Goal: Task Accomplishment & Management: Use online tool/utility

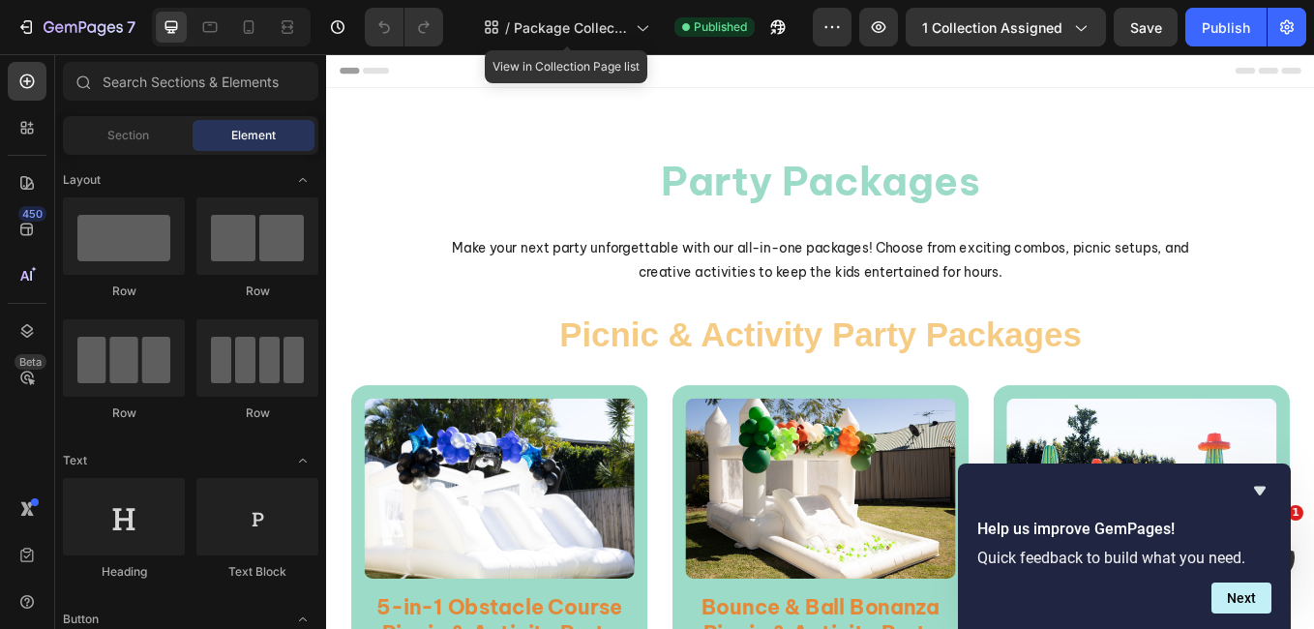
click at [630, 16] on div "/ Package Collection" at bounding box center [566, 27] width 185 height 39
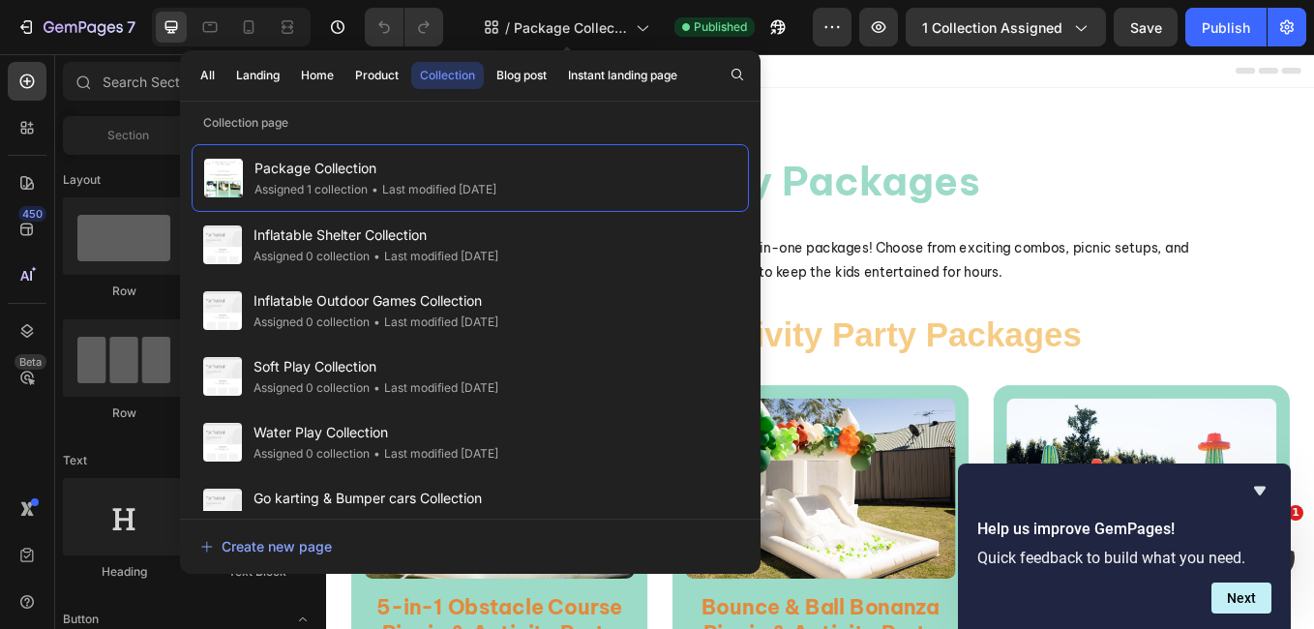
click at [630, 16] on div "/ Package Collection" at bounding box center [566, 27] width 185 height 39
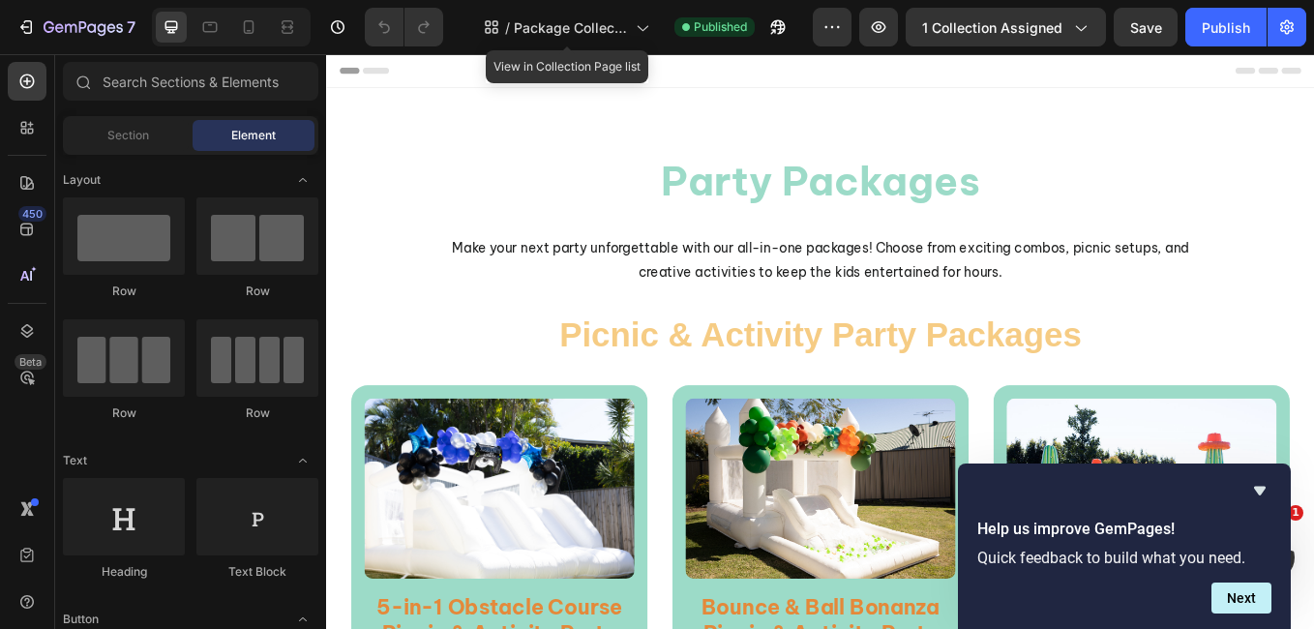
click at [630, 16] on div "/ Package Collection" at bounding box center [566, 27] width 185 height 39
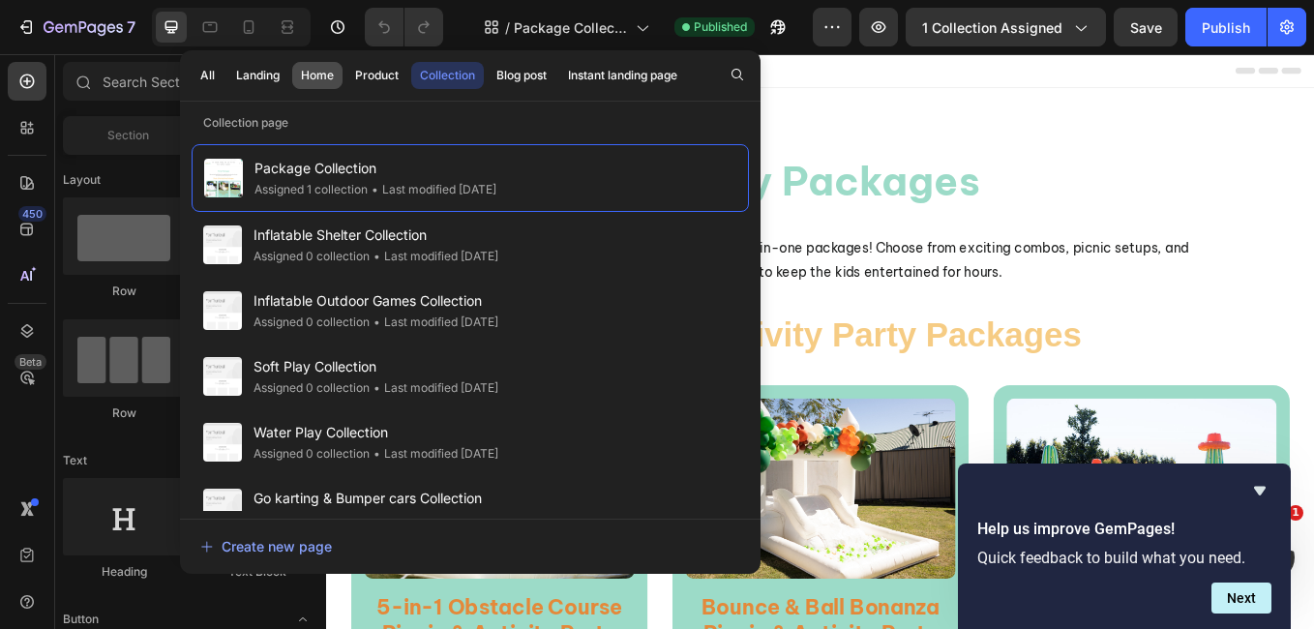
click at [305, 78] on div "Home" at bounding box center [317, 75] width 33 height 17
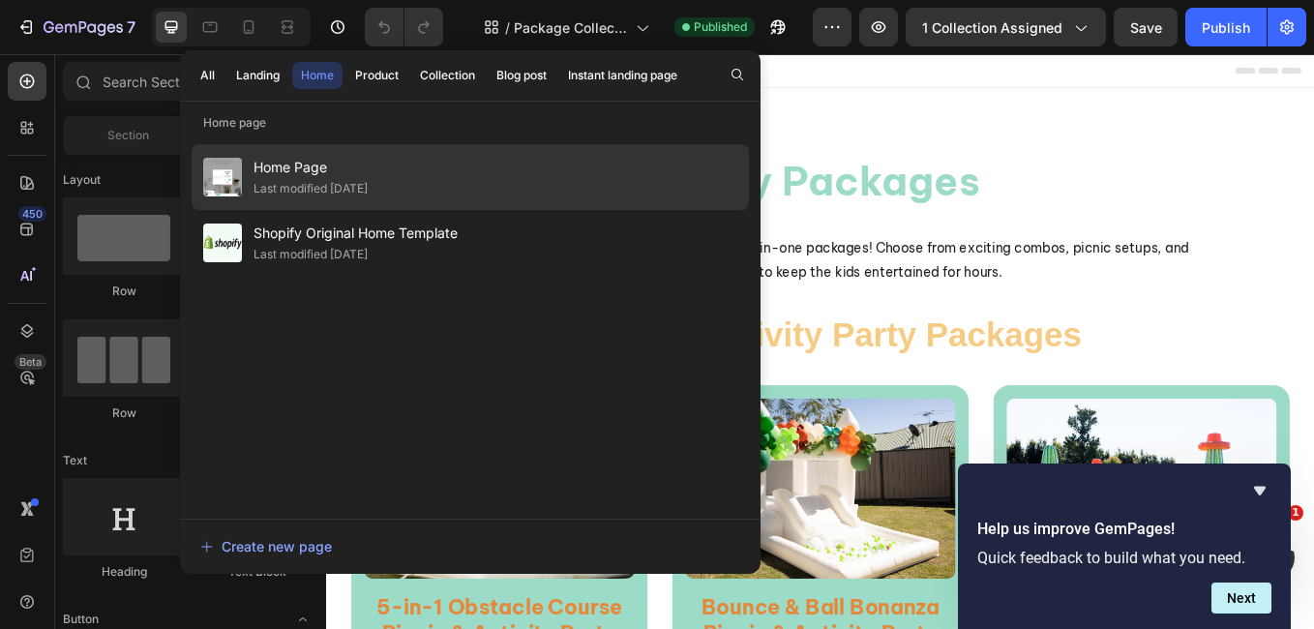
click at [291, 169] on span "Home Page" at bounding box center [310, 167] width 114 height 23
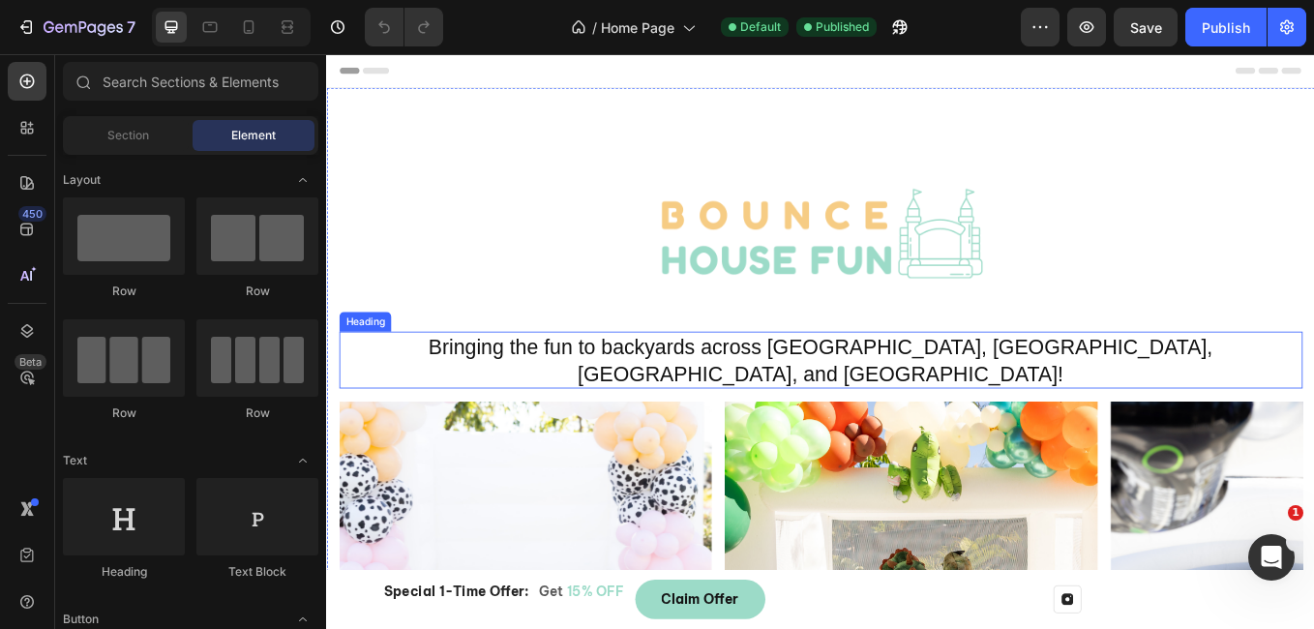
click at [662, 394] on h2 "Bringing the fun to backyards across Logan, Gold Coast, Brisbane, and Ipswich!" at bounding box center [907, 413] width 1132 height 67
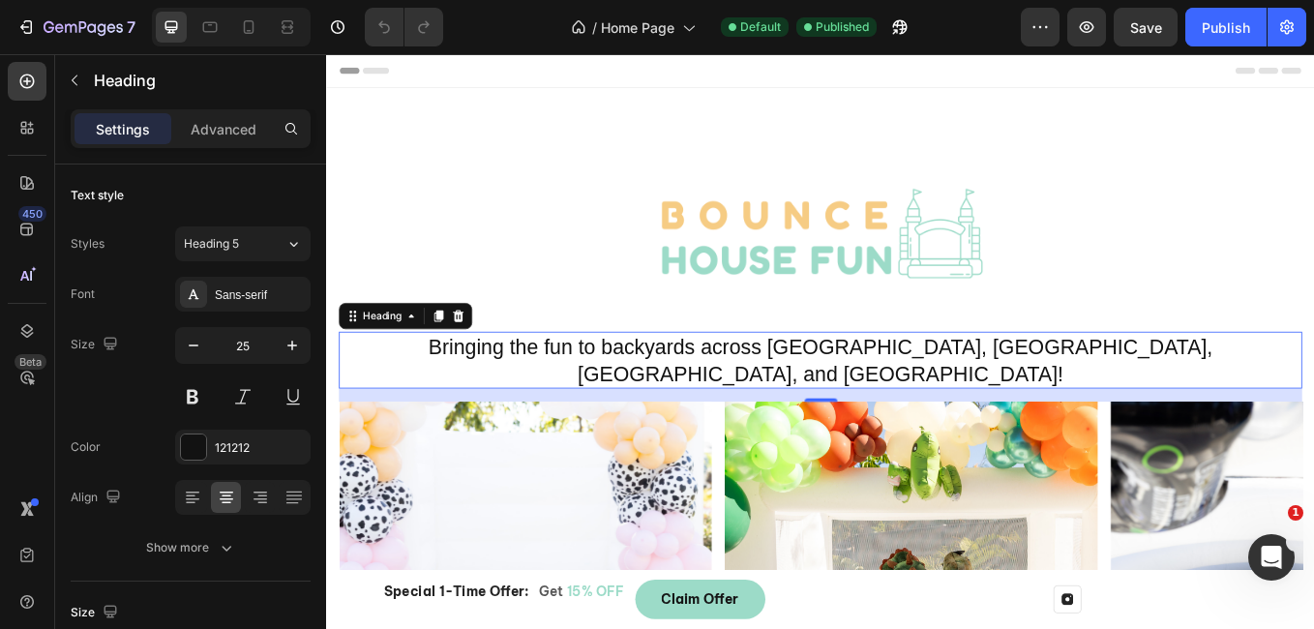
click at [662, 394] on h2 "Bringing the fun to backyards across Logan, Gold Coast, Brisbane, and Ipswich!" at bounding box center [907, 413] width 1132 height 67
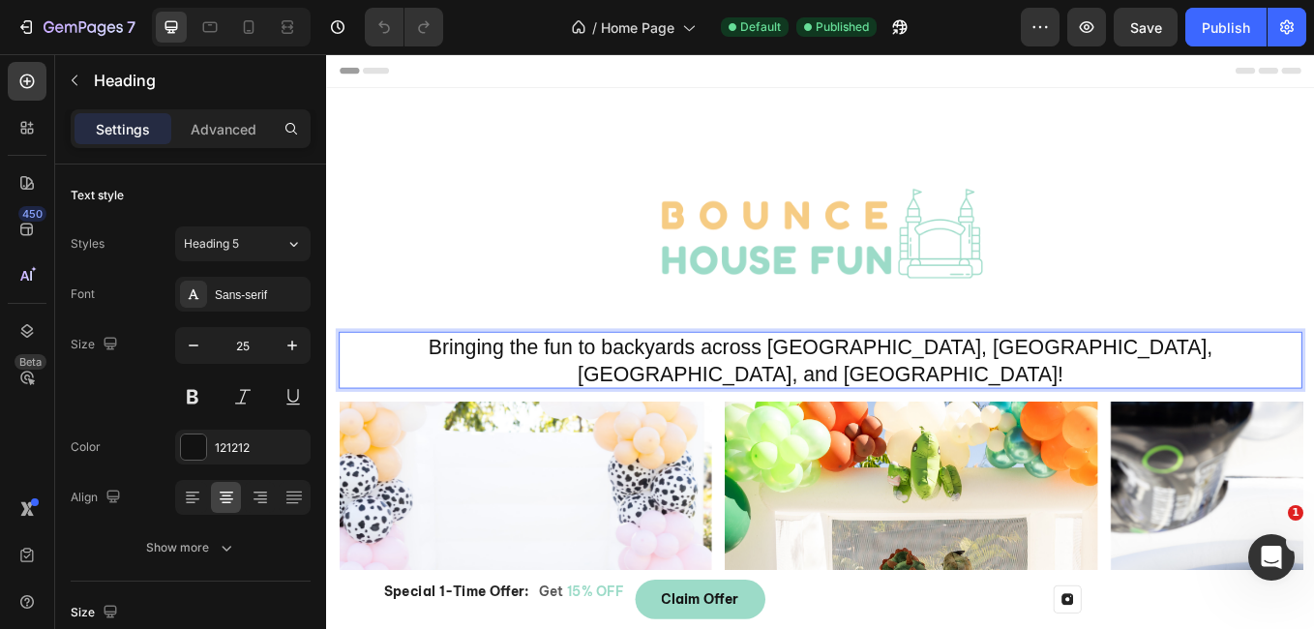
click at [662, 394] on p "Bringing the fun to backyards across Logan, Gold Coast, Brisbane, and Ipswich!" at bounding box center [907, 413] width 1128 height 63
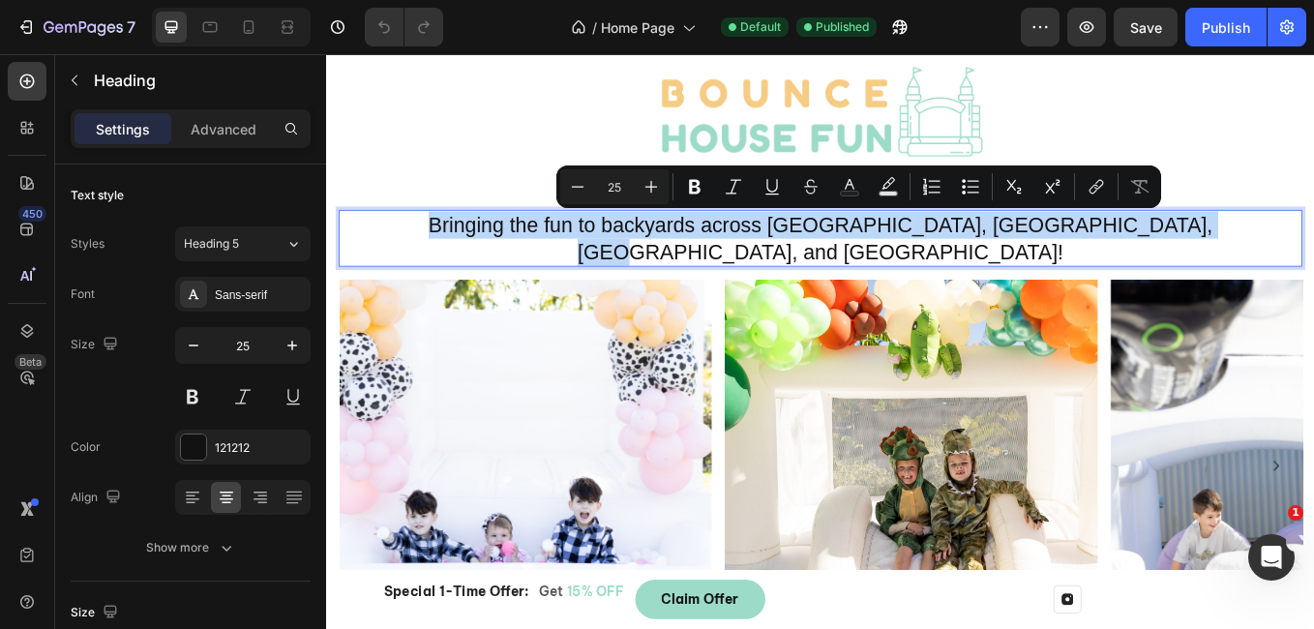
drag, startPoint x: 467, startPoint y: 390, endPoint x: 1448, endPoint y: 264, distance: 989.1
click at [1313, 264] on p "Bringing the fun to backyards across Logan, Gold Coast, Brisbane, and Ipswich!" at bounding box center [907, 270] width 1128 height 63
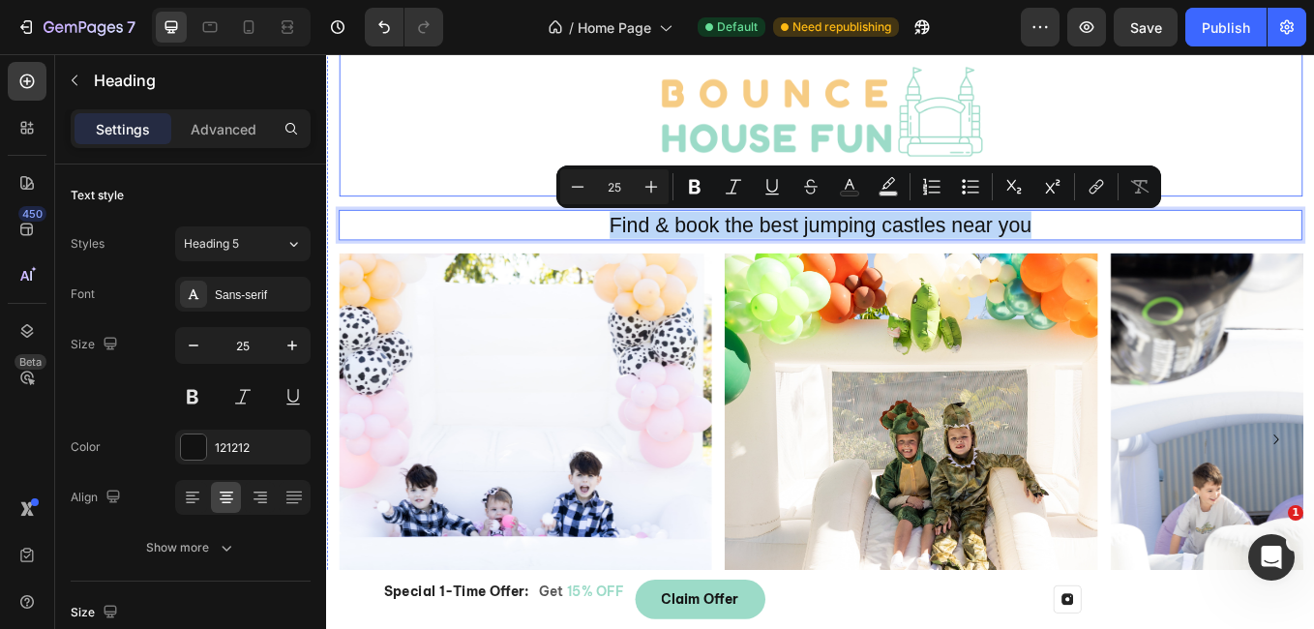
drag, startPoint x: 1170, startPoint y: 246, endPoint x: 599, endPoint y: 222, distance: 571.4
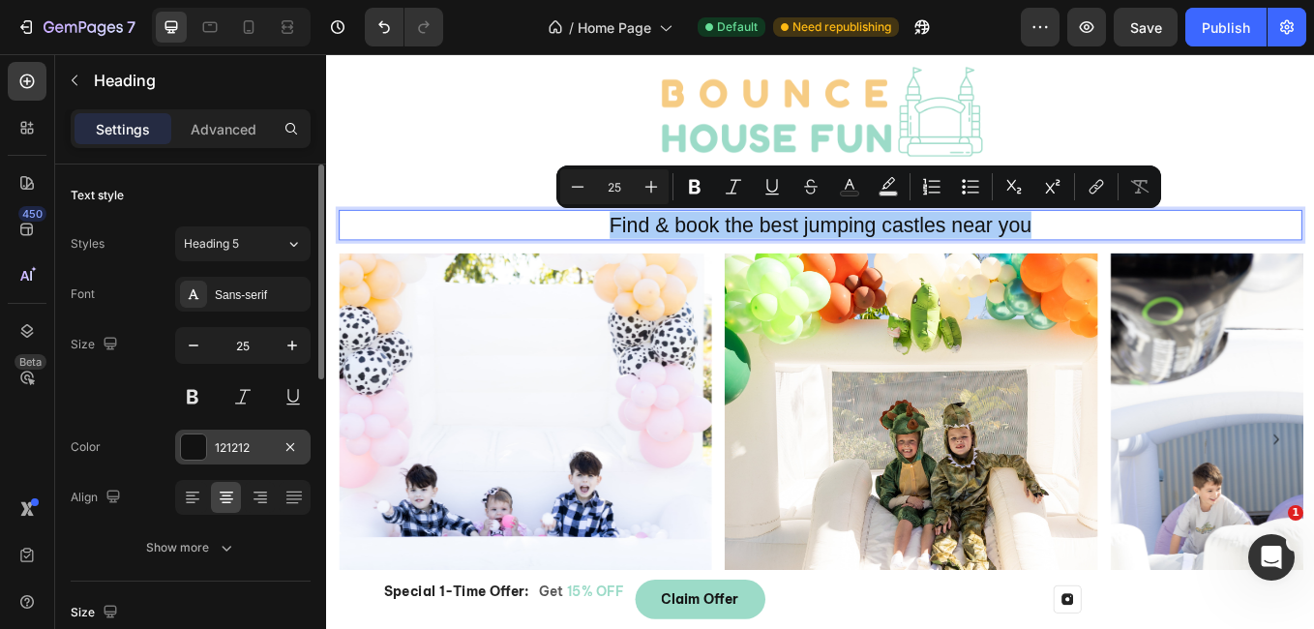
click at [193, 440] on div at bounding box center [193, 446] width 25 height 25
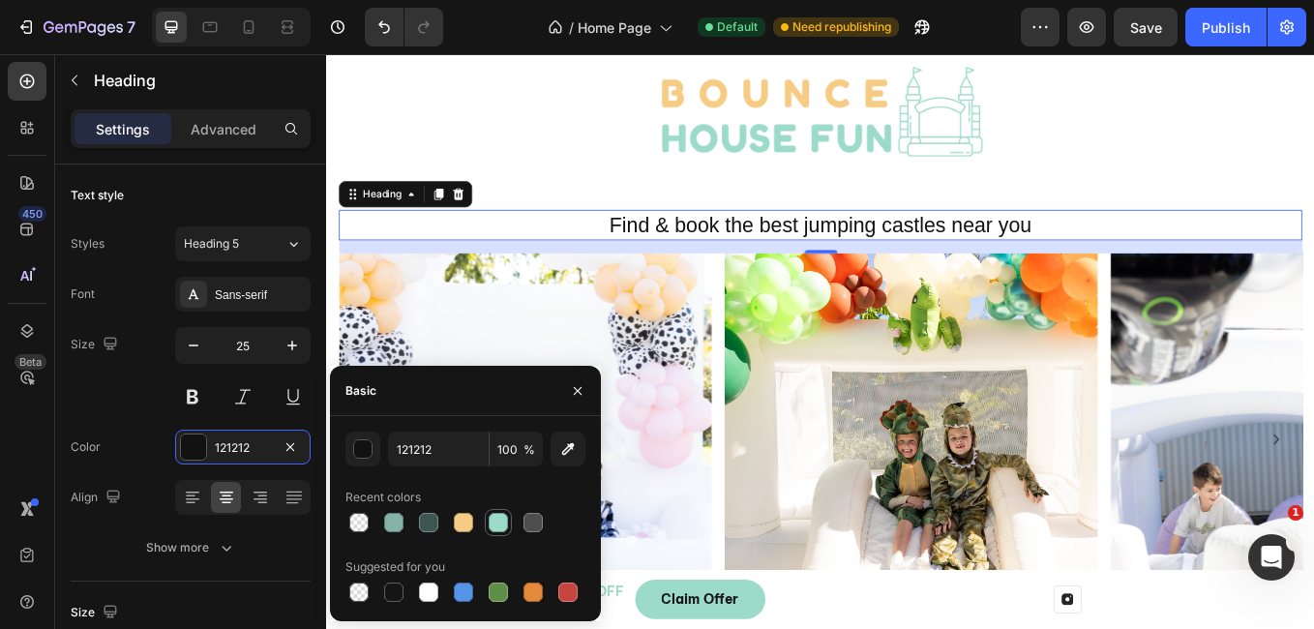
click at [489, 520] on div at bounding box center [498, 522] width 19 height 19
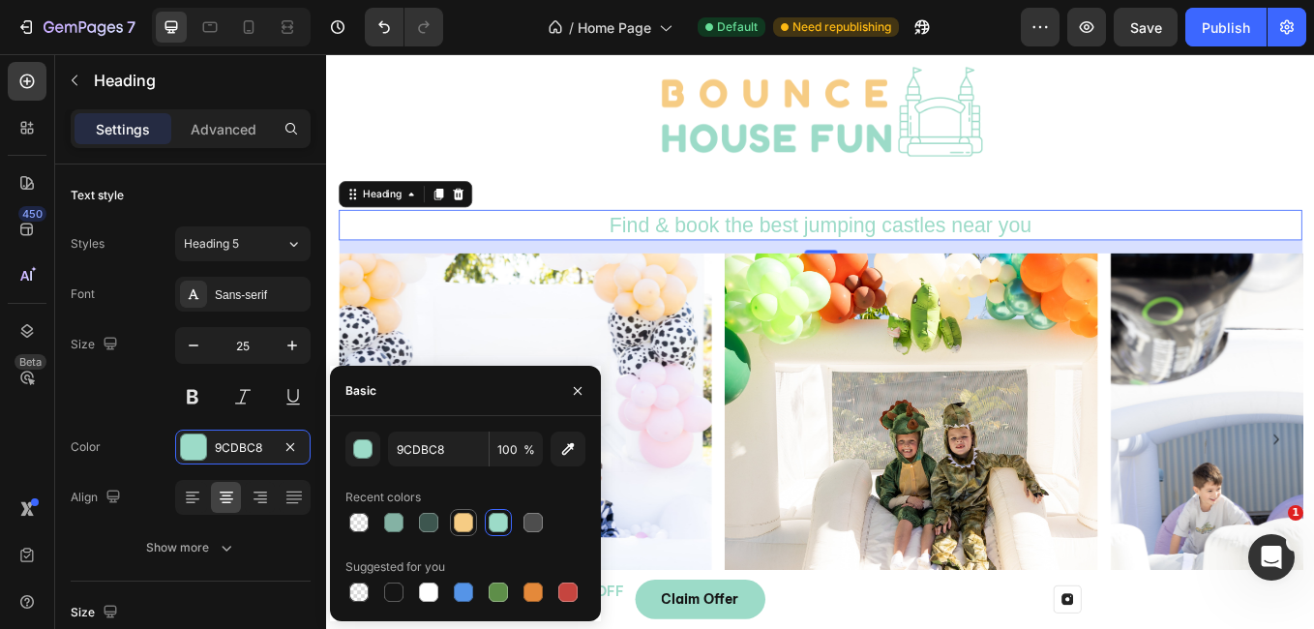
click at [459, 521] on div at bounding box center [463, 522] width 19 height 19
click at [500, 515] on div at bounding box center [498, 522] width 19 height 19
click at [463, 518] on div at bounding box center [463, 522] width 19 height 19
type input "F6CC84"
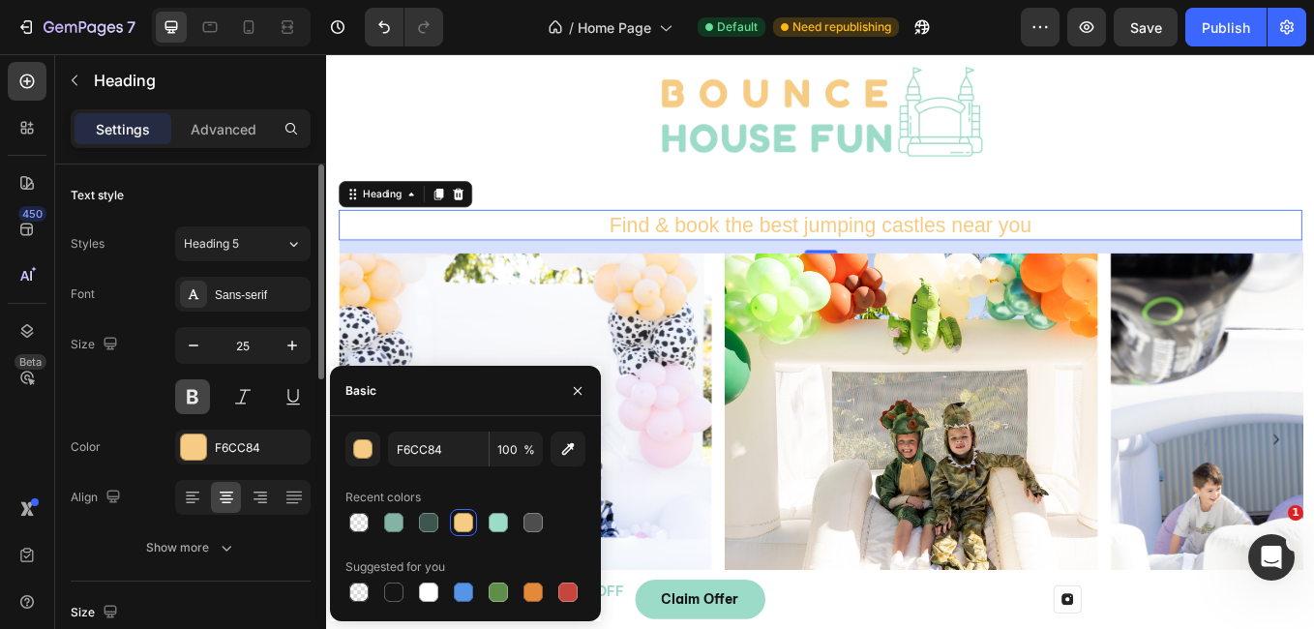
click at [196, 397] on button at bounding box center [192, 396] width 35 height 35
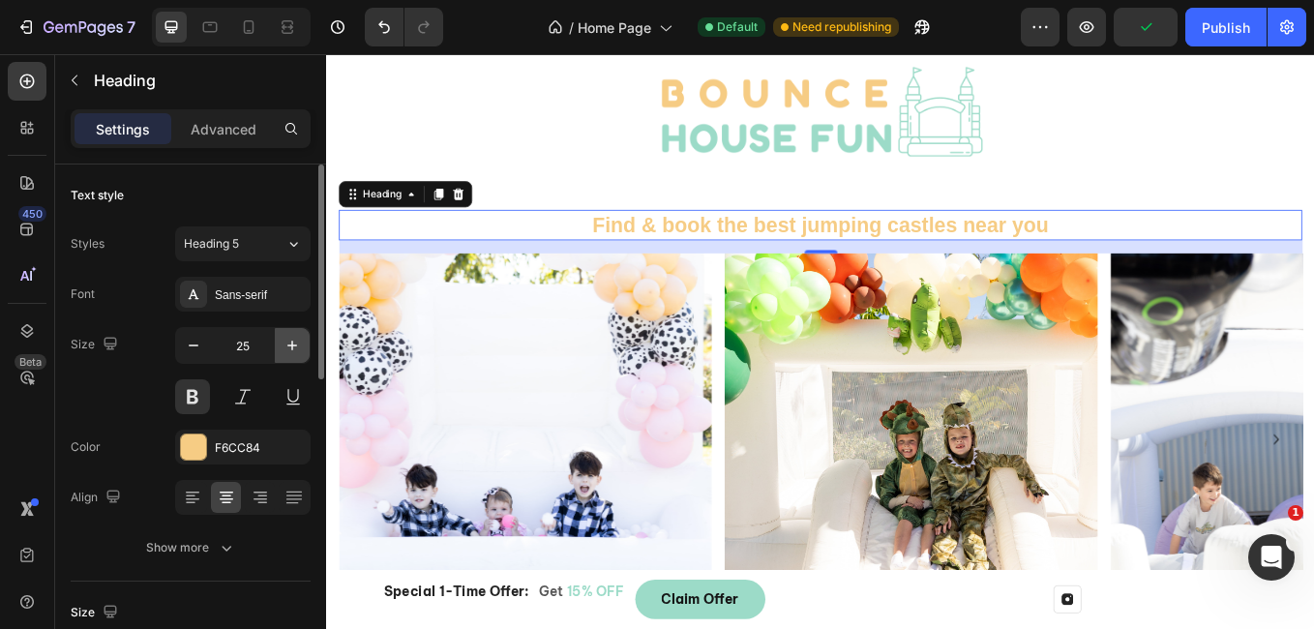
click at [291, 351] on icon "button" at bounding box center [292, 345] width 19 height 19
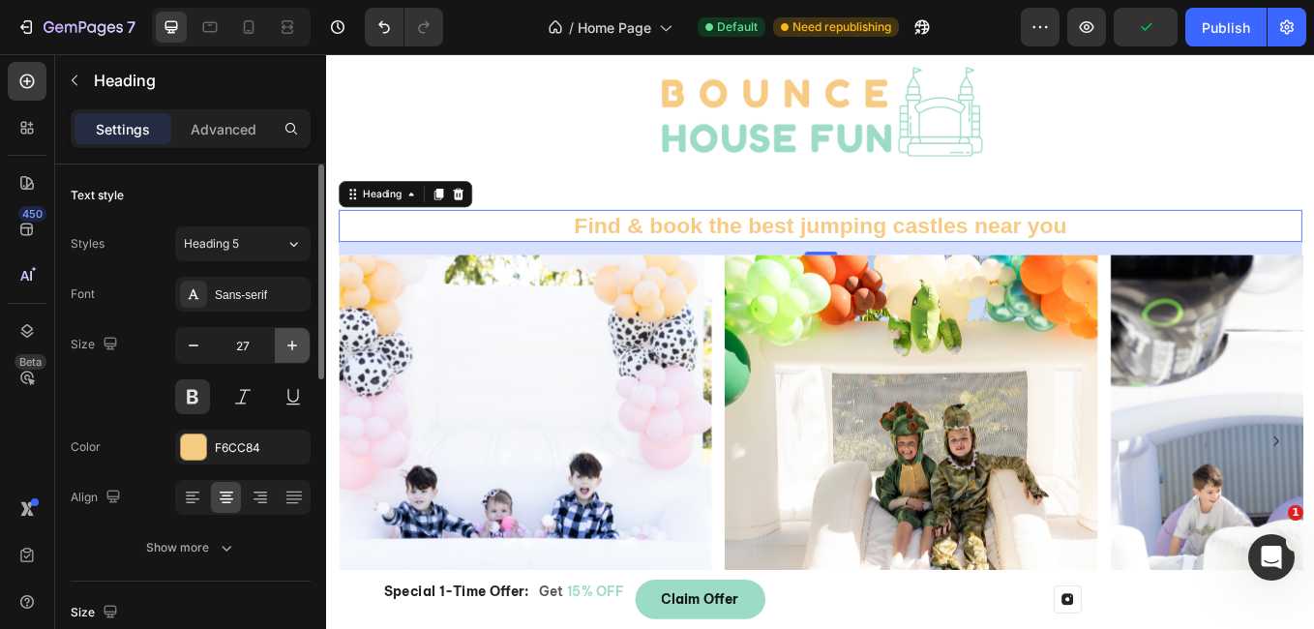
click at [291, 351] on icon "button" at bounding box center [292, 345] width 19 height 19
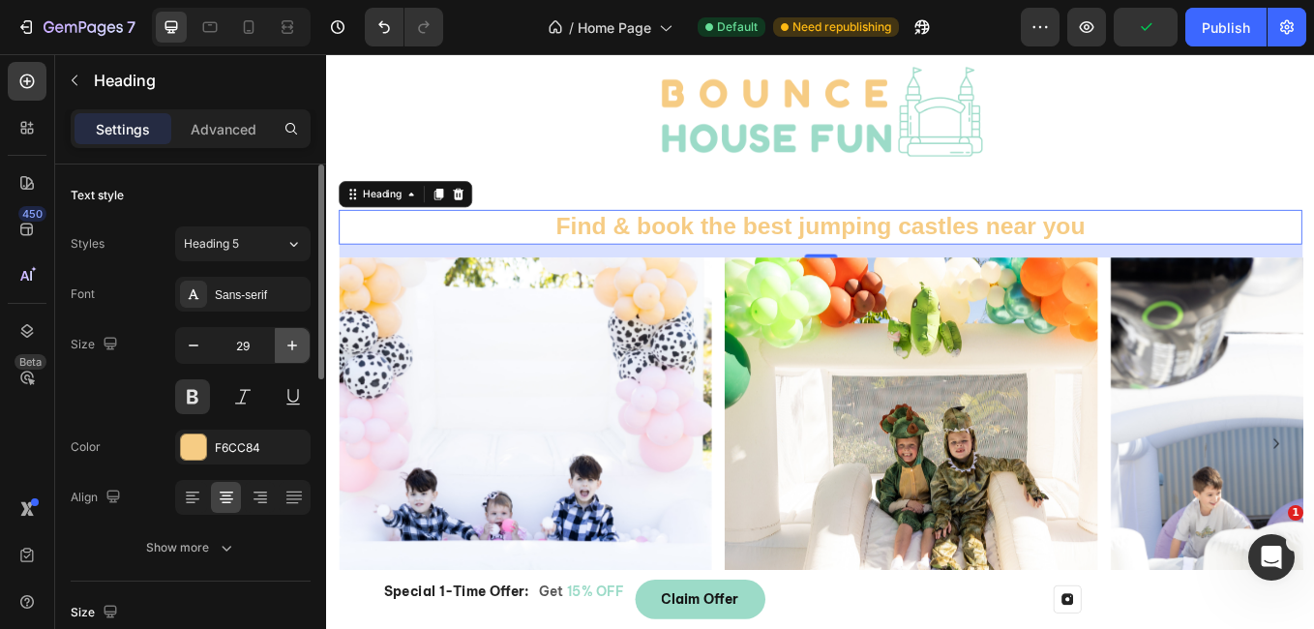
click at [291, 351] on icon "button" at bounding box center [292, 345] width 19 height 19
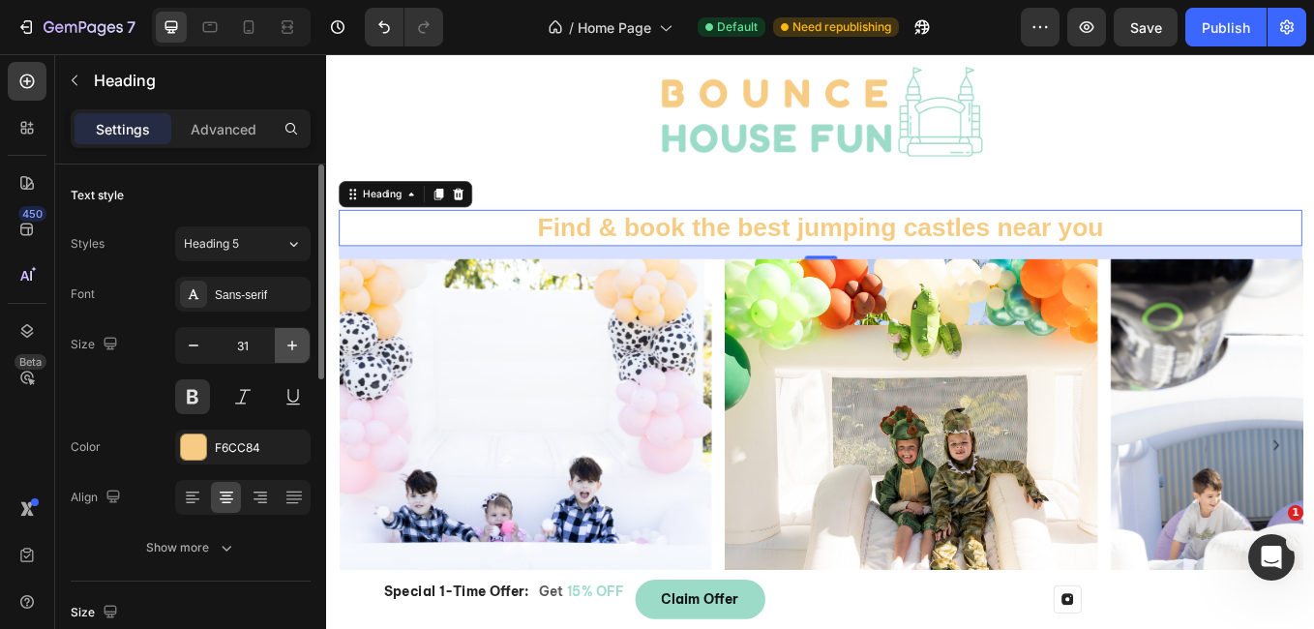
click at [291, 351] on icon "button" at bounding box center [292, 345] width 19 height 19
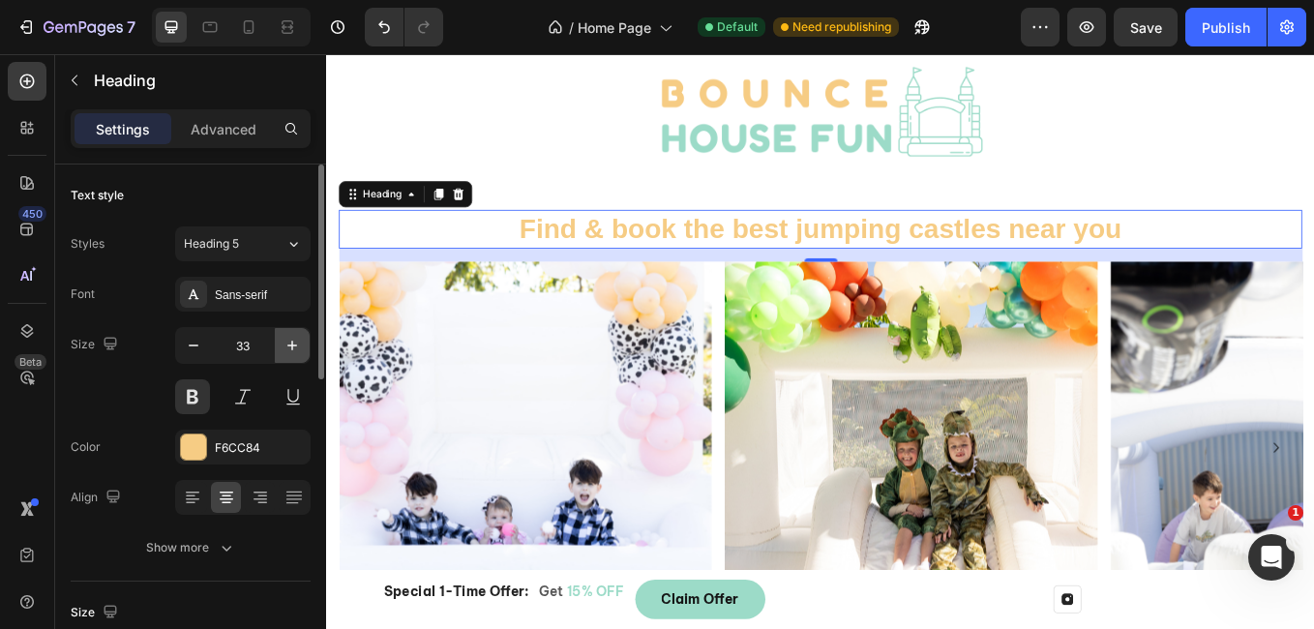
click at [291, 351] on icon "button" at bounding box center [292, 345] width 19 height 19
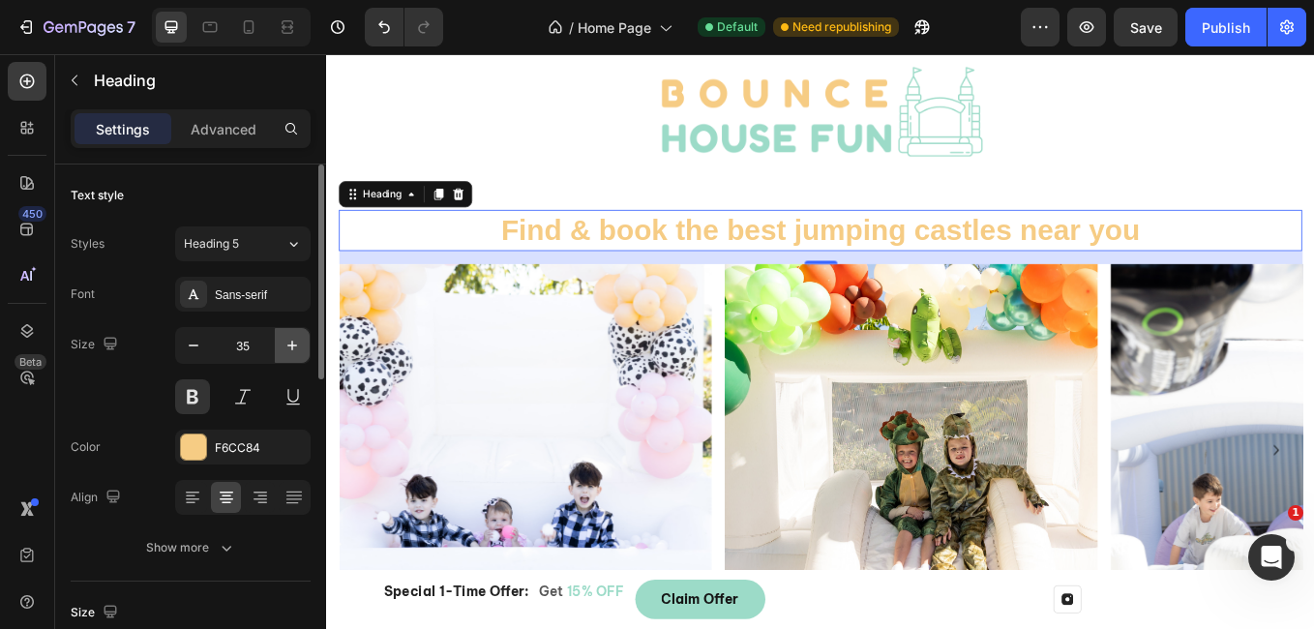
click at [291, 351] on icon "button" at bounding box center [292, 345] width 19 height 19
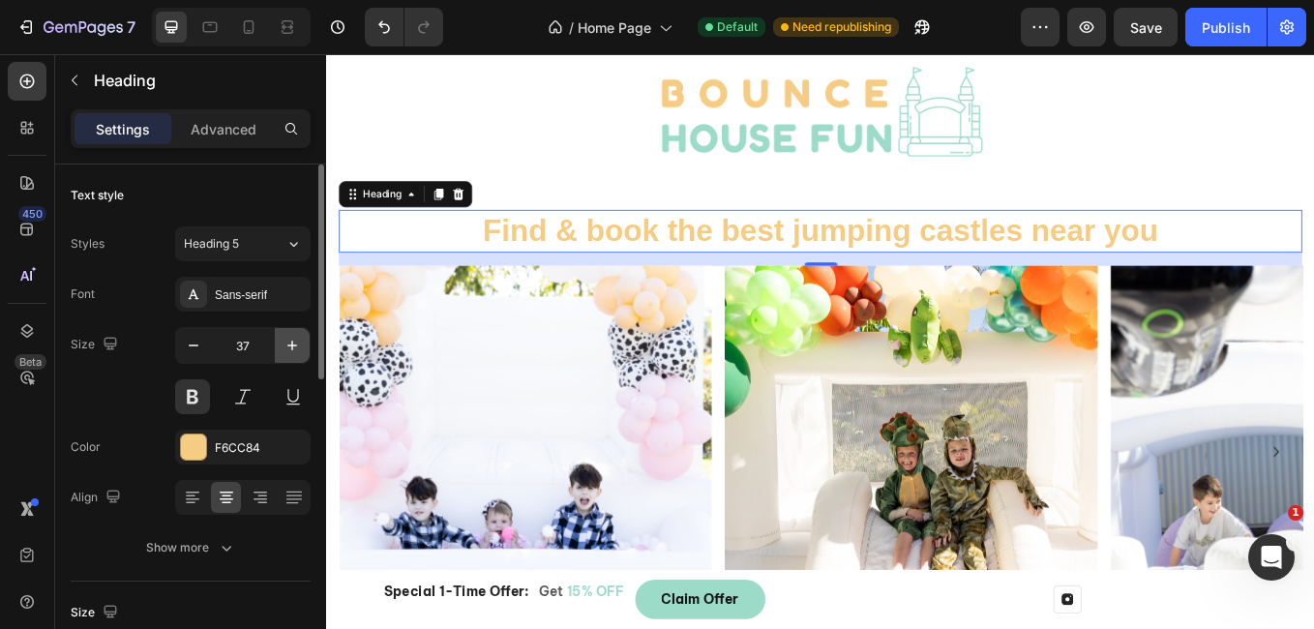
click at [291, 351] on icon "button" at bounding box center [292, 345] width 19 height 19
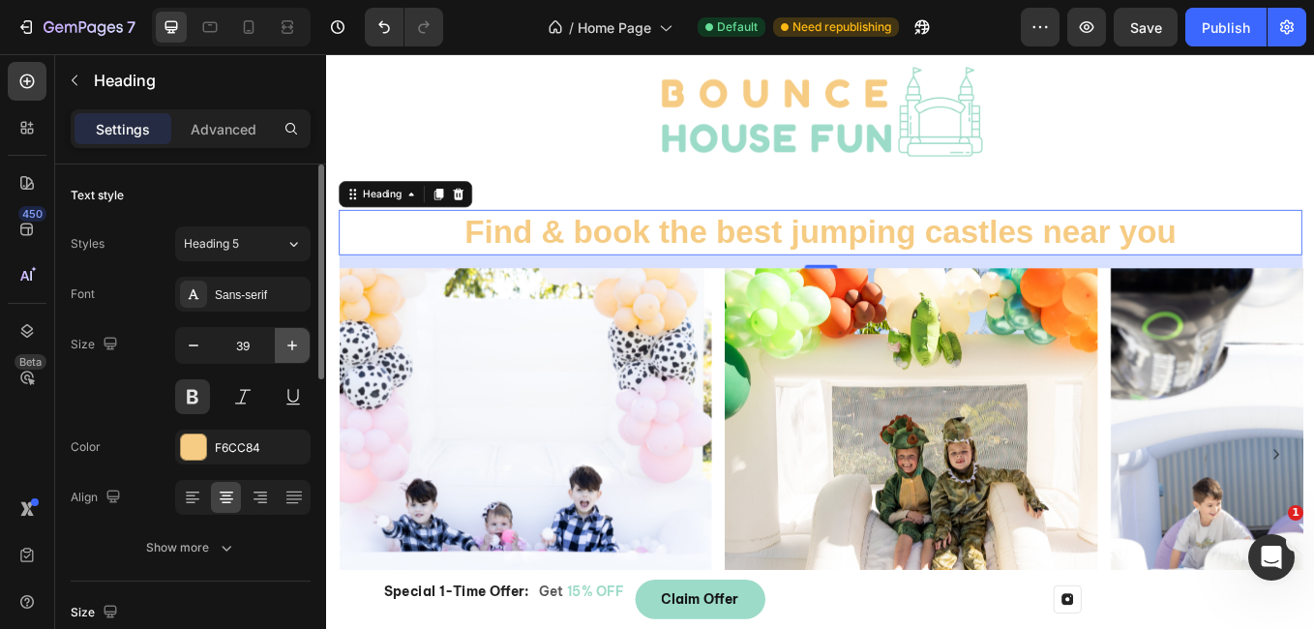
click at [291, 351] on icon "button" at bounding box center [292, 345] width 19 height 19
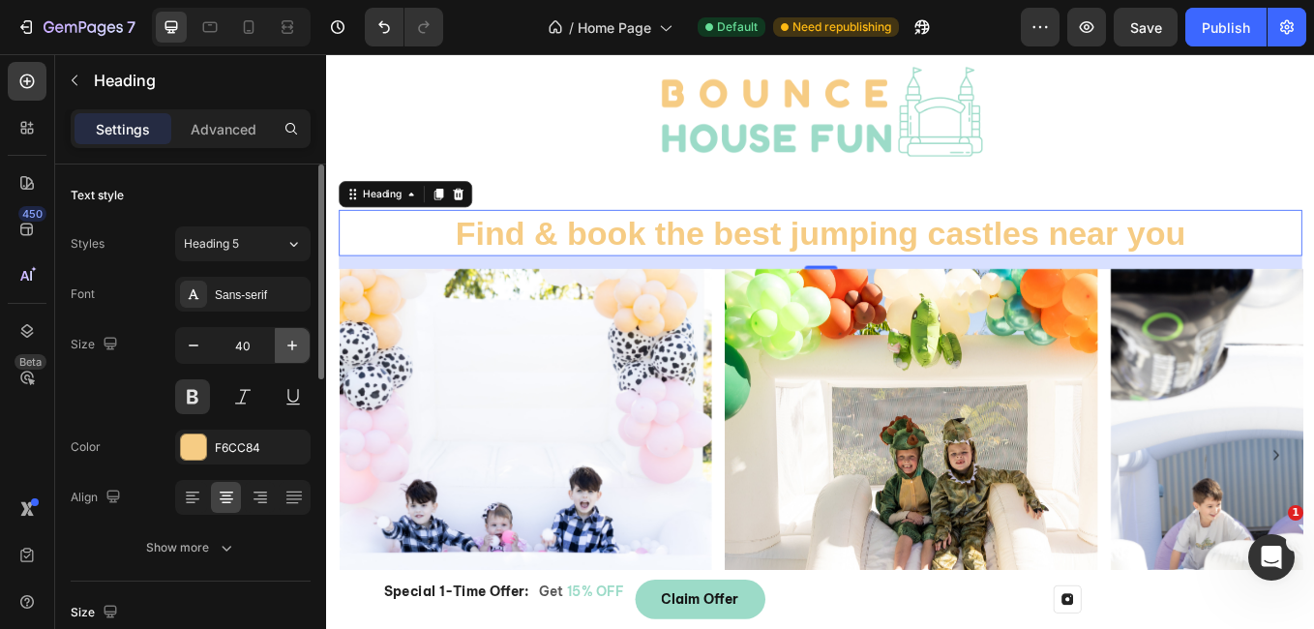
click at [291, 351] on icon "button" at bounding box center [292, 345] width 19 height 19
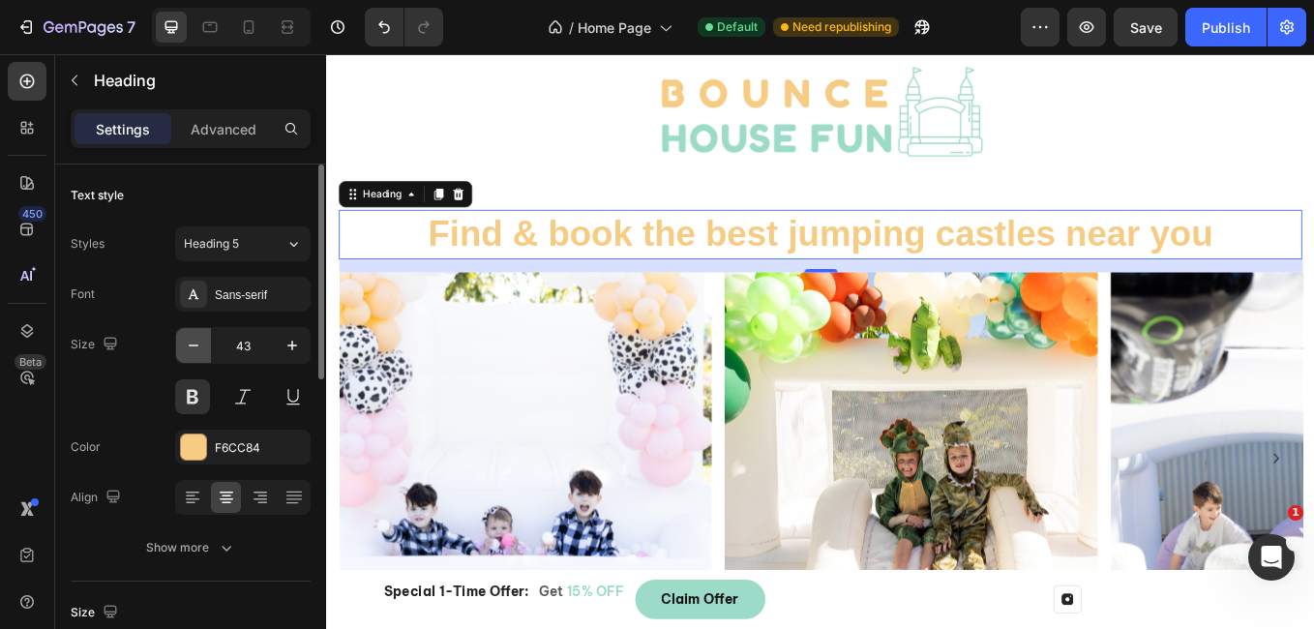
click at [204, 337] on button "button" at bounding box center [193, 345] width 35 height 35
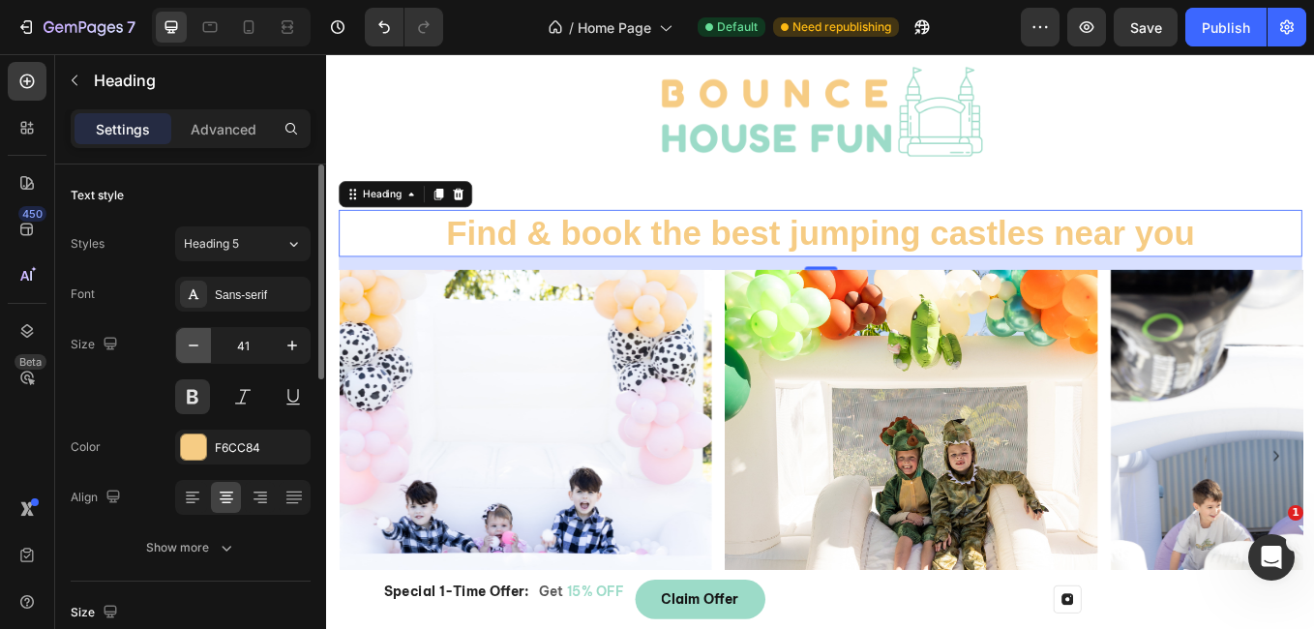
click at [204, 337] on button "button" at bounding box center [193, 345] width 35 height 35
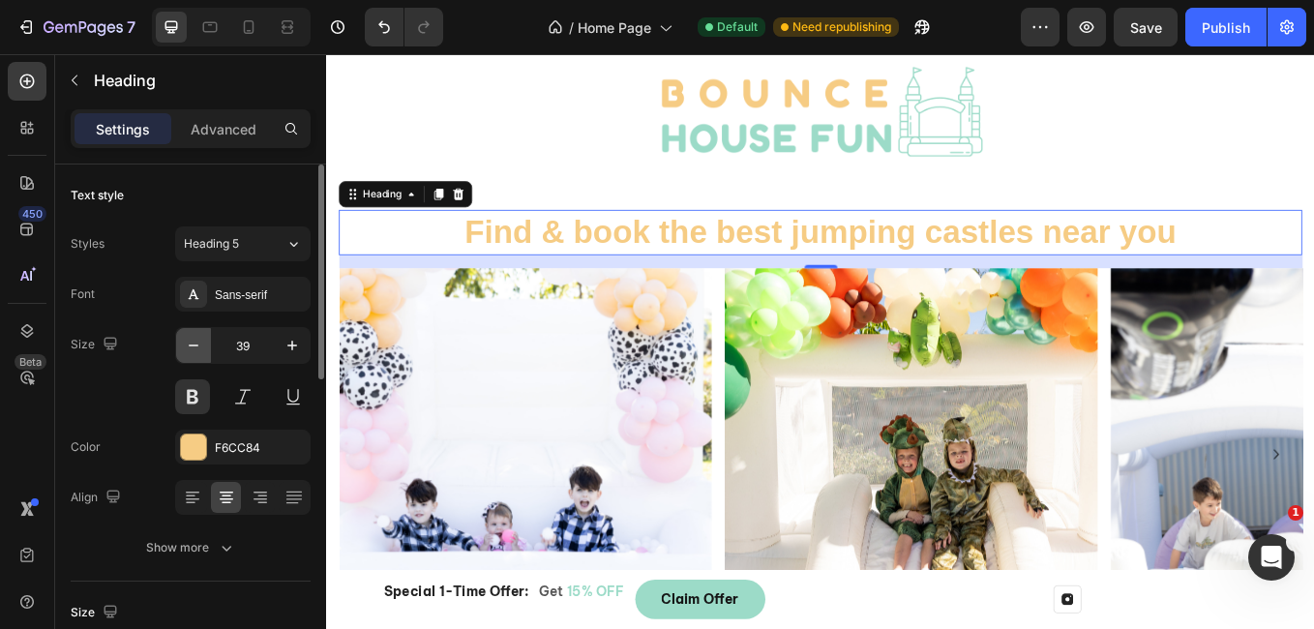
click at [204, 337] on button "button" at bounding box center [193, 345] width 35 height 35
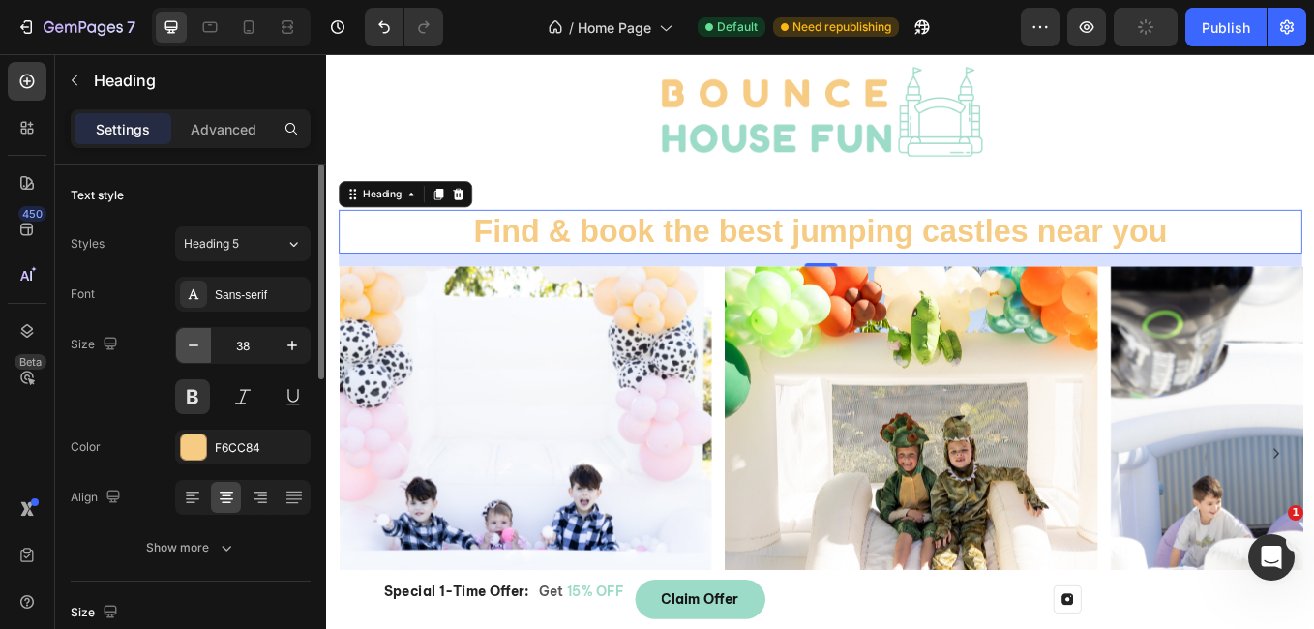
click at [204, 337] on button "button" at bounding box center [193, 345] width 35 height 35
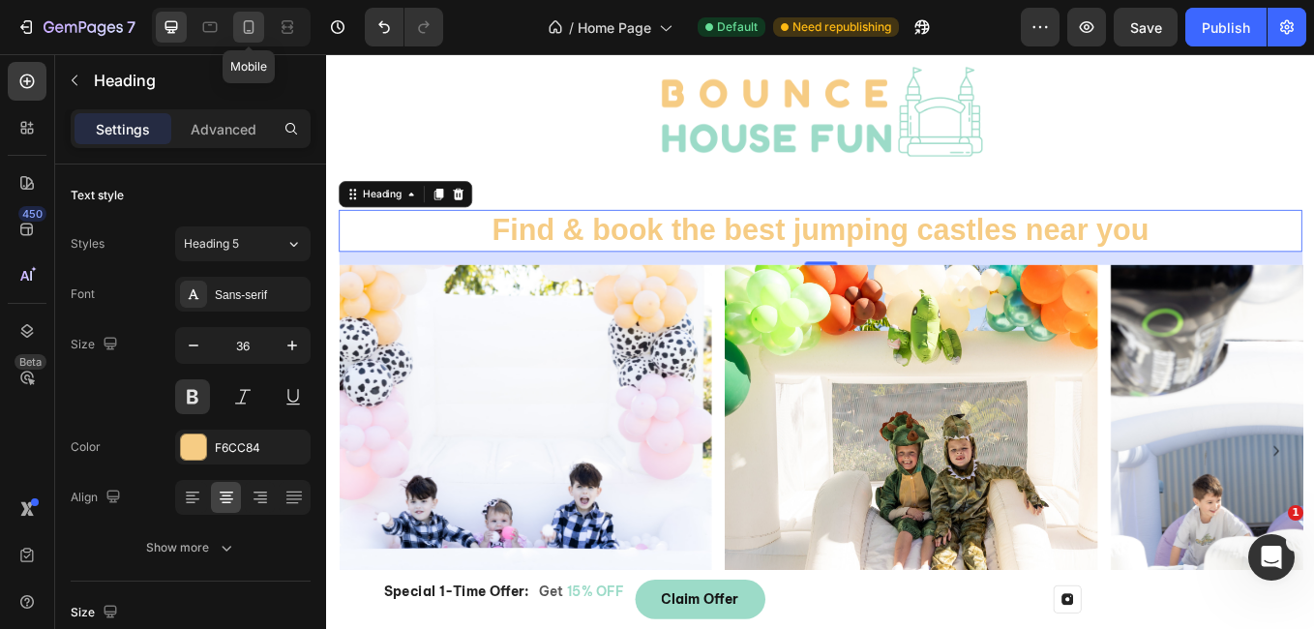
click at [253, 27] on icon at bounding box center [249, 27] width 11 height 14
type input "23"
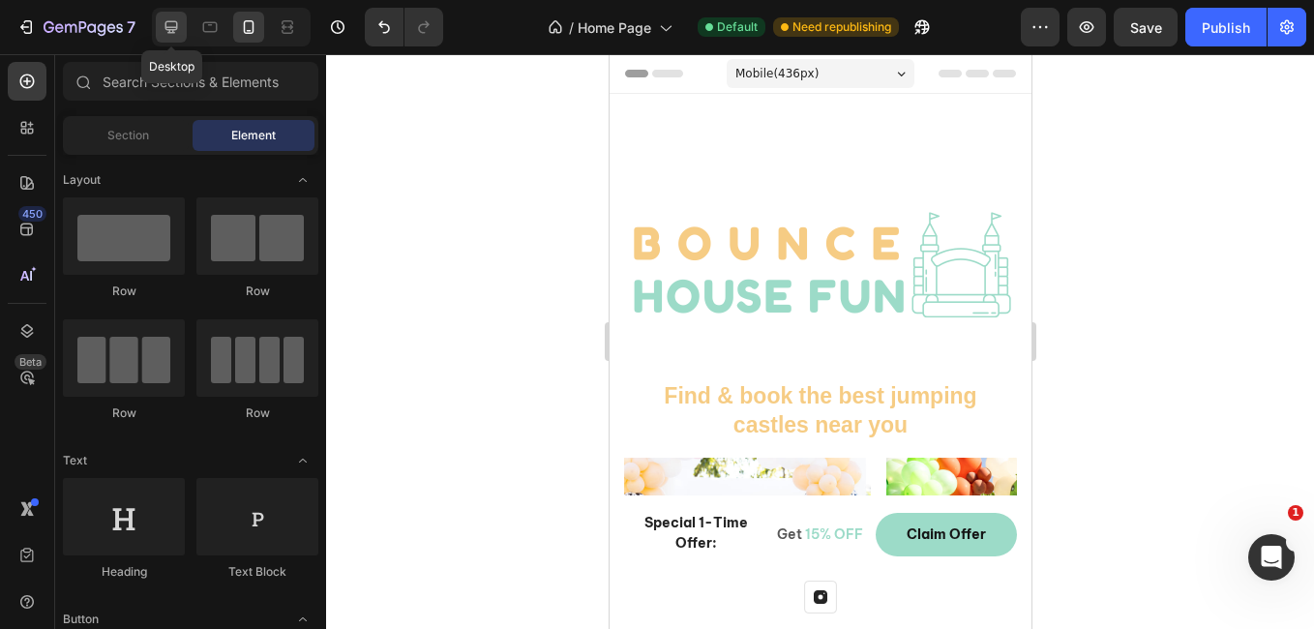
click at [183, 27] on div at bounding box center [171, 27] width 31 height 31
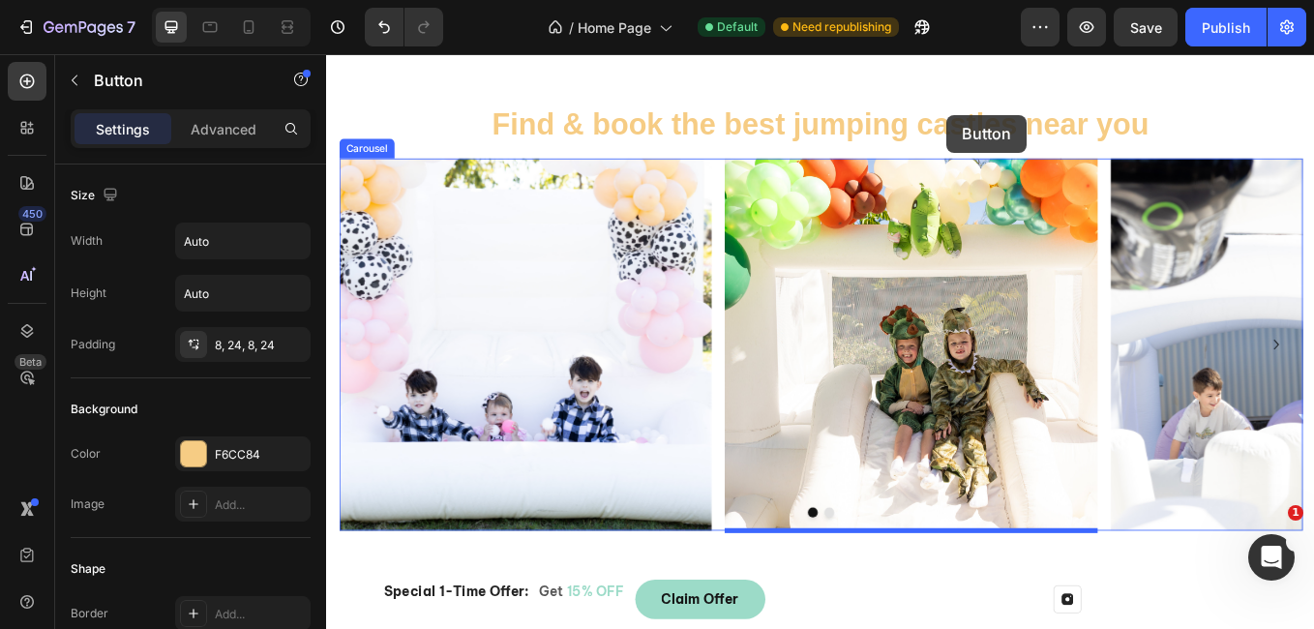
scroll to position [253, 0]
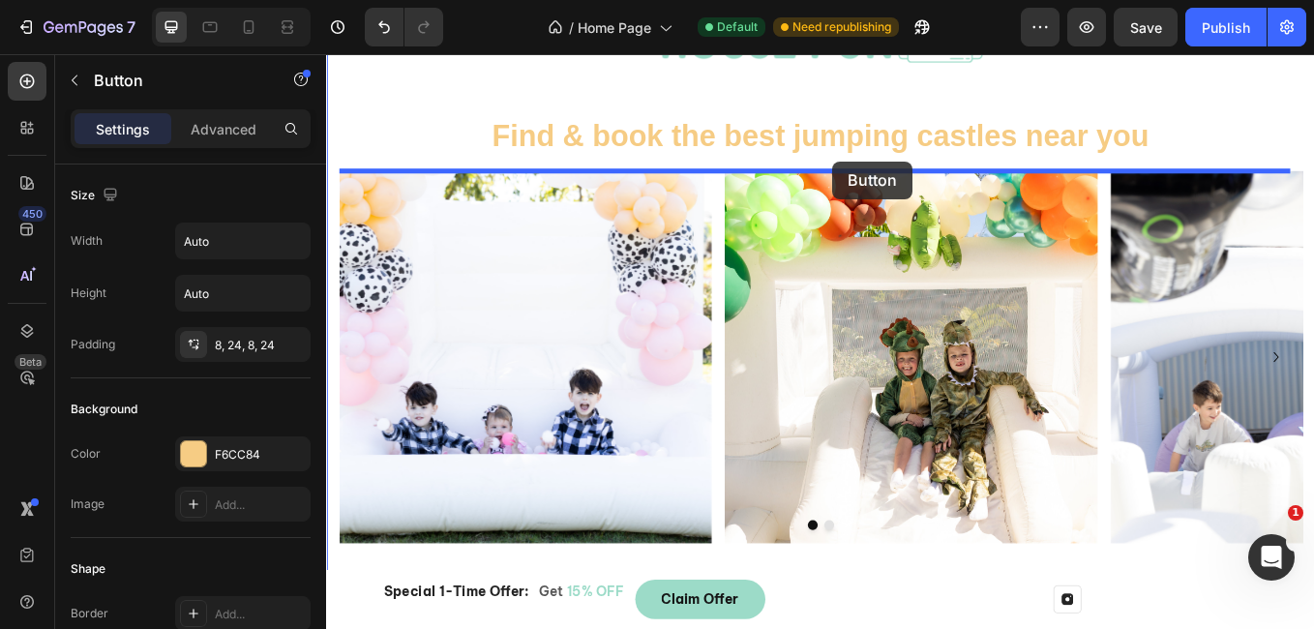
drag, startPoint x: 1051, startPoint y: 517, endPoint x: 921, endPoint y: 180, distance: 360.8
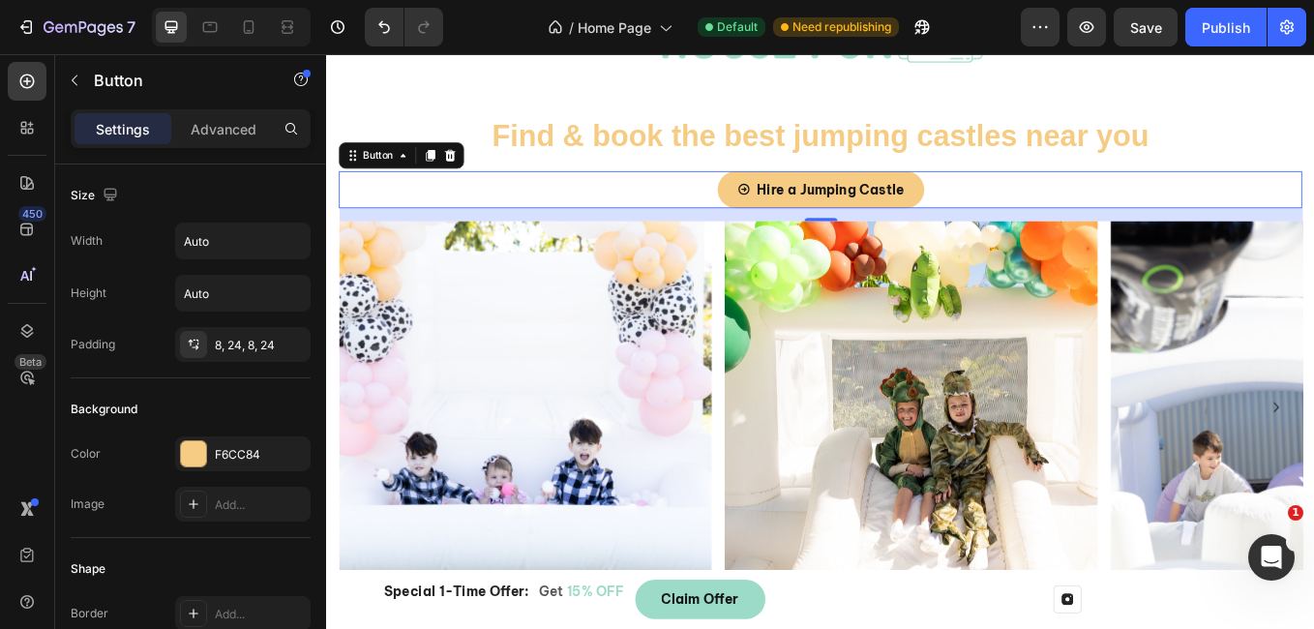
click at [1049, 195] on div "Hire a Jumping Castle Button 0" at bounding box center [907, 214] width 1132 height 44
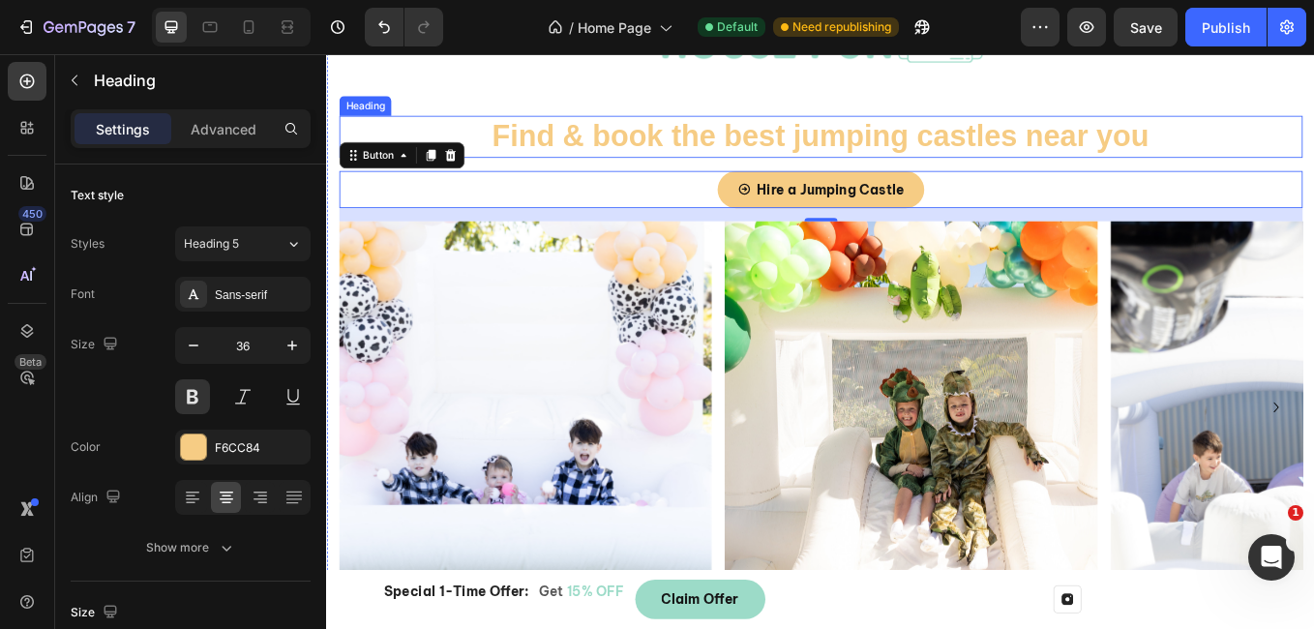
click at [1313, 155] on p "Find & book the best jumping castles near you" at bounding box center [907, 151] width 1128 height 45
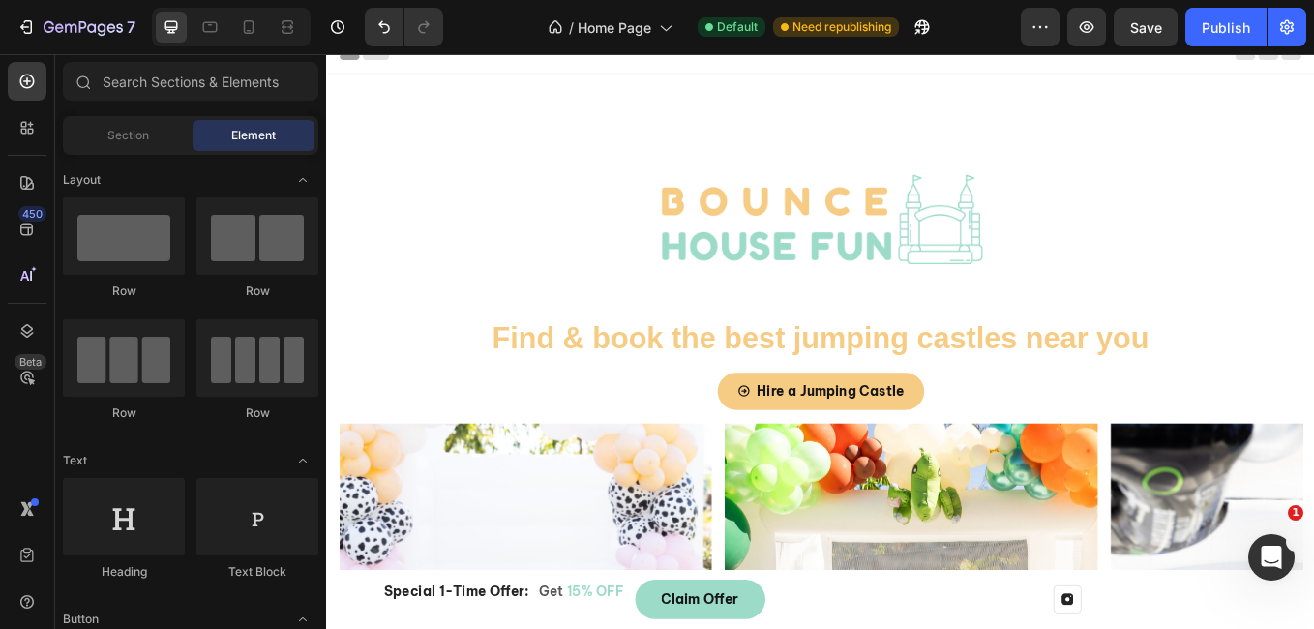
scroll to position [7, 0]
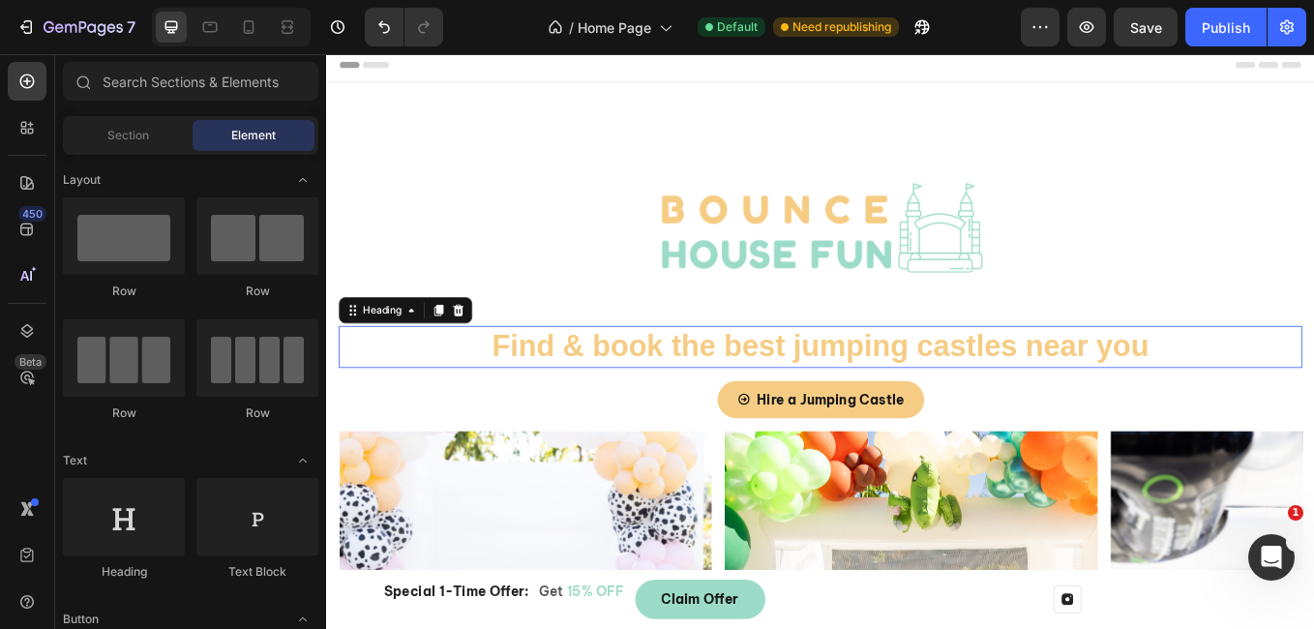
click at [1313, 400] on p "Find & book the best jumping castles near you" at bounding box center [907, 397] width 1128 height 45
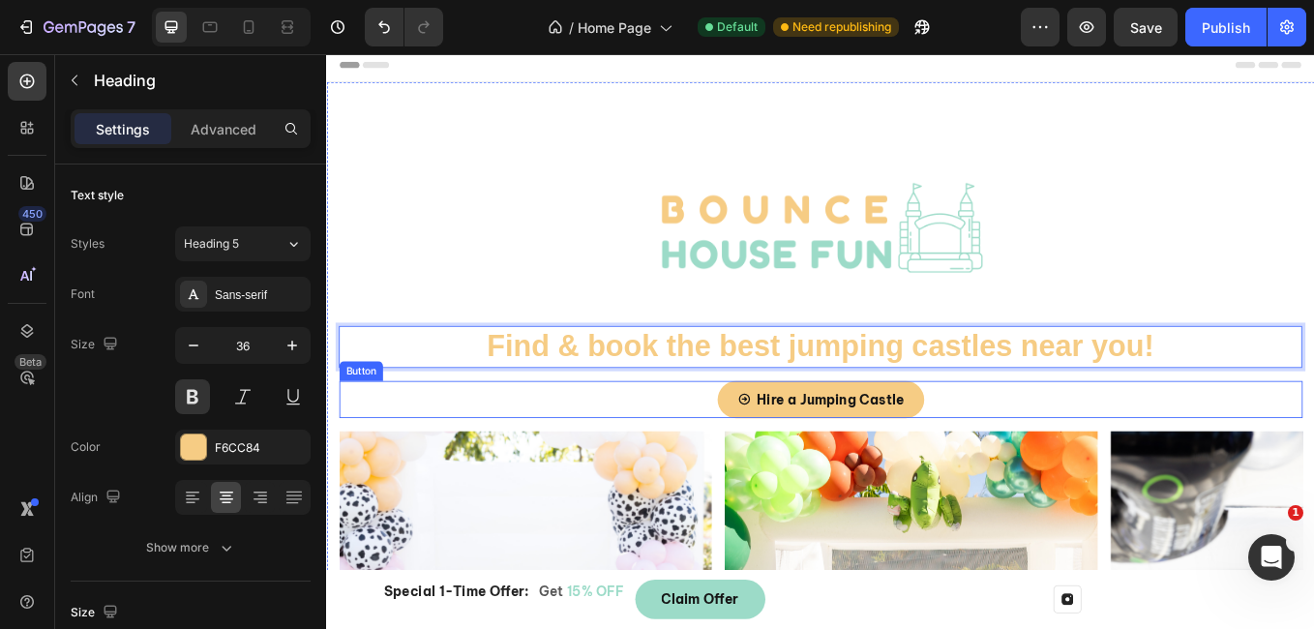
click at [1313, 462] on div "Hire a Jumping Castle Button" at bounding box center [907, 460] width 1132 height 44
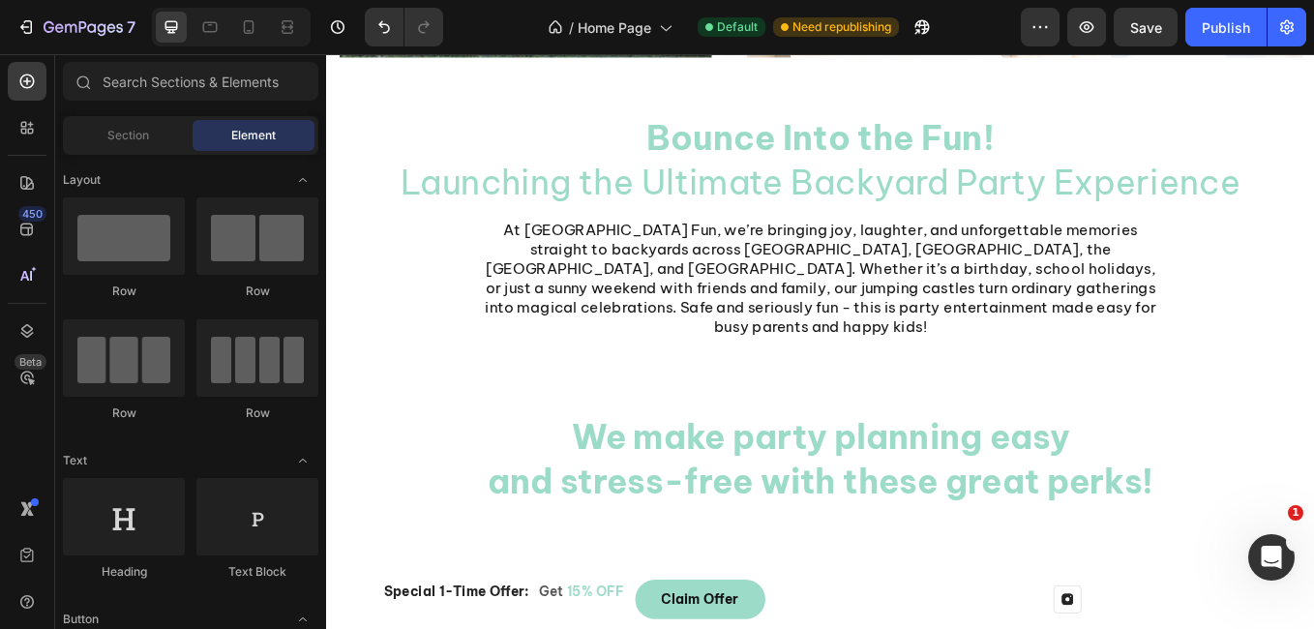
scroll to position [874, 0]
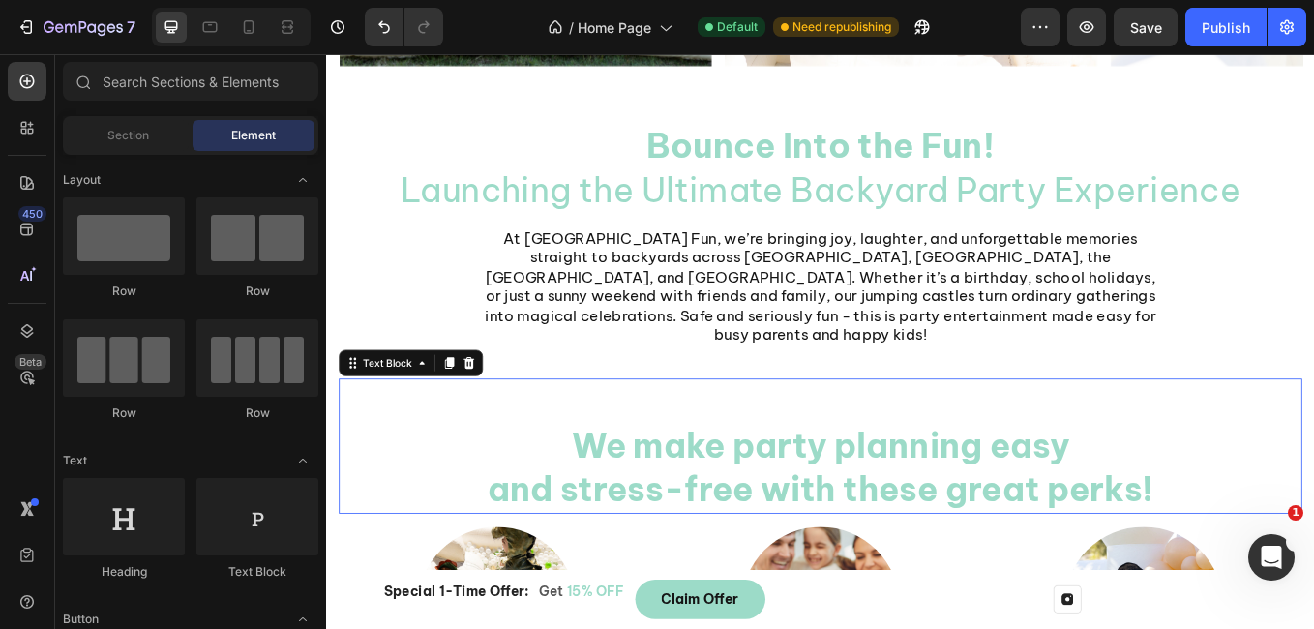
click at [596, 495] on p "We make party planning easy" at bounding box center [907, 514] width 964 height 51
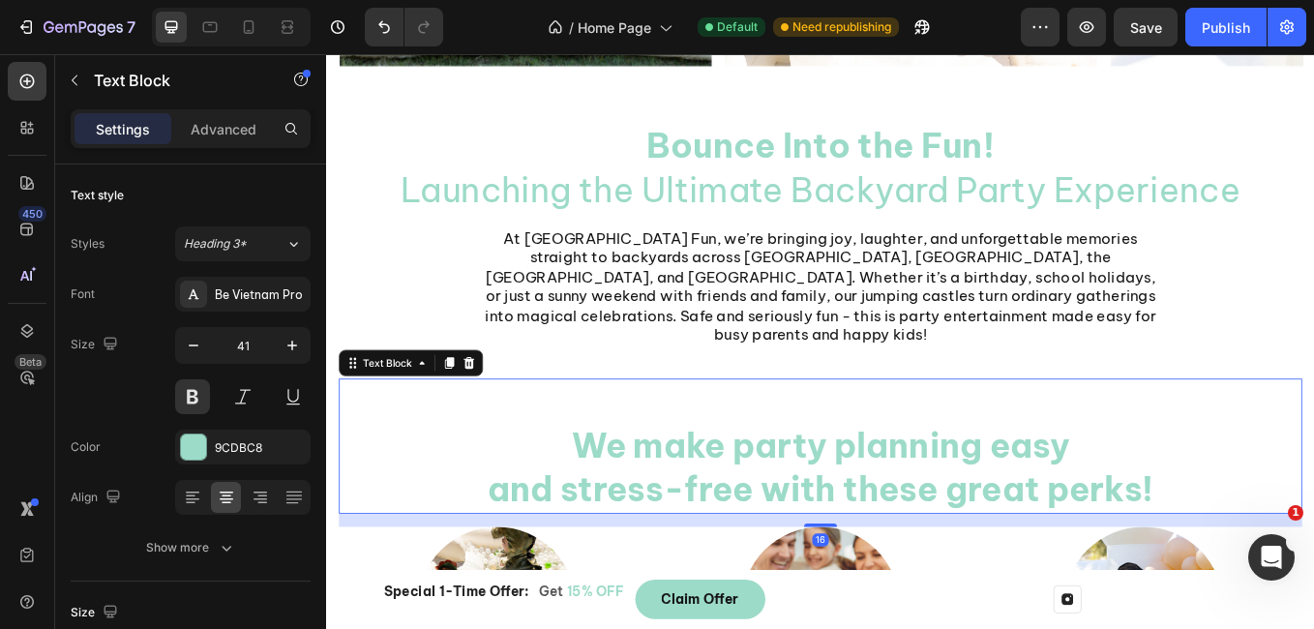
click at [596, 495] on p "We make party planning easy" at bounding box center [907, 514] width 964 height 51
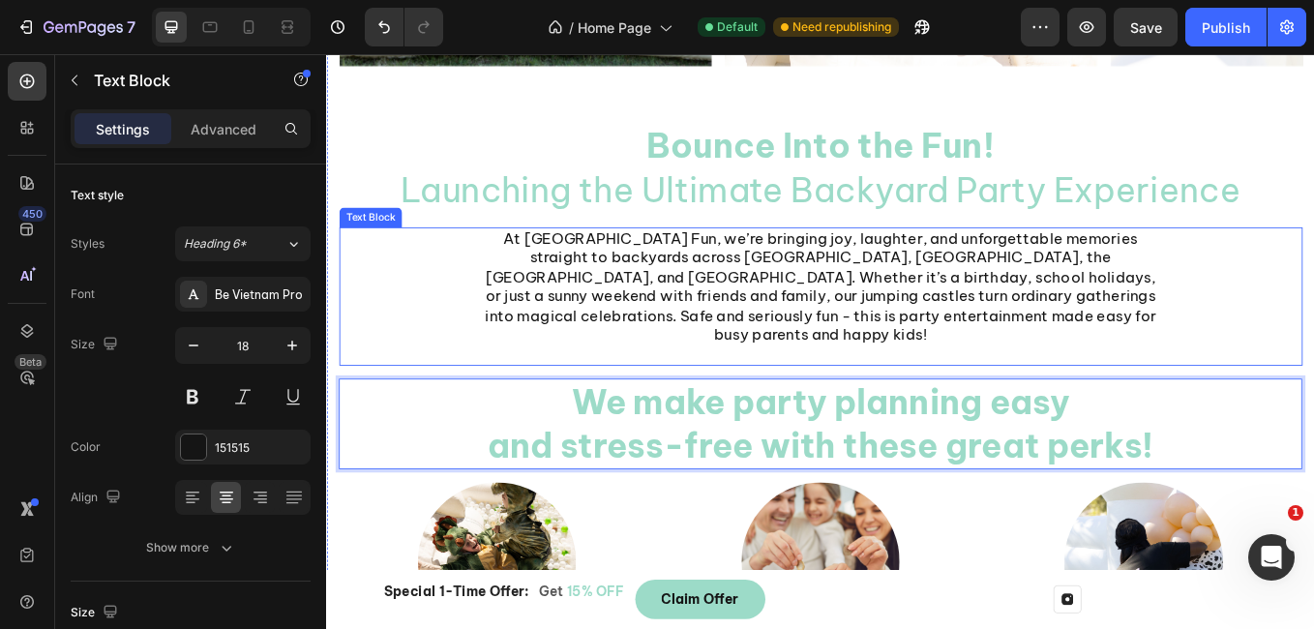
click at [1313, 364] on div "At [GEOGRAPHIC_DATA] Fun, we’re bringing joy, laughter, and unforgettable memor…" at bounding box center [907, 338] width 1132 height 163
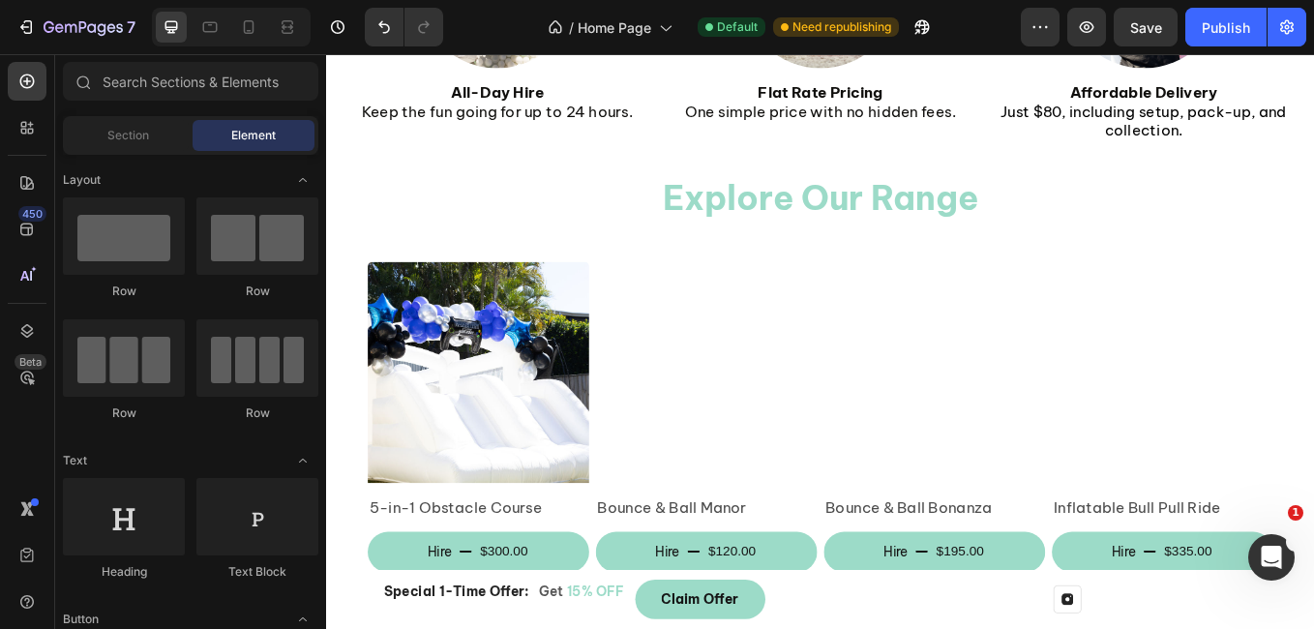
scroll to position [1654, 0]
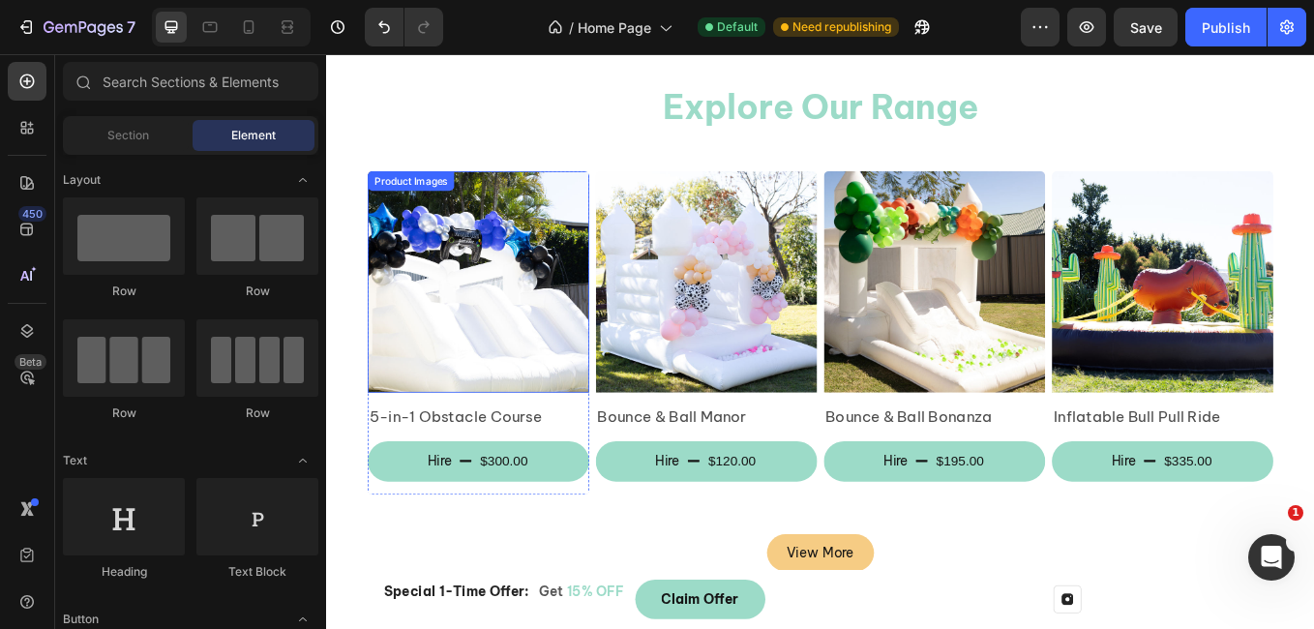
click at [561, 317] on img at bounding box center [504, 322] width 260 height 260
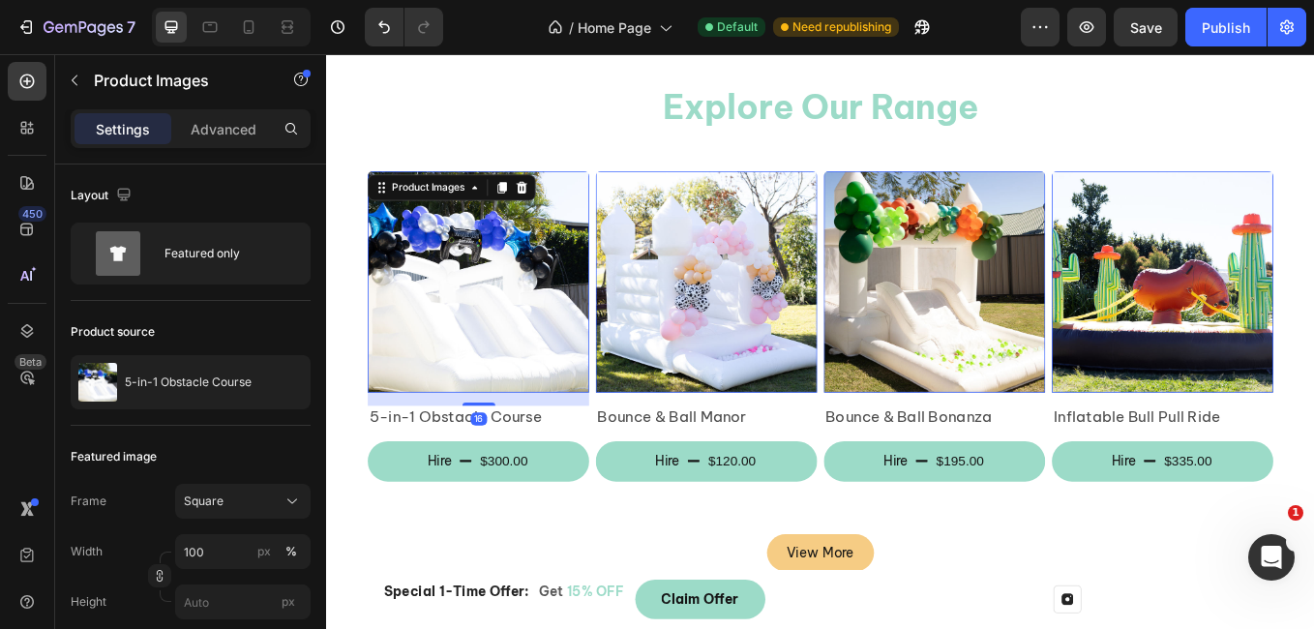
click at [985, 262] on img at bounding box center [1040, 322] width 260 height 260
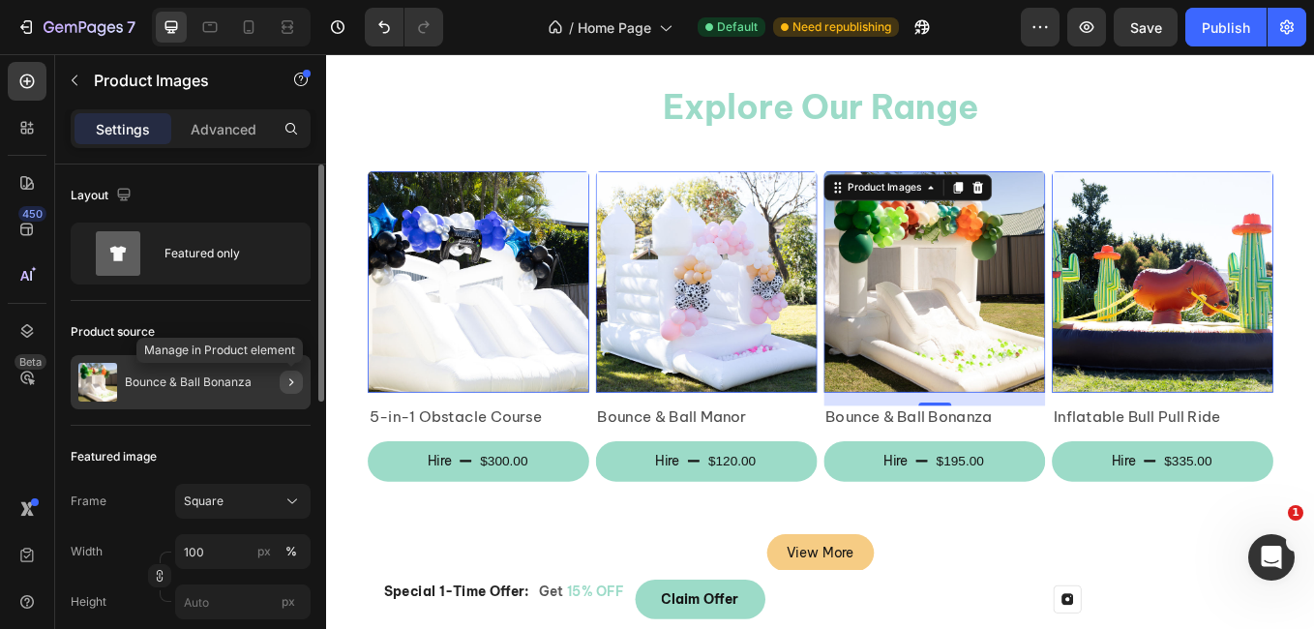
click at [292, 382] on icon "button" at bounding box center [291, 382] width 4 height 8
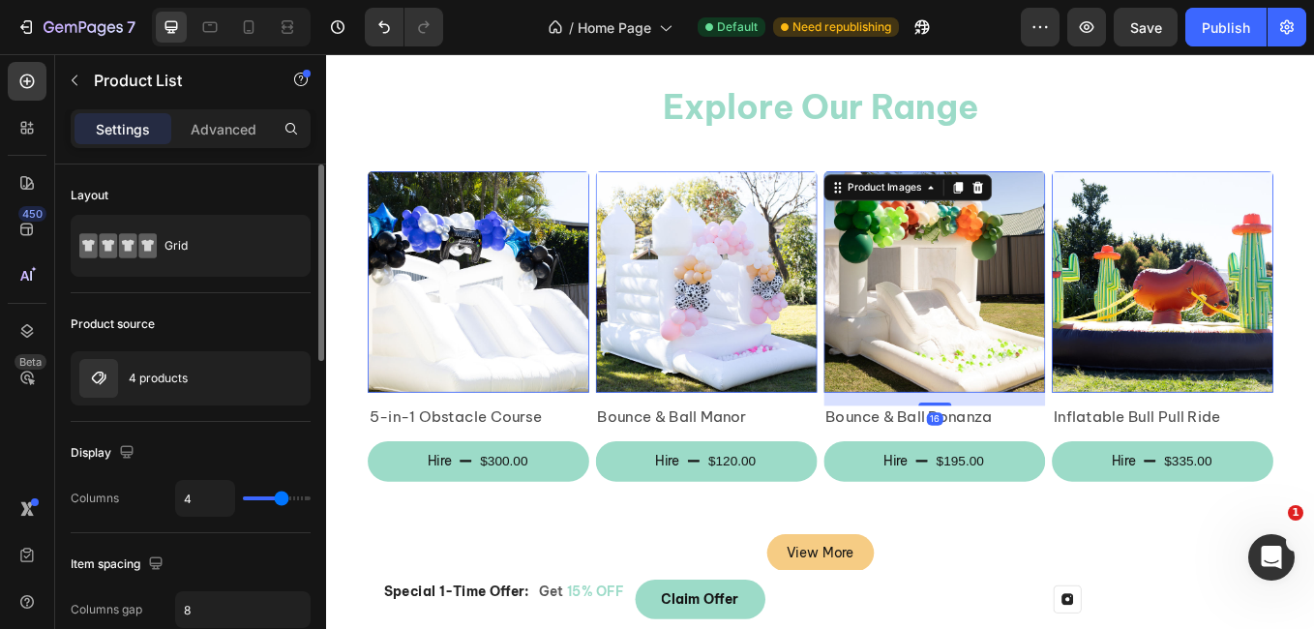
click at [1004, 266] on img at bounding box center [1040, 322] width 260 height 260
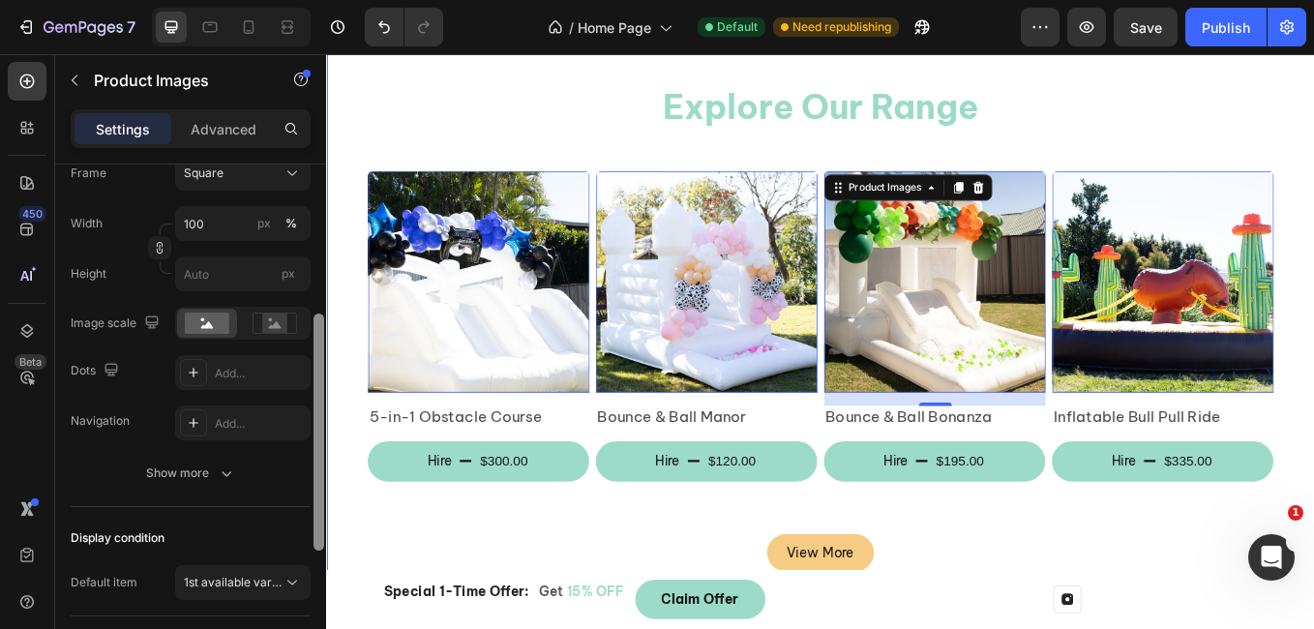
scroll to position [0, 0]
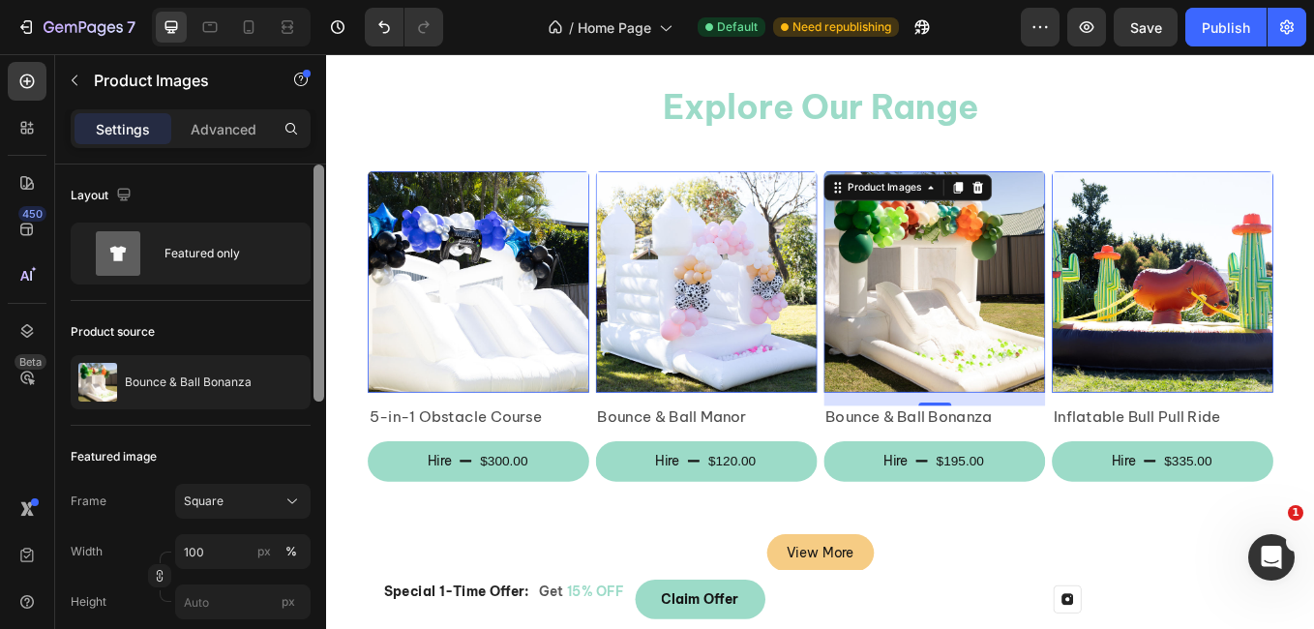
drag, startPoint x: 317, startPoint y: 341, endPoint x: 315, endPoint y: 185, distance: 155.8
click at [315, 185] on div at bounding box center [318, 282] width 11 height 237
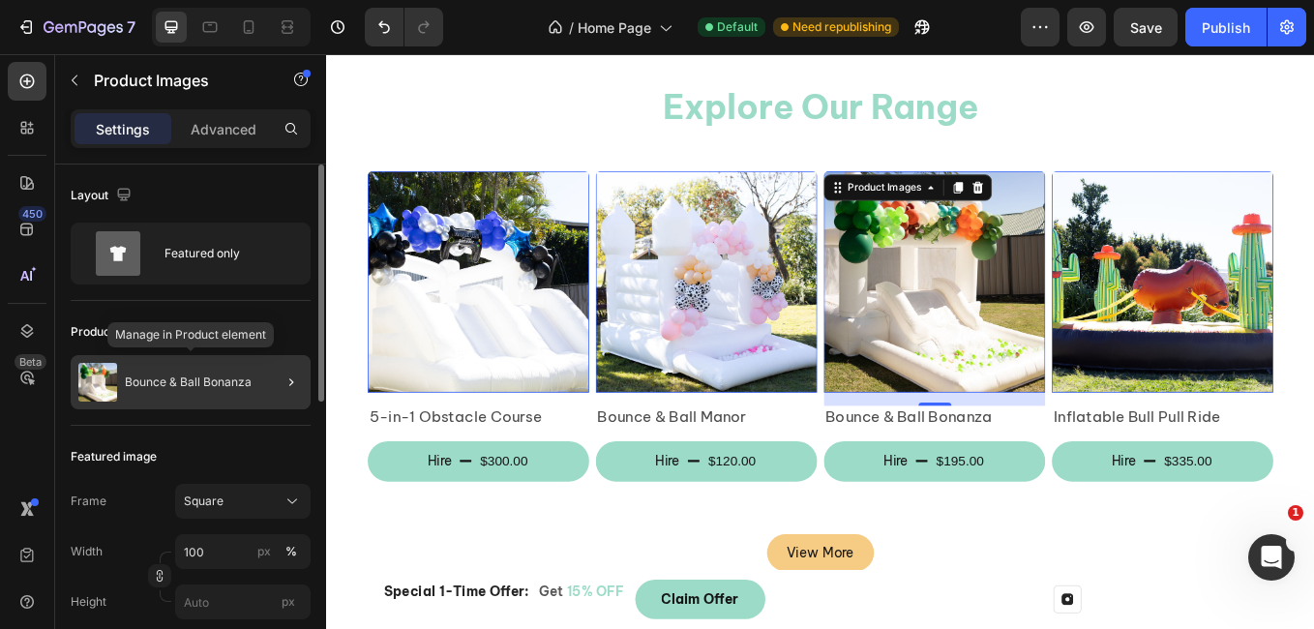
click at [80, 397] on img at bounding box center [97, 382] width 39 height 39
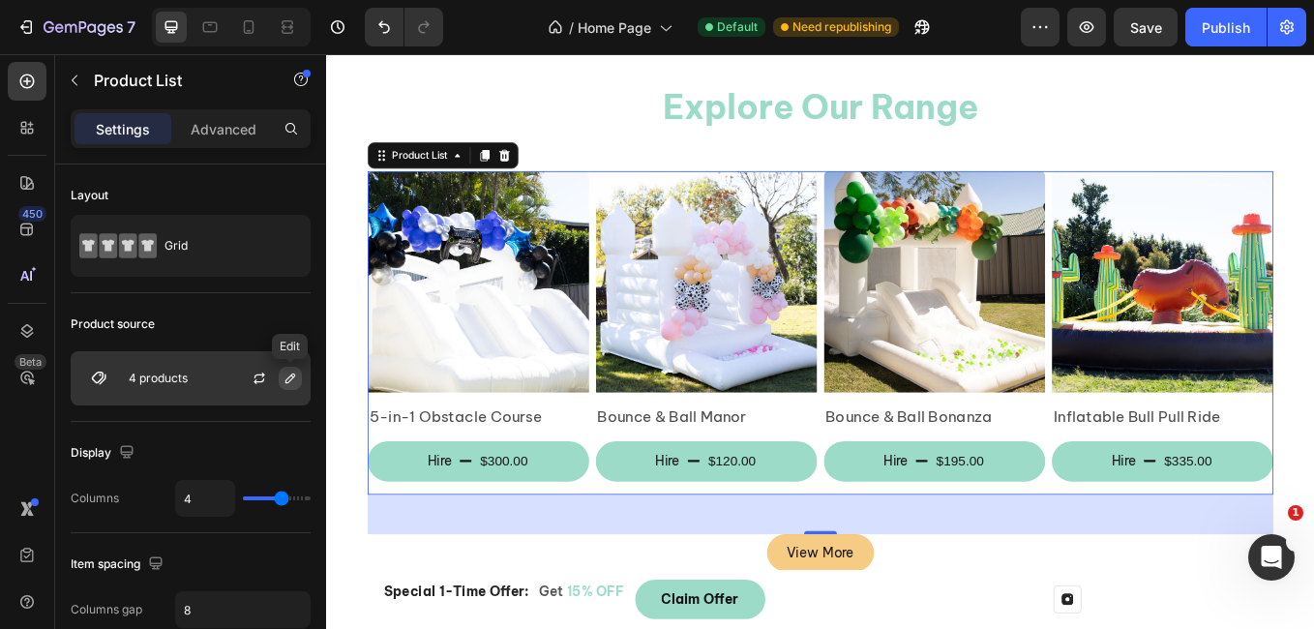
click at [294, 378] on icon "button" at bounding box center [290, 378] width 15 height 15
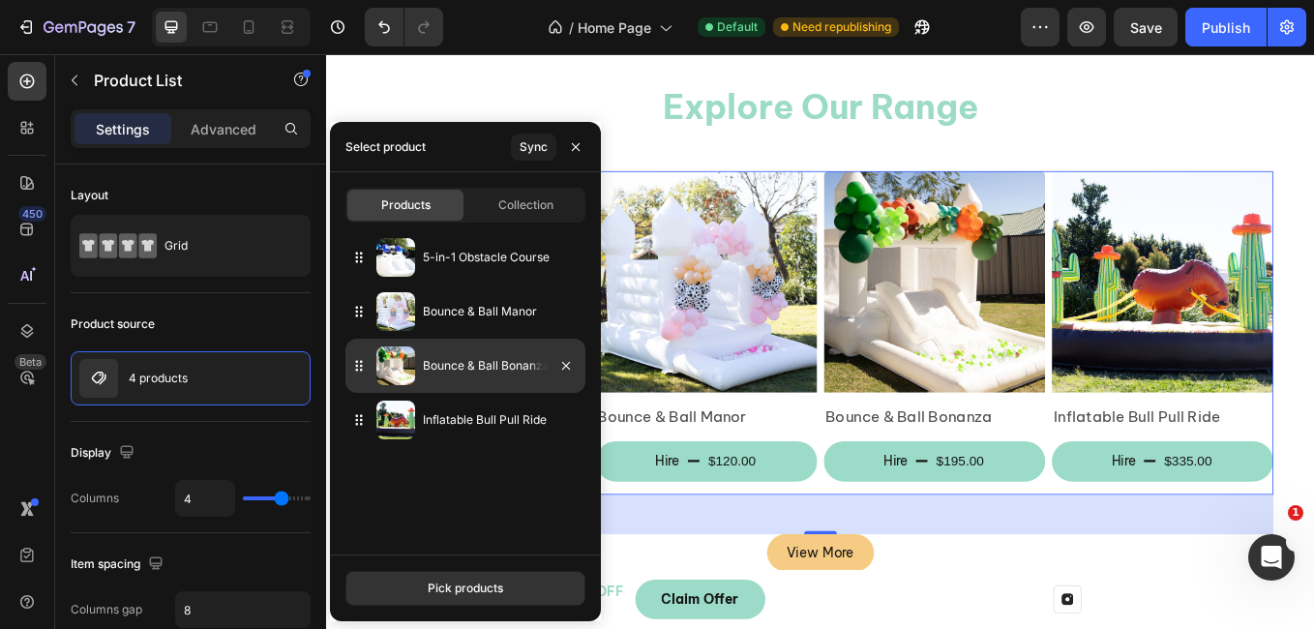
click at [503, 371] on p "Bounce & Ball Bonanza" at bounding box center [500, 365] width 155 height 19
click at [359, 366] on icon at bounding box center [358, 365] width 19 height 19
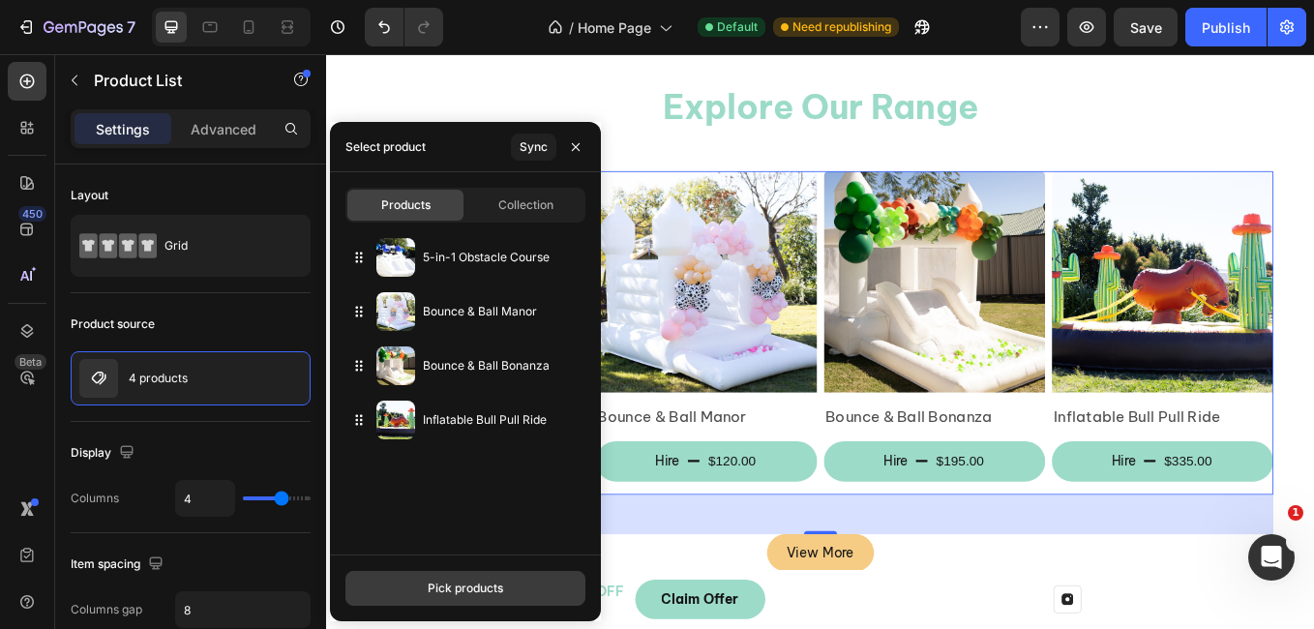
click at [460, 584] on div "Pick products" at bounding box center [465, 588] width 75 height 17
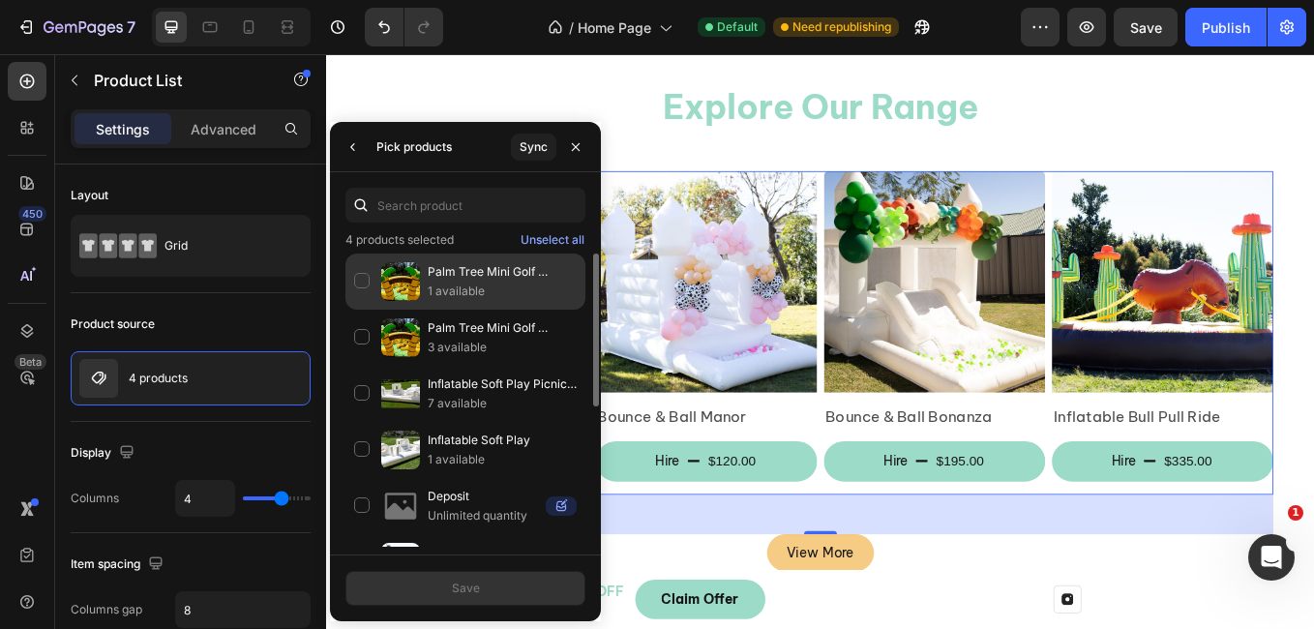
click at [480, 280] on p "Palm Tree Mini Golf Course" at bounding box center [502, 271] width 149 height 19
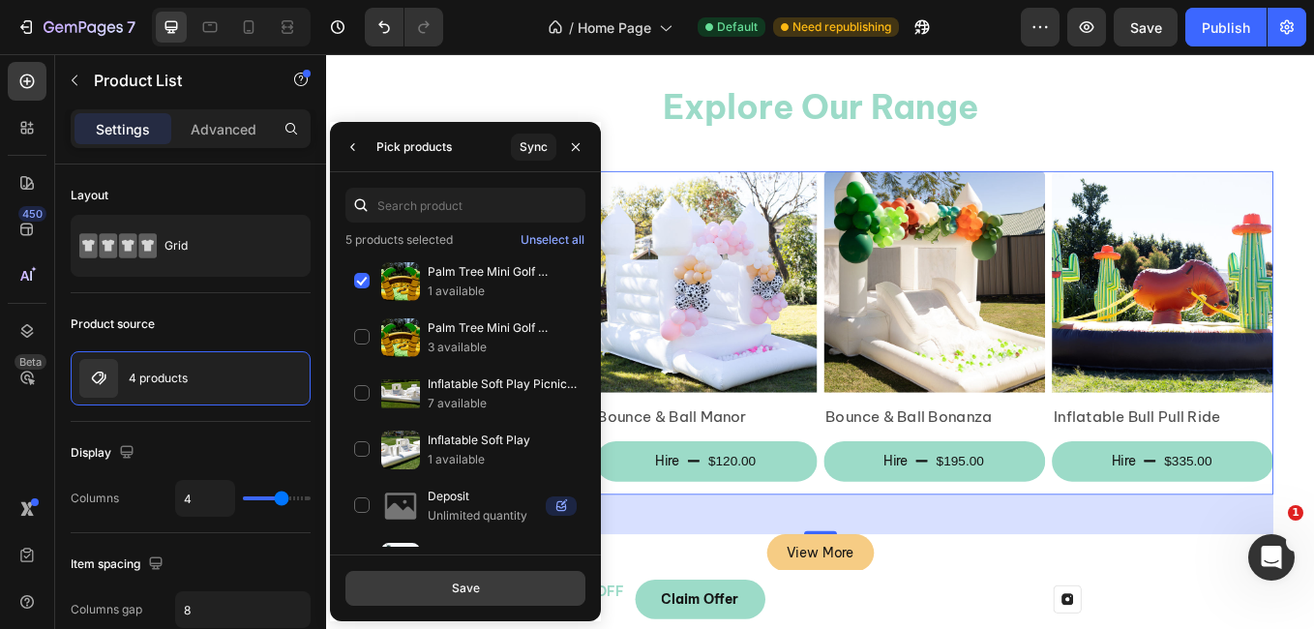
click at [489, 582] on button "Save" at bounding box center [465, 588] width 240 height 35
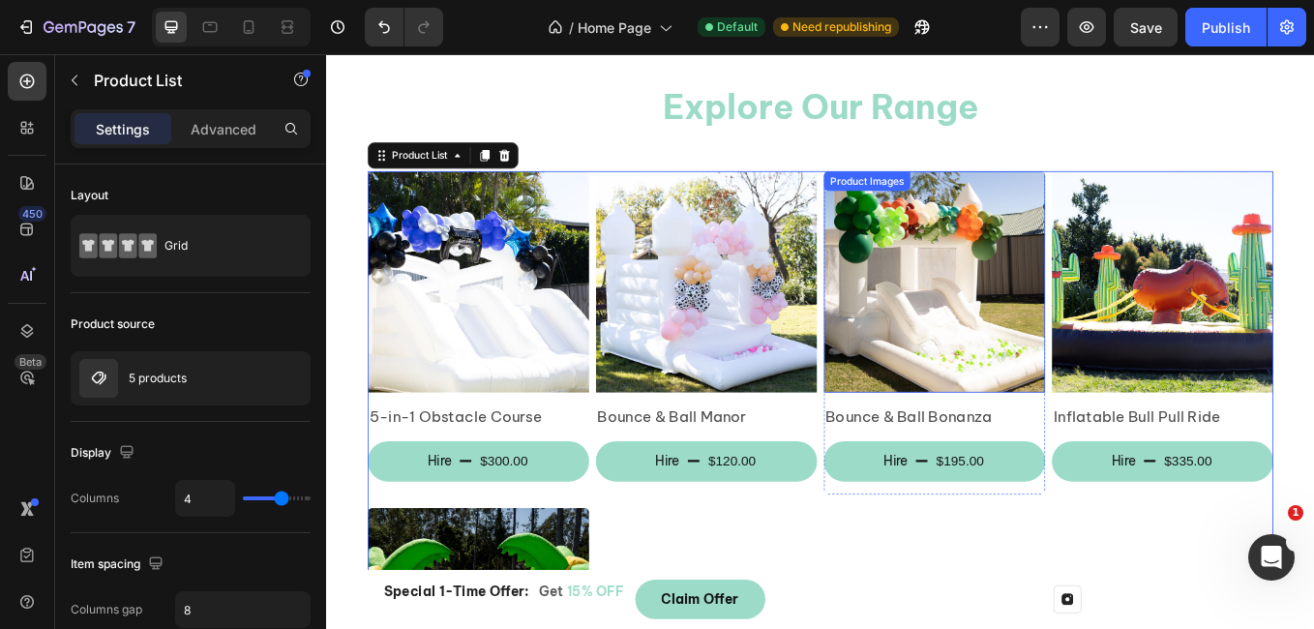
click at [1080, 366] on img at bounding box center [1040, 322] width 260 height 260
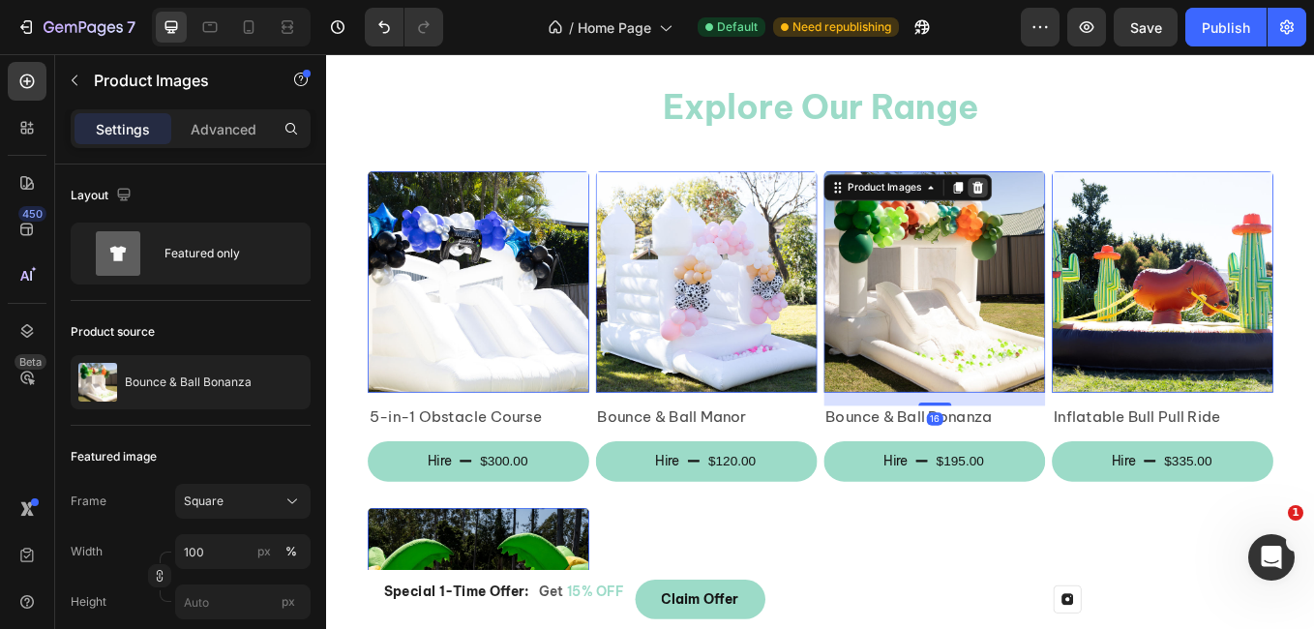
click at [1086, 203] on icon at bounding box center [1092, 210] width 13 height 14
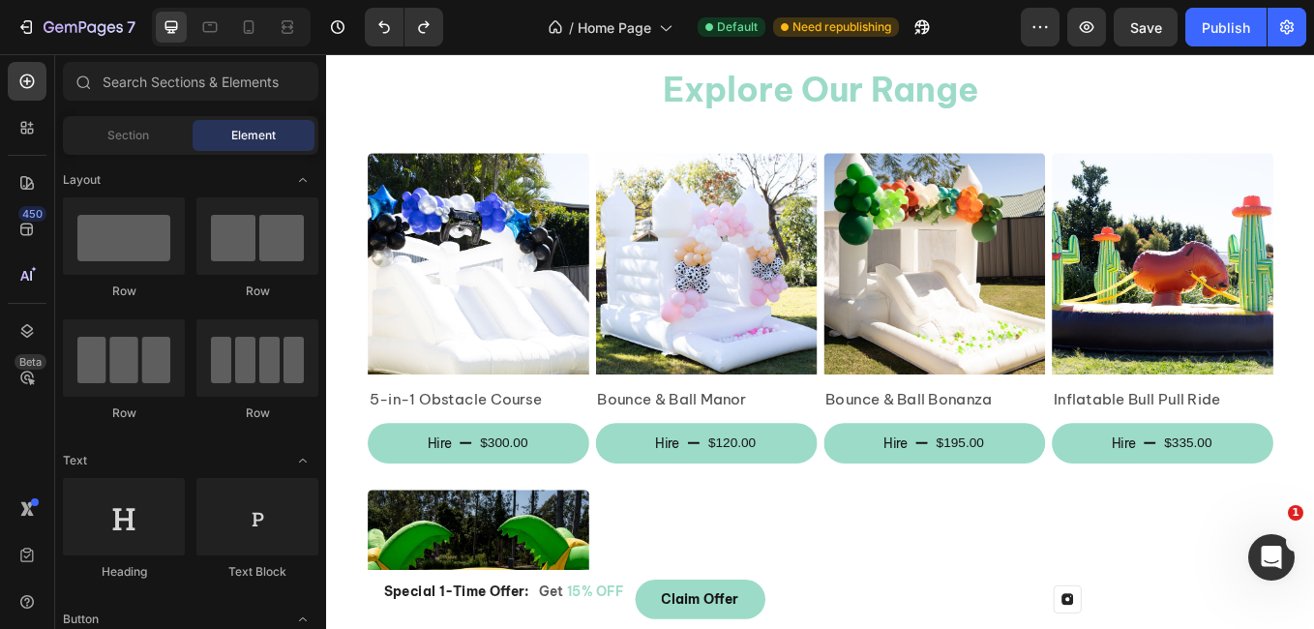
scroll to position [1643, 0]
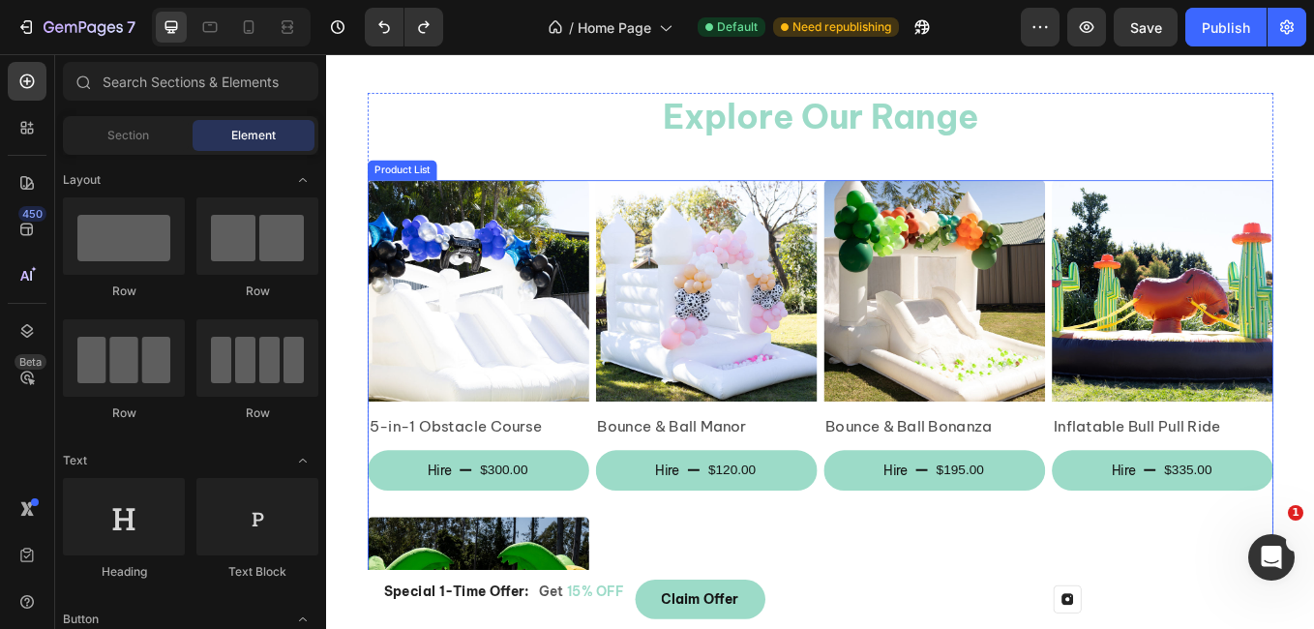
click at [892, 575] on div "Product Images 5-in-1 Obstacle Course Product Title Hire $300.00 Product Cart B…" at bounding box center [906, 590] width 1064 height 776
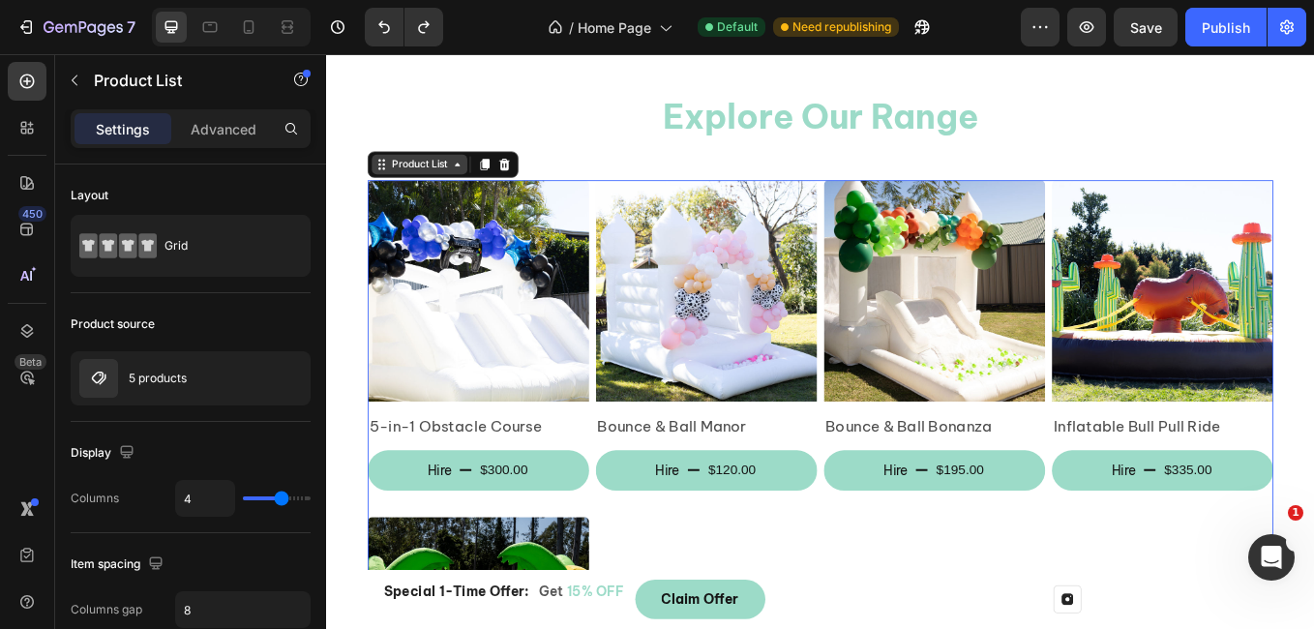
click at [452, 175] on div "Product List" at bounding box center [436, 183] width 74 height 17
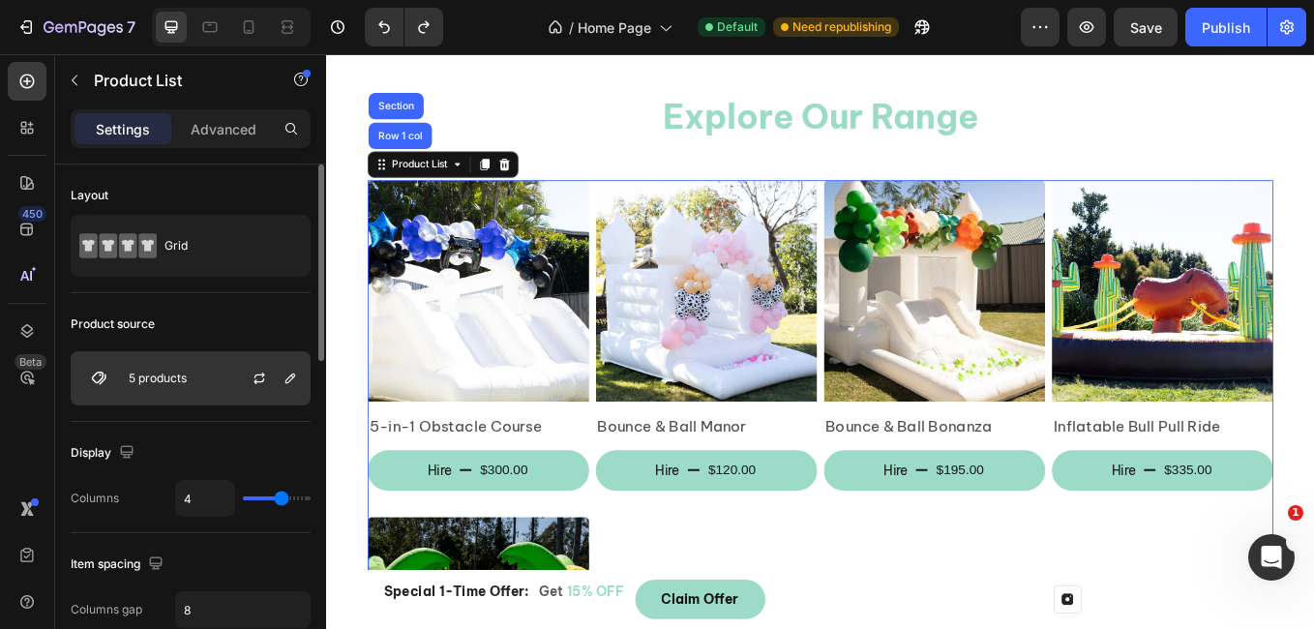
click at [174, 378] on p "5 products" at bounding box center [158, 379] width 58 height 14
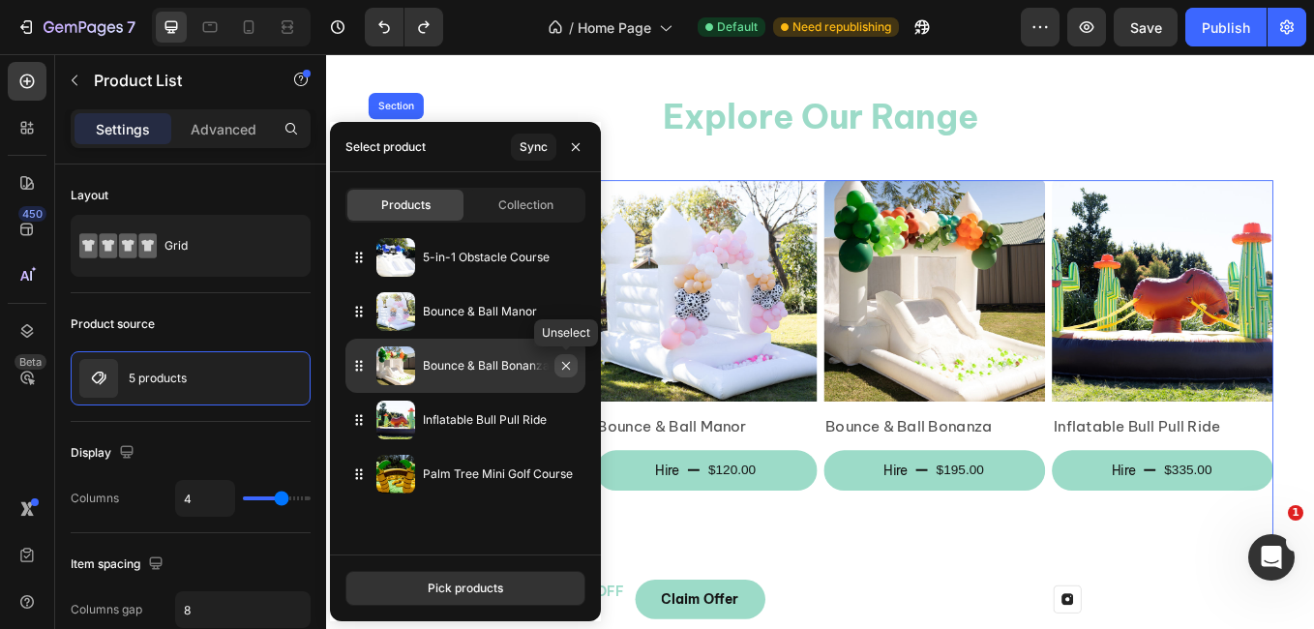
click at [566, 368] on icon "button" at bounding box center [565, 365] width 15 height 15
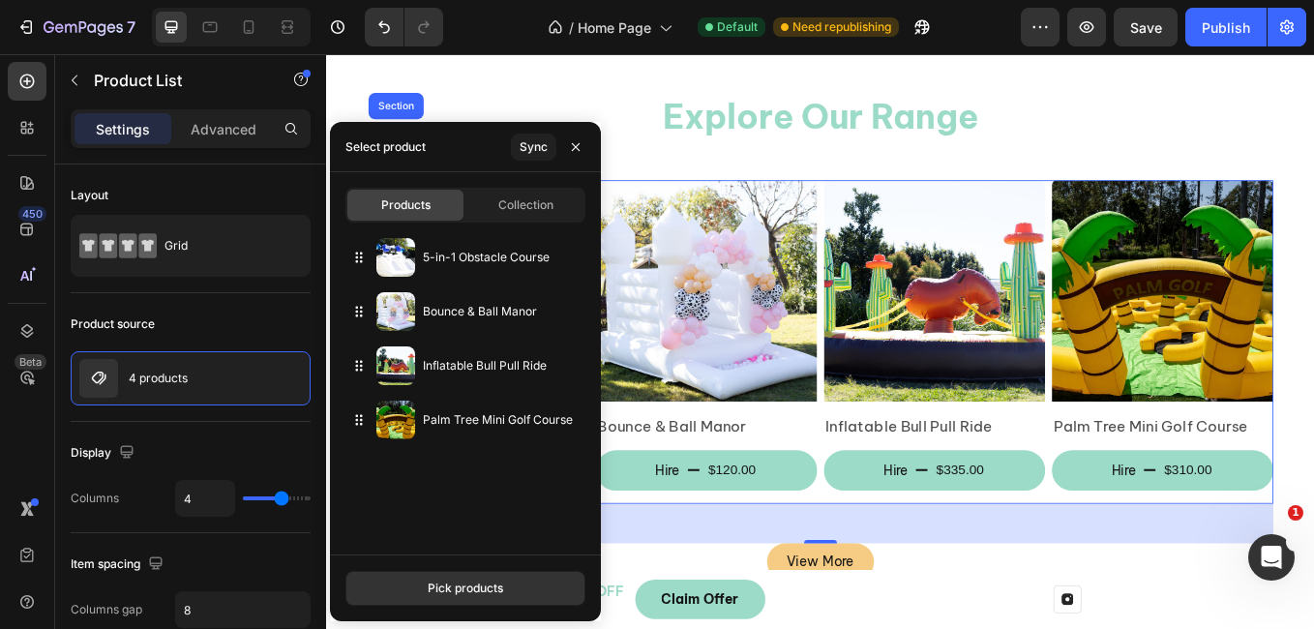
click at [364, 476] on div "5-in-1 Obstacle Course Bounce & Ball Manor Inflatable Bull Pull Ride Palm Tree …" at bounding box center [465, 386] width 271 height 313
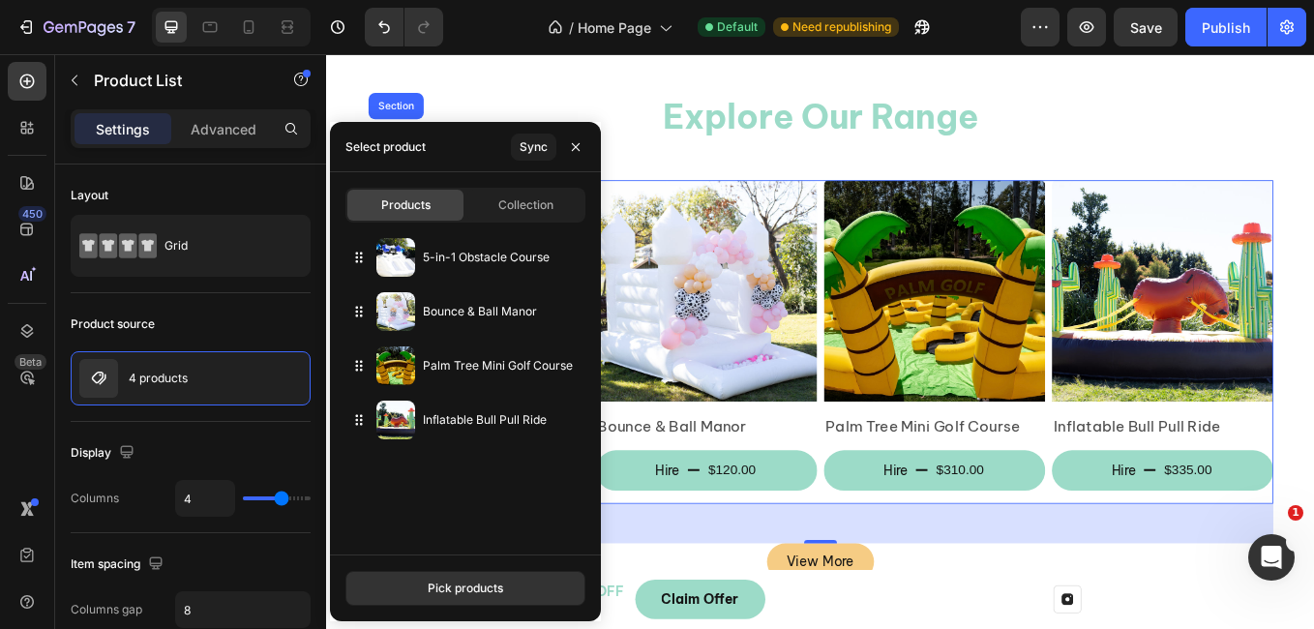
drag, startPoint x: 357, startPoint y: 427, endPoint x: 371, endPoint y: 454, distance: 30.3
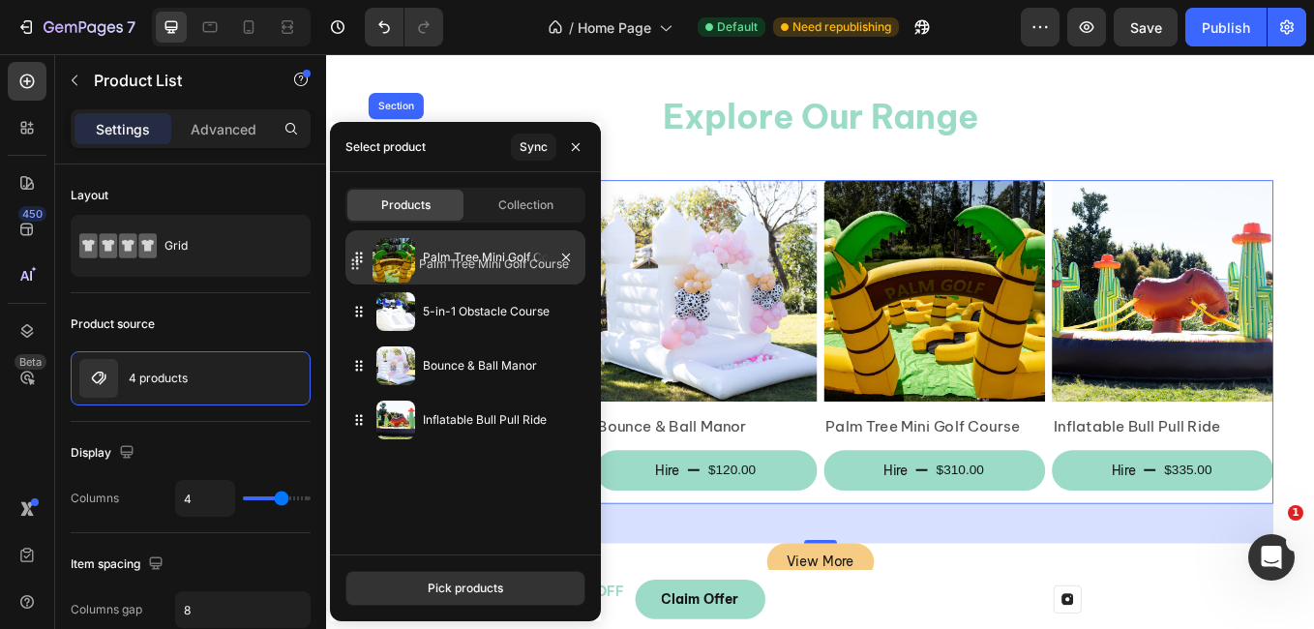
drag, startPoint x: 361, startPoint y: 369, endPoint x: 356, endPoint y: 267, distance: 101.7
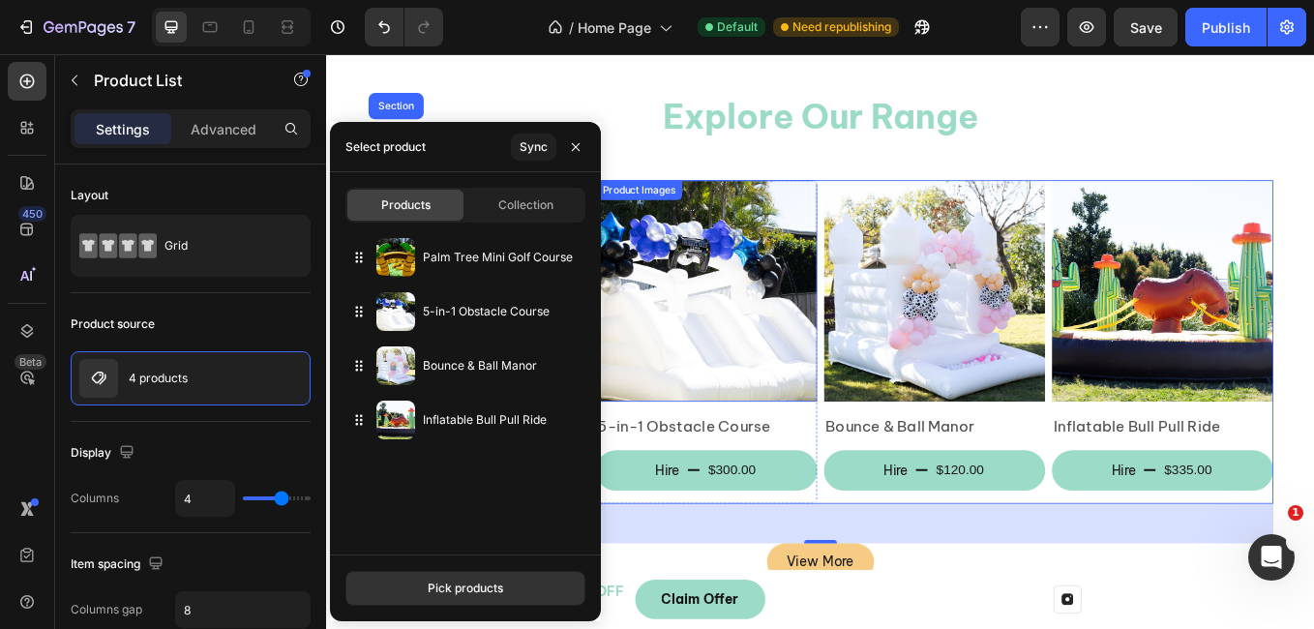
click at [761, 373] on img at bounding box center [772, 332] width 260 height 260
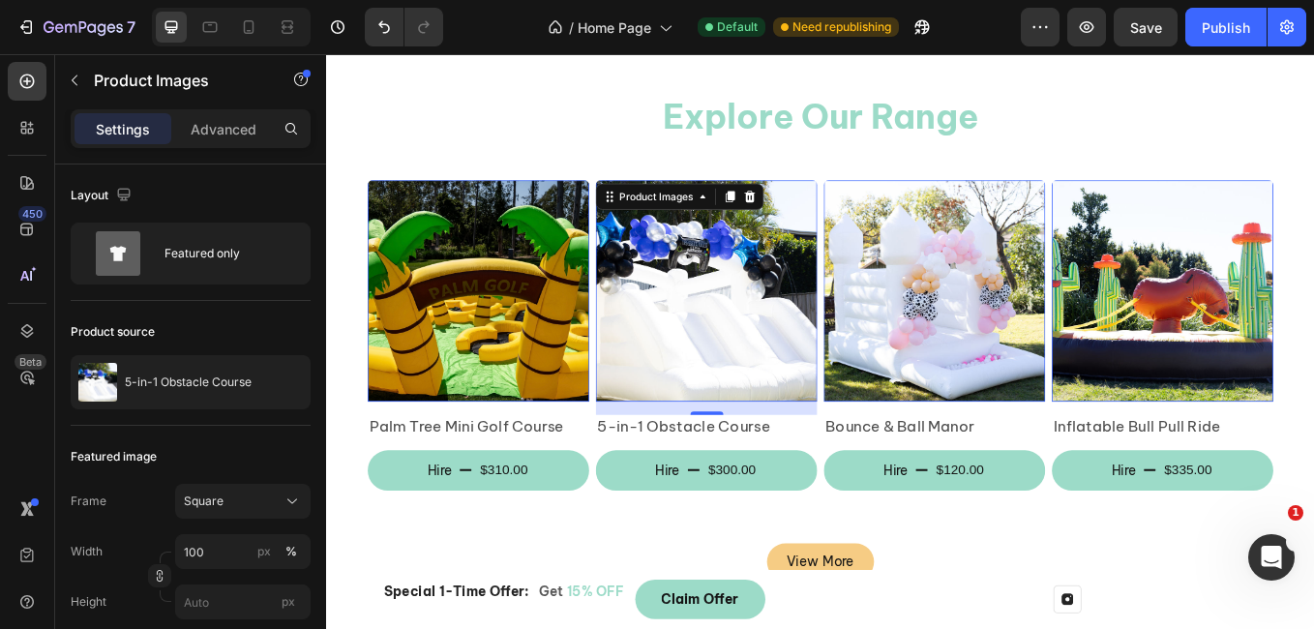
click at [761, 373] on img at bounding box center [772, 332] width 260 height 260
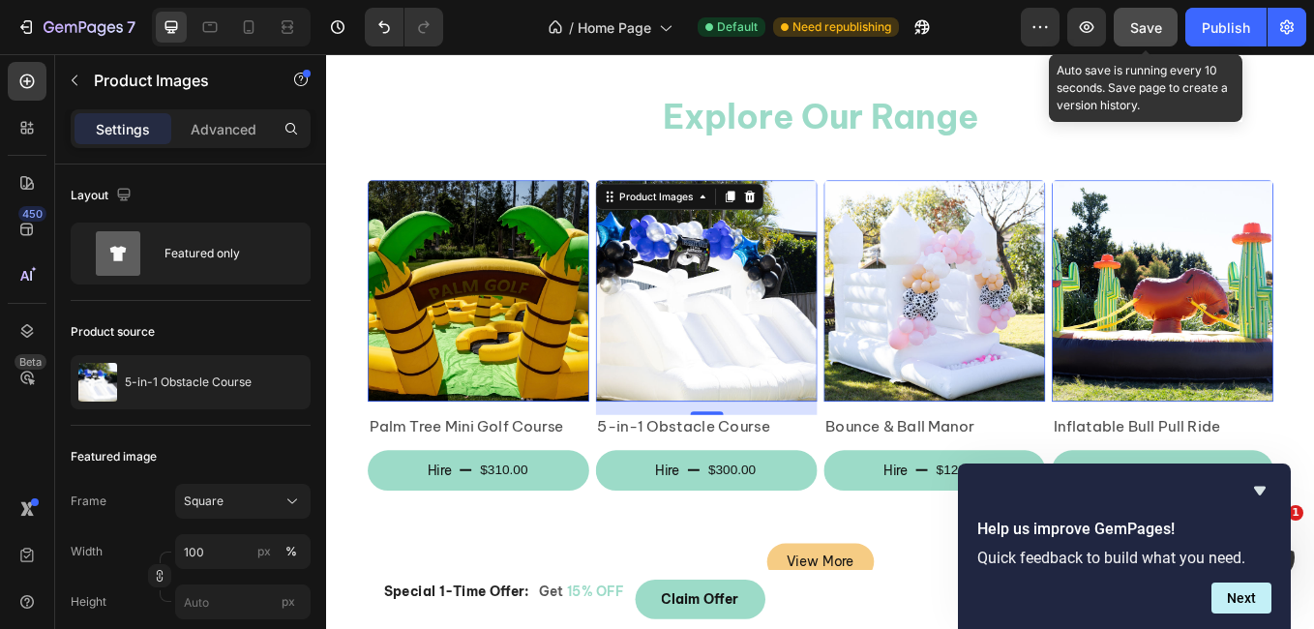
click at [1151, 34] on span "Save" at bounding box center [1146, 27] width 32 height 16
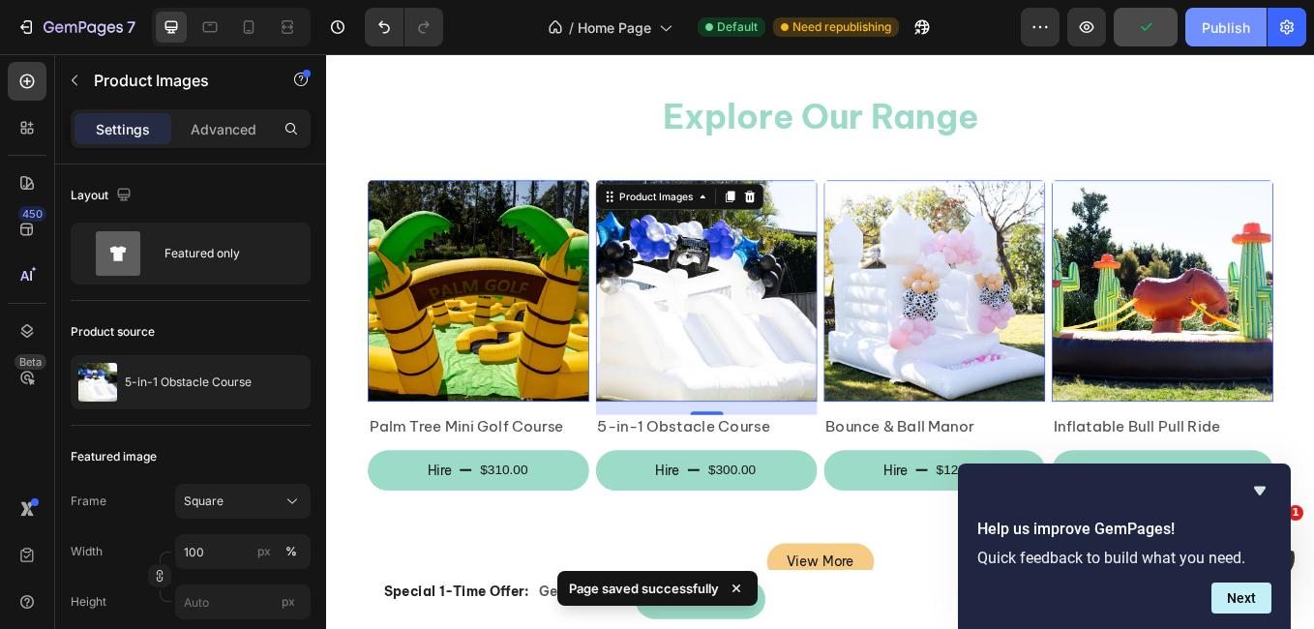
click at [1218, 29] on div "Publish" at bounding box center [1226, 27] width 48 height 20
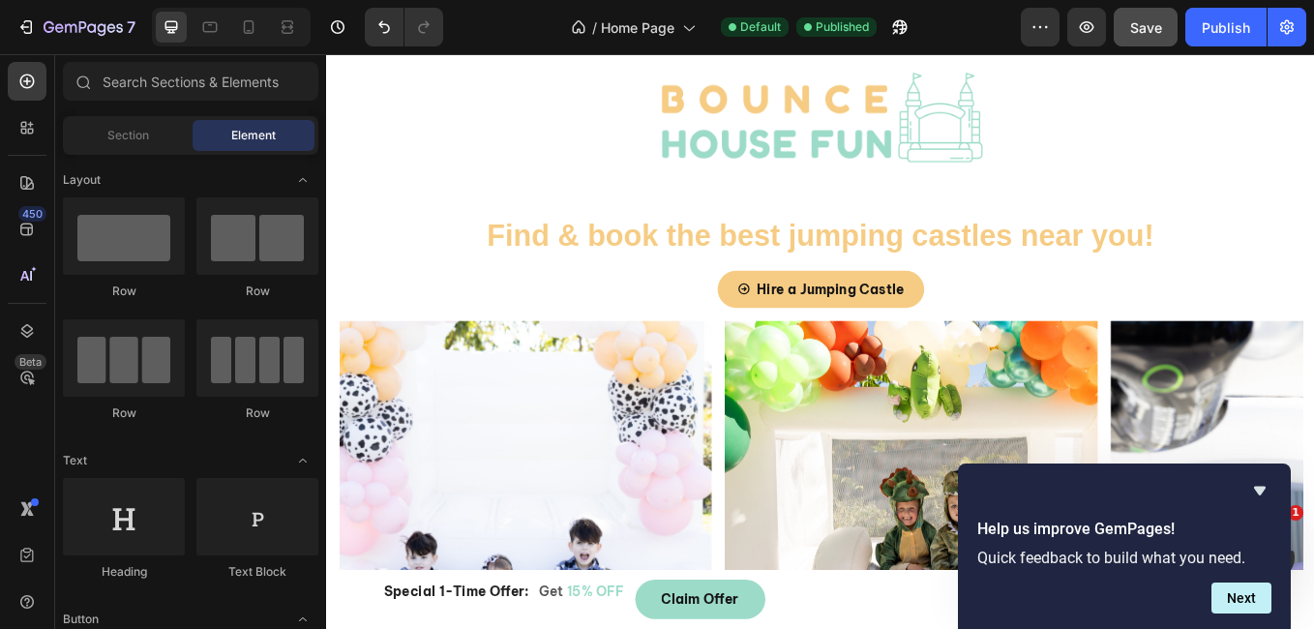
scroll to position [127, 0]
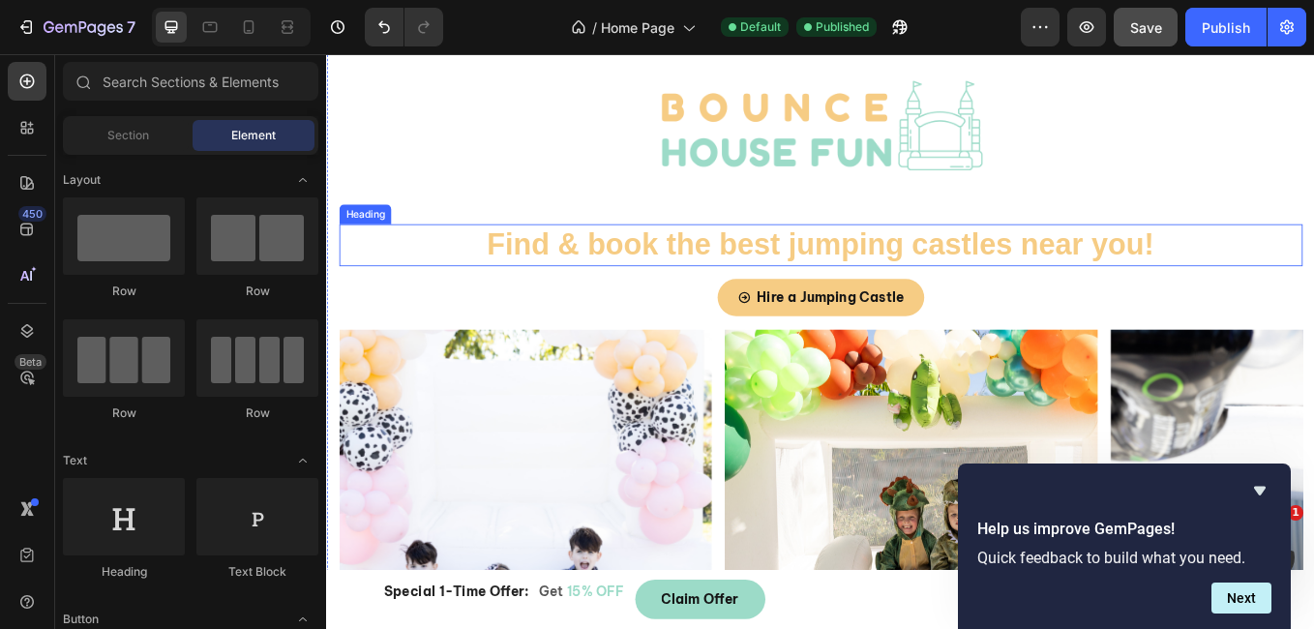
click at [1177, 280] on p "Find & book the best jumping castles near you!" at bounding box center [907, 277] width 1128 height 45
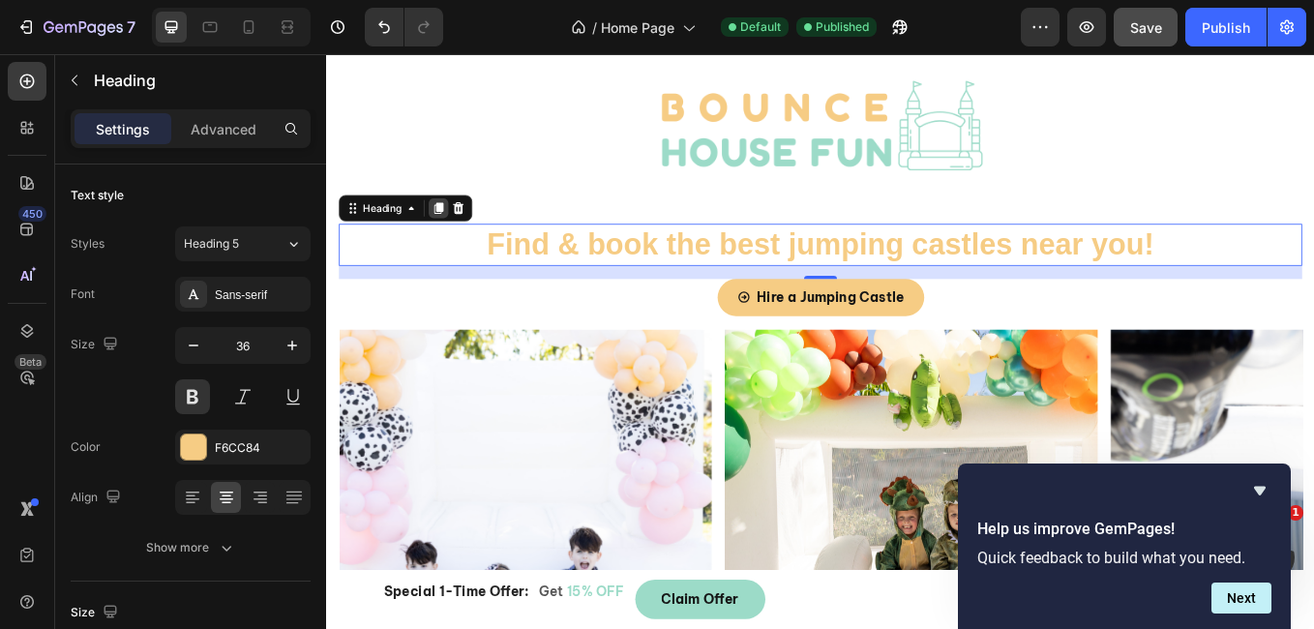
click at [463, 237] on icon at bounding box center [458, 235] width 11 height 14
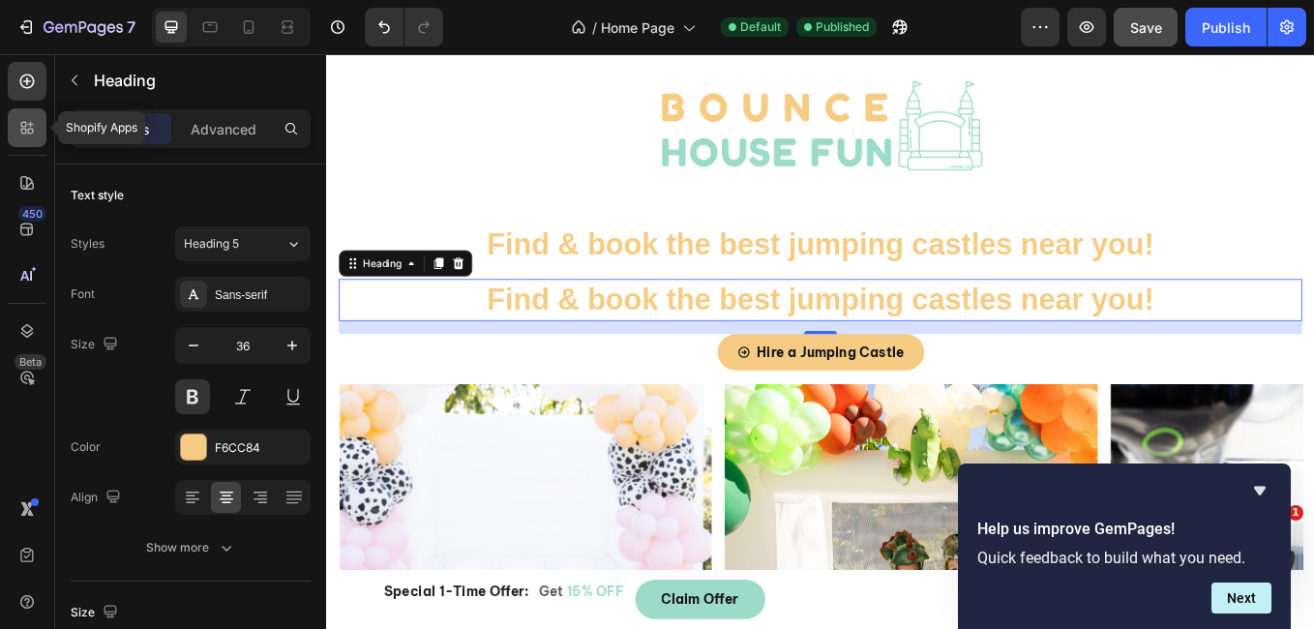
click at [39, 134] on div at bounding box center [27, 127] width 39 height 39
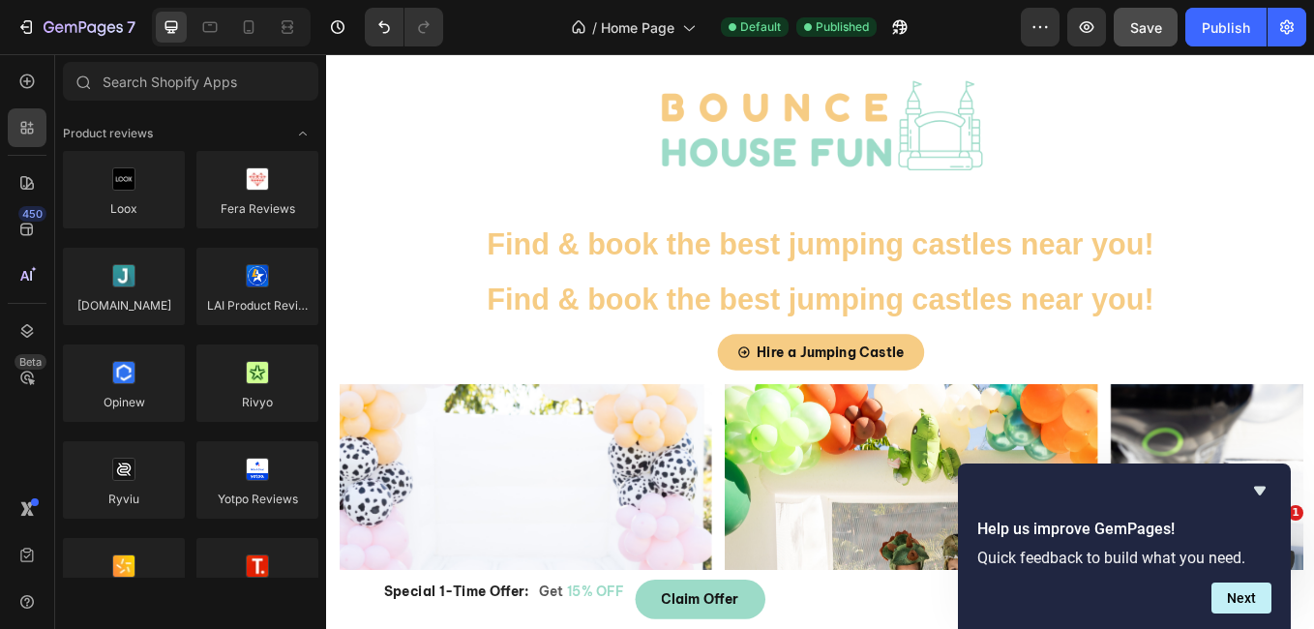
click at [20, 439] on div "450 Beta" at bounding box center [27, 276] width 39 height 428
click at [27, 88] on icon at bounding box center [27, 82] width 15 height 15
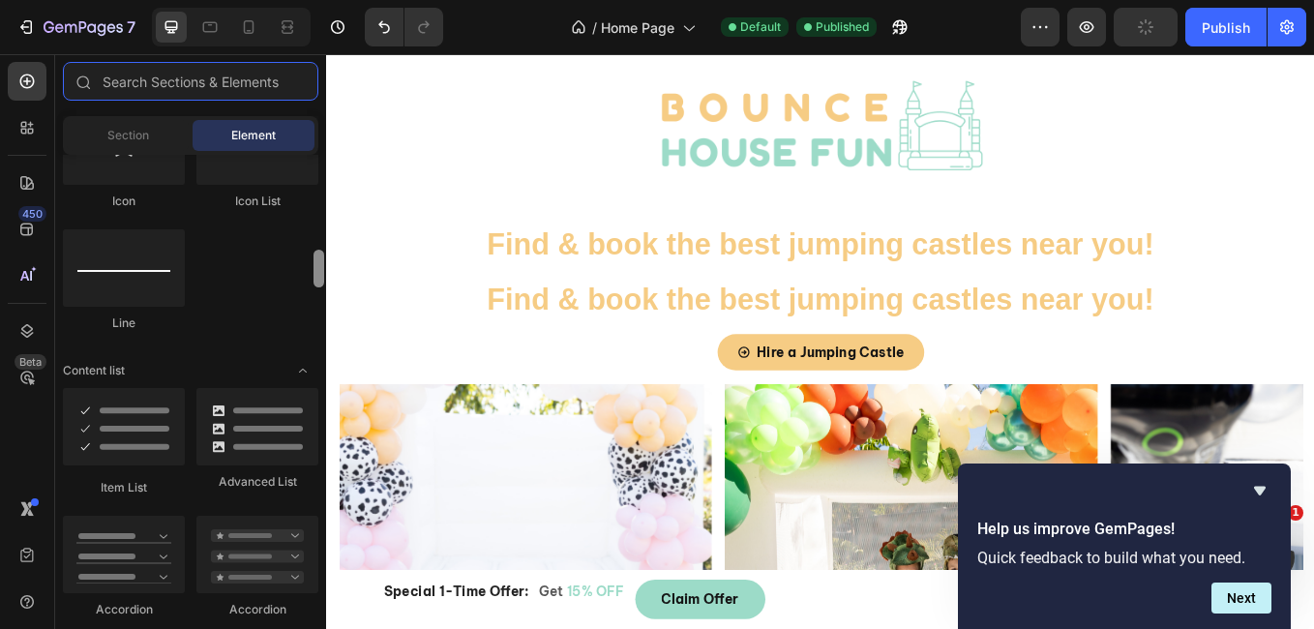
scroll to position [1393, 0]
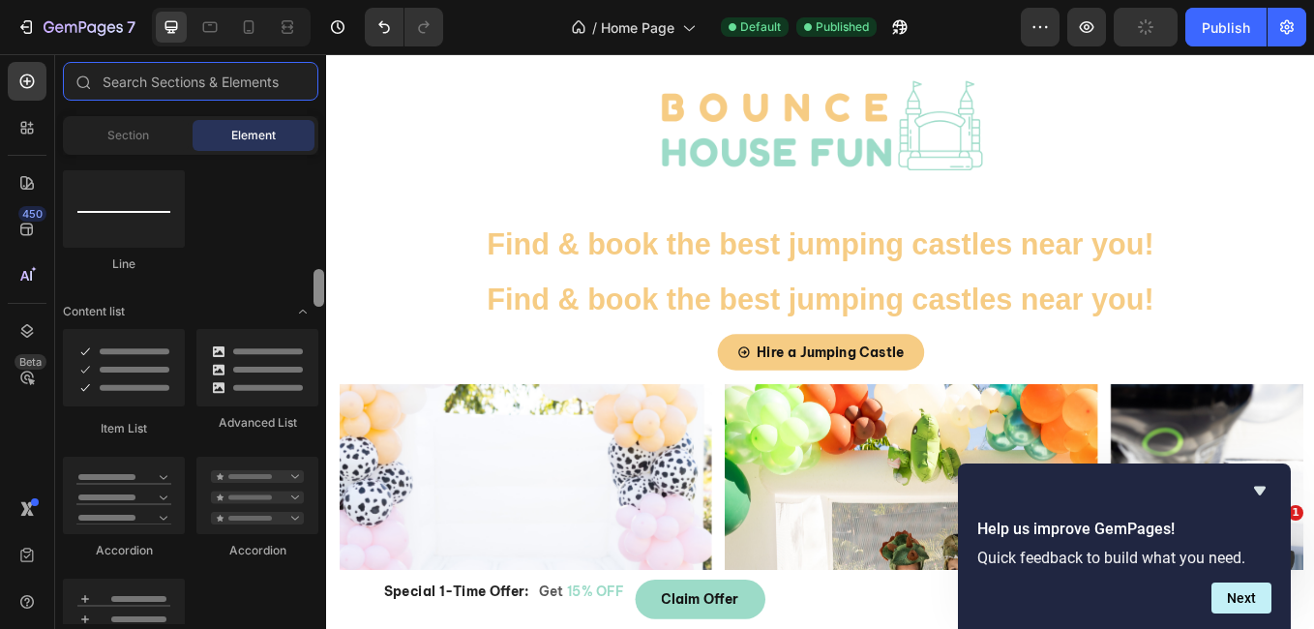
drag, startPoint x: 314, startPoint y: 174, endPoint x: 321, endPoint y: 288, distance: 114.4
click at [321, 288] on div at bounding box center [318, 288] width 11 height 38
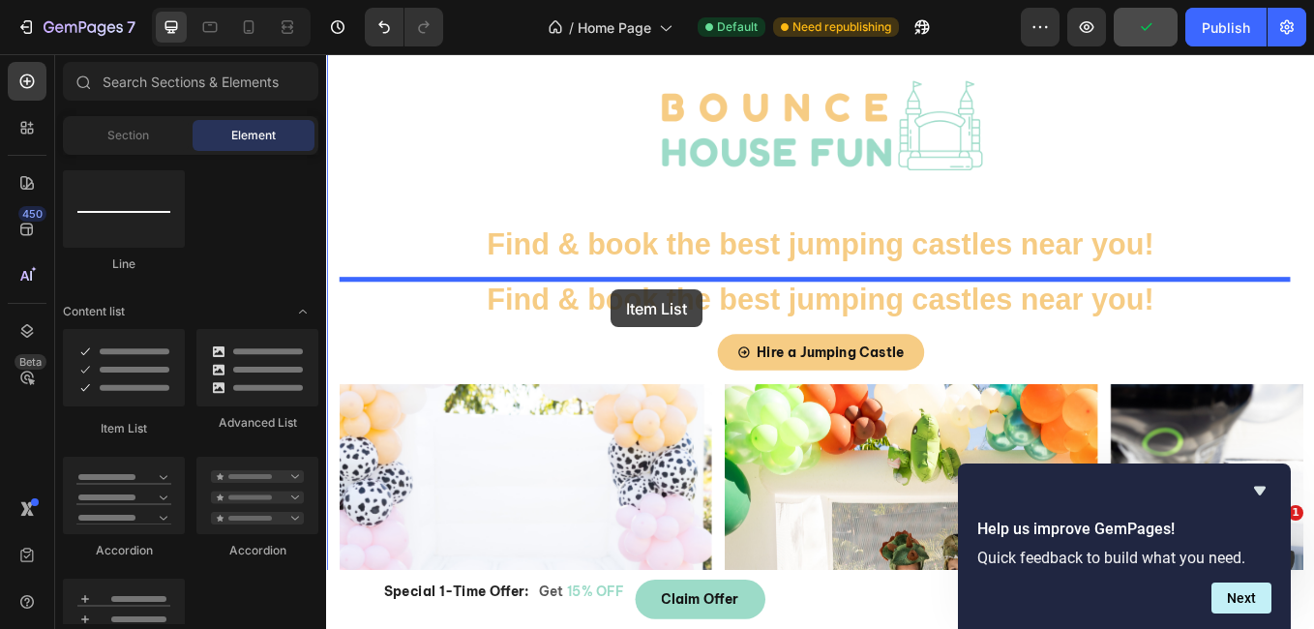
drag, startPoint x: 483, startPoint y: 414, endPoint x: 660, endPoint y: 331, distance: 195.6
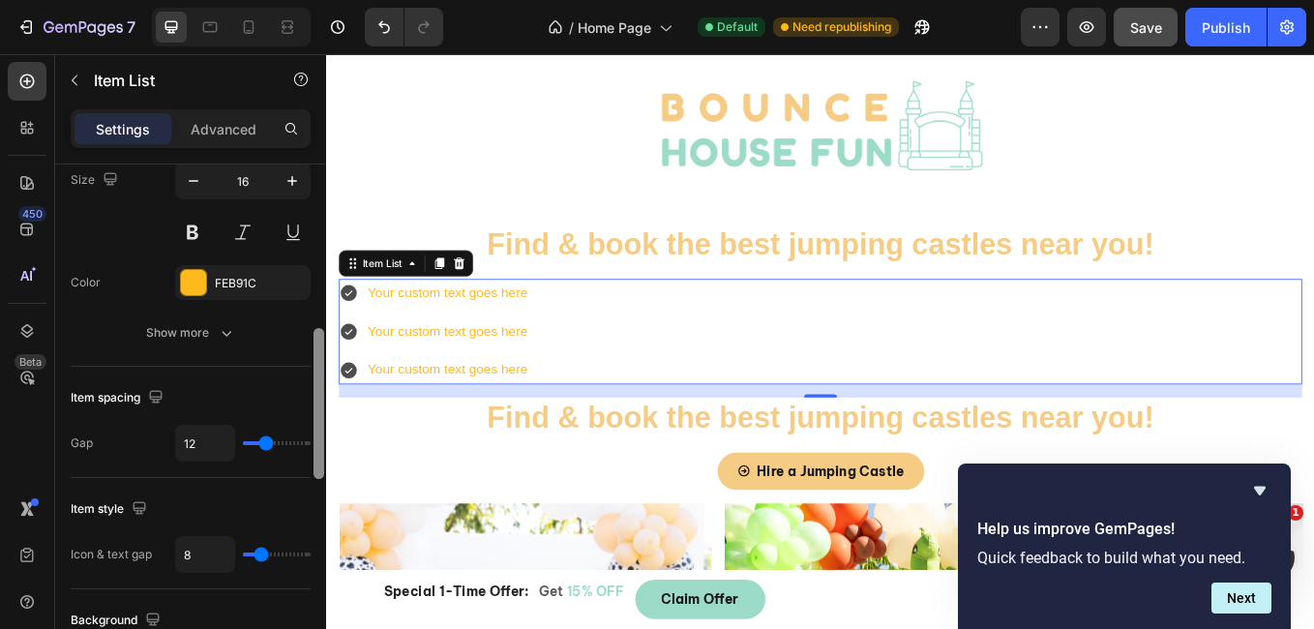
scroll to position [595, 0]
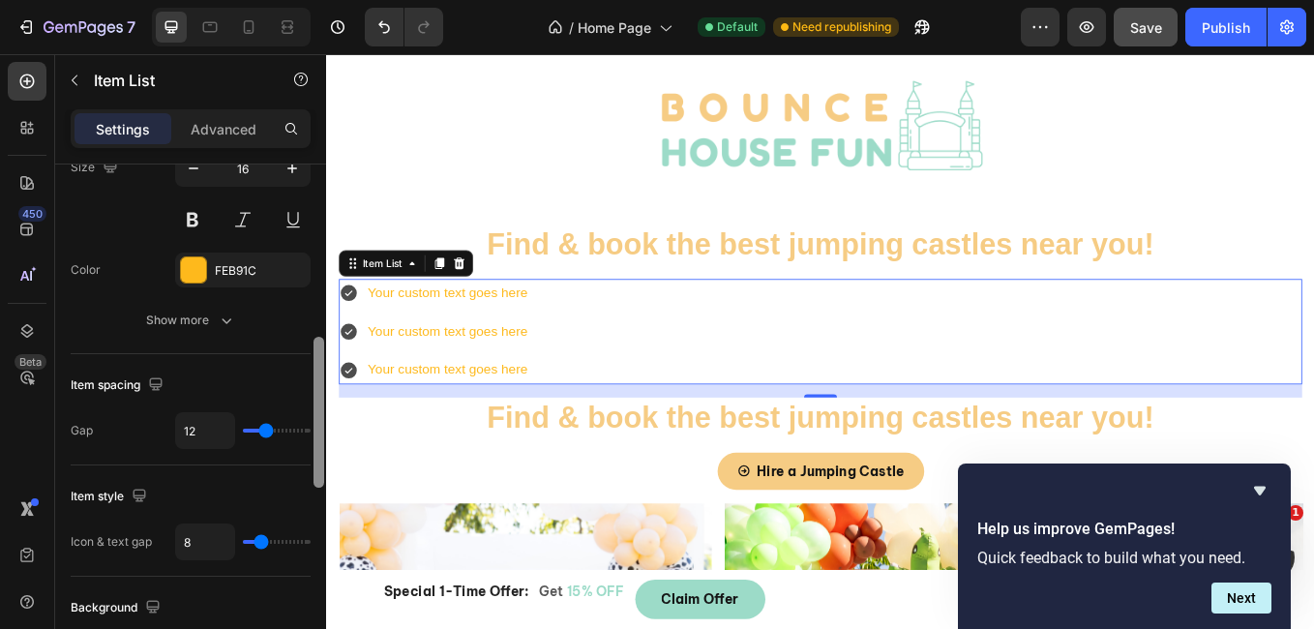
drag, startPoint x: 319, startPoint y: 294, endPoint x: 322, endPoint y: 467, distance: 173.2
click at [322, 467] on div at bounding box center [318, 412] width 11 height 151
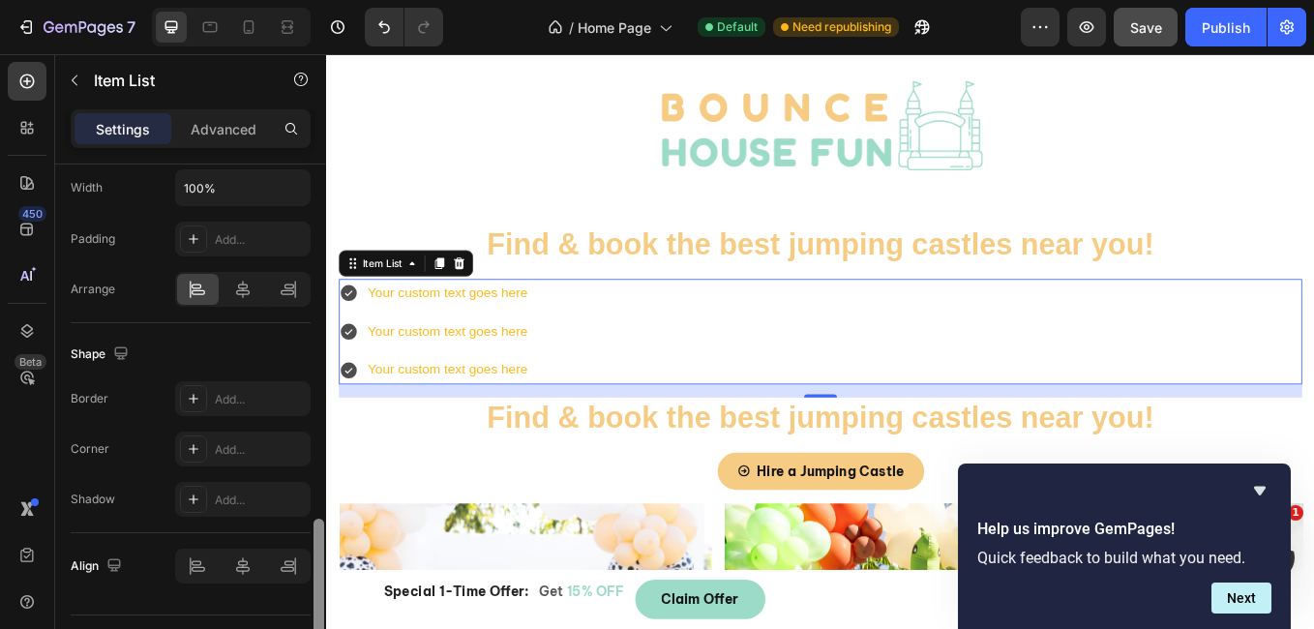
scroll to position [1267, 0]
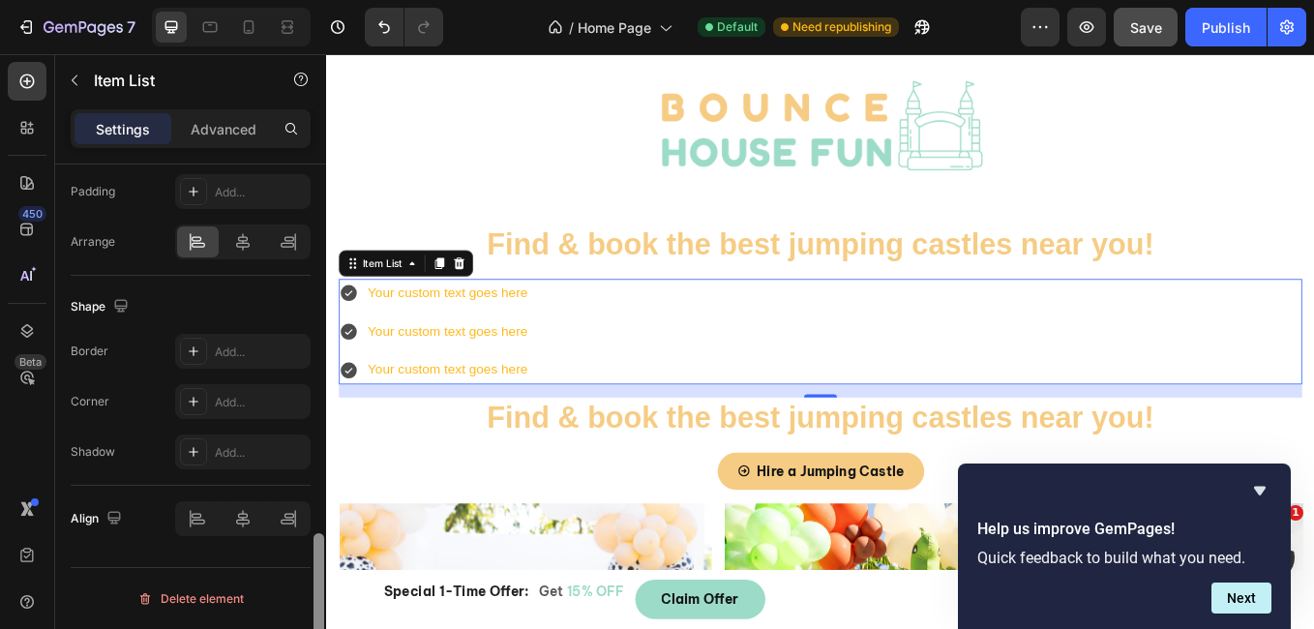
drag, startPoint x: 317, startPoint y: 440, endPoint x: 285, endPoint y: 648, distance: 210.5
click at [285, 0] on html "7 Version history / Home Page Default Need republishing Preview Save Publish 45…" at bounding box center [657, 0] width 1314 height 0
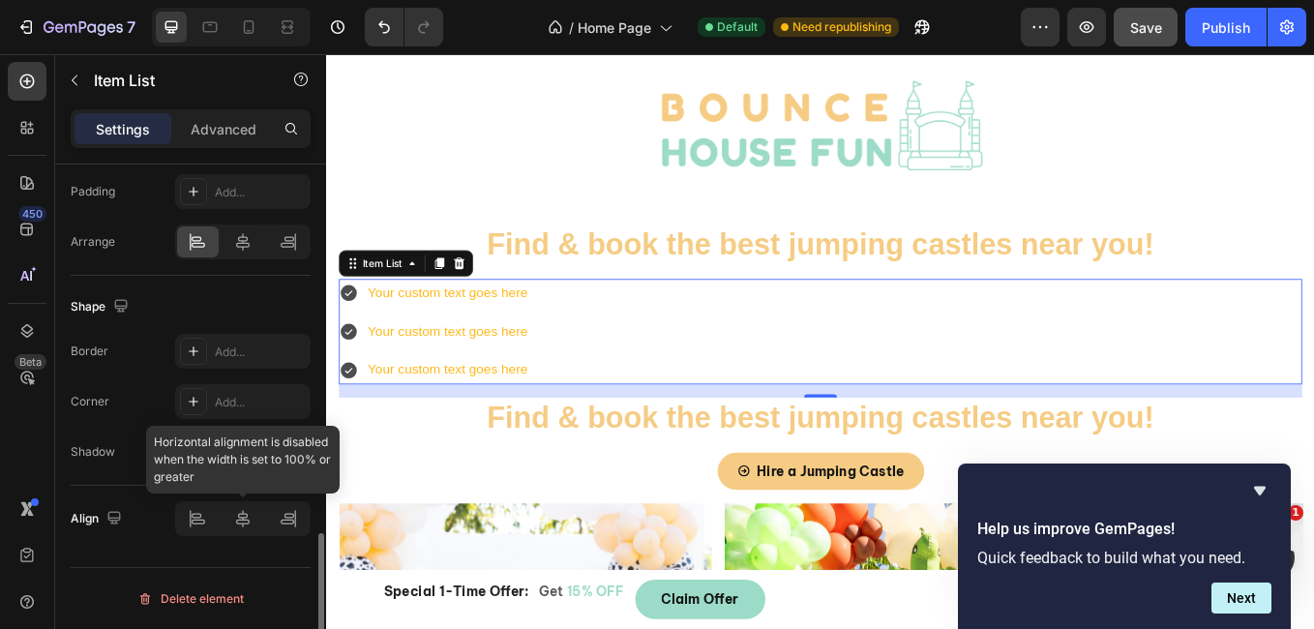
click at [241, 524] on div at bounding box center [242, 518] width 135 height 35
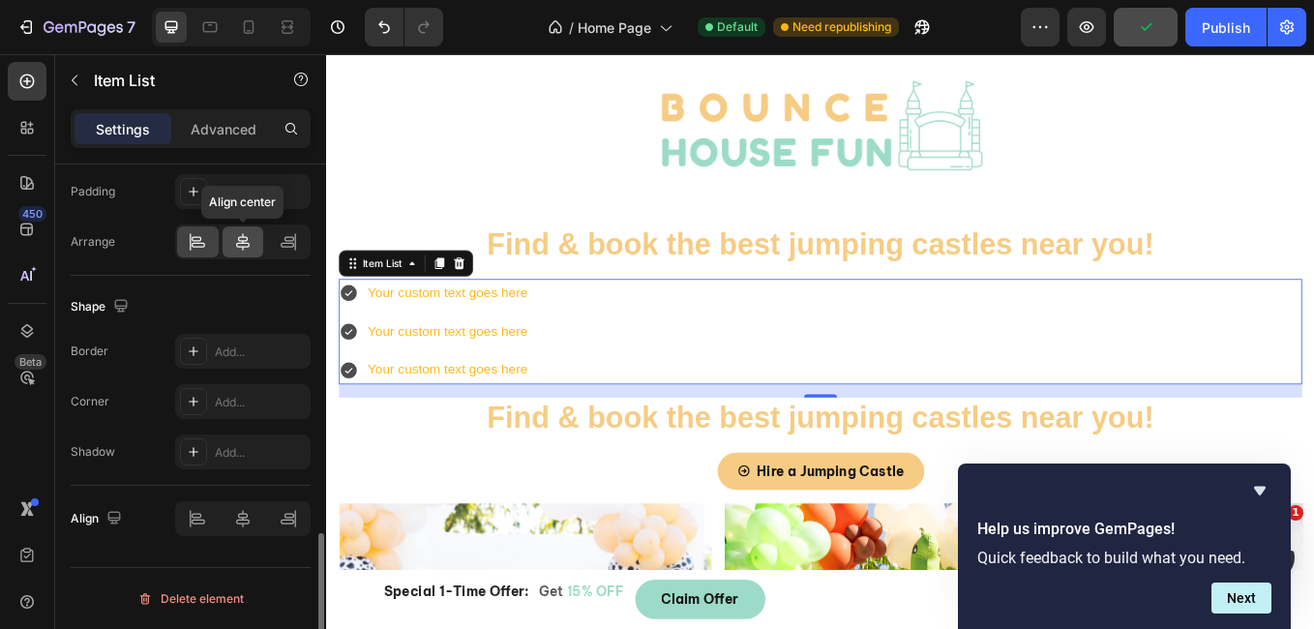
click at [238, 249] on icon at bounding box center [242, 241] width 19 height 19
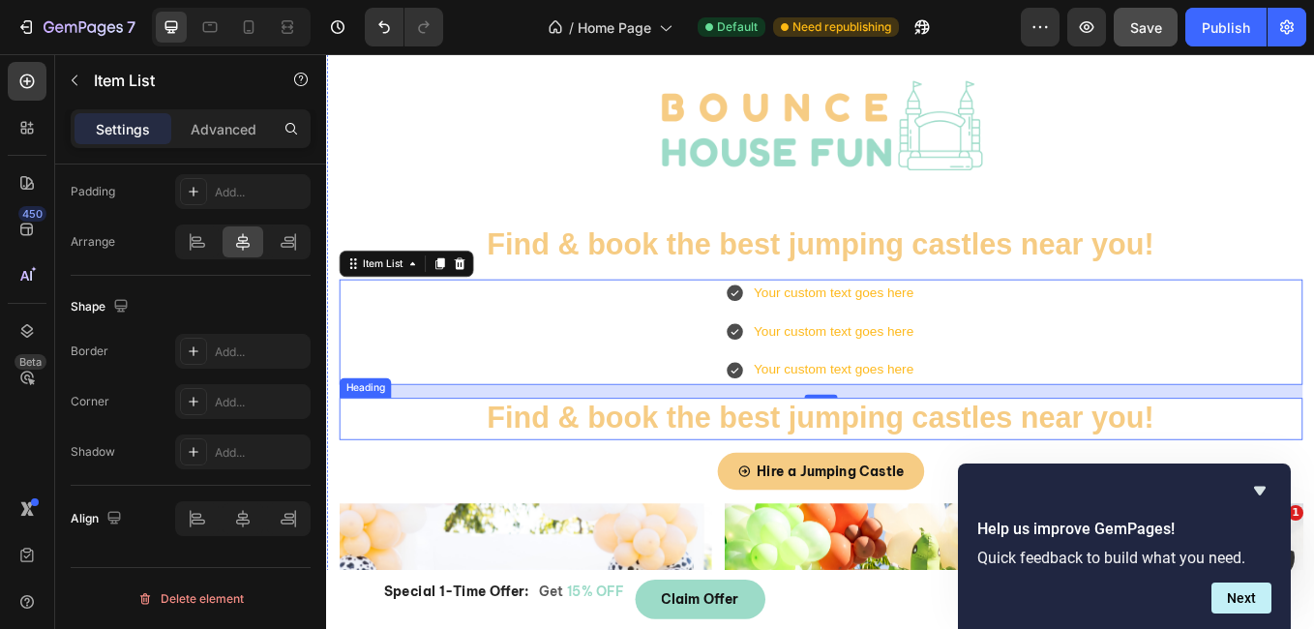
click at [612, 496] on h2 "Find & book the best jumping castles near you!" at bounding box center [907, 482] width 1132 height 49
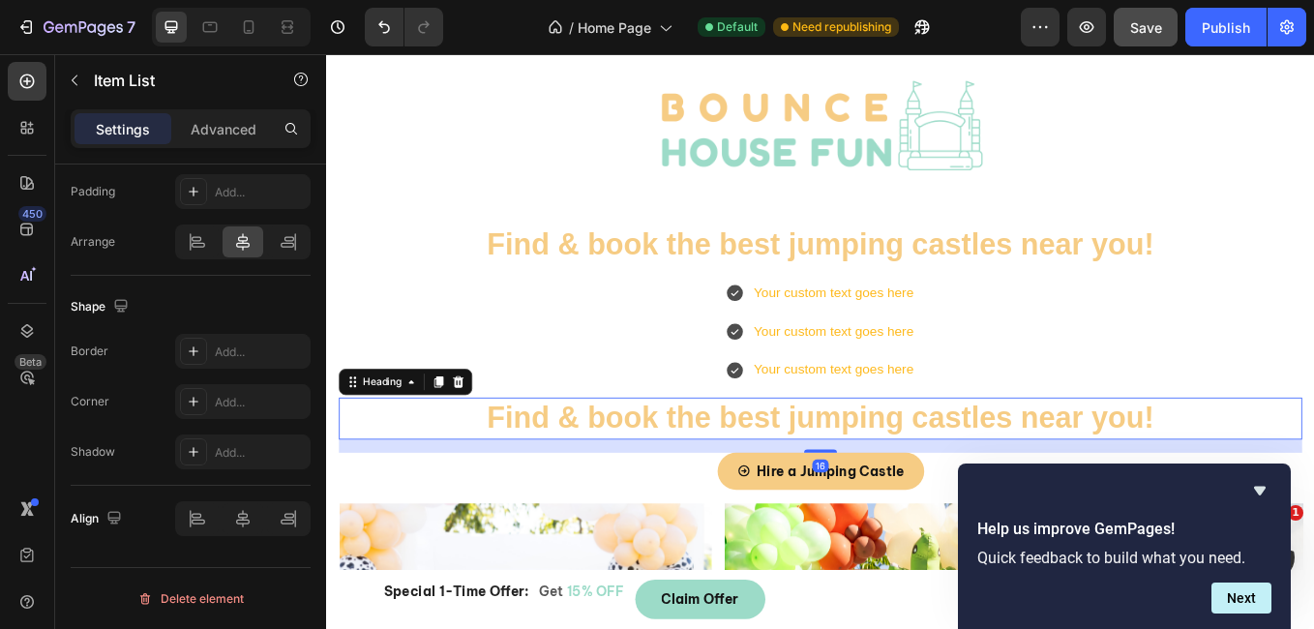
scroll to position [0, 0]
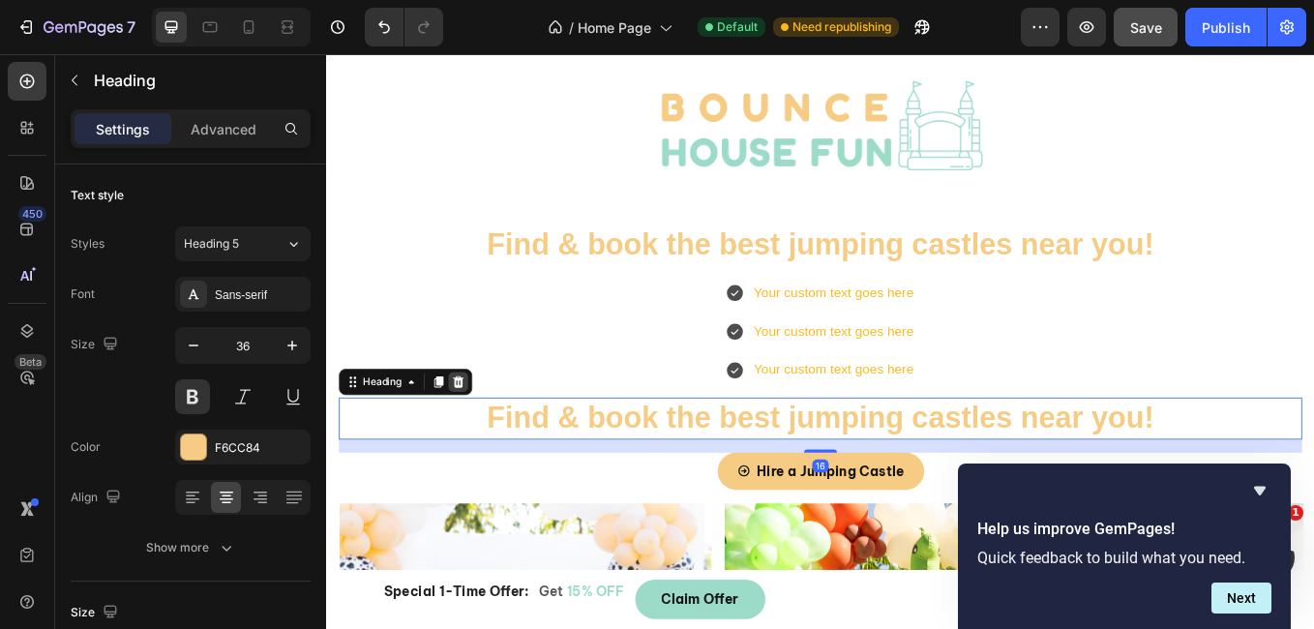
click at [486, 444] on icon at bounding box center [481, 439] width 13 height 14
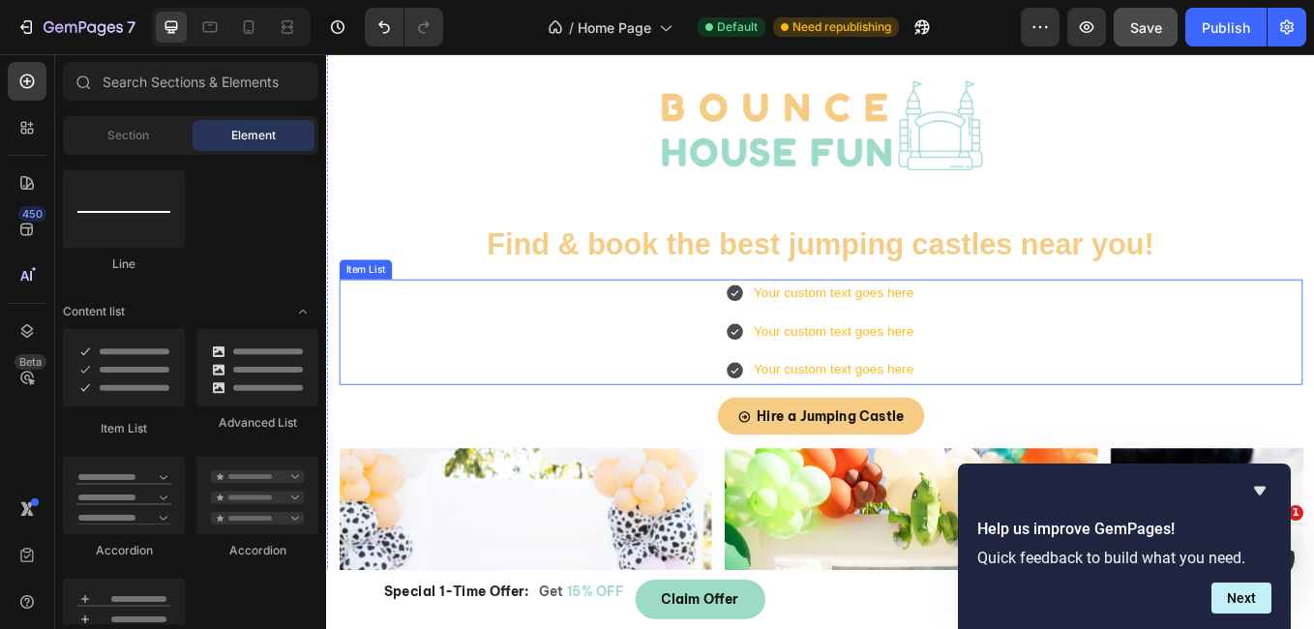
click at [862, 343] on div "Your custom text goes here" at bounding box center [922, 335] width 194 height 34
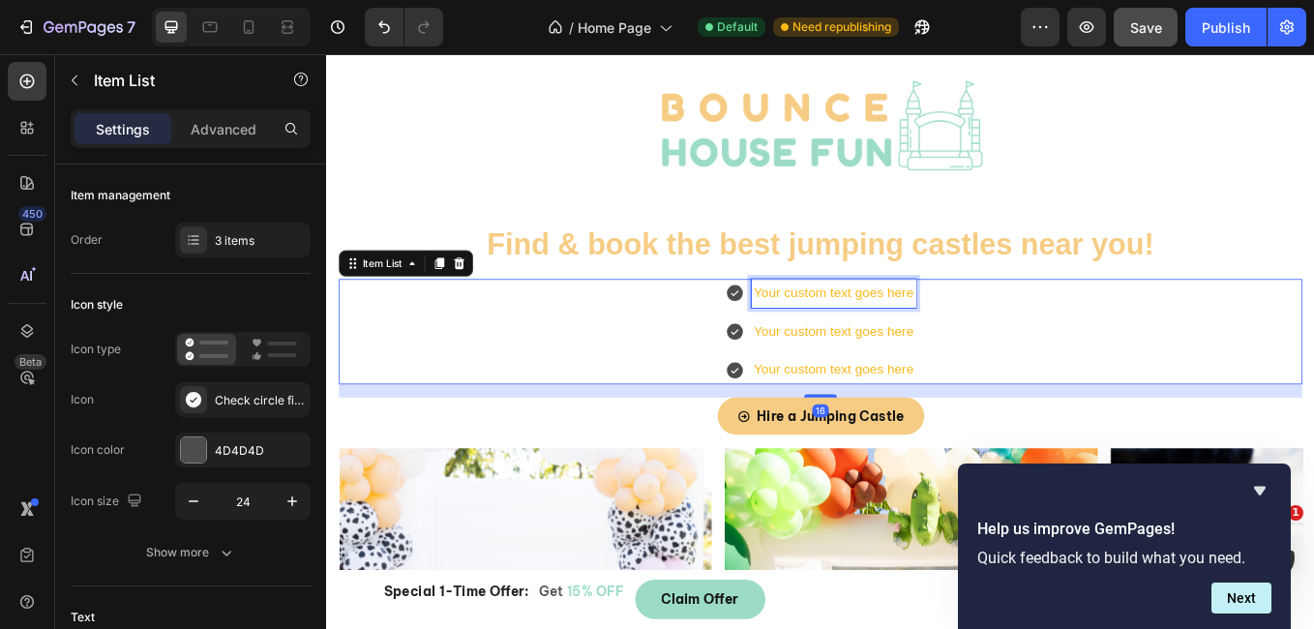
click at [862, 343] on div "Your custom text goes here" at bounding box center [922, 335] width 194 height 34
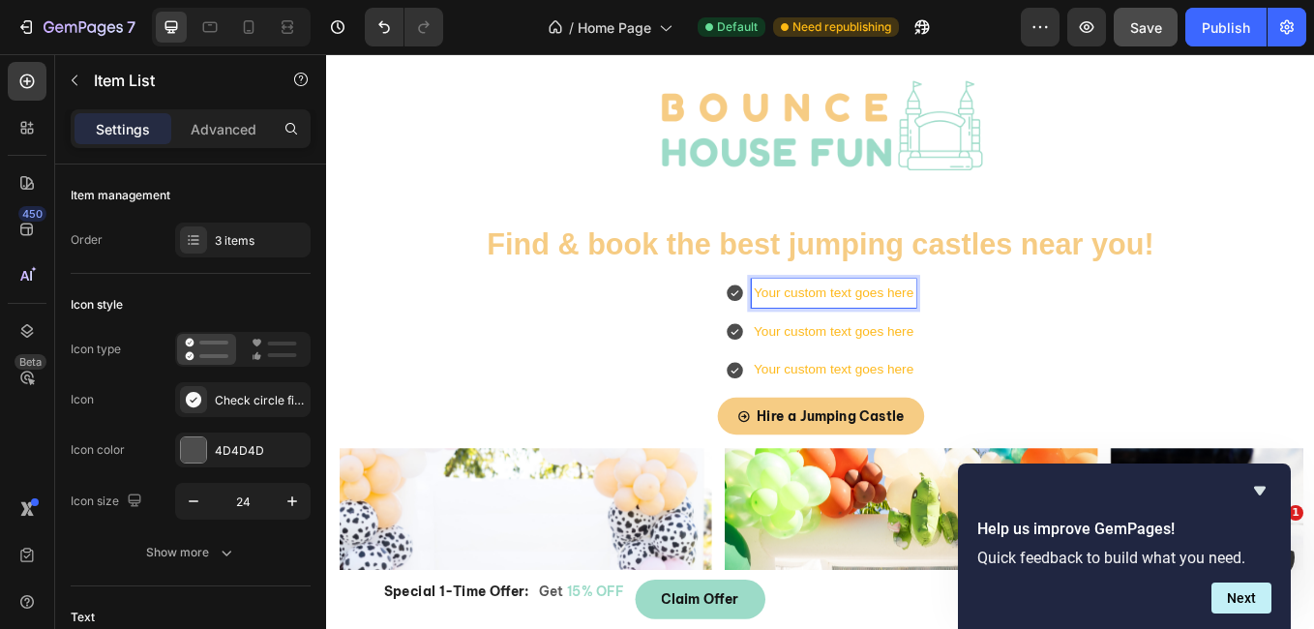
click at [825, 331] on div "Your custom text goes here" at bounding box center [922, 335] width 194 height 34
drag, startPoint x: 818, startPoint y: 331, endPoint x: 1063, endPoint y: 334, distance: 245.8
click at [1063, 334] on div "Your custom text goes here Your custom text goes here Your custom text goes here" at bounding box center [907, 380] width 1132 height 124
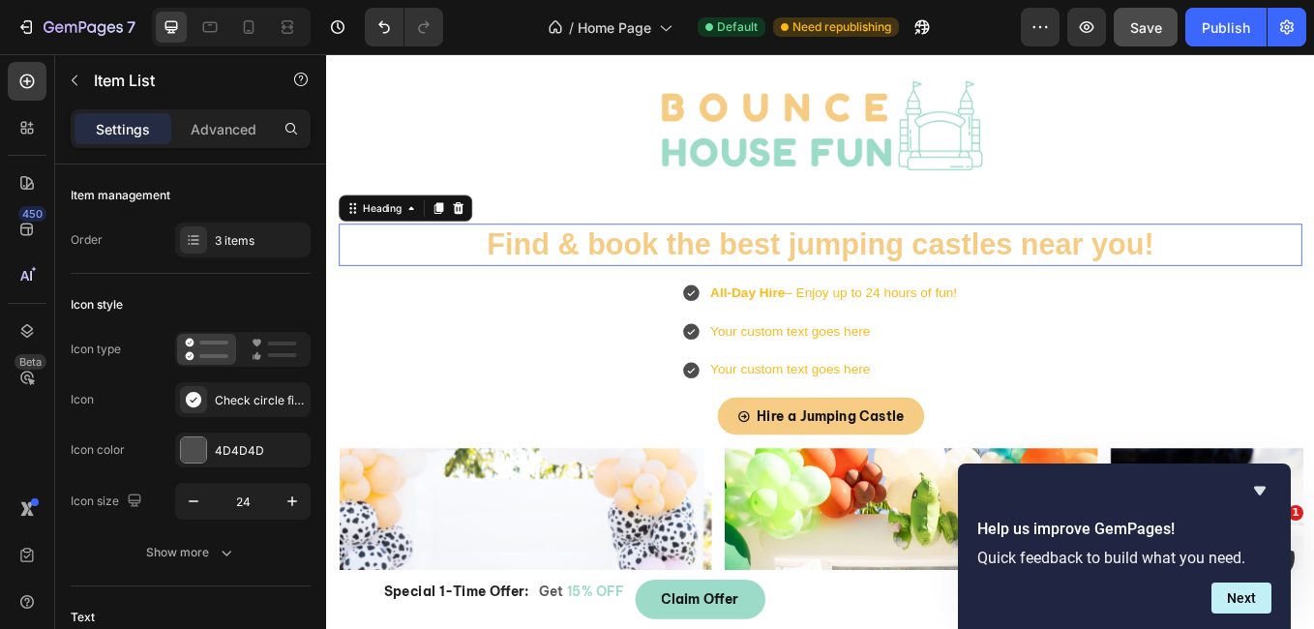
click at [855, 295] on p "Find & book the best jumping castles near you!" at bounding box center [907, 277] width 1128 height 45
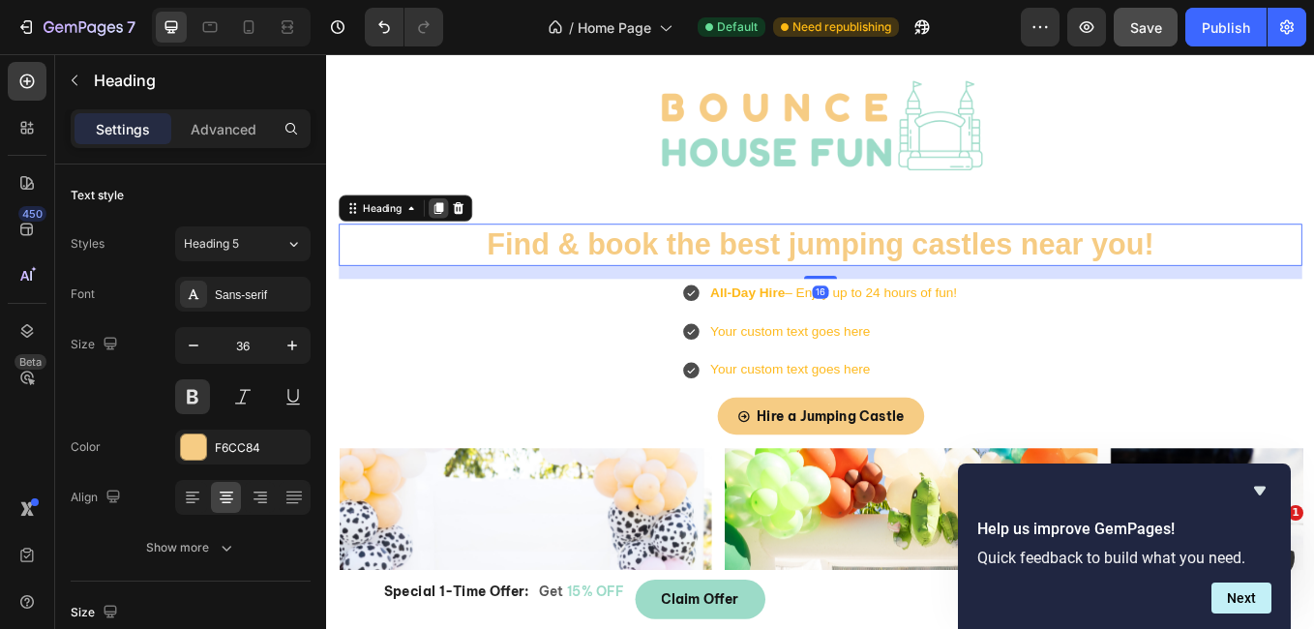
click at [457, 233] on icon at bounding box center [458, 235] width 11 height 14
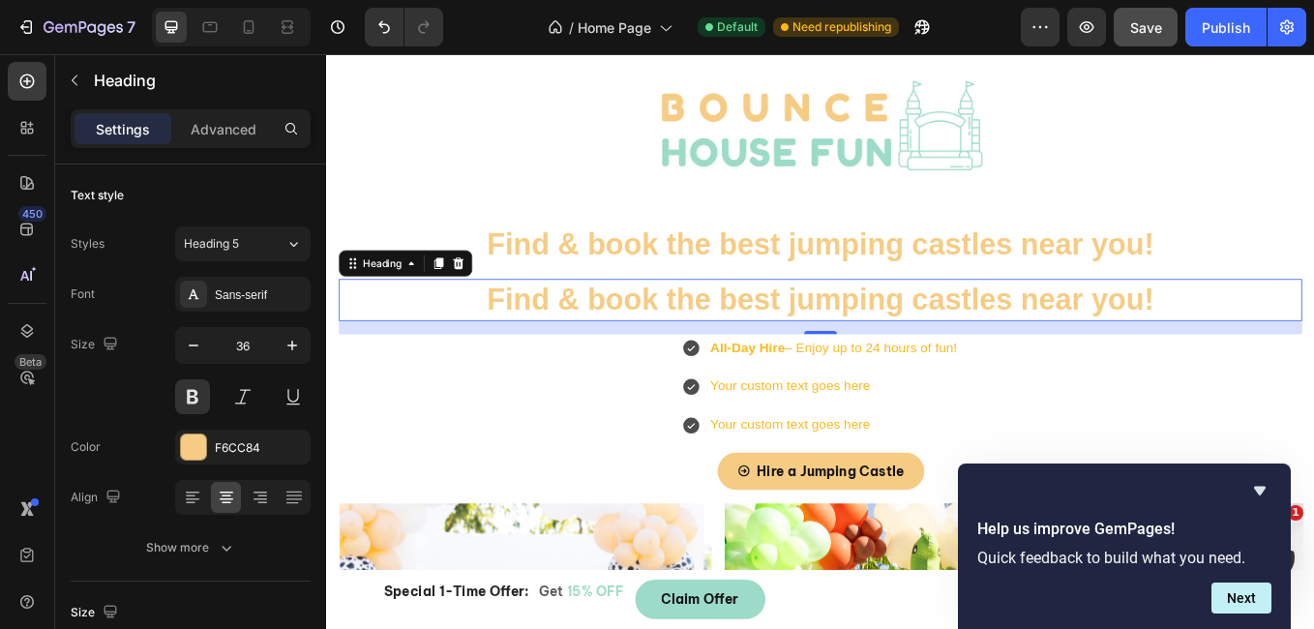
click at [700, 337] on h2 "Find & book the best jumping castles near you!" at bounding box center [907, 342] width 1132 height 49
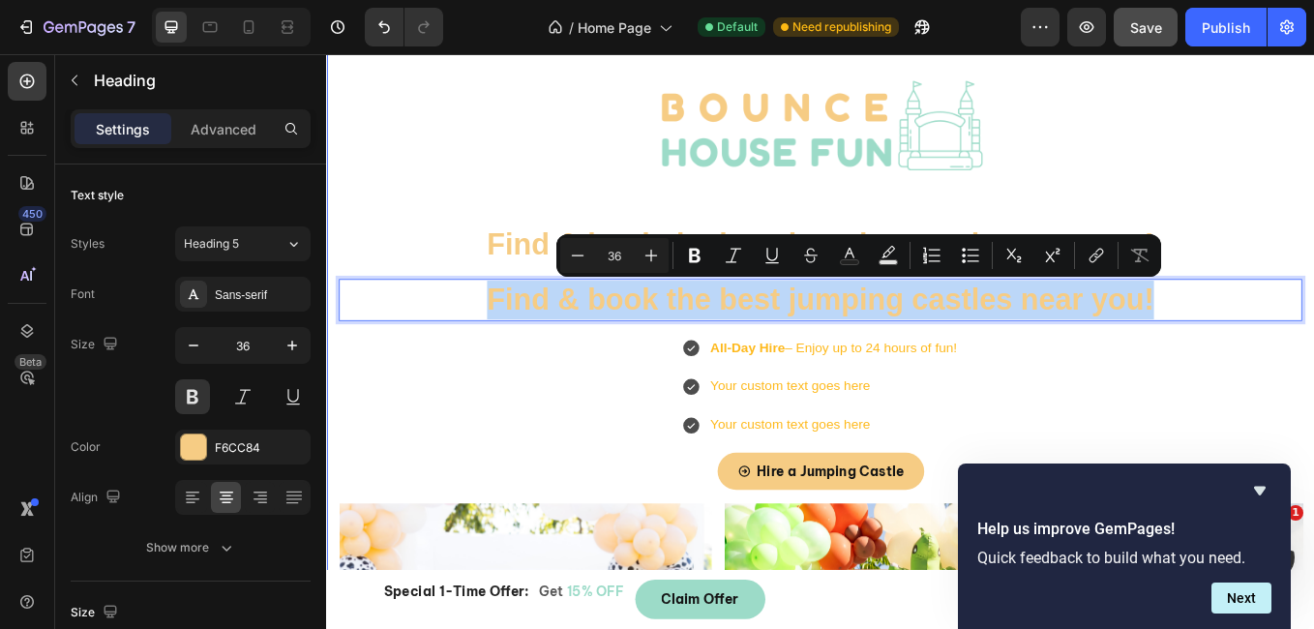
drag, startPoint x: 504, startPoint y: 334, endPoint x: 1430, endPoint y: 312, distance: 926.2
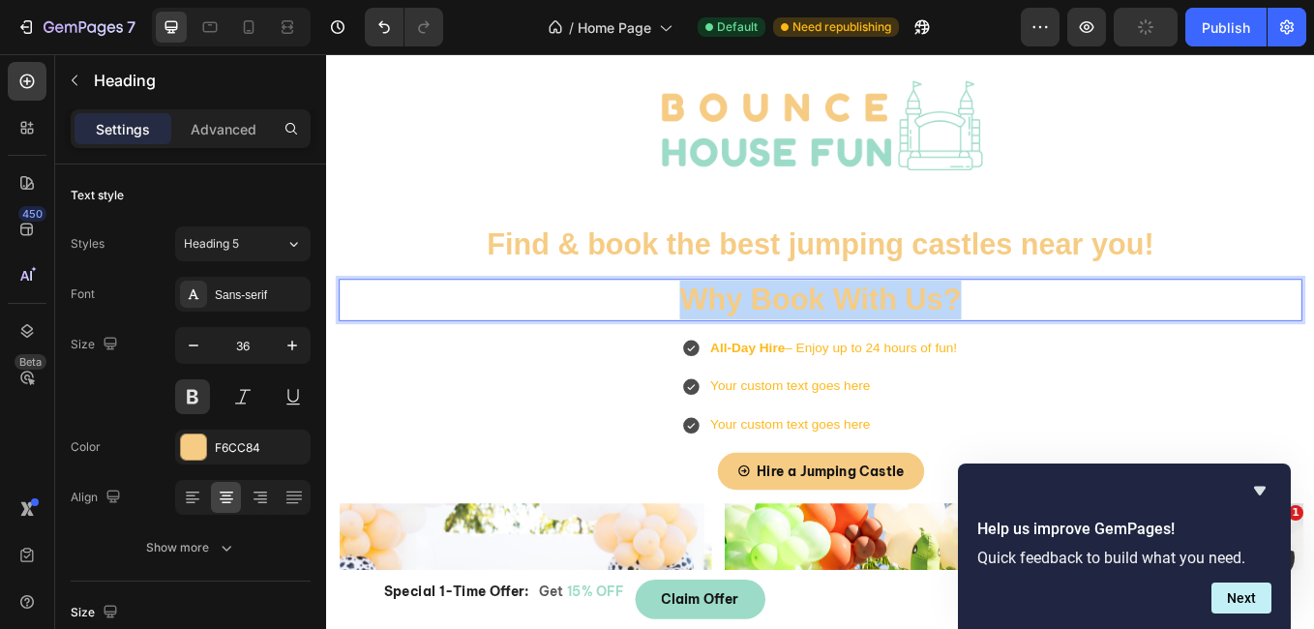
drag, startPoint x: 1141, startPoint y: 358, endPoint x: 706, endPoint y: 334, distance: 435.1
click at [706, 334] on p "Why Book With Us?" at bounding box center [907, 342] width 1128 height 45
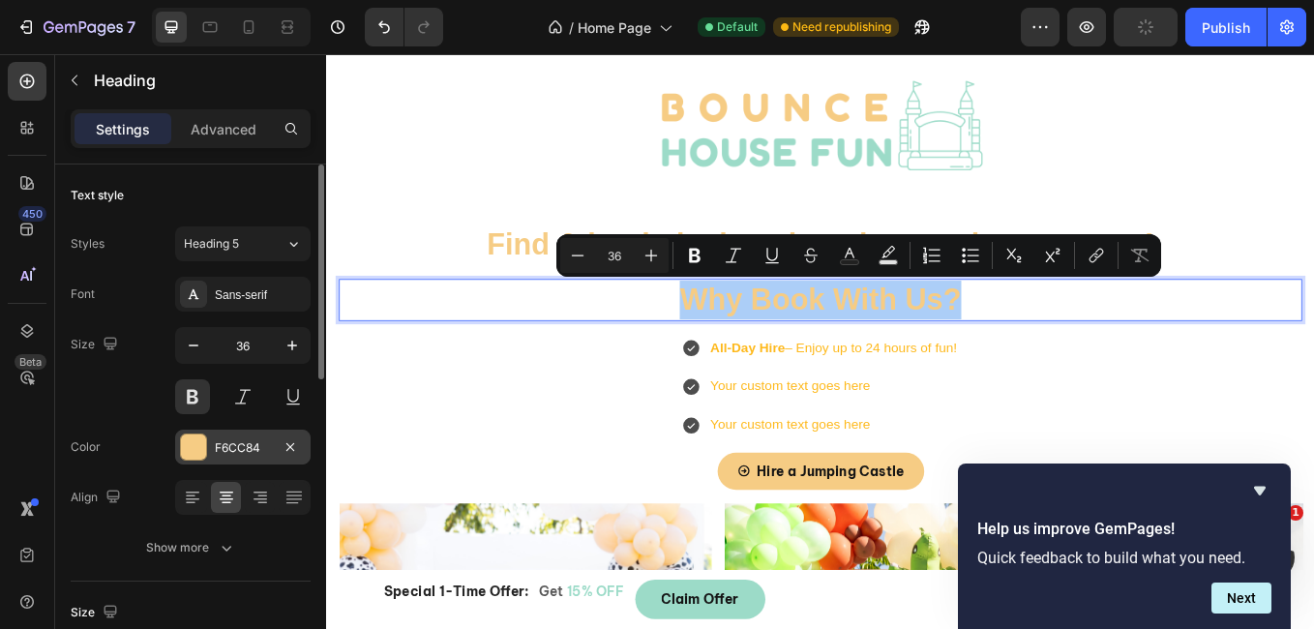
click at [194, 442] on div at bounding box center [193, 446] width 25 height 25
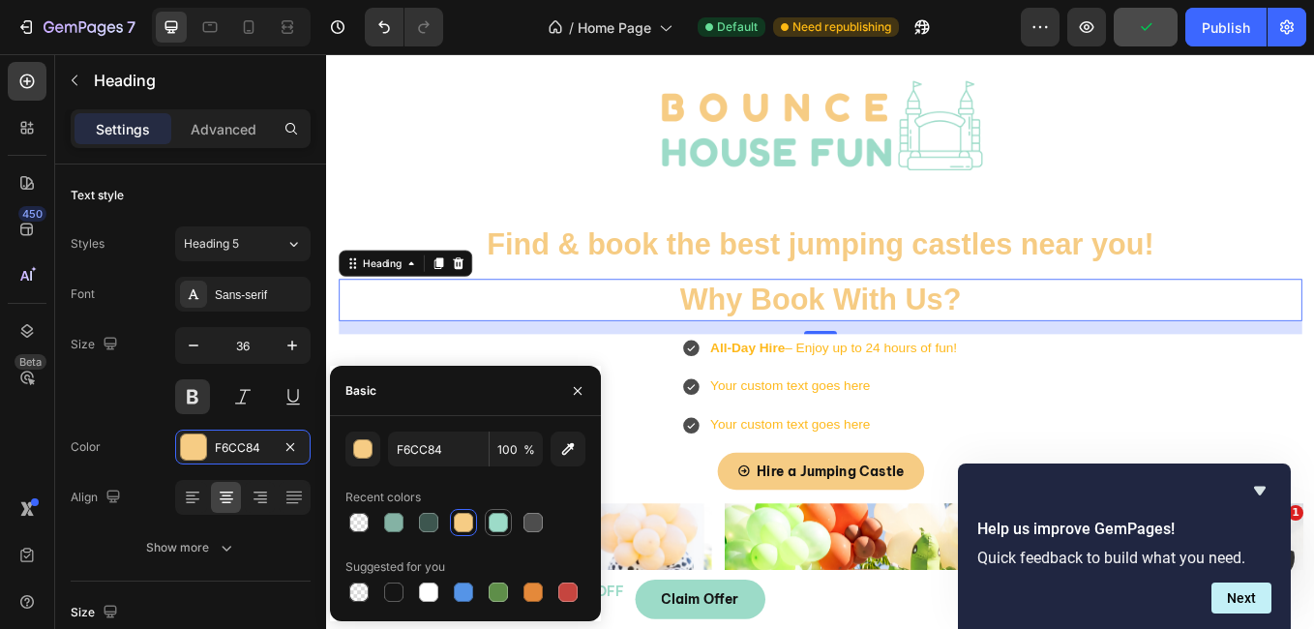
click at [511, 514] on div at bounding box center [498, 522] width 27 height 27
type input "9CDBC8"
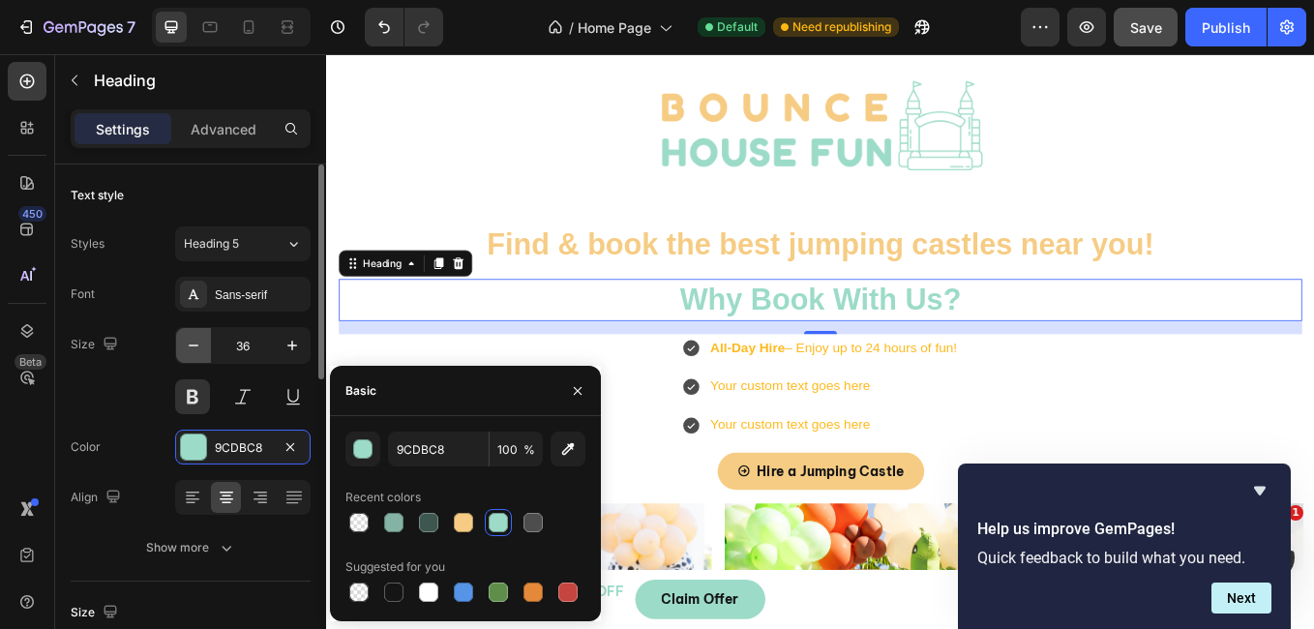
click at [202, 343] on icon "button" at bounding box center [193, 345] width 19 height 19
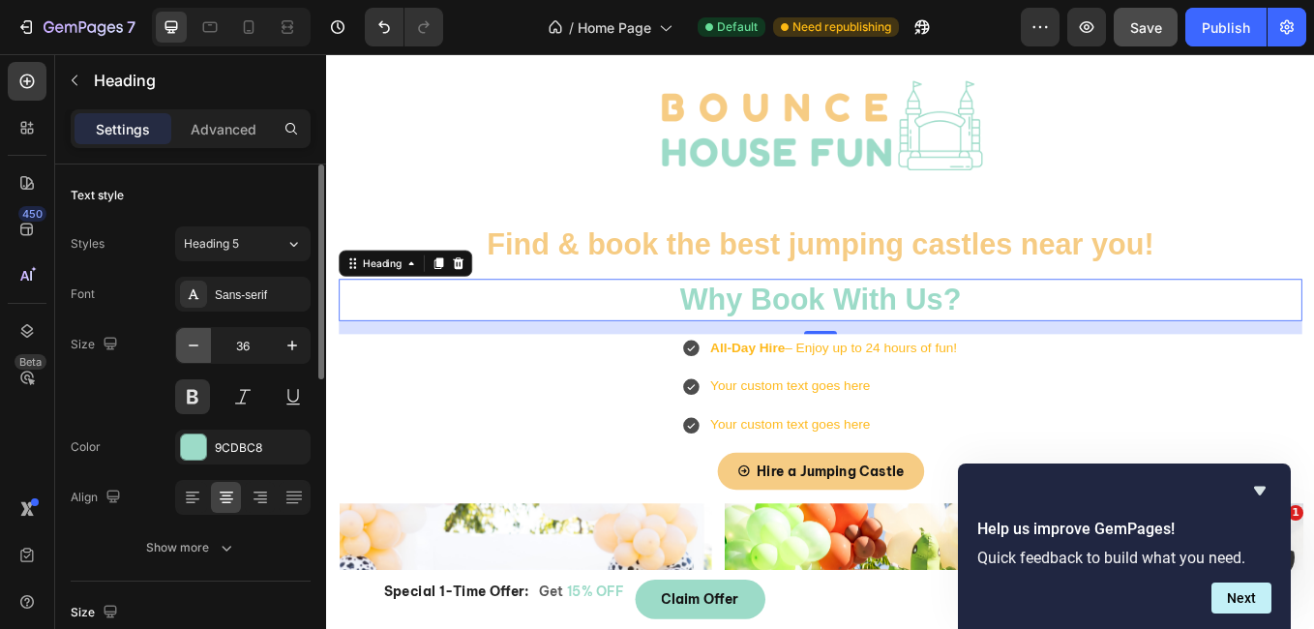
click at [202, 343] on icon "button" at bounding box center [193, 345] width 19 height 19
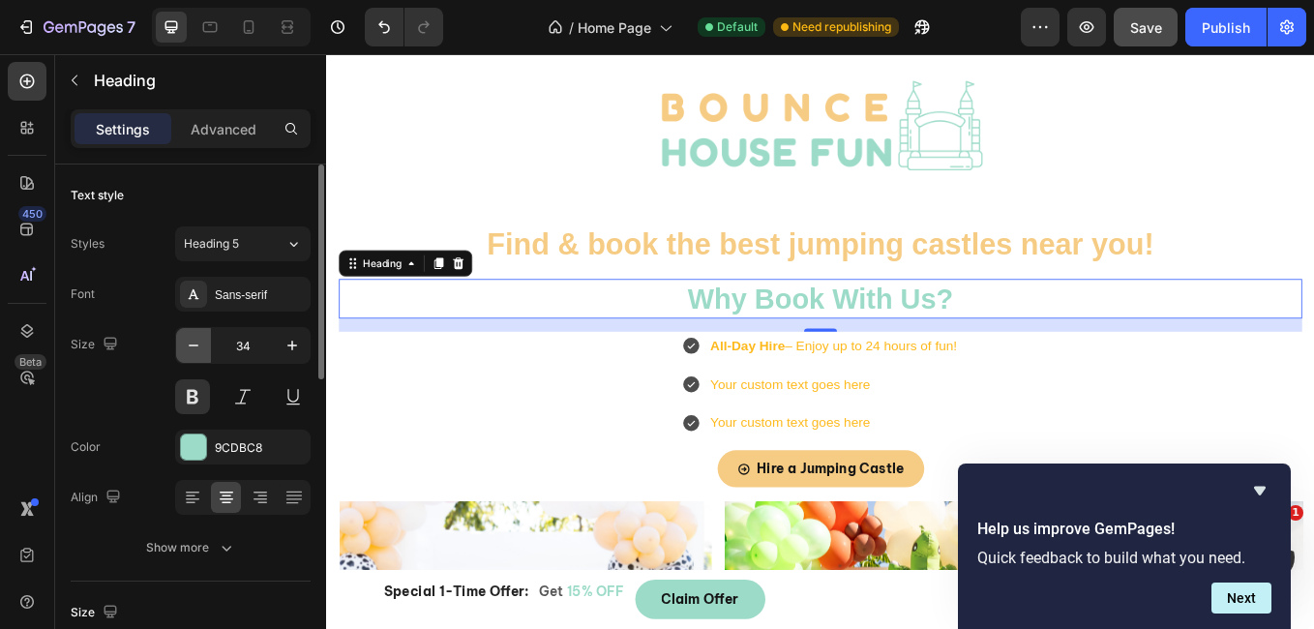
click at [202, 343] on icon "button" at bounding box center [193, 345] width 19 height 19
type input "32"
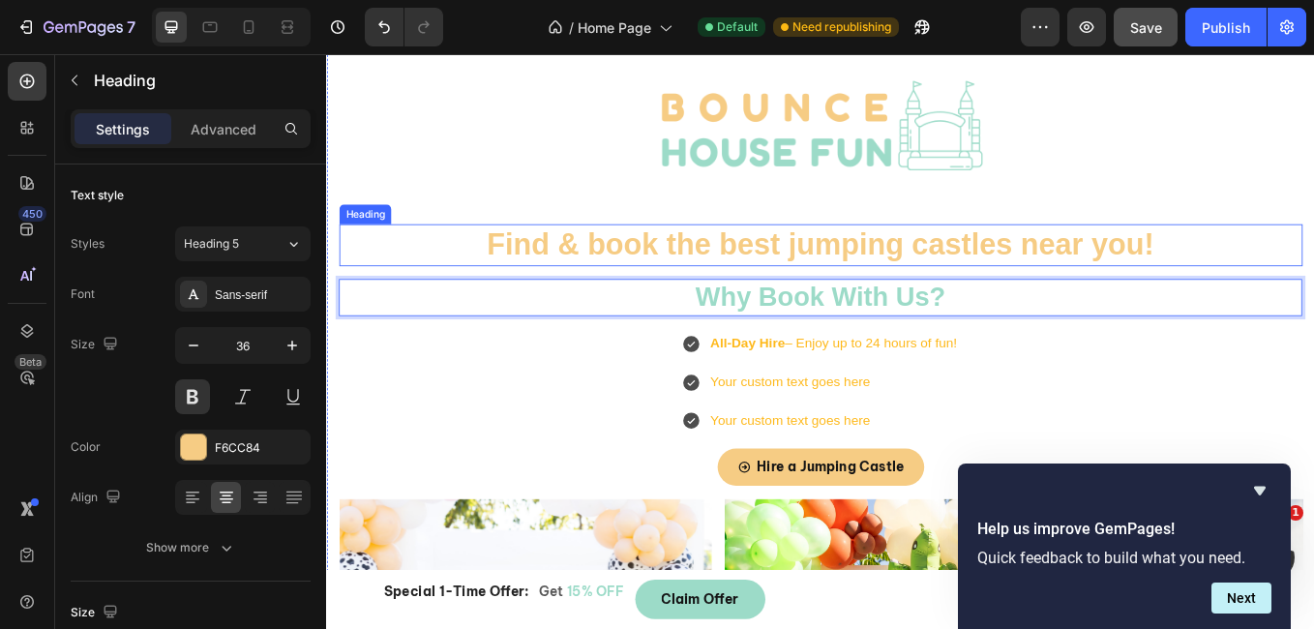
click at [925, 275] on p "Find & book the best jumping castles near you!" at bounding box center [907, 277] width 1128 height 45
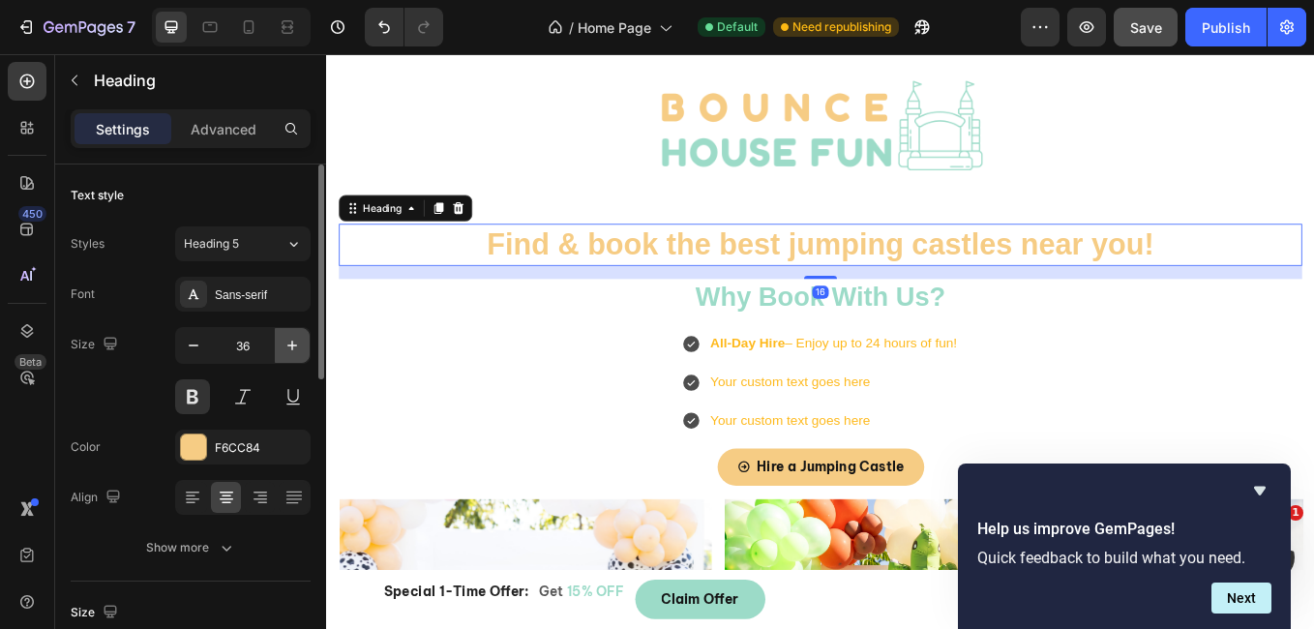
click at [298, 341] on icon "button" at bounding box center [292, 345] width 19 height 19
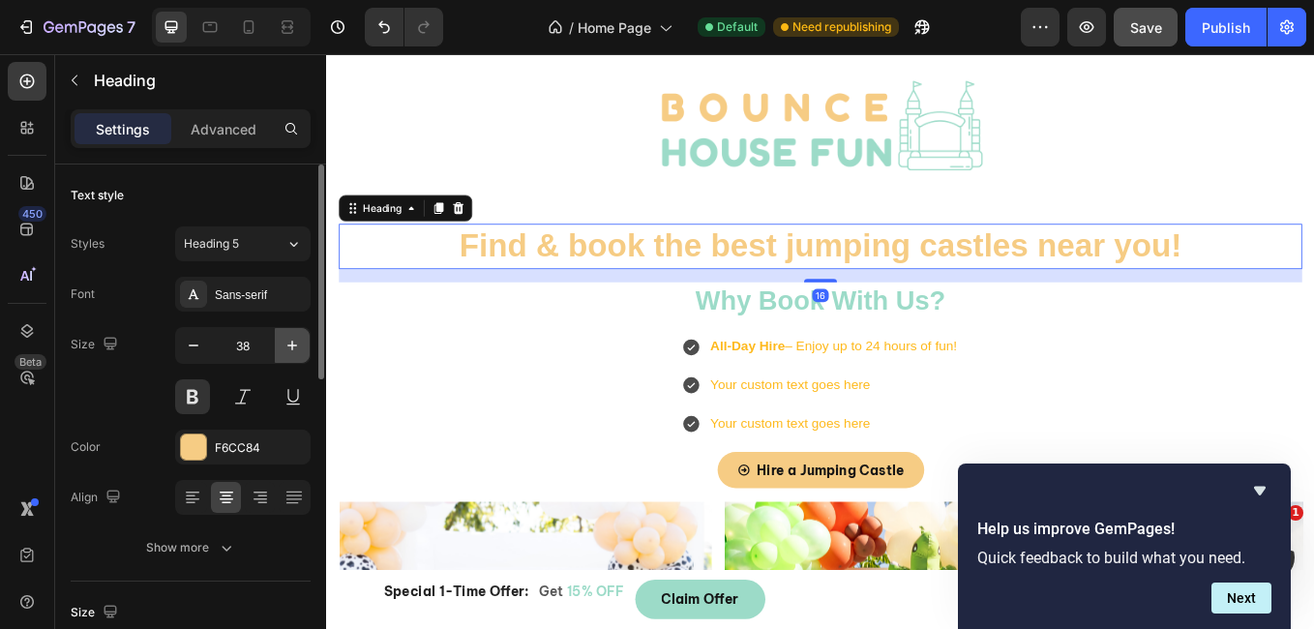
type input "39"
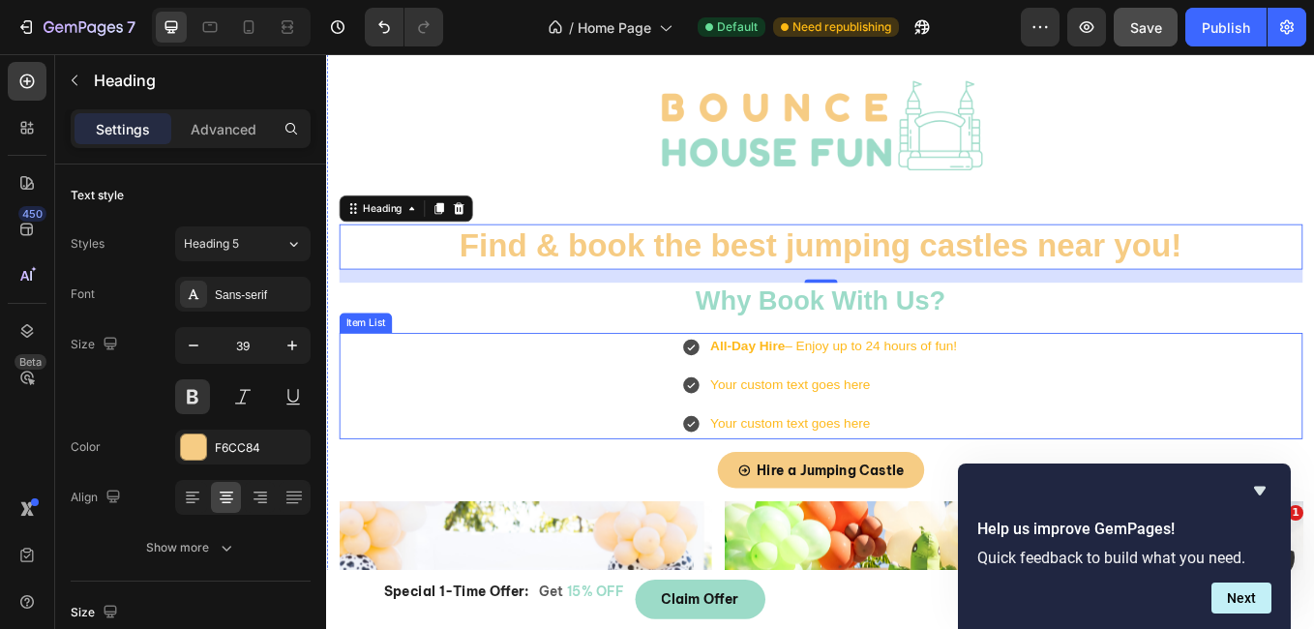
click at [783, 400] on strong "All-Day Hire" at bounding box center [821, 397] width 88 height 16
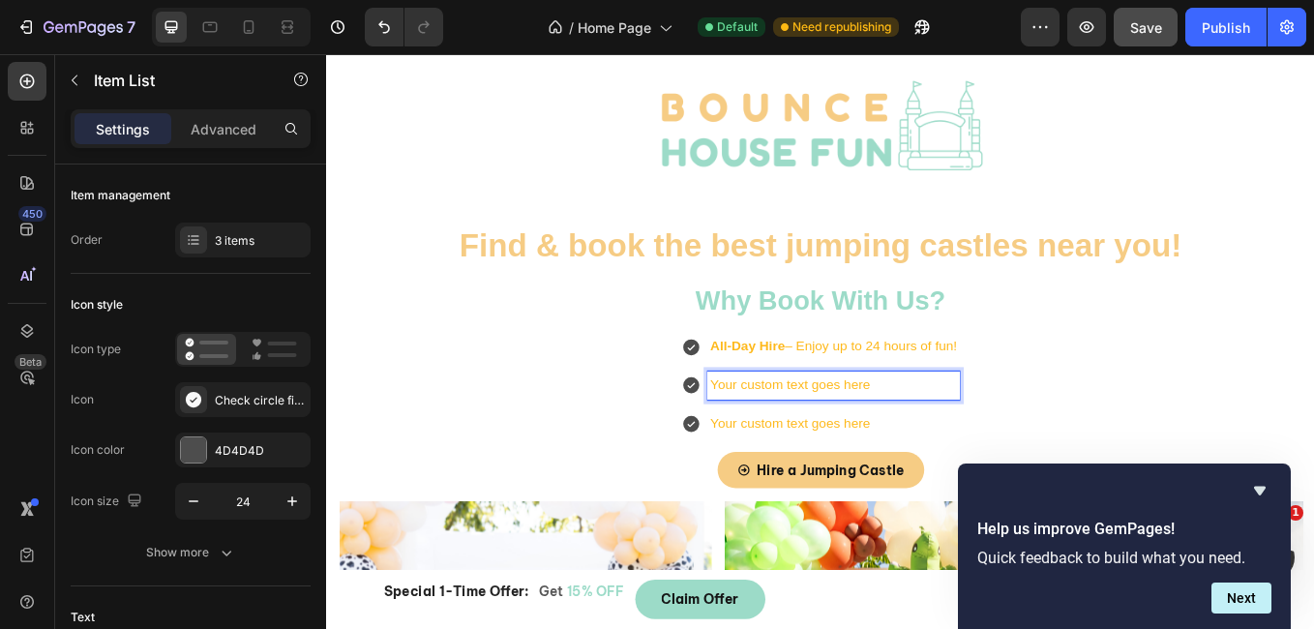
click at [967, 440] on p "Your custom text goes here" at bounding box center [922, 444] width 290 height 28
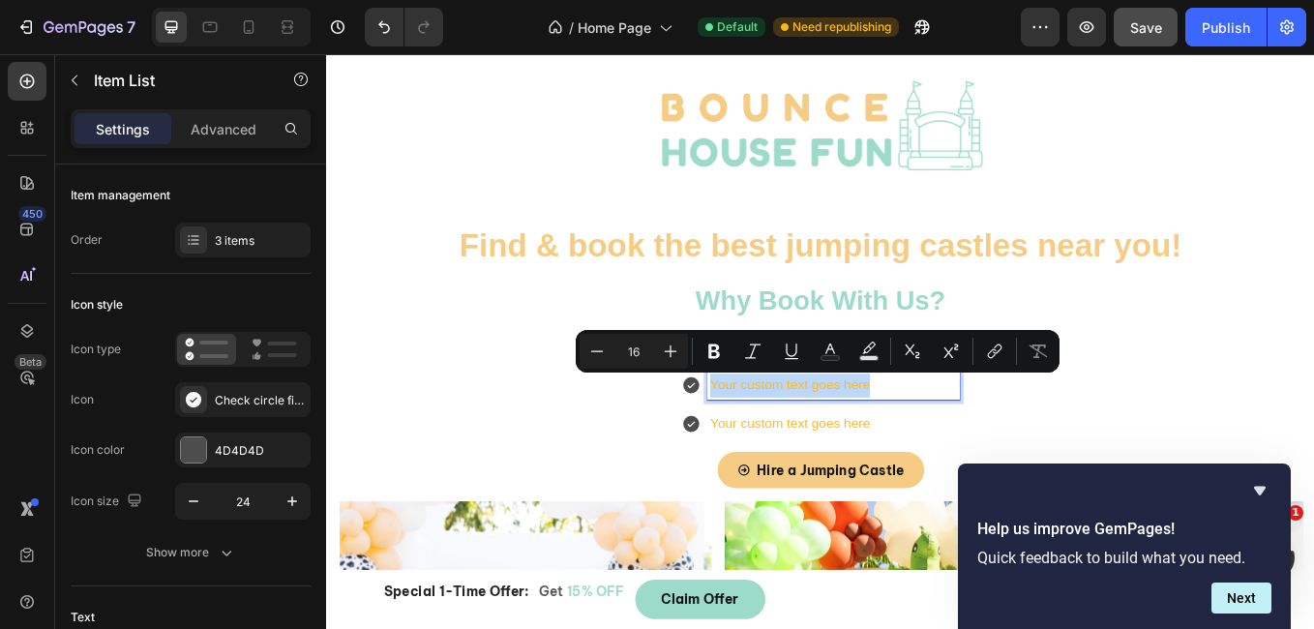
drag, startPoint x: 967, startPoint y: 440, endPoint x: 767, endPoint y: 433, distance: 199.4
click at [777, 433] on p "Your custom text goes here" at bounding box center [922, 444] width 290 height 28
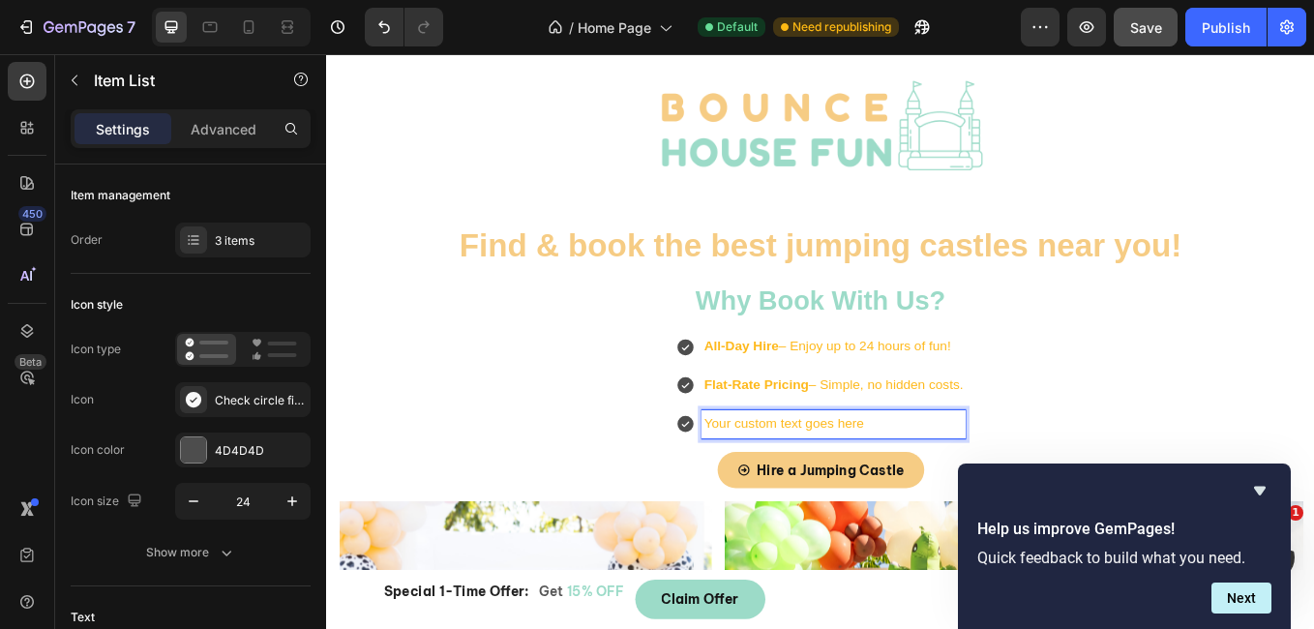
click at [815, 492] on p "Your custom text goes here" at bounding box center [922, 489] width 305 height 28
click at [1003, 496] on p "Your custom text goes here" at bounding box center [922, 489] width 305 height 28
drag, startPoint x: 1003, startPoint y: 496, endPoint x: 729, endPoint y: 480, distance: 275.3
click at [736, 480] on div "Your custom text goes here" at bounding box center [907, 489] width 342 height 34
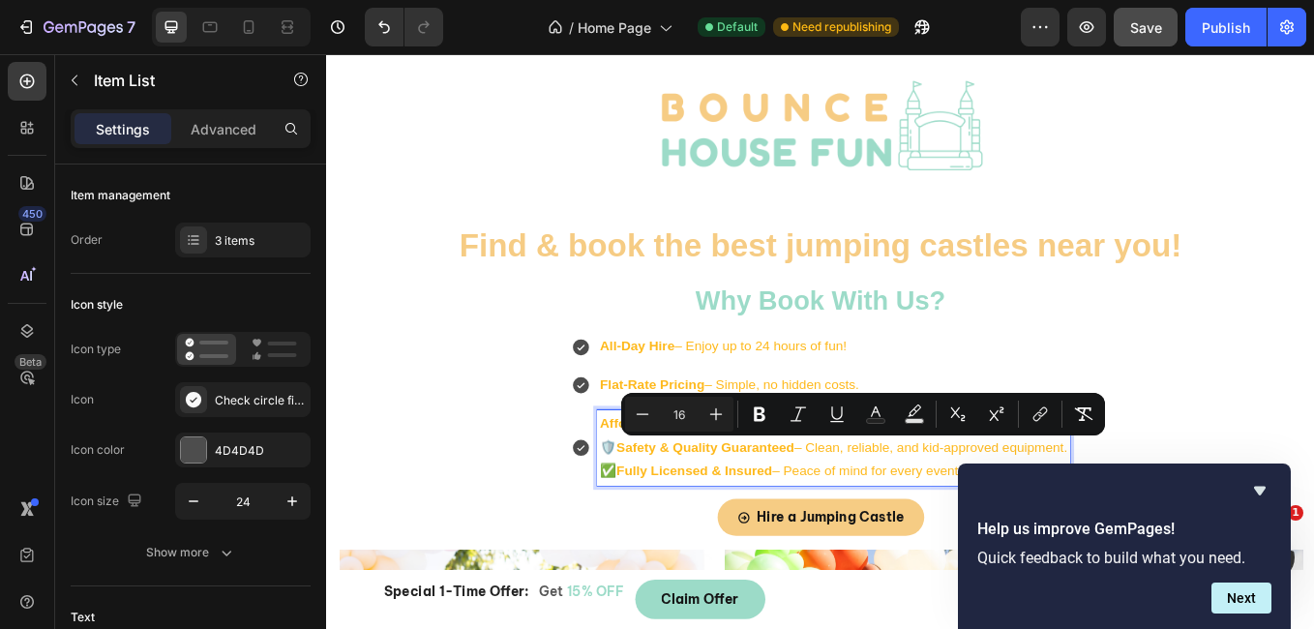
drag, startPoint x: 641, startPoint y: 507, endPoint x: 1151, endPoint y: 538, distance: 511.8
click at [1151, 538] on div "Affordable Delivery – Convenient drop-off and pickup options. 🛡️ Safety & Quali…" at bounding box center [921, 516] width 555 height 89
copy div "🛡️ Safety & Quality Guaranteed – Clean, reliable, and kid-approved equipment. ✅…"
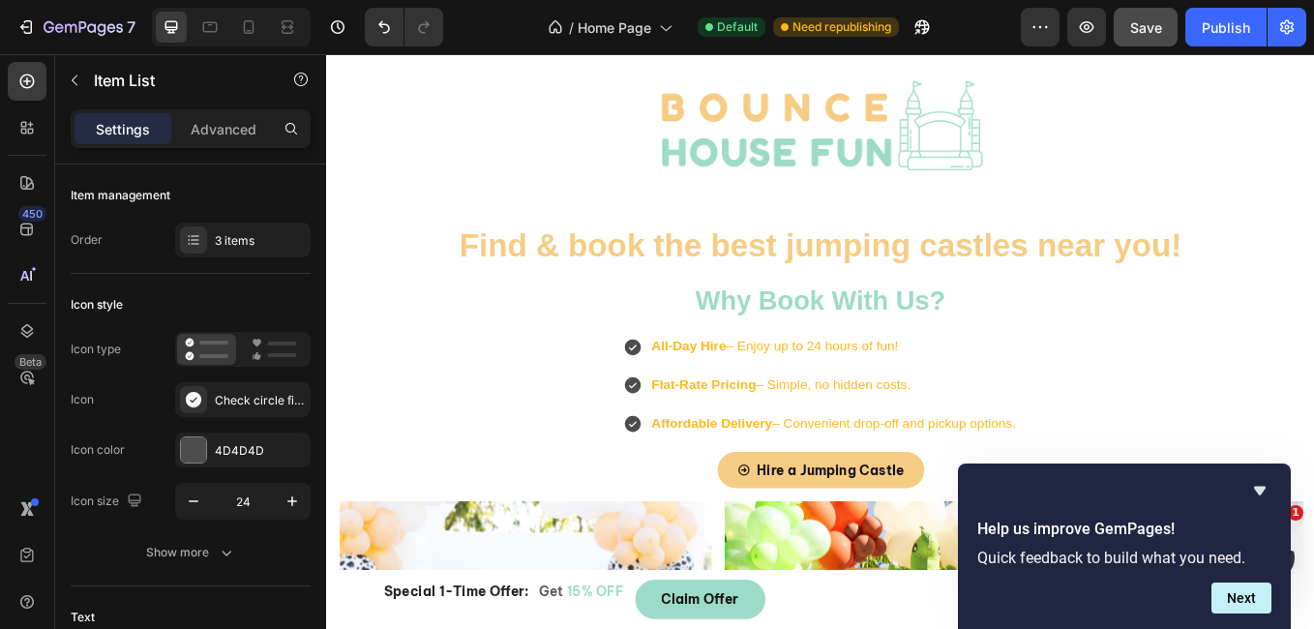
click at [1141, 452] on div "All-Day Hire – Enjoy up to 24 hours of fun! Flat-Rate Pricing – Simple, no hidd…" at bounding box center [907, 443] width 1132 height 124
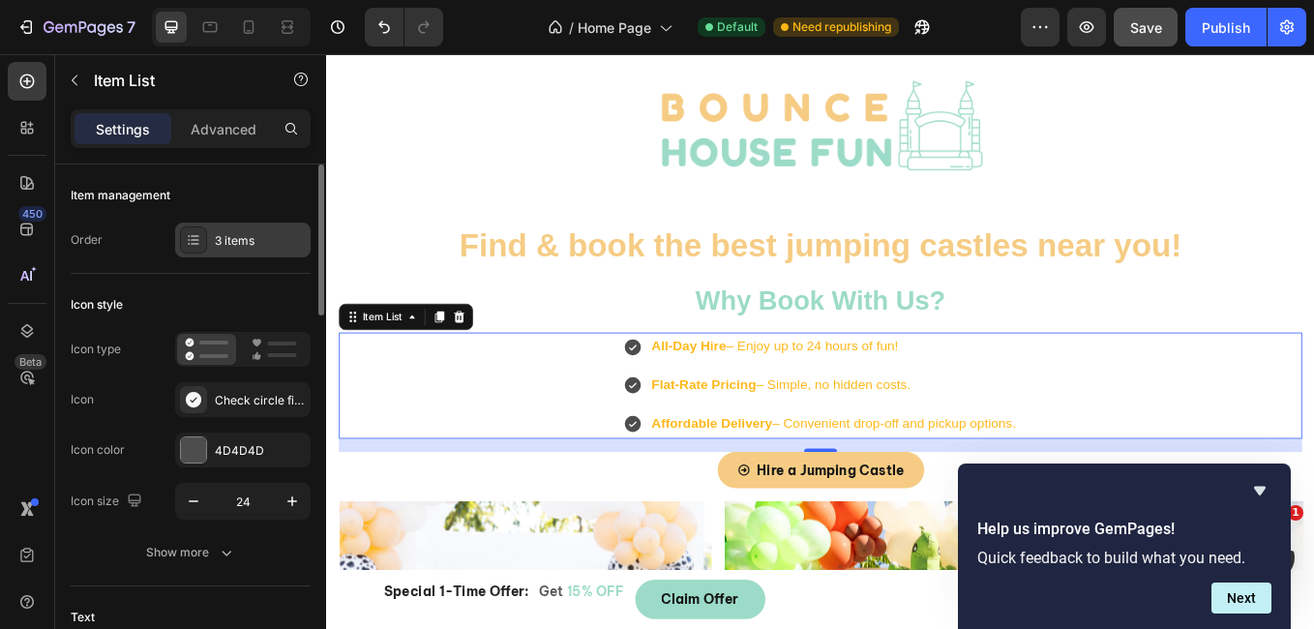
click at [252, 248] on div "3 items" at bounding box center [260, 240] width 91 height 17
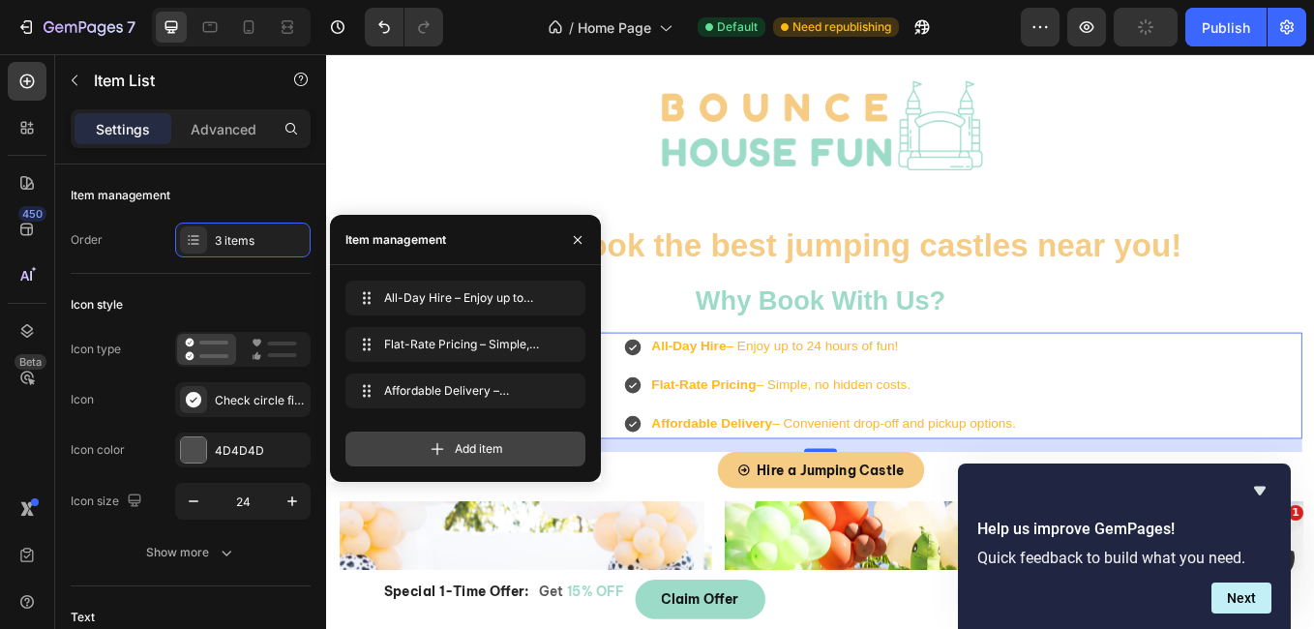
click at [446, 448] on icon at bounding box center [437, 448] width 19 height 19
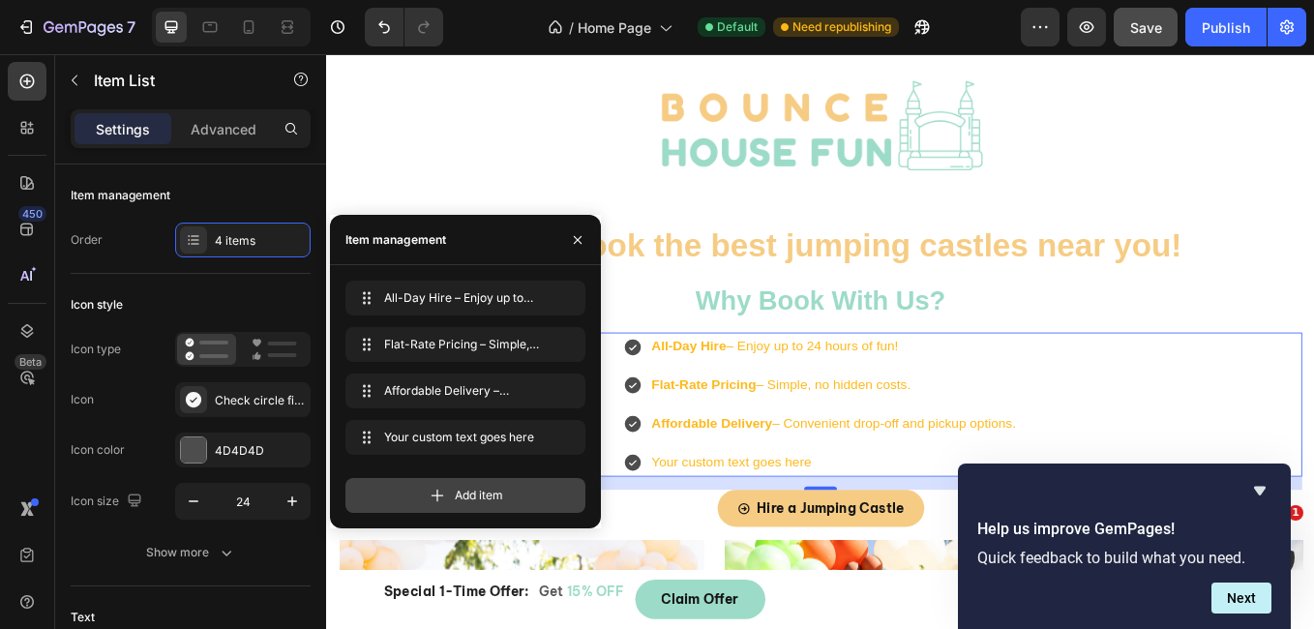
click at [452, 487] on div "Add item" at bounding box center [465, 495] width 240 height 35
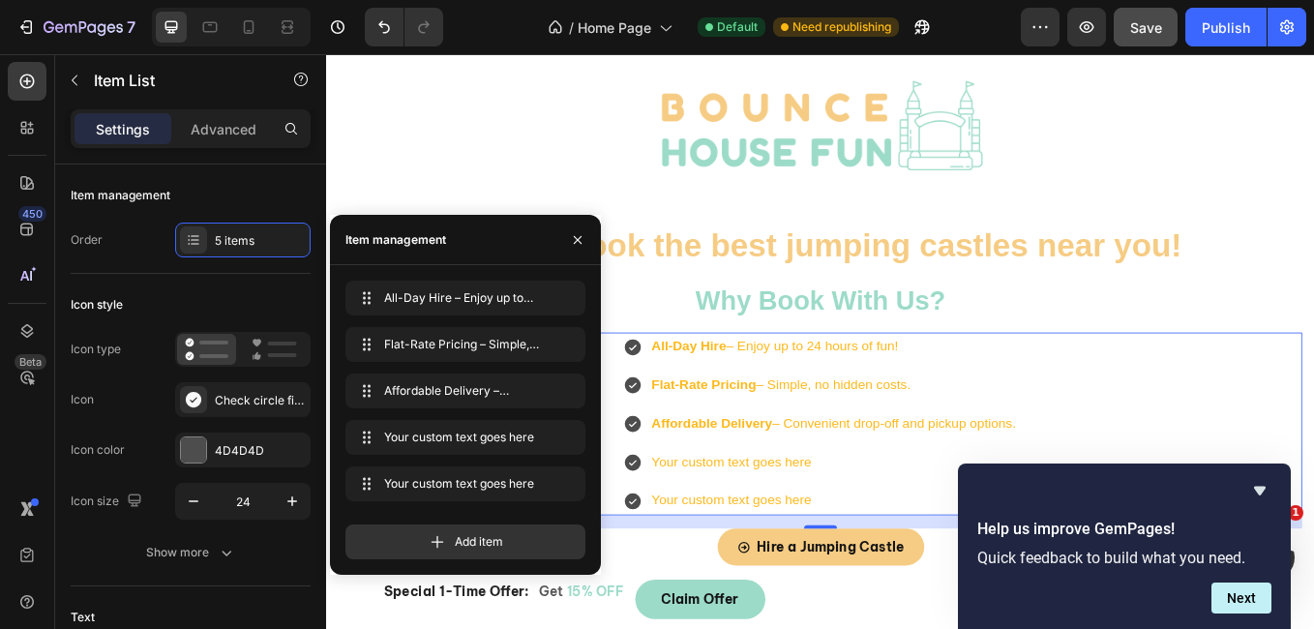
click at [740, 522] on div "Your custom text goes here" at bounding box center [922, 535] width 434 height 34
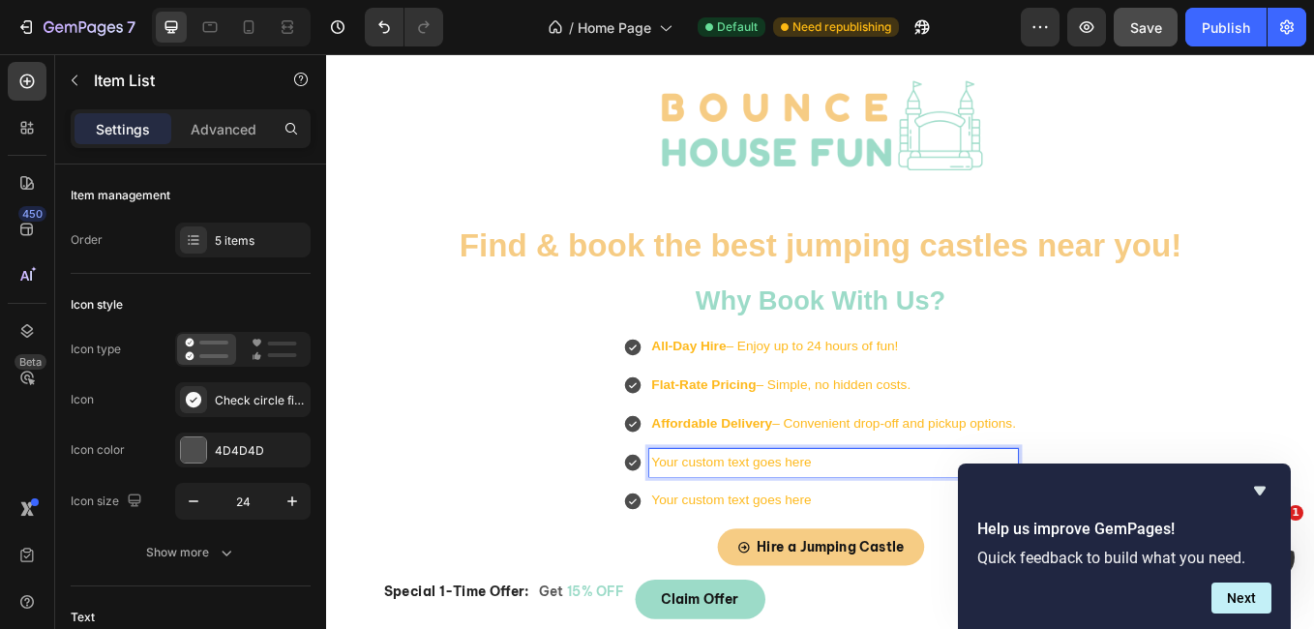
click at [946, 524] on p "Your custom text goes here" at bounding box center [922, 535] width 429 height 28
drag, startPoint x: 946, startPoint y: 524, endPoint x: 641, endPoint y: 536, distance: 306.0
click at [641, 536] on div "All-Day Hire – Enjoy up to 24 hours of fun! Flat-Rate Pricing – Simple, no hidd…" at bounding box center [907, 488] width 1132 height 215
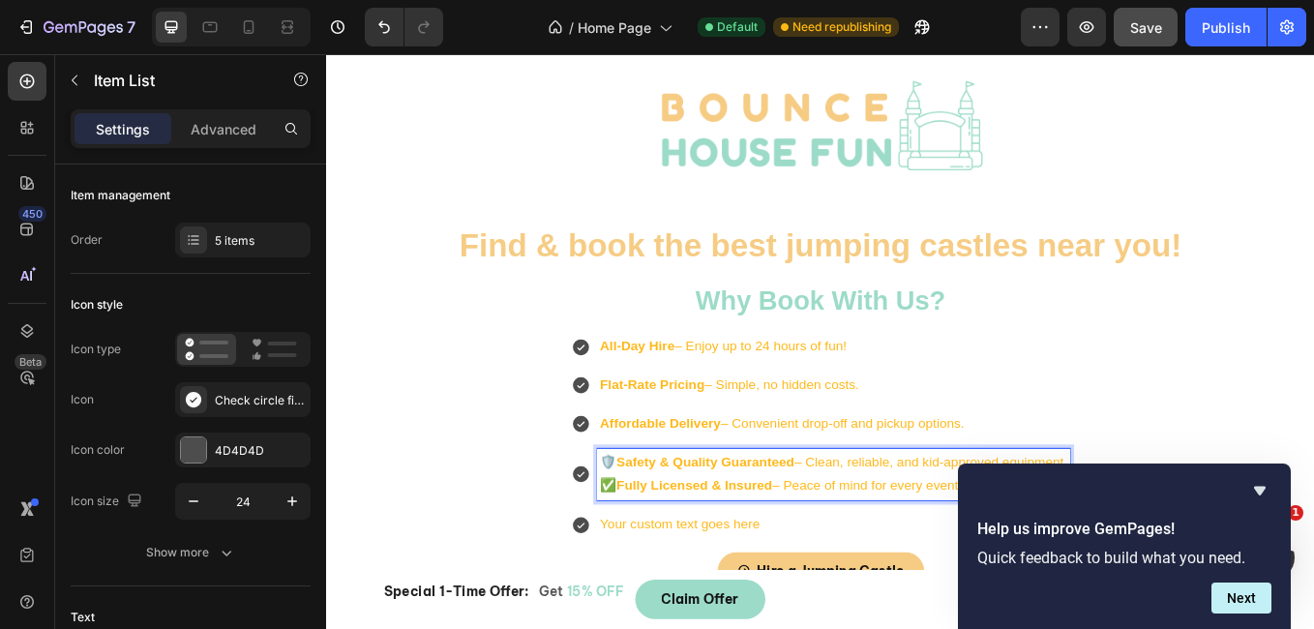
click at [647, 557] on p "✅ Fully Licensed & Insured – Peace of mind for every event." at bounding box center [922, 562] width 550 height 28
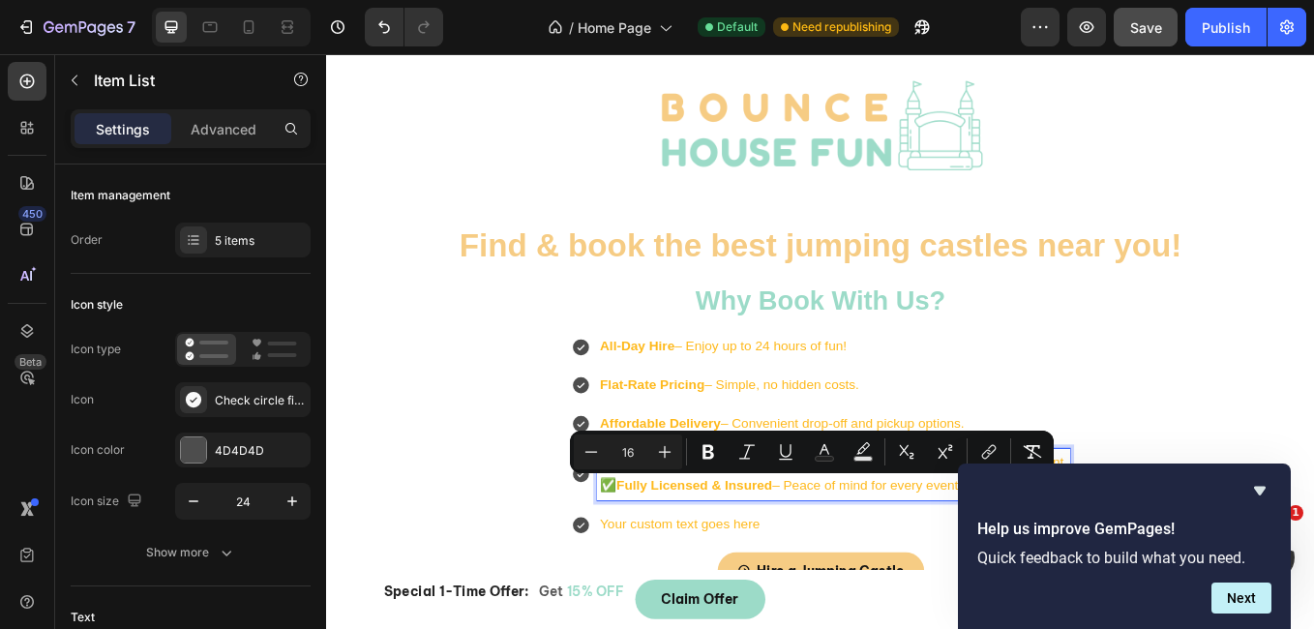
drag, startPoint x: 639, startPoint y: 557, endPoint x: 1140, endPoint y: 578, distance: 501.6
click at [1140, 578] on div "🛡️ Safety & Quality Guaranteed – Clean, reliable, and kid-approved equipment. ✅…" at bounding box center [921, 549] width 555 height 62
copy p "✅ Fully Licensed & Insured – Peace of mind for every event."
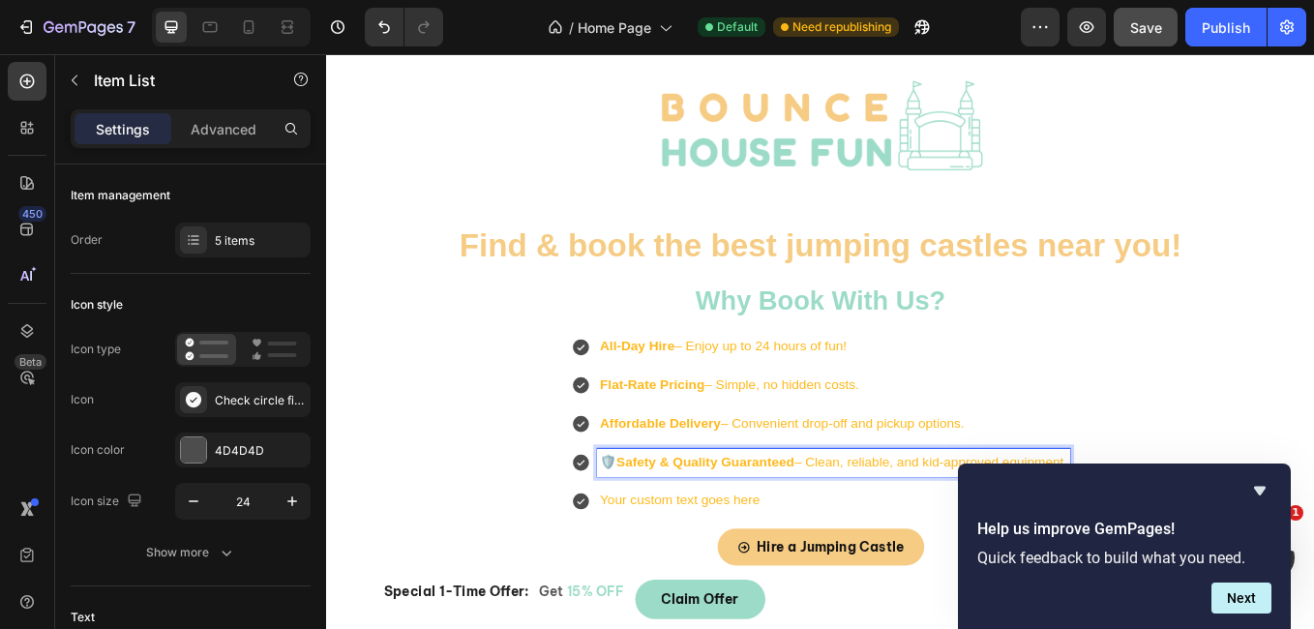
click at [667, 535] on strong "Safety & Quality Guaranteed" at bounding box center [771, 533] width 209 height 16
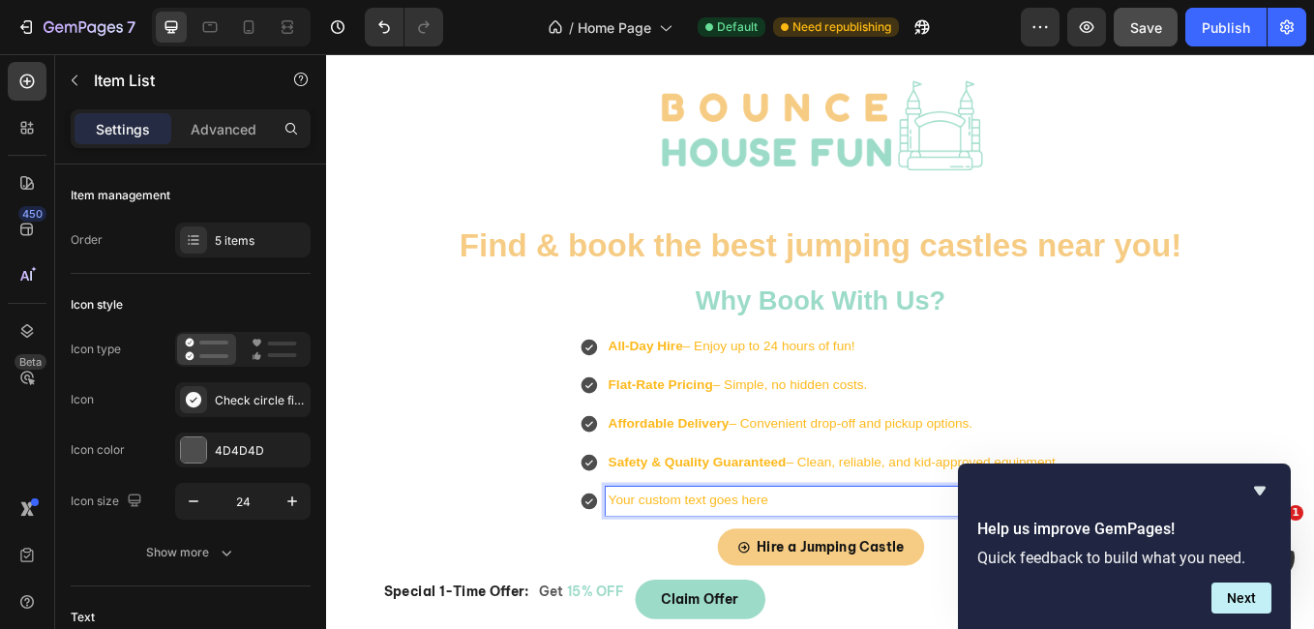
click at [836, 581] on p "Your custom text goes here" at bounding box center [922, 579] width 530 height 28
drag, startPoint x: 850, startPoint y: 581, endPoint x: 647, endPoint y: 577, distance: 203.2
click at [657, 577] on p "Your custom text goes here" at bounding box center [922, 579] width 530 height 28
click at [676, 579] on strong "Fully Licensed & Insured" at bounding box center [767, 578] width 183 height 16
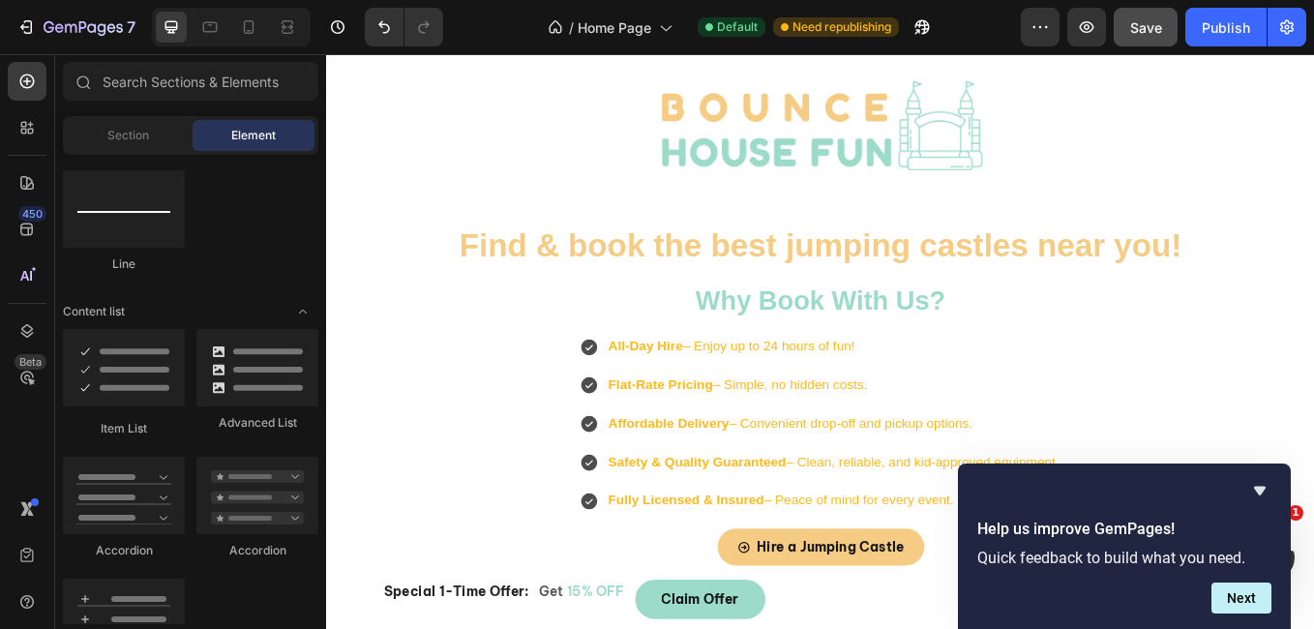
scroll to position [333, 0]
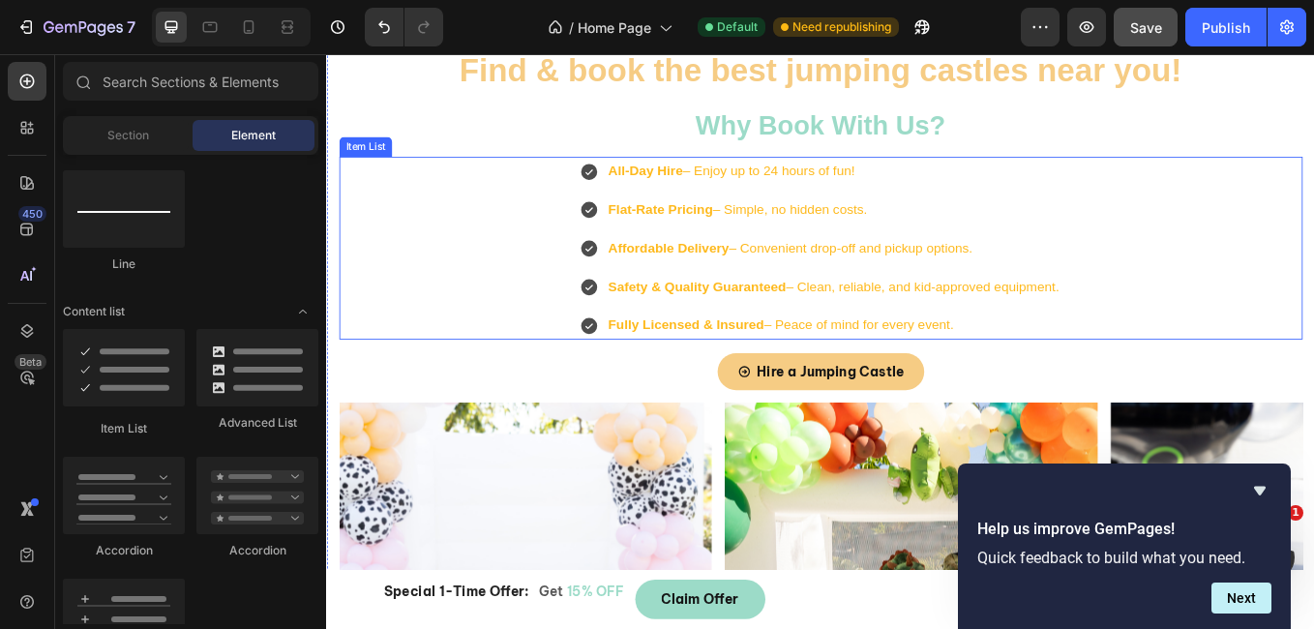
click at [1023, 195] on p "All-Day Hire – Enjoy up to 24 hours of fun!" at bounding box center [922, 192] width 530 height 28
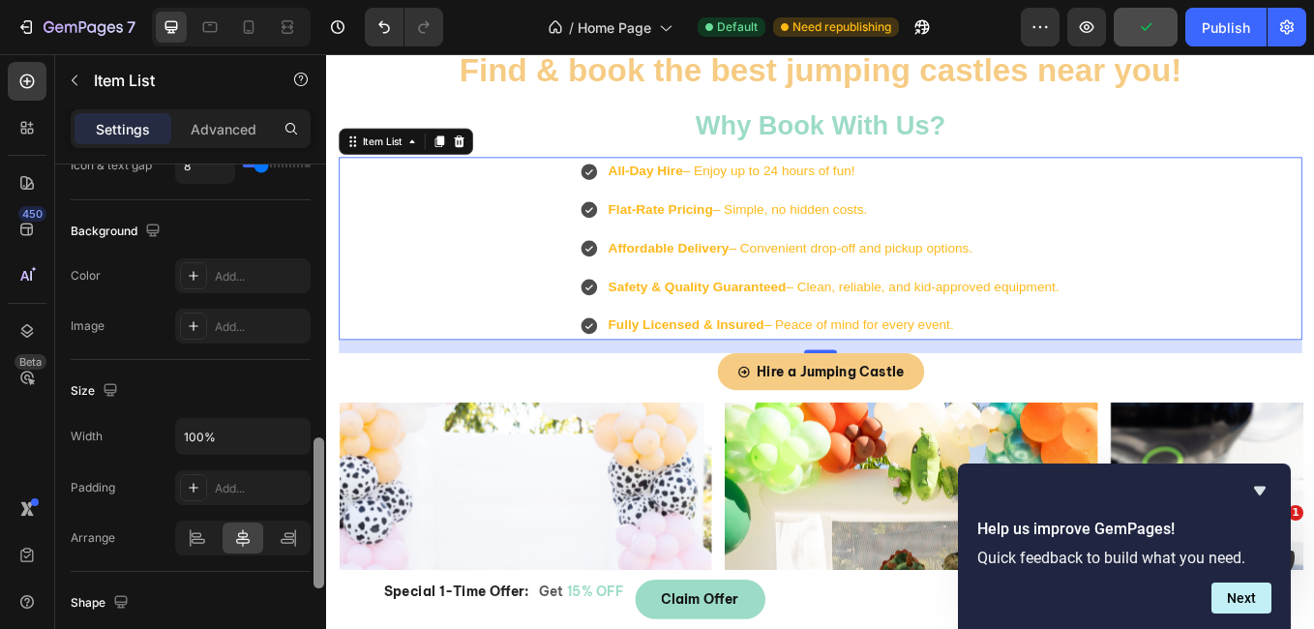
scroll to position [988, 0]
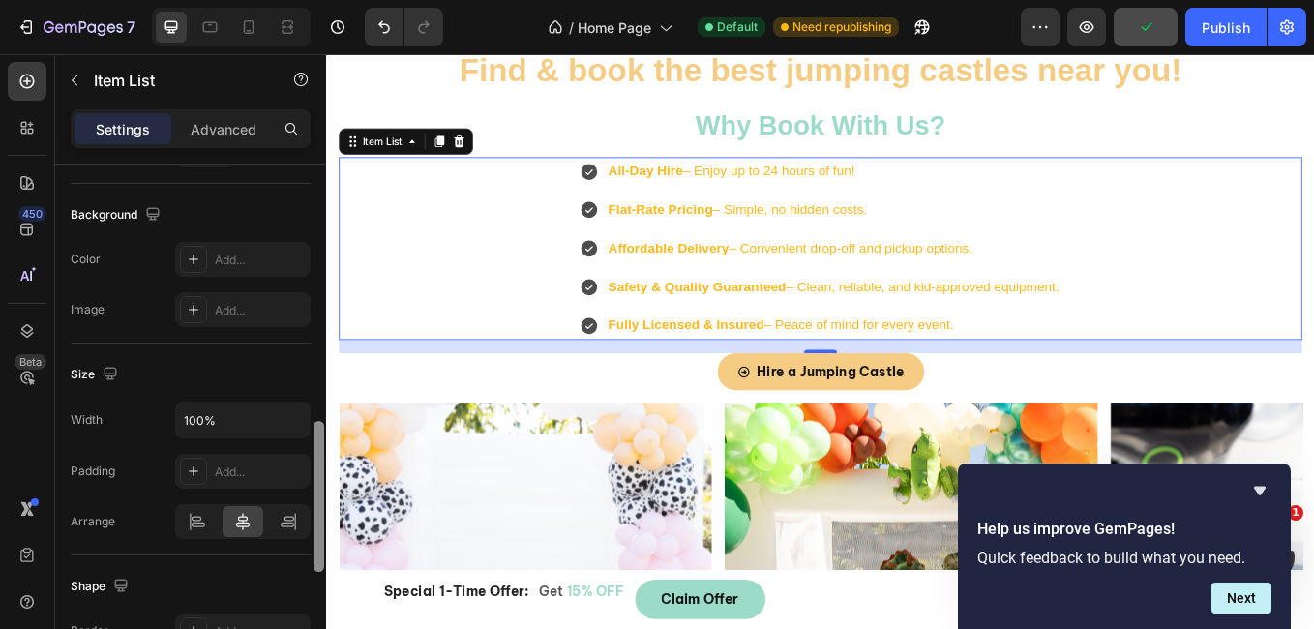
drag, startPoint x: 322, startPoint y: 282, endPoint x: 322, endPoint y: 569, distance: 287.4
click at [322, 569] on div at bounding box center [318, 496] width 11 height 151
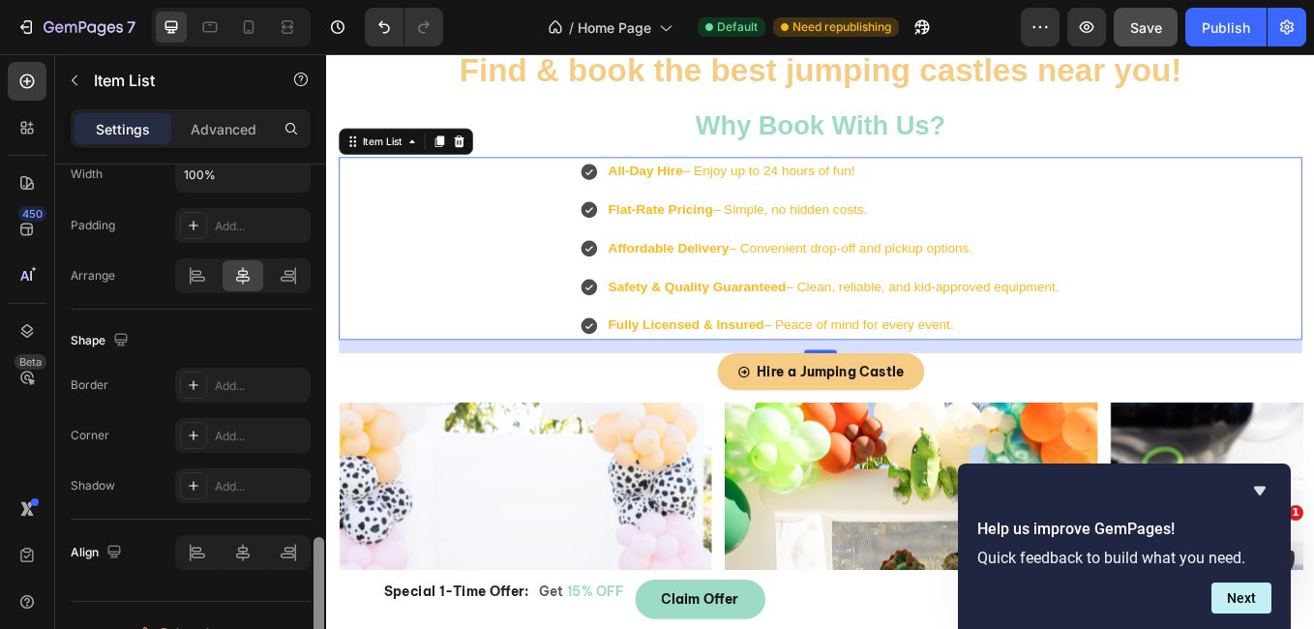
scroll to position [1267, 0]
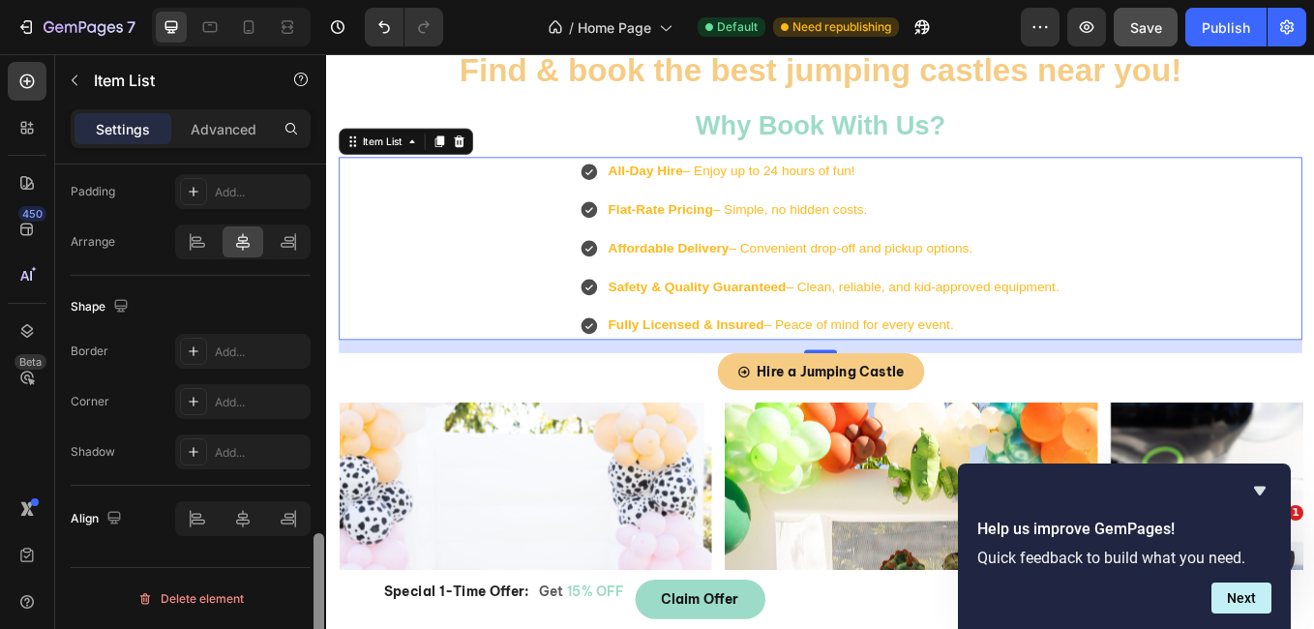
drag, startPoint x: 321, startPoint y: 558, endPoint x: 321, endPoint y: 645, distance: 87.1
click at [321, 0] on html "7 Version history / Home Page Default Need republishing Preview Save Publish 45…" at bounding box center [657, 0] width 1314 height 0
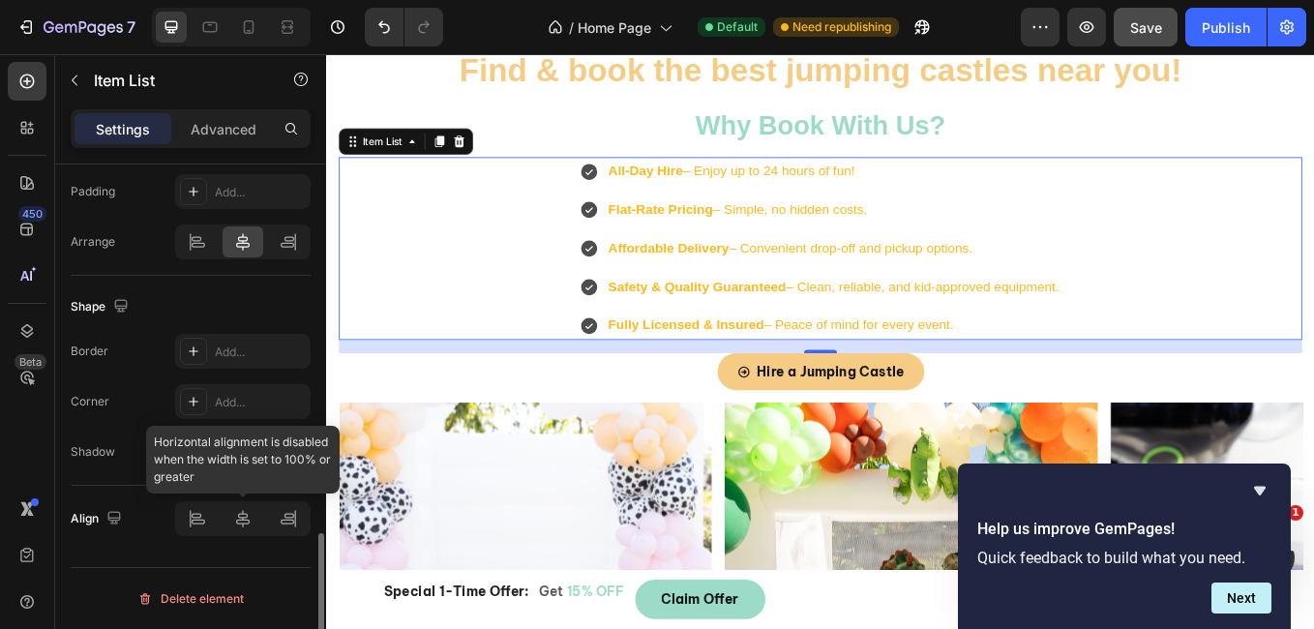
click at [240, 522] on div at bounding box center [242, 518] width 135 height 35
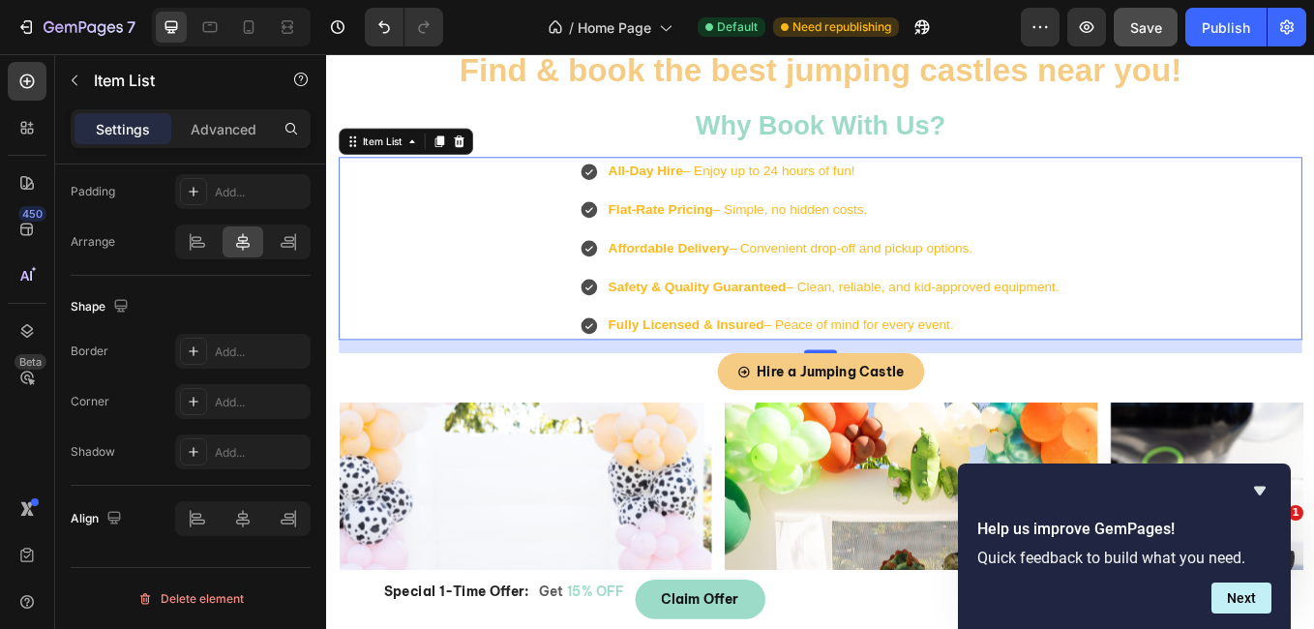
click at [522, 248] on div "All-Day Hire – Enjoy up to 24 hours of fun! Flat-Rate Pricing – Simple, no hidd…" at bounding box center [907, 282] width 1132 height 215
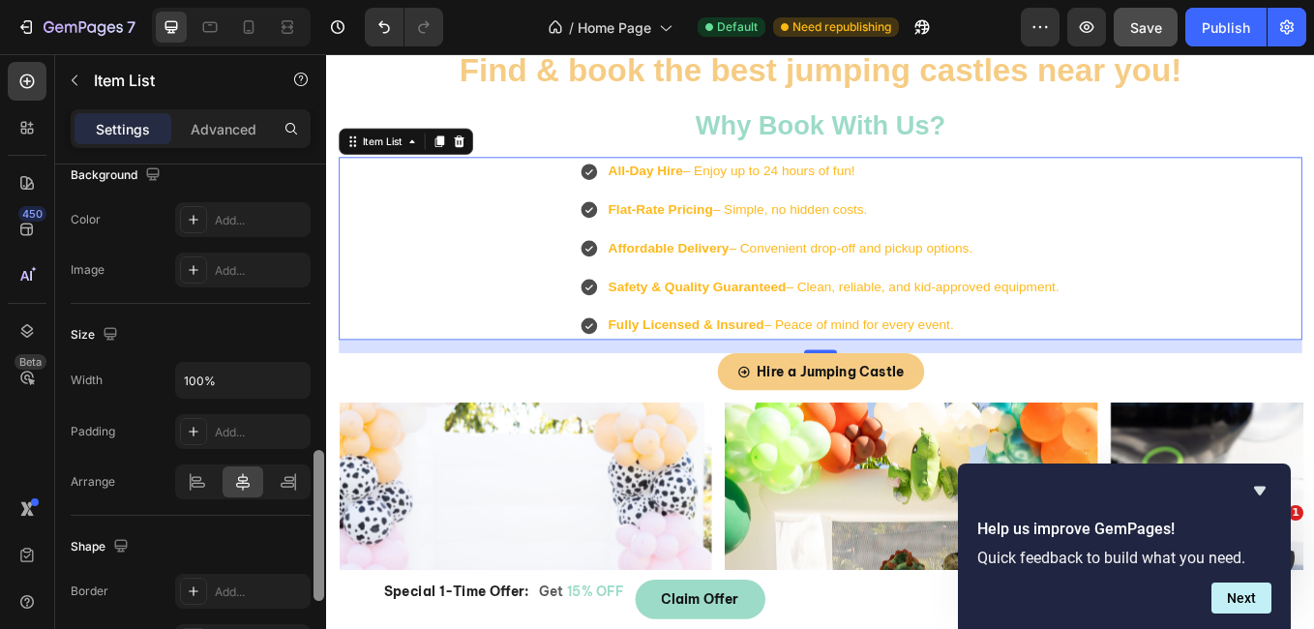
scroll to position [1008, 0]
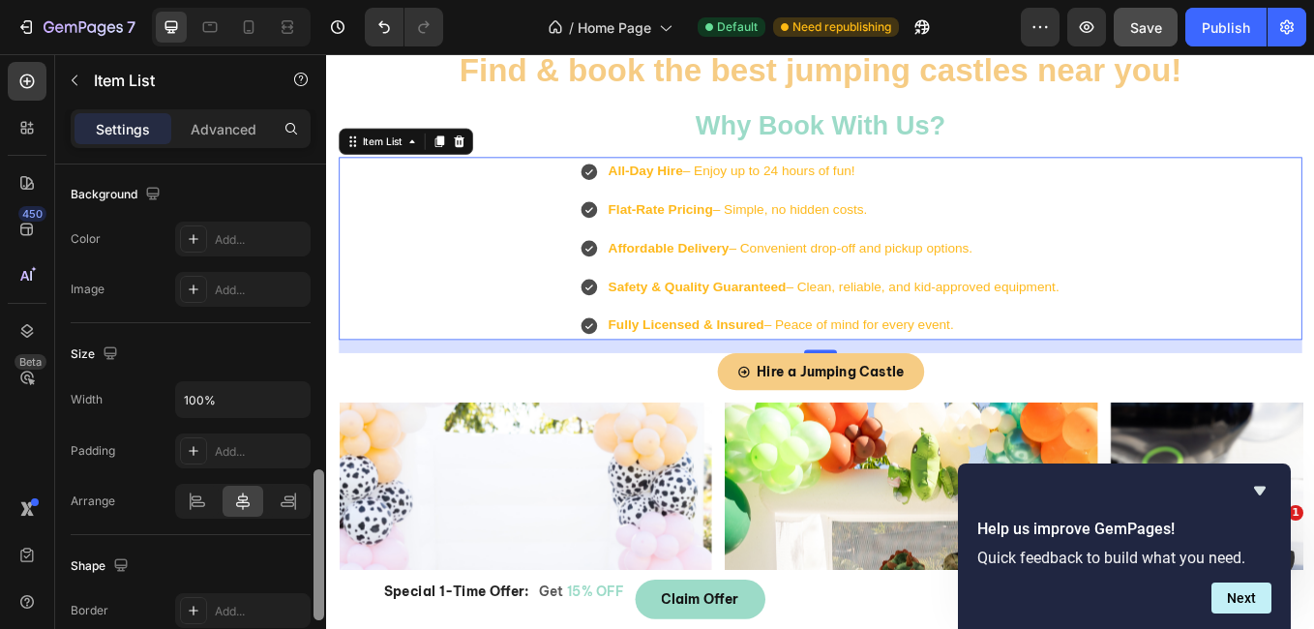
drag, startPoint x: 316, startPoint y: 584, endPoint x: 321, endPoint y: 509, distance: 75.6
click at [321, 509] on div at bounding box center [318, 544] width 11 height 151
click at [234, 405] on input "100%" at bounding box center [243, 399] width 134 height 35
drag, startPoint x: 234, startPoint y: 405, endPoint x: 163, endPoint y: 389, distance: 73.5
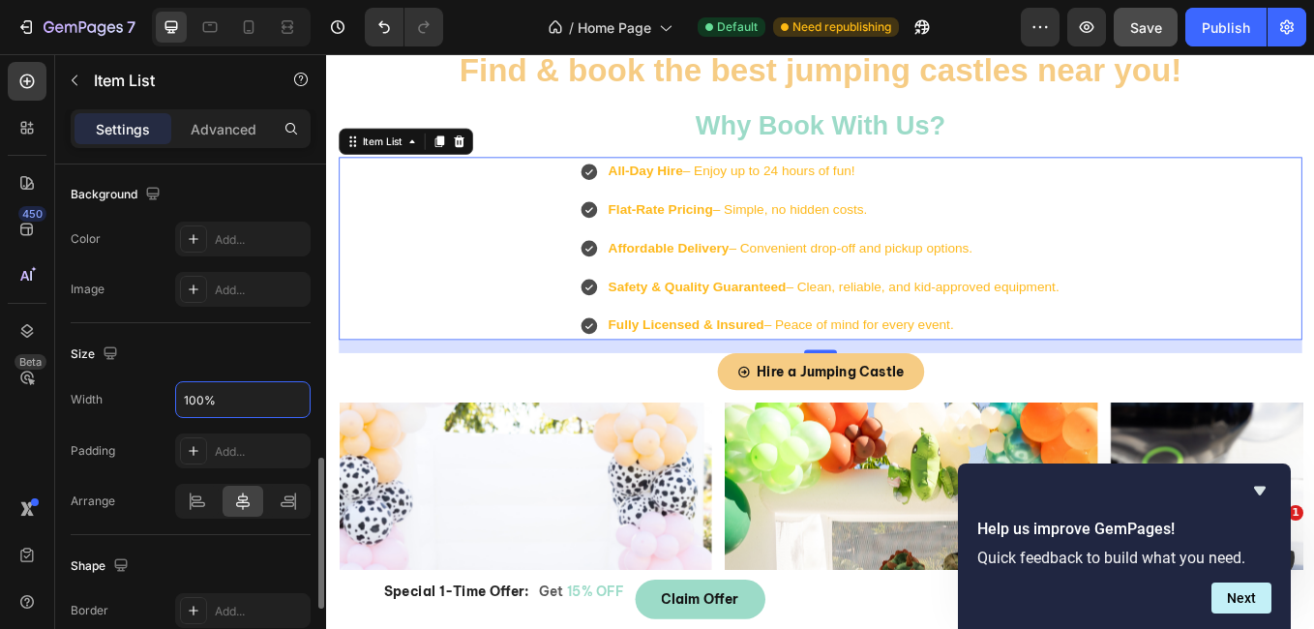
click at [163, 389] on div "Width 100%" at bounding box center [191, 399] width 240 height 37
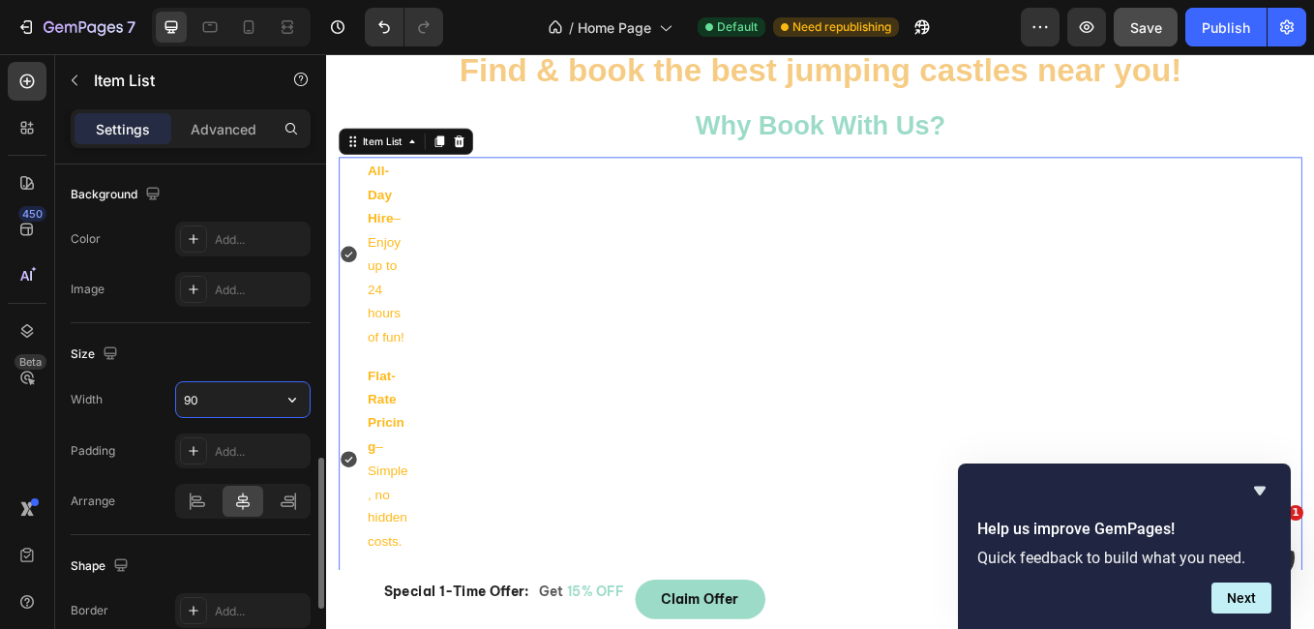
click at [203, 391] on input "90" at bounding box center [243, 399] width 134 height 35
click at [284, 397] on icon "button" at bounding box center [292, 399] width 19 height 19
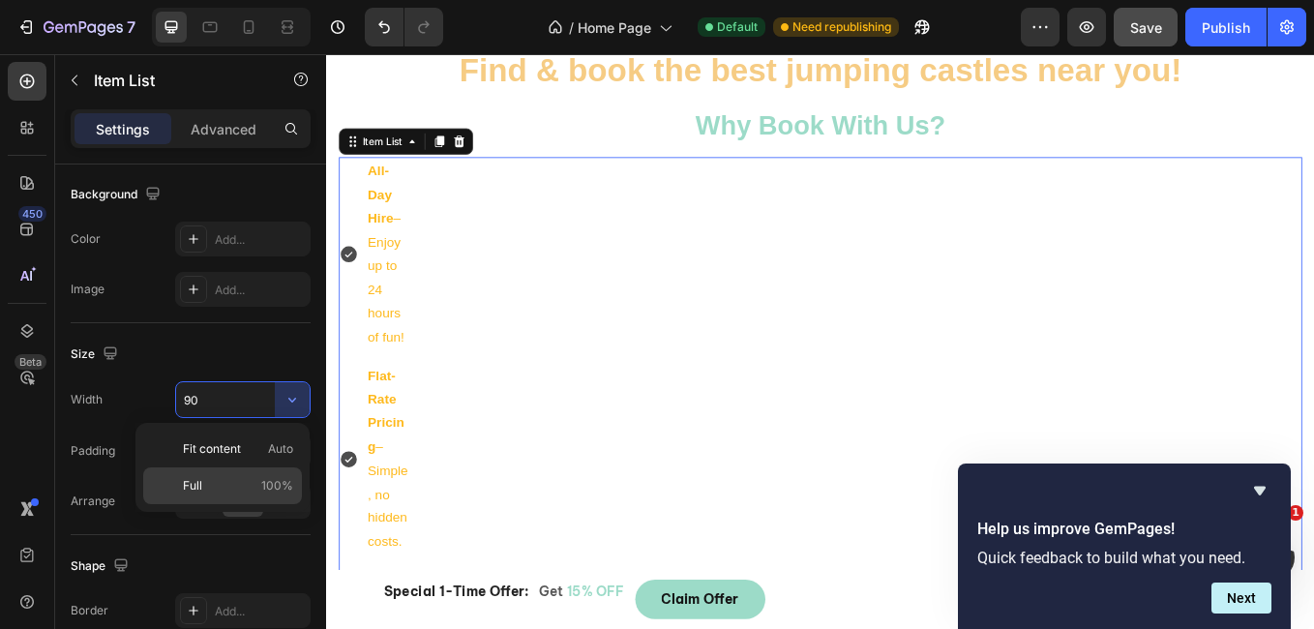
click at [231, 484] on p "Full 100%" at bounding box center [238, 485] width 110 height 17
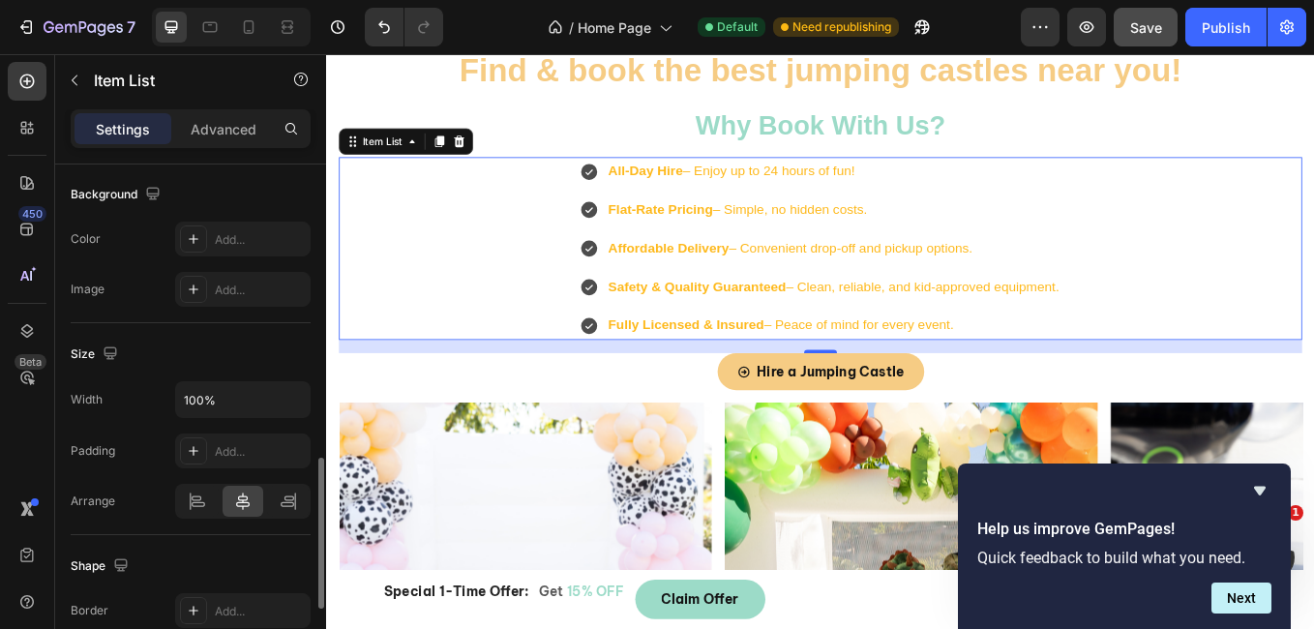
click at [215, 479] on div "Width 100% Padding Add... Arrange" at bounding box center [191, 449] width 240 height 137
click at [198, 393] on input "100%" at bounding box center [243, 399] width 134 height 35
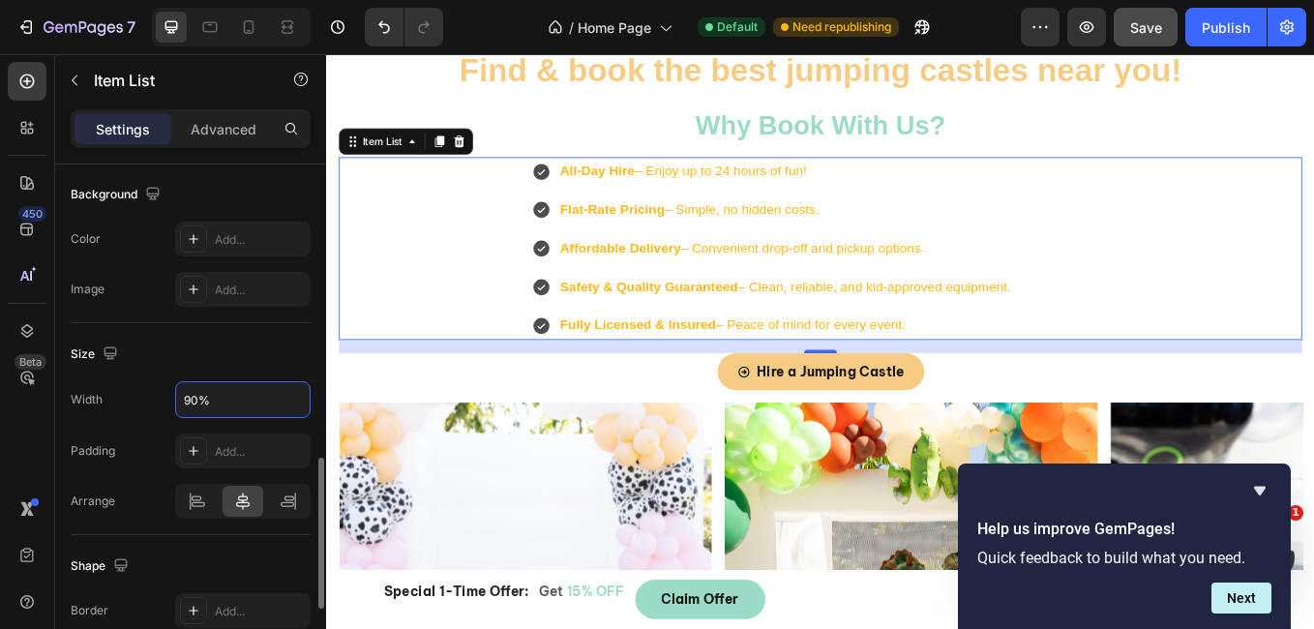
type input "90%"
click at [271, 369] on div "Size" at bounding box center [191, 354] width 240 height 31
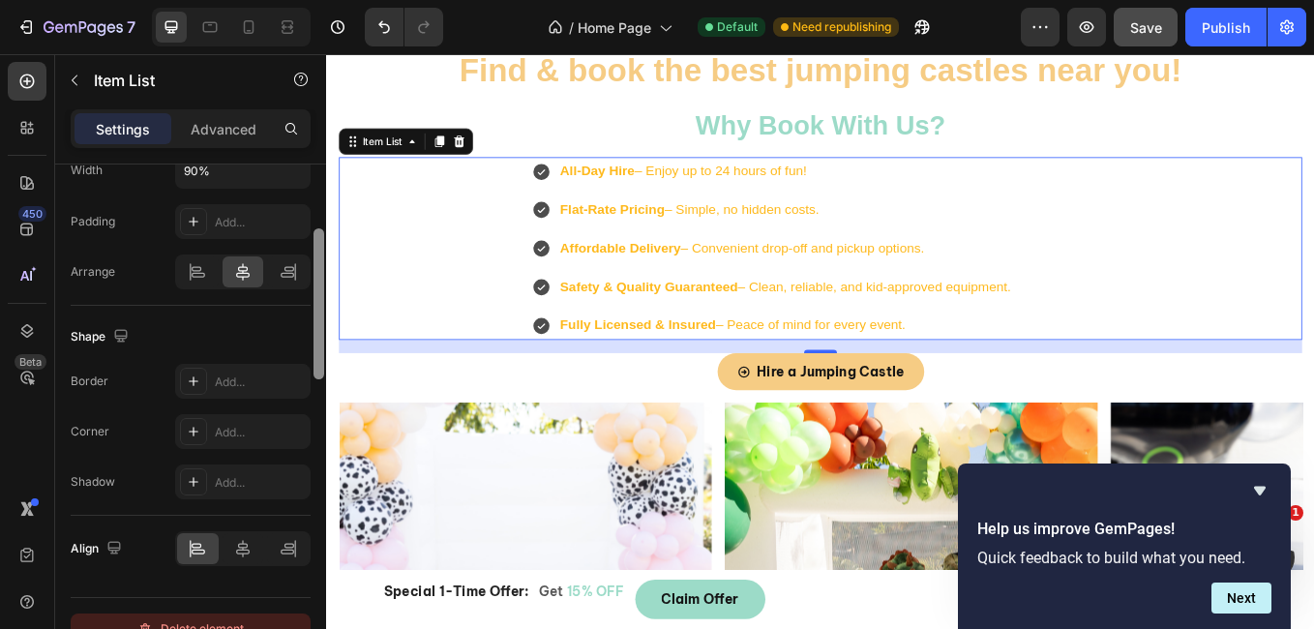
scroll to position [1267, 0]
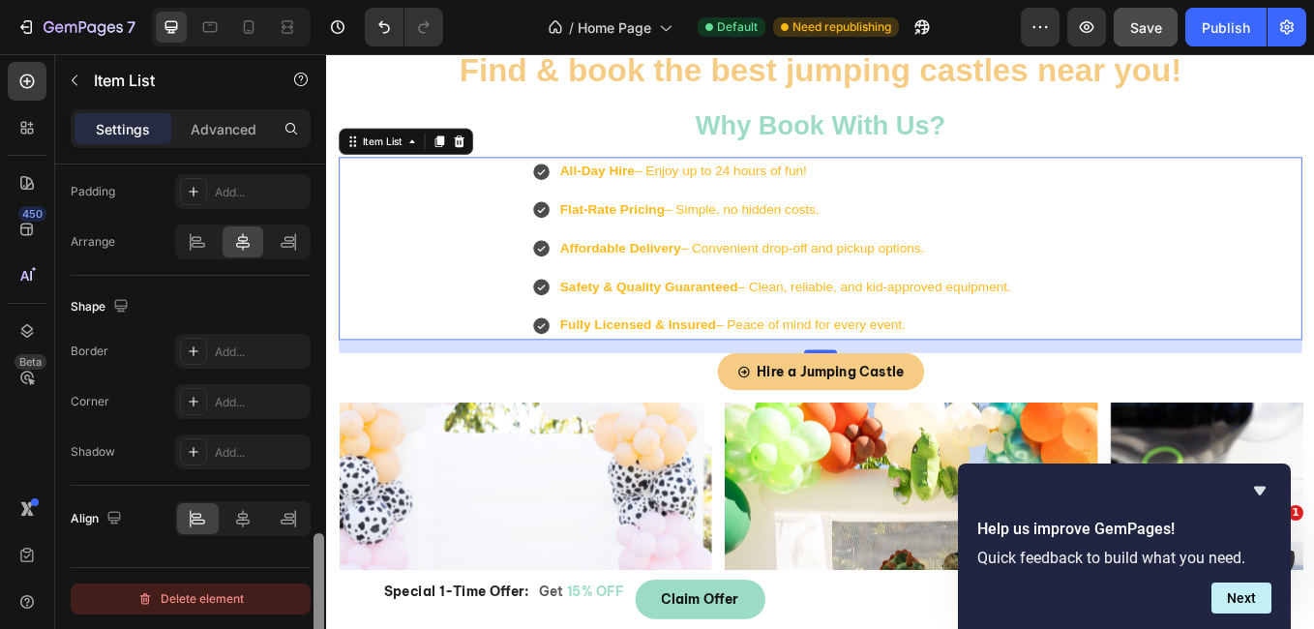
drag, startPoint x: 322, startPoint y: 484, endPoint x: 308, endPoint y: 594, distance: 111.2
click at [308, 594] on div "Item management Order 5 items Icon style Icon type Icon Check circle filled Ico…" at bounding box center [190, 424] width 271 height 520
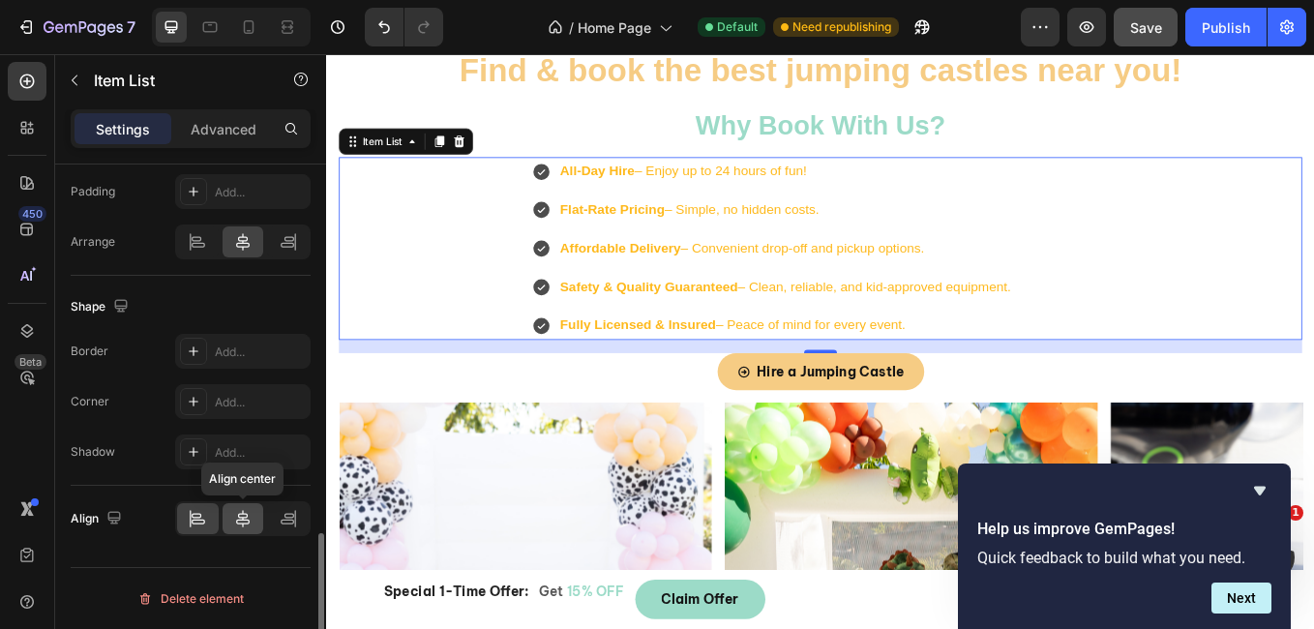
click at [246, 518] on icon at bounding box center [243, 518] width 14 height 17
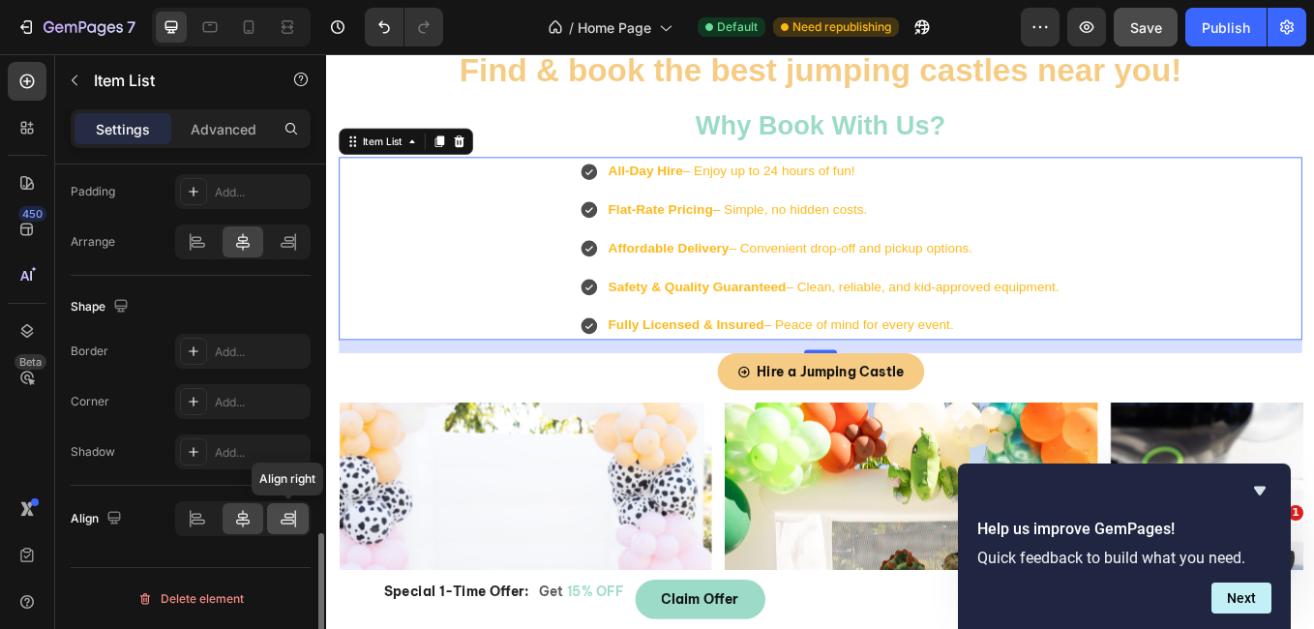
click at [283, 514] on icon at bounding box center [288, 518] width 19 height 19
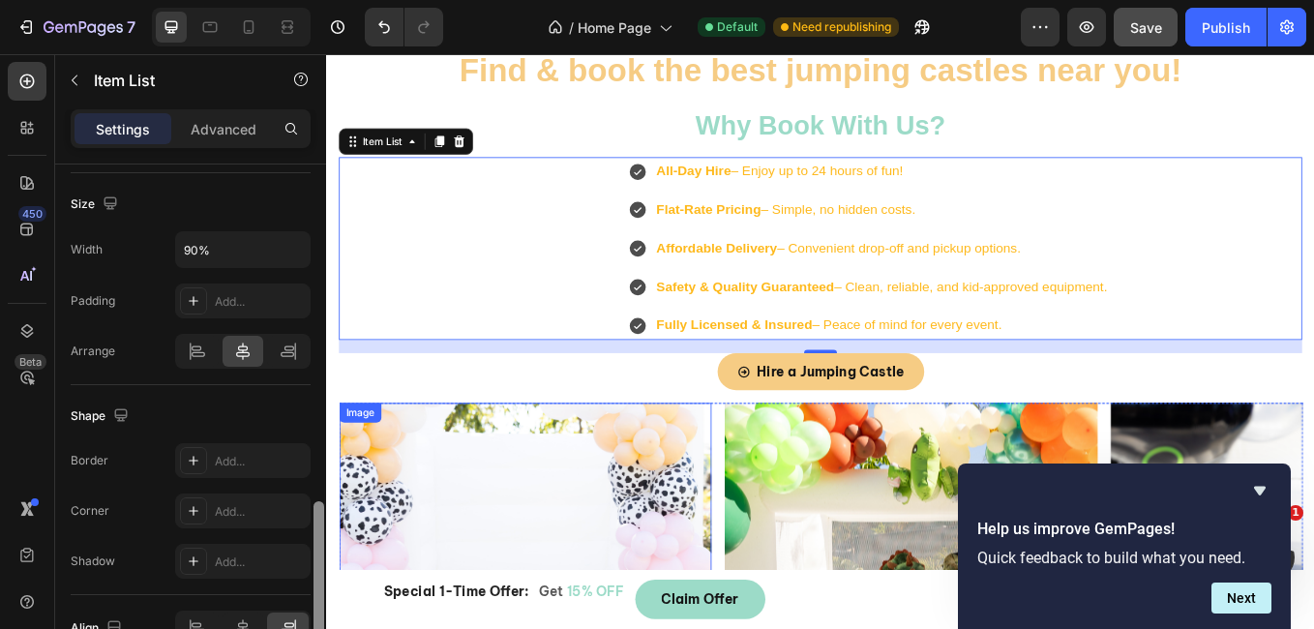
drag, startPoint x: 646, startPoint y: 605, endPoint x: 343, endPoint y: 473, distance: 330.2
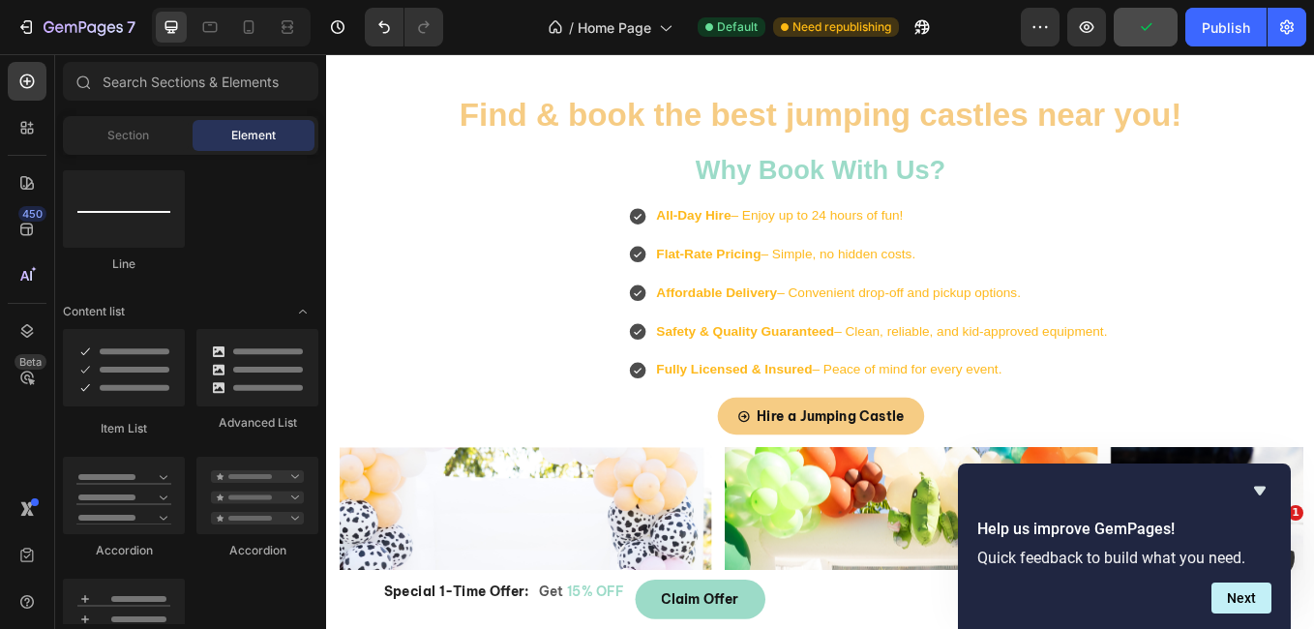
scroll to position [291, 0]
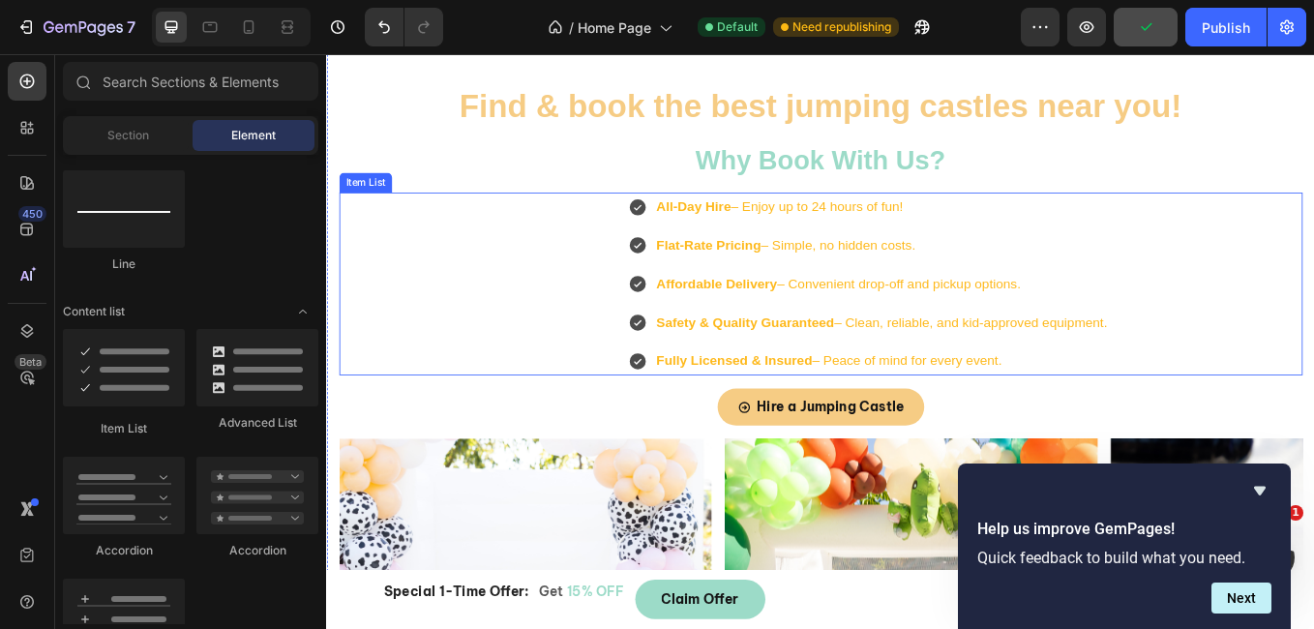
click at [1107, 282] on p "Flat-Rate Pricing – Simple, no hidden costs." at bounding box center [979, 279] width 530 height 28
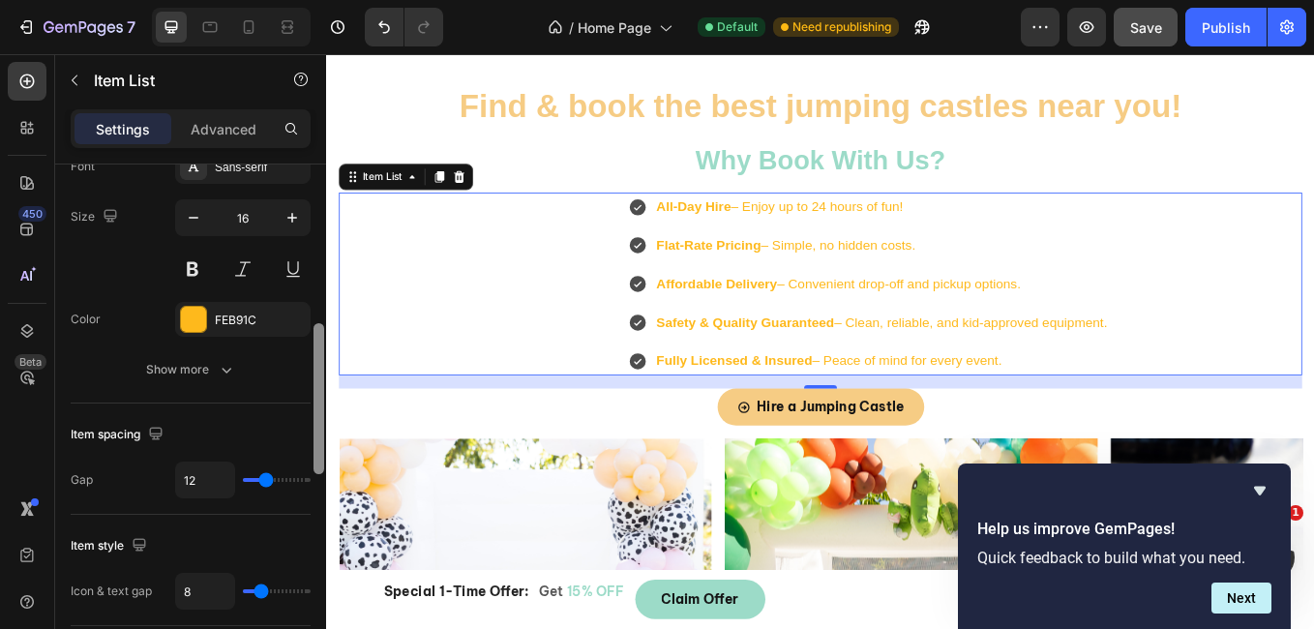
drag, startPoint x: 321, startPoint y: 289, endPoint x: 304, endPoint y: 445, distance: 156.7
click at [304, 445] on div "Item management Order 5 items Icon style Icon type Icon Check circle filled Ico…" at bounding box center [190, 424] width 271 height 520
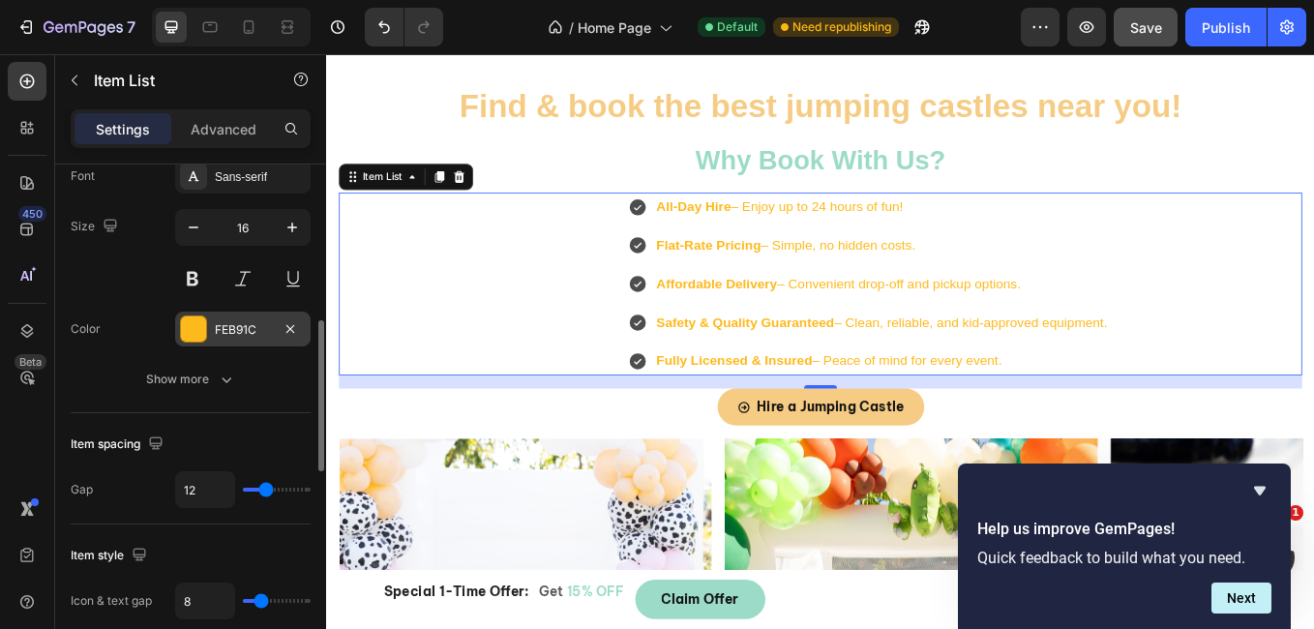
click at [203, 322] on div at bounding box center [193, 328] width 25 height 25
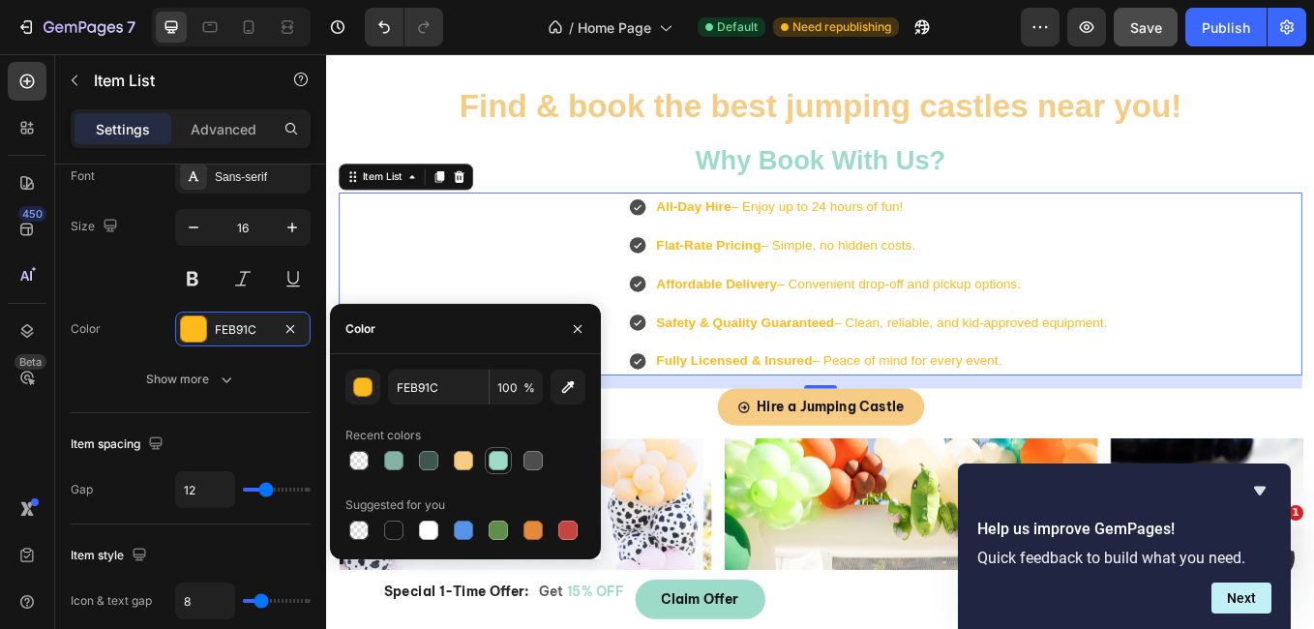
click at [492, 462] on div at bounding box center [498, 460] width 19 height 19
type input "9CDBC8"
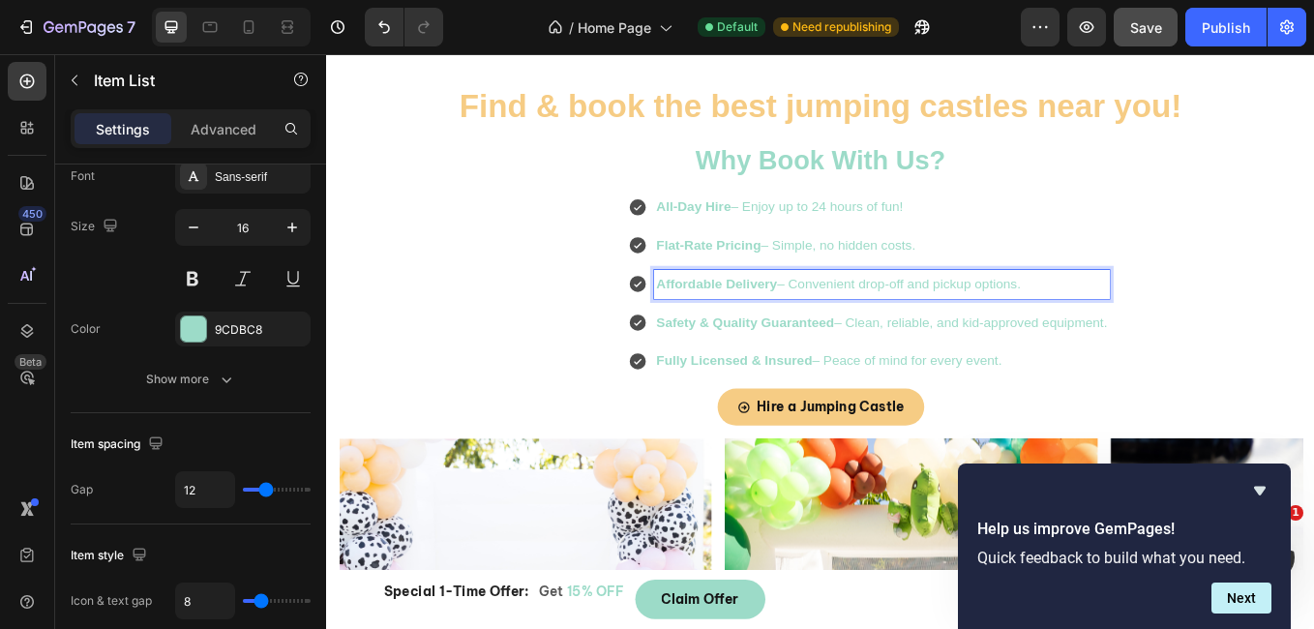
click at [680, 292] on div "Flat-Rate Pricing – Simple, no hidden costs." at bounding box center [963, 279] width 567 height 34
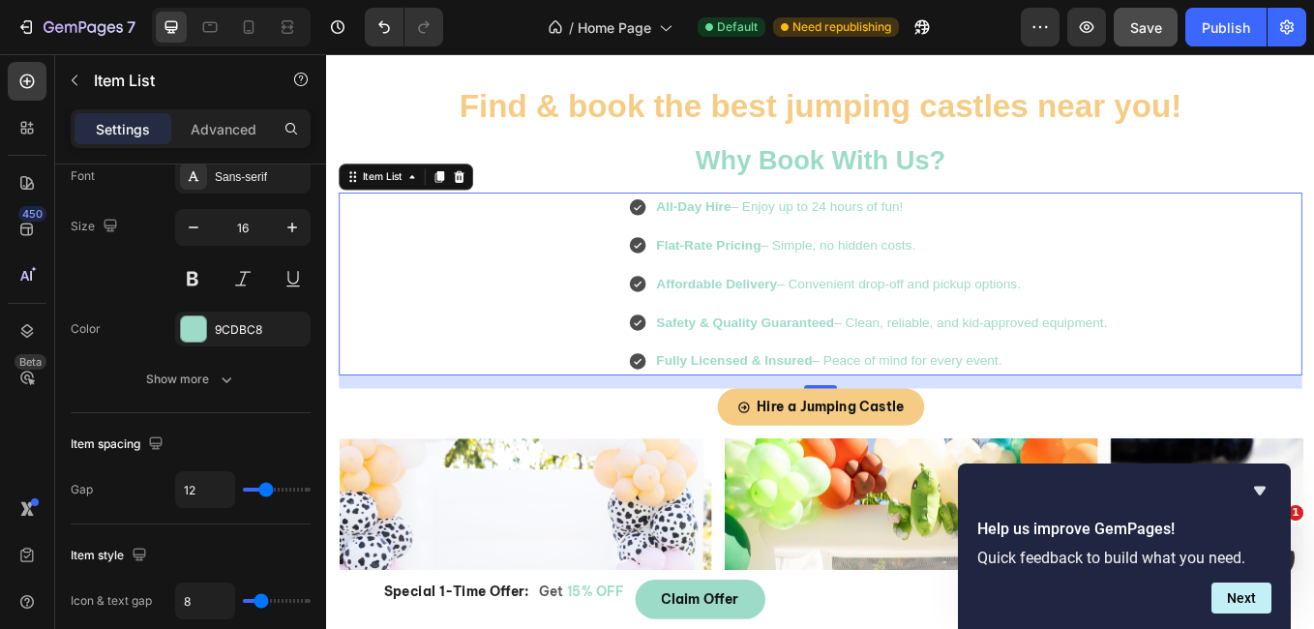
click at [682, 275] on icon at bounding box center [691, 279] width 19 height 19
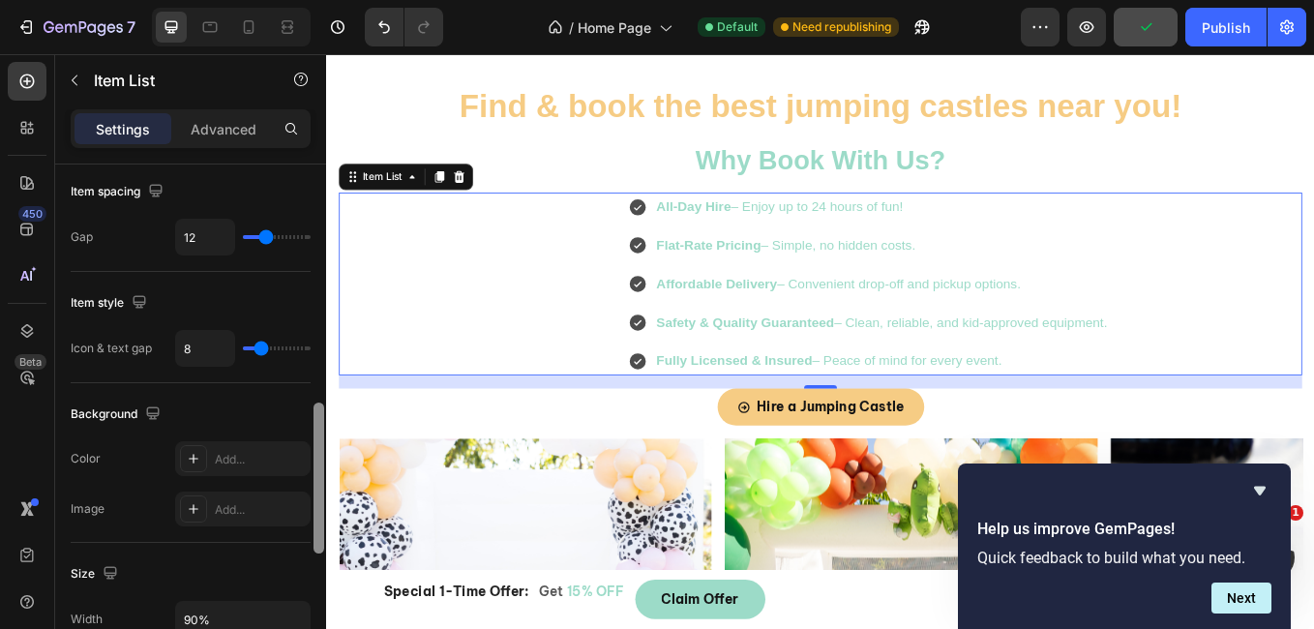
scroll to position [795, 0]
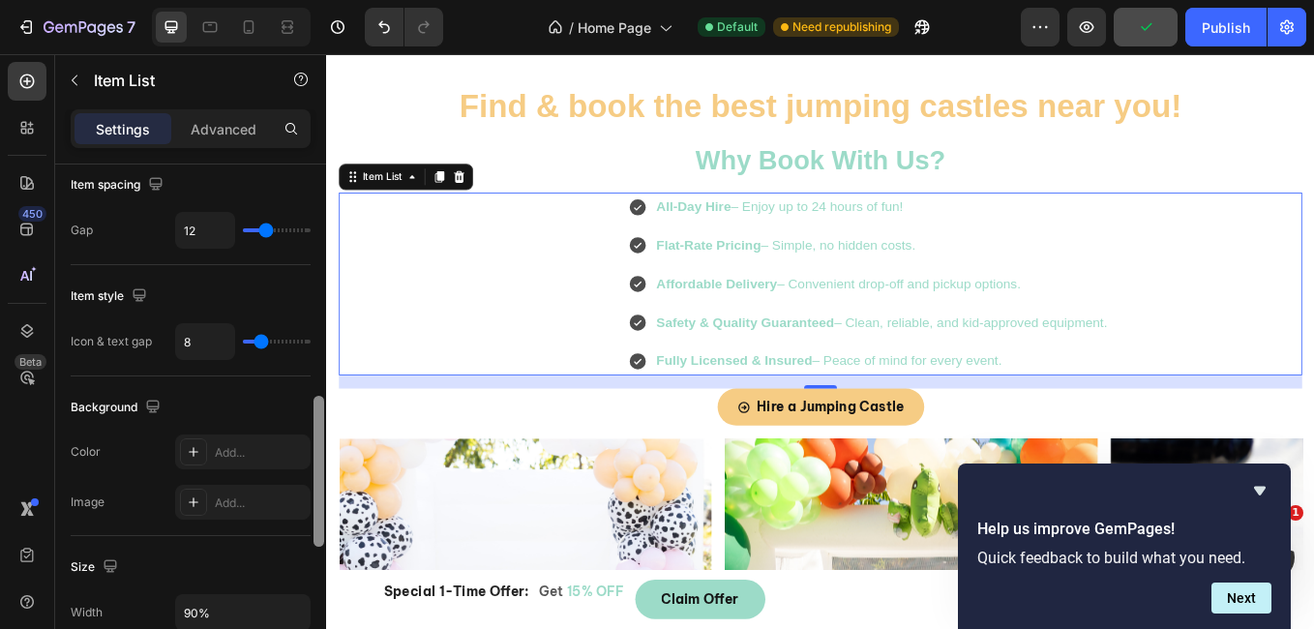
drag, startPoint x: 319, startPoint y: 369, endPoint x: 316, endPoint y: 444, distance: 75.5
click at [316, 444] on div at bounding box center [318, 471] width 11 height 151
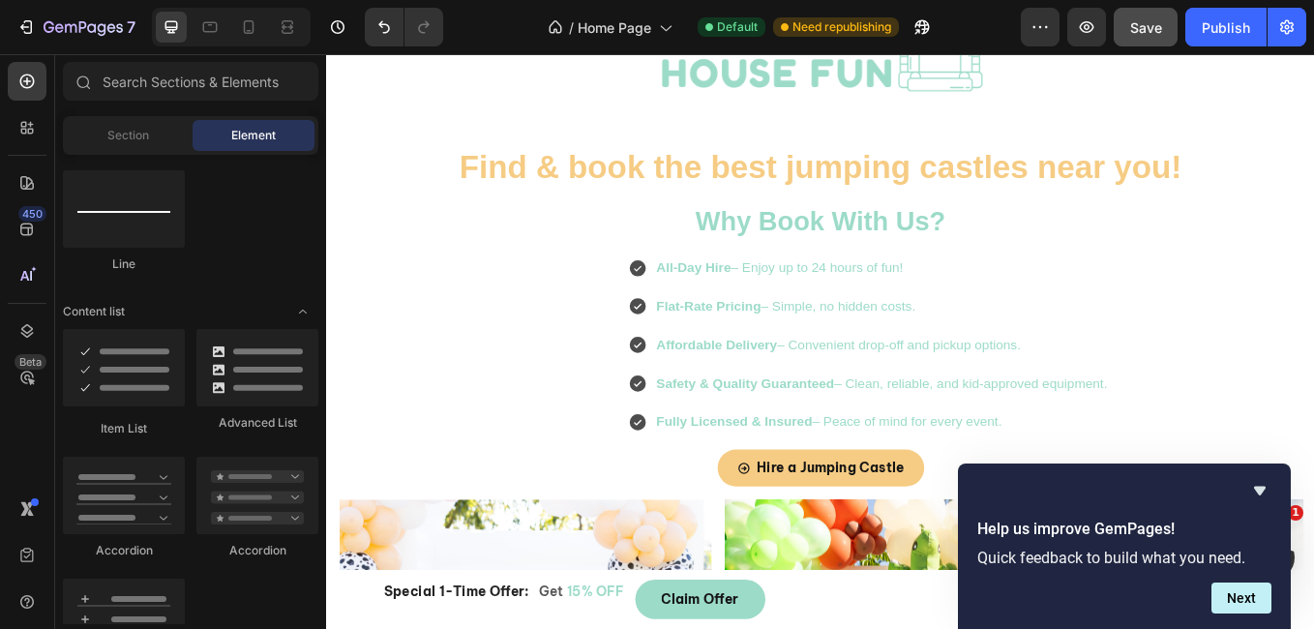
scroll to position [229, 0]
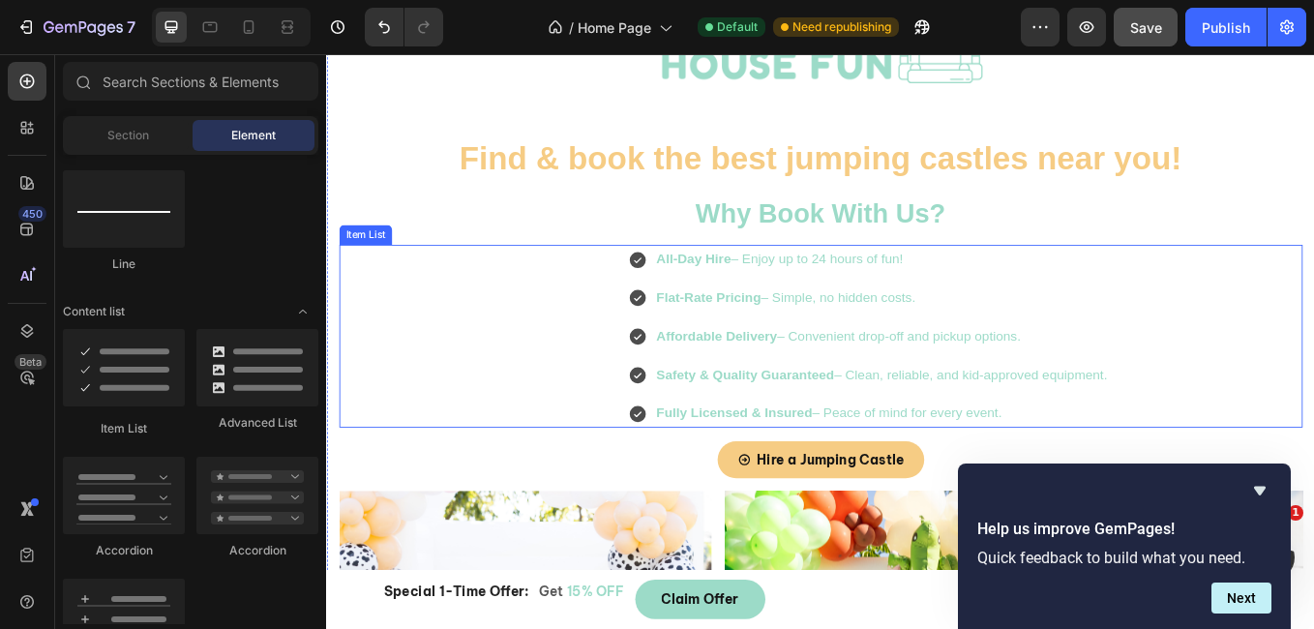
click at [962, 403] on div "All-Day Hire – Enjoy up to 24 hours of fun! Flat-Rate Pricing – Simple, no hidd…" at bounding box center [963, 386] width 567 height 215
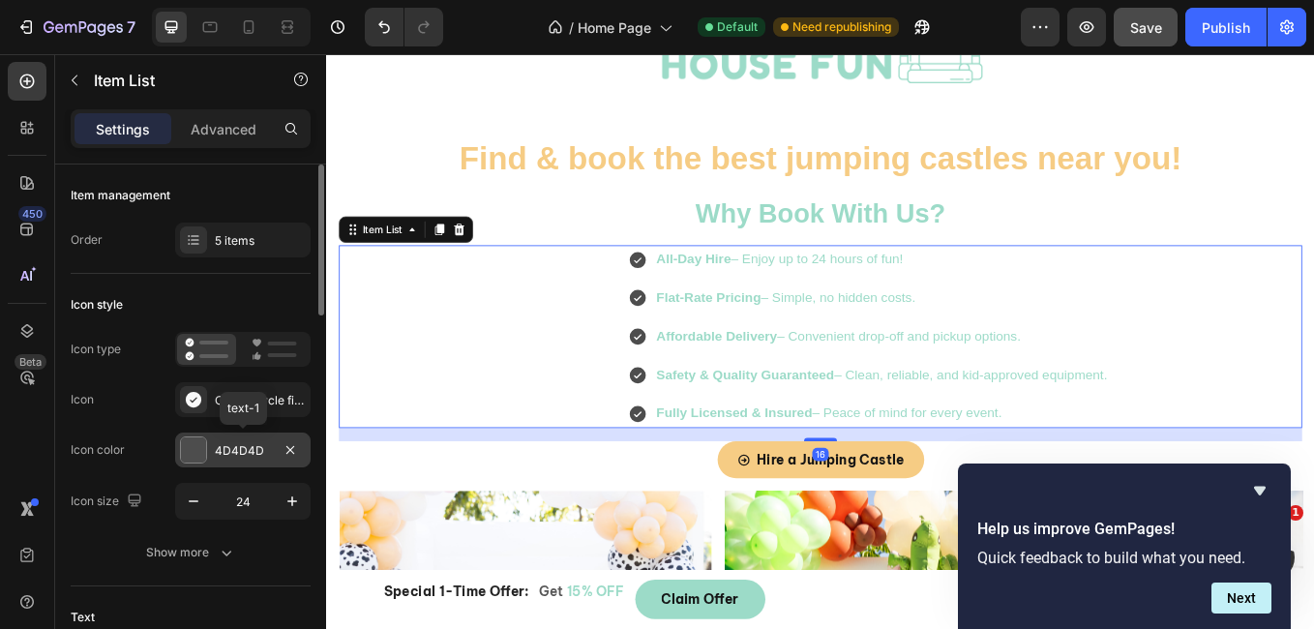
click at [187, 457] on div at bounding box center [193, 449] width 25 height 25
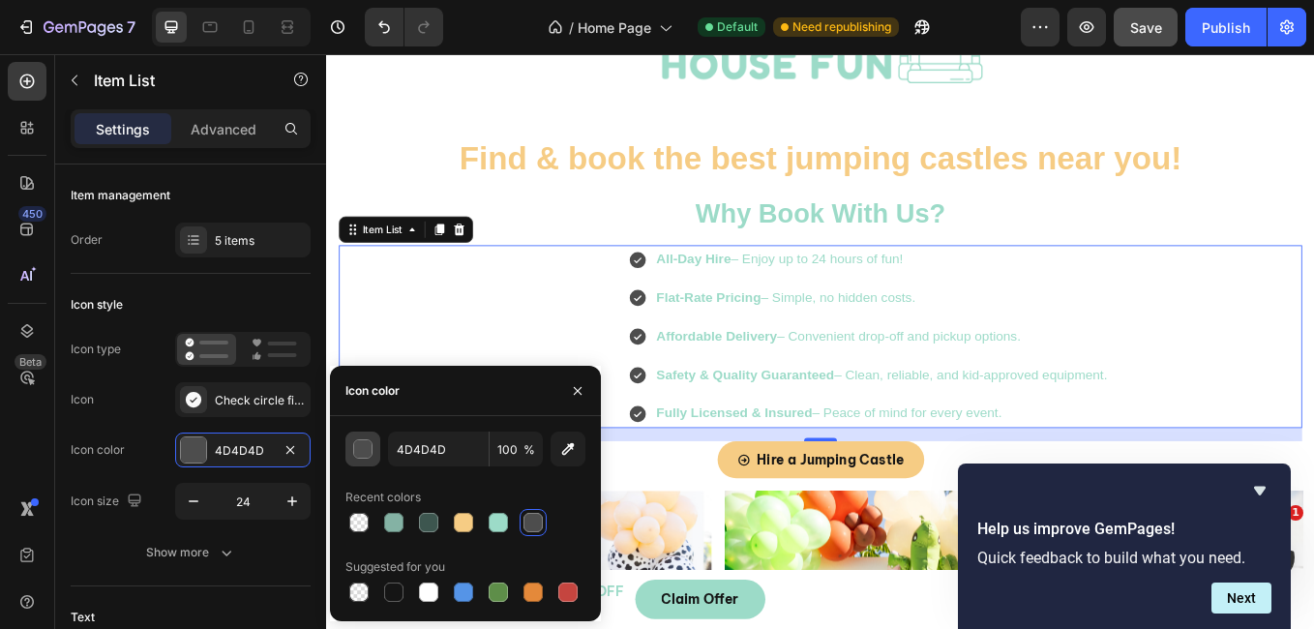
click at [371, 454] on div "button" at bounding box center [363, 449] width 19 height 19
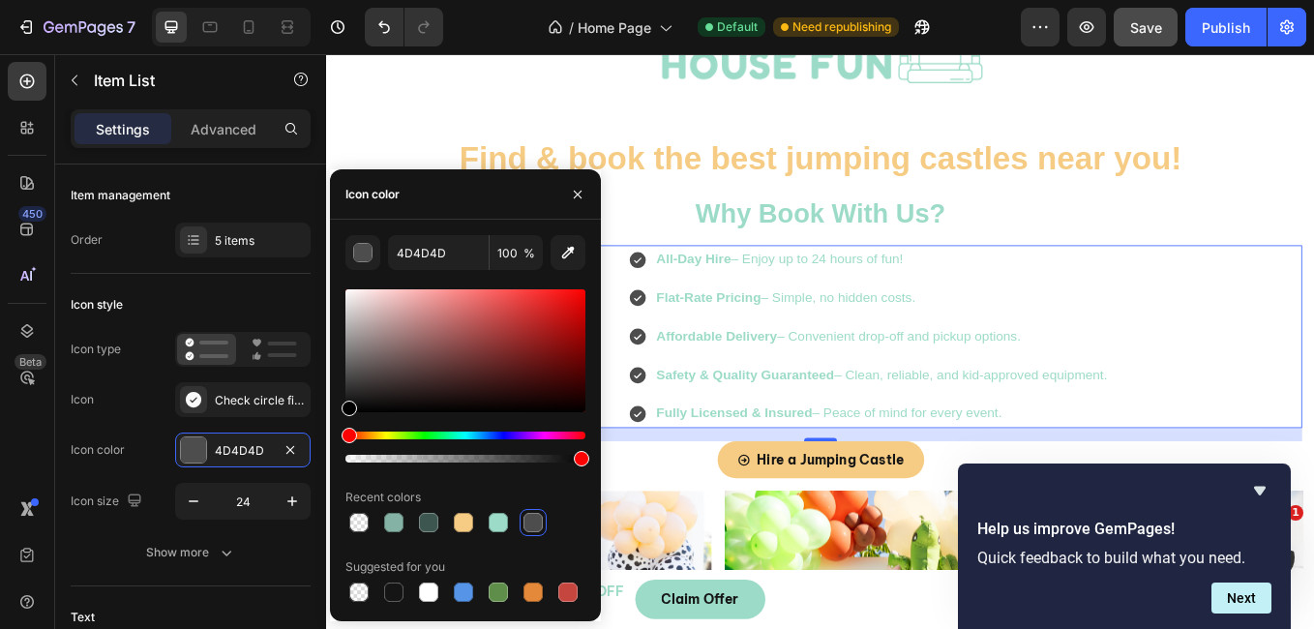
click at [528, 527] on div at bounding box center [532, 522] width 19 height 19
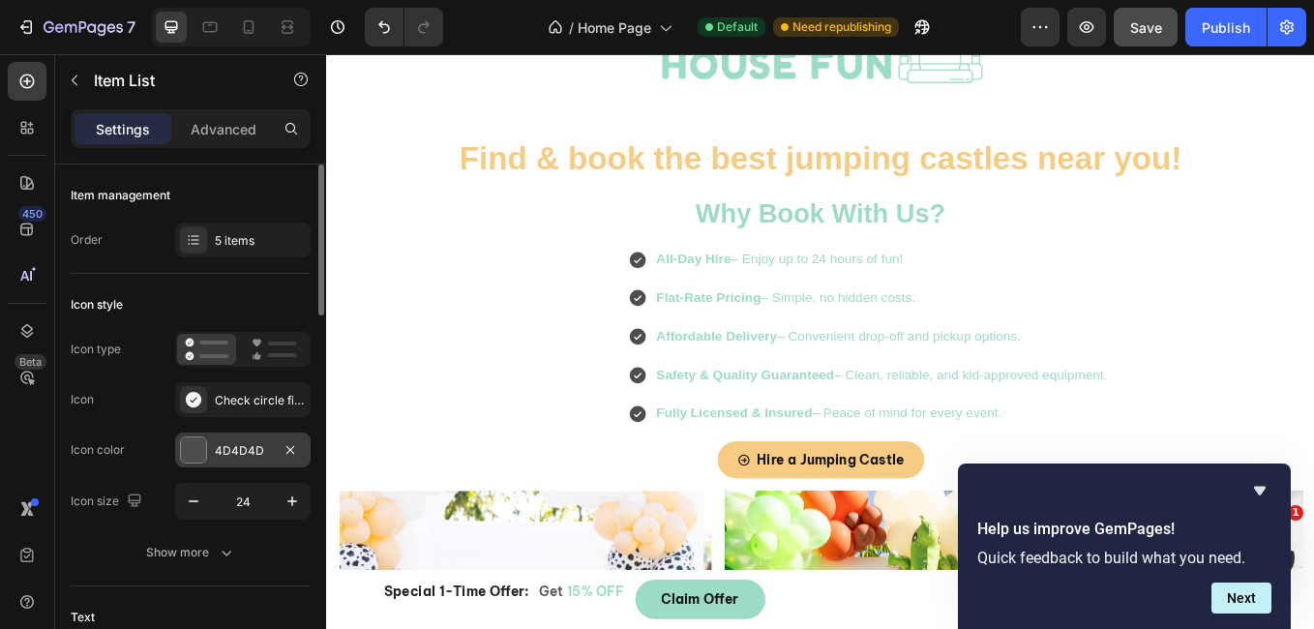
click at [189, 453] on div at bounding box center [193, 449] width 25 height 25
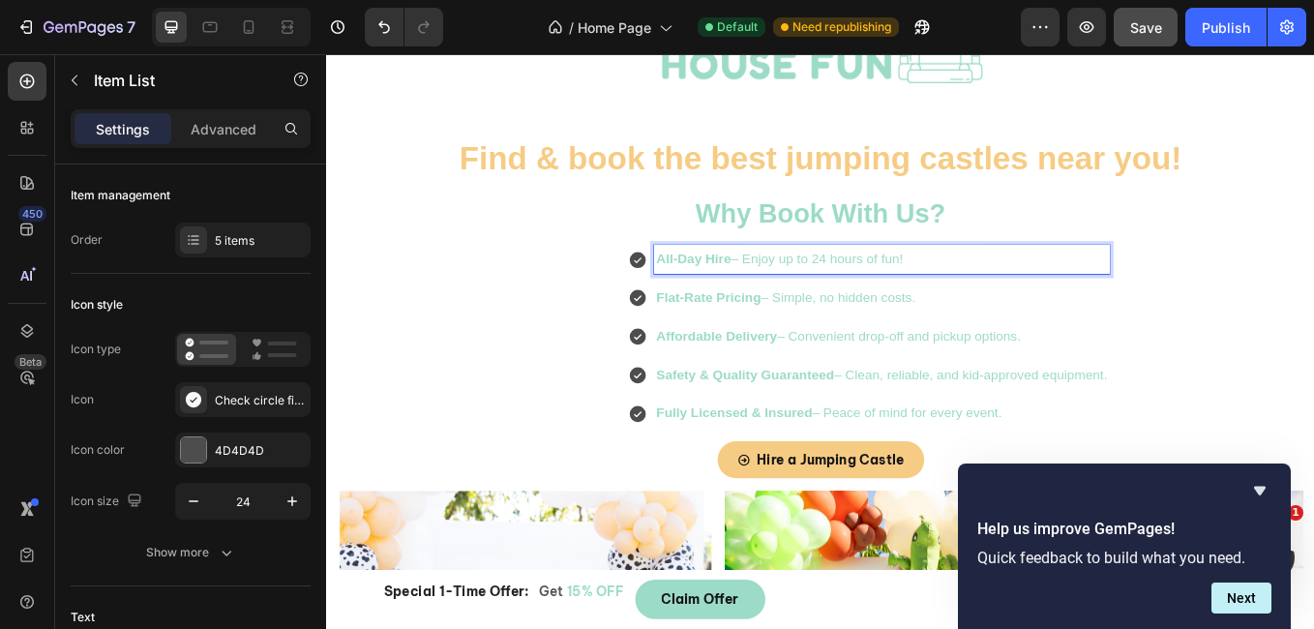
drag, startPoint x: 1008, startPoint y: 296, endPoint x: 700, endPoint y: 279, distance: 308.2
click at [711, 279] on div "All-Day Hire – Enjoy up to 24 hours of fun!" at bounding box center [979, 296] width 536 height 34
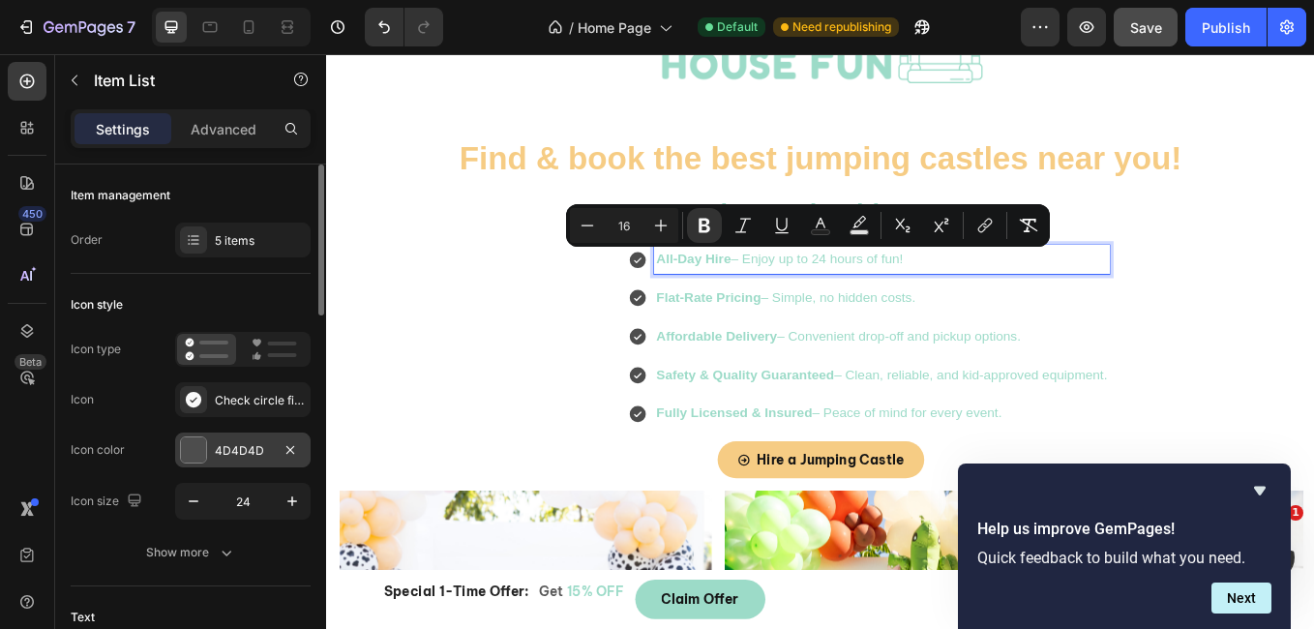
click at [181, 458] on div at bounding box center [193, 449] width 25 height 25
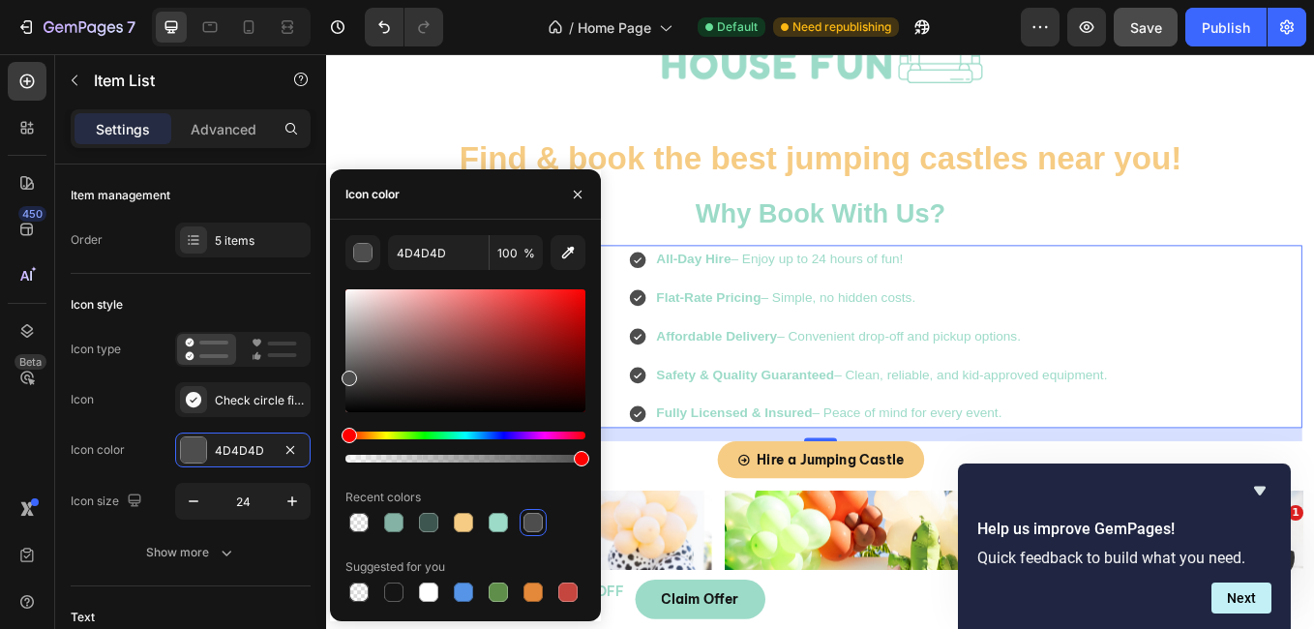
click at [967, 356] on div "Flat-Rate Pricing – Simple, no hidden costs." at bounding box center [979, 341] width 536 height 34
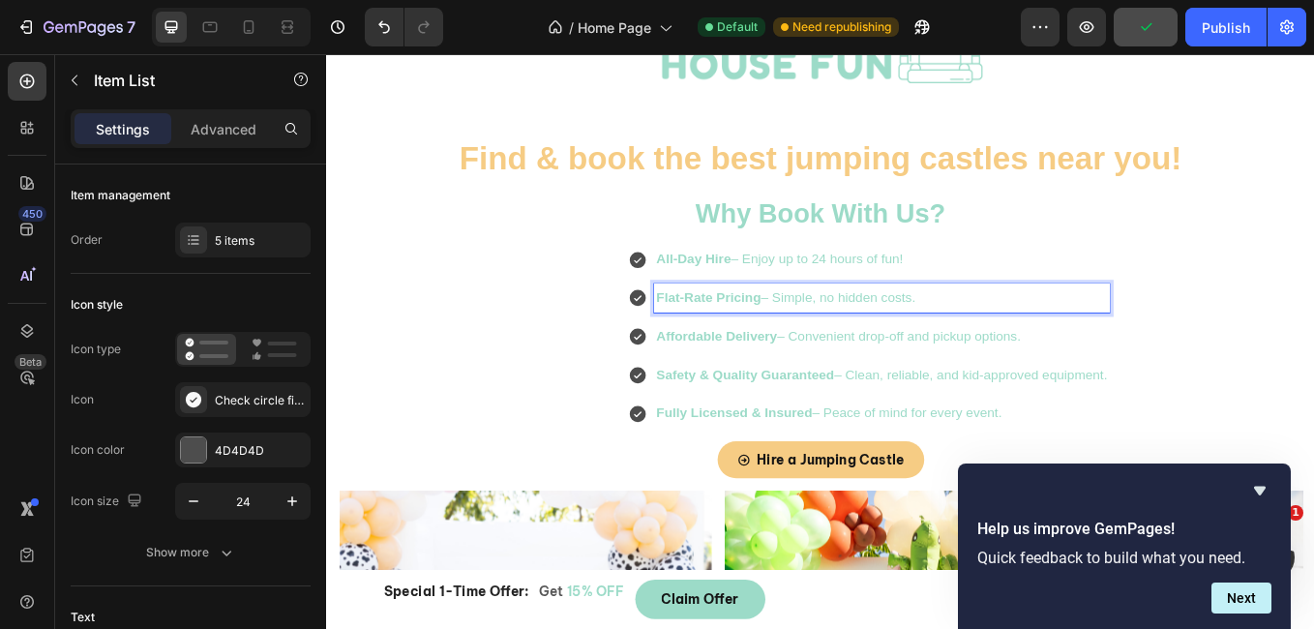
drag, startPoint x: 1029, startPoint y: 342, endPoint x: 648, endPoint y: 337, distance: 381.2
click at [648, 337] on div "All-Day Hire – Enjoy up to 24 hours of fun! Flat-Rate Pricing – Simple, no hidd…" at bounding box center [963, 386] width 1019 height 215
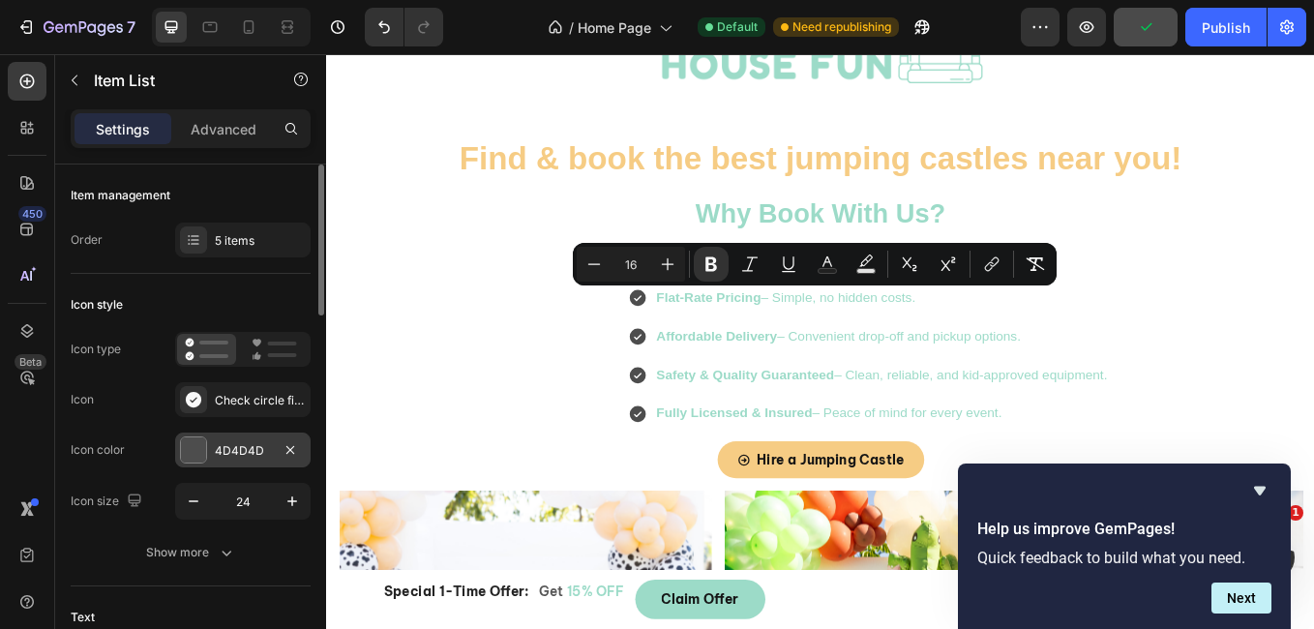
click at [194, 459] on div at bounding box center [193, 449] width 25 height 25
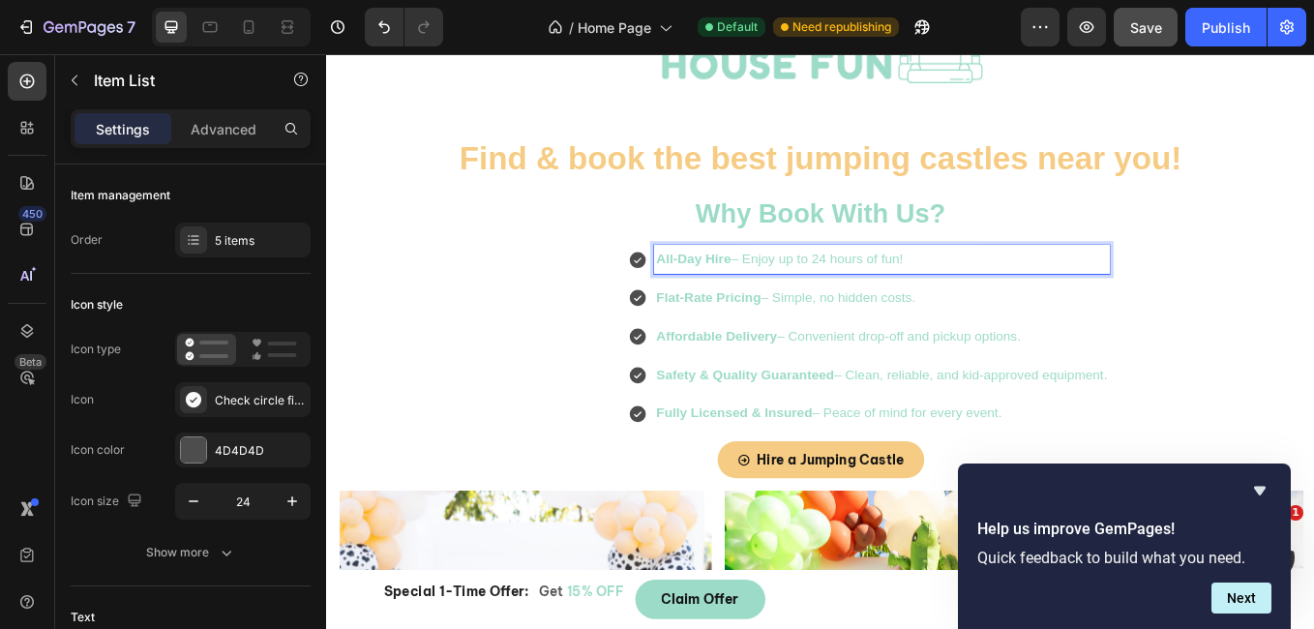
click at [1022, 296] on p "All-Day Hire – Enjoy up to 24 hours of fun!" at bounding box center [979, 296] width 530 height 28
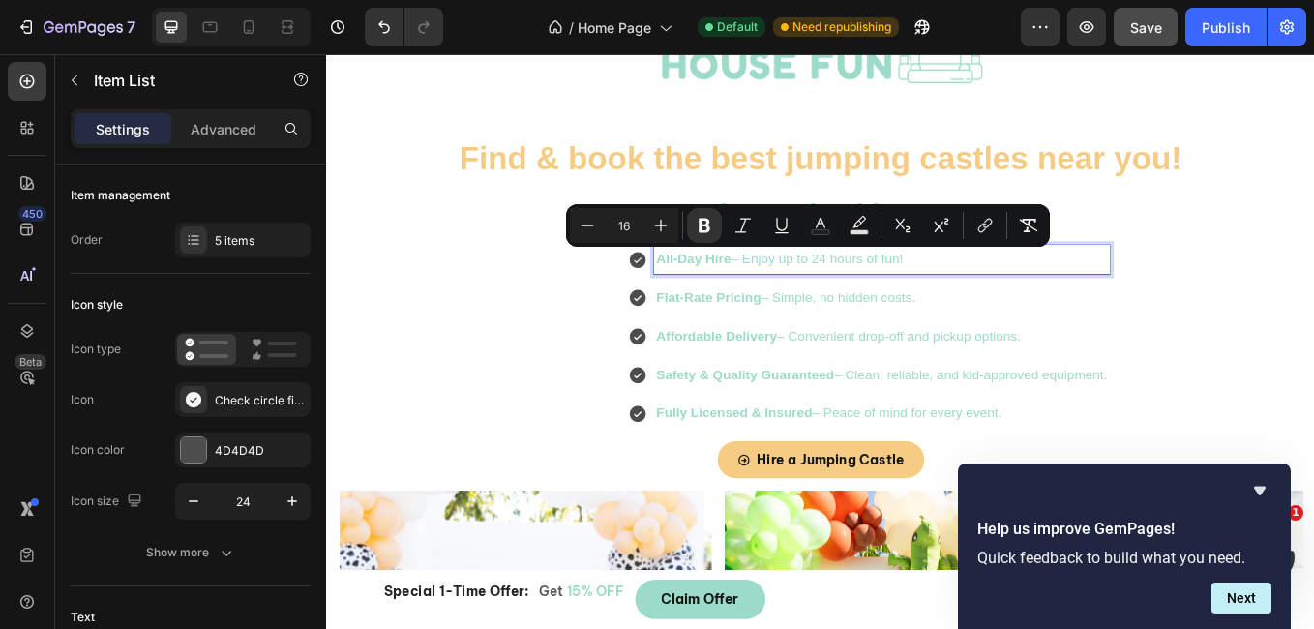
drag, startPoint x: 1022, startPoint y: 296, endPoint x: 705, endPoint y: 297, distance: 316.4
click at [714, 297] on p "All-Day Hire – Enjoy up to 24 hours of fun!" at bounding box center [979, 296] width 530 height 28
click at [193, 451] on div at bounding box center [193, 449] width 25 height 25
drag, startPoint x: 1035, startPoint y: 293, endPoint x: 664, endPoint y: 262, distance: 372.8
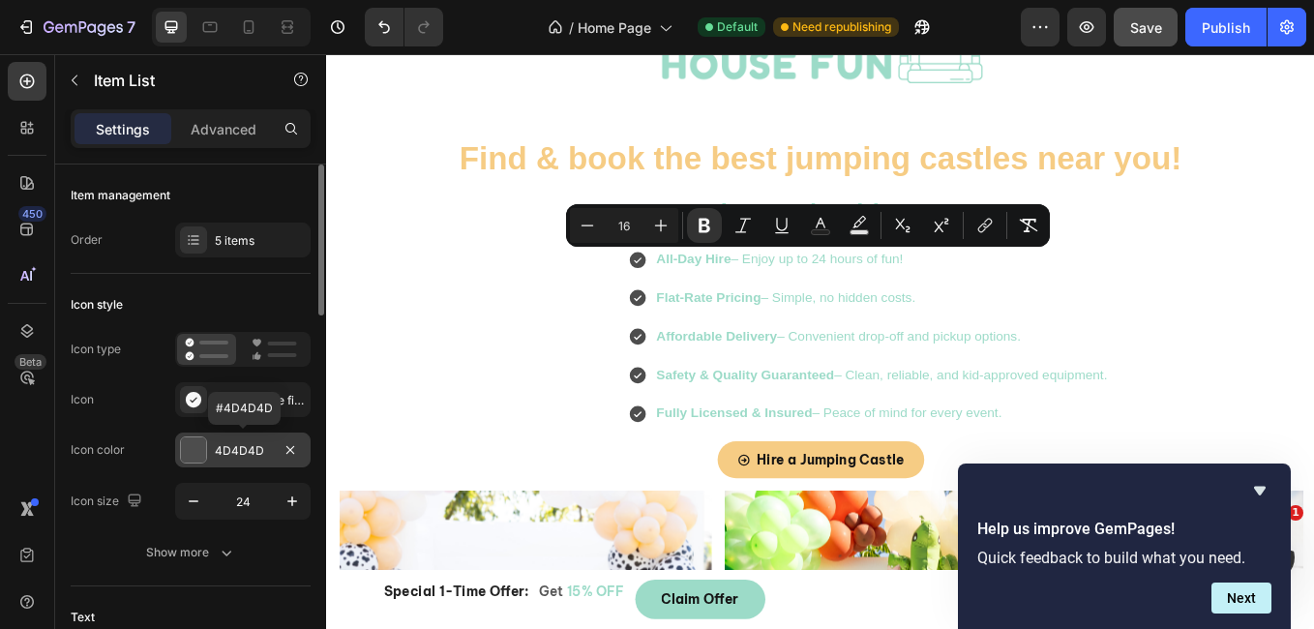
click at [194, 453] on div at bounding box center [193, 449] width 25 height 25
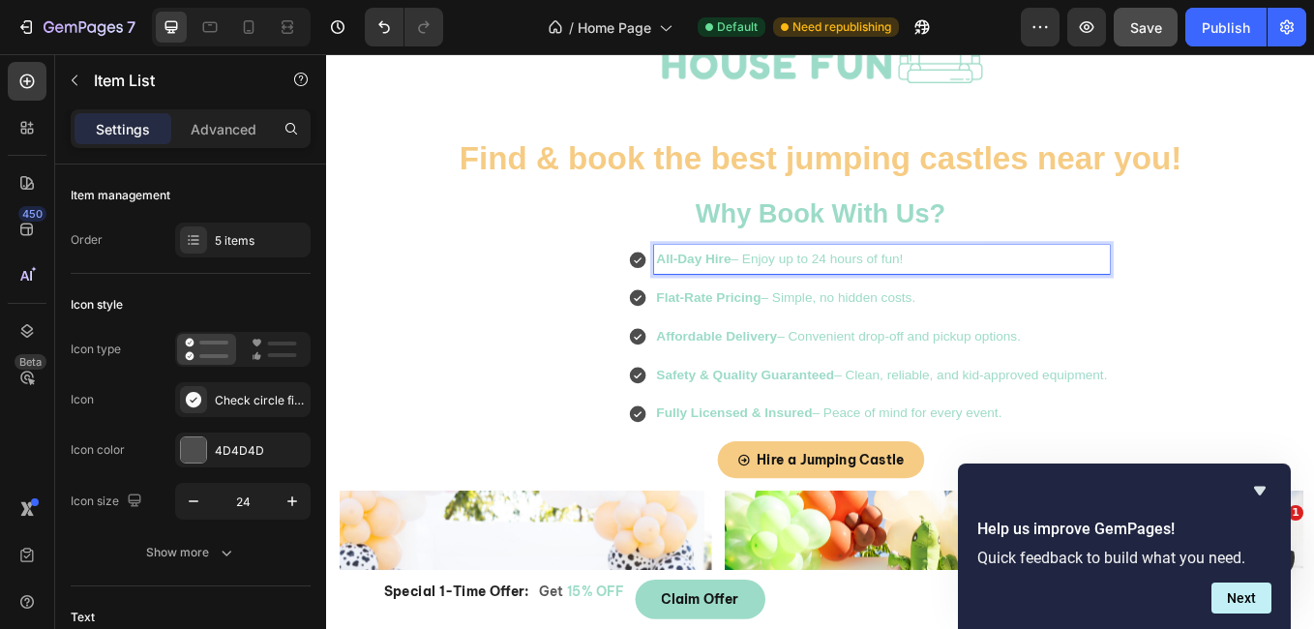
drag, startPoint x: 1067, startPoint y: 295, endPoint x: 702, endPoint y: 295, distance: 364.8
click at [714, 295] on p "All-Day Hire – Enjoy up to 24 hours of fun!" at bounding box center [979, 296] width 530 height 28
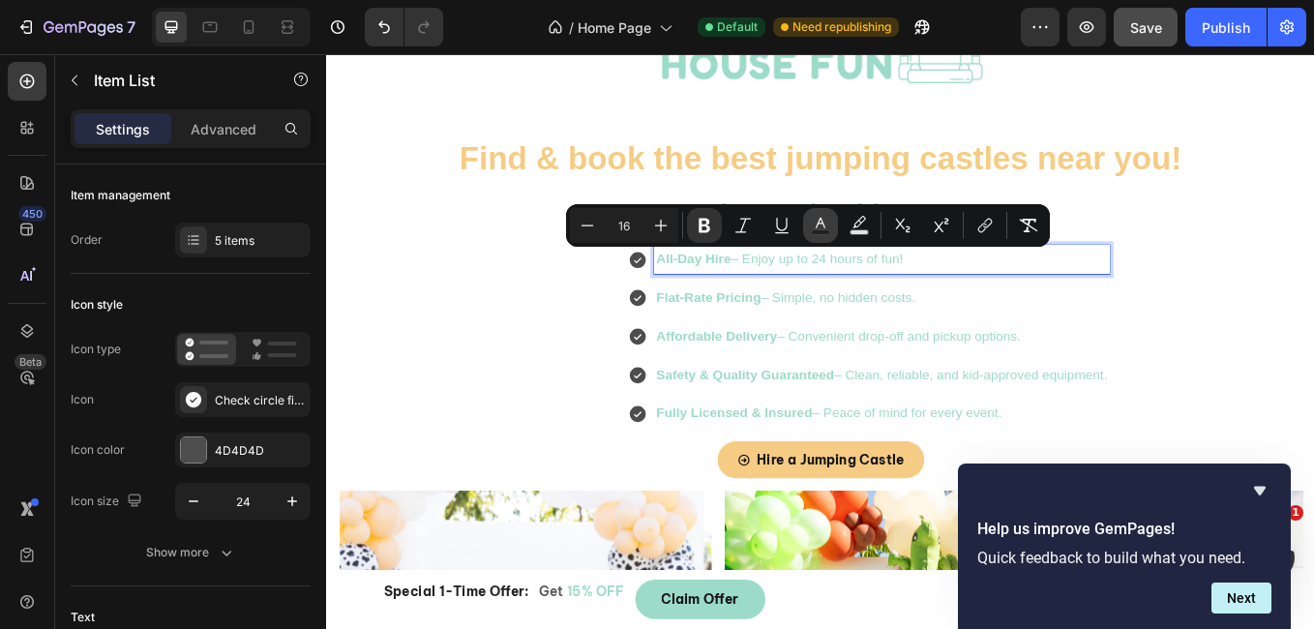
click at [818, 224] on icon "Editor contextual toolbar" at bounding box center [821, 223] width 10 height 11
type input "9CDBC8"
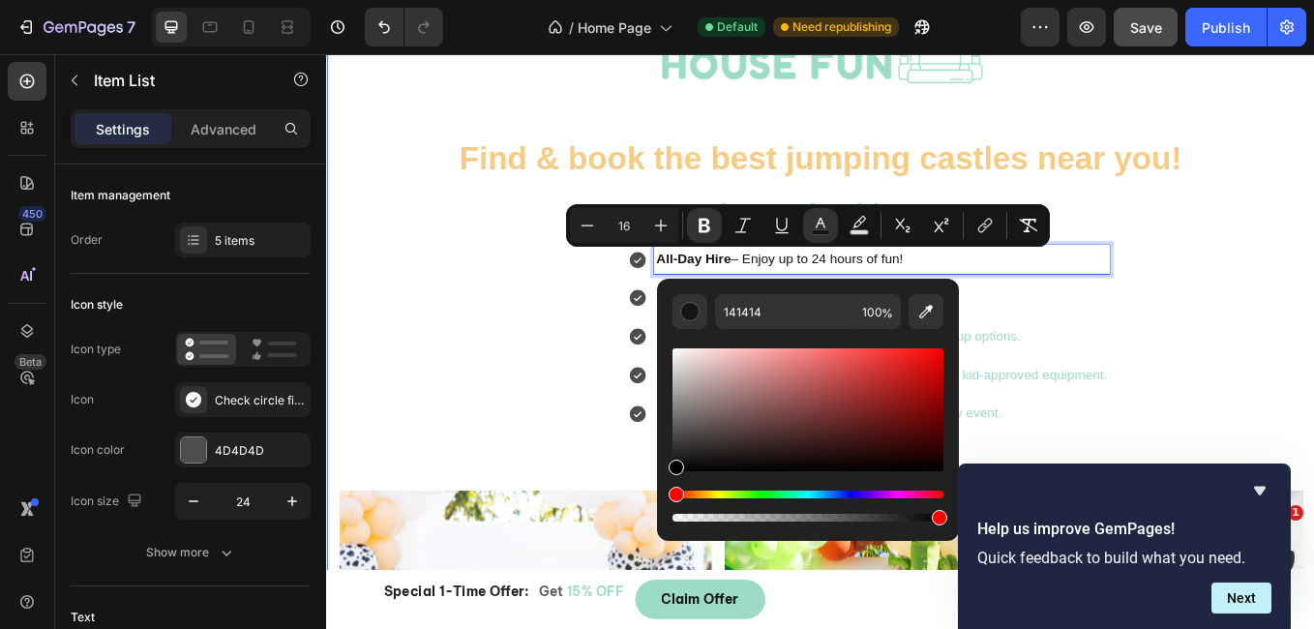
type input "000000"
drag, startPoint x: 1081, startPoint y: 418, endPoint x: 694, endPoint y: 562, distance: 413.0
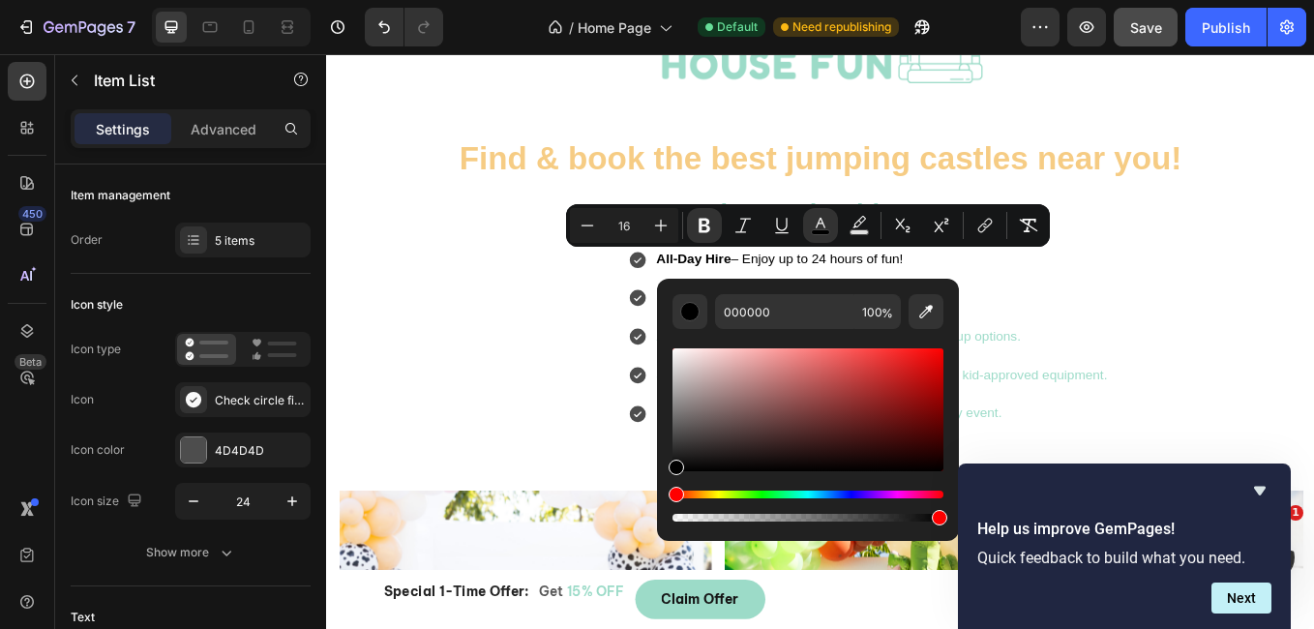
click at [580, 383] on div "All-Day Hire – Enjoy up to 24 hours of fun! Flat-Rate Pricing – Simple, no hidd…" at bounding box center [963, 386] width 1019 height 215
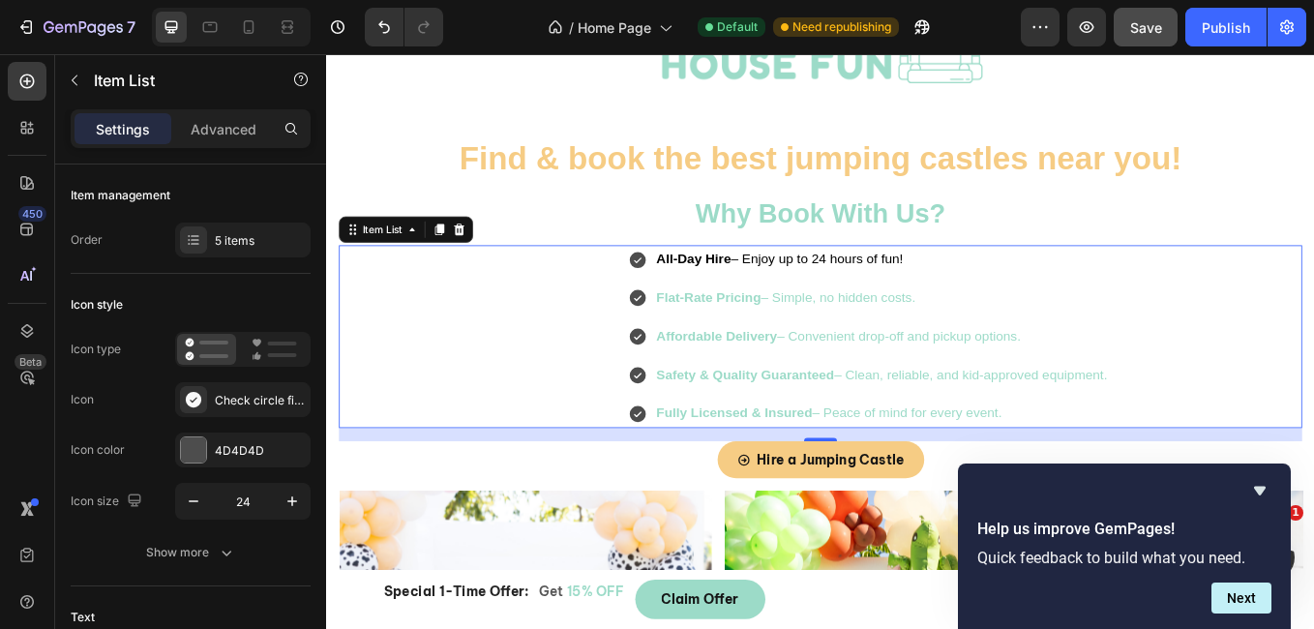
click at [764, 338] on strong "Flat-Rate Pricing" at bounding box center [775, 340] width 123 height 16
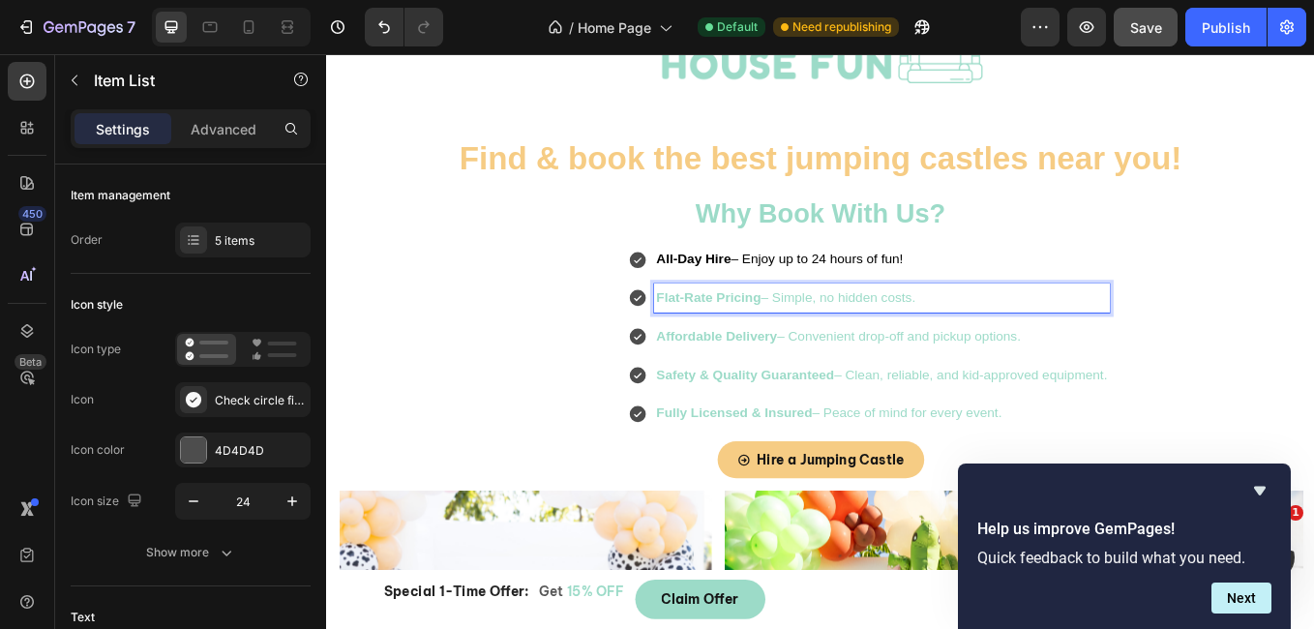
click at [764, 338] on strong "Flat-Rate Pricing" at bounding box center [775, 340] width 123 height 16
drag, startPoint x: 1045, startPoint y: 341, endPoint x: 703, endPoint y: 353, distance: 341.8
click at [714, 353] on p "Flat-Rate Pricing – Simple, no hidden costs." at bounding box center [979, 341] width 530 height 28
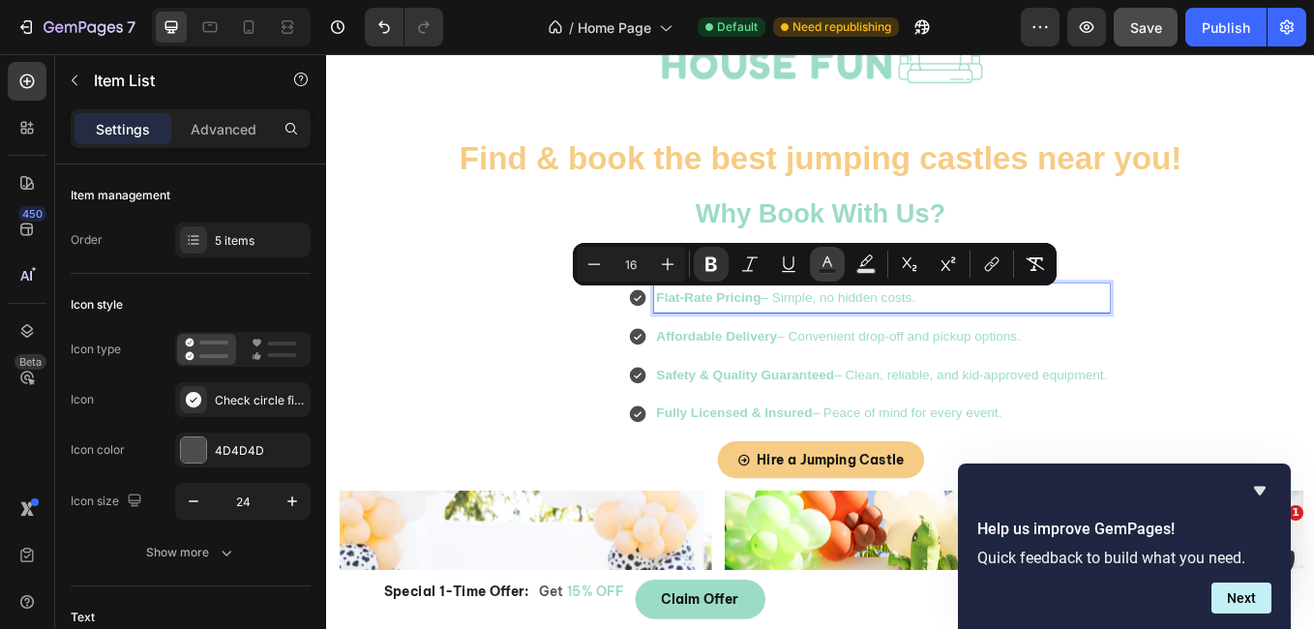
click at [829, 259] on icon "Editor contextual toolbar" at bounding box center [827, 263] width 19 height 19
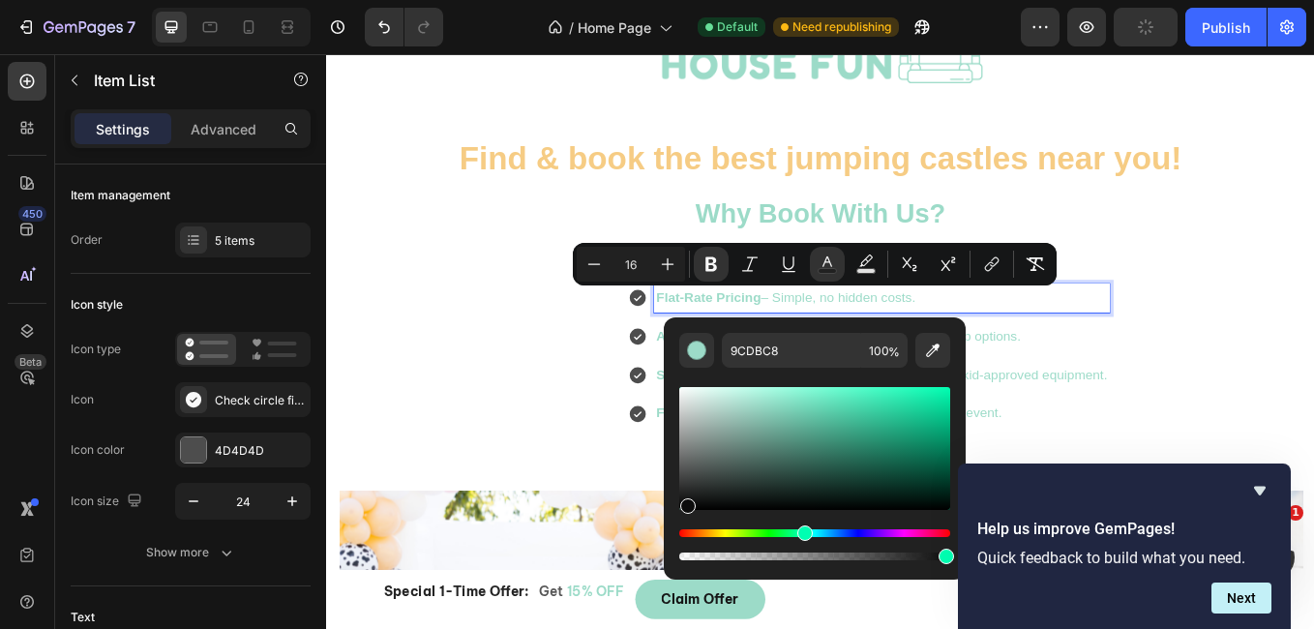
drag, startPoint x: 1087, startPoint y: 462, endPoint x: 640, endPoint y: 720, distance: 515.8
type input "0C0C0C"
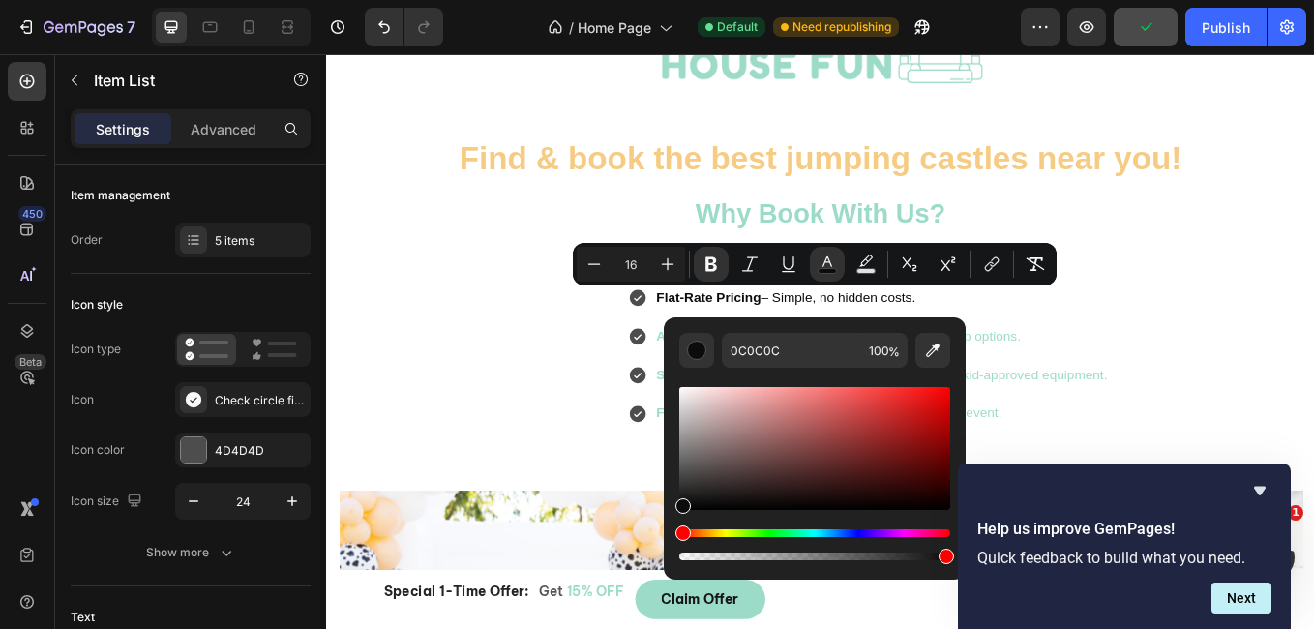
click at [583, 491] on div "All-Day Hire – Enjoy up to 24 hours of fun! Flat-Rate Pricing – Simple, no hidd…" at bounding box center [963, 386] width 1019 height 215
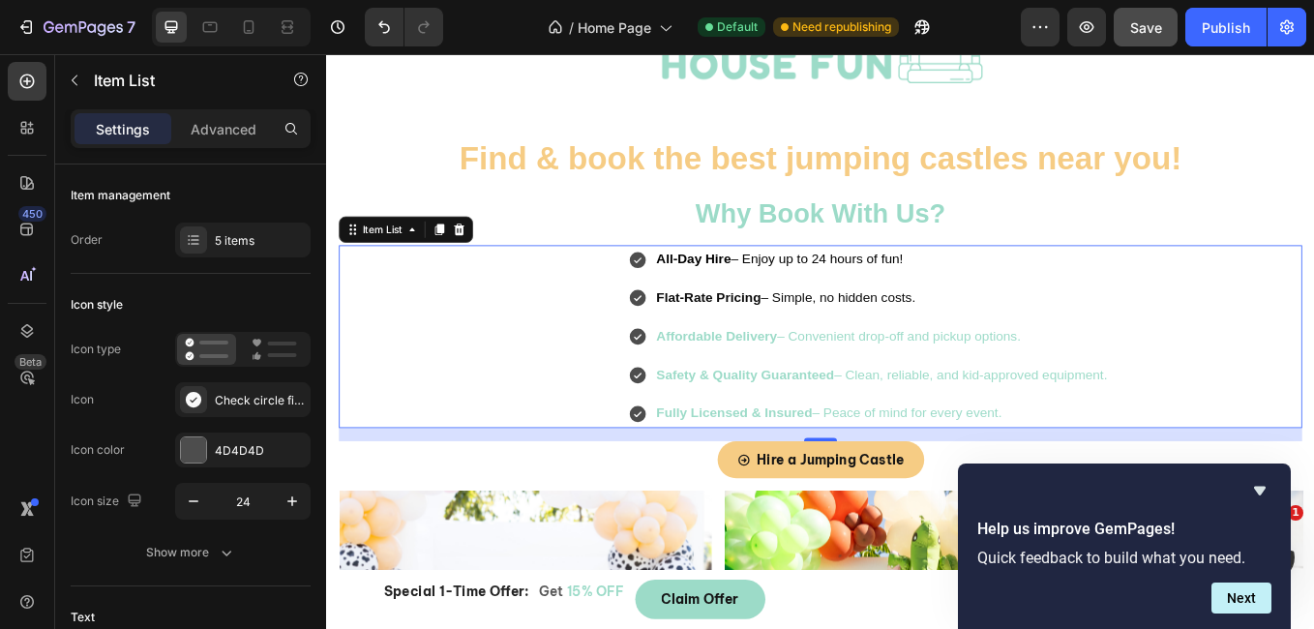
click at [717, 377] on strong "Affordable Delivery" at bounding box center [785, 385] width 142 height 16
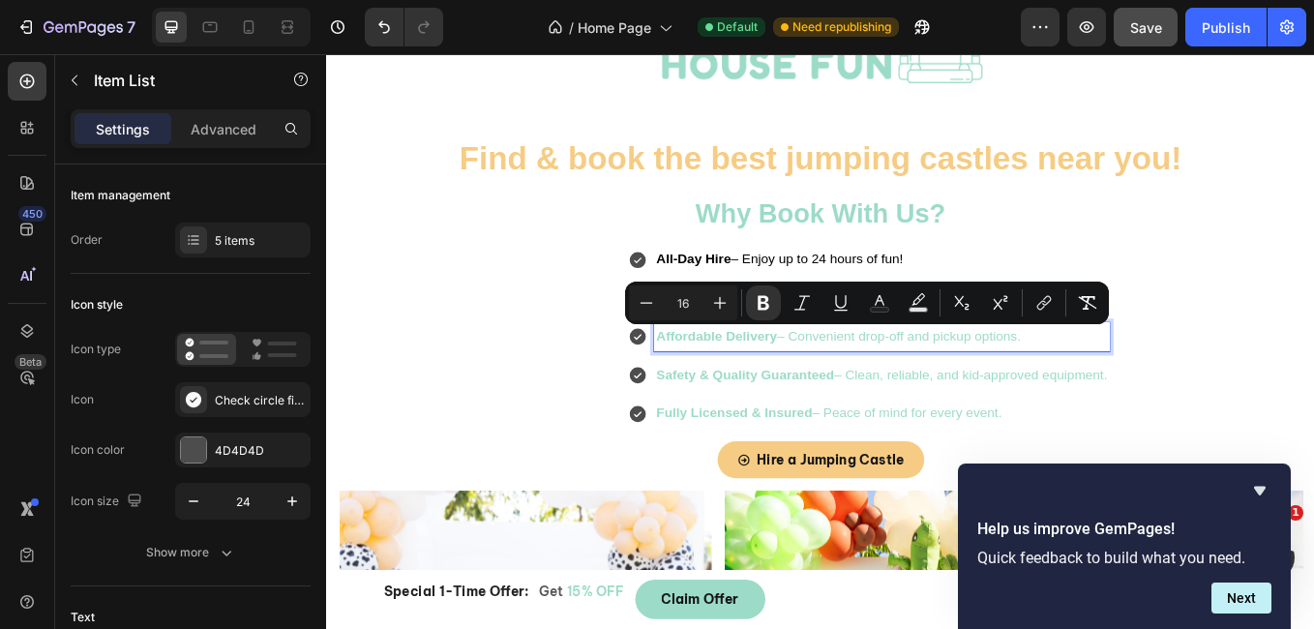
drag, startPoint x: 705, startPoint y: 387, endPoint x: 1173, endPoint y: 382, distance: 467.3
click at [1173, 382] on p "Affordable Delivery – Convenient drop-off and pickup options." at bounding box center [979, 387] width 530 height 28
click at [879, 299] on icon "Editor contextual toolbar" at bounding box center [879, 302] width 19 height 19
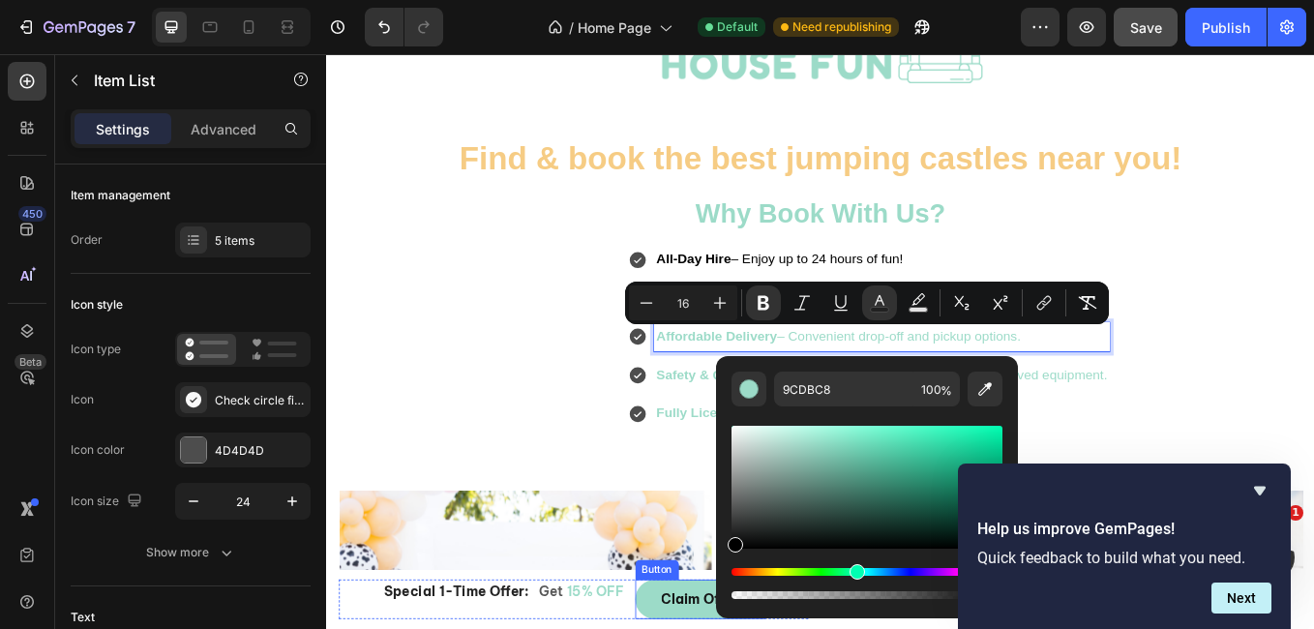
type input "000000"
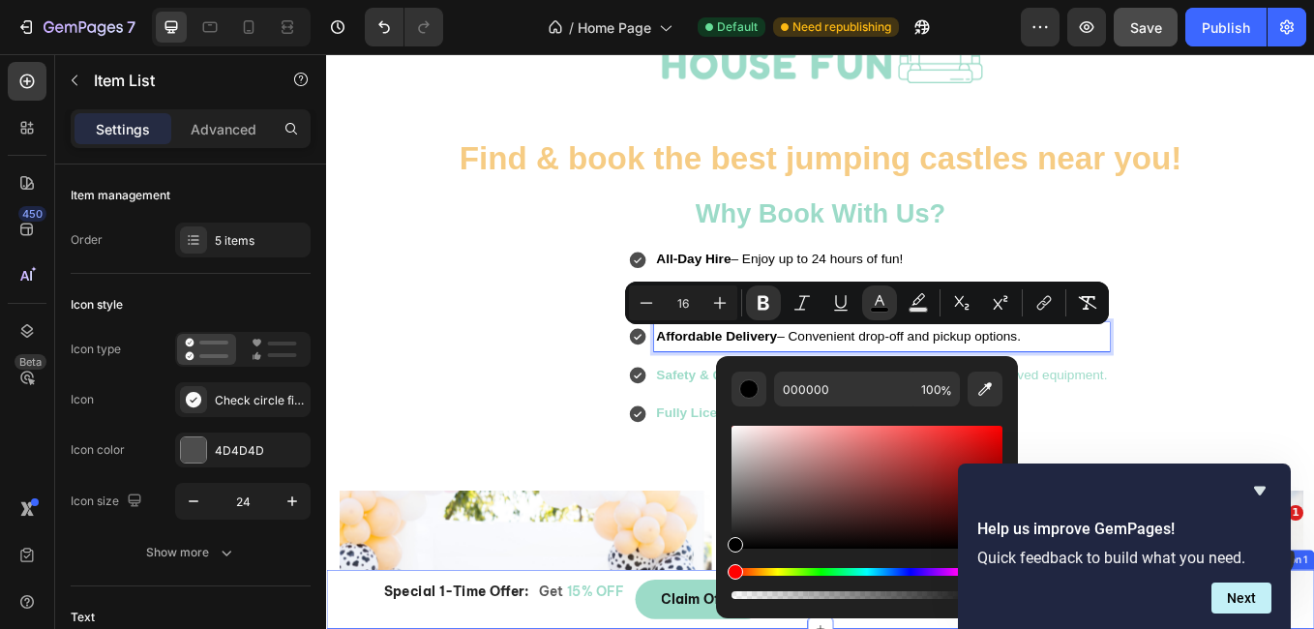
drag, startPoint x: 1141, startPoint y: 504, endPoint x: 748, endPoint y: 721, distance: 448.6
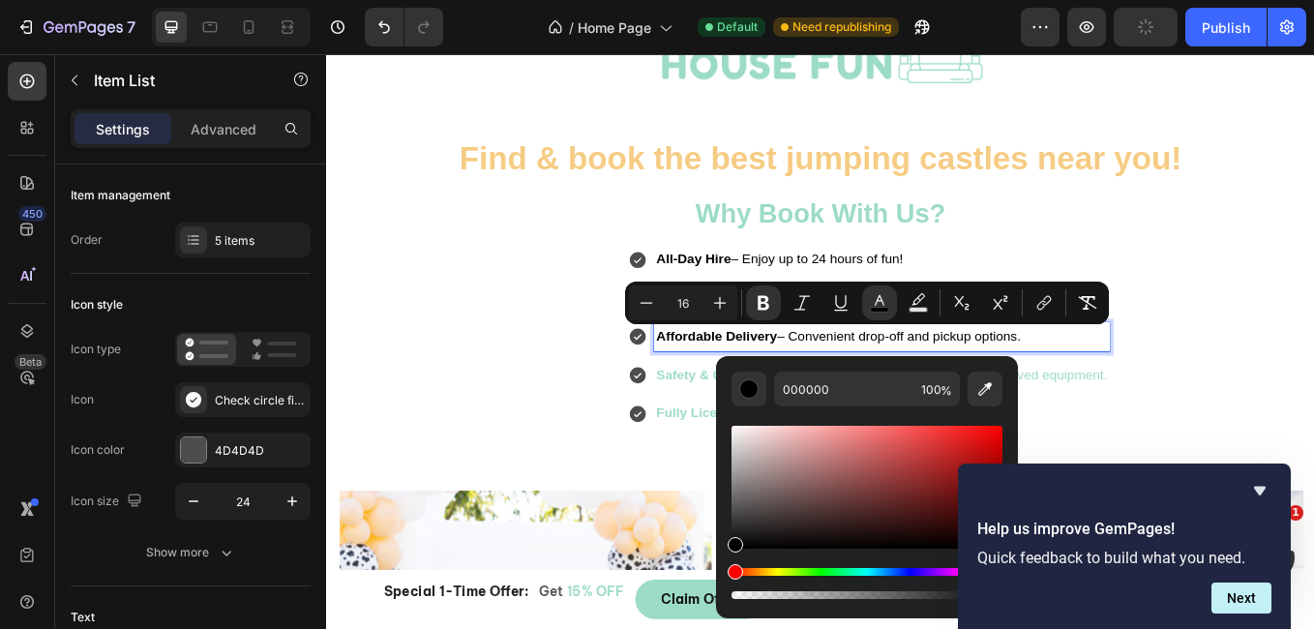
click at [714, 429] on strong "Safety & Quality Guaranteed" at bounding box center [818, 431] width 209 height 16
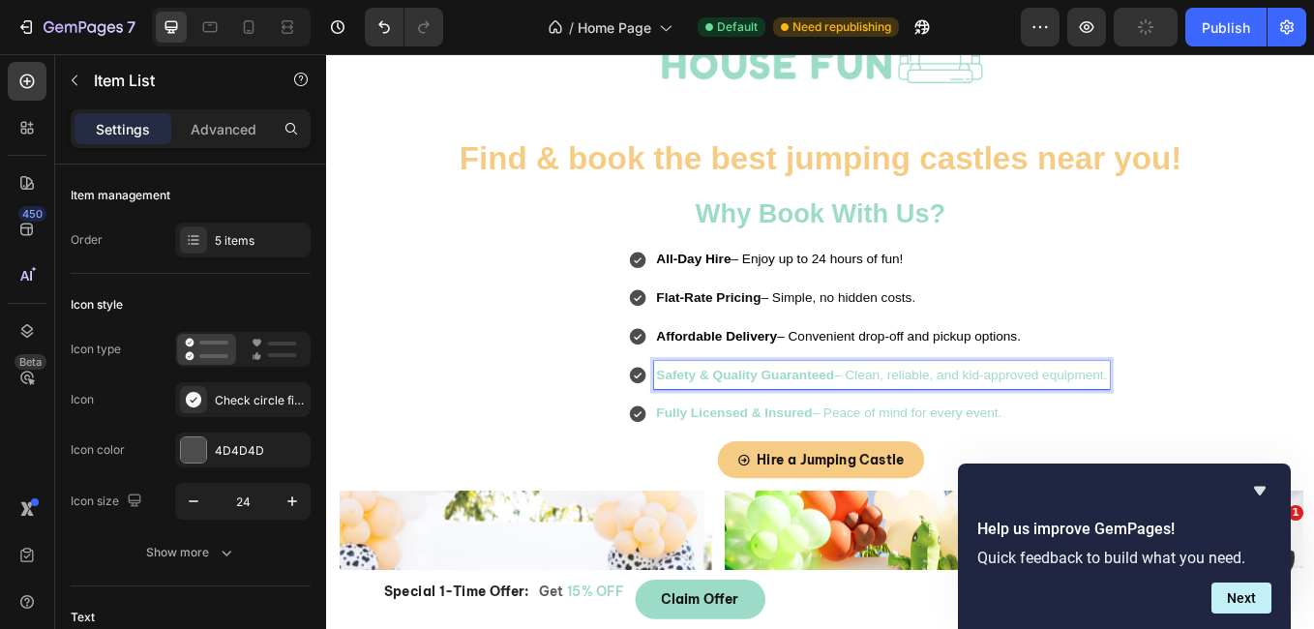
click at [714, 429] on strong "Safety & Quality Guaranteed" at bounding box center [818, 431] width 209 height 16
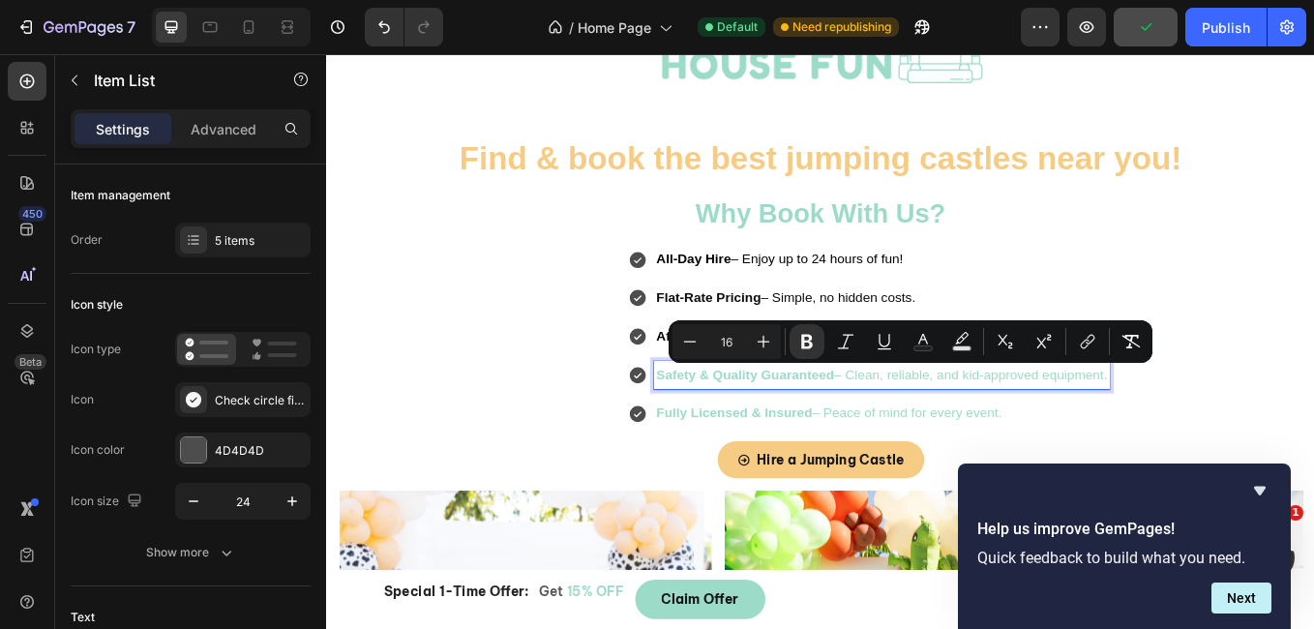
drag, startPoint x: 703, startPoint y: 429, endPoint x: 1288, endPoint y: 421, distance: 584.4
click at [1288, 421] on div "All-Day Hire – Enjoy up to 24 hours of fun! Flat-Rate Pricing – Simple, no hidd…" at bounding box center [963, 386] width 1019 height 215
click at [932, 343] on icon "Editor contextual toolbar" at bounding box center [922, 341] width 19 height 19
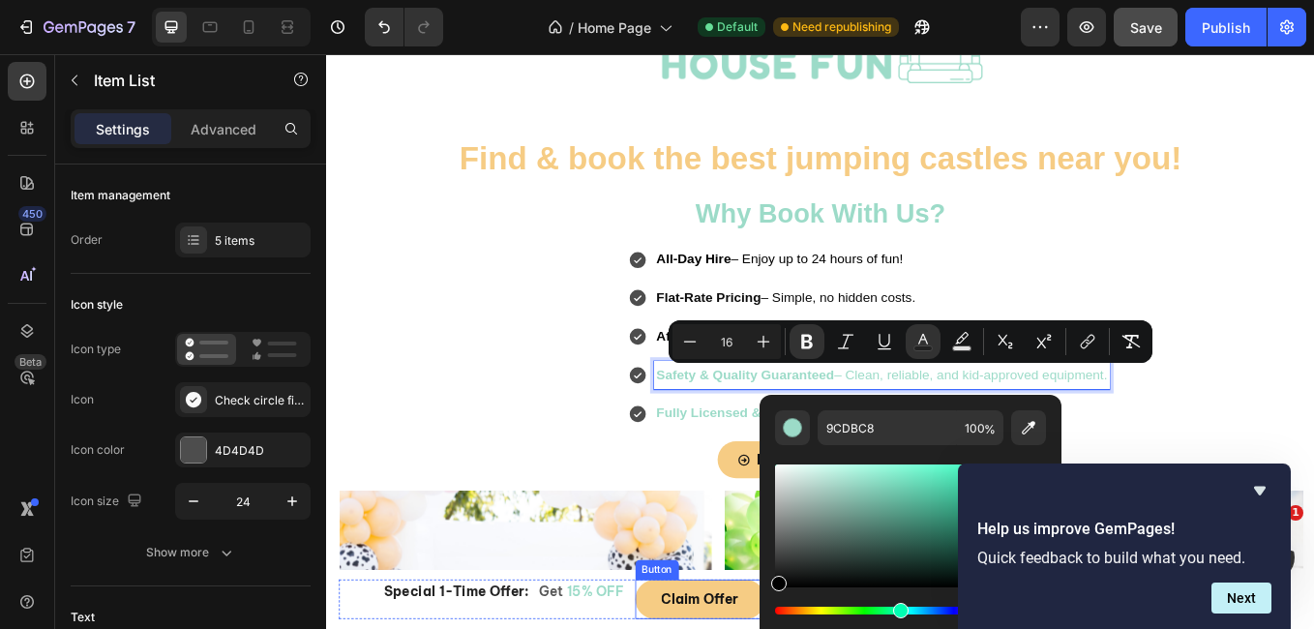
type input "000000"
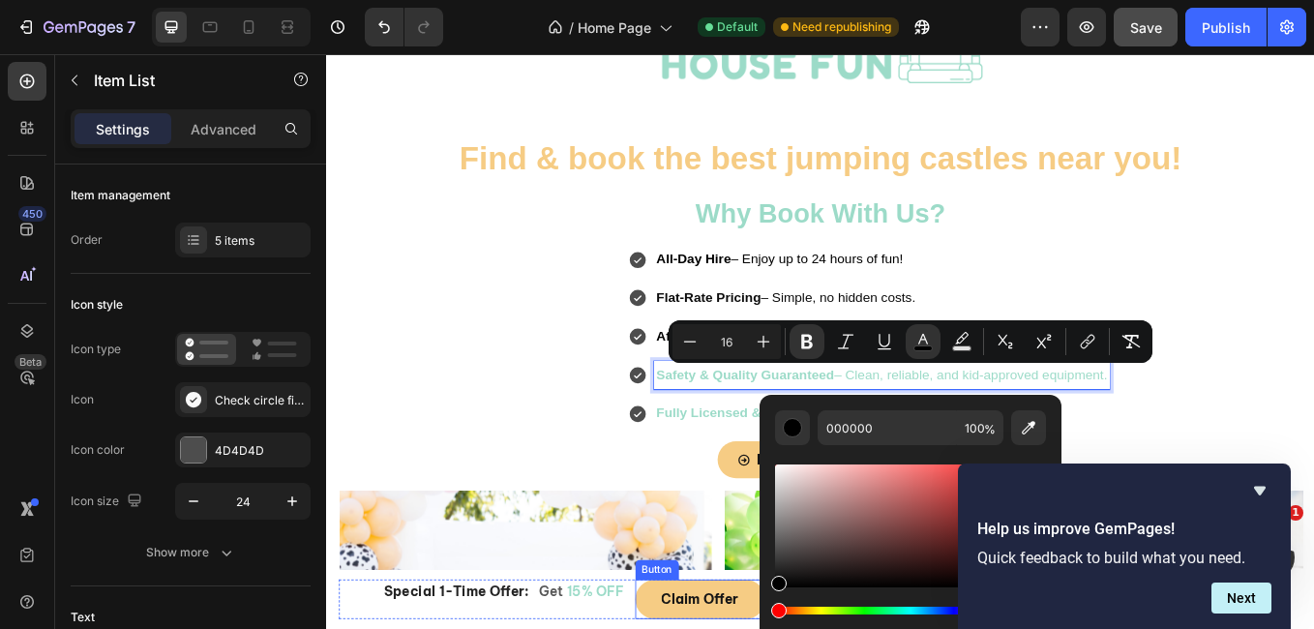
drag, startPoint x: 1182, startPoint y: 539, endPoint x: 807, endPoint y: 714, distance: 414.2
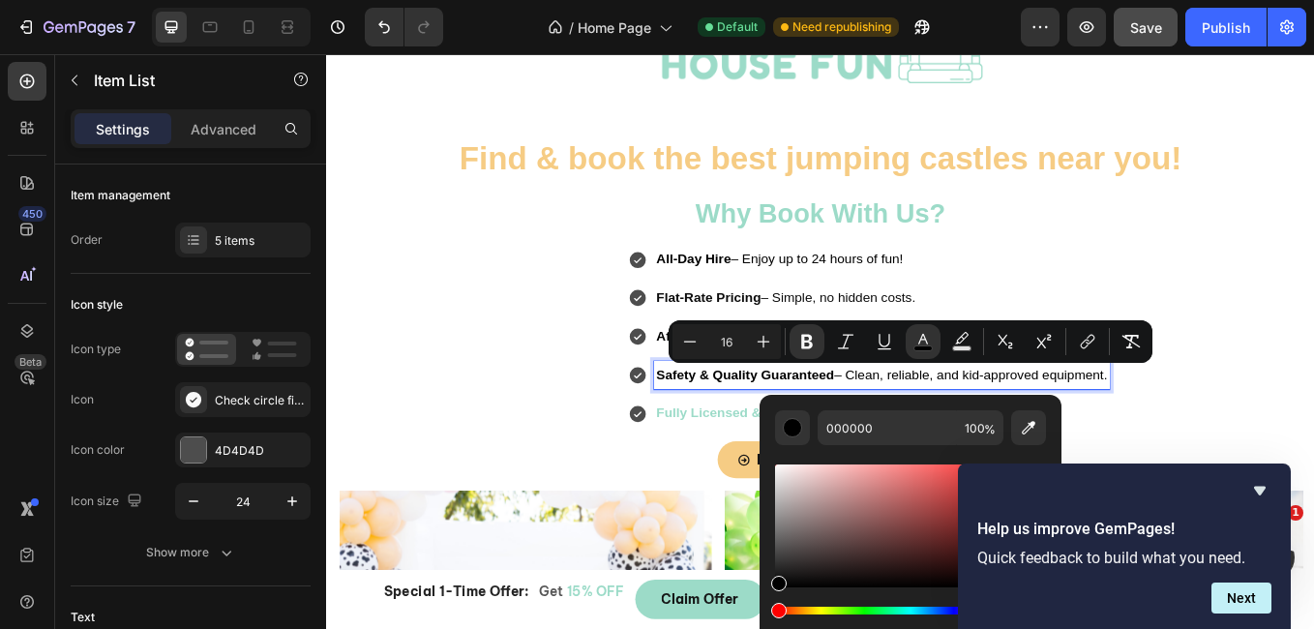
click at [714, 473] on strong "Fully Licensed & Insured" at bounding box center [805, 475] width 183 height 16
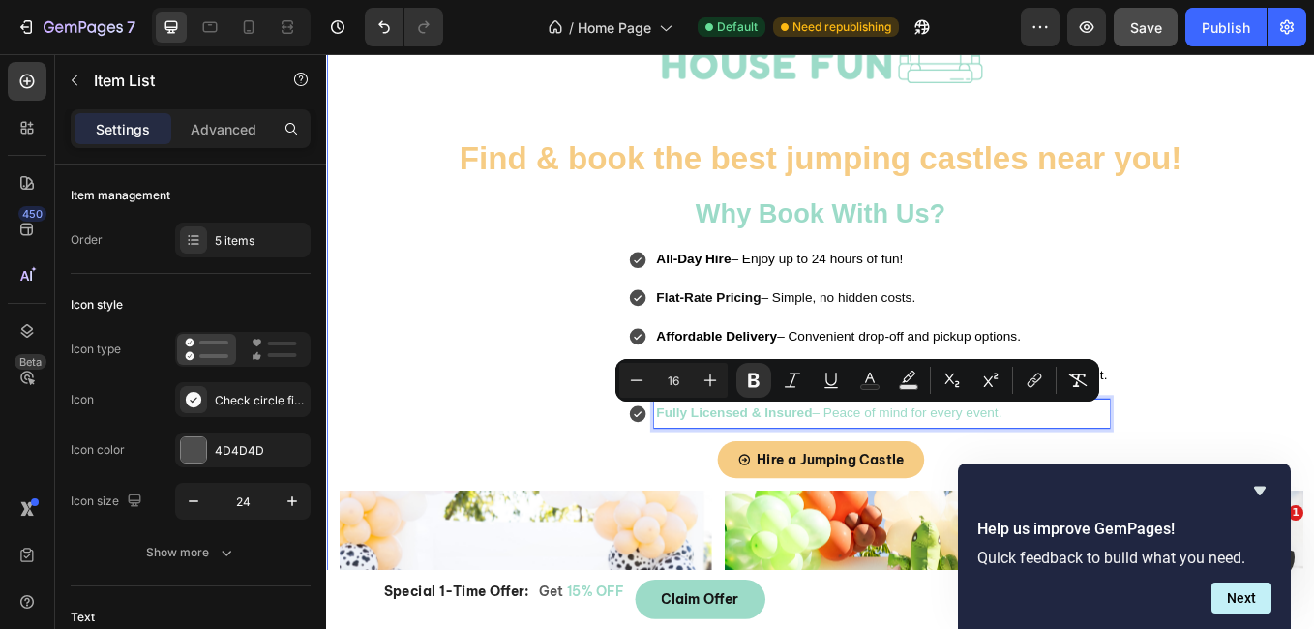
drag, startPoint x: 704, startPoint y: 476, endPoint x: 1168, endPoint y: 495, distance: 463.9
click at [875, 376] on icon "Editor contextual toolbar" at bounding box center [869, 380] width 19 height 19
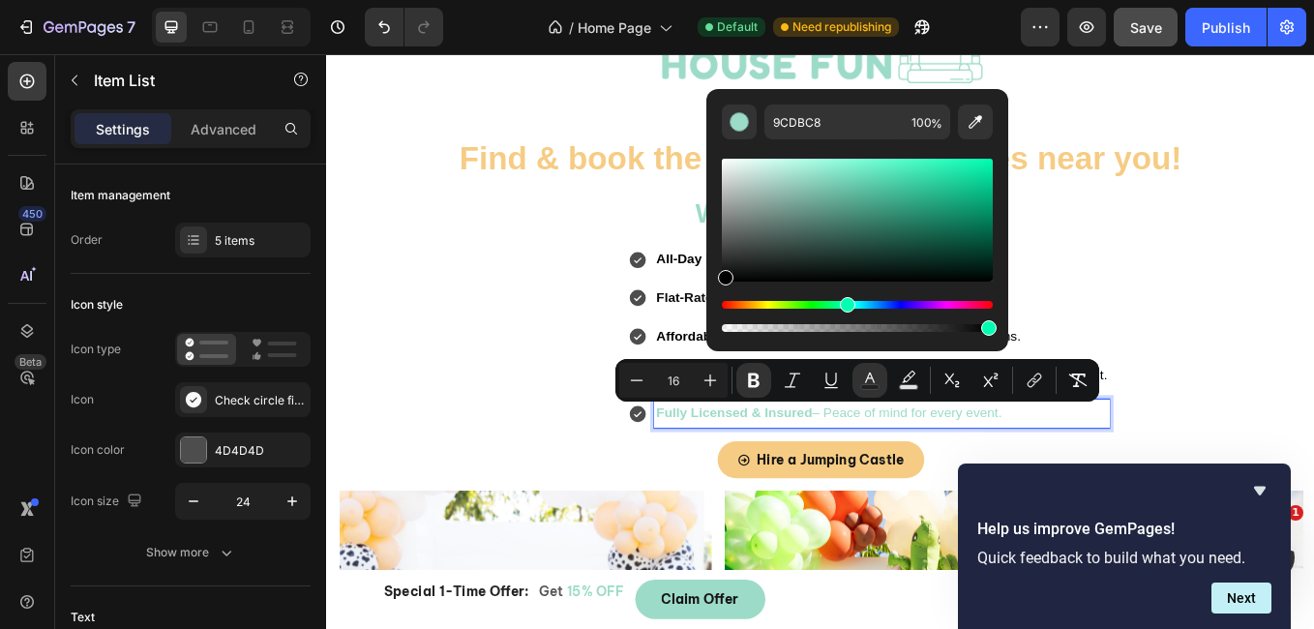
drag, startPoint x: 808, startPoint y: 173, endPoint x: 714, endPoint y: 288, distance: 148.5
click at [714, 288] on div "9CDBC8 100 %" at bounding box center [857, 212] width 302 height 247
type input "000000"
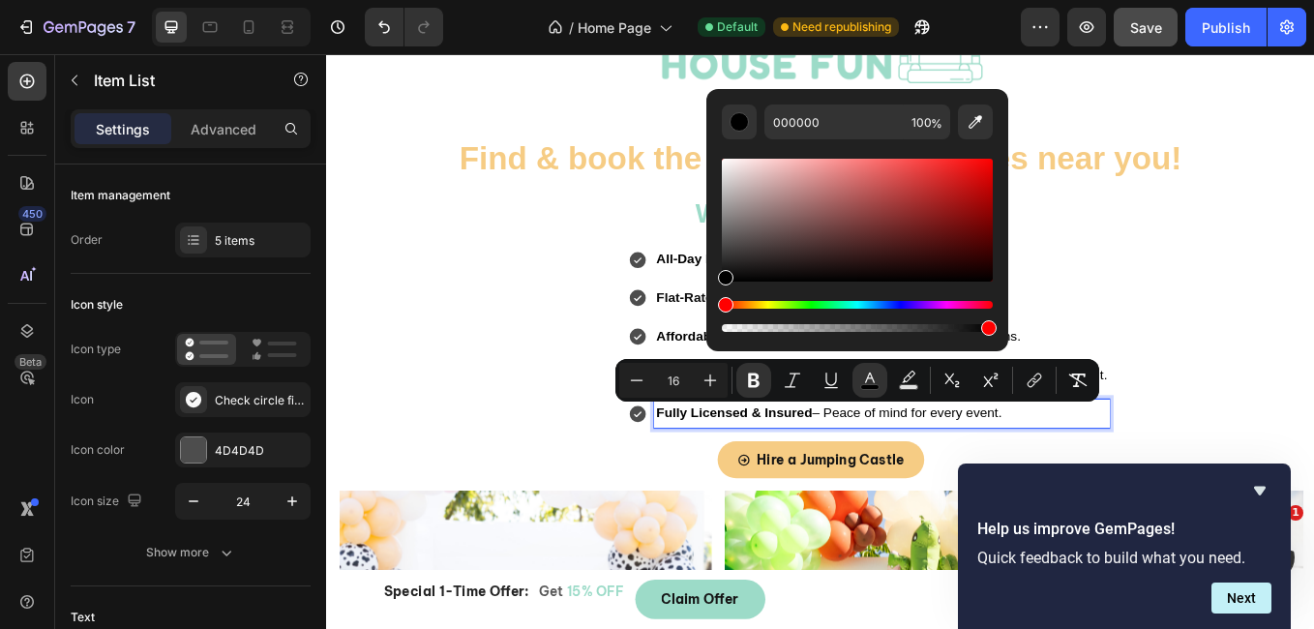
drag, startPoint x: 1052, startPoint y: 337, endPoint x: 763, endPoint y: 360, distance: 289.3
click at [601, 394] on div "All-Day Hire – Enjoy up to 24 hours of fun! Flat-Rate Pricing – Simple, no hidd…" at bounding box center [963, 386] width 1019 height 215
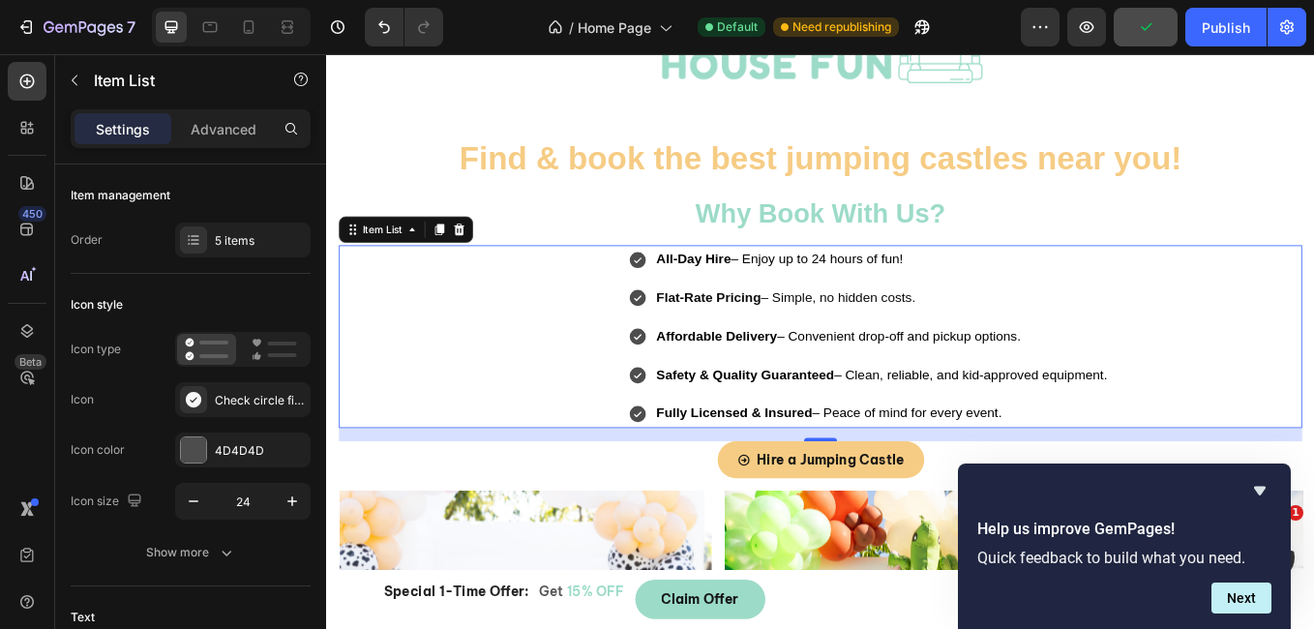
click at [680, 356] on div "Flat-Rate Pricing – Simple, no hidden costs." at bounding box center [963, 341] width 567 height 34
click at [683, 341] on icon at bounding box center [691, 340] width 23 height 23
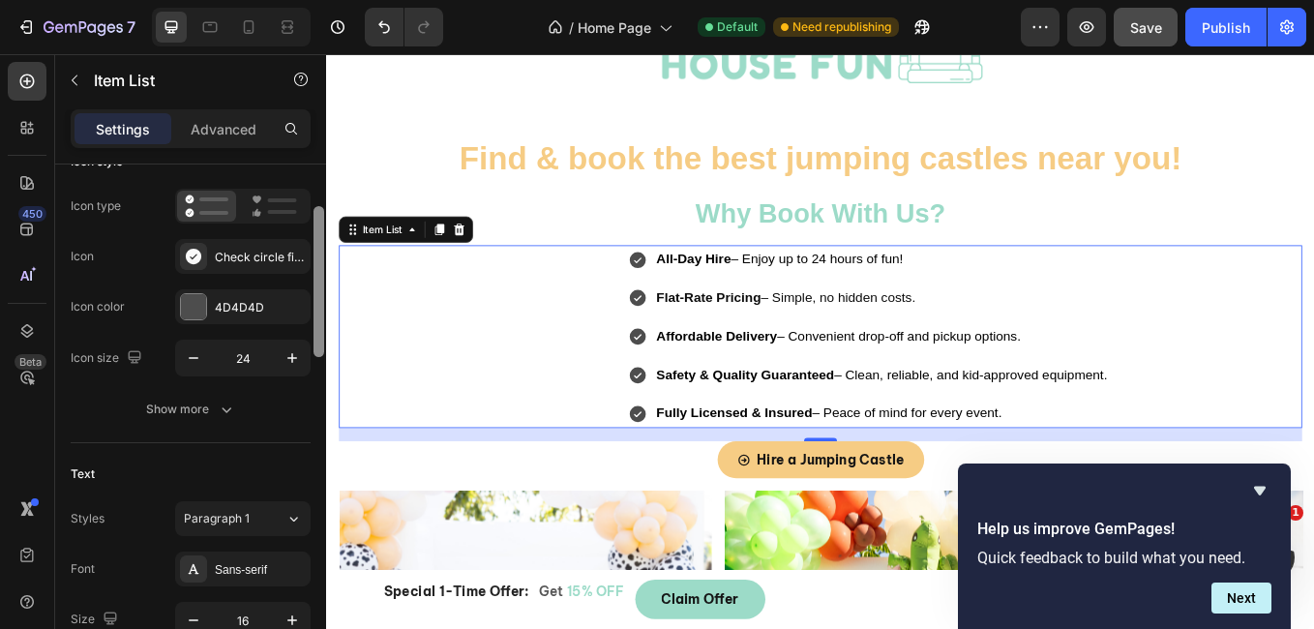
scroll to position [150, 0]
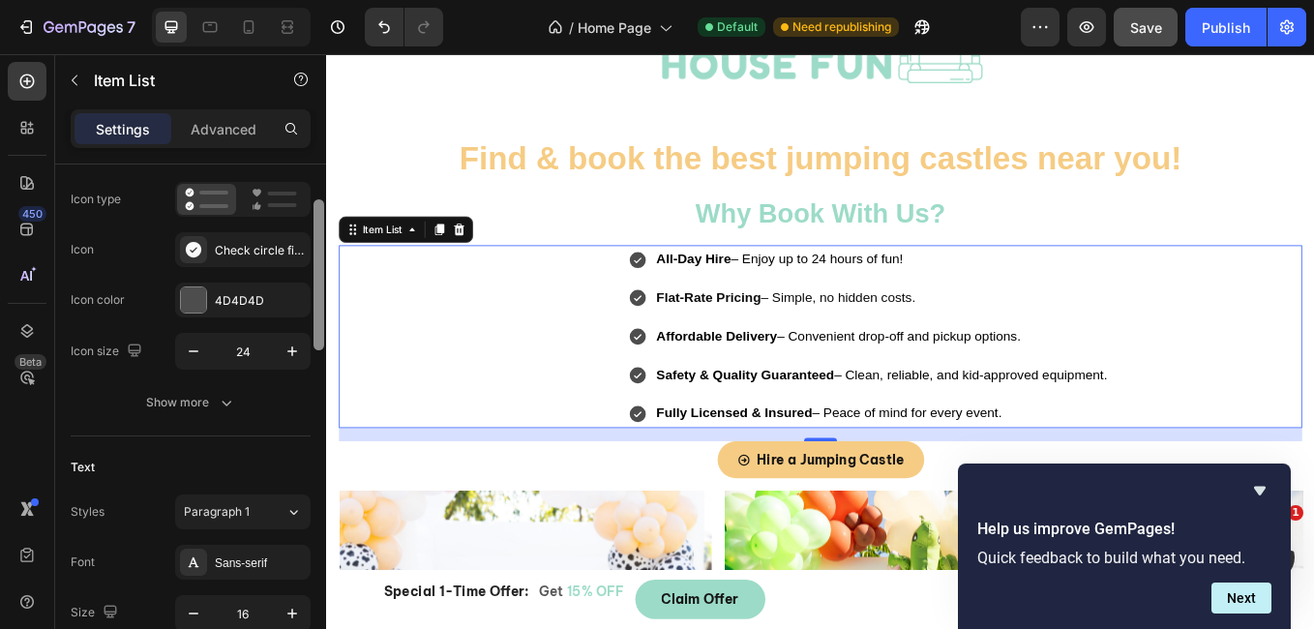
drag, startPoint x: 318, startPoint y: 301, endPoint x: 316, endPoint y: 344, distance: 43.6
click at [316, 344] on div at bounding box center [318, 274] width 11 height 151
click at [687, 297] on icon at bounding box center [691, 295] width 19 height 19
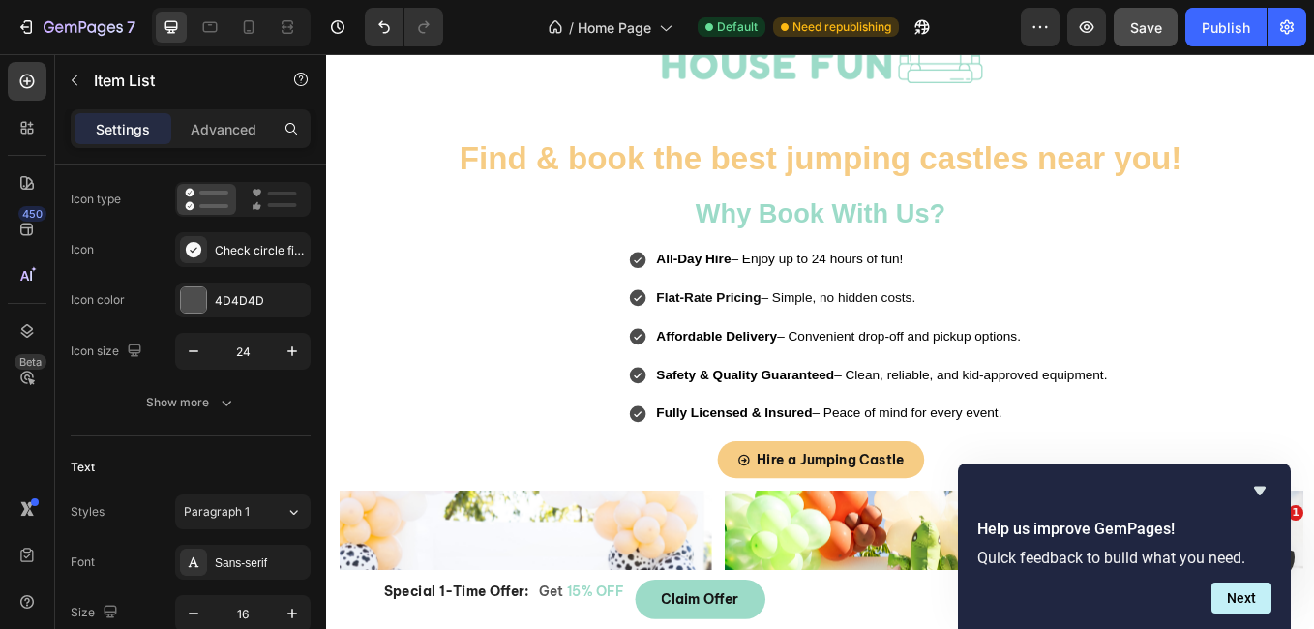
click at [698, 286] on div "All-Day Hire – Enjoy up to 24 hours of fun!" at bounding box center [963, 296] width 567 height 34
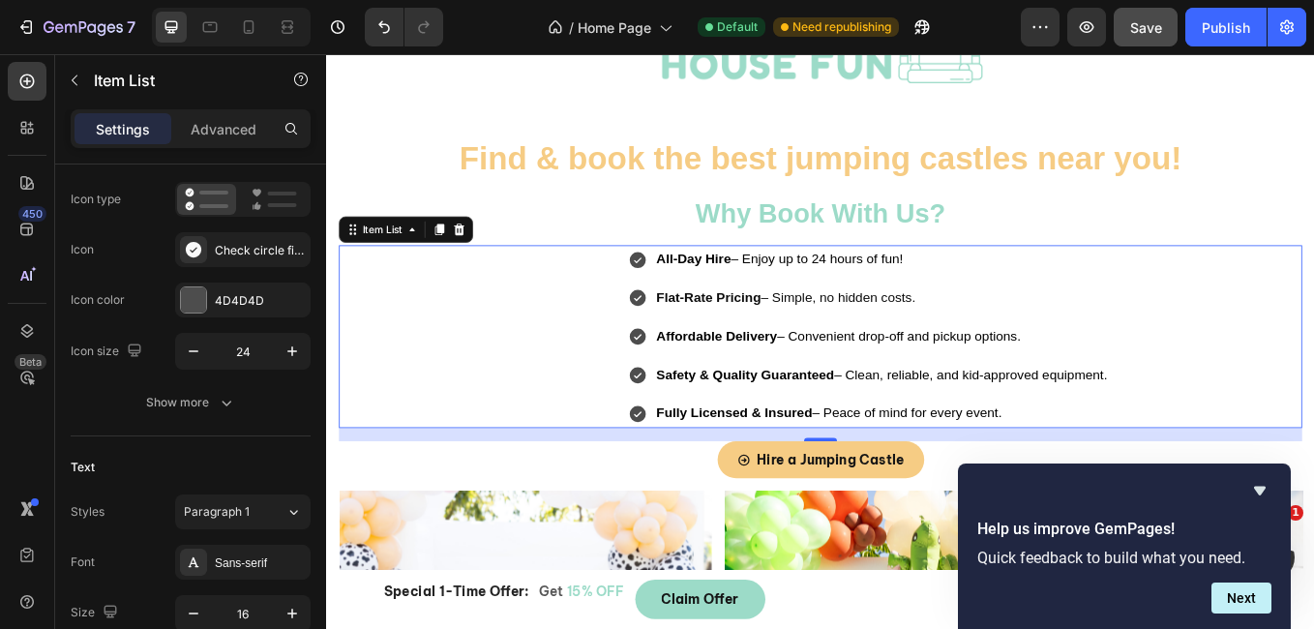
click at [682, 291] on icon at bounding box center [691, 295] width 19 height 19
click at [193, 248] on icon at bounding box center [193, 249] width 15 height 15
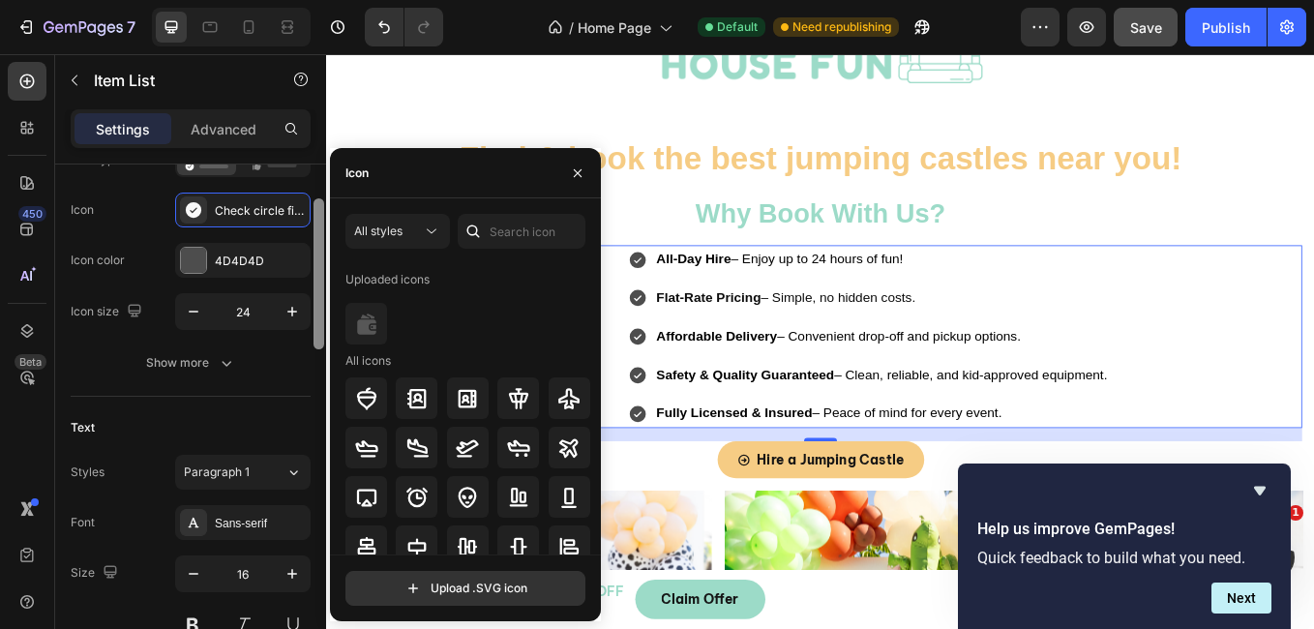
scroll to position [194, 0]
drag, startPoint x: 319, startPoint y: 300, endPoint x: 317, endPoint y: 313, distance: 12.7
click at [317, 313] on div at bounding box center [318, 296] width 11 height 151
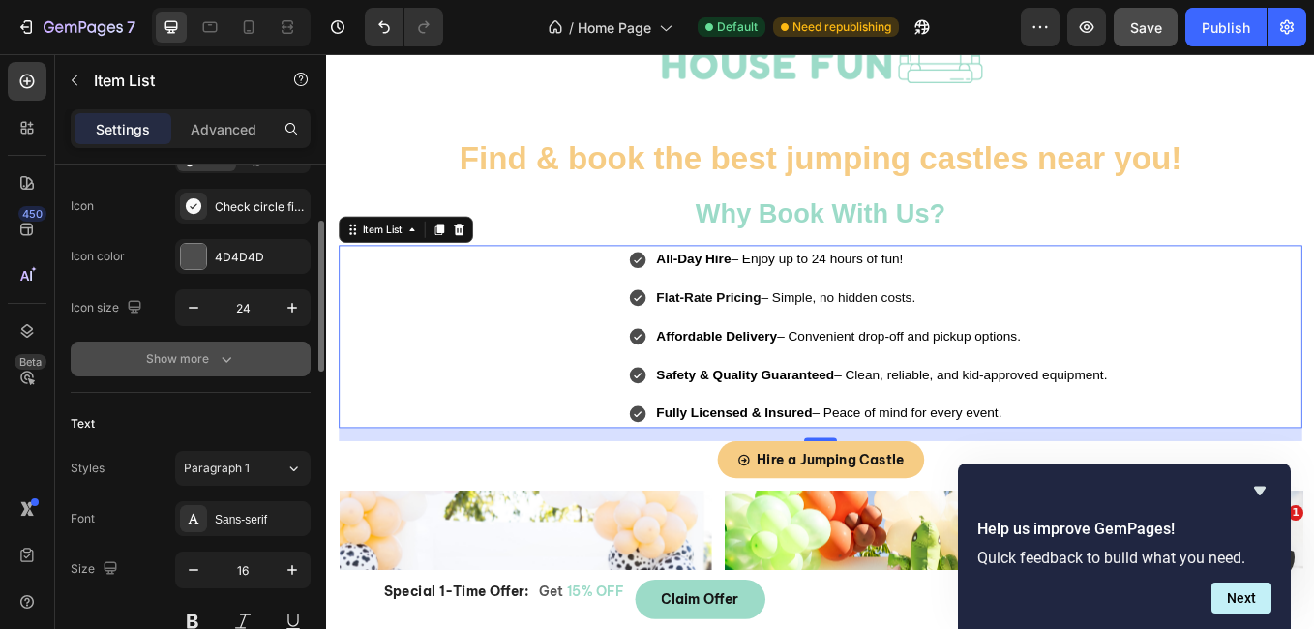
click at [222, 362] on icon "button" at bounding box center [226, 358] width 19 height 19
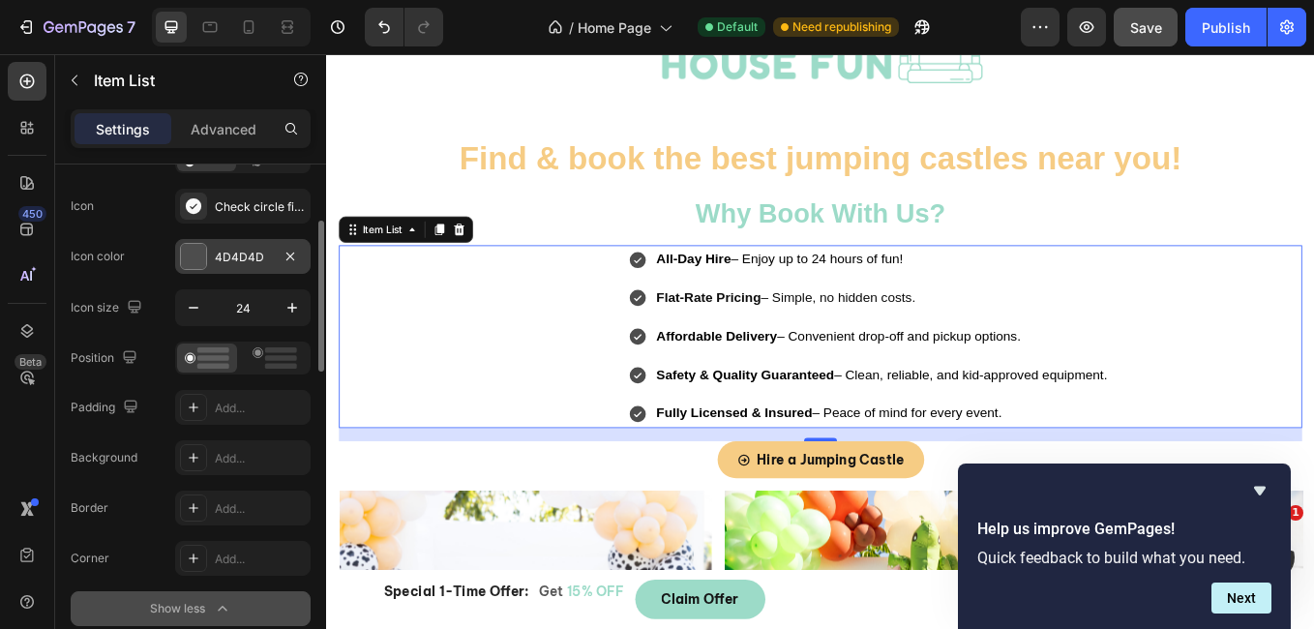
click at [213, 262] on div "4D4D4D" at bounding box center [242, 256] width 135 height 35
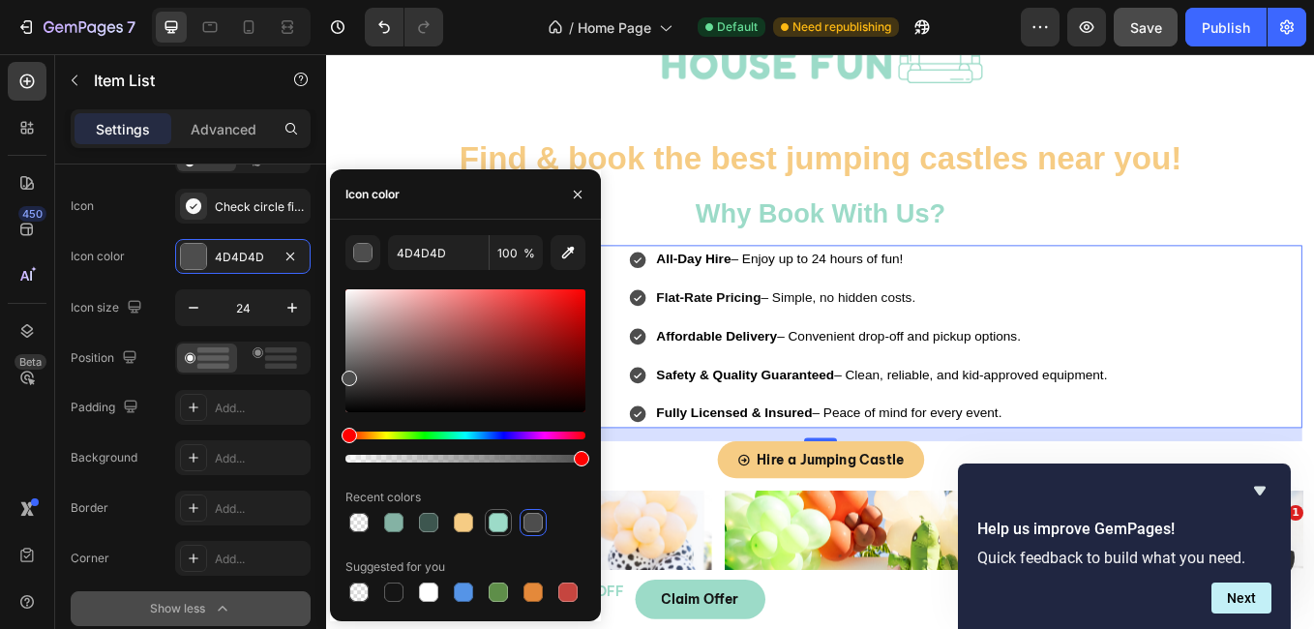
click at [500, 517] on div at bounding box center [498, 522] width 19 height 19
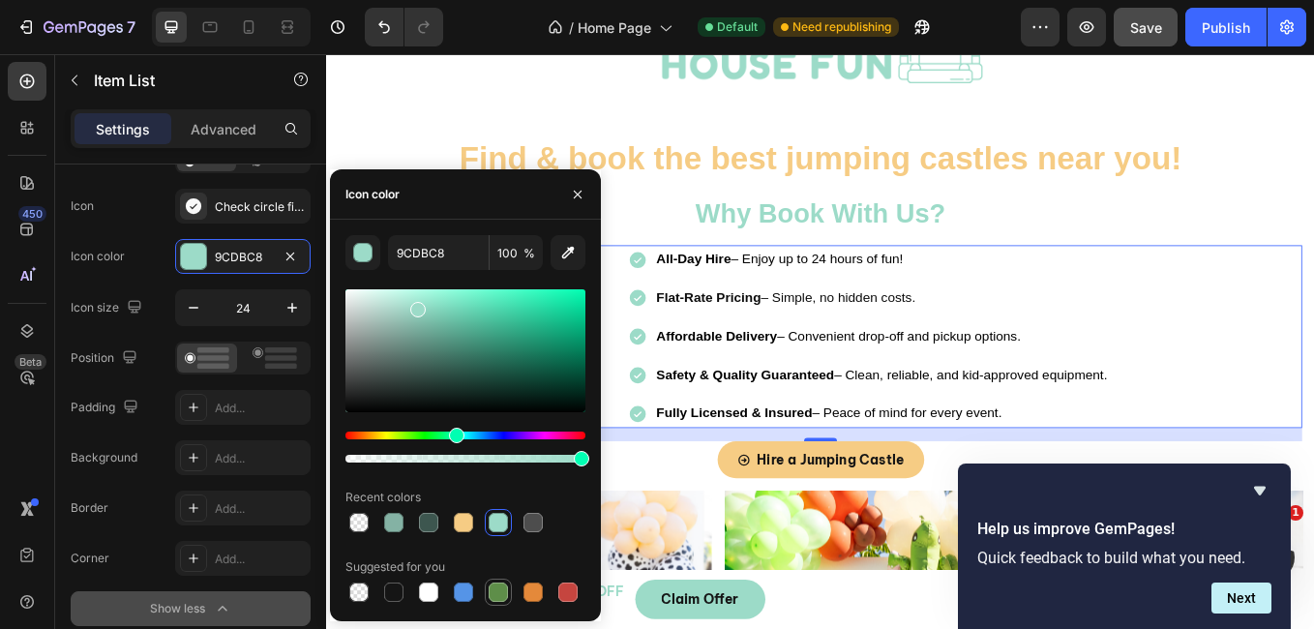
click at [492, 588] on div at bounding box center [498, 591] width 19 height 19
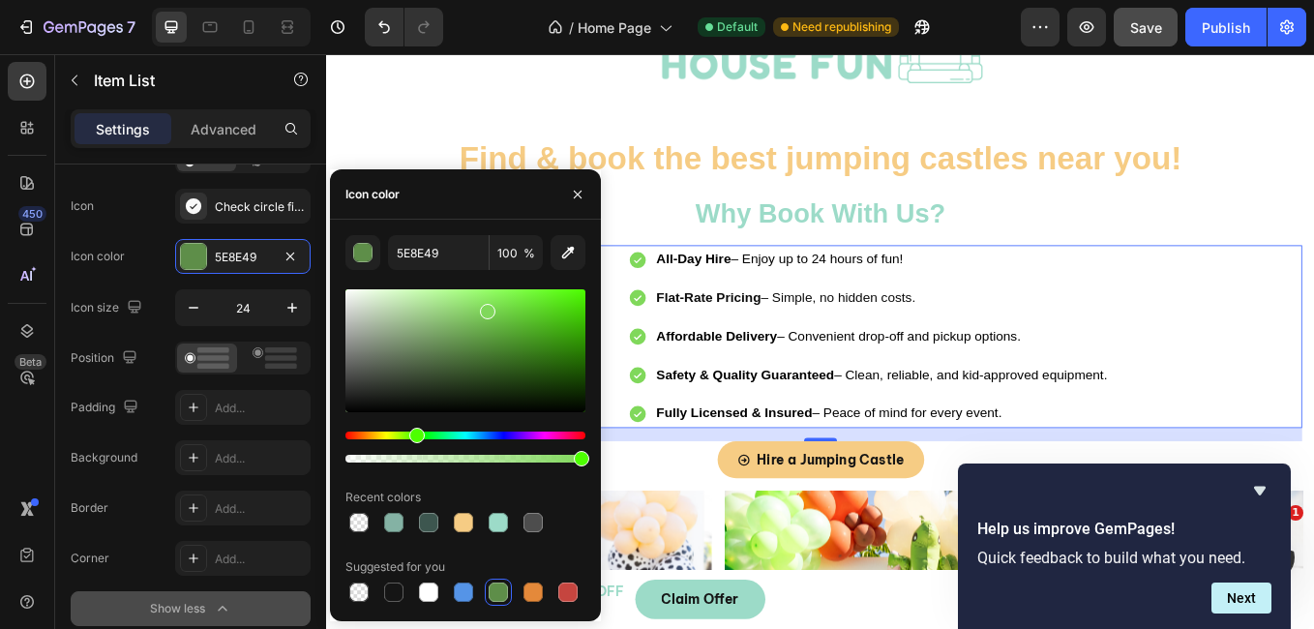
type input "80D85B"
drag, startPoint x: 466, startPoint y: 345, endPoint x: 486, endPoint y: 308, distance: 42.4
click at [486, 308] on div at bounding box center [487, 311] width 15 height 15
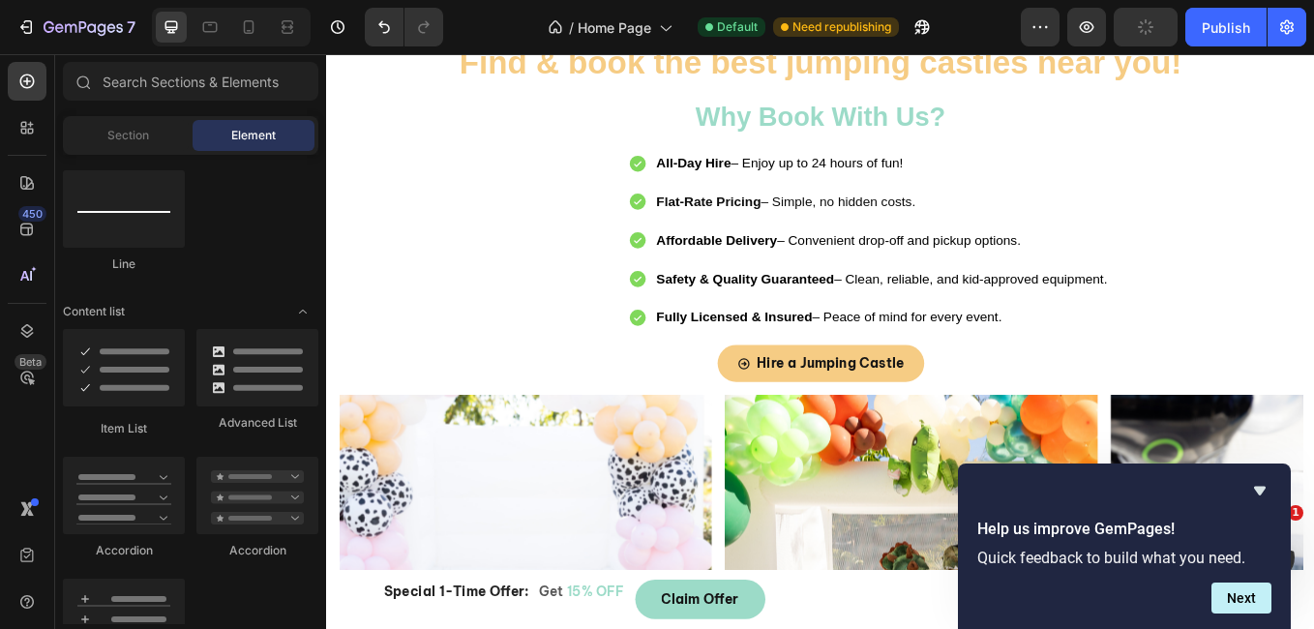
scroll to position [198, 0]
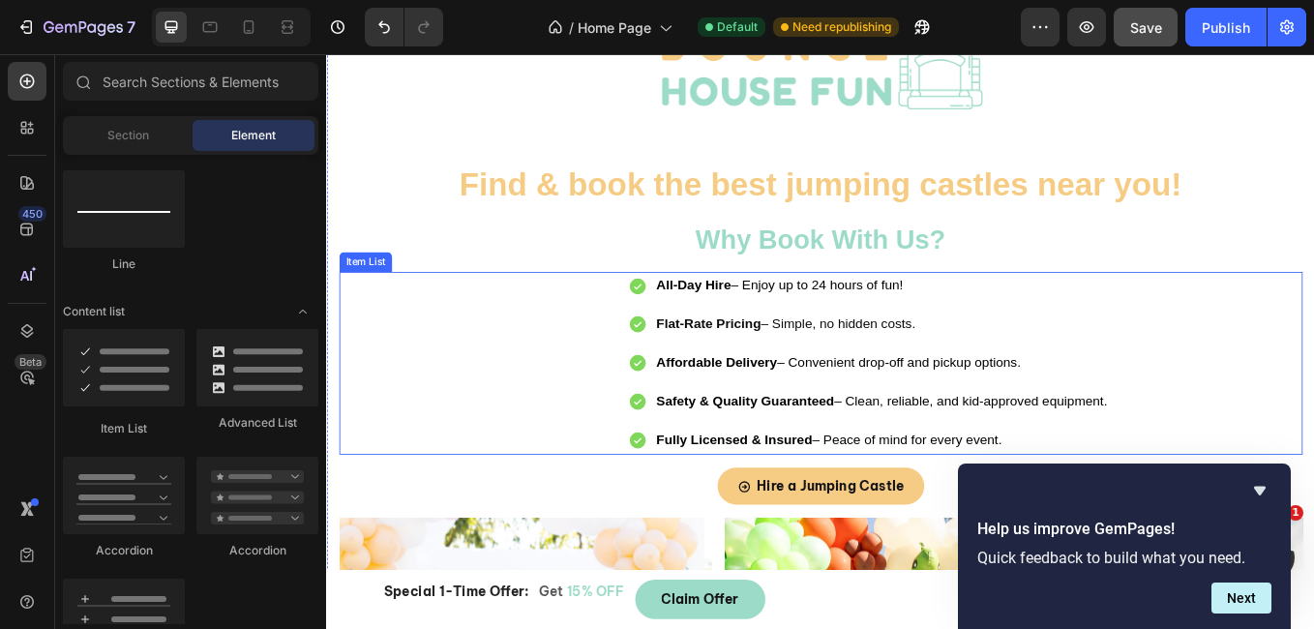
click at [810, 317] on span "All-Day Hire – Enjoy up to 24 hours of fun!" at bounding box center [859, 325] width 290 height 16
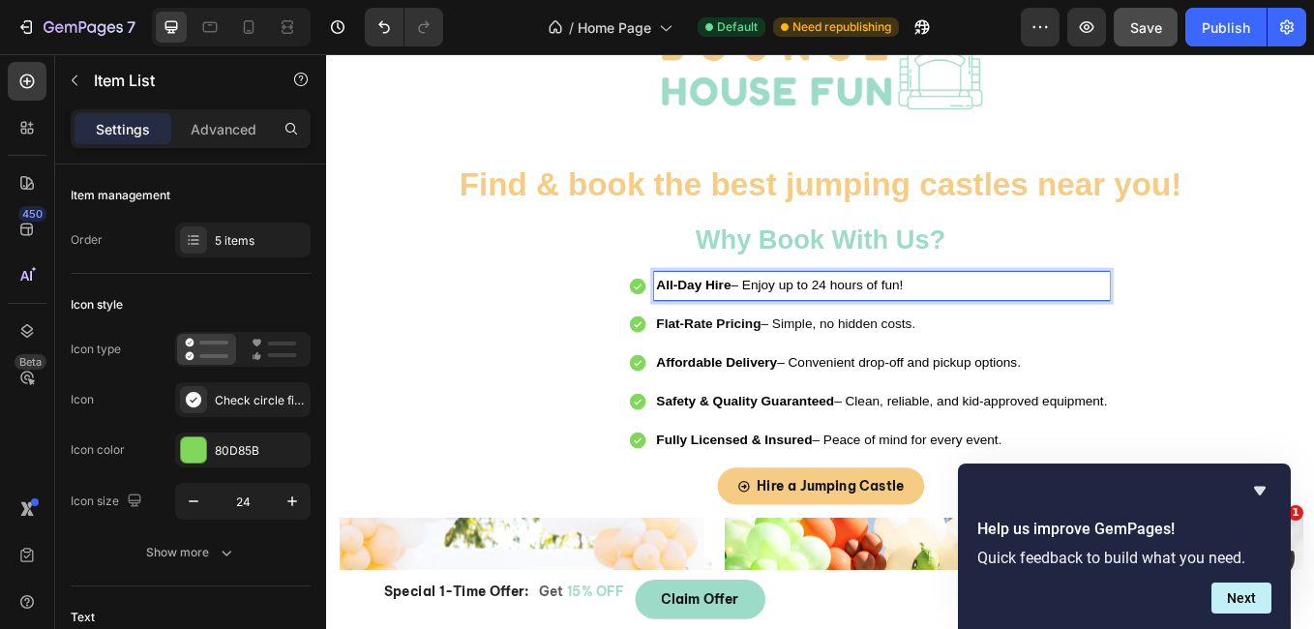
click at [810, 317] on span "All-Day Hire – Enjoy up to 24 hours of fun!" at bounding box center [859, 325] width 290 height 16
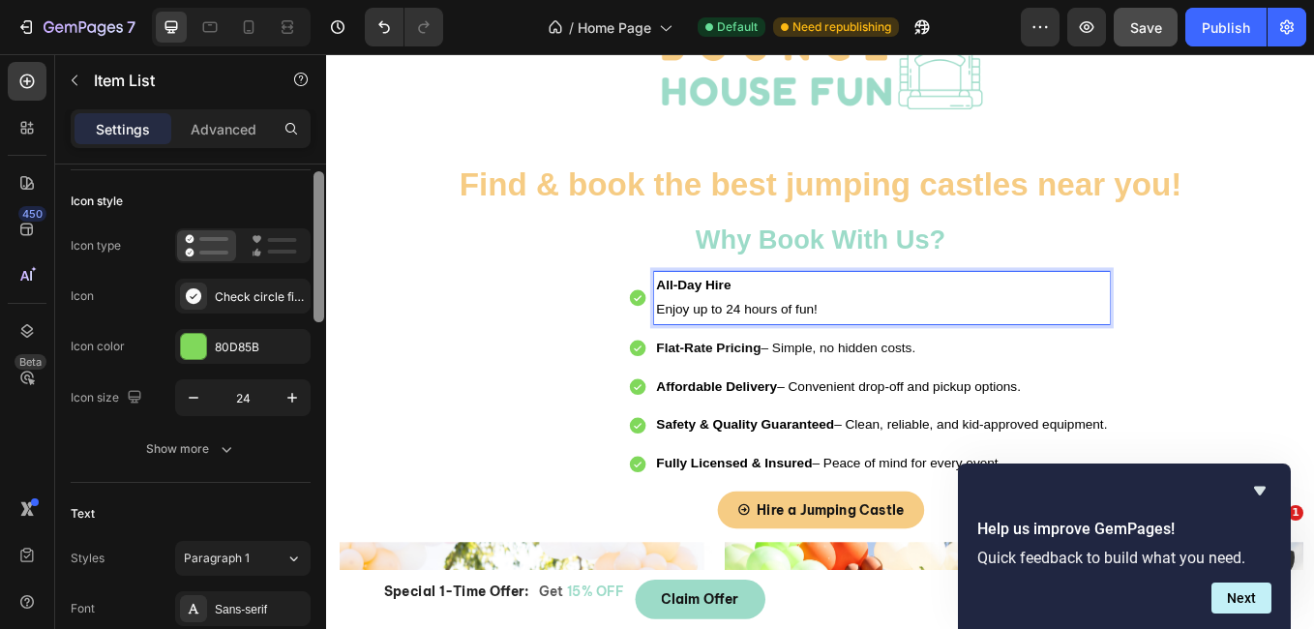
scroll to position [163, 0]
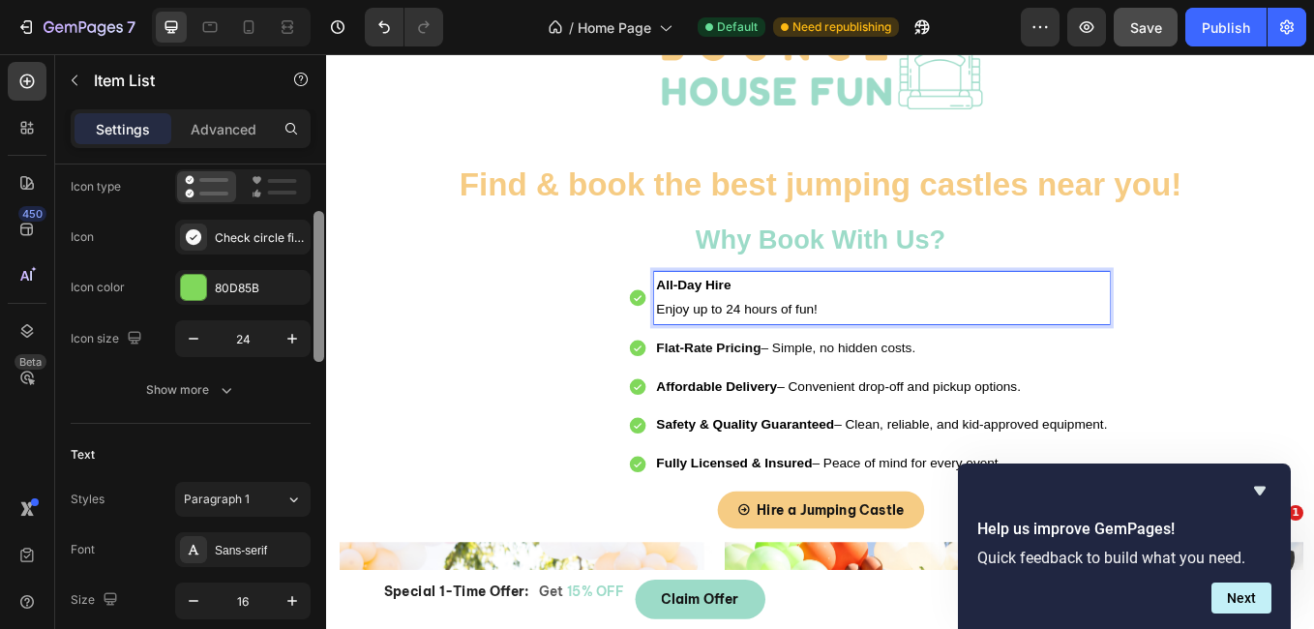
drag, startPoint x: 314, startPoint y: 294, endPoint x: 314, endPoint y: 342, distance: 47.4
click at [314, 342] on div at bounding box center [318, 286] width 11 height 151
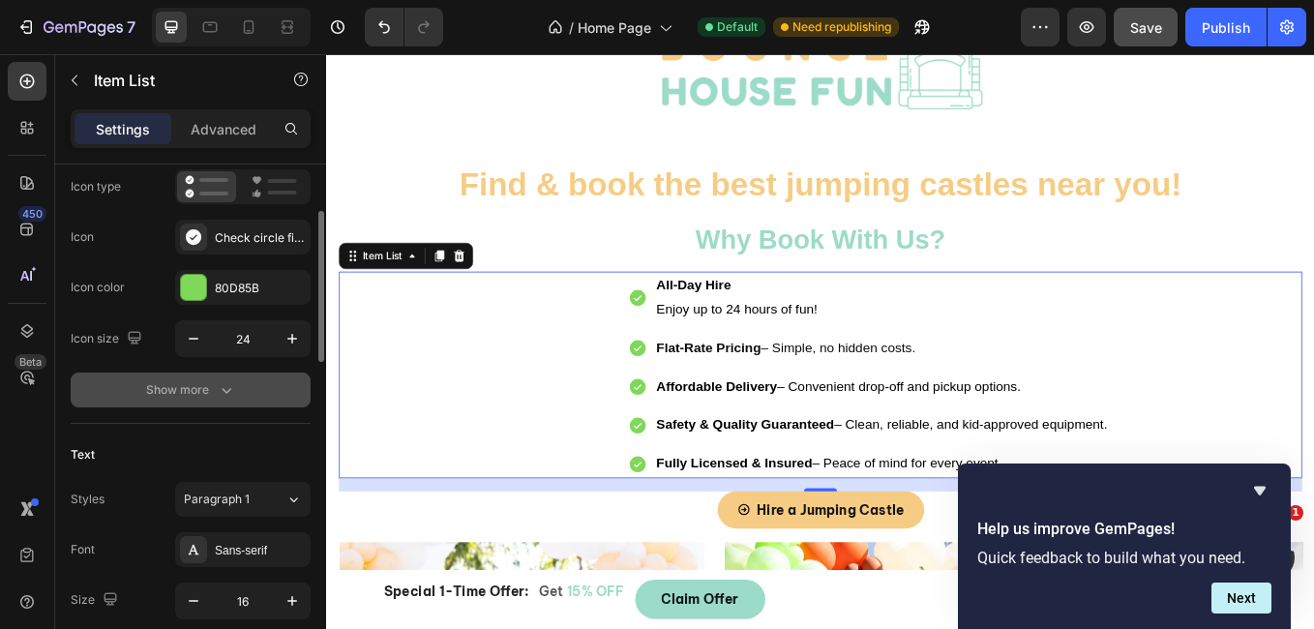
click at [206, 396] on div "Show more" at bounding box center [191, 389] width 90 height 19
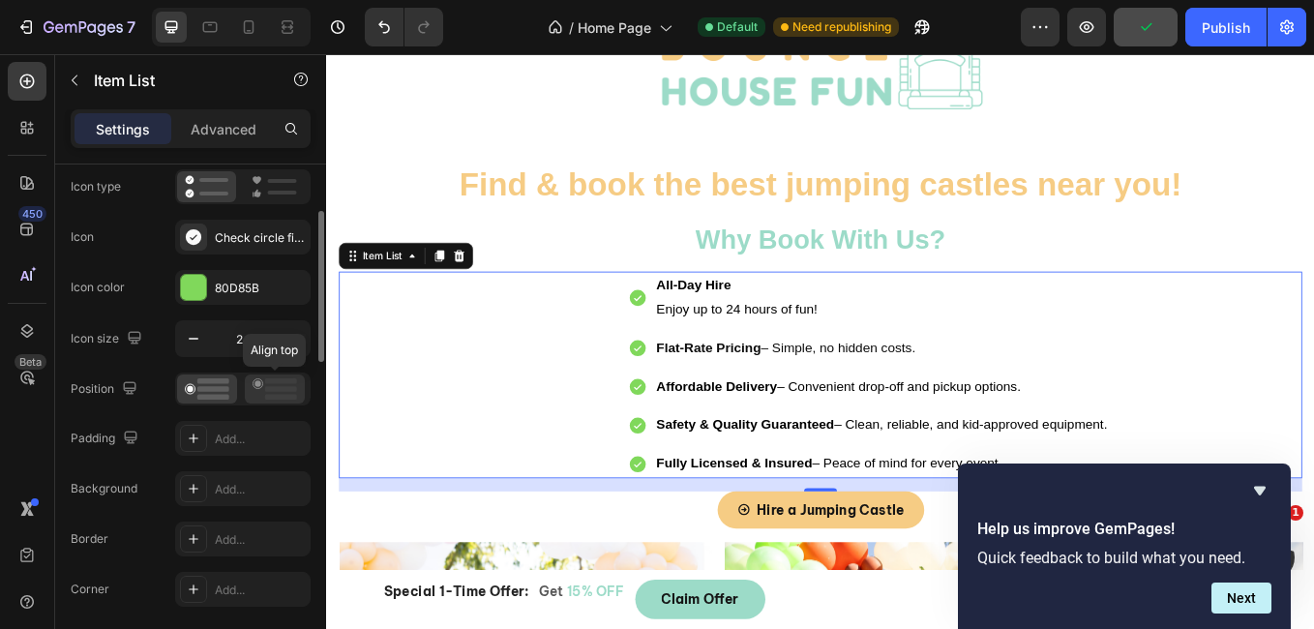
click at [274, 376] on div at bounding box center [275, 388] width 60 height 29
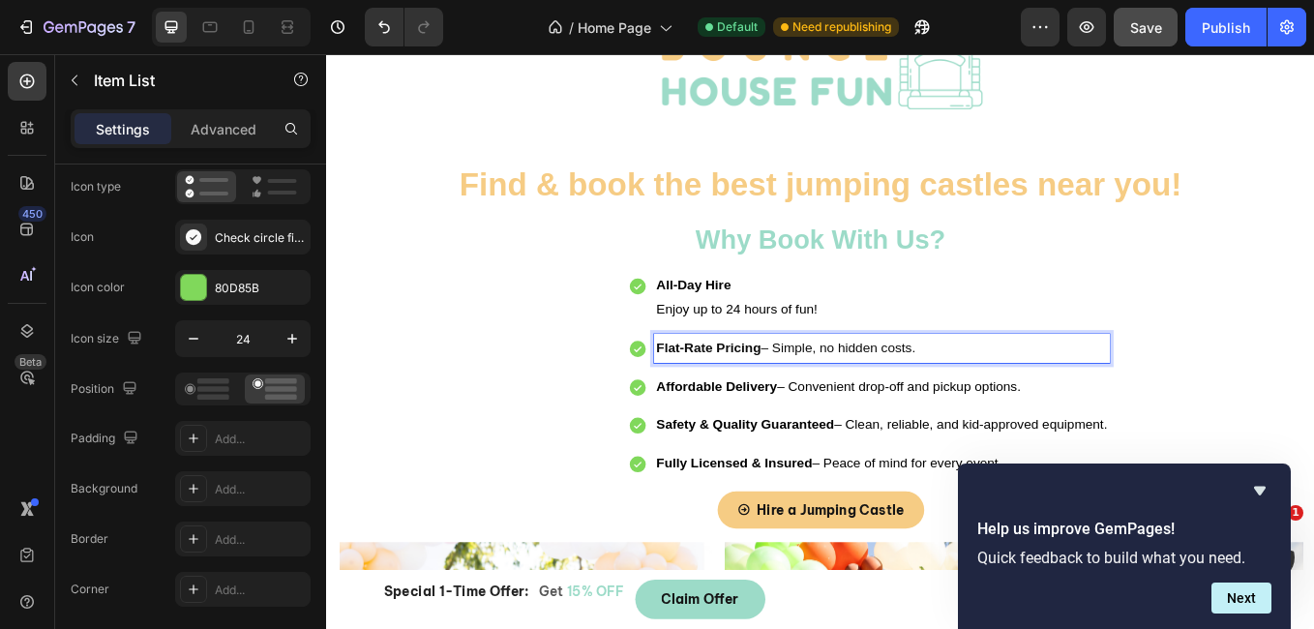
click at [848, 400] on span "Flat-Rate Pricing – Simple, no hidden costs." at bounding box center [866, 399] width 305 height 16
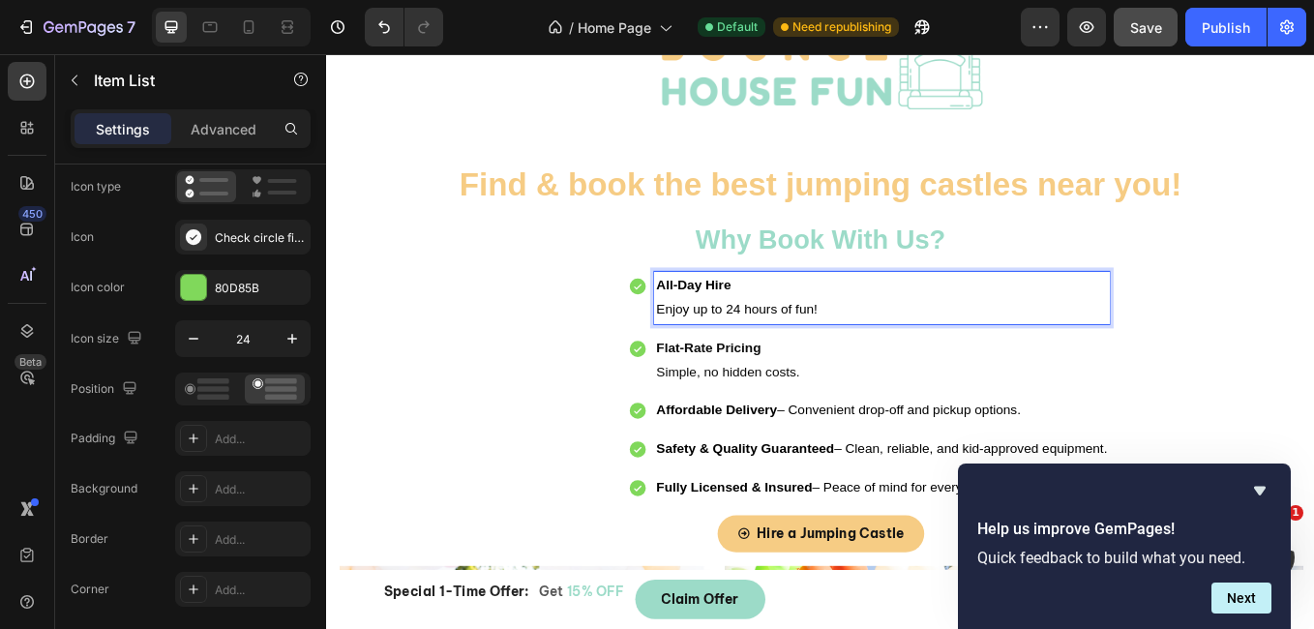
click at [784, 336] on p "All-Day Hire" at bounding box center [979, 327] width 530 height 28
click at [711, 327] on div "All-Day Hire Enjoy up to 24 hours of fun!" at bounding box center [979, 341] width 536 height 62
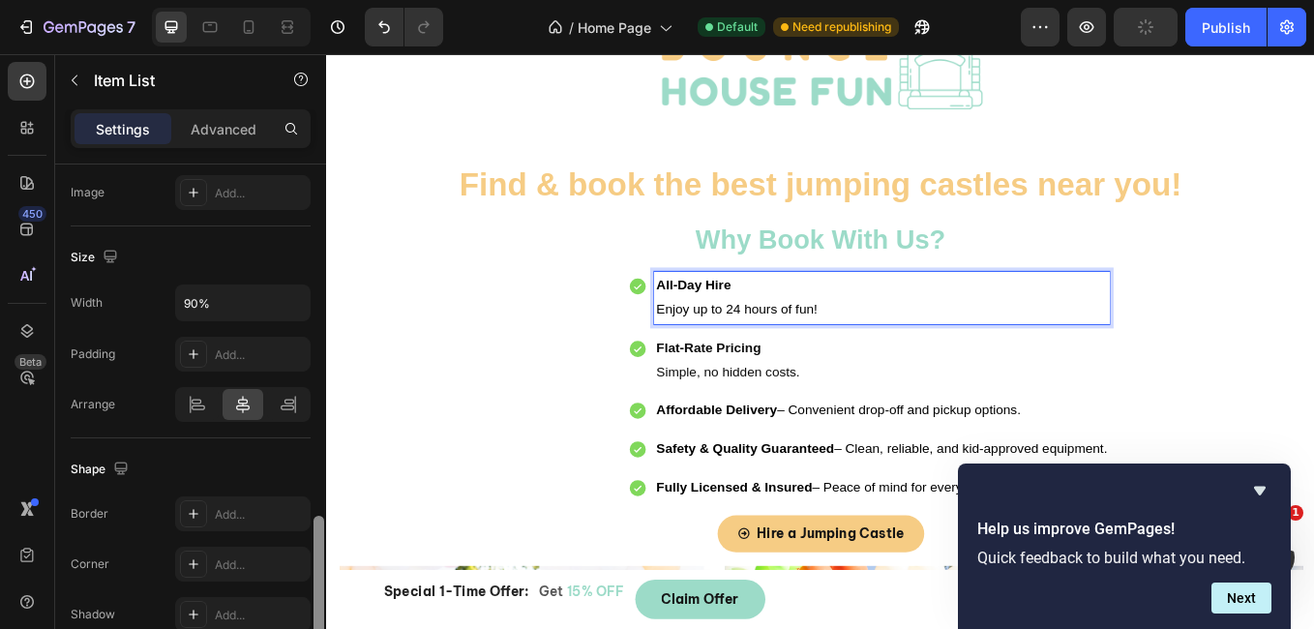
scroll to position [1377, 0]
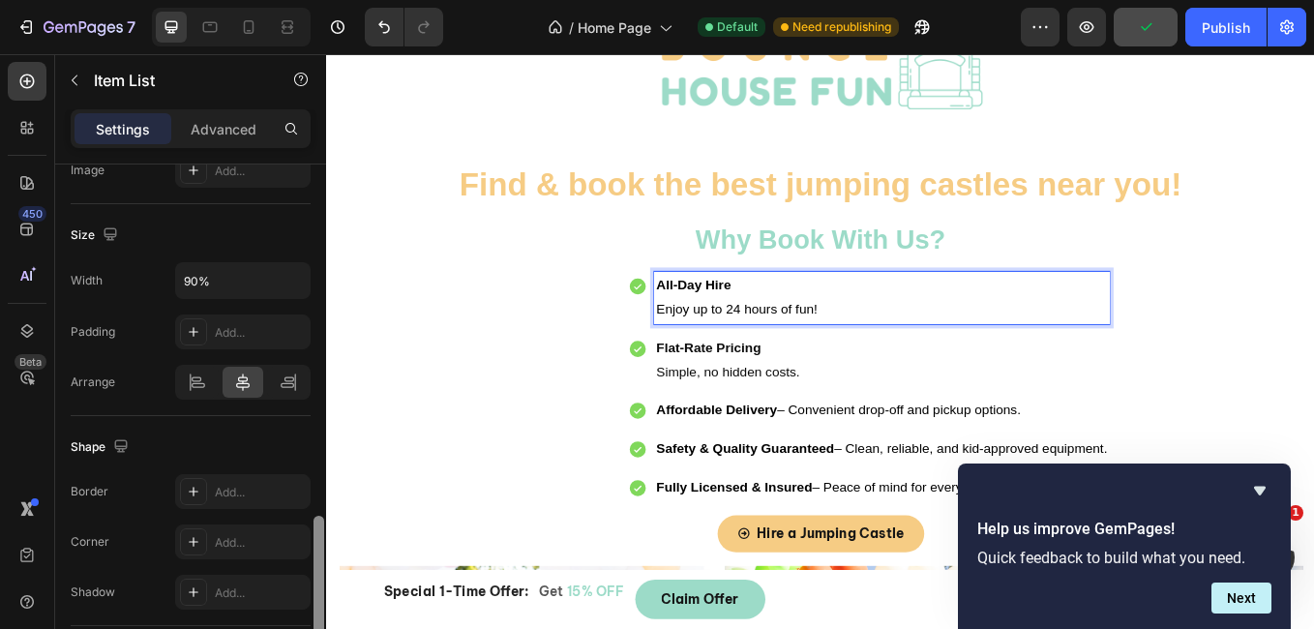
drag, startPoint x: 323, startPoint y: 261, endPoint x: 306, endPoint y: 572, distance: 311.1
click at [306, 572] on div "Item management Order 5 items Icon style Icon type Icon Check circle filled Ico…" at bounding box center [190, 424] width 271 height 520
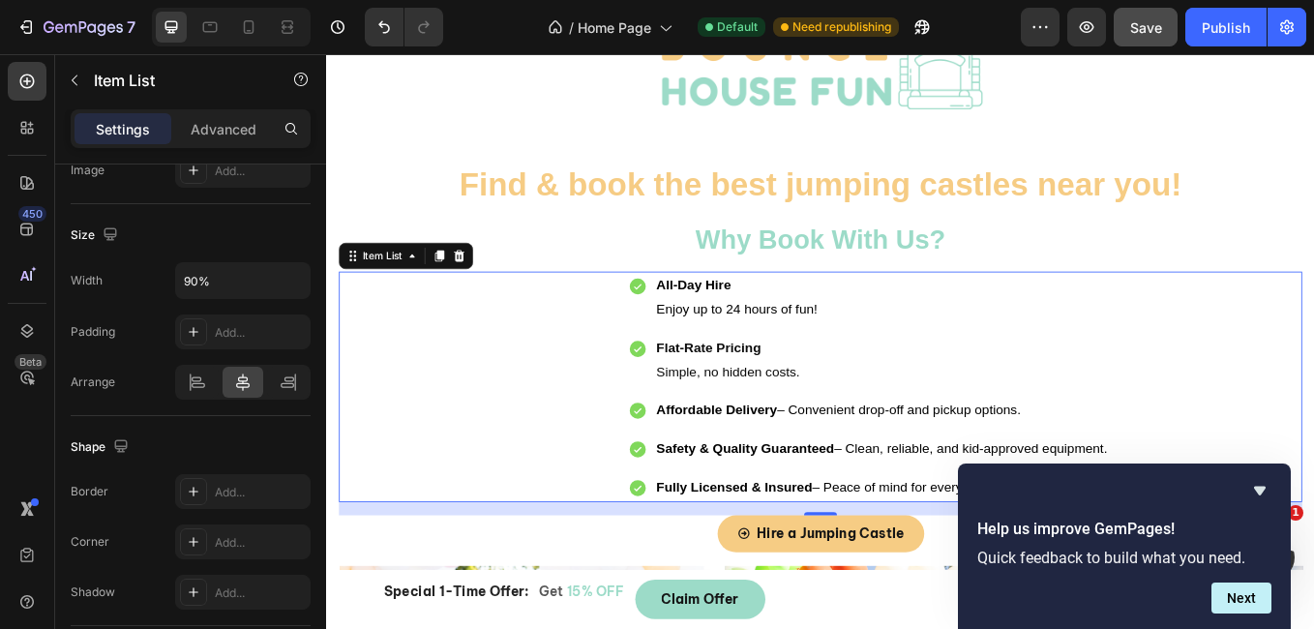
click at [687, 332] on icon at bounding box center [691, 327] width 19 height 19
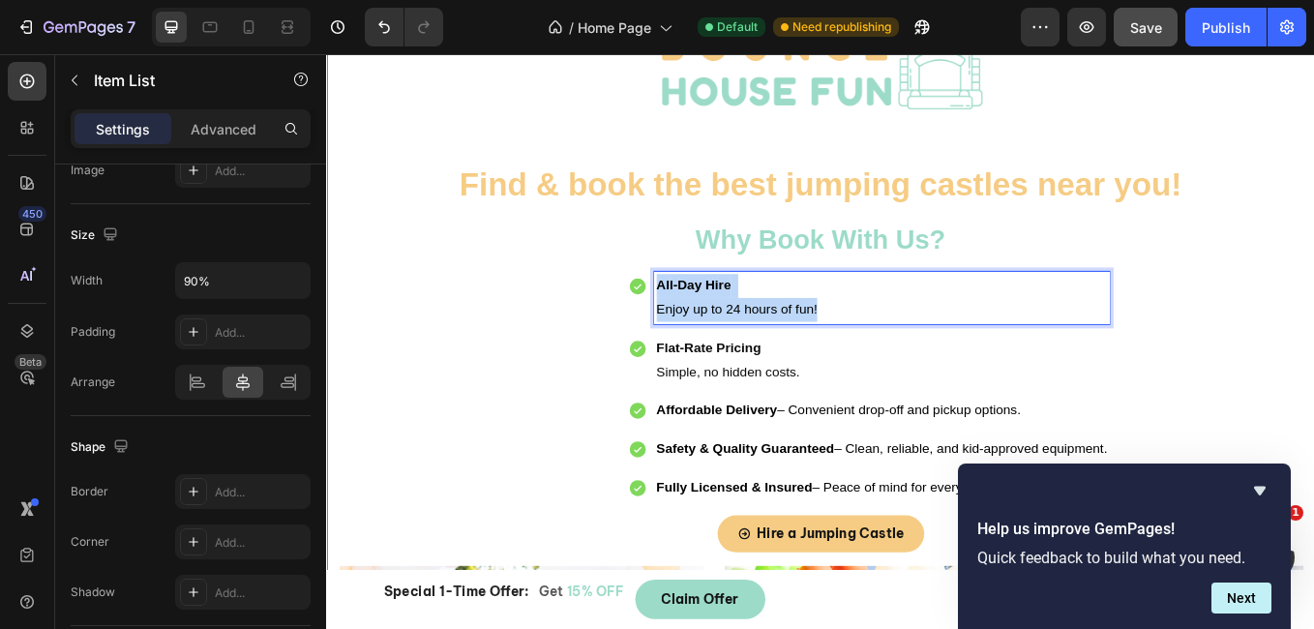
drag, startPoint x: 915, startPoint y: 362, endPoint x: 697, endPoint y: 296, distance: 228.3
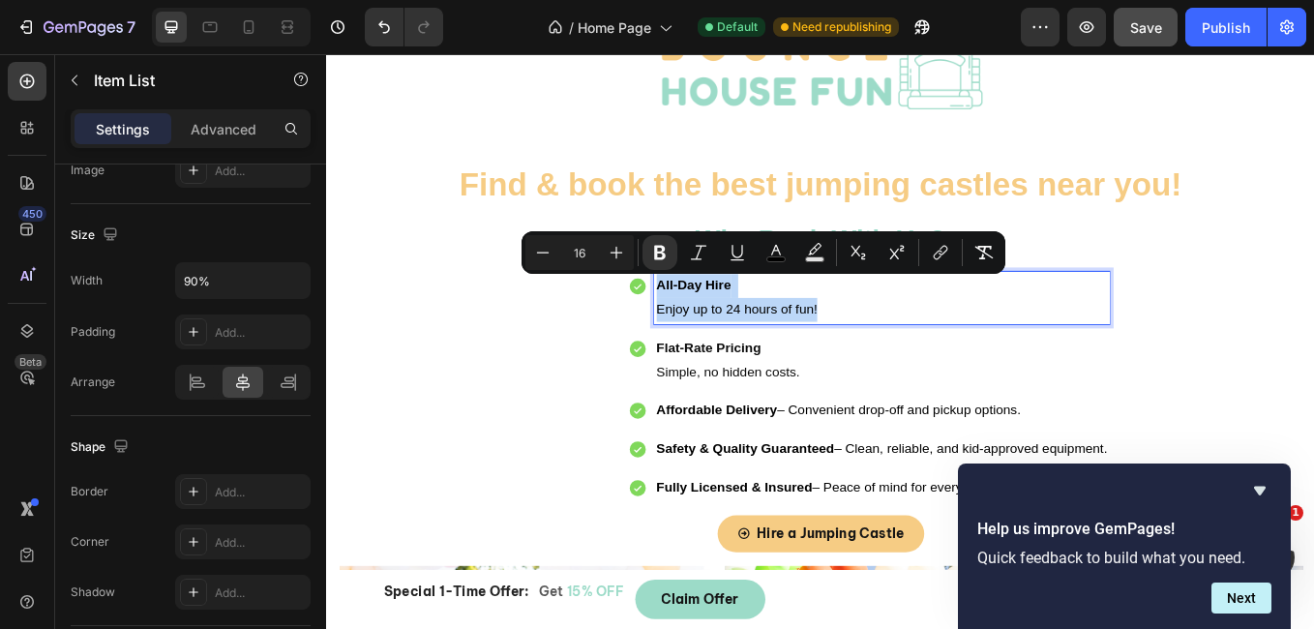
scroll to position [1517, 0]
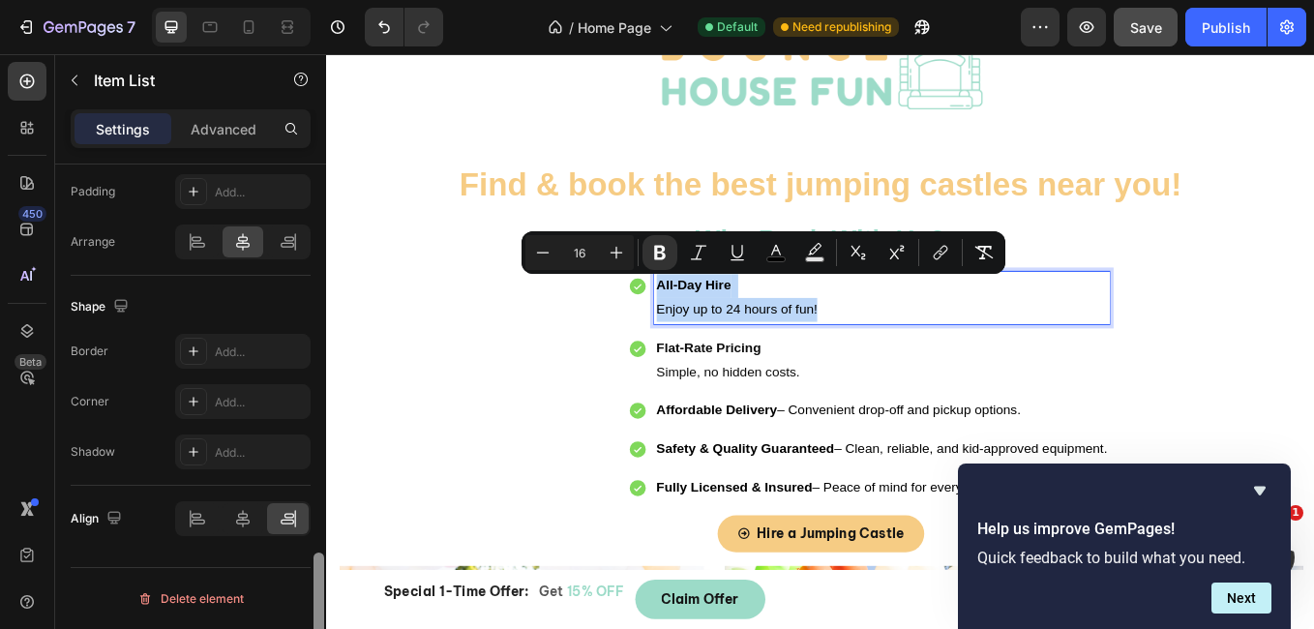
drag, startPoint x: 321, startPoint y: 539, endPoint x: 313, endPoint y: 608, distance: 69.1
click at [313, 608] on div at bounding box center [318, 618] width 11 height 132
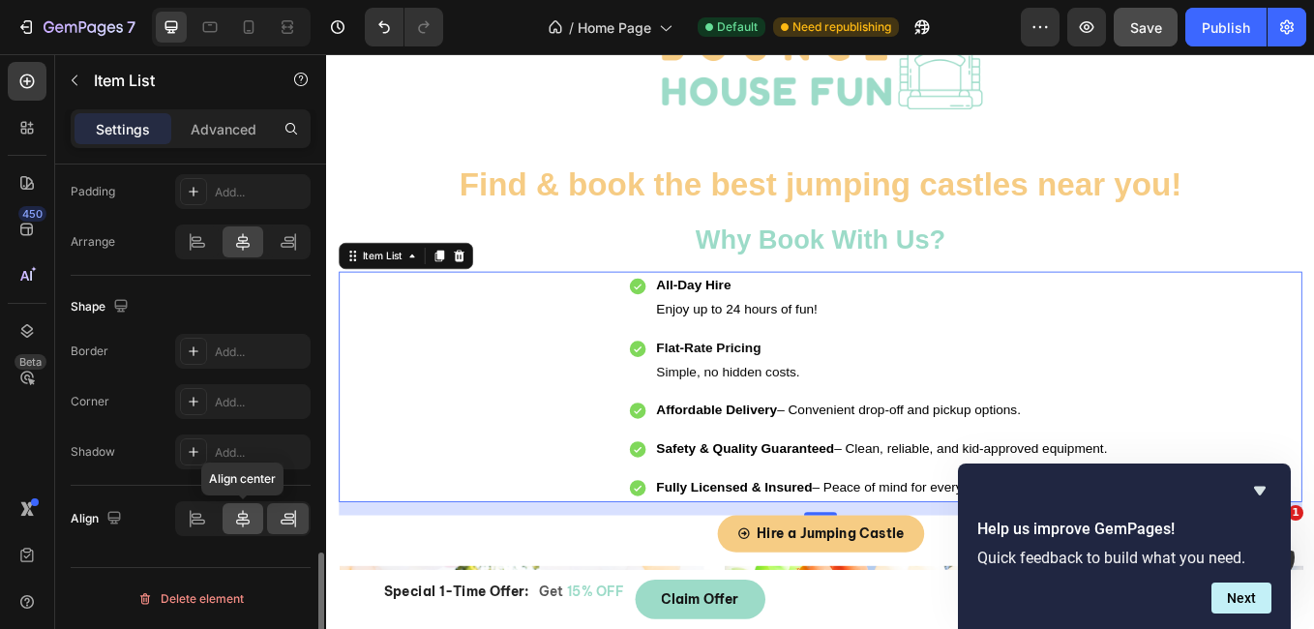
click at [248, 517] on icon at bounding box center [242, 518] width 19 height 19
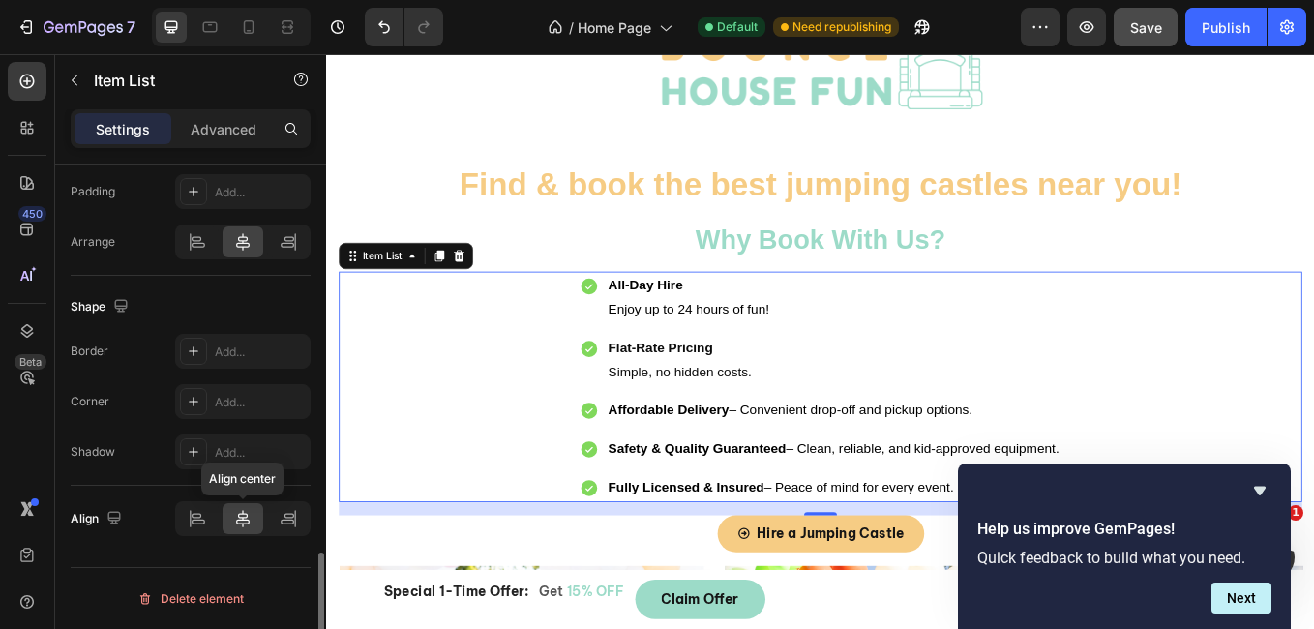
click at [248, 517] on icon at bounding box center [242, 518] width 19 height 19
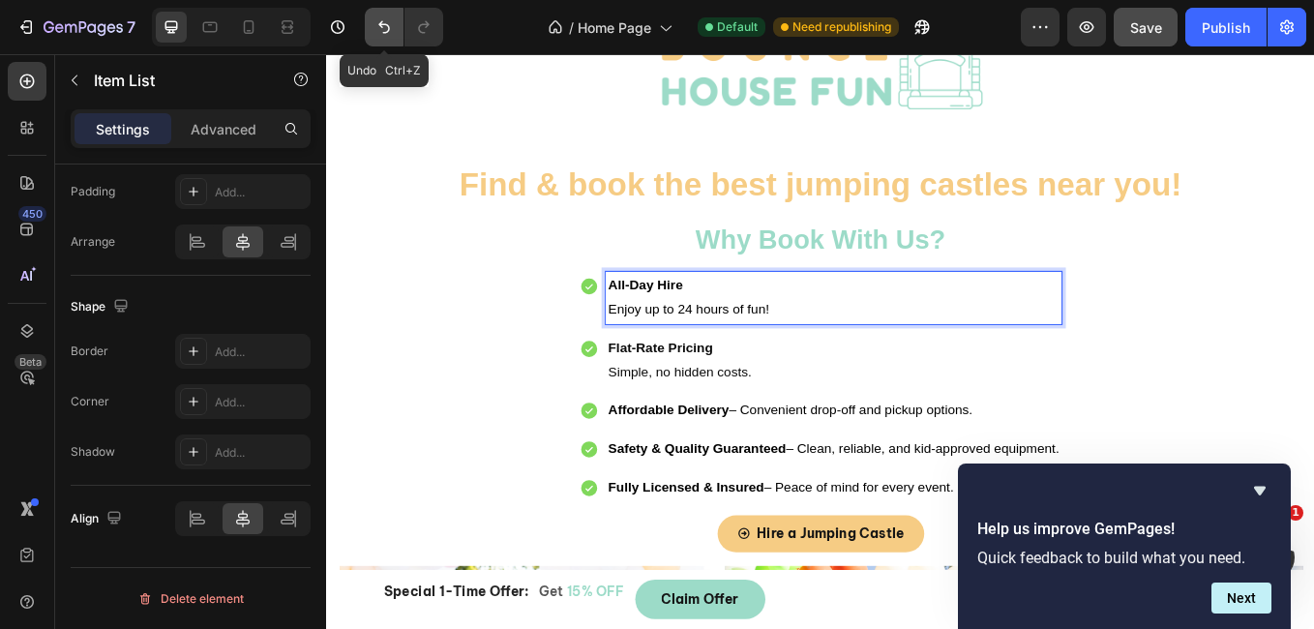
click at [389, 29] on icon "Undo/Redo" at bounding box center [384, 27] width 12 height 13
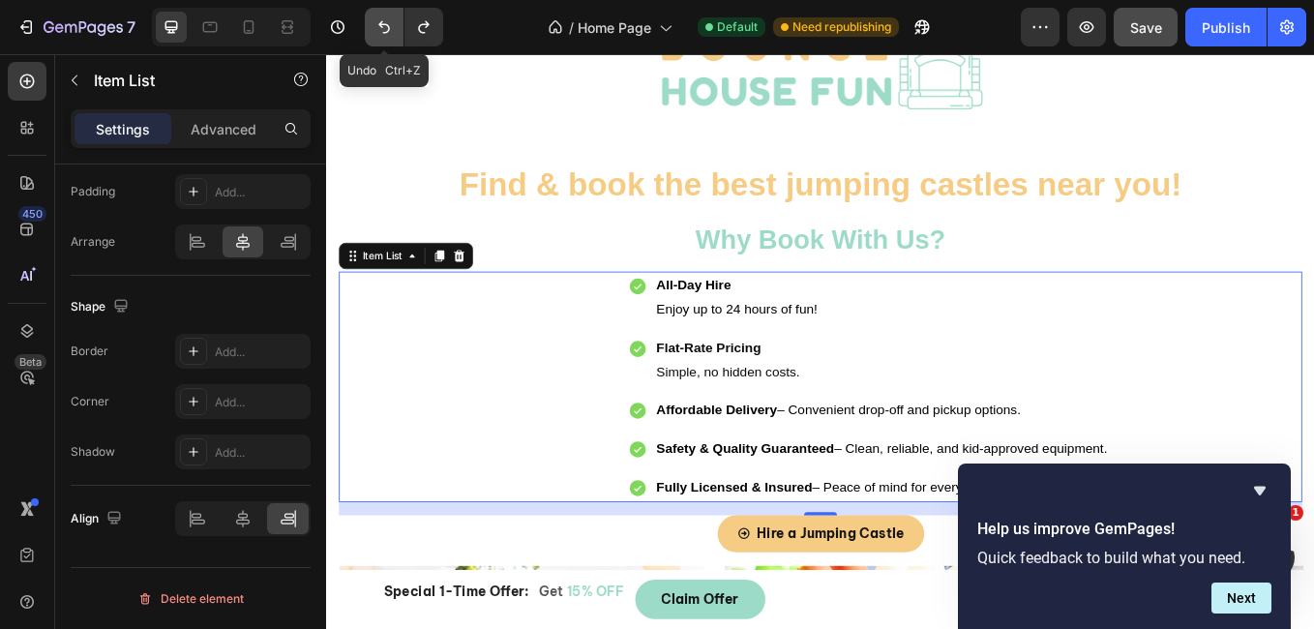
click at [389, 29] on icon "Undo/Redo" at bounding box center [384, 27] width 12 height 13
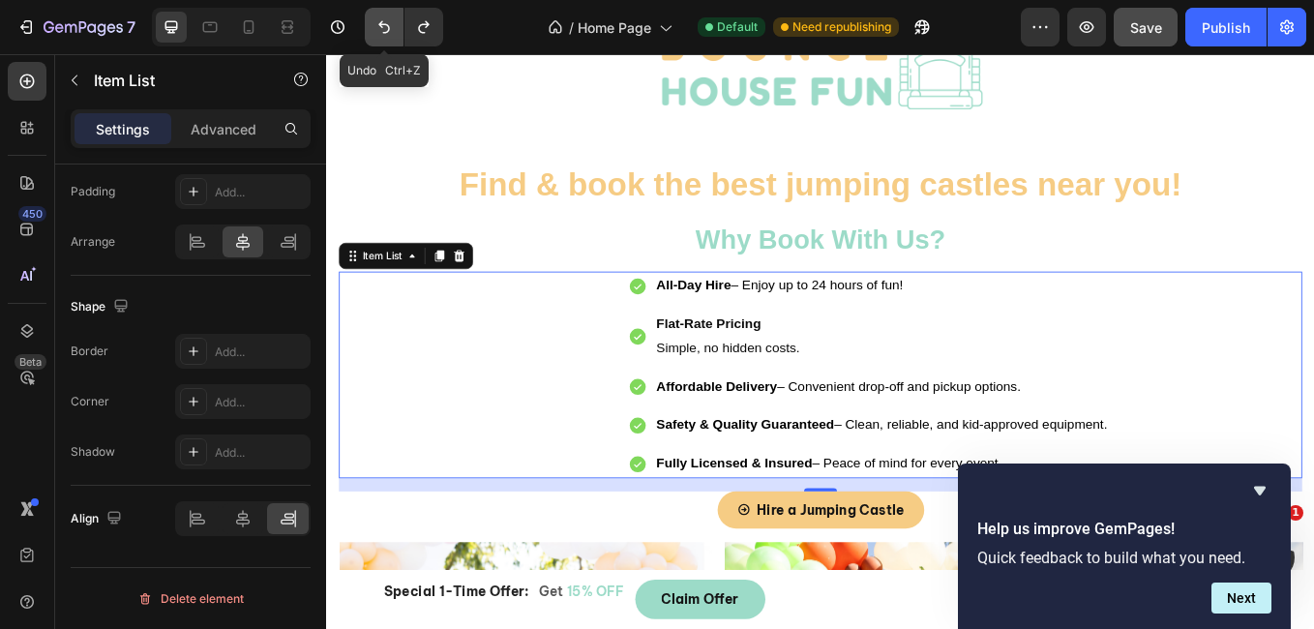
click at [389, 29] on icon "Undo/Redo" at bounding box center [384, 27] width 12 height 13
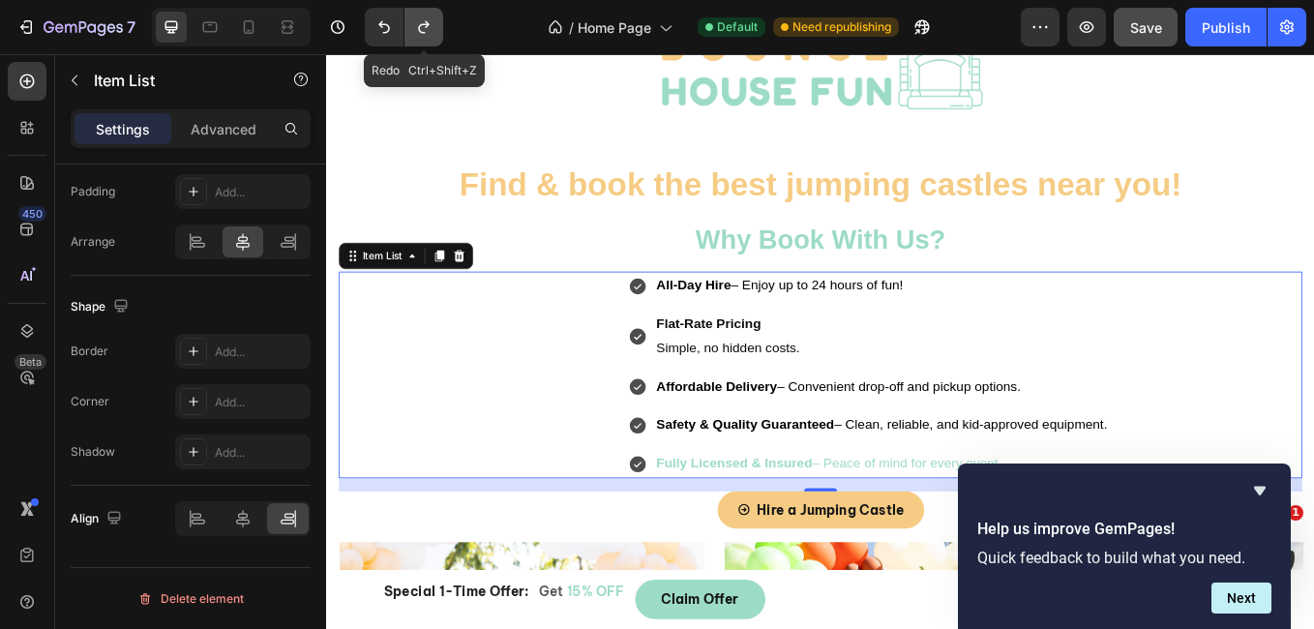
click at [426, 25] on icon "Undo/Redo" at bounding box center [423, 27] width 11 height 13
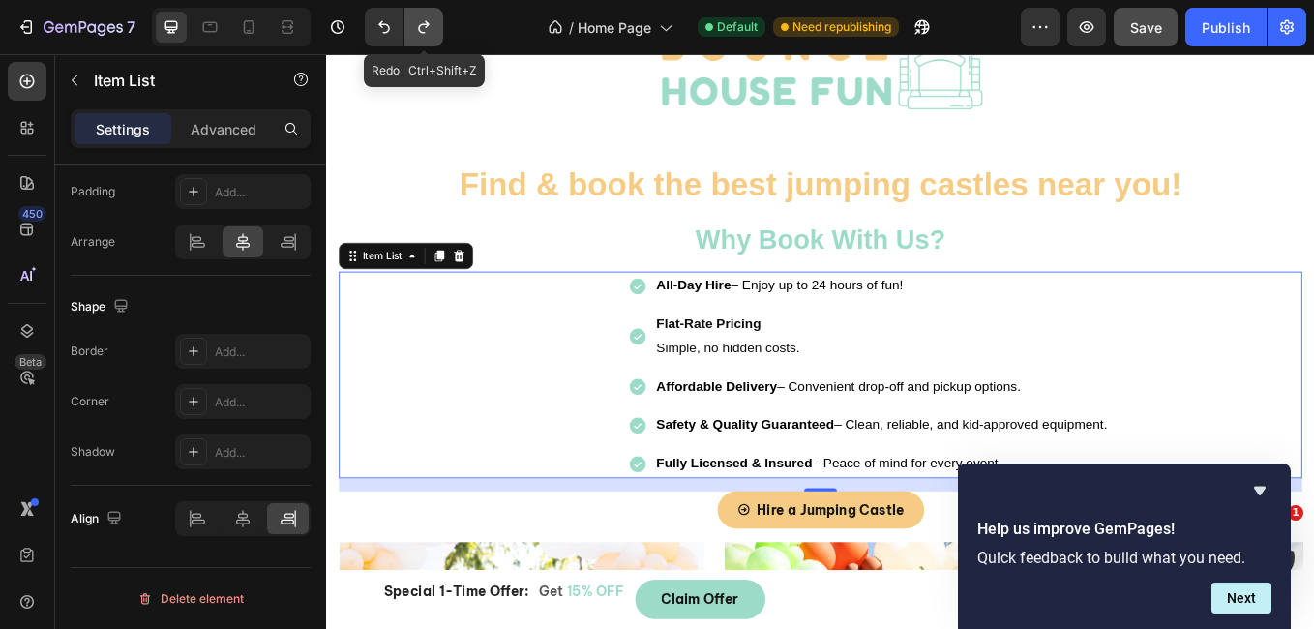
click at [426, 25] on icon "Undo/Redo" at bounding box center [423, 27] width 11 height 13
click at [711, 402] on div "Flat-Rate Pricing Simple, no hidden costs." at bounding box center [979, 386] width 536 height 62
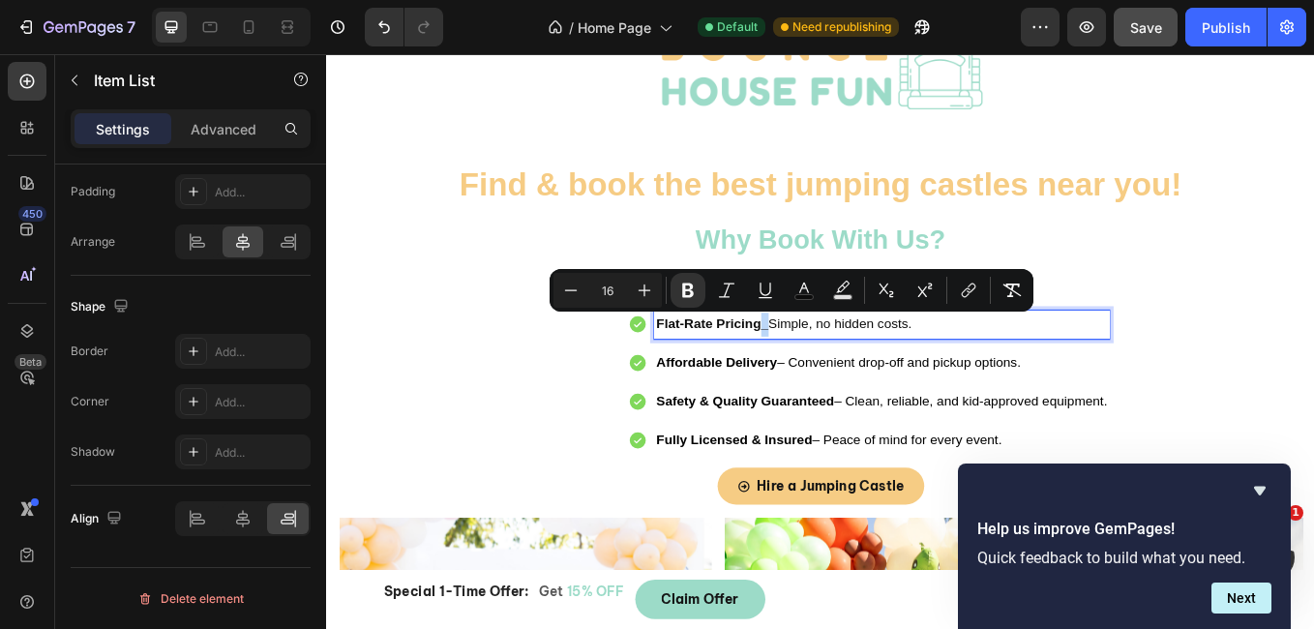
click at [827, 371] on span "Flat-Rate Pricing_ Simple, no hidden costs." at bounding box center [864, 371] width 300 height 16
click at [834, 289] on icon "Editor contextual toolbar" at bounding box center [842, 290] width 19 height 19
type input "000000"
type input "77"
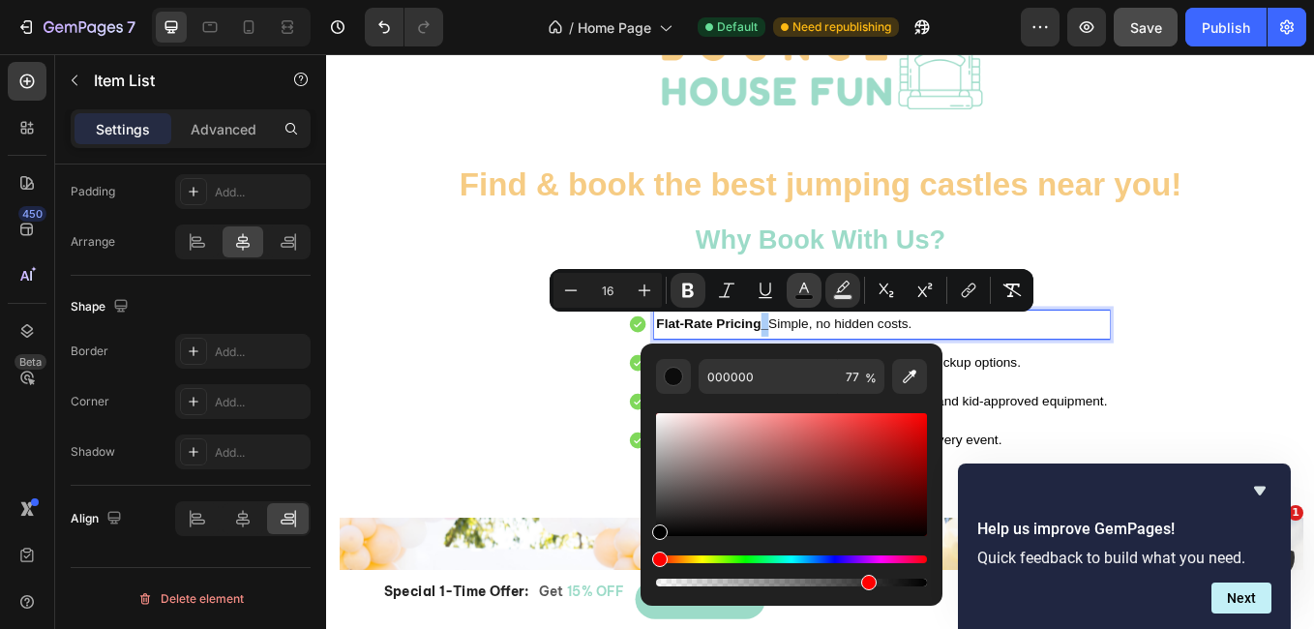
click at [807, 295] on rect "Editor contextual toolbar" at bounding box center [804, 297] width 18 height 5
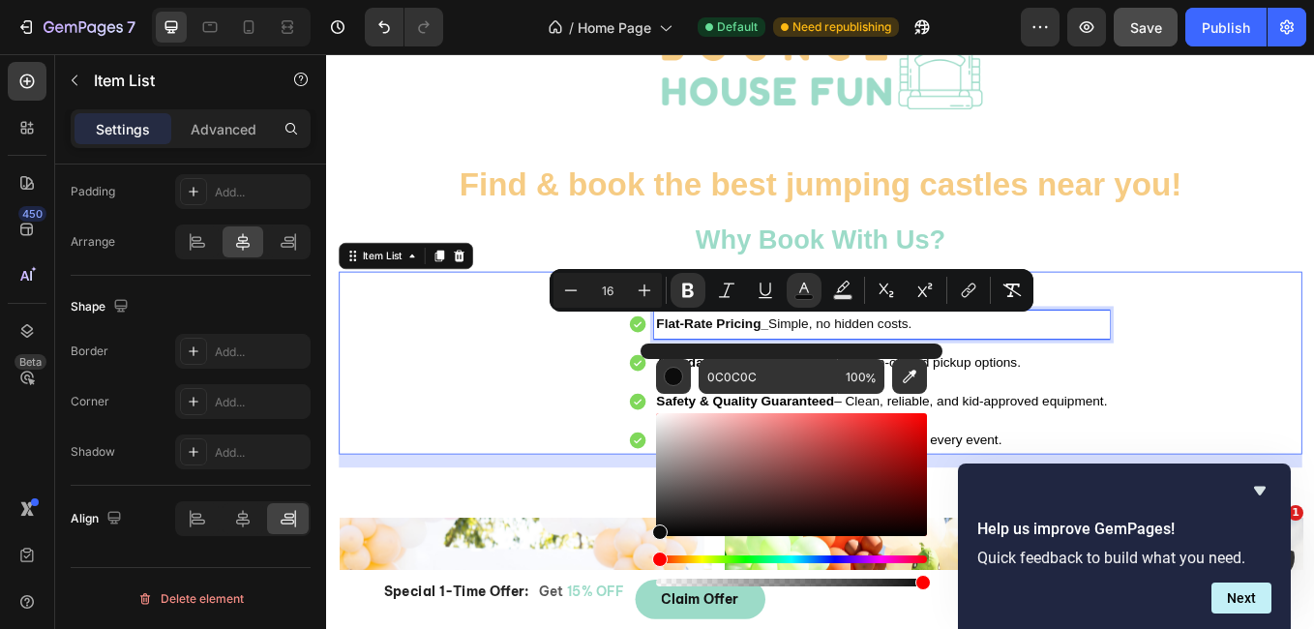
click at [1009, 366] on p "Flat-Rate Pricing_ Simple, no hidden costs." at bounding box center [979, 372] width 530 height 28
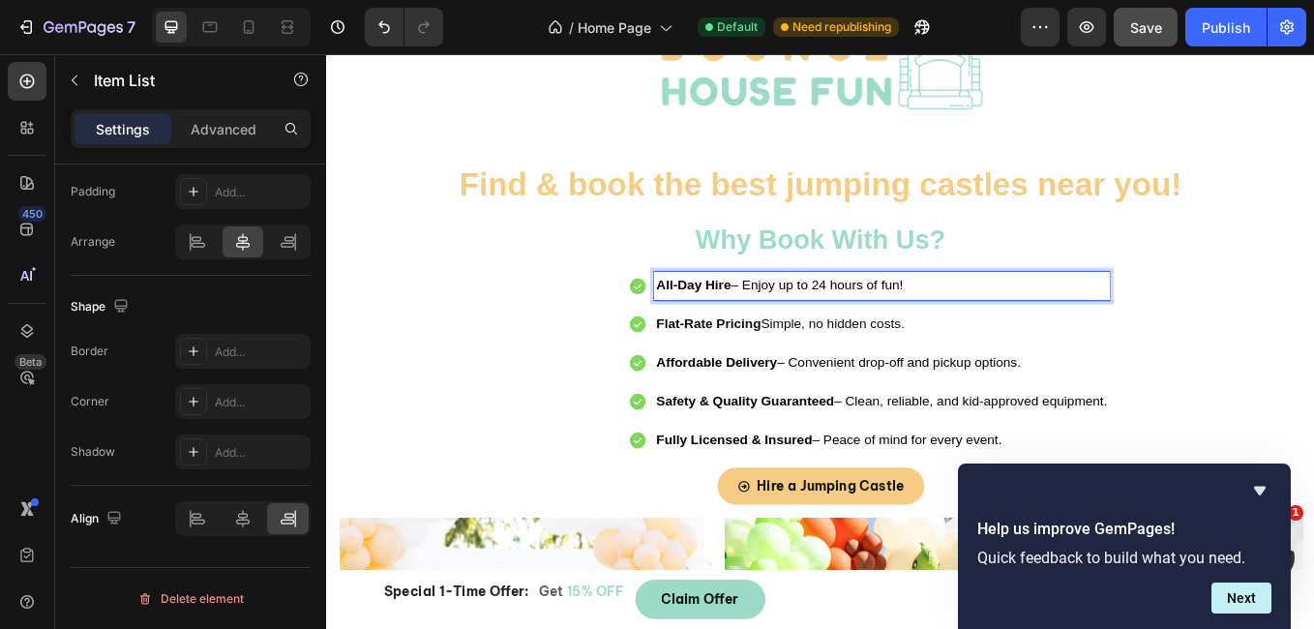
click at [808, 331] on span "All-Day Hire – Enjoy up to 24 hours of fun!" at bounding box center [859, 325] width 290 height 16
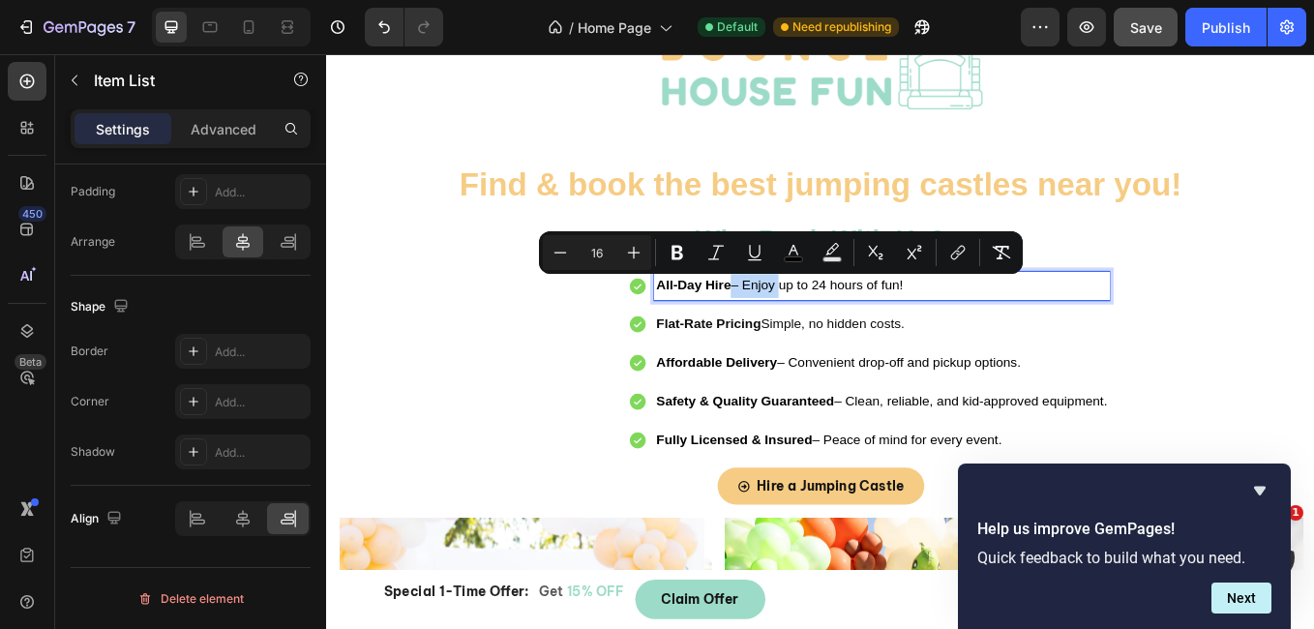
drag, startPoint x: 808, startPoint y: 331, endPoint x: 790, endPoint y: 330, distance: 17.4
click at [790, 330] on span "All-Day Hire – Enjoy up to 24 hours of fun!" at bounding box center [859, 325] width 290 height 16
copy span "– Enjoy"
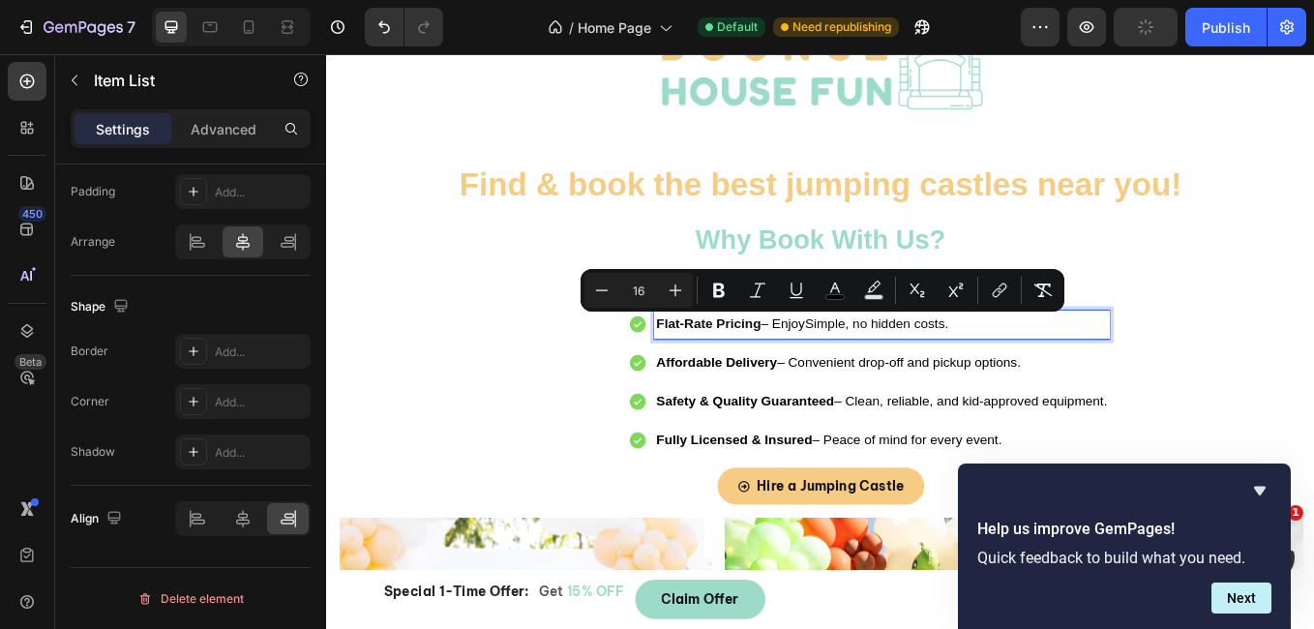
drag, startPoint x: 850, startPoint y: 371, endPoint x: 886, endPoint y: 373, distance: 35.9
click at [886, 373] on p "Flat-Rate Pricing – Enjoy Simple, no hidden costs." at bounding box center [979, 372] width 530 height 28
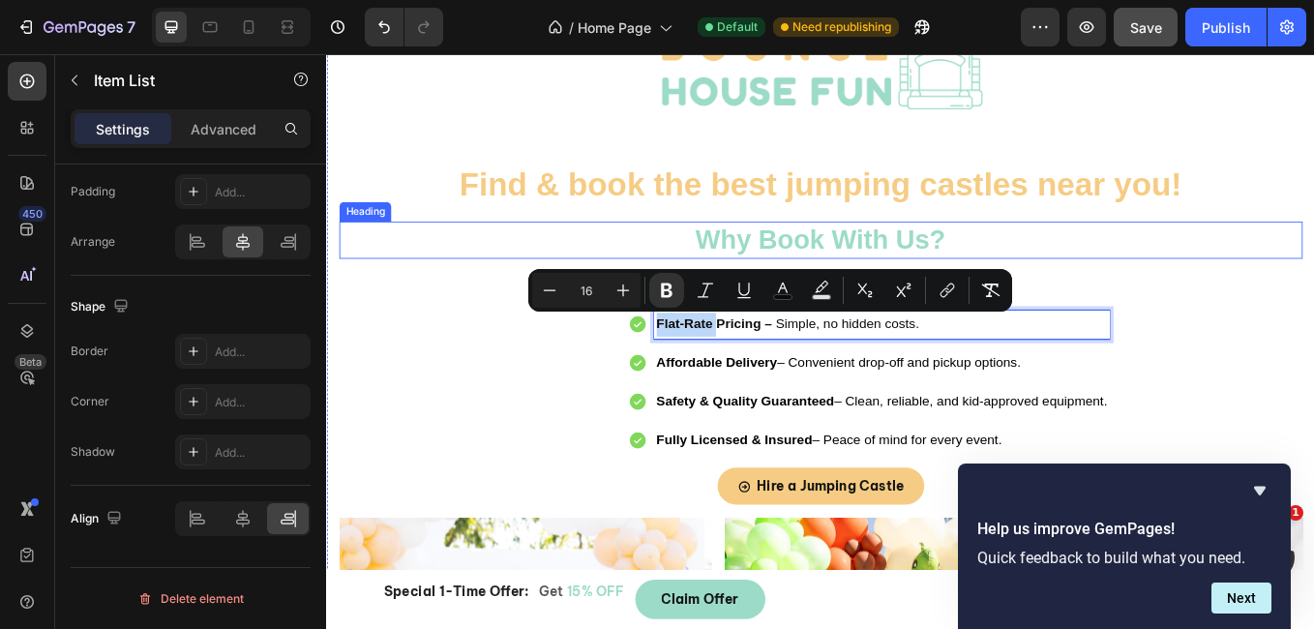
click at [1313, 279] on p "Why Book With Us?" at bounding box center [907, 273] width 1128 height 41
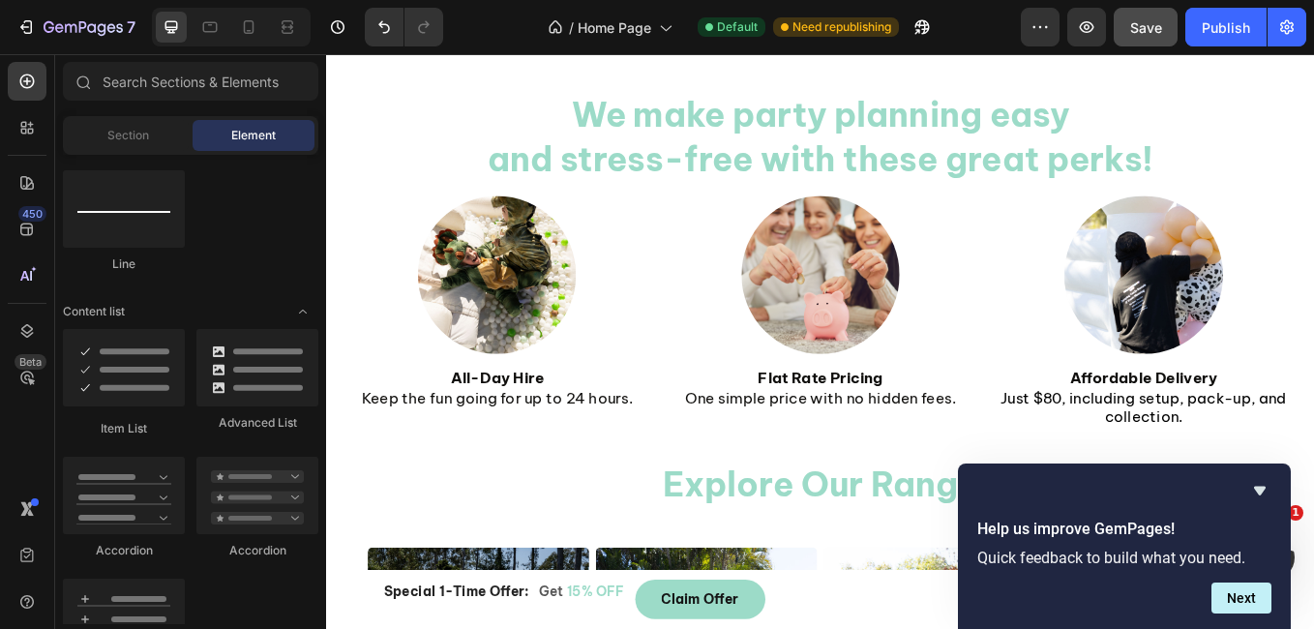
scroll to position [1474, 0]
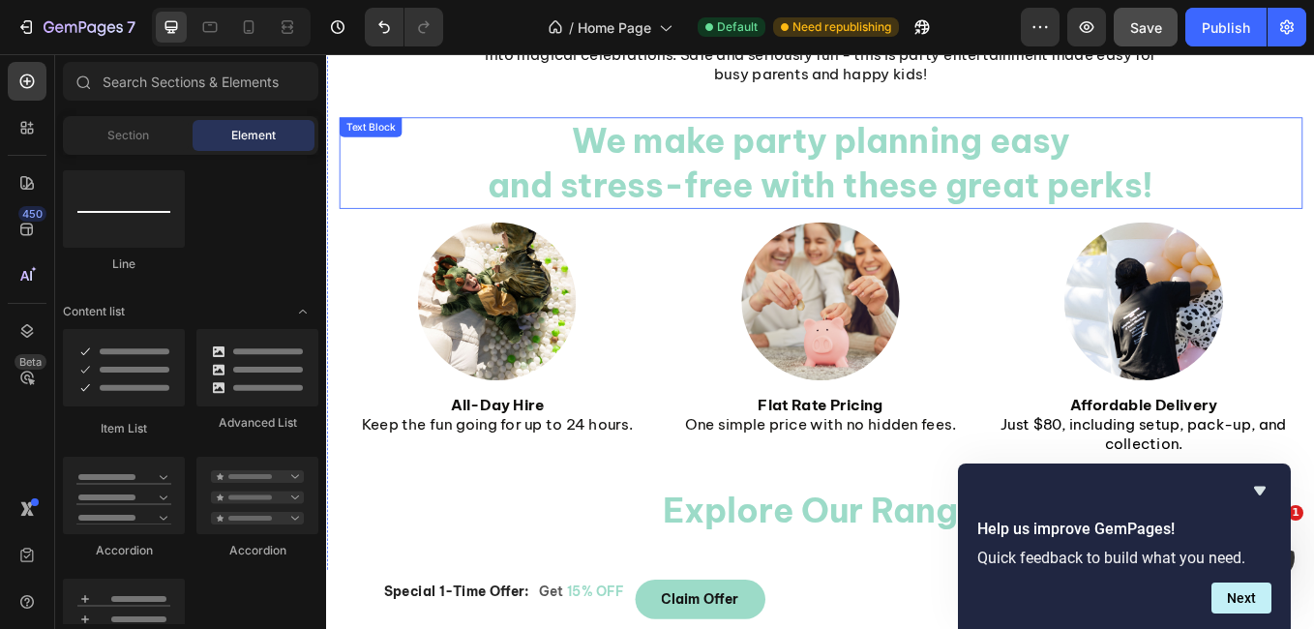
click at [1005, 185] on p "and stress-free with these great perks!" at bounding box center [907, 208] width 964 height 51
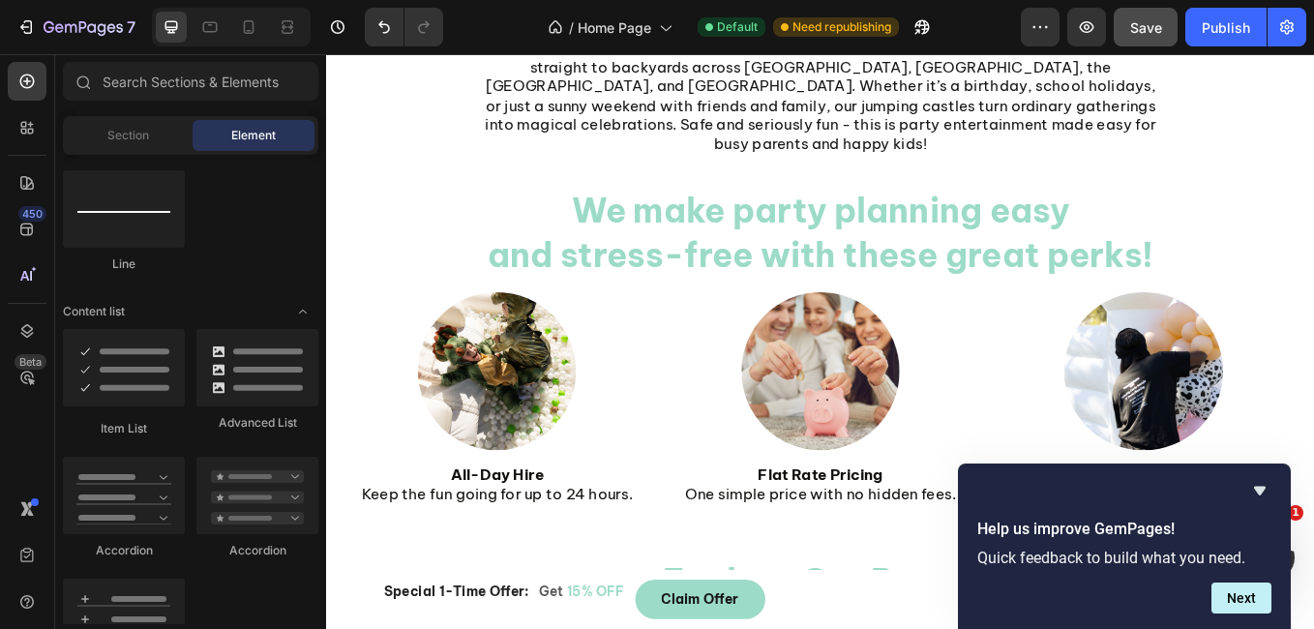
scroll to position [1381, 0]
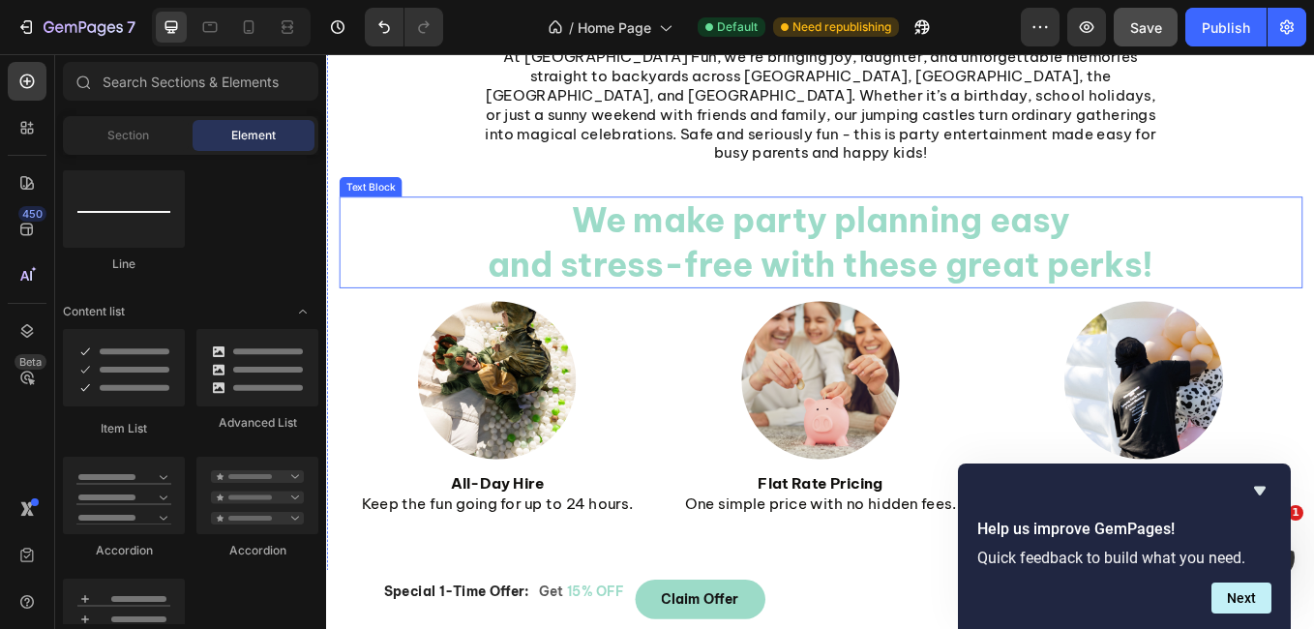
click at [1313, 276] on p "and stress-free with these great perks!" at bounding box center [907, 301] width 964 height 51
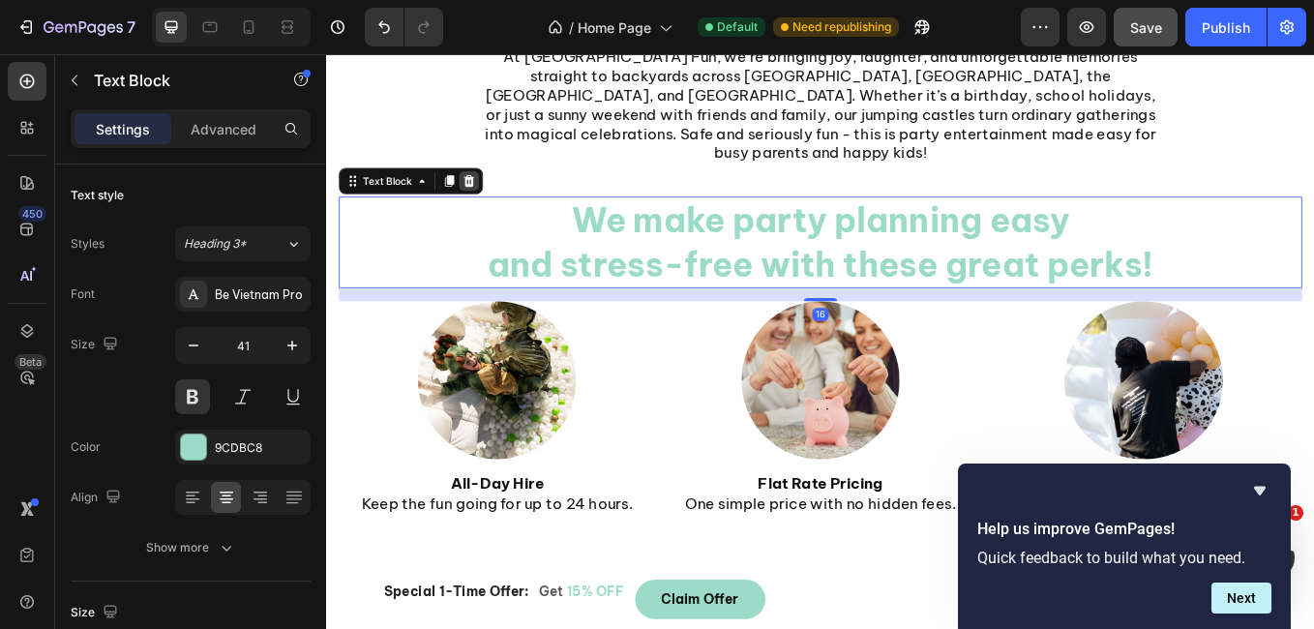
click at [493, 196] on icon at bounding box center [494, 203] width 13 height 14
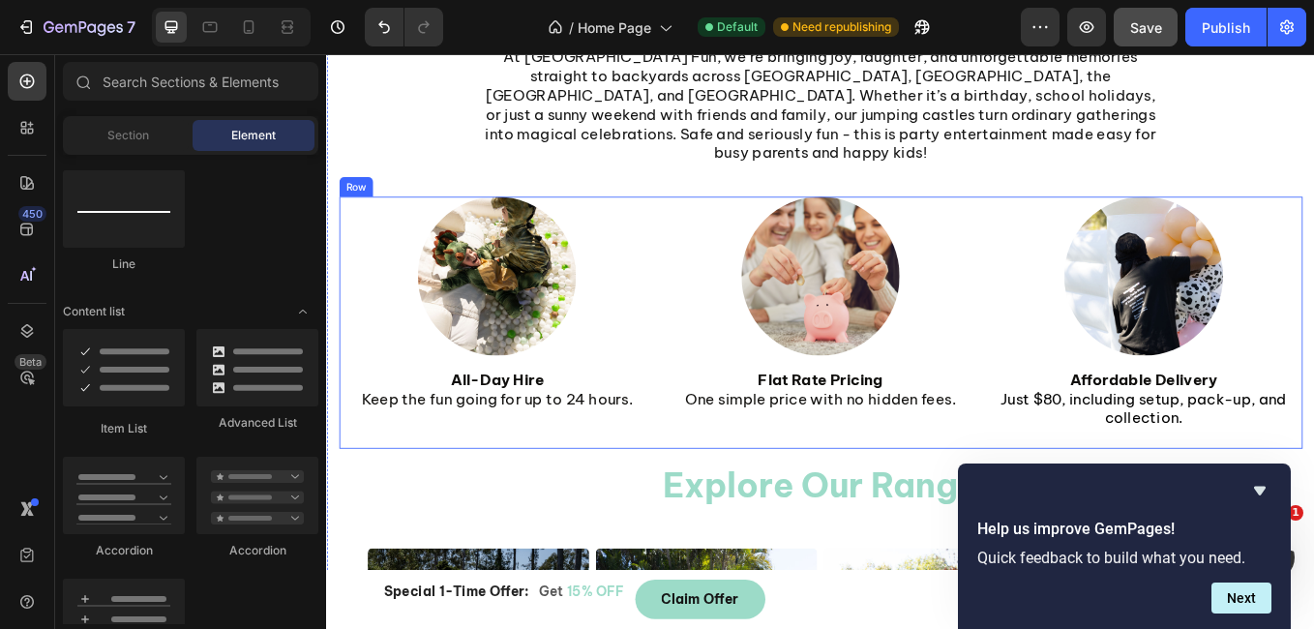
click at [712, 222] on div "Image All-Day Hire Keep the fun going for up to 24 hours. Text Block Image Flat…" at bounding box center [907, 370] width 1132 height 296
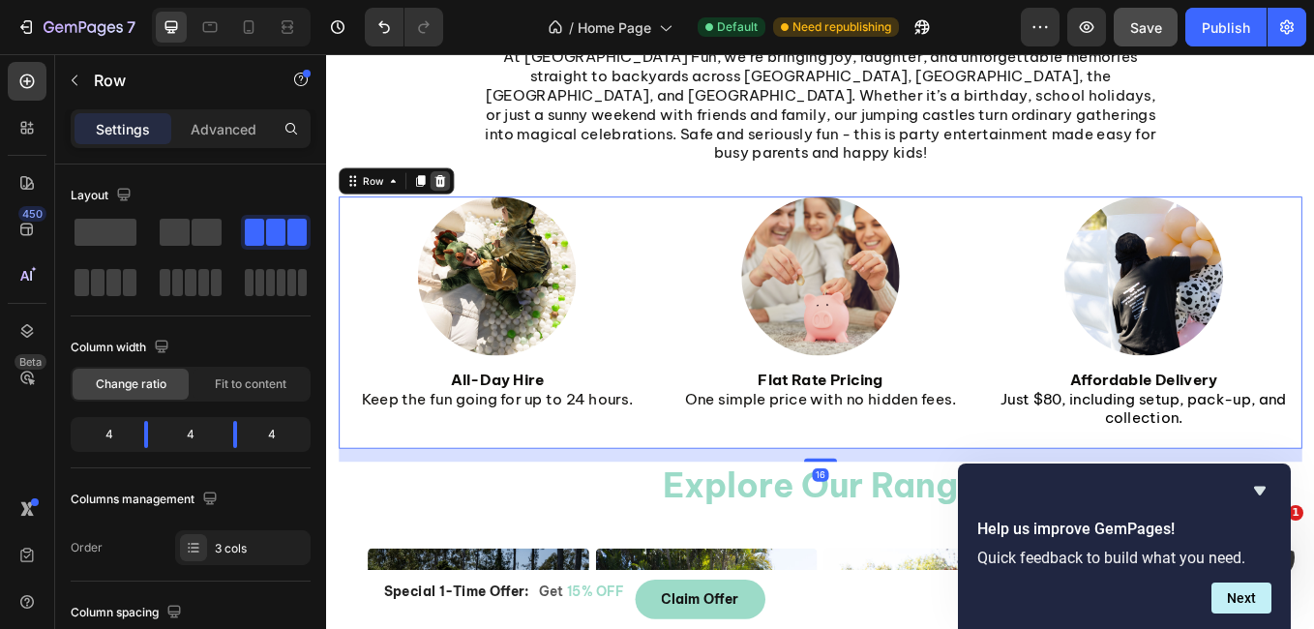
click at [462, 196] on icon at bounding box center [460, 203] width 13 height 14
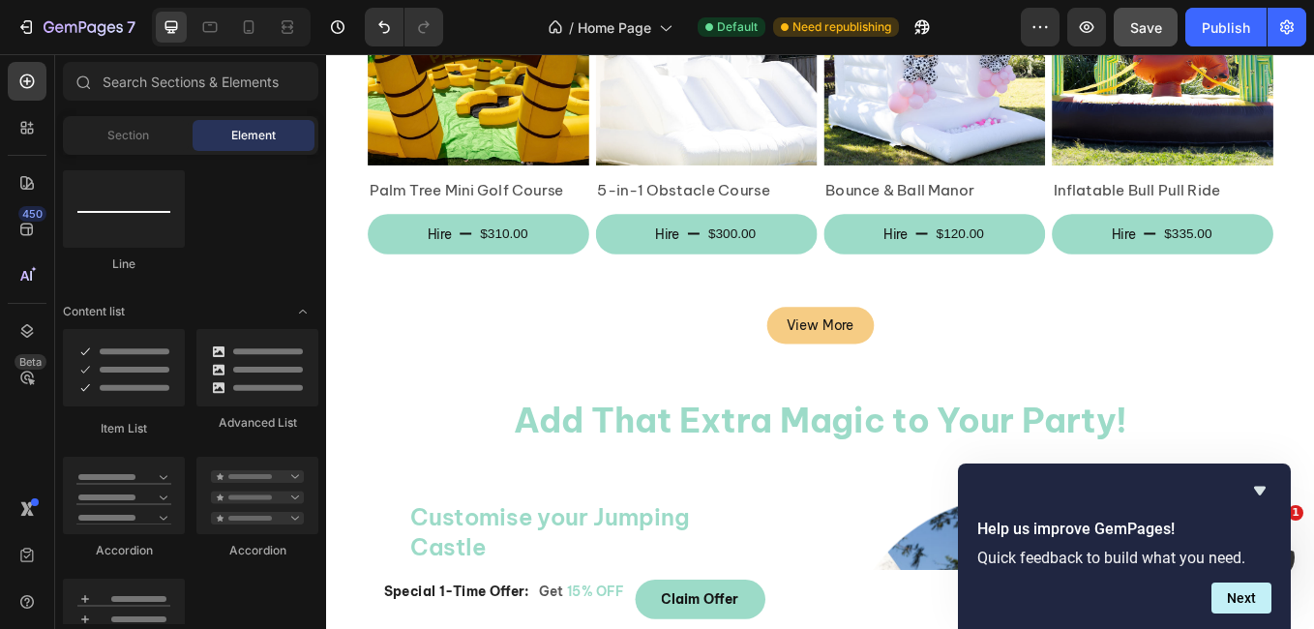
scroll to position [1818, 0]
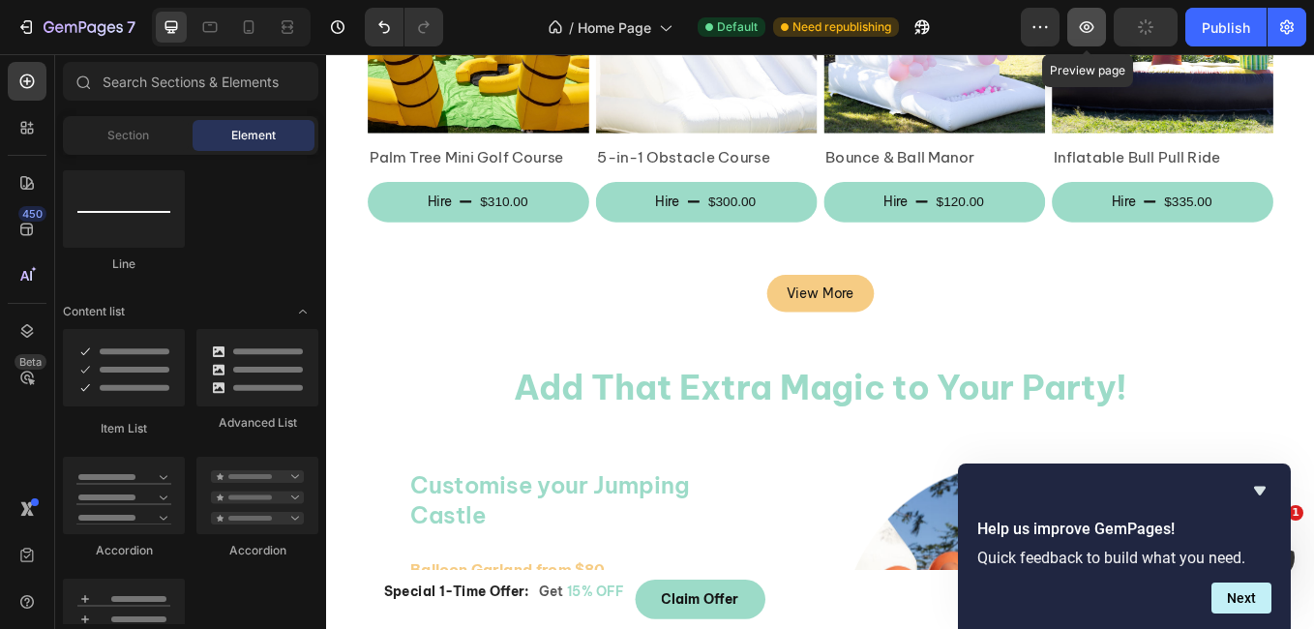
click at [1090, 27] on icon "button" at bounding box center [1086, 26] width 19 height 19
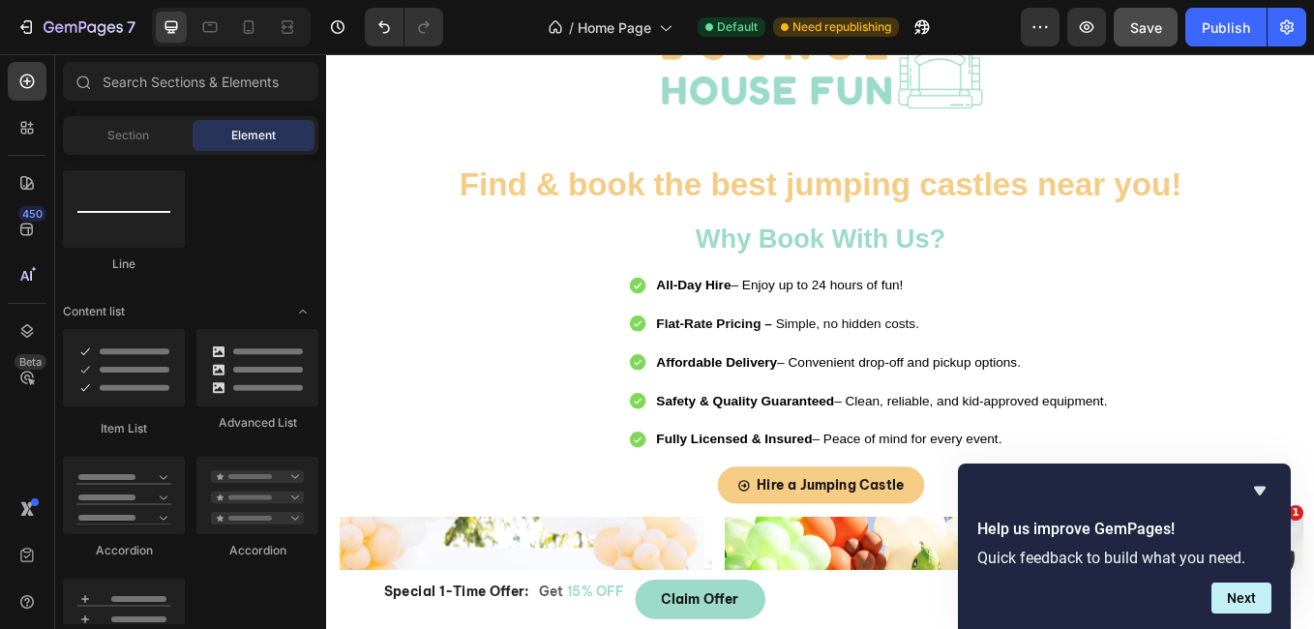
scroll to position [247, 0]
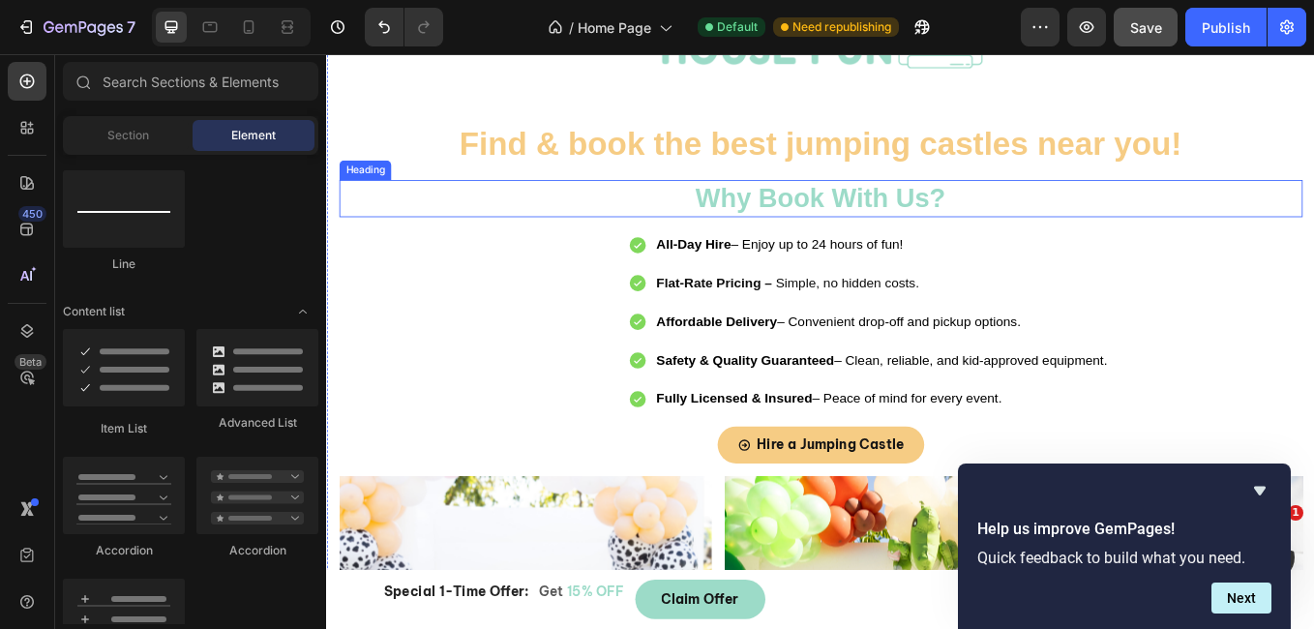
click at [758, 234] on p "Why Book With Us?" at bounding box center [907, 224] width 1128 height 41
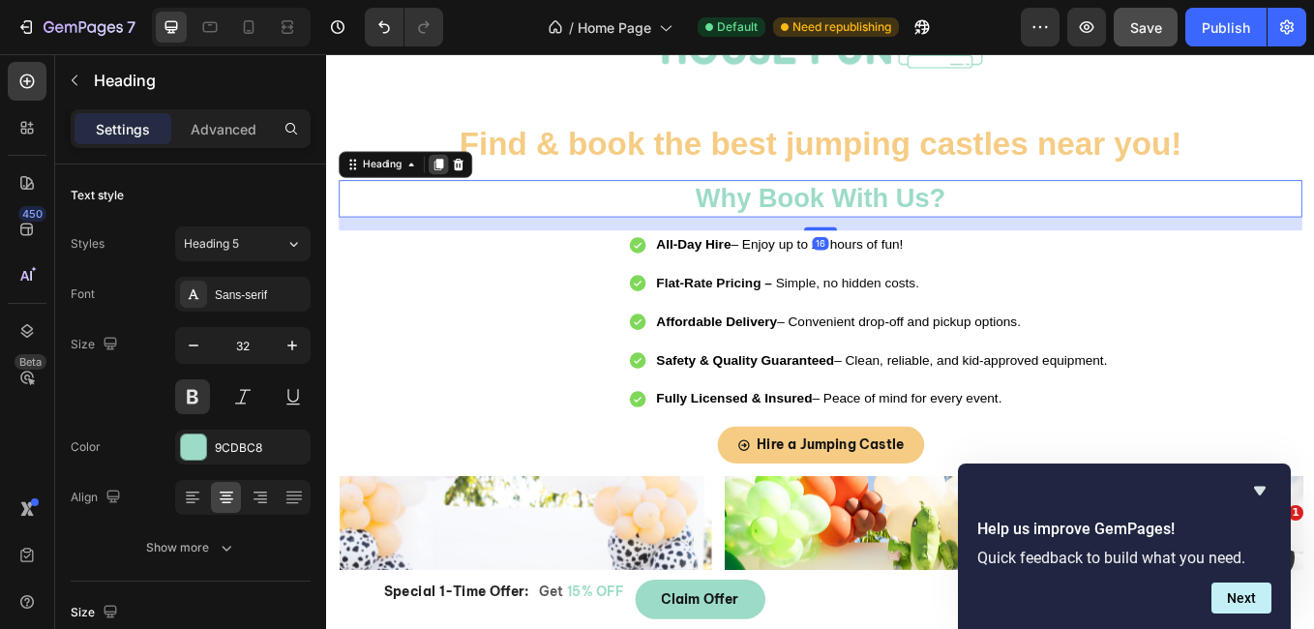
click at [455, 182] on icon at bounding box center [457, 183] width 15 height 15
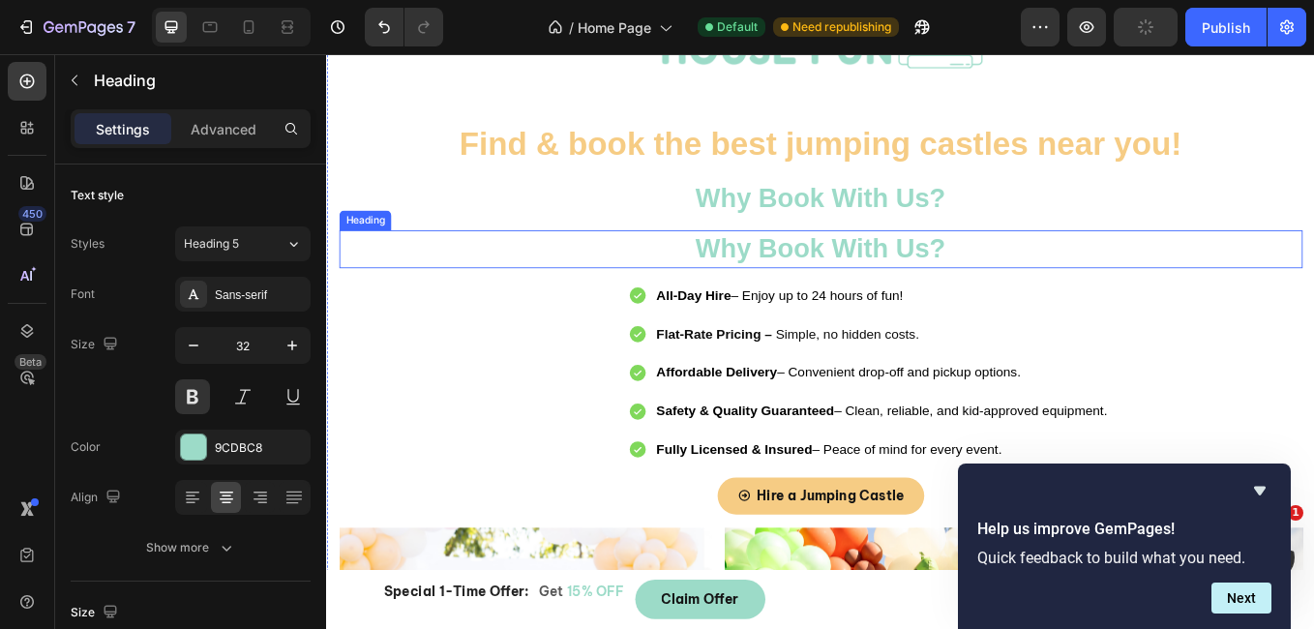
click at [1054, 272] on h2 "Why Book With Us?" at bounding box center [907, 283] width 1132 height 45
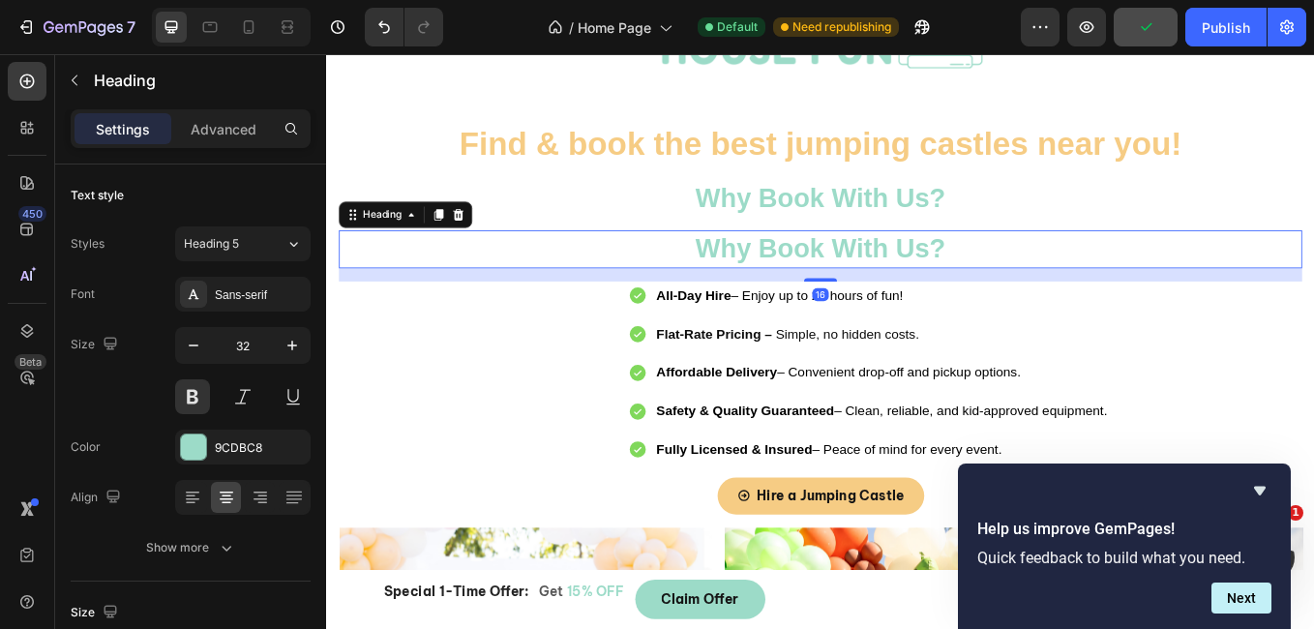
click at [1054, 272] on h2 "Why Book With Us?" at bounding box center [907, 283] width 1132 height 45
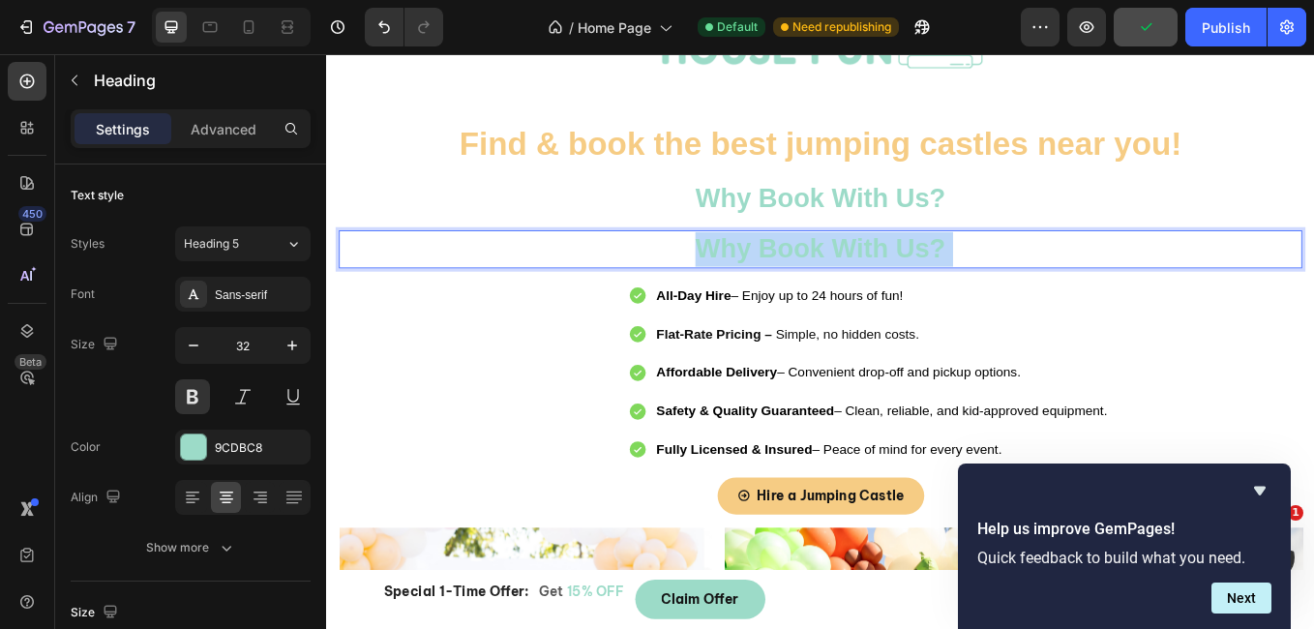
drag, startPoint x: 1054, startPoint y: 272, endPoint x: 740, endPoint y: 272, distance: 313.5
click at [740, 272] on p "Why Book With Us?" at bounding box center [907, 283] width 1128 height 41
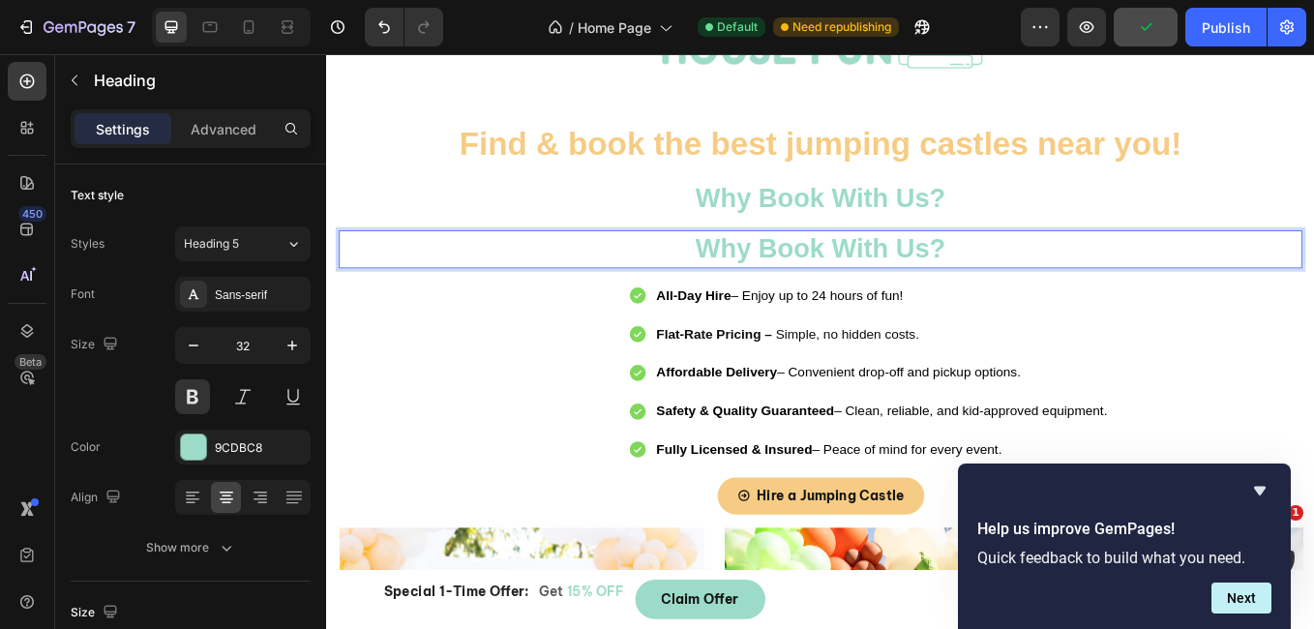
click at [740, 272] on p "Why Book With Us?" at bounding box center [907, 283] width 1128 height 41
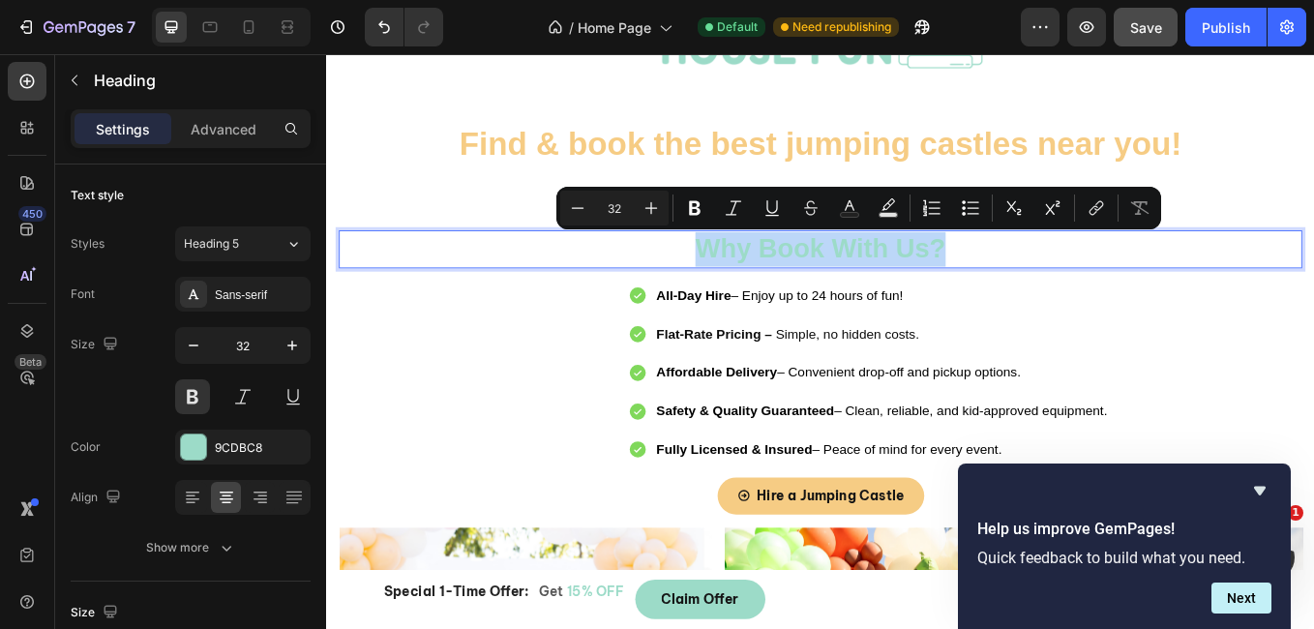
drag, startPoint x: 740, startPoint y: 272, endPoint x: 1126, endPoint y: 280, distance: 386.1
click at [1126, 280] on p "Why Book With Us?" at bounding box center [907, 283] width 1128 height 41
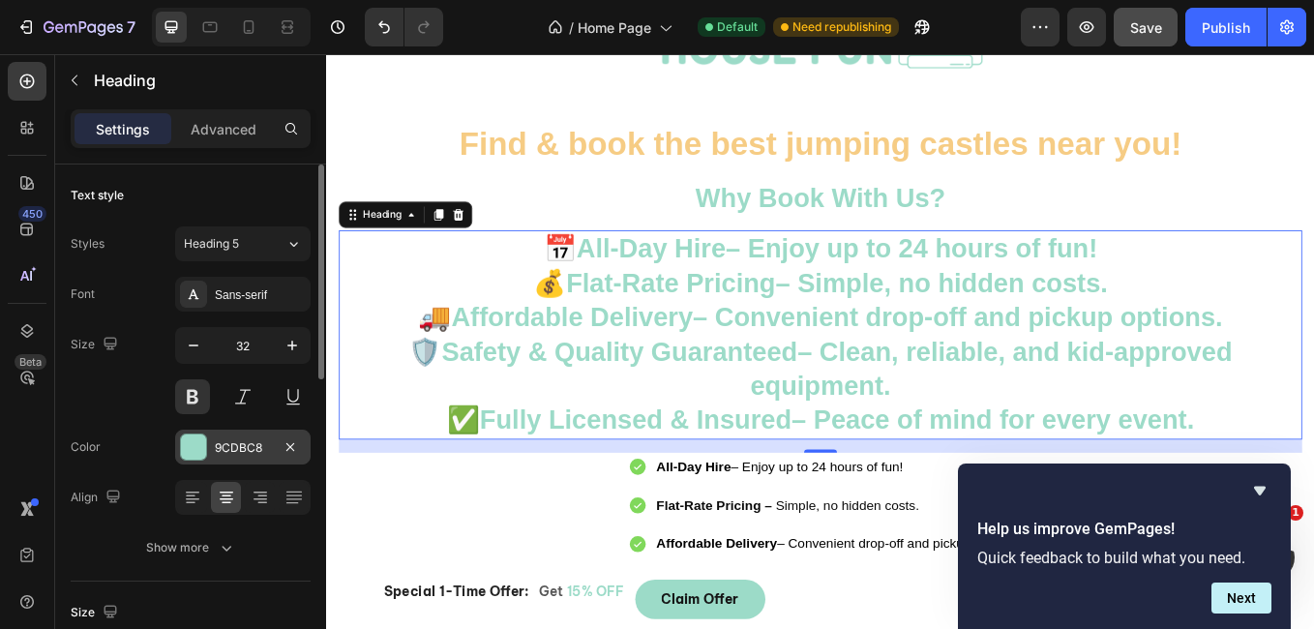
click at [194, 455] on div at bounding box center [193, 446] width 25 height 25
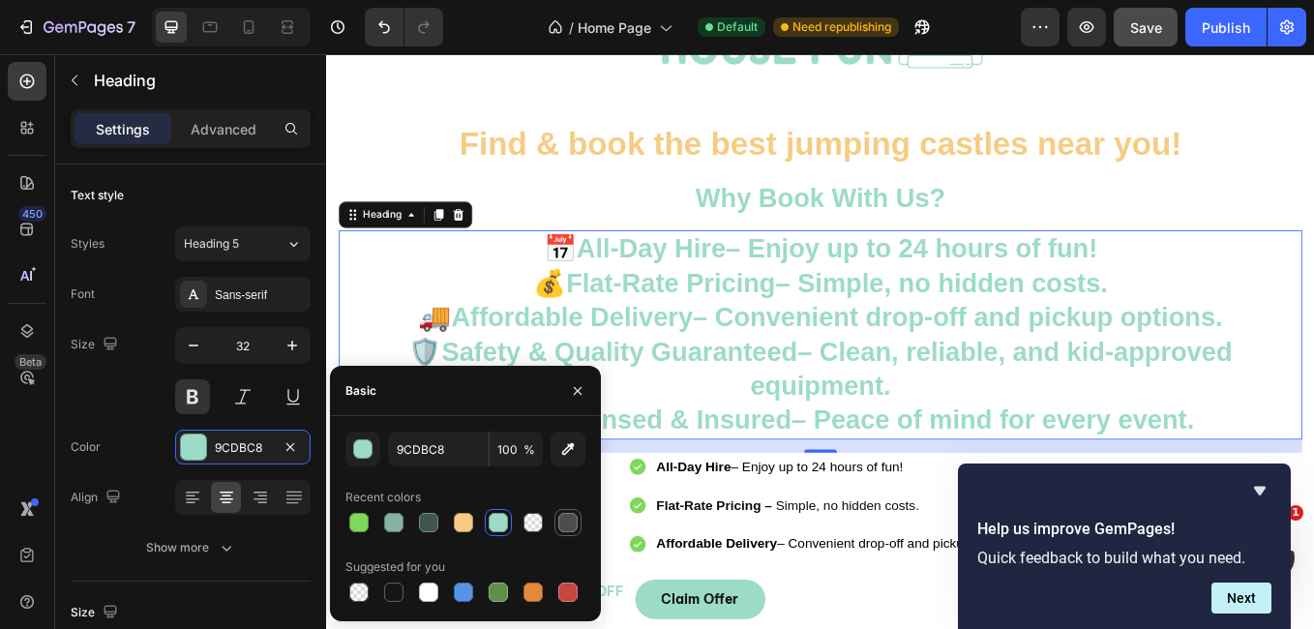
click at [573, 528] on div at bounding box center [567, 522] width 19 height 19
type input "4D4D4D"
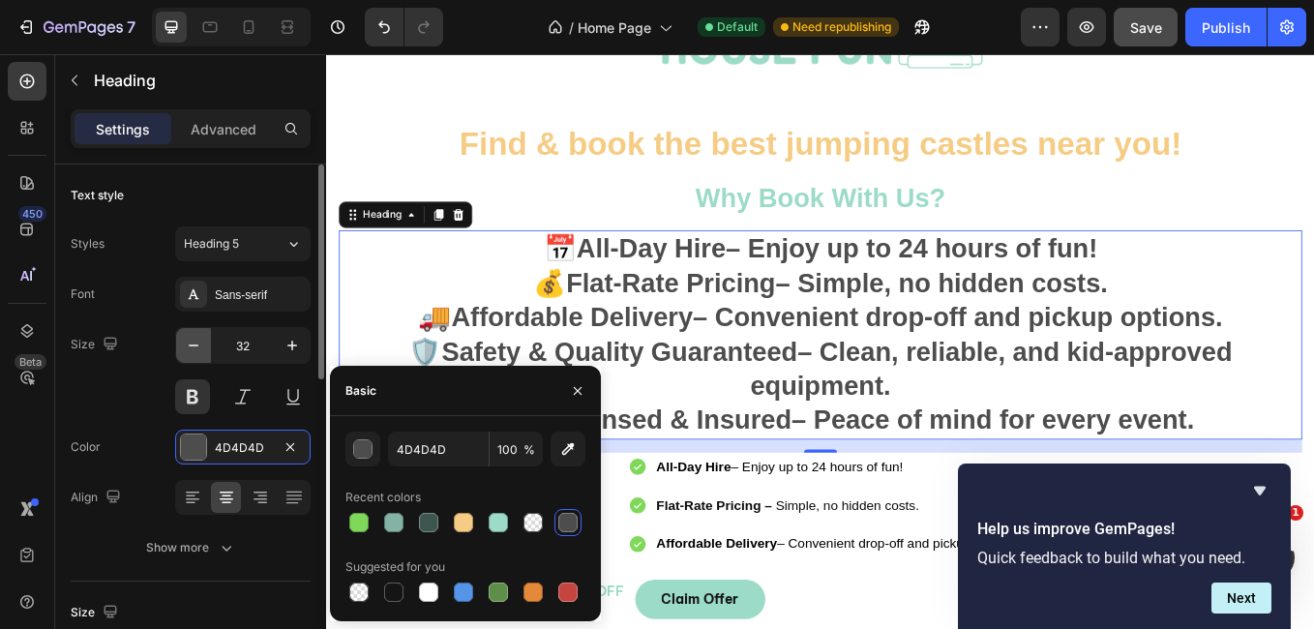
click at [191, 343] on icon "button" at bounding box center [193, 345] width 19 height 19
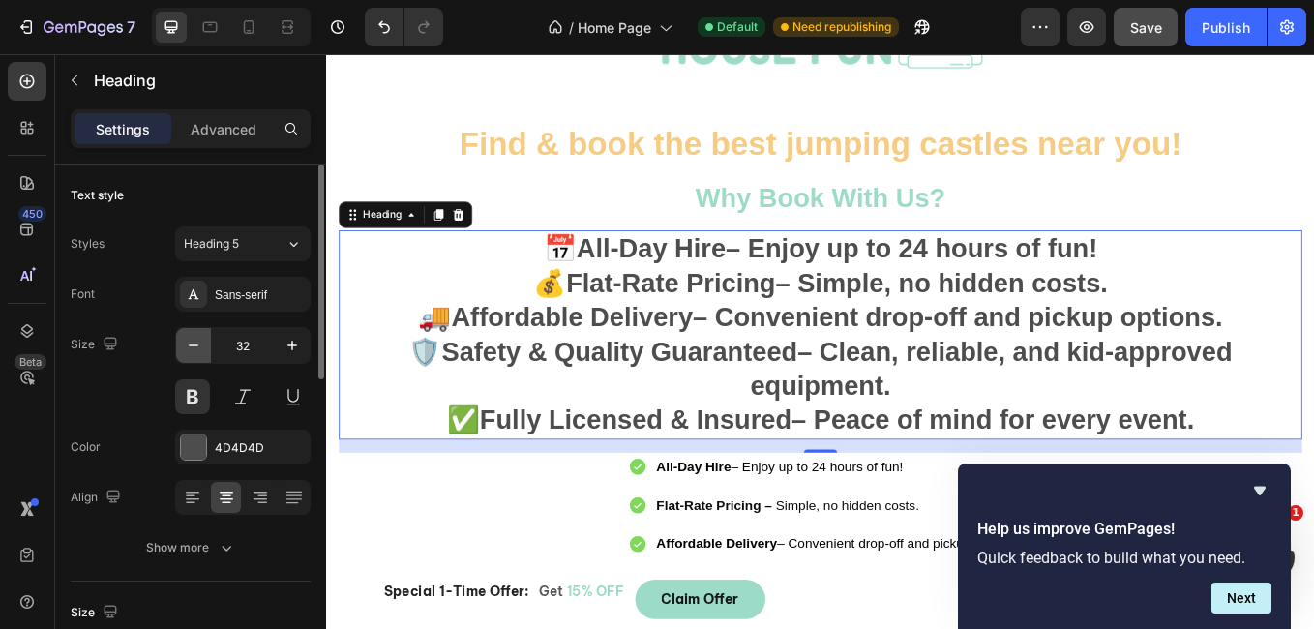
click at [191, 343] on icon "button" at bounding box center [193, 345] width 19 height 19
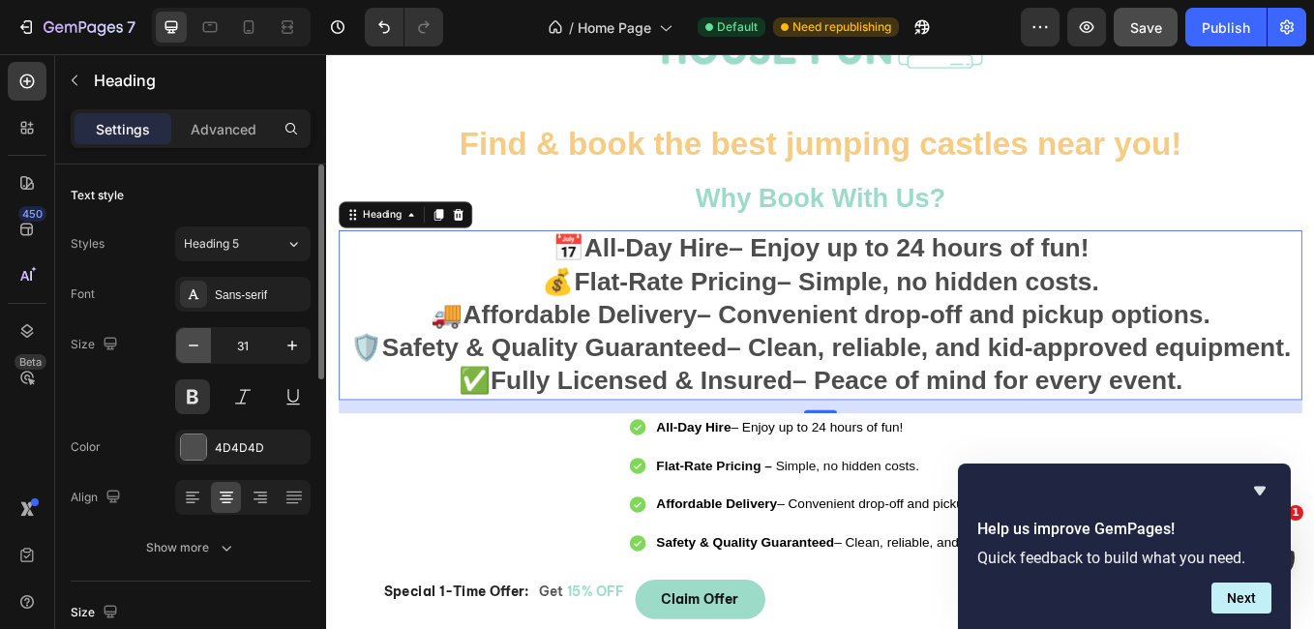
click at [191, 343] on icon "button" at bounding box center [193, 345] width 19 height 19
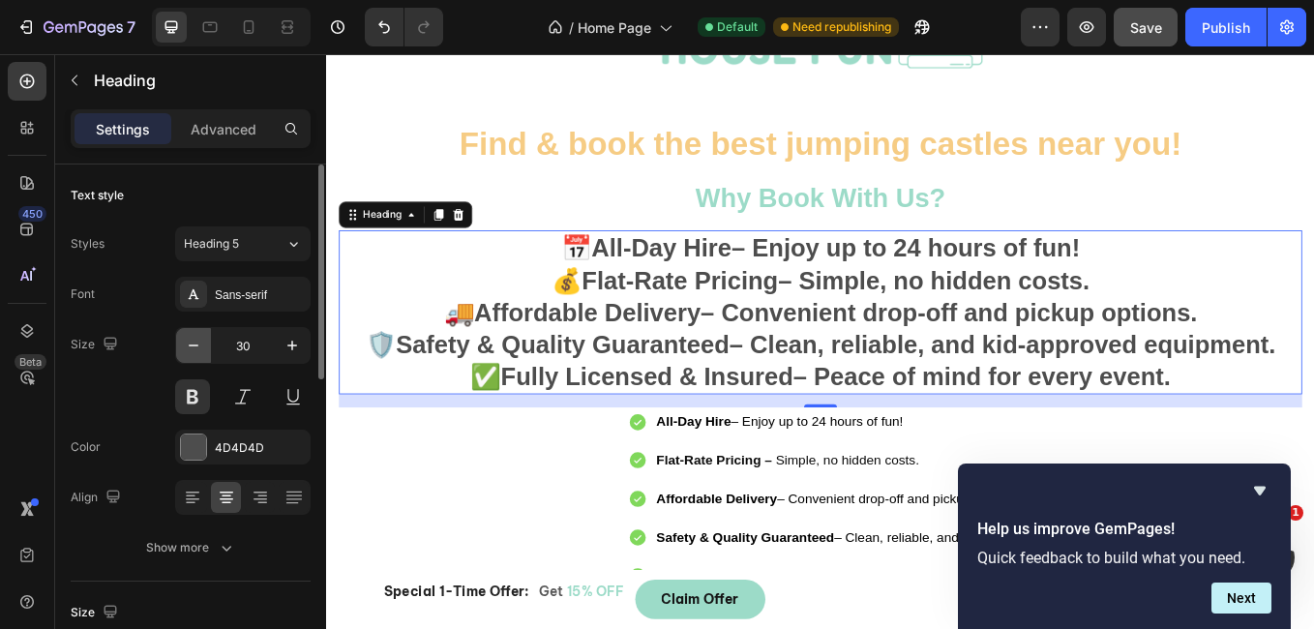
click at [191, 343] on icon "button" at bounding box center [193, 345] width 19 height 19
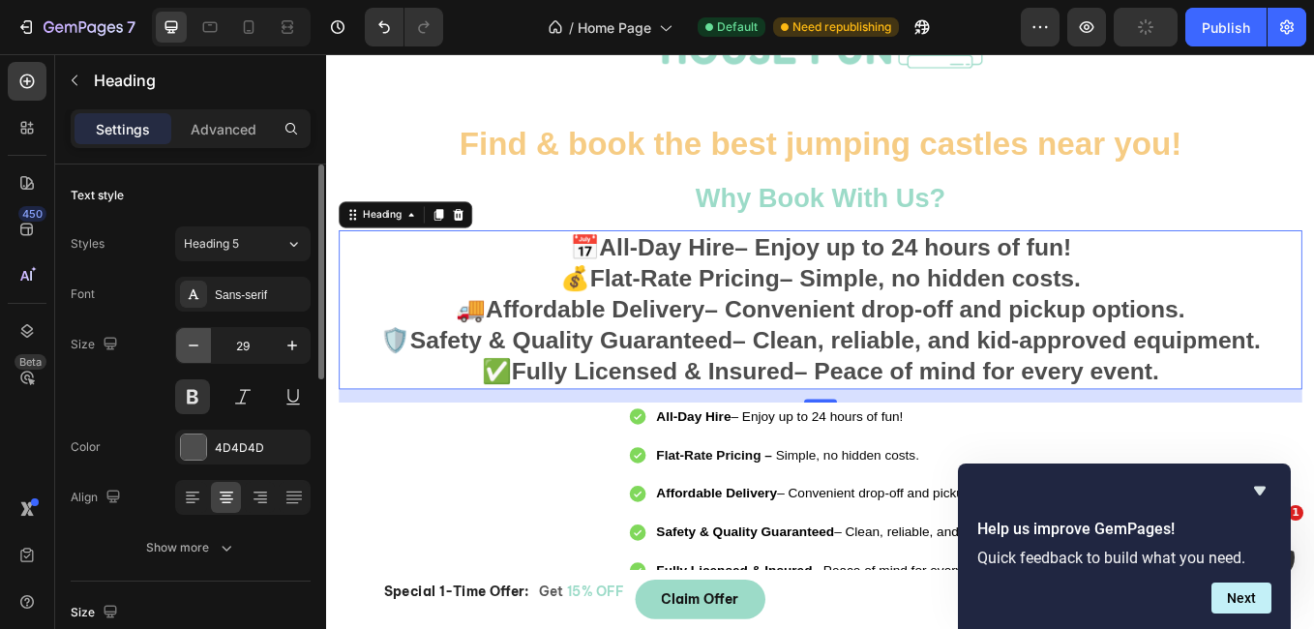
click at [191, 343] on icon "button" at bounding box center [193, 345] width 19 height 19
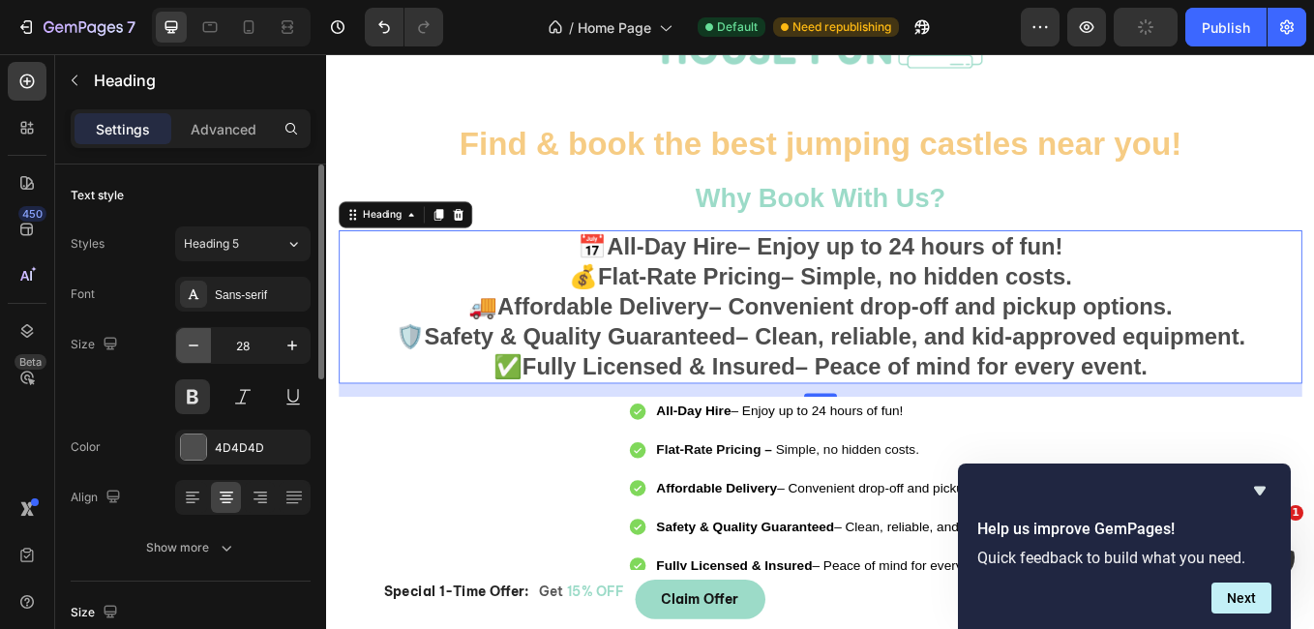
click at [191, 343] on icon "button" at bounding box center [193, 345] width 19 height 19
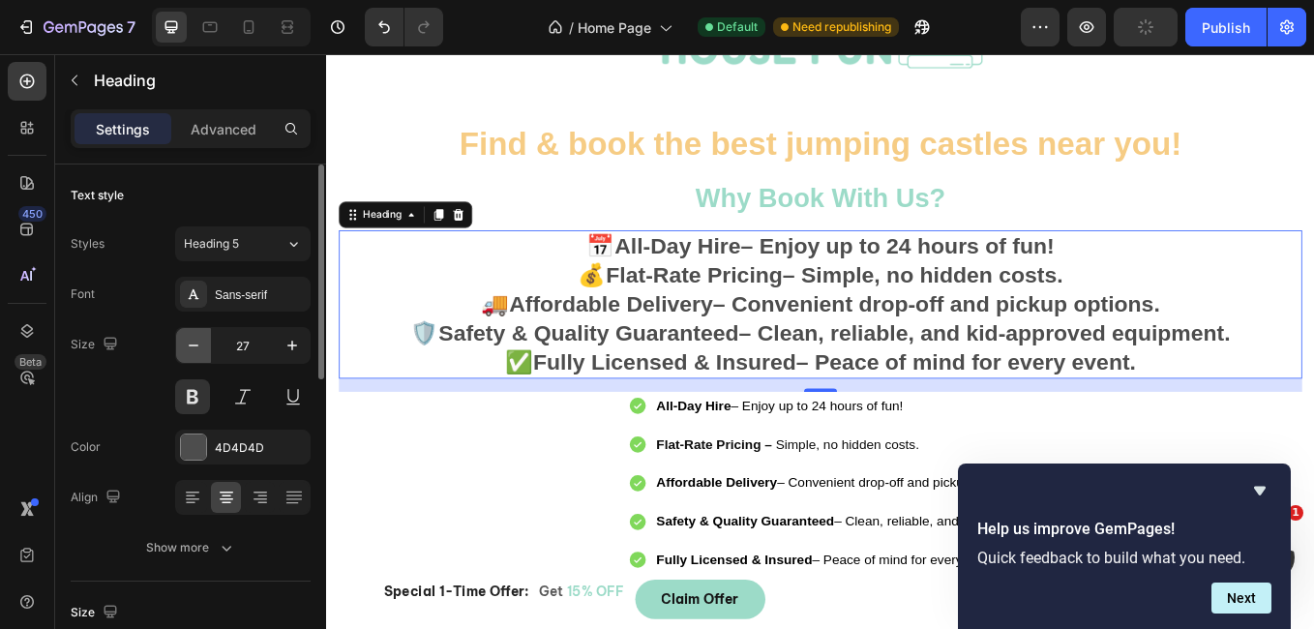
click at [191, 343] on icon "button" at bounding box center [193, 345] width 19 height 19
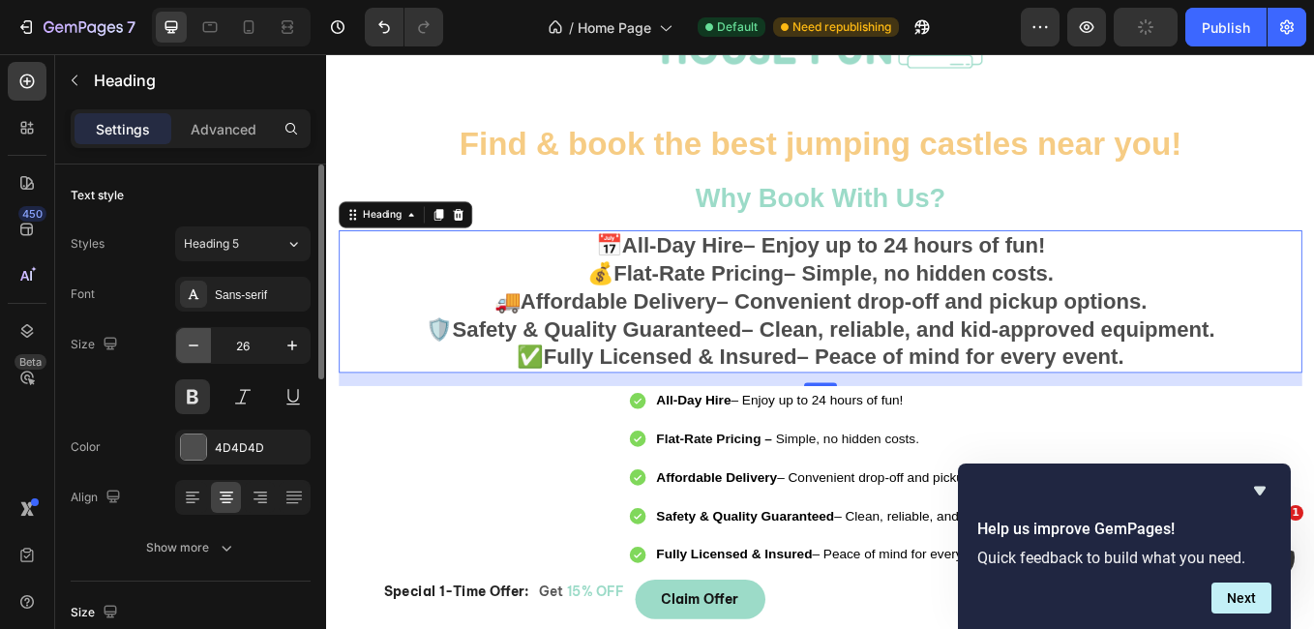
click at [191, 343] on icon "button" at bounding box center [193, 345] width 19 height 19
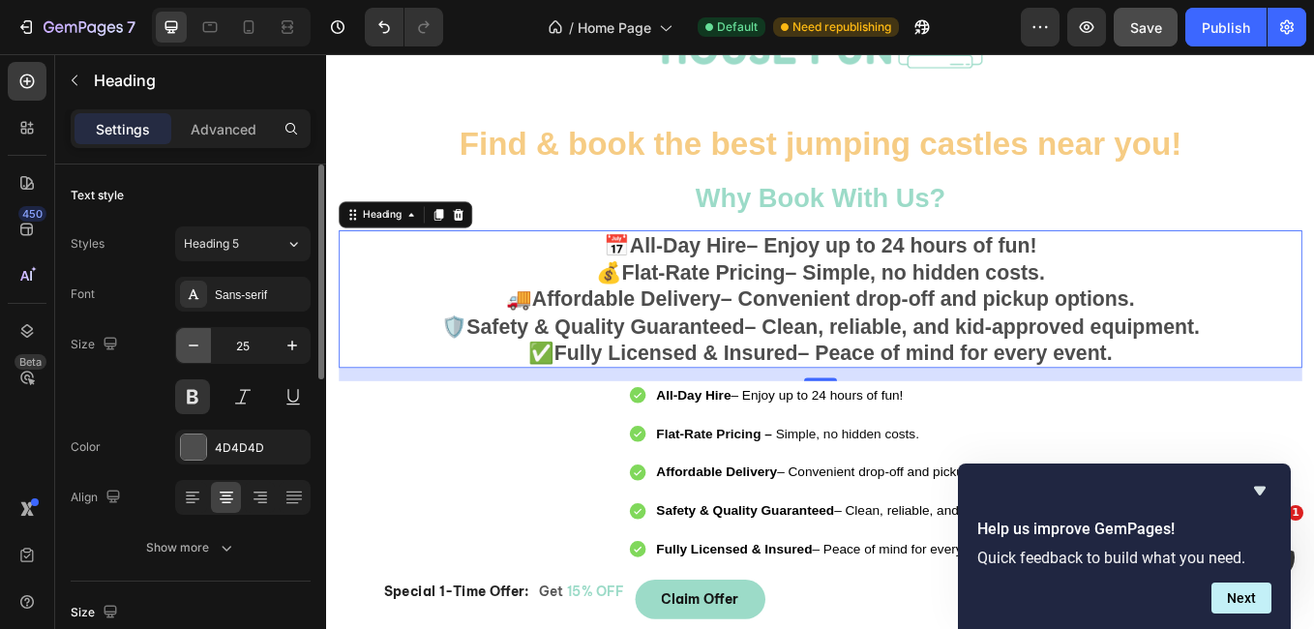
click at [191, 343] on icon "button" at bounding box center [193, 345] width 19 height 19
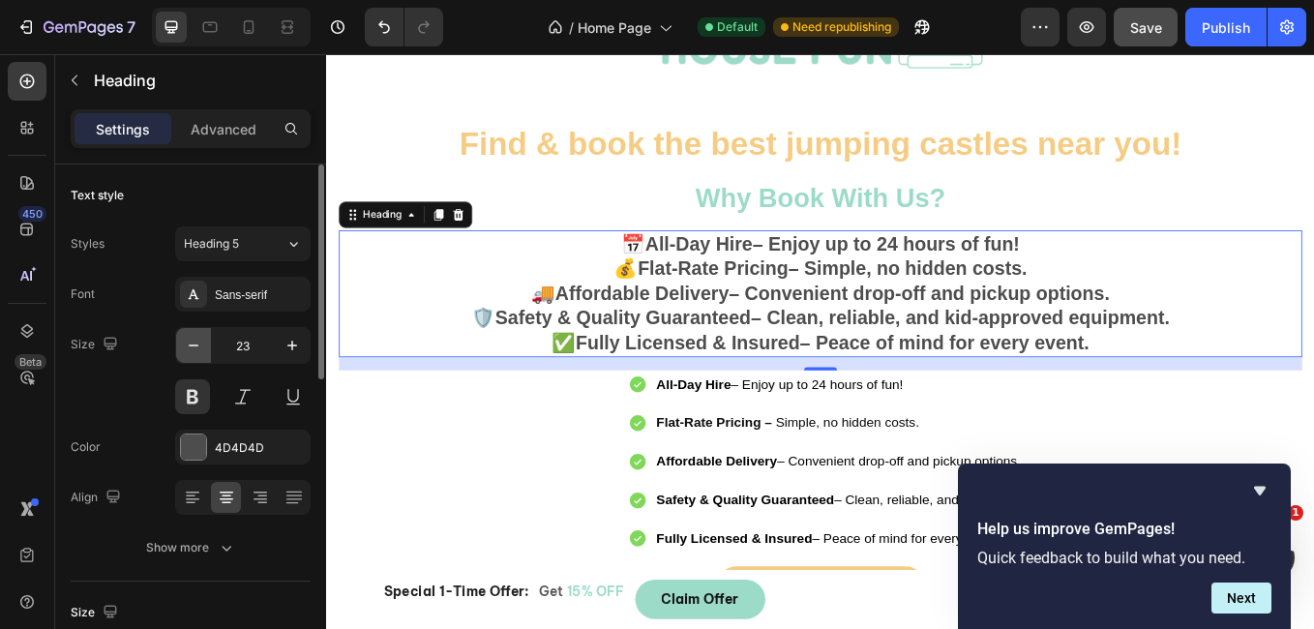
click at [191, 343] on icon "button" at bounding box center [193, 345] width 19 height 19
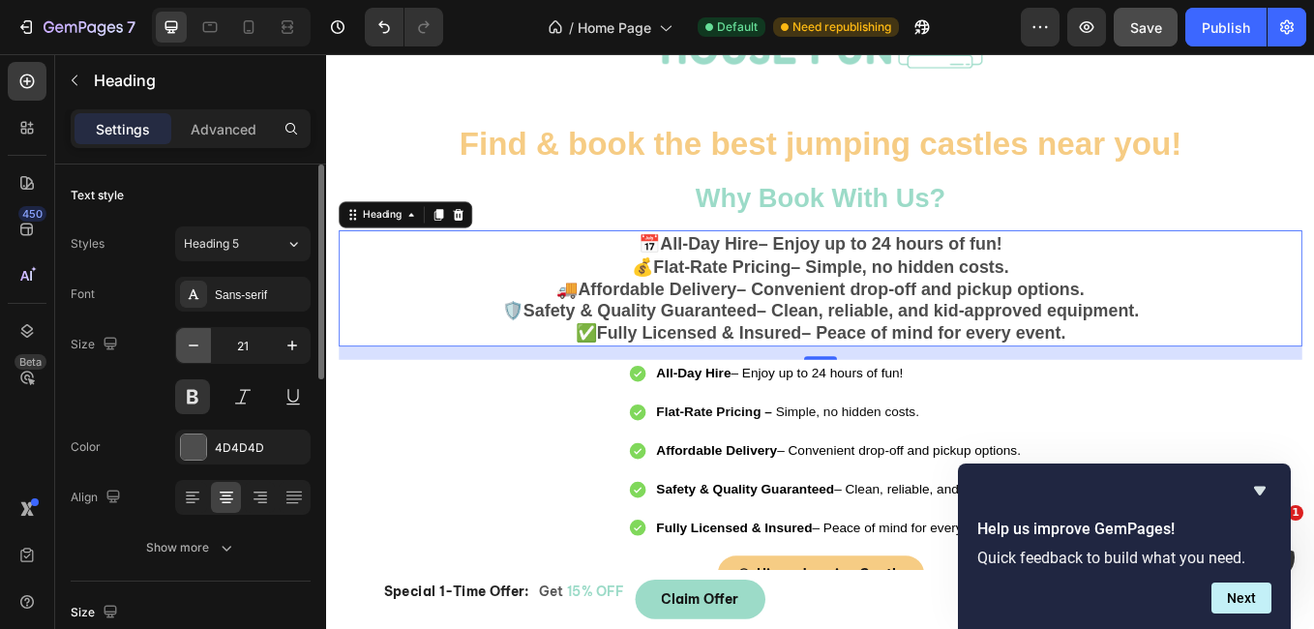
click at [191, 343] on icon "button" at bounding box center [193, 345] width 19 height 19
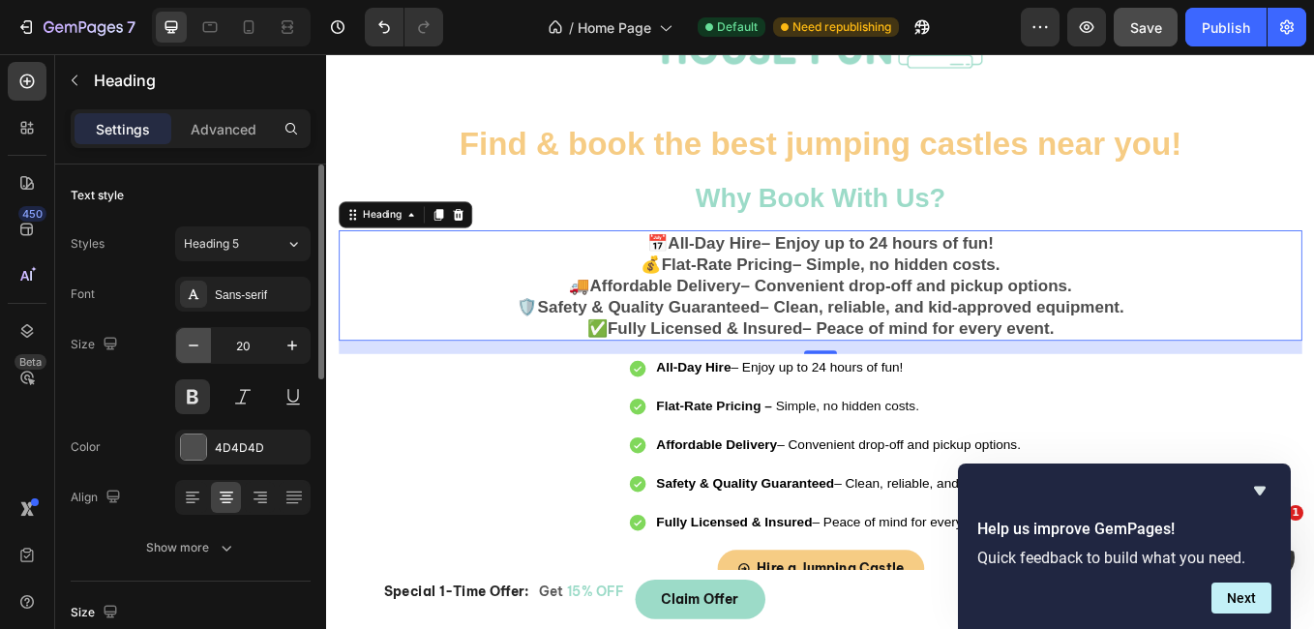
click at [191, 343] on icon "button" at bounding box center [193, 345] width 19 height 19
type input "19"
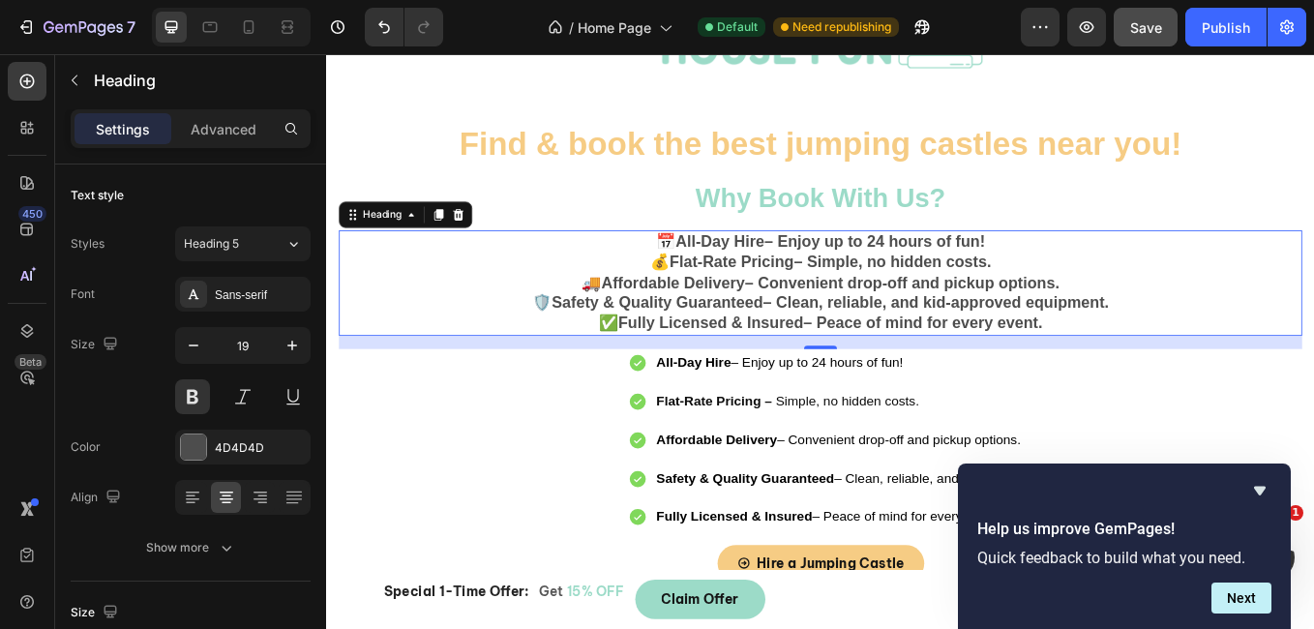
click at [833, 279] on h2 "📅 All-Day Hire – Enjoy up to 24 hours of fun! 💰 Flat-Rate Pricing – Simple, no …" at bounding box center [907, 323] width 1132 height 124
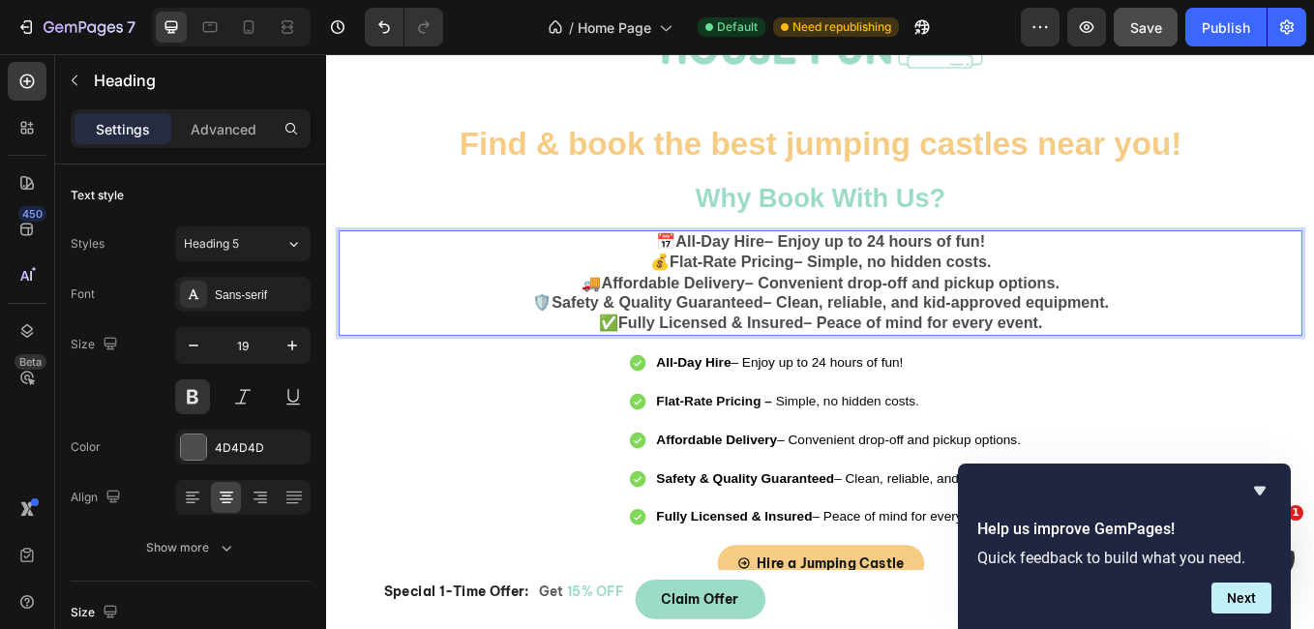
click at [736, 273] on strong "All-Day Hire" at bounding box center [788, 274] width 104 height 20
click at [730, 290] on strong "Flat-Rate Pricing" at bounding box center [803, 298] width 146 height 20
click at [649, 314] on strong "Affordable Delivery" at bounding box center [733, 323] width 168 height 20
click at [577, 334] on p "All-Day Hire – Enjoy up to 24 hours of fun! Flat-Rate Pricing – Simple, no hidd…" at bounding box center [907, 323] width 1128 height 120
click at [580, 344] on p "All-Day Hire – Enjoy up to 24 hours of fun! Flat-Rate Pricing – Simple, no hidd…" at bounding box center [907, 323] width 1128 height 120
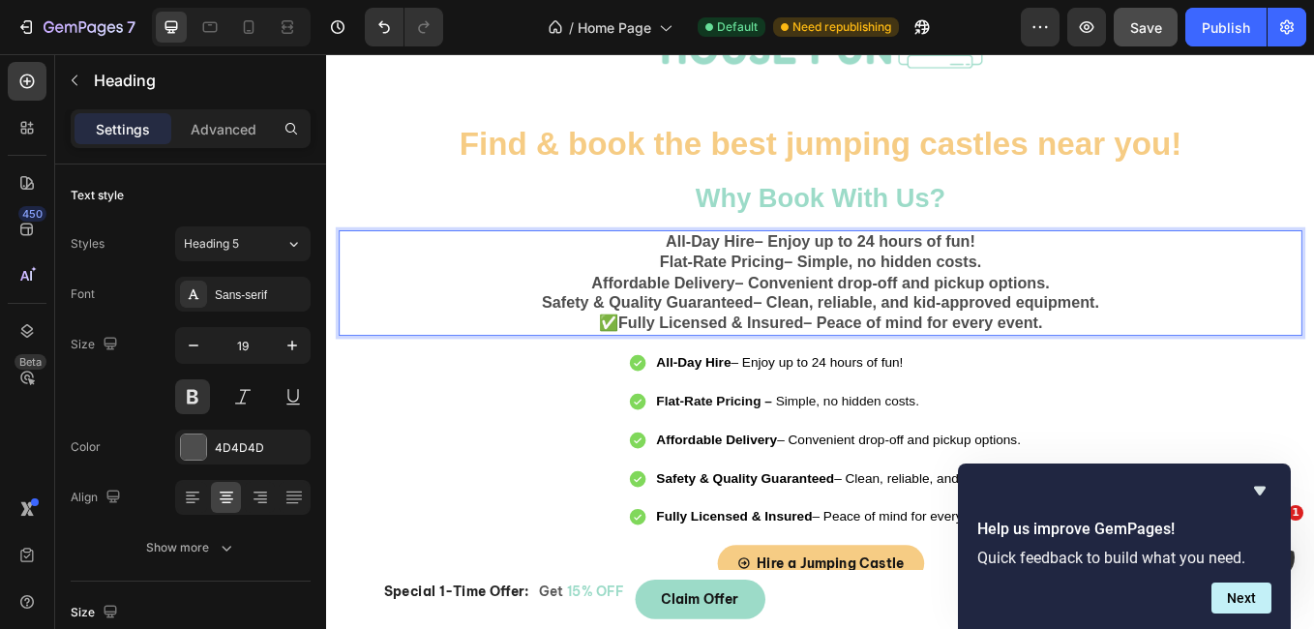
click at [669, 370] on strong "Fully Licensed & Insured" at bounding box center [778, 370] width 218 height 20
click at [1082, 272] on p "All-Day Hire – Enjoy up to 24 hours of fun! Flat-Rate Pricing – Simple, no hidd…" at bounding box center [907, 323] width 1128 height 120
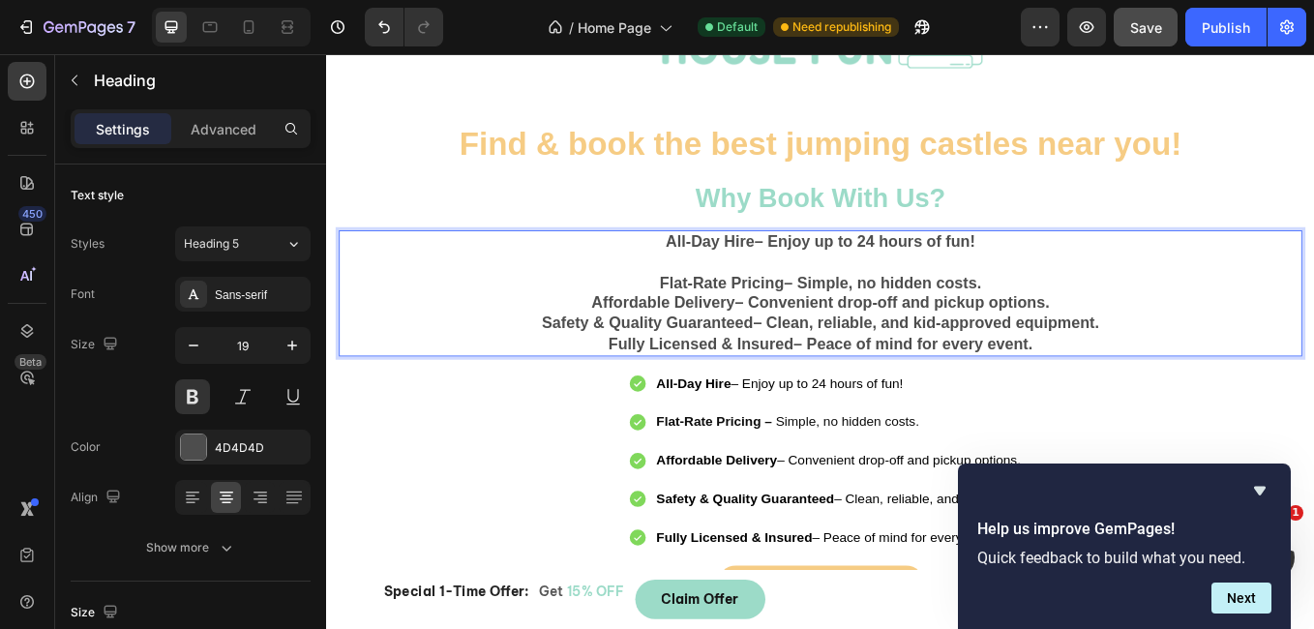
click at [1106, 313] on p "All-Day Hire – Enjoy up to 24 hours of fun! ⁠⁠⁠⁠⁠⁠⁠ Flat-Rate Pricing – Simple,…" at bounding box center [907, 334] width 1128 height 143
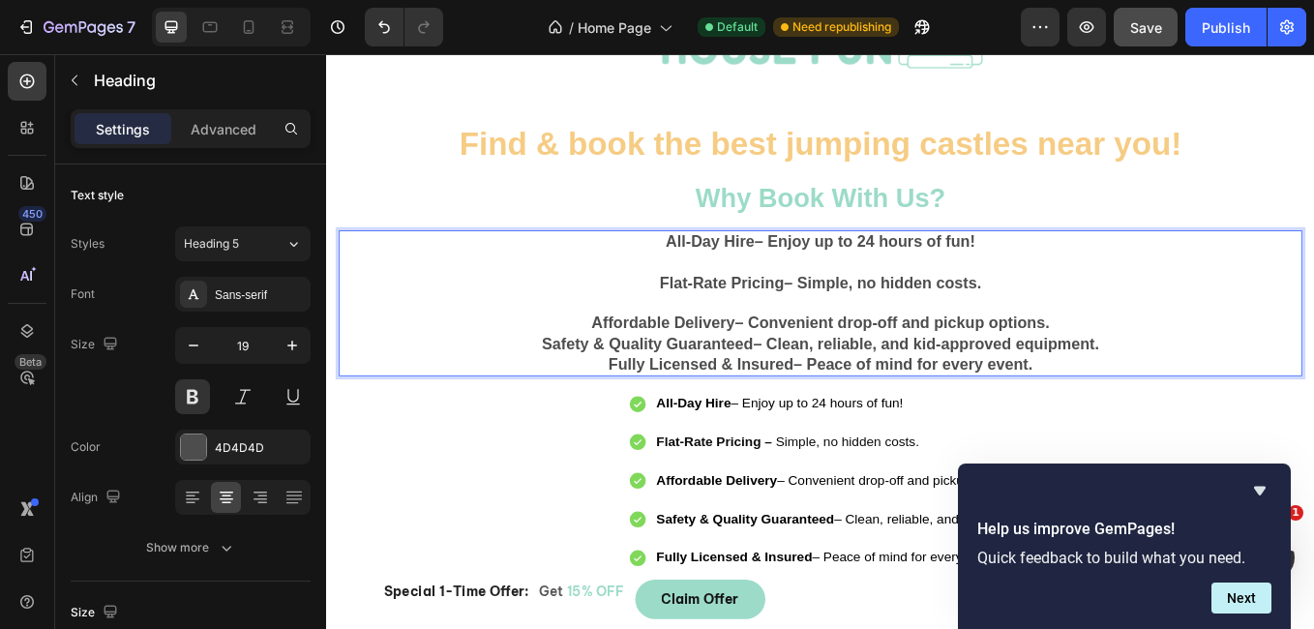
click at [1205, 368] on p "All-Day Hire – Enjoy up to 24 hours of fun! Flat-Rate Pricing – Simple, no hidd…" at bounding box center [907, 346] width 1128 height 167
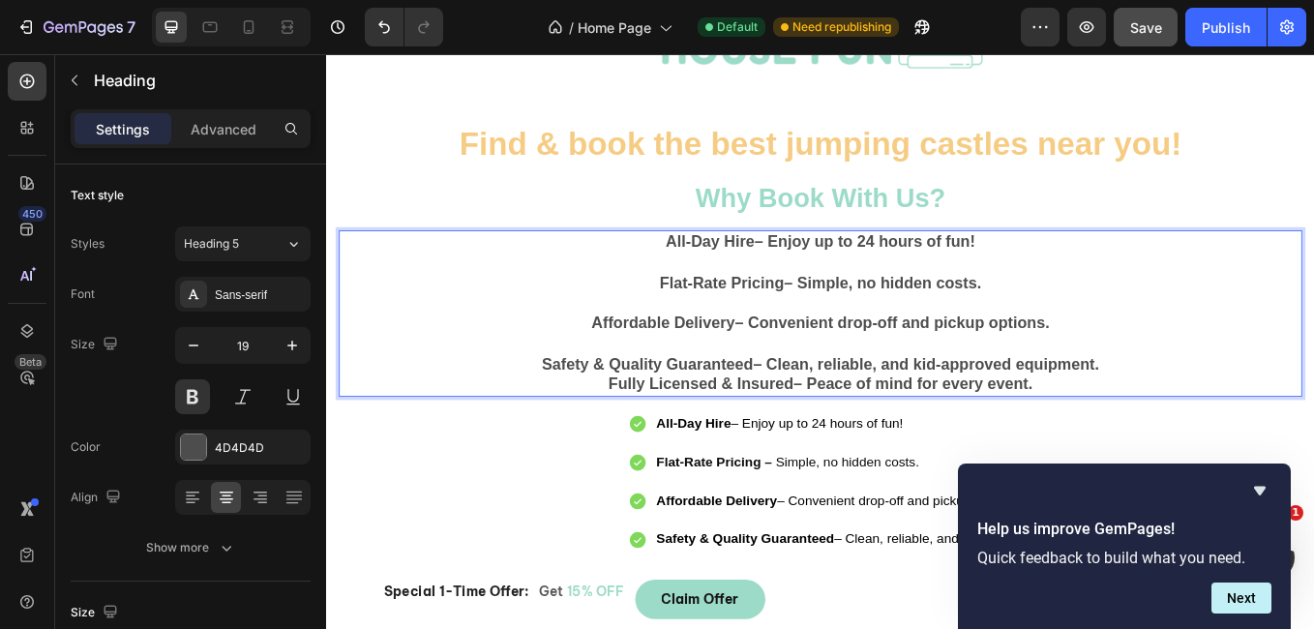
click at [1251, 406] on p "All-Day Hire – Enjoy up to 24 hours of fun! Flat-Rate Pricing – Simple, no hidd…" at bounding box center [907, 359] width 1128 height 192
click at [1252, 422] on p "All-Day Hire – Enjoy up to 24 hours of fun! Flat-Rate Pricing – Simple, no hidd…" at bounding box center [907, 359] width 1128 height 192
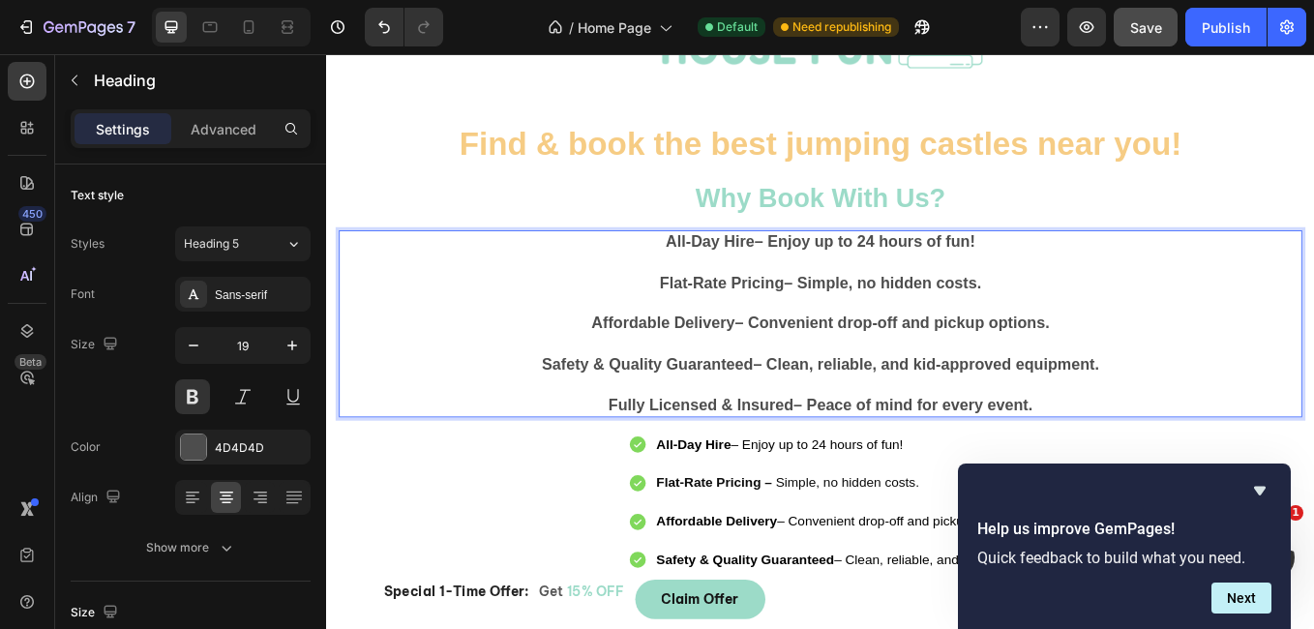
click at [1223, 466] on p "All-Day Hire – Enjoy up to 24 hours of fun! Flat-Rate Pricing – Simple, no hidd…" at bounding box center [907, 370] width 1128 height 215
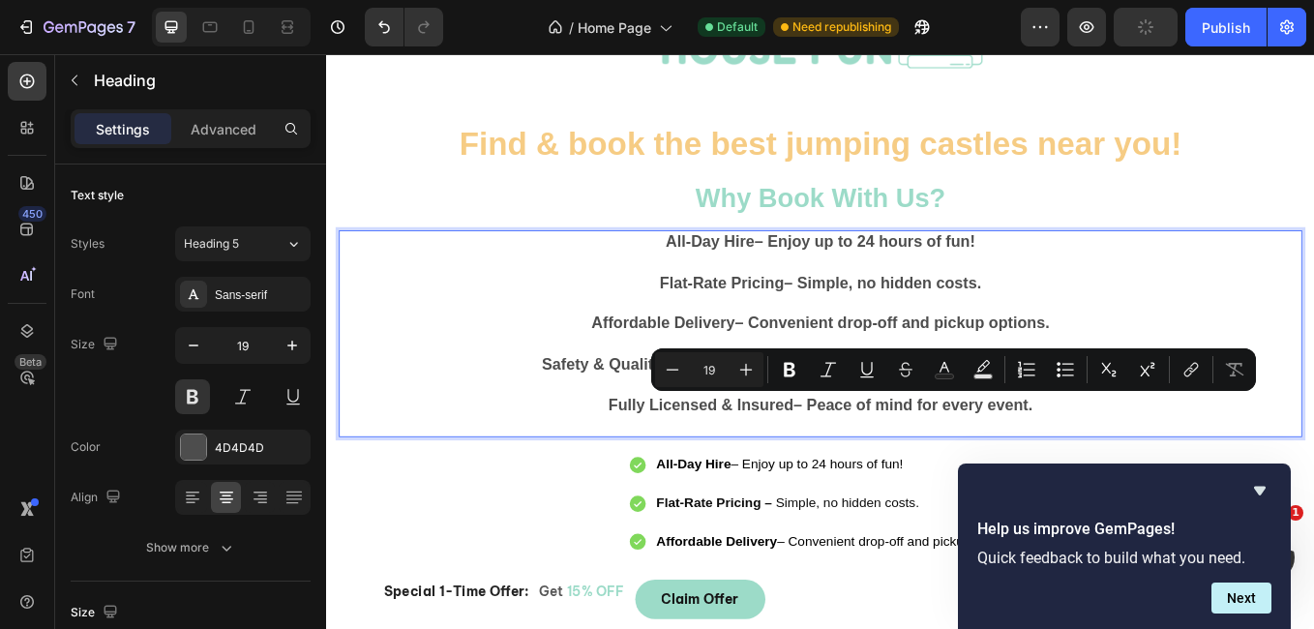
drag, startPoint x: 1182, startPoint y: 465, endPoint x: 870, endPoint y: 470, distance: 312.6
click at [870, 470] on p "All-Day Hire – Enjoy up to 24 hours of fun! Flat-Rate Pricing – Simple, no hidd…" at bounding box center [907, 382] width 1128 height 239
click at [790, 376] on icon "Editor contextual toolbar" at bounding box center [790, 370] width 12 height 15
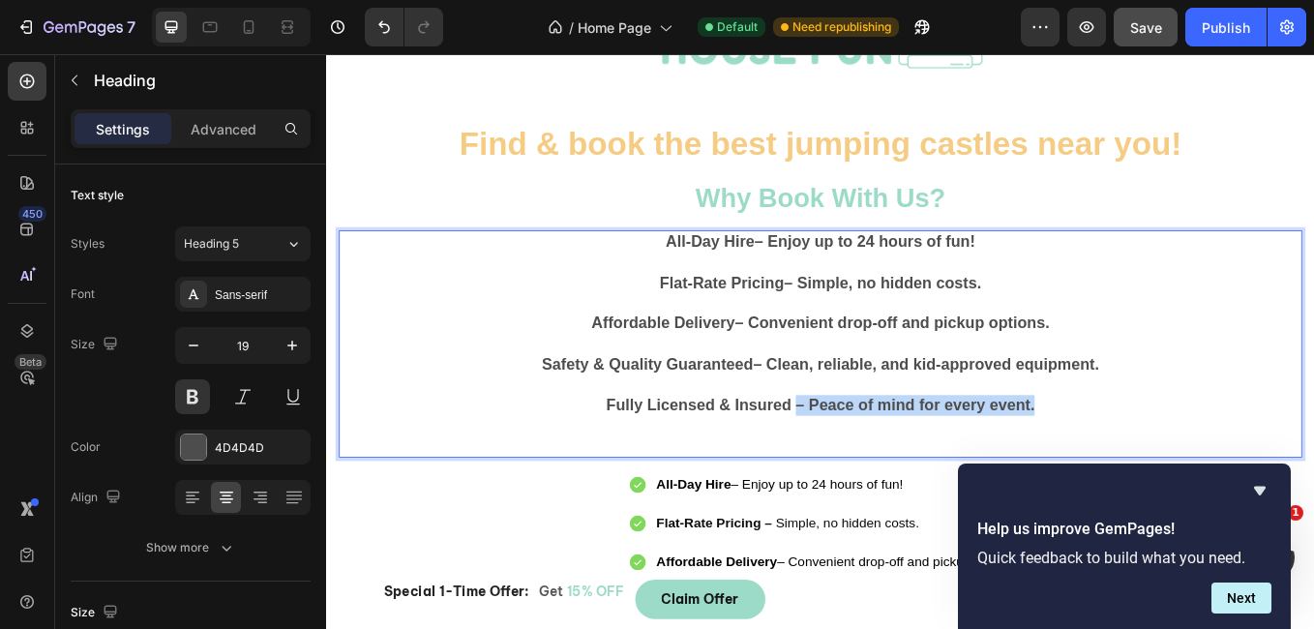
drag, startPoint x: 874, startPoint y: 468, endPoint x: 1226, endPoint y: 477, distance: 352.3
click at [1226, 477] on p "All-Day Hire – Enjoy up to 24 hours of fun! Flat-Rate Pricing – Simple, no hidd…" at bounding box center [907, 394] width 1128 height 263
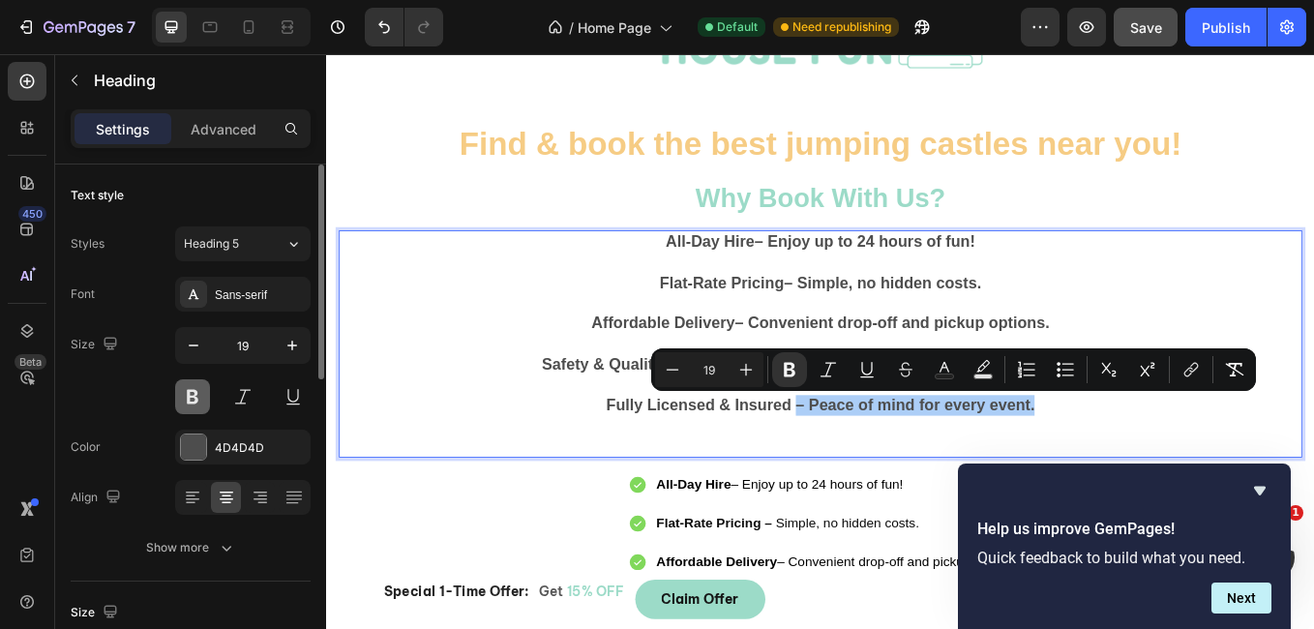
click at [186, 403] on button at bounding box center [192, 396] width 35 height 35
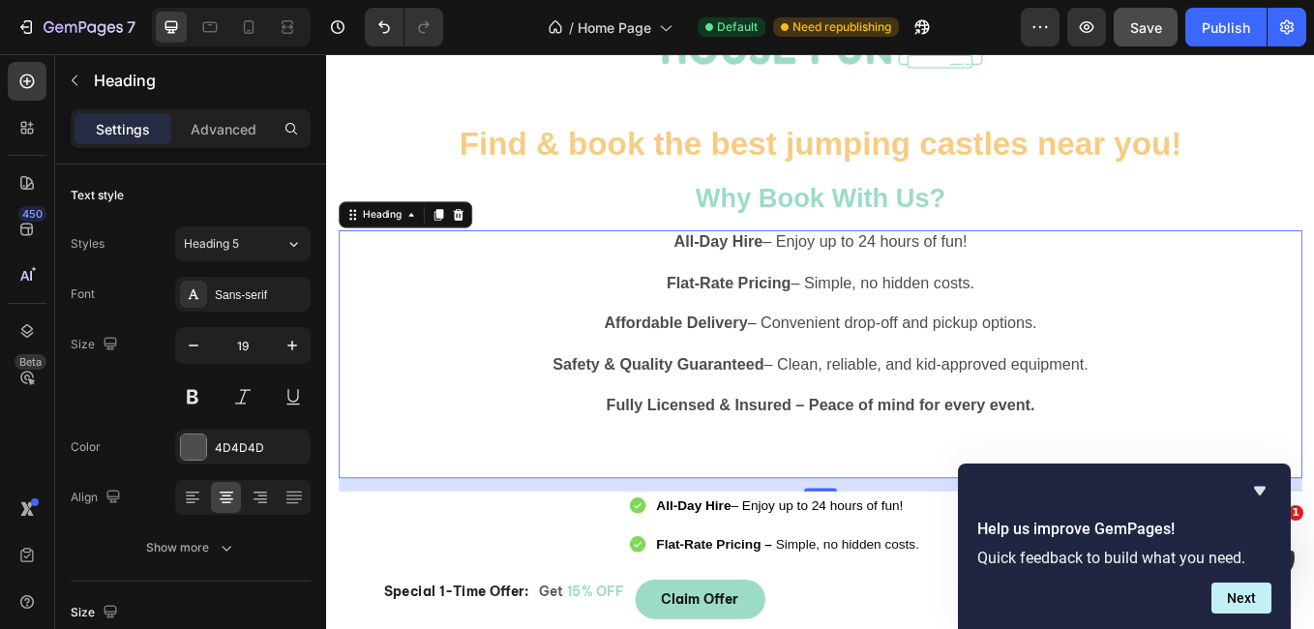
click at [1179, 471] on p "All-Day Hire – Enjoy up to 24 hours of fun! Flat-Rate Pricing – Simple, no hidd…" at bounding box center [907, 406] width 1128 height 286
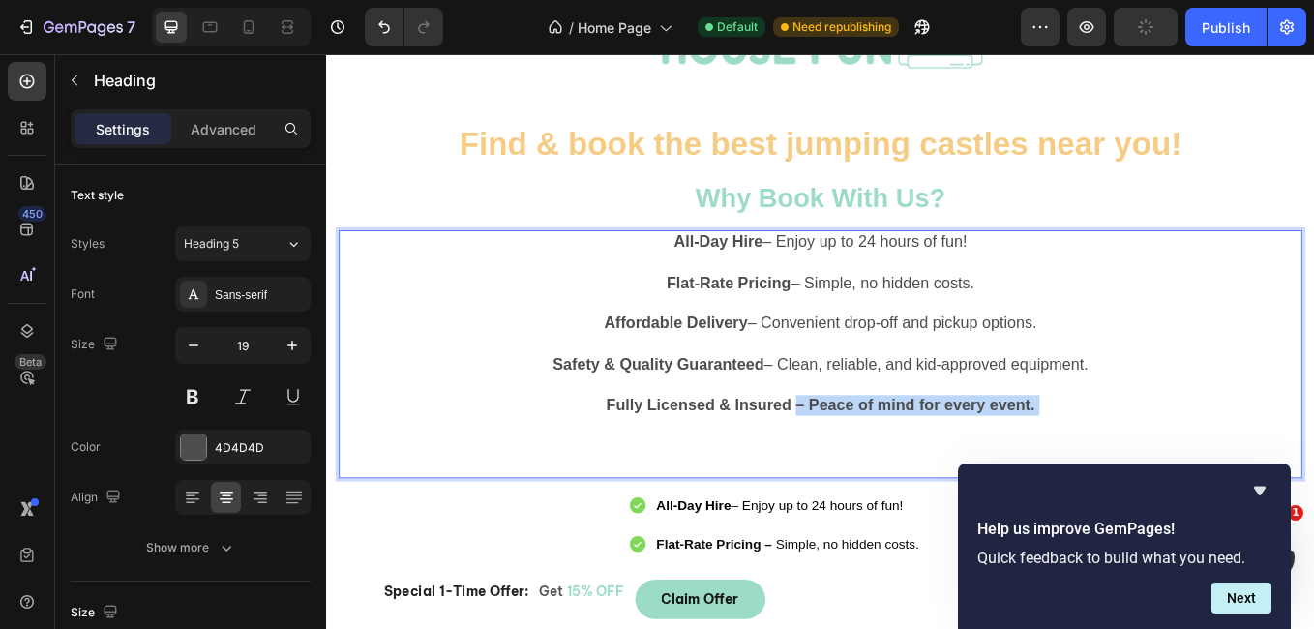
drag, startPoint x: 1179, startPoint y: 471, endPoint x: 872, endPoint y: 470, distance: 307.7
click at [872, 470] on p "All-Day Hire – Enjoy up to 24 hours of fun! Flat-Rate Pricing – Simple, no hidd…" at bounding box center [907, 406] width 1128 height 286
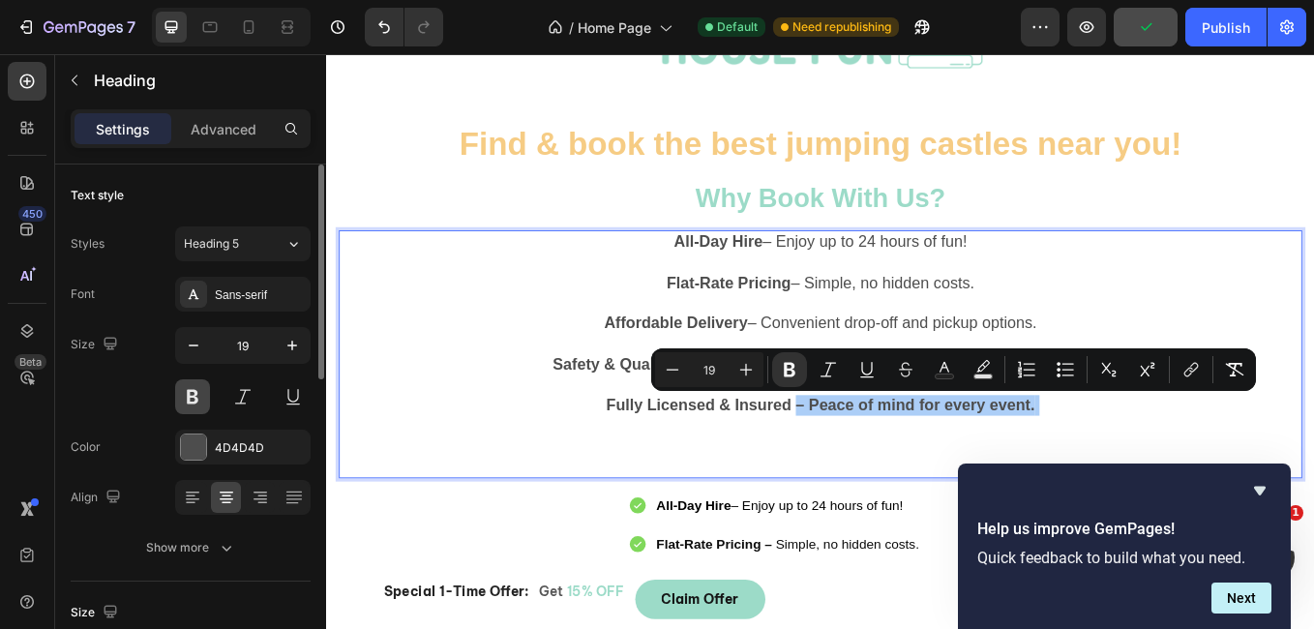
click at [195, 406] on button at bounding box center [192, 396] width 35 height 35
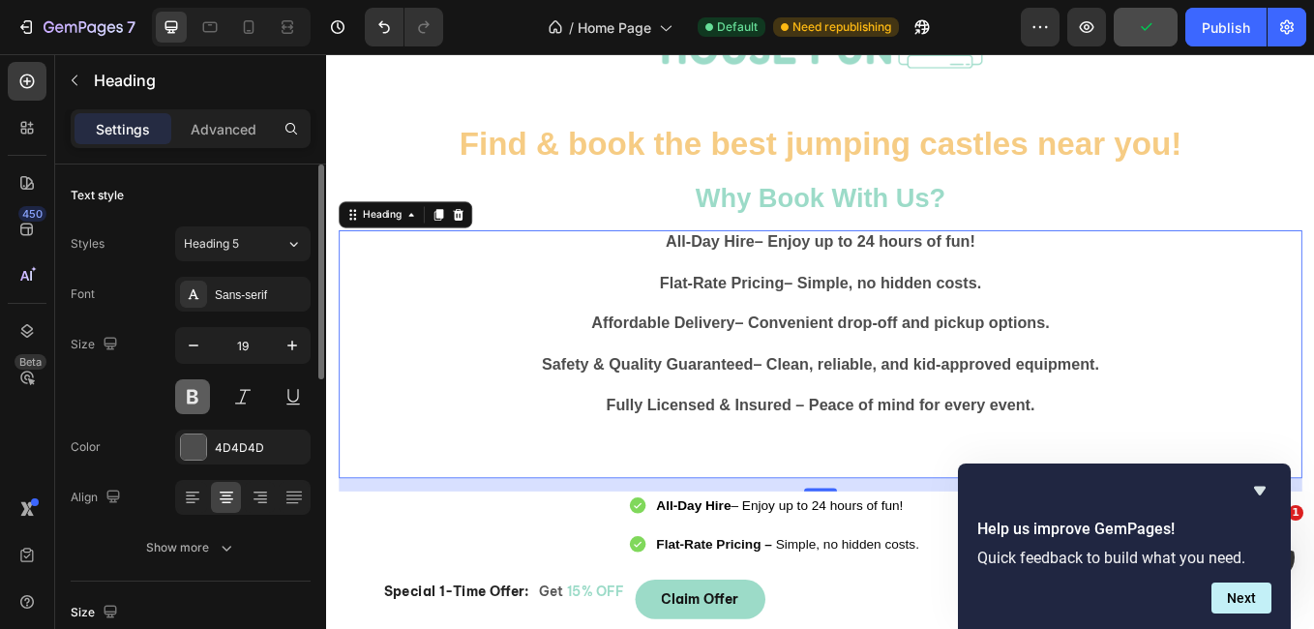
click at [195, 406] on button at bounding box center [192, 396] width 35 height 35
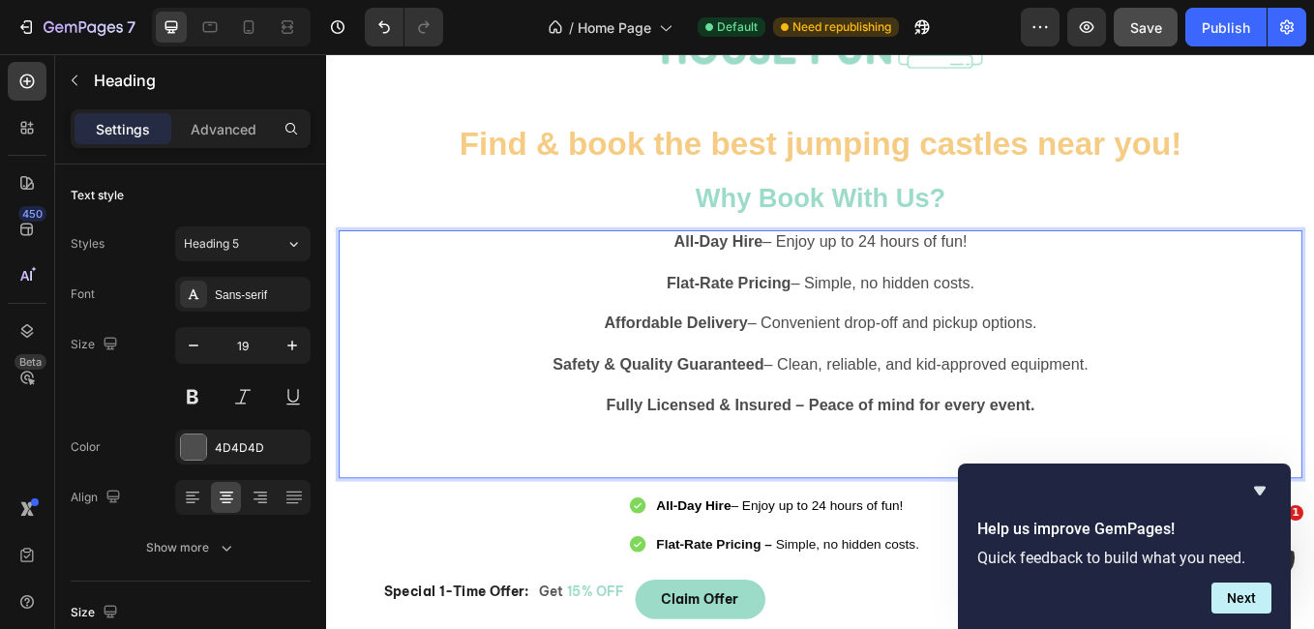
click at [885, 466] on strong "– Peace of mind for every event." at bounding box center [1018, 466] width 281 height 20
drag, startPoint x: 885, startPoint y: 466, endPoint x: 1205, endPoint y: 473, distance: 319.4
click at [1205, 473] on p "All-Day Hire – Enjoy up to 24 hours of fun! Flat-Rate Pricing – Simple, no hidd…" at bounding box center [907, 406] width 1128 height 286
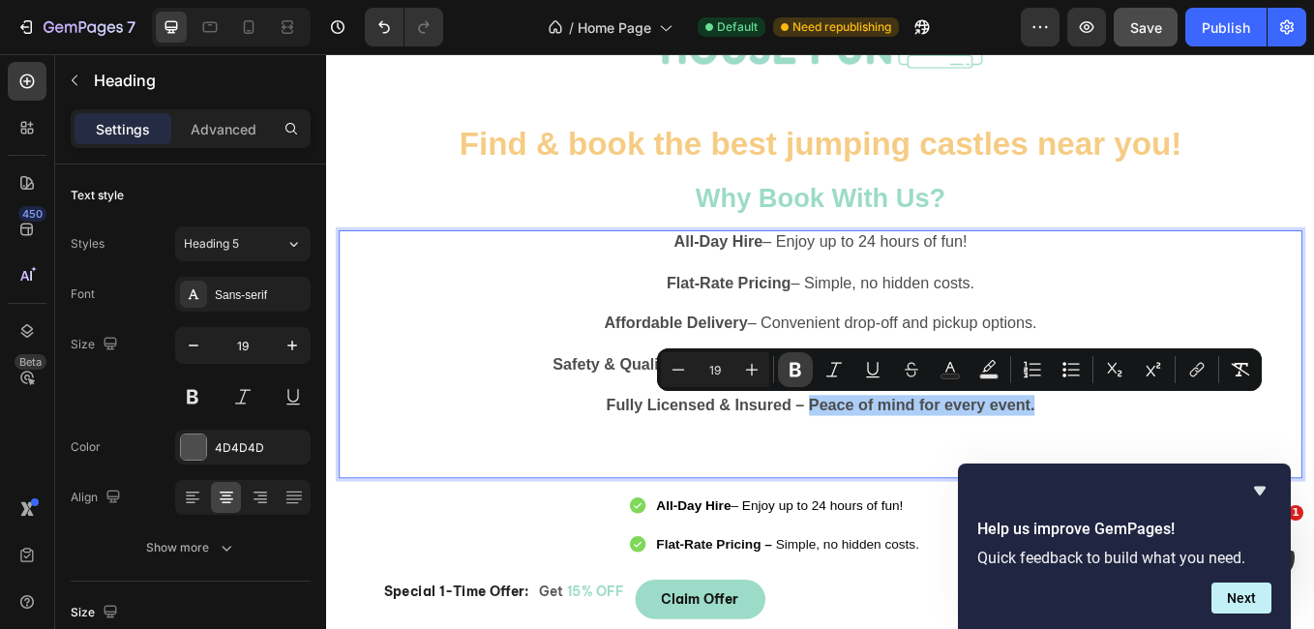
click at [791, 361] on icon "Editor contextual toolbar" at bounding box center [795, 369] width 19 height 19
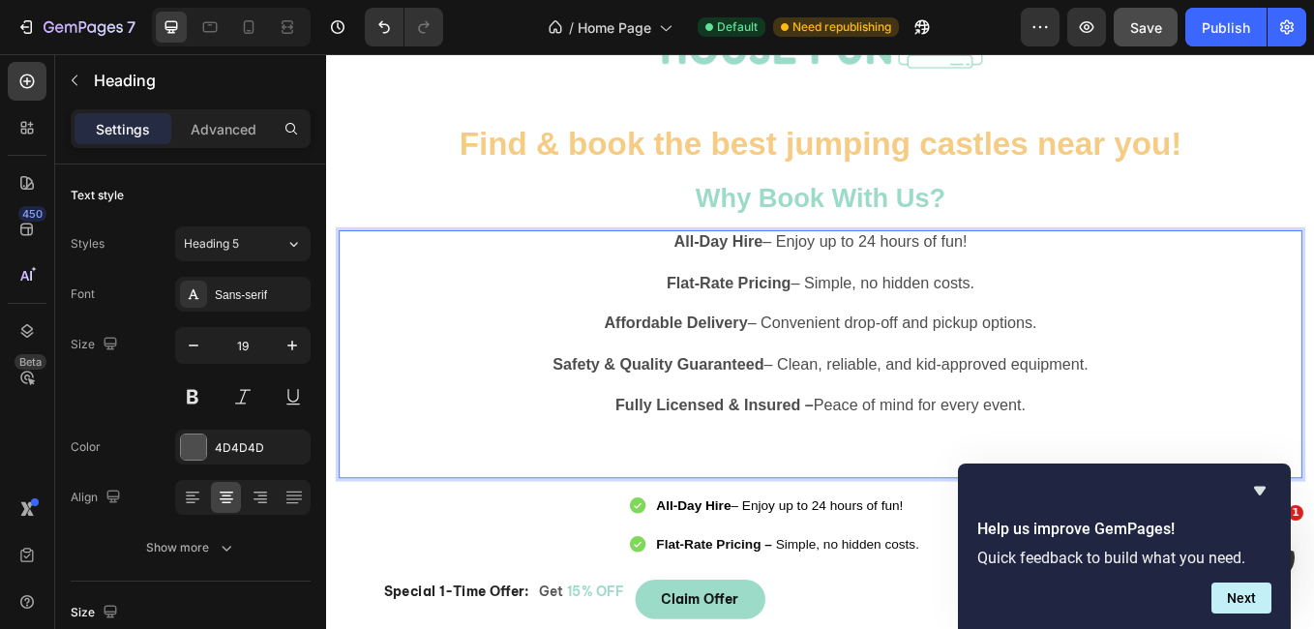
click at [893, 513] on p "All-Day Hire – Enjoy up to 24 hours of fun! Flat-Rate Pricing – Simple, no hidd…" at bounding box center [907, 406] width 1128 height 286
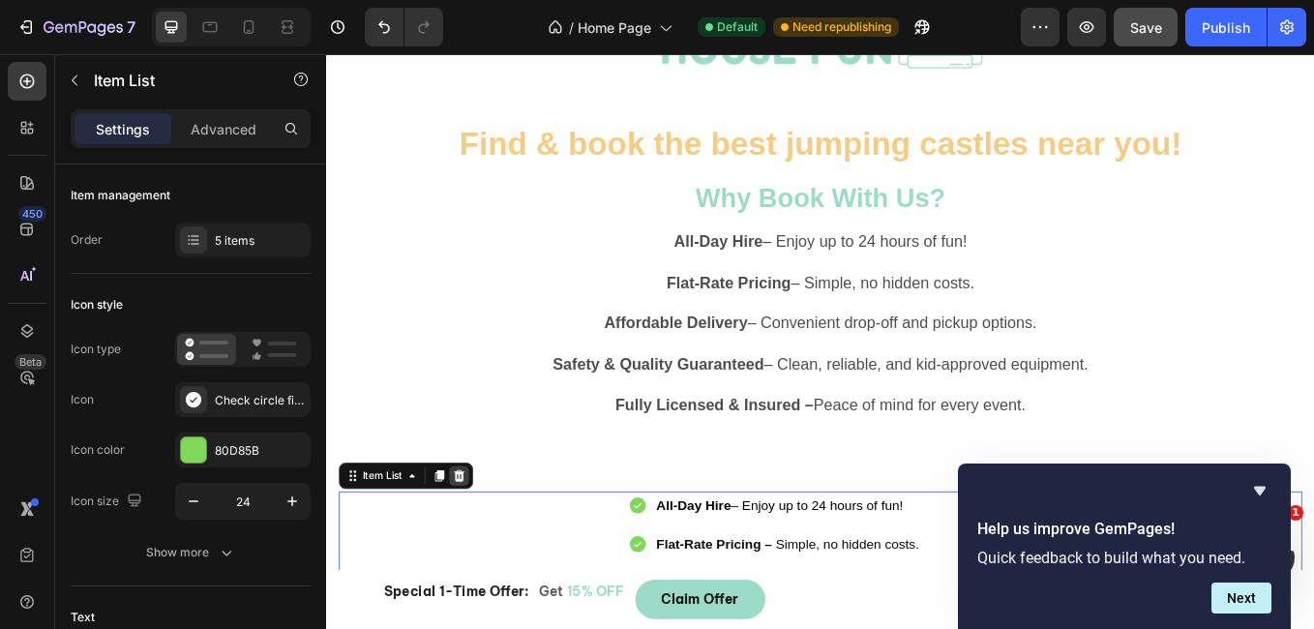
click at [485, 549] on icon at bounding box center [482, 550] width 13 height 14
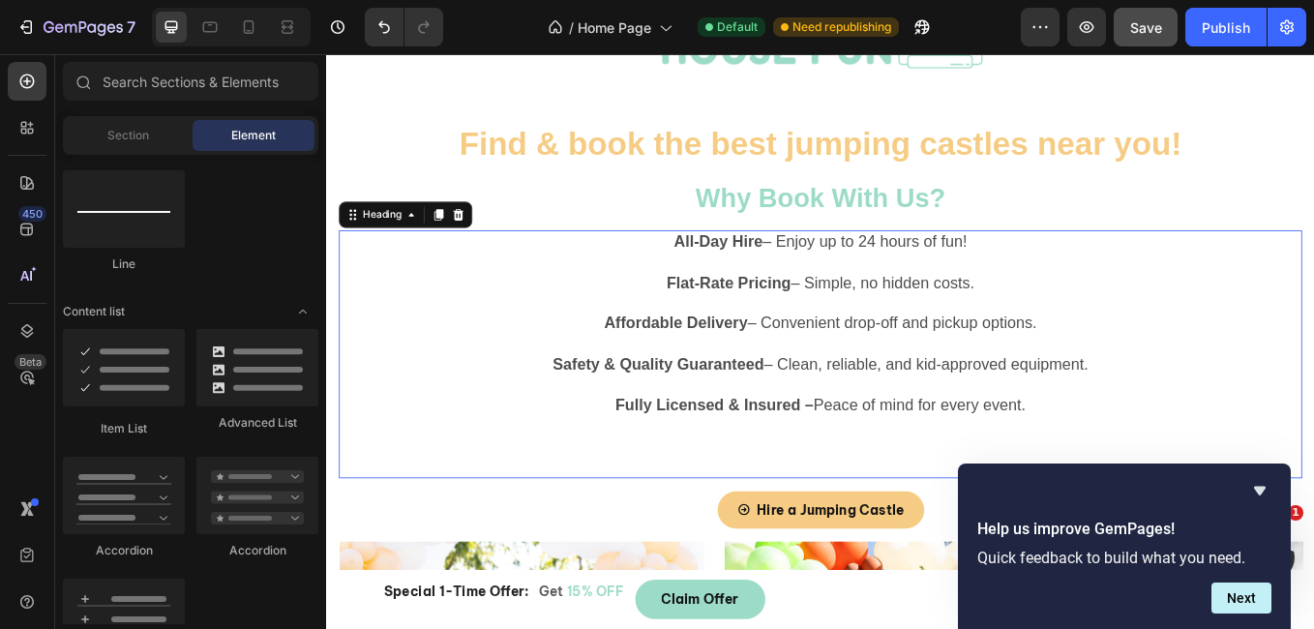
click at [885, 530] on p "⁠⁠⁠⁠⁠⁠⁠ All-Day Hire – Enjoy up to 24 hours of fun! Flat-Rate Pricing – Simple,…" at bounding box center [907, 406] width 1128 height 286
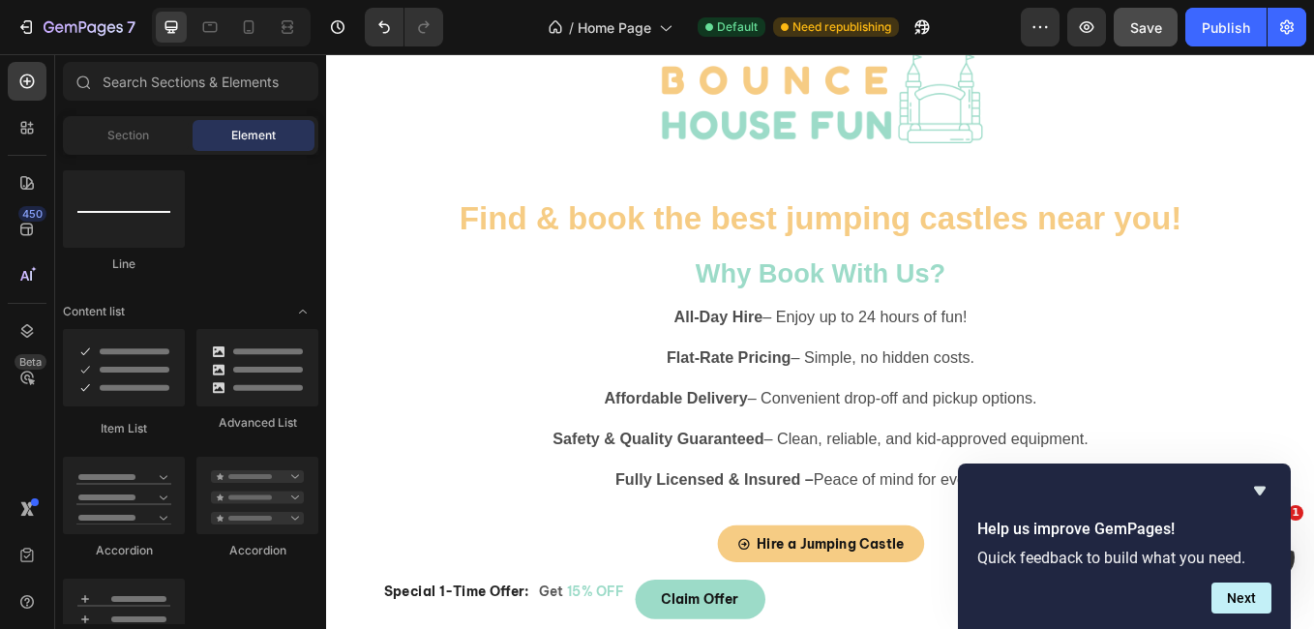
scroll to position [235, 0]
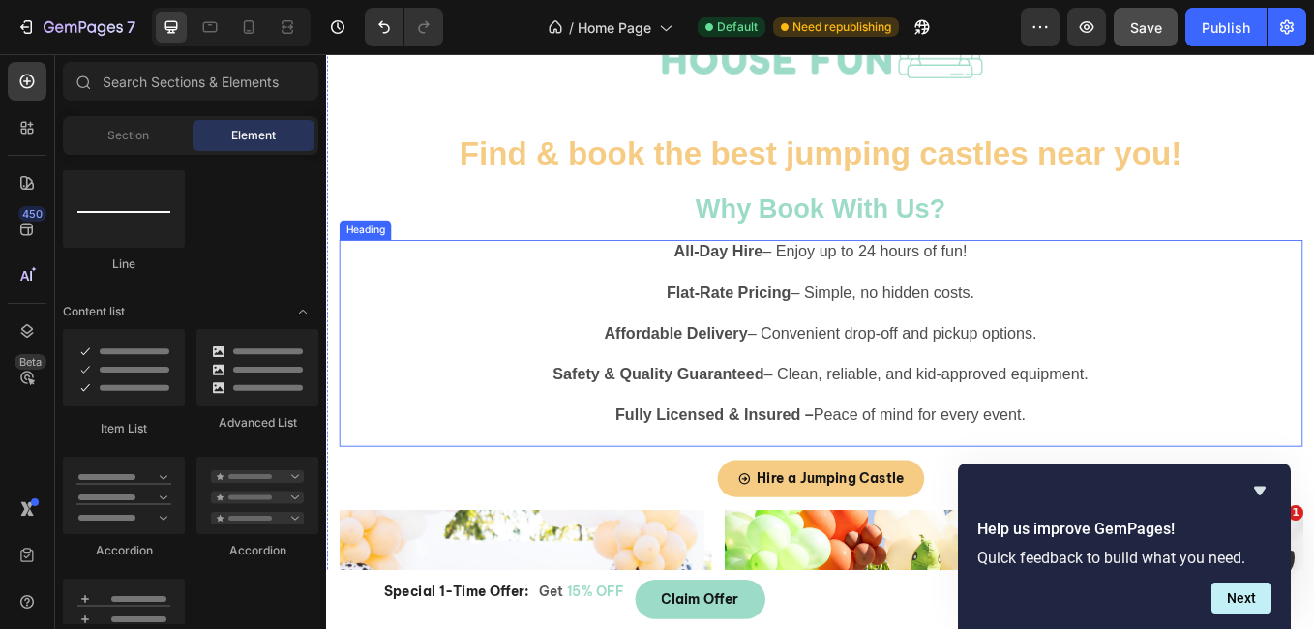
click at [734, 291] on strong "All-Day Hire" at bounding box center [786, 286] width 104 height 20
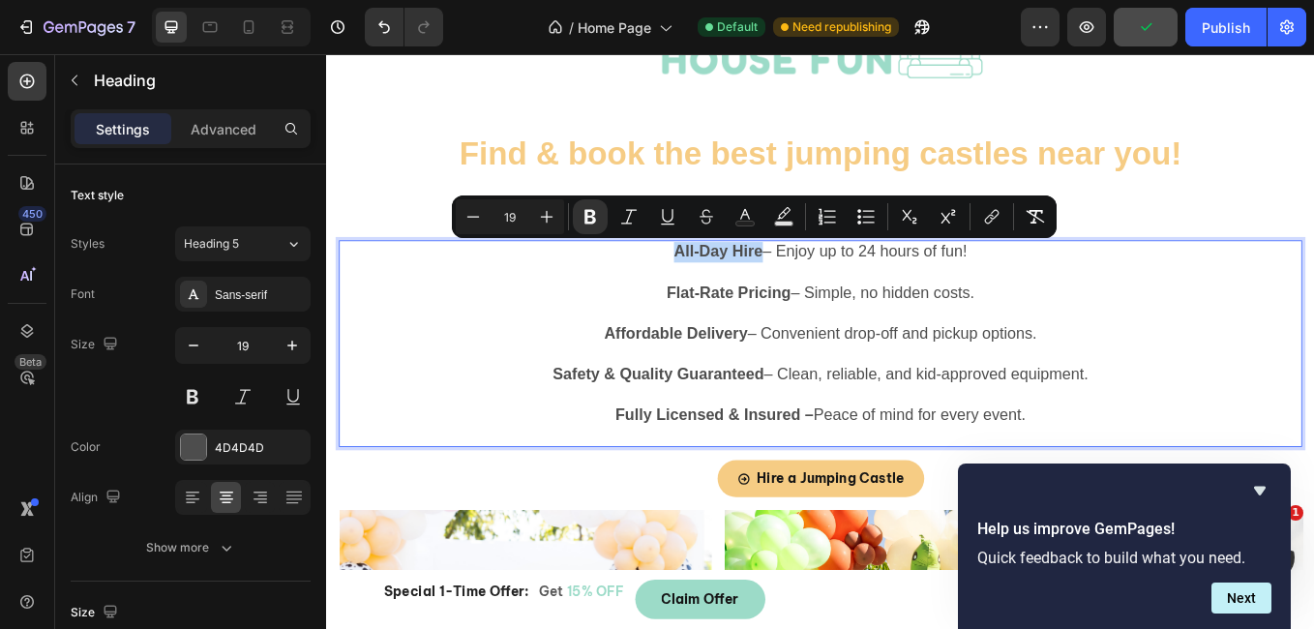
drag, startPoint x: 726, startPoint y: 291, endPoint x: 828, endPoint y: 295, distance: 102.6
click at [828, 295] on p "All-Day Hire – Enjoy up to 24 hours of fun! Flat-Rate Pricing – Simple, no hidd…" at bounding box center [907, 394] width 1128 height 239
click at [746, 218] on icon "Editor contextual toolbar" at bounding box center [744, 216] width 19 height 19
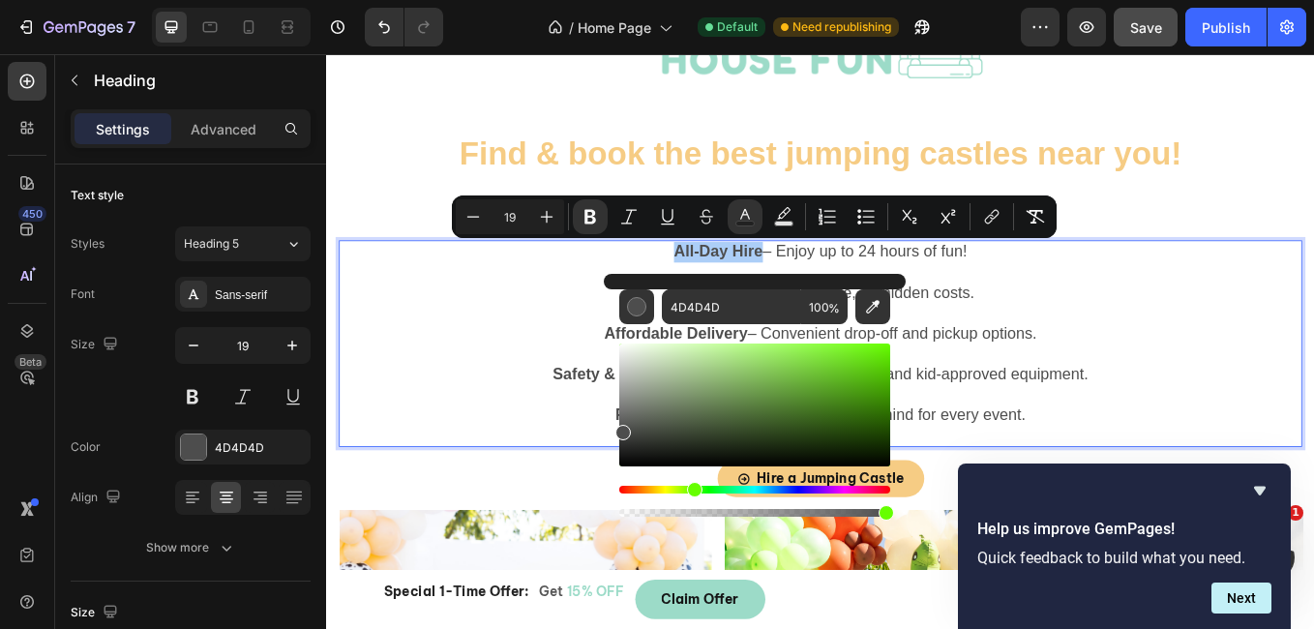
click at [692, 487] on div "Hue" at bounding box center [754, 490] width 271 height 8
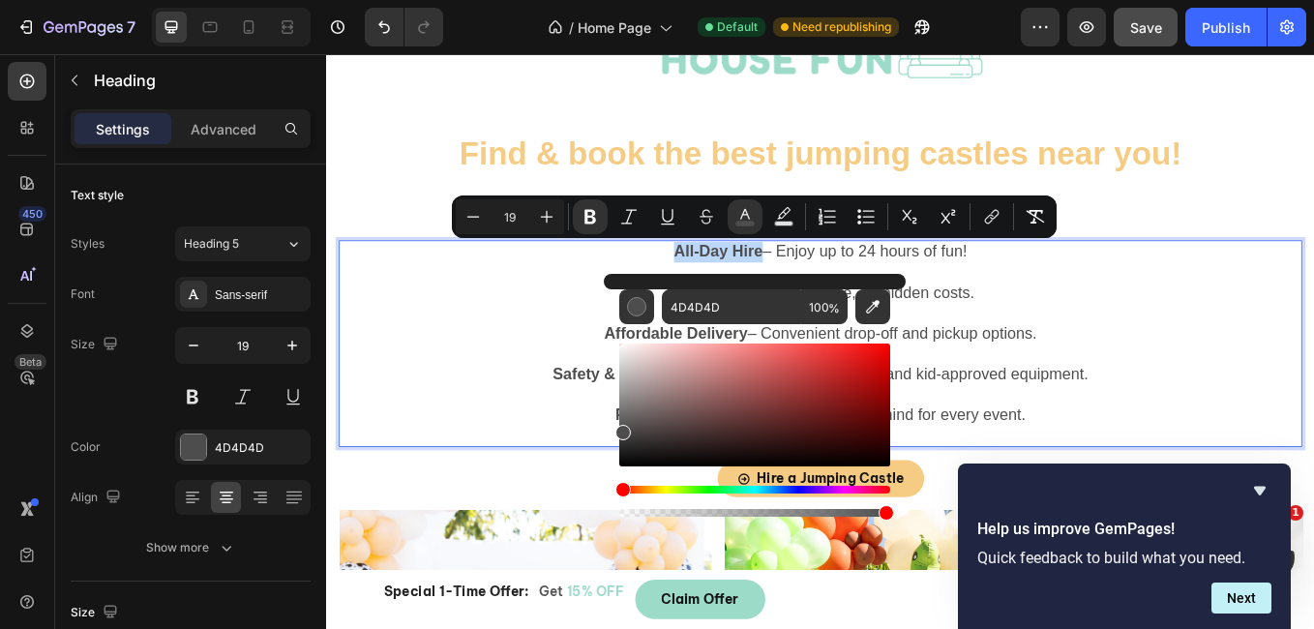
click at [707, 491] on div "Hue" at bounding box center [754, 490] width 271 height 8
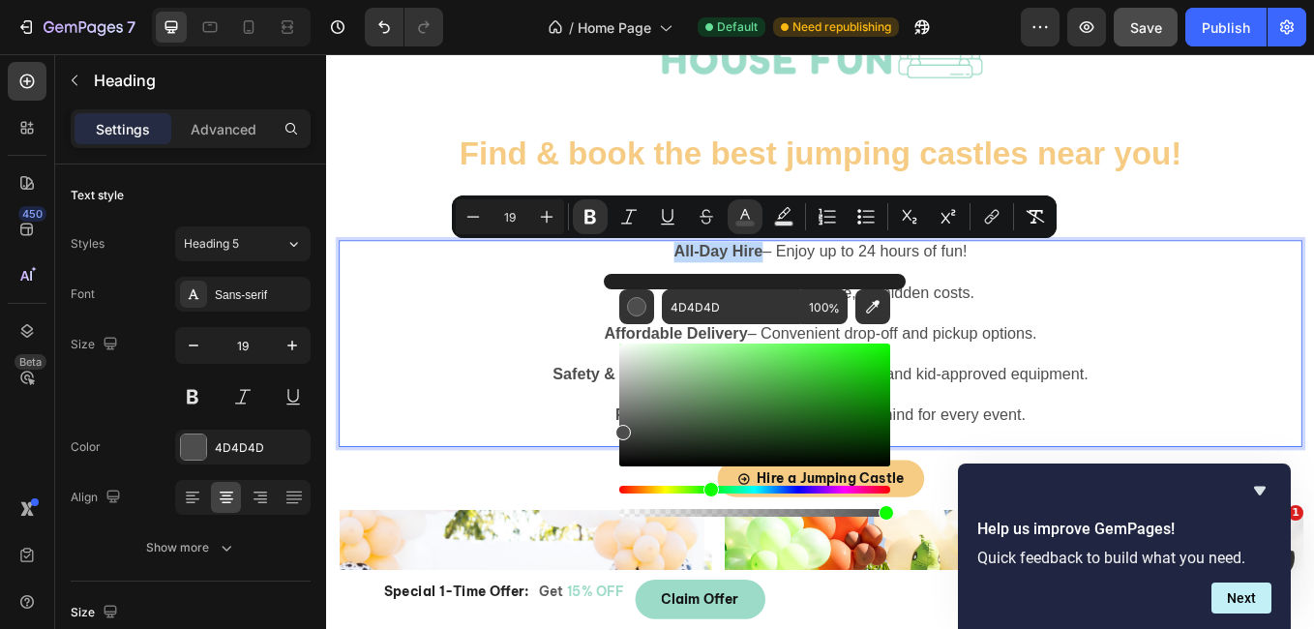
click at [785, 365] on div "Editor contextual toolbar" at bounding box center [754, 404] width 271 height 123
type input "62FC5A"
drag, startPoint x: 785, startPoint y: 365, endPoint x: 793, endPoint y: 344, distance: 22.1
click at [793, 344] on div "Editor contextual toolbar" at bounding box center [797, 348] width 15 height 15
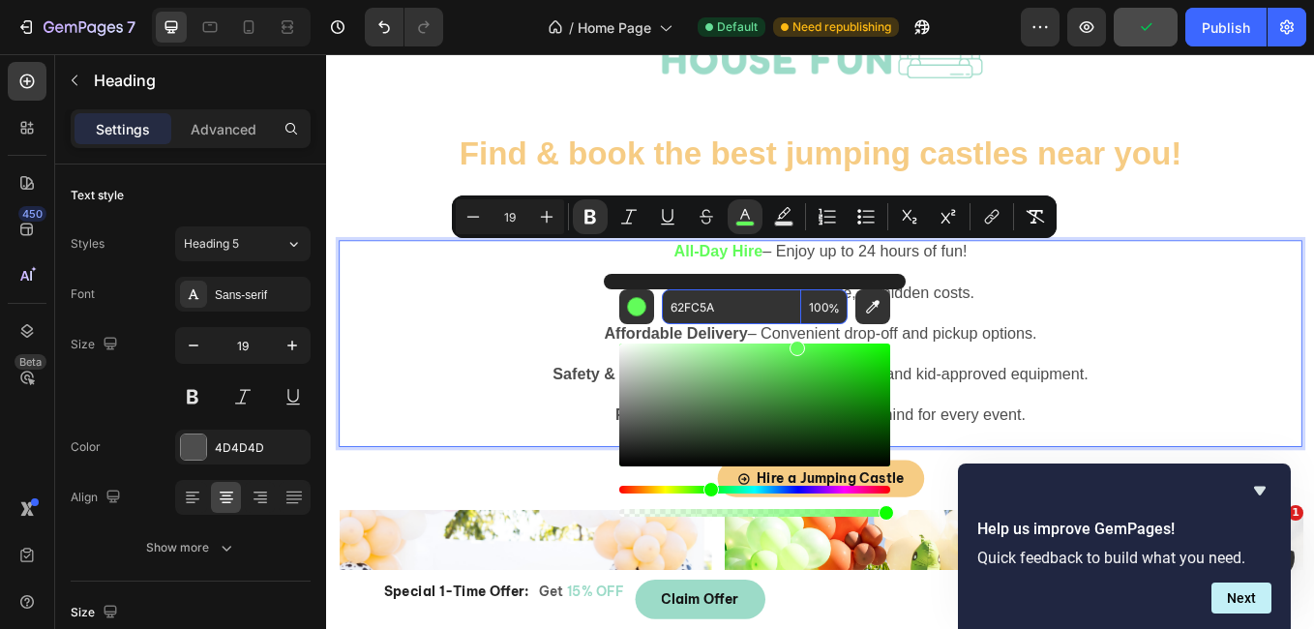
click at [1122, 363] on p "All-Day Hire – Enjoy up to 24 hours of fun! Flat-Rate Pricing – Simple, no hidd…" at bounding box center [907, 394] width 1128 height 239
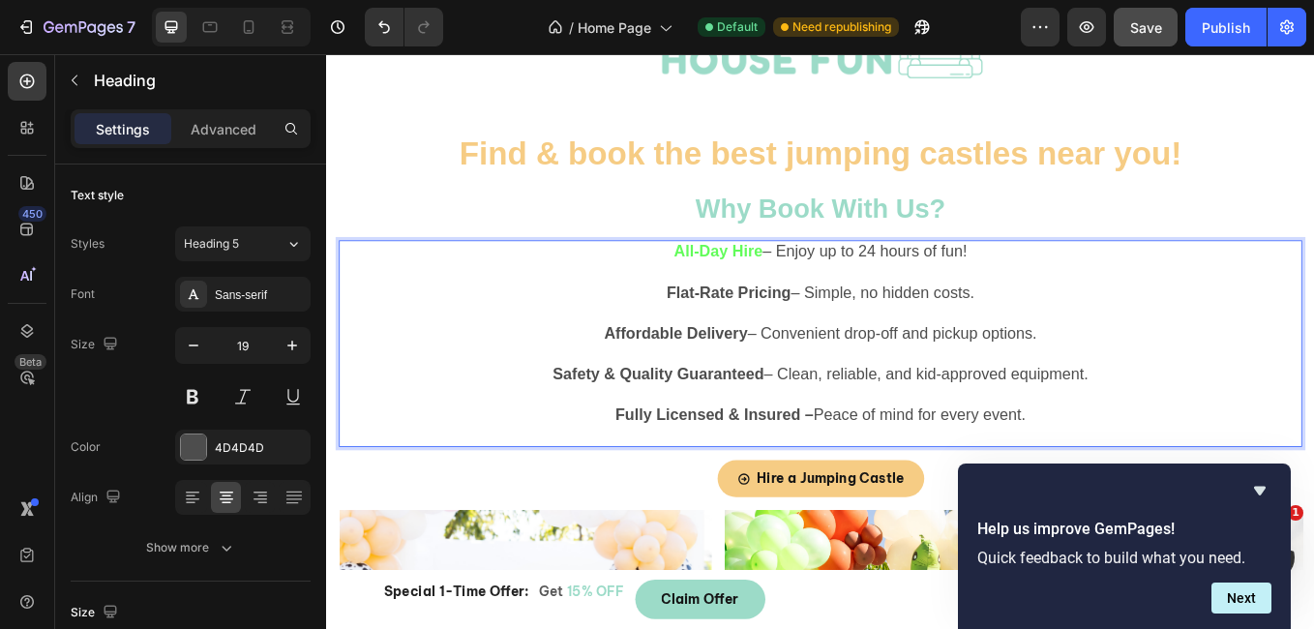
click at [779, 291] on strong "All-Day Hire" at bounding box center [786, 286] width 104 height 20
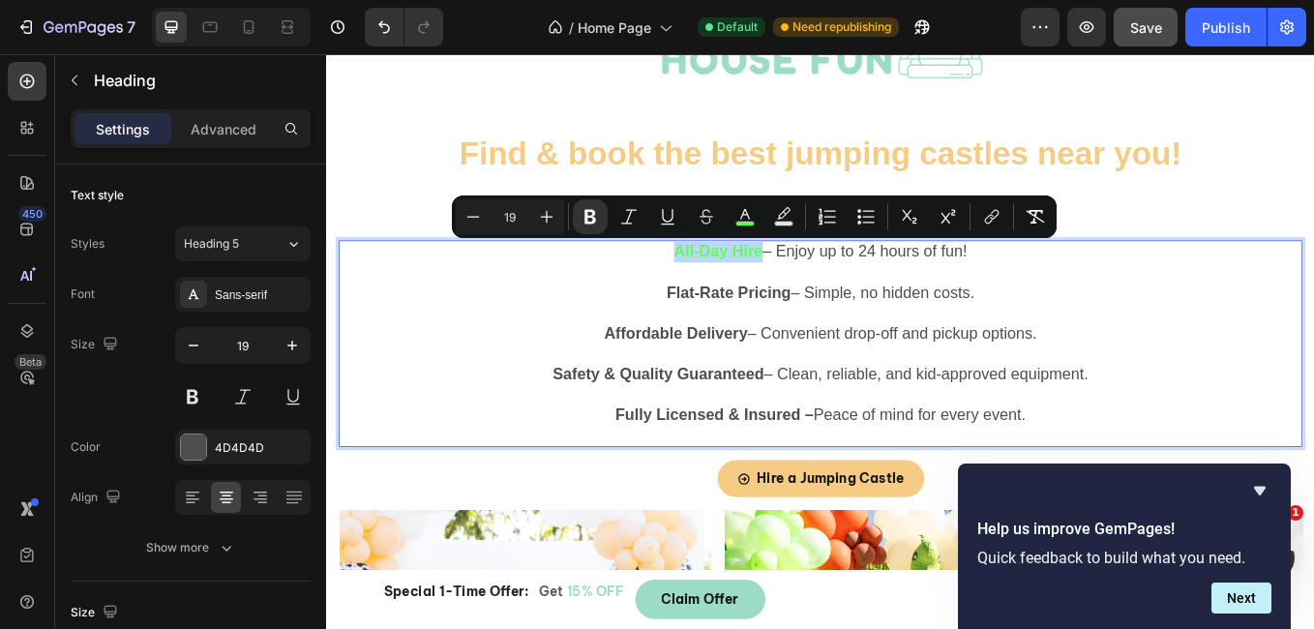
drag, startPoint x: 722, startPoint y: 288, endPoint x: 829, endPoint y: 289, distance: 107.4
click at [829, 289] on p "All-Day Hire – Enjoy up to 24 hours of fun! Flat-Rate Pricing – Simple, no hidd…" at bounding box center [907, 394] width 1128 height 239
click at [747, 228] on button "color" at bounding box center [745, 216] width 35 height 35
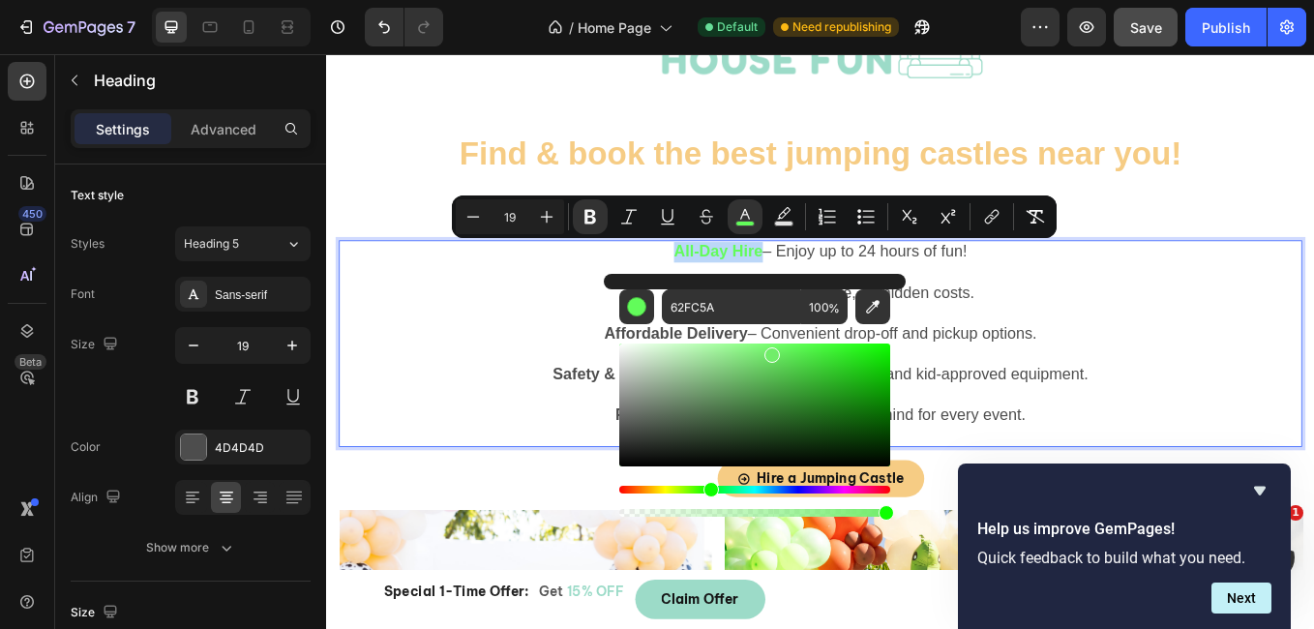
drag, startPoint x: 795, startPoint y: 346, endPoint x: 770, endPoint y: 351, distance: 25.6
click at [770, 351] on div "Editor contextual toolbar" at bounding box center [771, 354] width 15 height 15
type input "71ED6A"
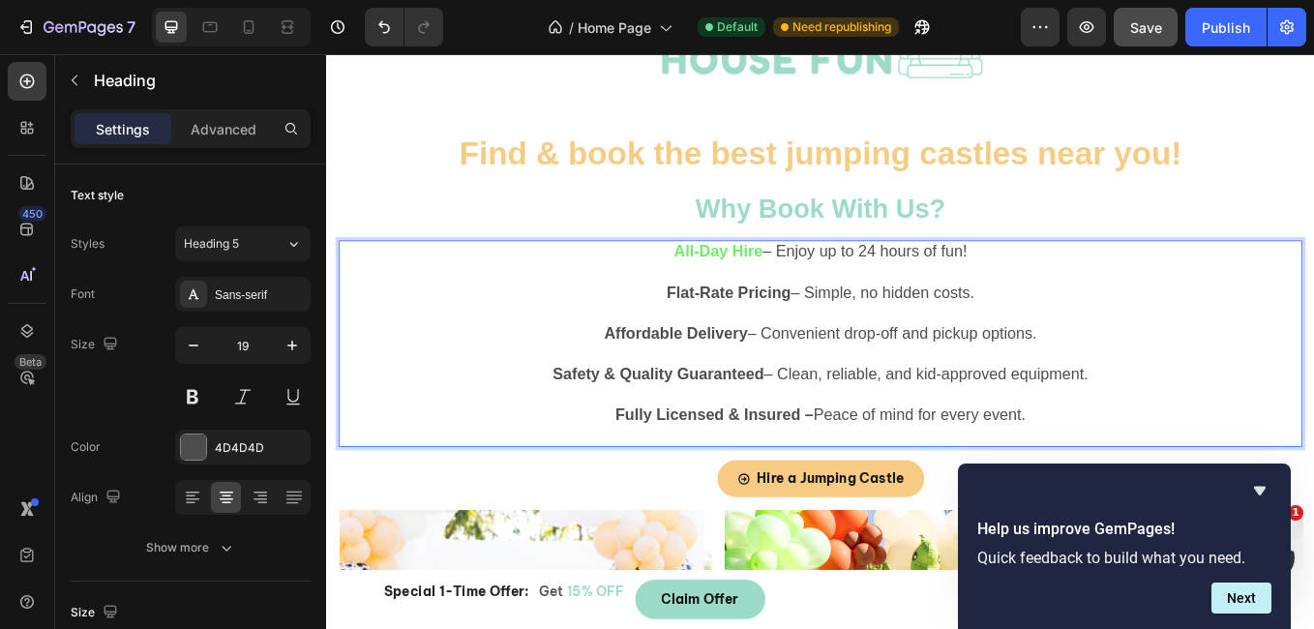
click at [531, 351] on p "All-Day Hire – Enjoy up to 24 hours of fun! Flat-Rate Pricing – Simple, no hidd…" at bounding box center [907, 394] width 1128 height 239
click at [729, 337] on strong "Flat-Rate Pricing" at bounding box center [799, 334] width 146 height 20
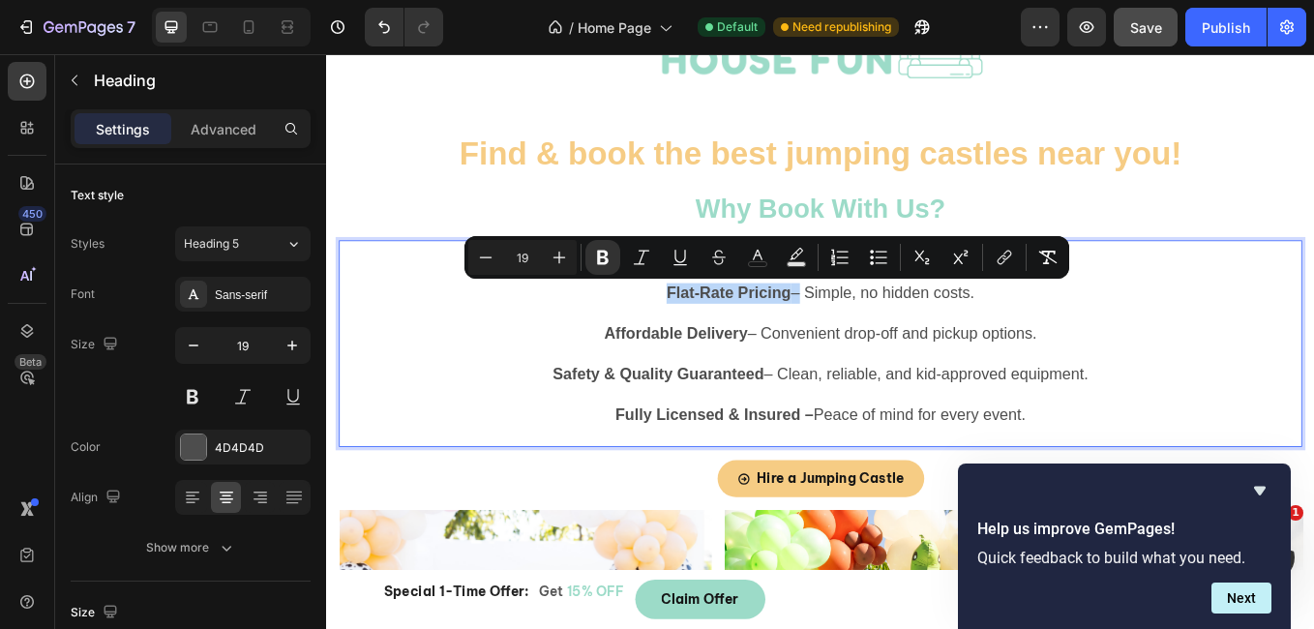
drag, startPoint x: 712, startPoint y: 337, endPoint x: 867, endPoint y: 339, distance: 154.8
click at [867, 339] on p "All-Day Hire – Enjoy up to 24 hours of fun! Flat-Rate Pricing – Simple, no hidd…" at bounding box center [907, 394] width 1128 height 239
click at [756, 253] on icon "Editor contextual toolbar" at bounding box center [757, 257] width 19 height 19
type input "4D4D4D"
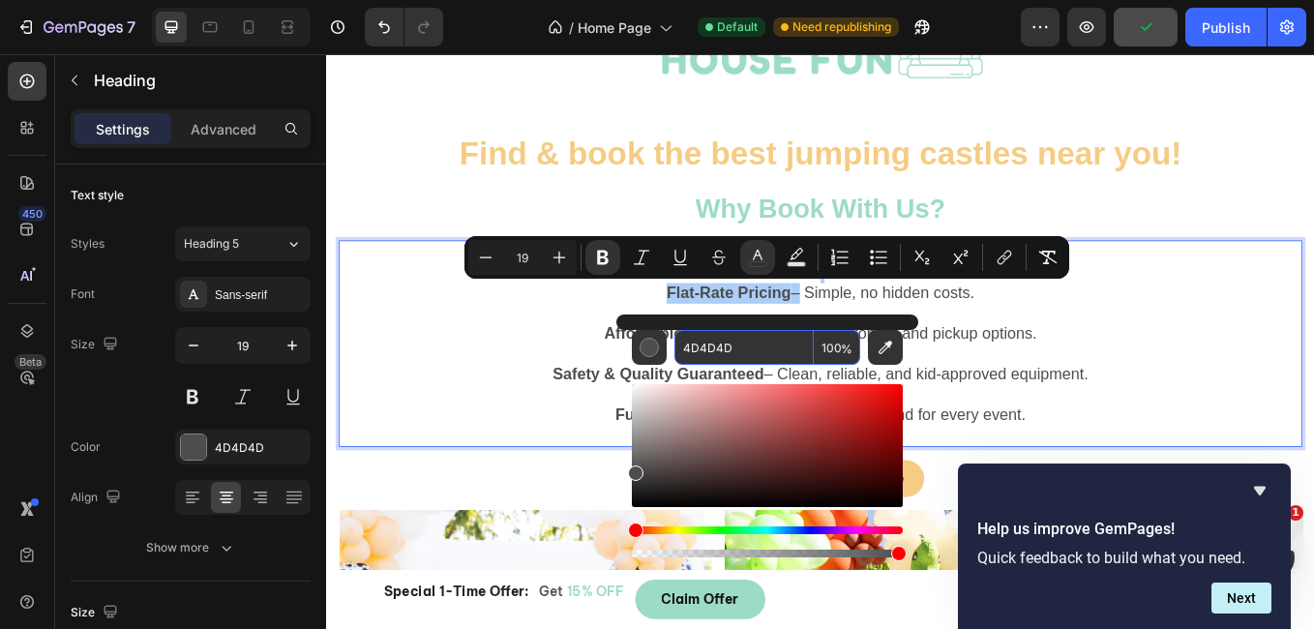
click at [723, 348] on input "4D4D4D" at bounding box center [743, 347] width 139 height 35
paste input "71ED6A"
type input "71ED6A"
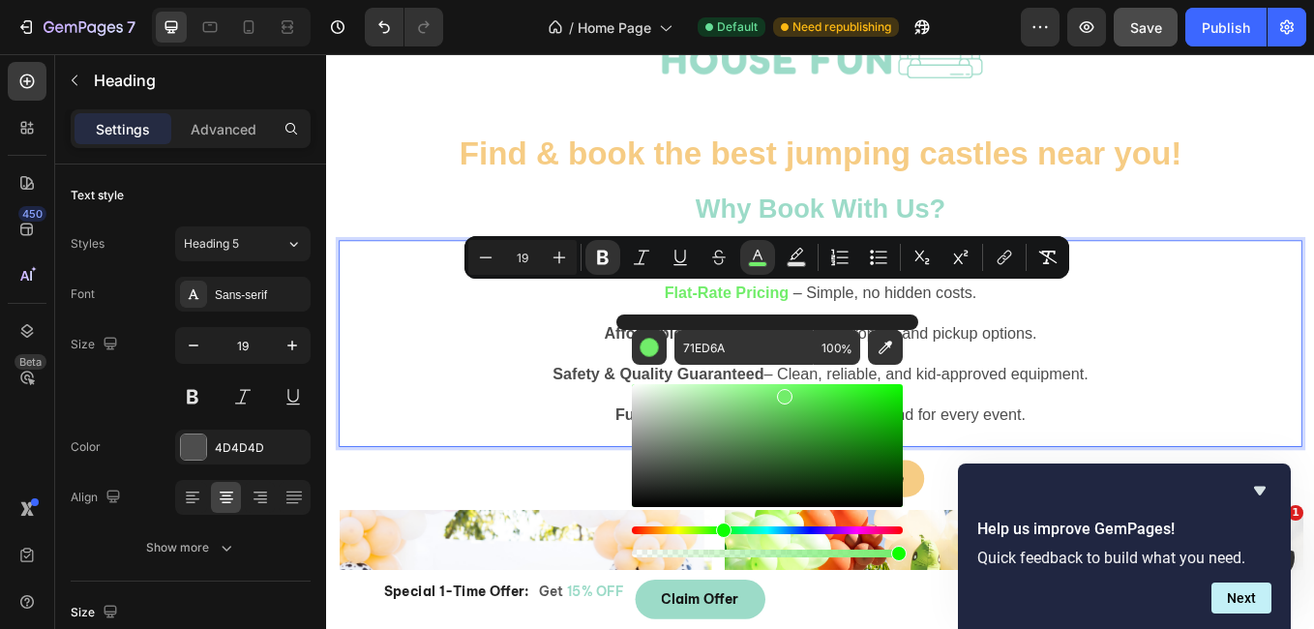
click at [1075, 408] on p "All-Day Hire – Enjoy up to 24 hours of fun! Flat-Rate Pricing – Simple, no hidd…" at bounding box center [907, 394] width 1128 height 239
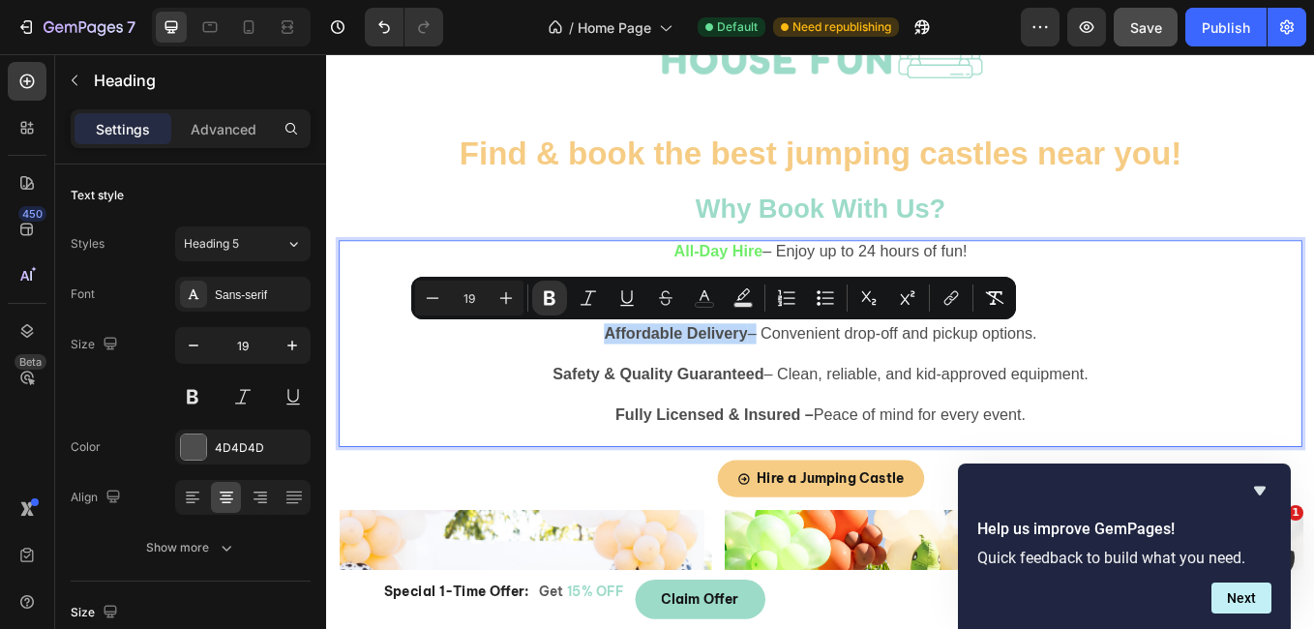
drag, startPoint x: 647, startPoint y: 380, endPoint x: 815, endPoint y: 373, distance: 167.6
click at [815, 373] on p "All-Day Hire – Enjoy up to 24 hours of fun! Flat-Rate Pricing – Simple, no hidd…" at bounding box center [907, 394] width 1128 height 239
click at [704, 298] on icon "Editor contextual toolbar" at bounding box center [704, 297] width 19 height 19
type input "4D4D4D"
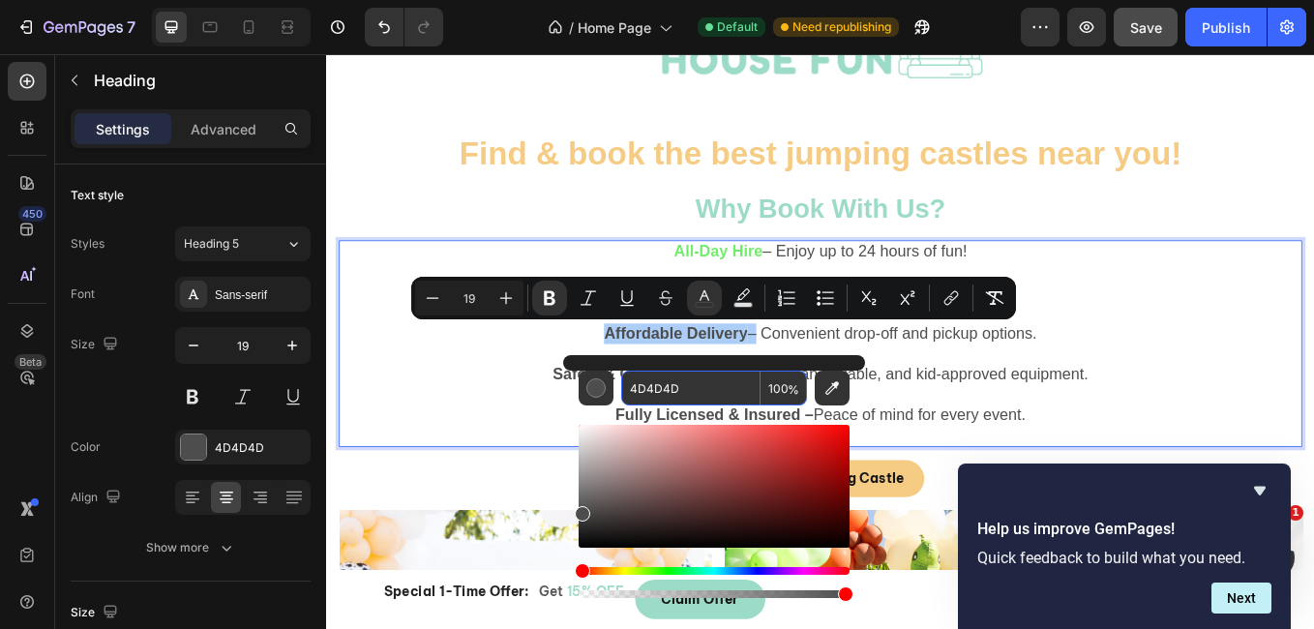
click at [699, 390] on input "4D4D4D" at bounding box center [690, 388] width 139 height 35
paste input "71ED6A"
type input "71ED6A"
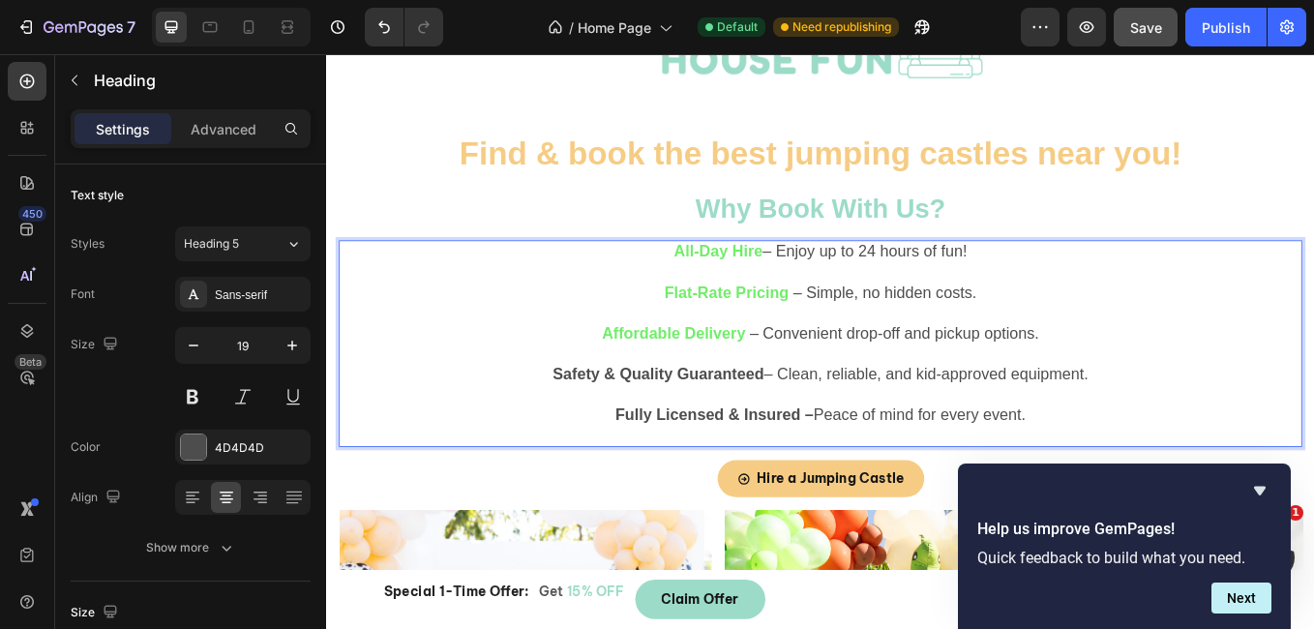
click at [1014, 432] on p "All-Day Hire – Enjoy up to 24 hours of fun! Flat-Rate Pricing – Simple, no hidd…" at bounding box center [907, 394] width 1128 height 239
click at [550, 429] on p "All-Day Hire – Enjoy up to 24 hours of fun! Flat-Rate Pricing – Simple, no hidd…" at bounding box center [907, 394] width 1128 height 239
click at [560, 427] on p "All-Day Hire – Enjoy up to 24 hours of fun! Flat-Rate Pricing – Simple, no hidd…" at bounding box center [907, 394] width 1128 height 239
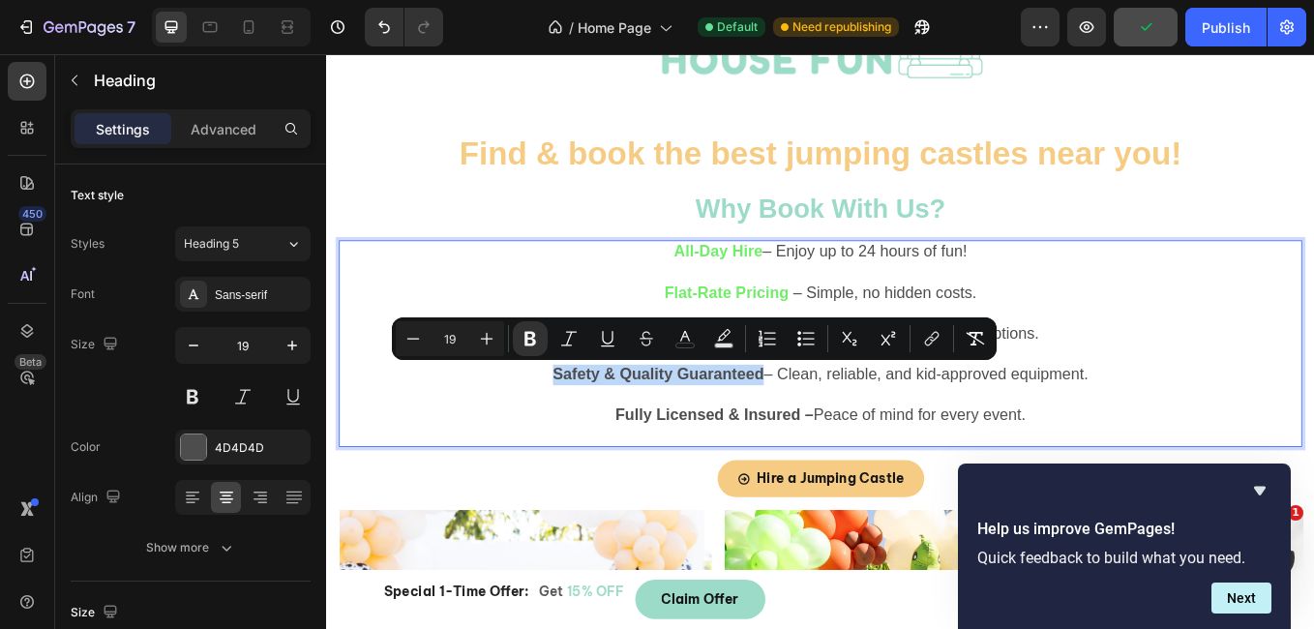
drag, startPoint x: 560, startPoint y: 427, endPoint x: 826, endPoint y: 439, distance: 266.4
click at [826, 439] on p "All-Day Hire – Enjoy up to 24 hours of fun! Flat-Rate Pricing – Simple, no hidd…" at bounding box center [907, 394] width 1128 height 239
click at [697, 347] on button "color" at bounding box center [685, 338] width 35 height 35
type input "4D4D4D"
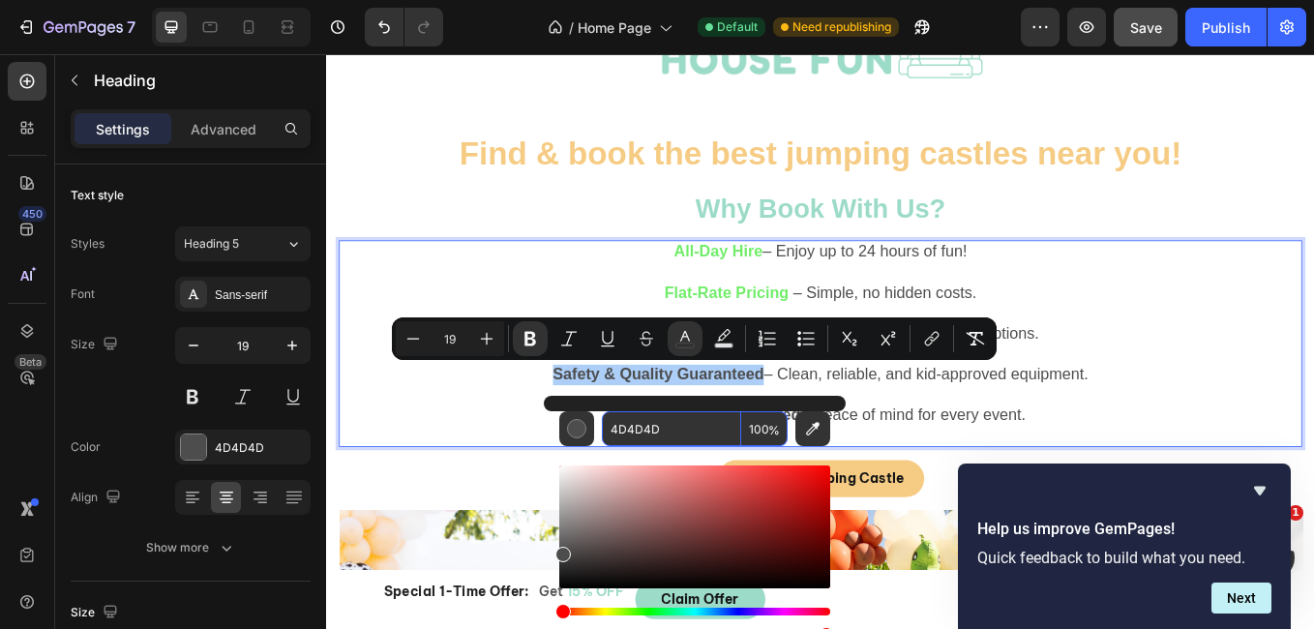
click at [646, 422] on input "4D4D4D" at bounding box center [671, 428] width 139 height 35
paste input "71ED6A"
type input "71ED6A"
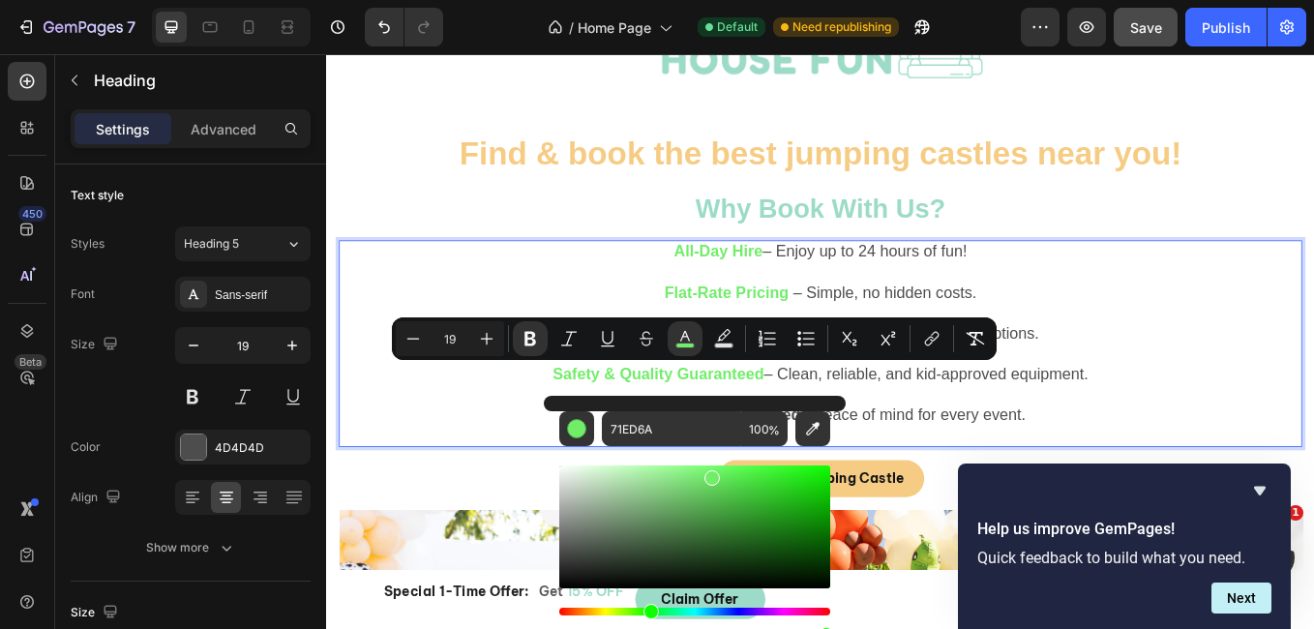
click at [499, 492] on p "All-Day Hire – Enjoy up to 24 hours of fun! Flat-Rate Pricing – Simple, no hidd…" at bounding box center [907, 394] width 1128 height 239
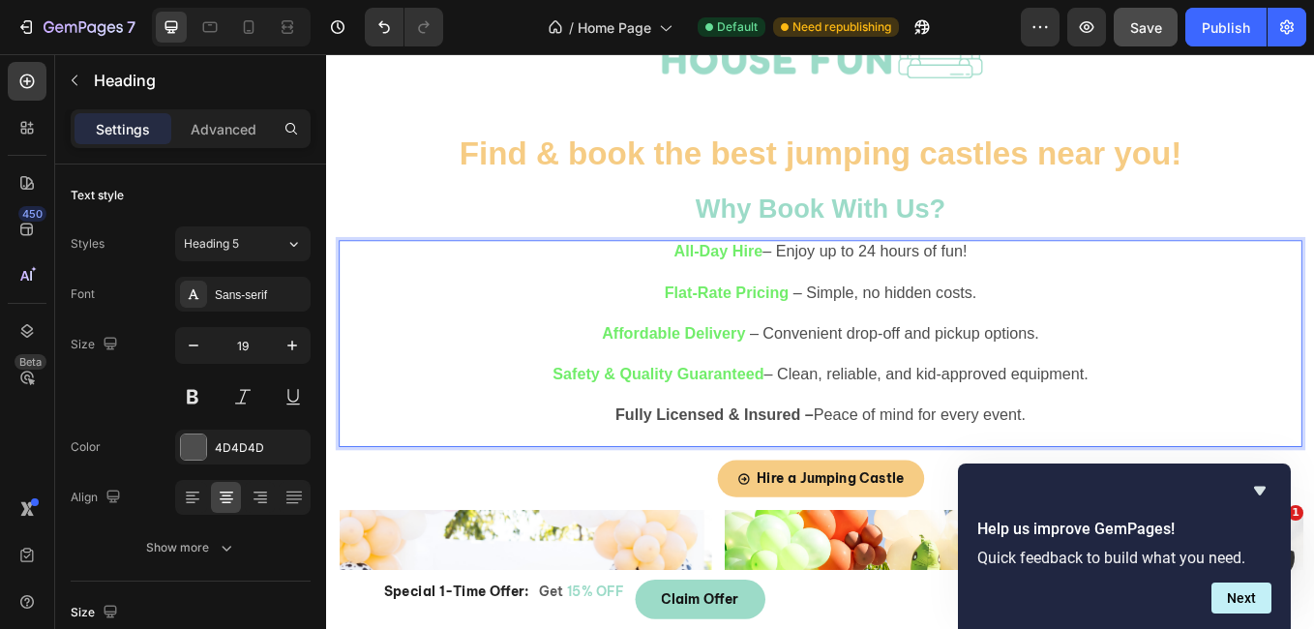
click at [649, 474] on p "All-Day Hire – Enjoy up to 24 hours of fun! Flat-Rate Pricing – Simple, no hidd…" at bounding box center [907, 394] width 1128 height 239
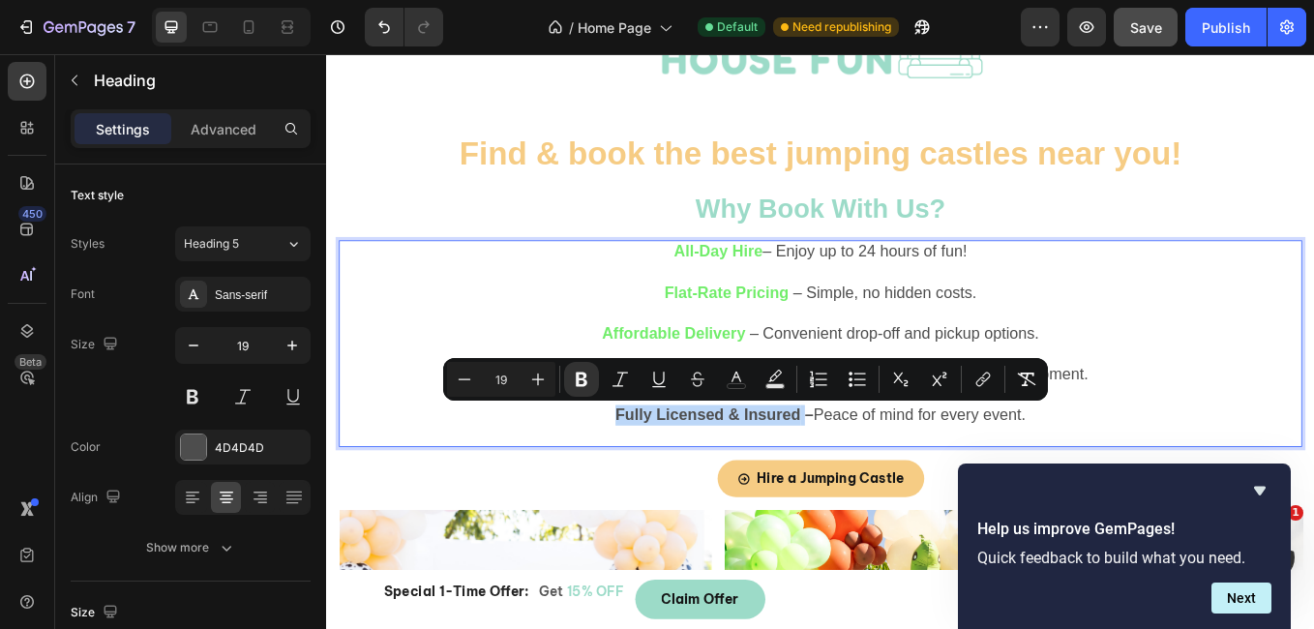
drag, startPoint x: 649, startPoint y: 474, endPoint x: 873, endPoint y: 484, distance: 223.7
click at [873, 484] on p "All-Day Hire – Enjoy up to 24 hours of fun! Flat-Rate Pricing – Simple, no hidd…" at bounding box center [907, 394] width 1128 height 239
click at [742, 375] on icon "Editor contextual toolbar" at bounding box center [736, 379] width 19 height 19
type input "4D4D4D"
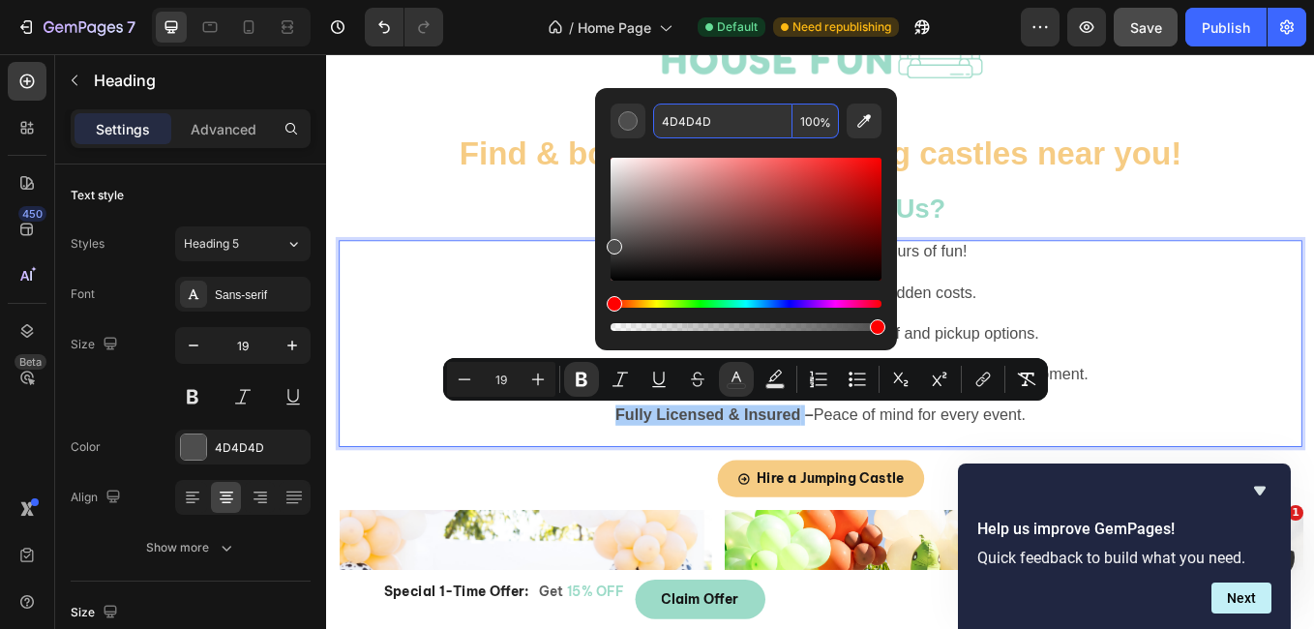
click at [687, 124] on input "4D4D4D" at bounding box center [722, 121] width 139 height 35
paste input "71ED6A"
type input "71ED6A"
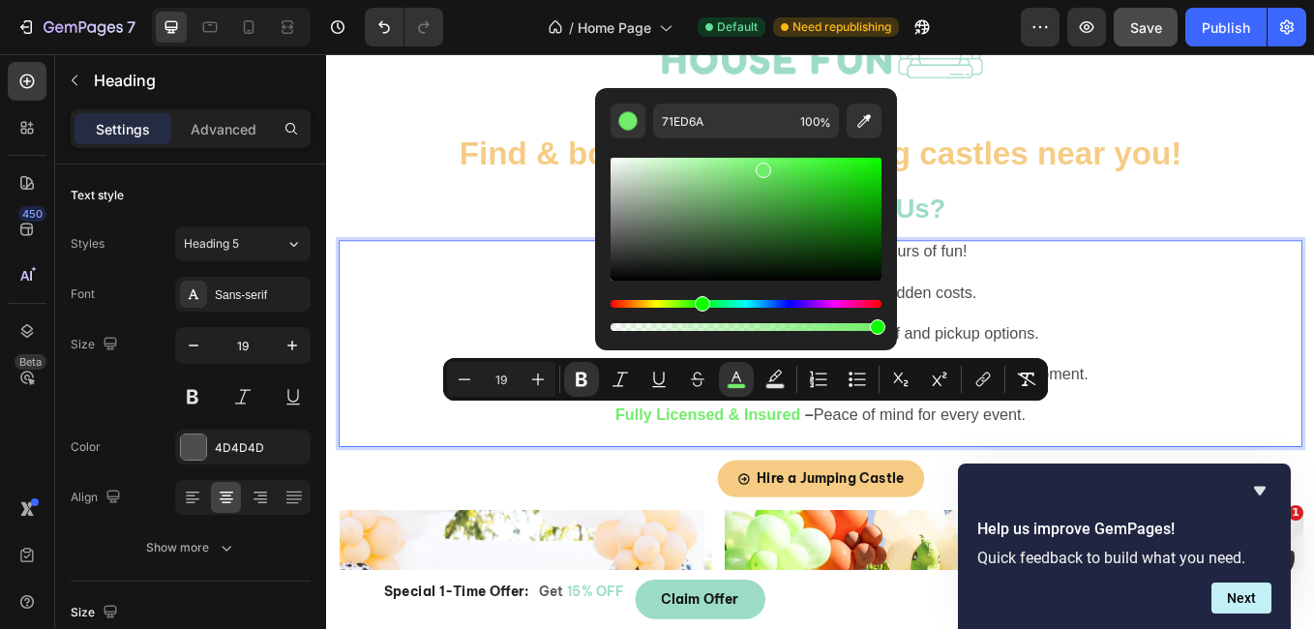
click at [1219, 370] on p "All-Day Hire – Enjoy up to 24 hours of fun! Flat-Rate Pricing – Simple, no hidd…" at bounding box center [907, 394] width 1128 height 239
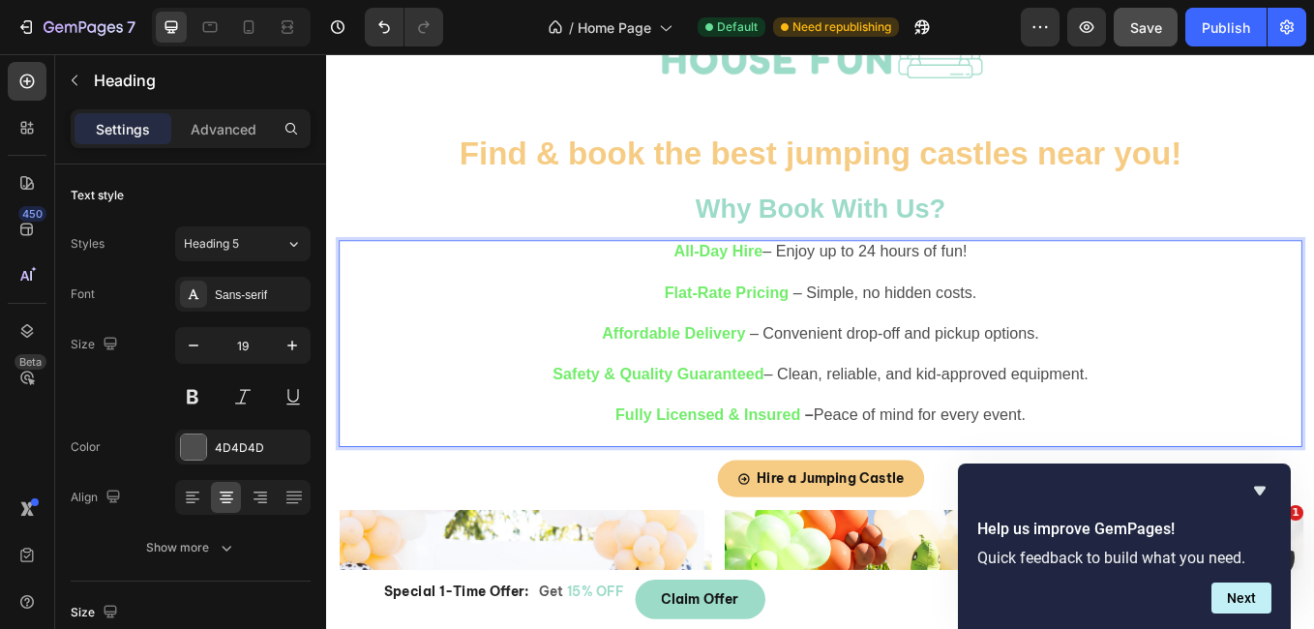
click at [888, 476] on strong "–" at bounding box center [893, 477] width 11 height 20
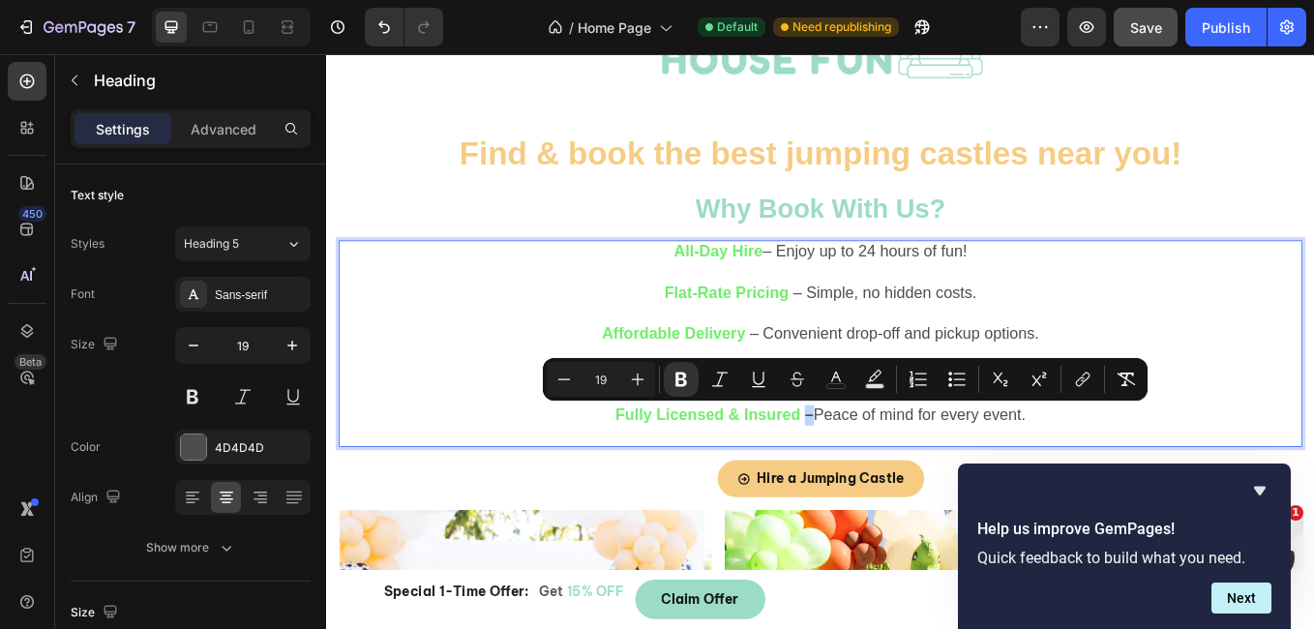
click at [888, 477] on strong "–" at bounding box center [893, 477] width 11 height 20
click at [680, 382] on icon "Editor contextual toolbar" at bounding box center [680, 379] width 19 height 19
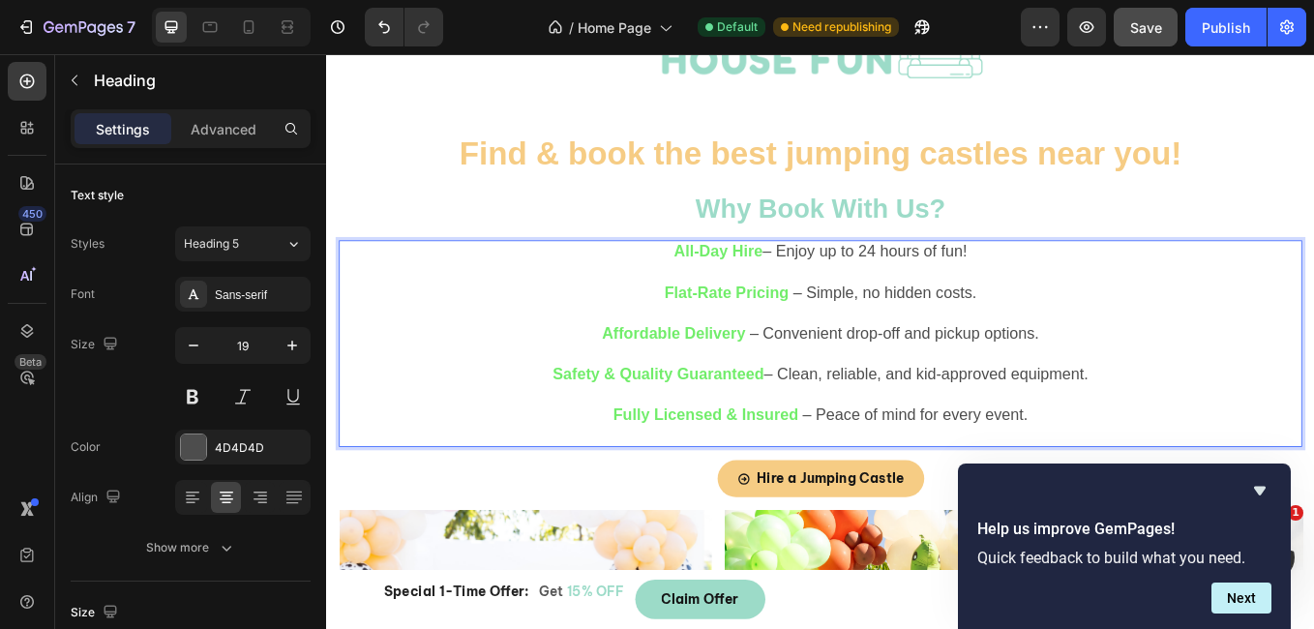
click at [919, 498] on p "All-Day Hire – Enjoy up to 24 hours of fun! Flat-Rate Pricing – Simple, no hidd…" at bounding box center [907, 394] width 1128 height 239
click at [832, 292] on p "All-Day Hire – Enjoy up to 24 hours of fun! Flat-Rate Pricing – Simple, no hidd…" at bounding box center [907, 394] width 1128 height 239
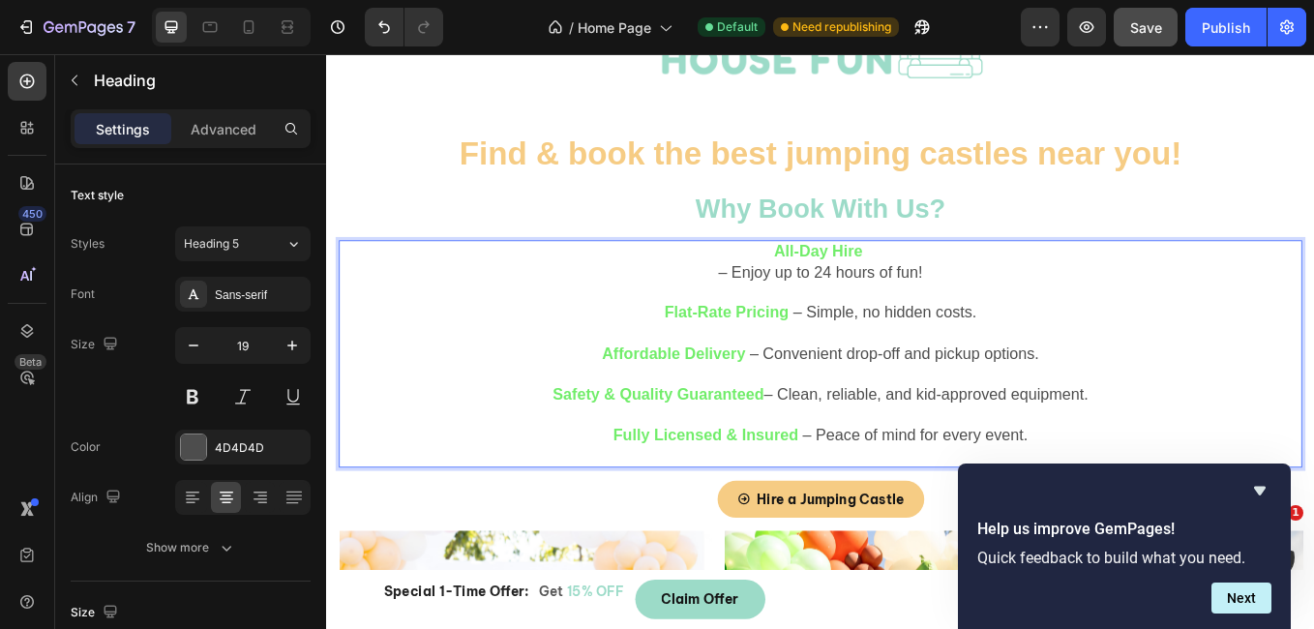
click at [790, 310] on p "All-Day Hire – Enjoy up to 24 hours of fun! Flat-Rate Pricing – Simple, no hidd…" at bounding box center [907, 406] width 1128 height 263
click at [882, 361] on p "All-Day Hire Enjoy up to 24 hours of fun! Flat-Rate Pricing – Simple, no hidden…" at bounding box center [907, 406] width 1128 height 263
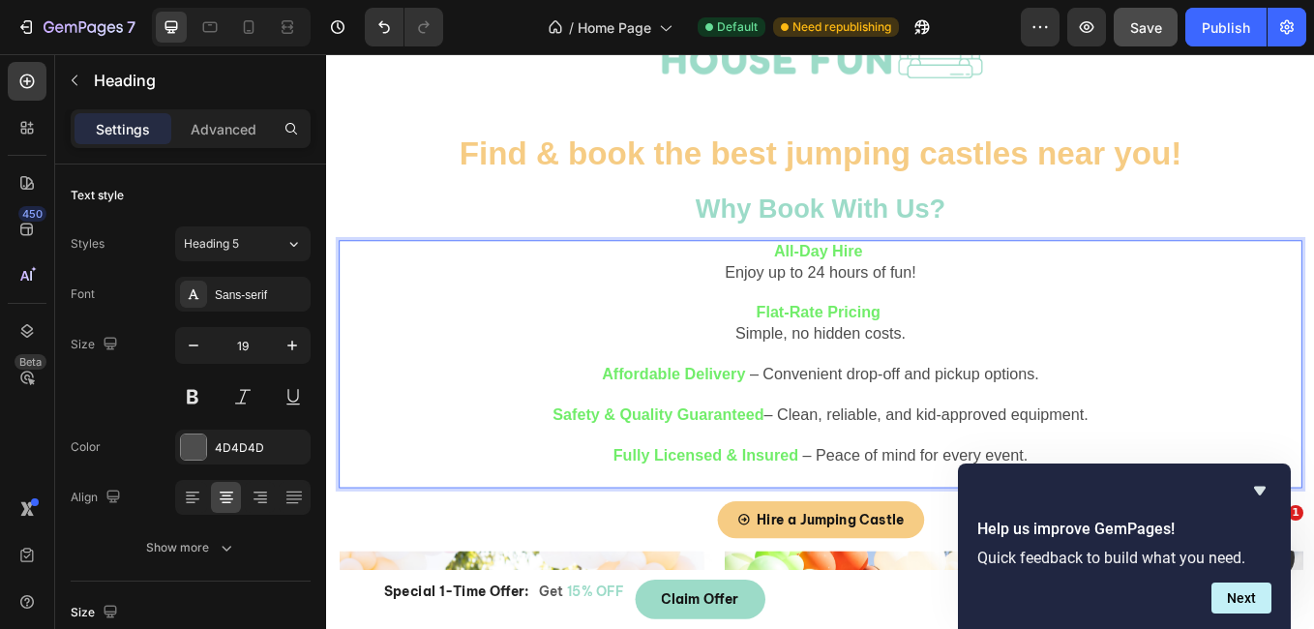
click at [829, 435] on p "All-Day Hire Enjoy up to 24 hours of fun! Flat-Rate Pricing ⁠⁠⁠⁠⁠⁠⁠ Simple, no …" at bounding box center [907, 418] width 1128 height 286
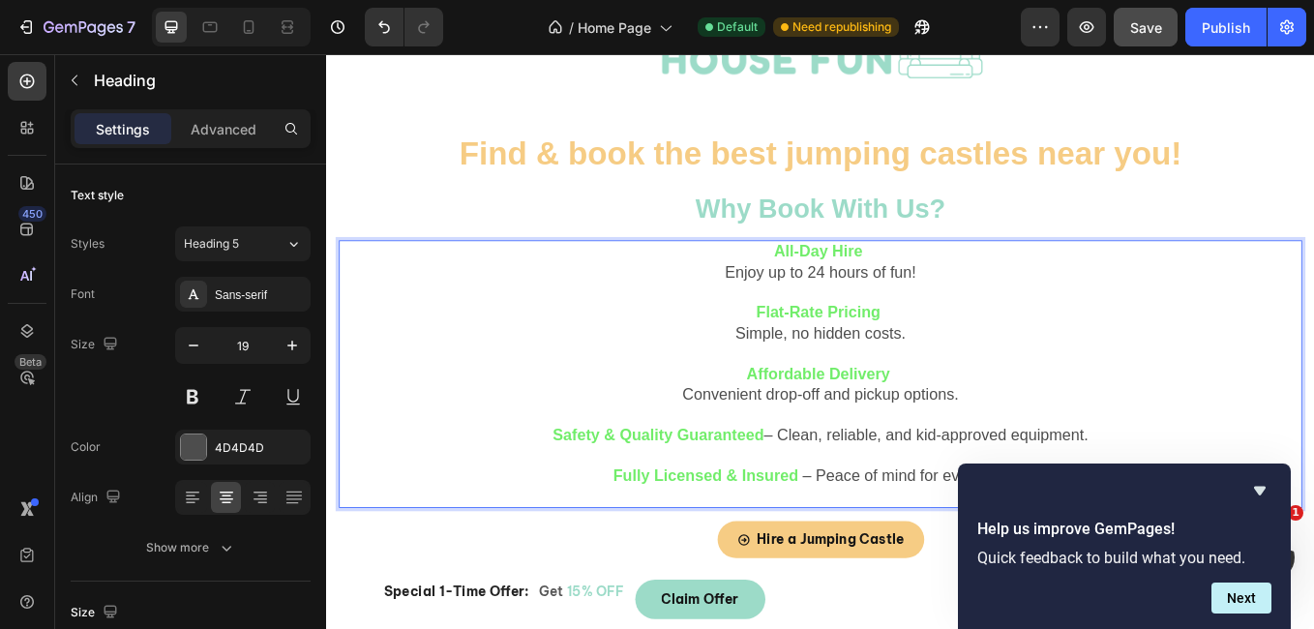
click at [847, 499] on p "All-Day Hire Enjoy up to 24 hours of fun! Flat-Rate Pricing Simple, no hidden c…" at bounding box center [907, 430] width 1128 height 311
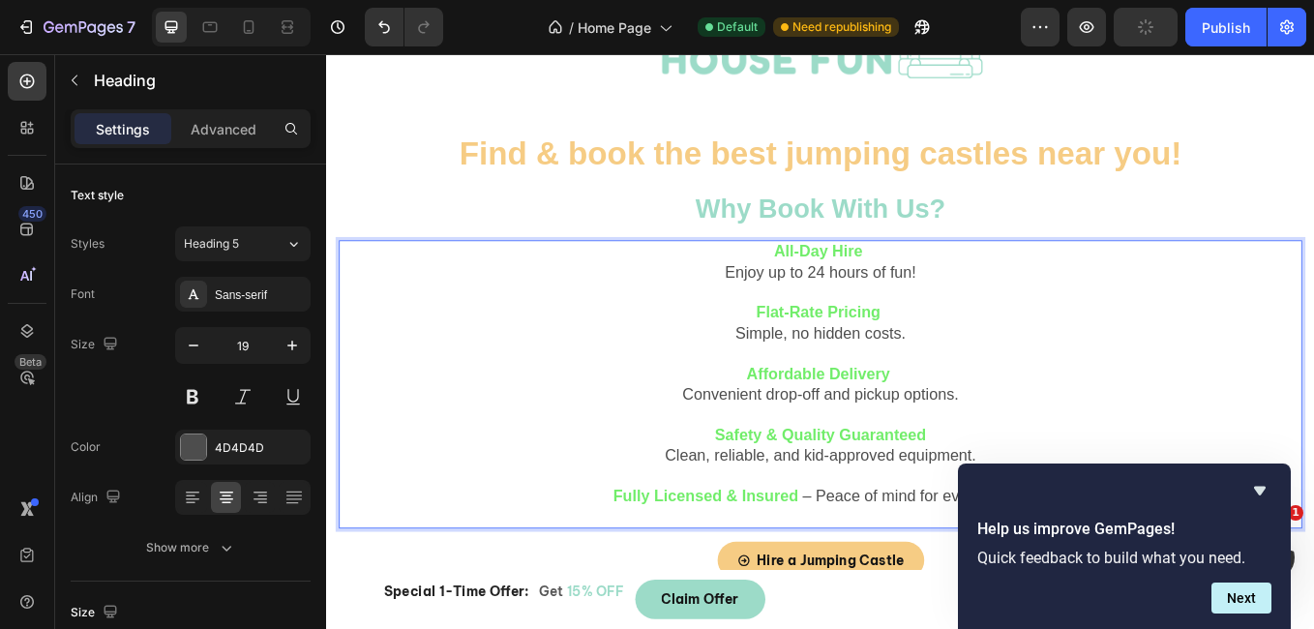
click at [896, 569] on strong "Rich Text Editor. Editing area: main" at bounding box center [898, 573] width 5 height 20
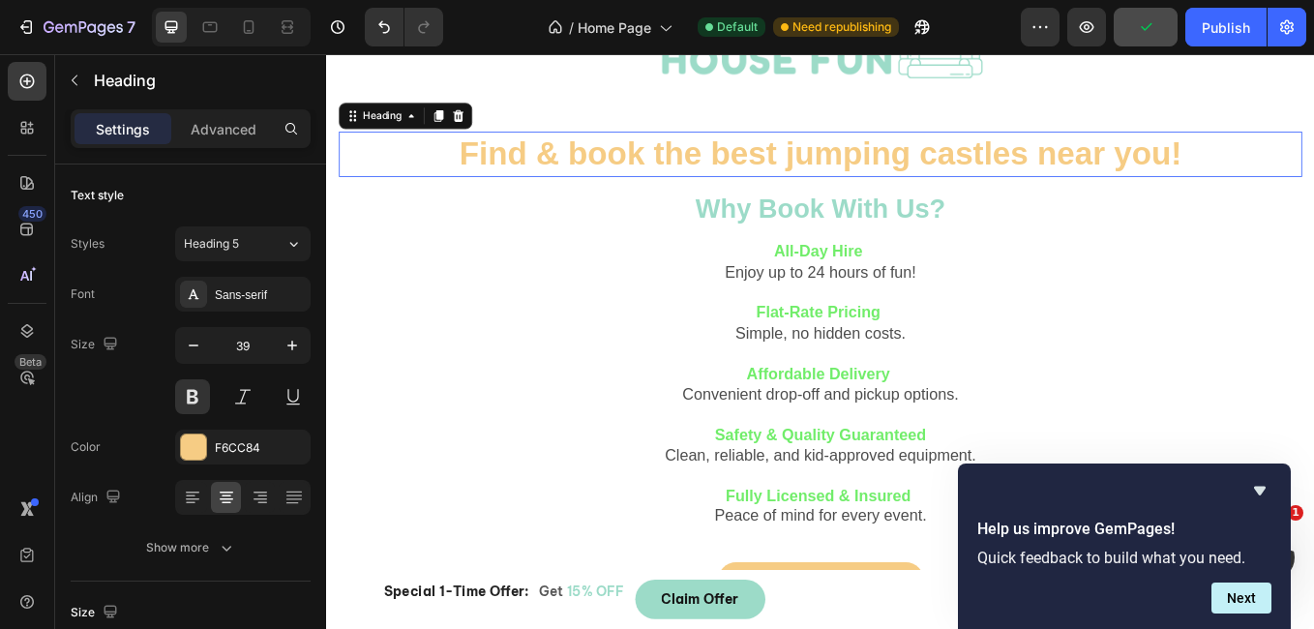
click at [1313, 161] on p "Find & book the best jumping castles near you!" at bounding box center [907, 171] width 1128 height 49
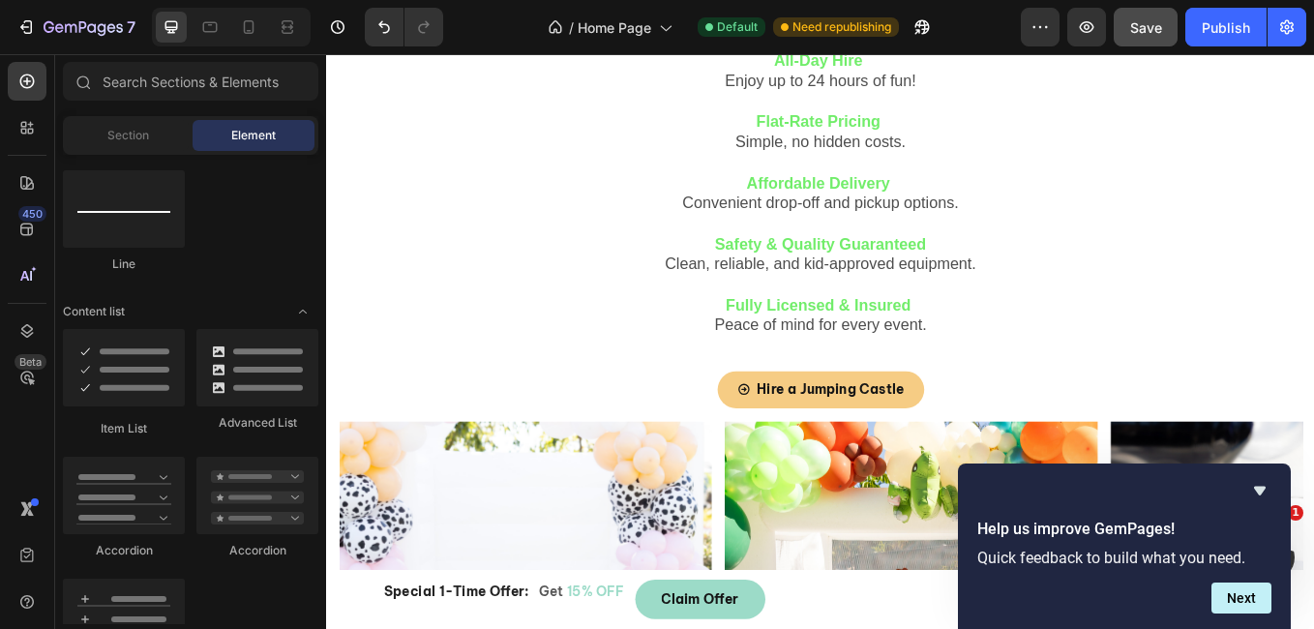
scroll to position [304, 0]
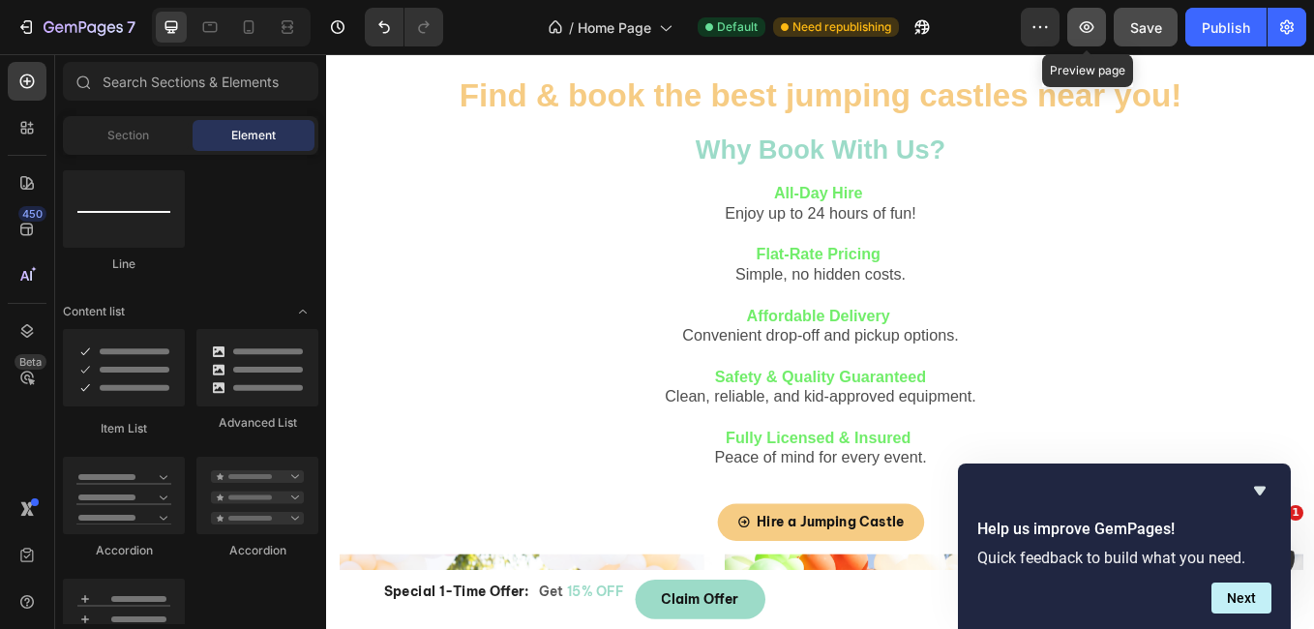
click at [1085, 31] on icon "button" at bounding box center [1087, 27] width 15 height 12
click at [35, 88] on icon at bounding box center [26, 81] width 19 height 19
click at [143, 135] on span "Section" at bounding box center [128, 135] width 42 height 17
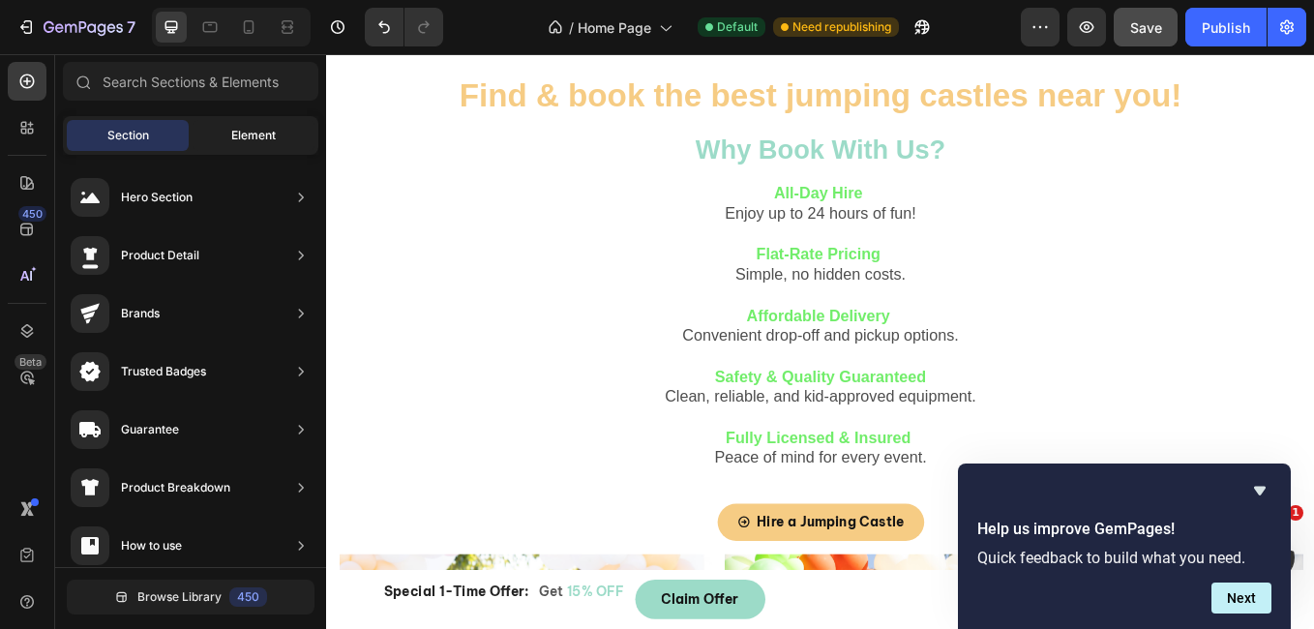
click at [233, 134] on span "Element" at bounding box center [253, 135] width 45 height 17
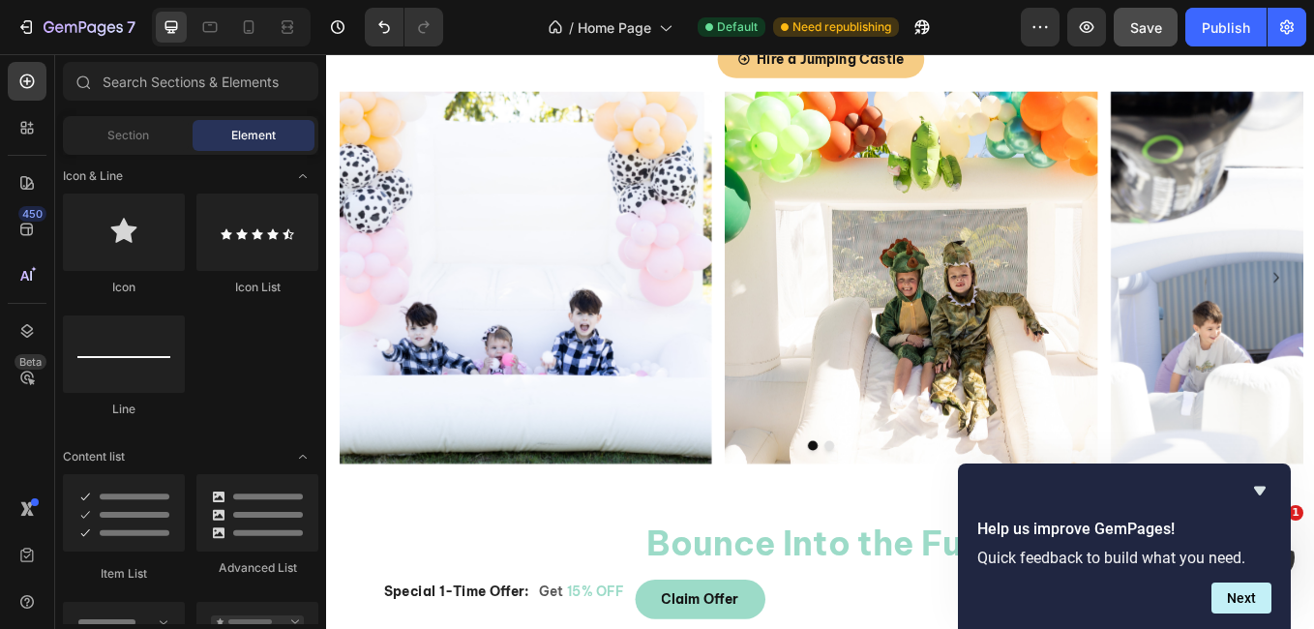
scroll to position [889, 0]
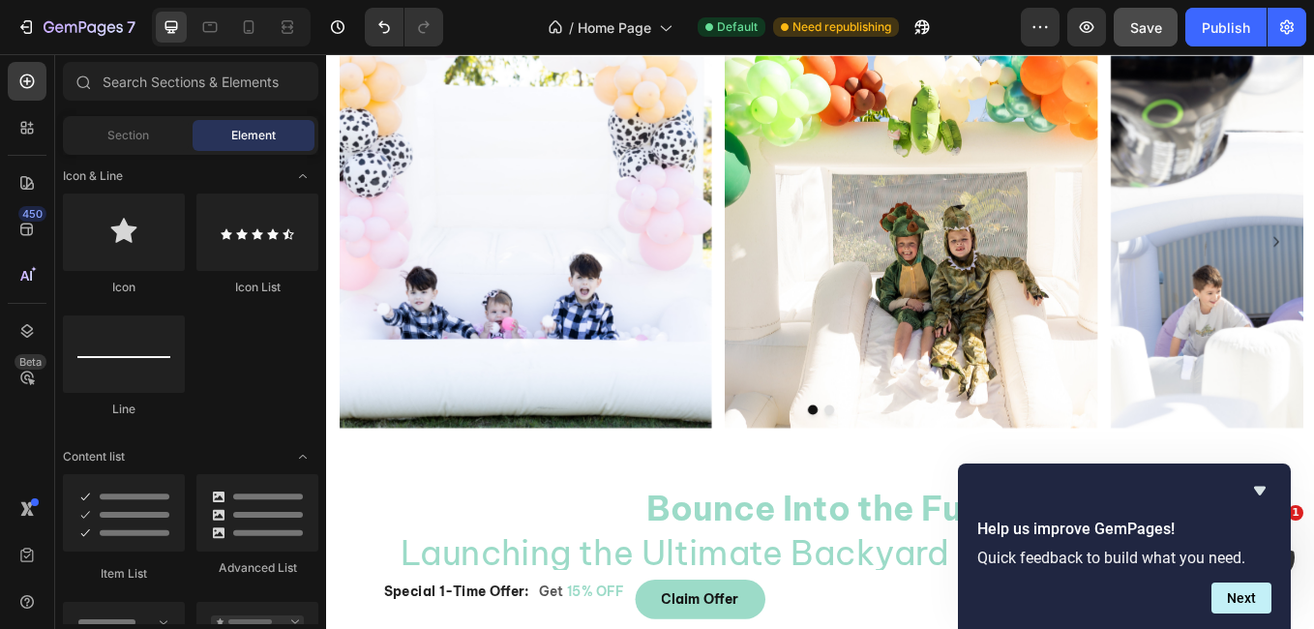
drag, startPoint x: 1472, startPoint y: 147, endPoint x: 1639, endPoint y: 104, distance: 173.0
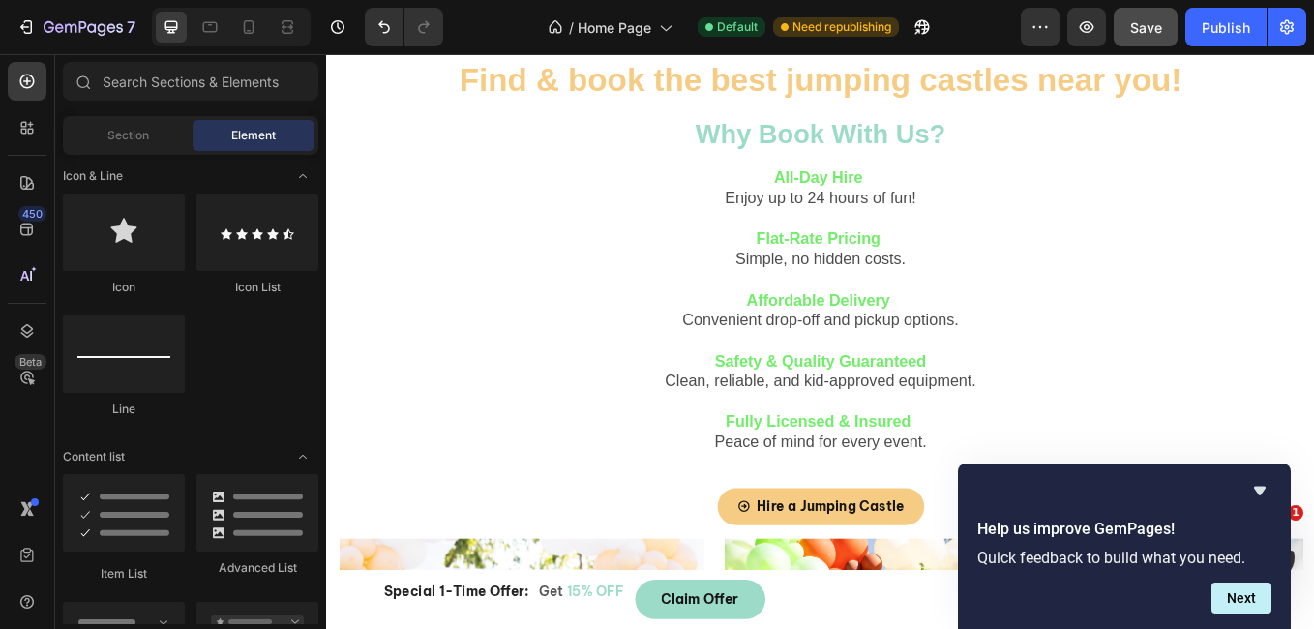
scroll to position [332, 0]
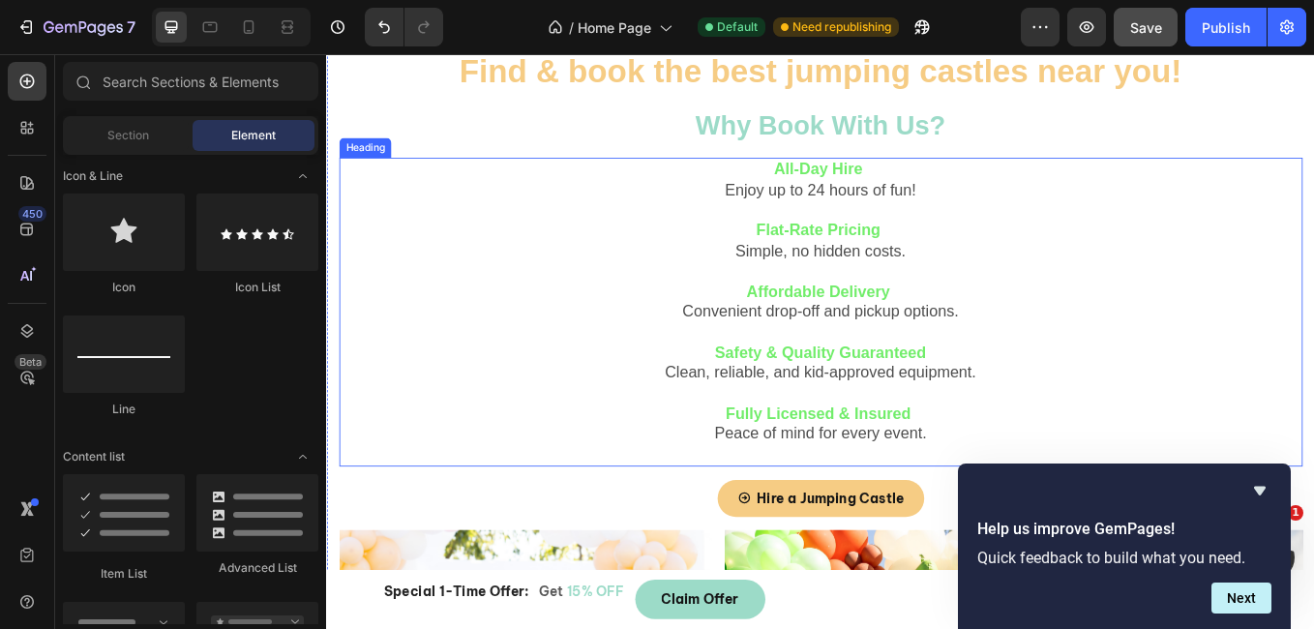
click at [989, 303] on p "⁠⁠⁠⁠⁠⁠⁠ All-Day Hire Enjoy up to 24 hours of fun! Flat-Rate Pricing Simple, no …" at bounding box center [907, 357] width 1128 height 359
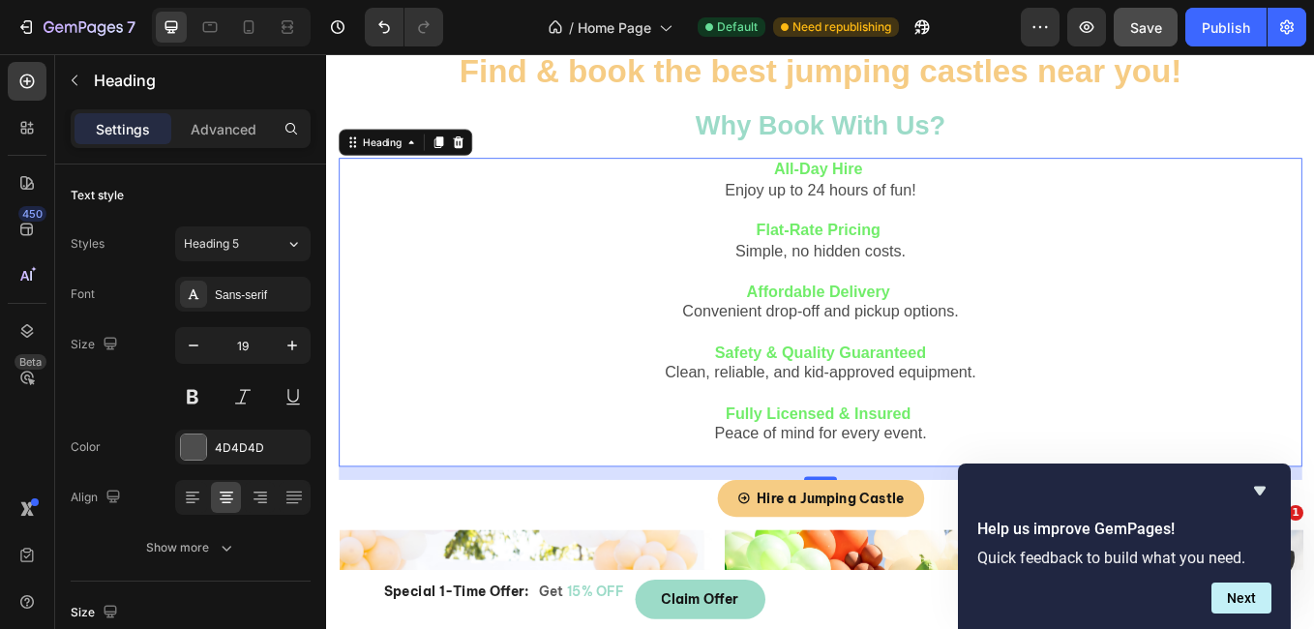
click at [135, 138] on p "Settings" at bounding box center [123, 129] width 54 height 20
click at [37, 137] on div at bounding box center [27, 127] width 39 height 39
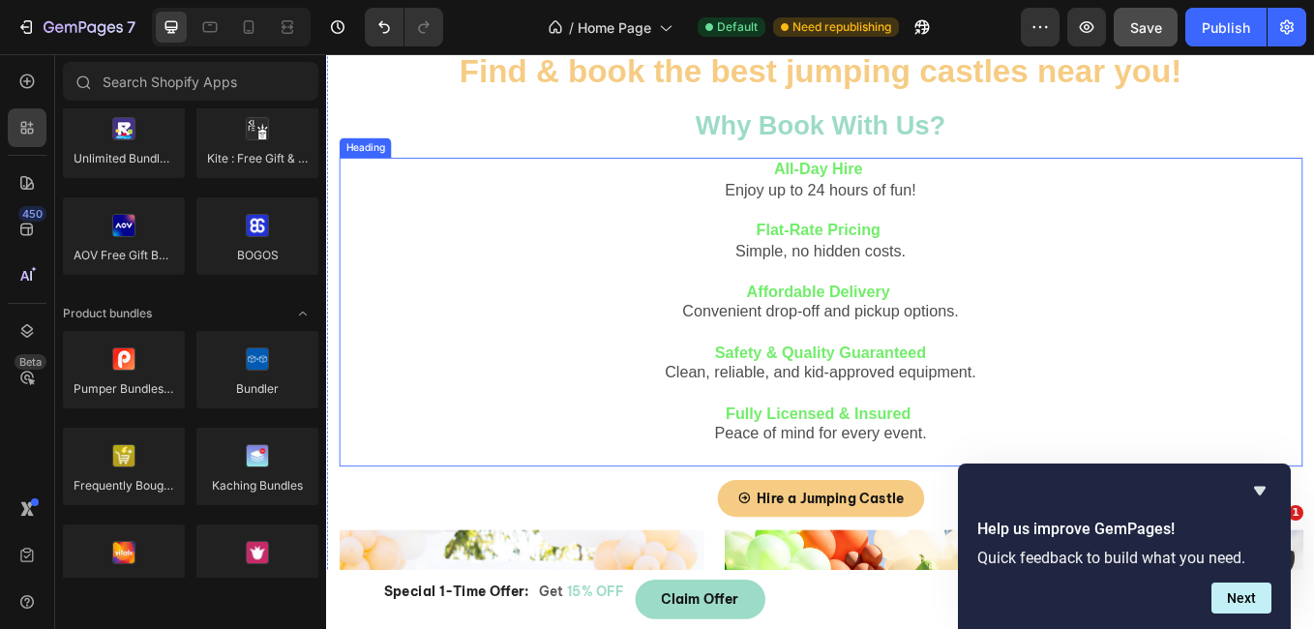
click at [588, 179] on p "⁠⁠⁠⁠⁠⁠⁠ All-Day Hire Enjoy up to 24 hours of fun! Flat-Rate Pricing Simple, no …" at bounding box center [907, 357] width 1128 height 359
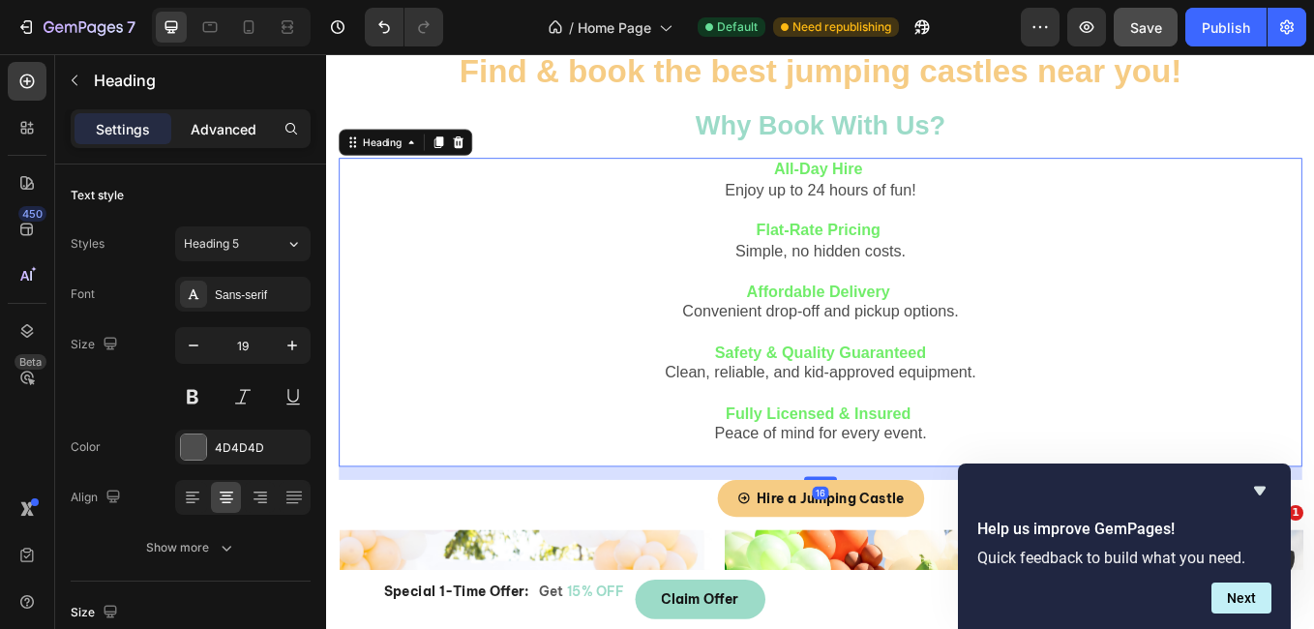
click at [221, 124] on p "Advanced" at bounding box center [224, 129] width 66 height 20
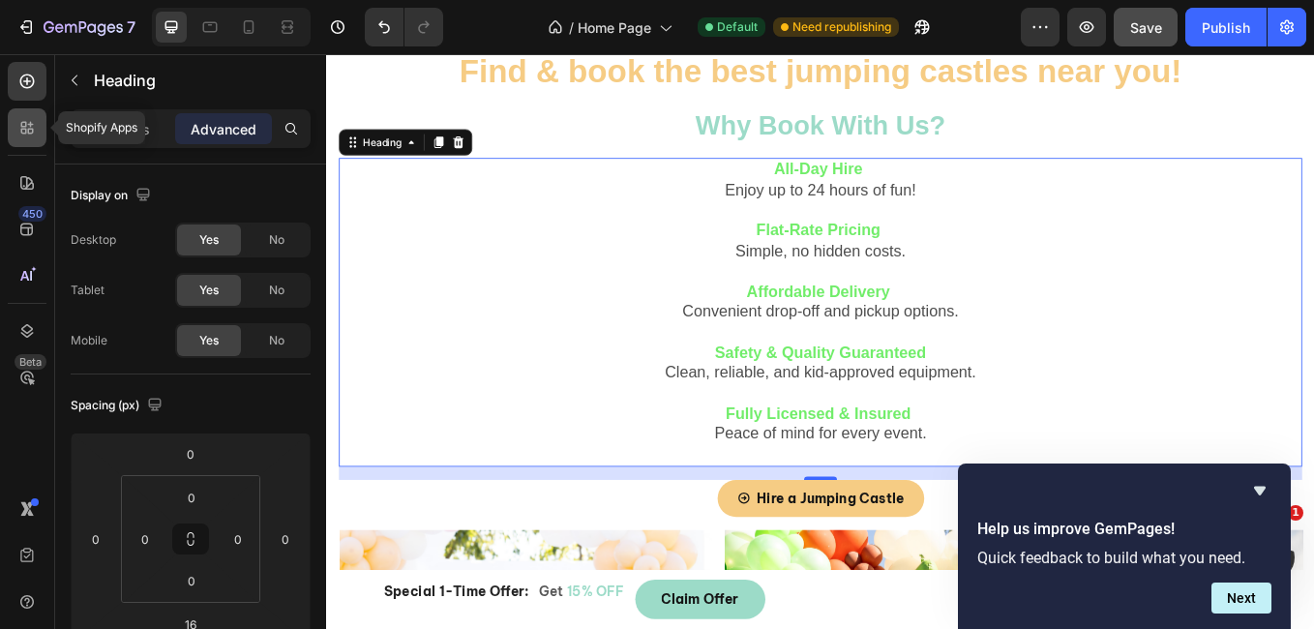
click at [25, 129] on icon at bounding box center [24, 132] width 6 height 6
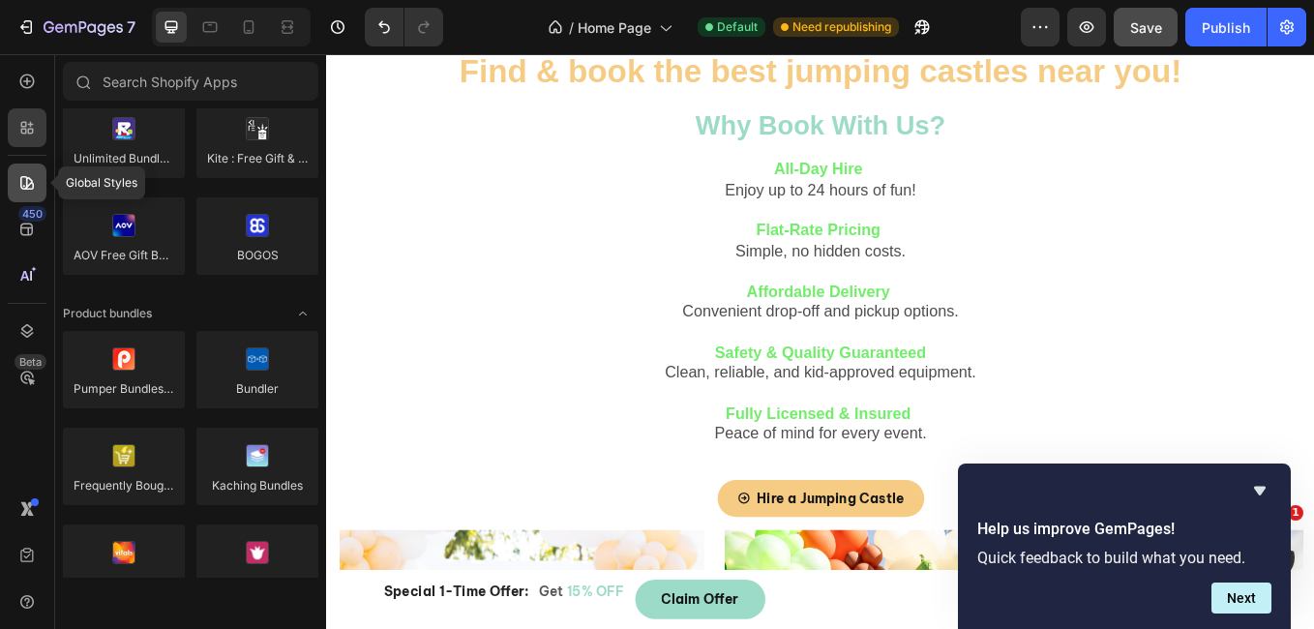
click at [25, 174] on icon at bounding box center [26, 182] width 19 height 19
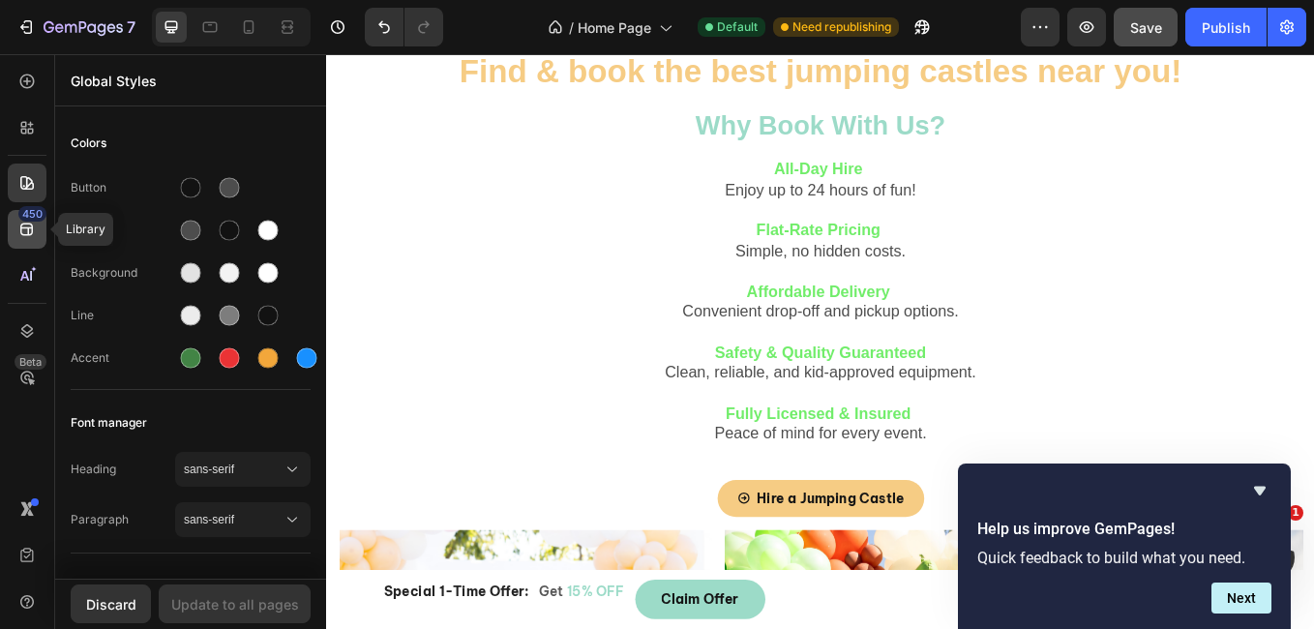
click at [23, 222] on icon at bounding box center [26, 229] width 19 height 19
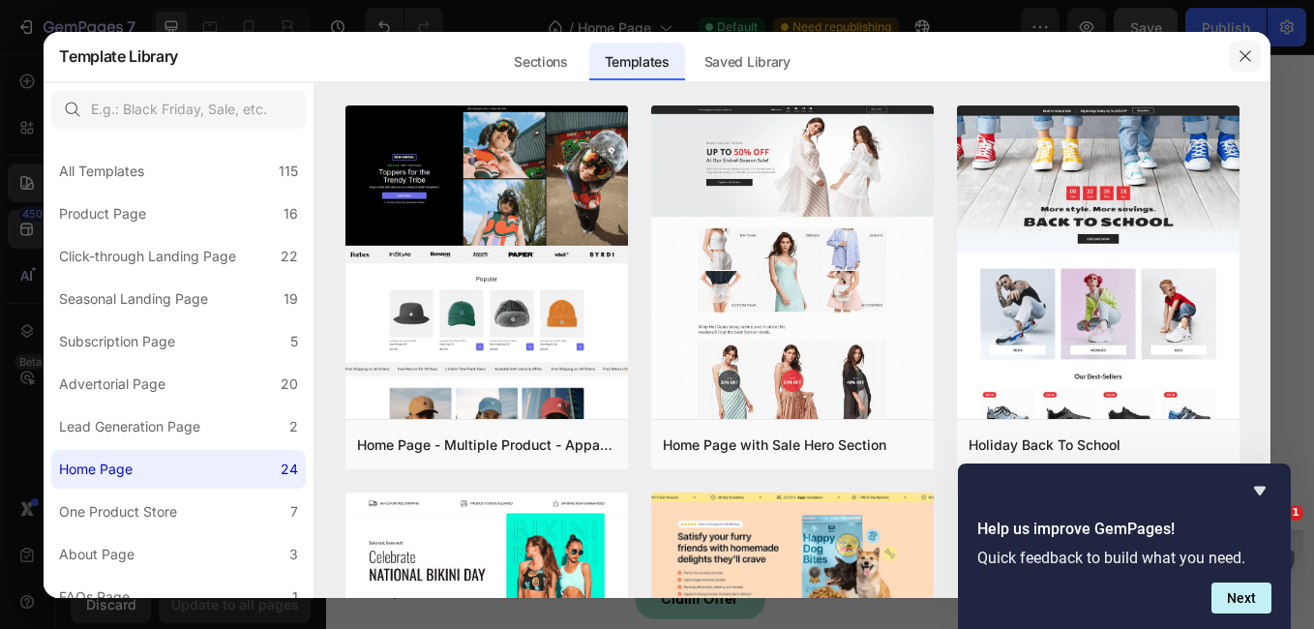
click at [1249, 53] on icon "button" at bounding box center [1244, 55] width 15 height 15
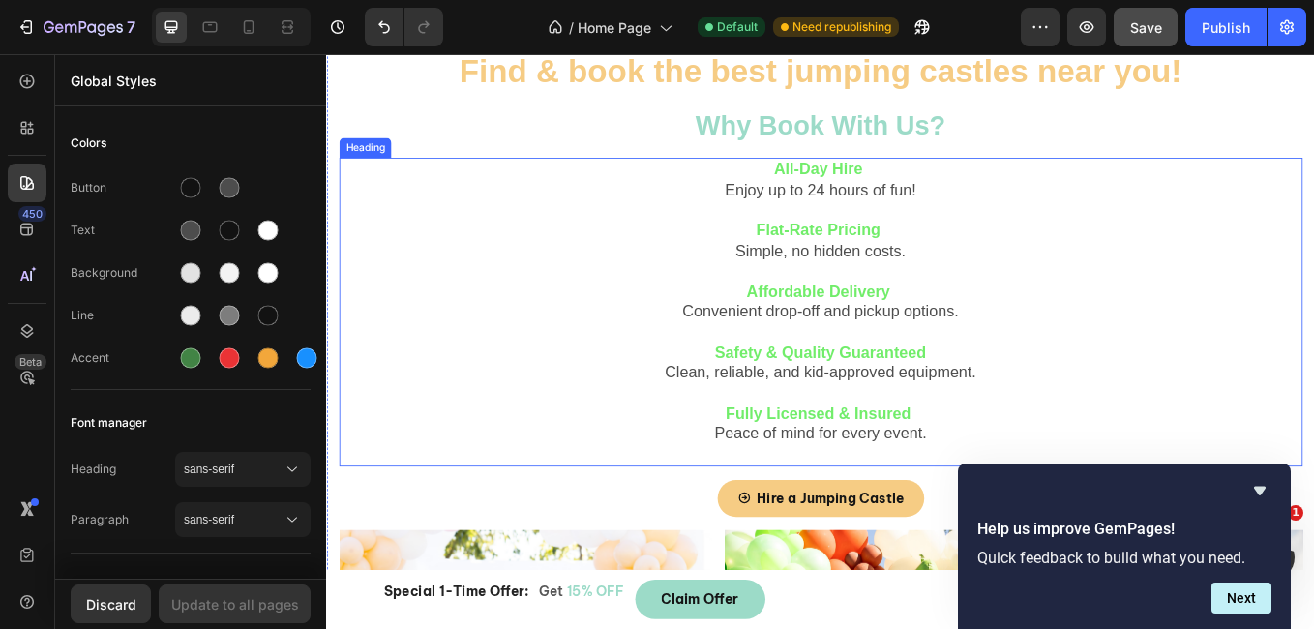
click at [584, 366] on p "⁠⁠⁠⁠⁠⁠⁠ All-Day Hire Enjoy up to 24 hours of fun! Flat-Rate Pricing Simple, no …" at bounding box center [907, 357] width 1128 height 359
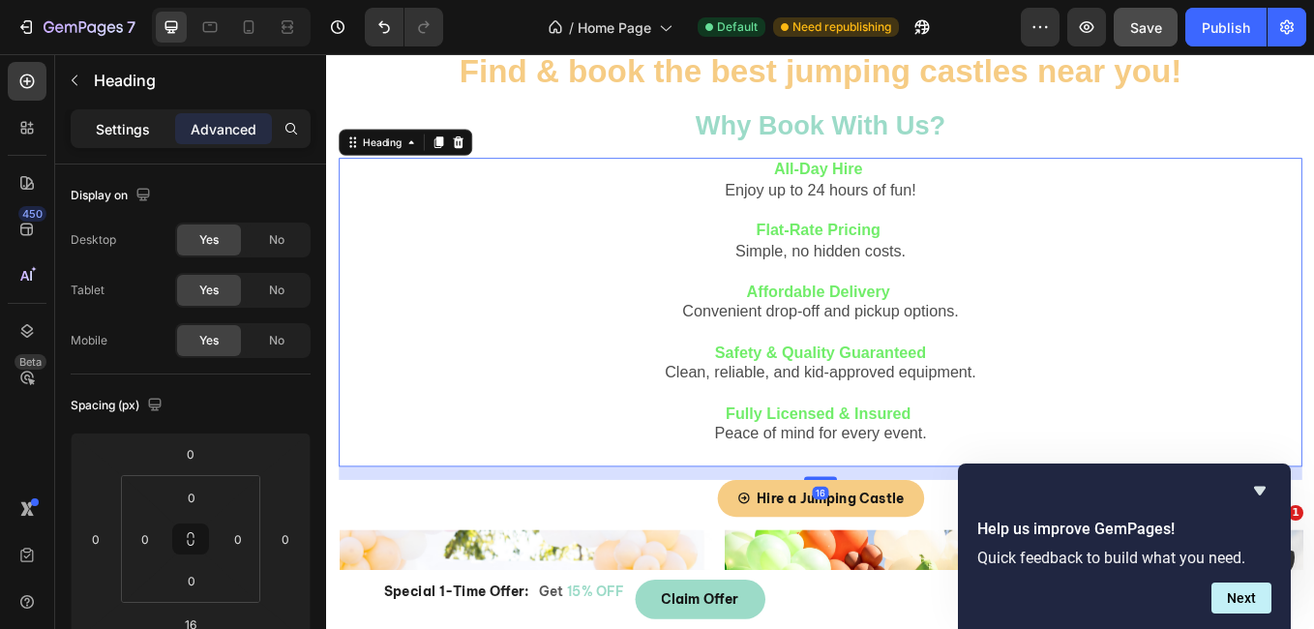
click at [123, 141] on div "Settings" at bounding box center [123, 128] width 97 height 31
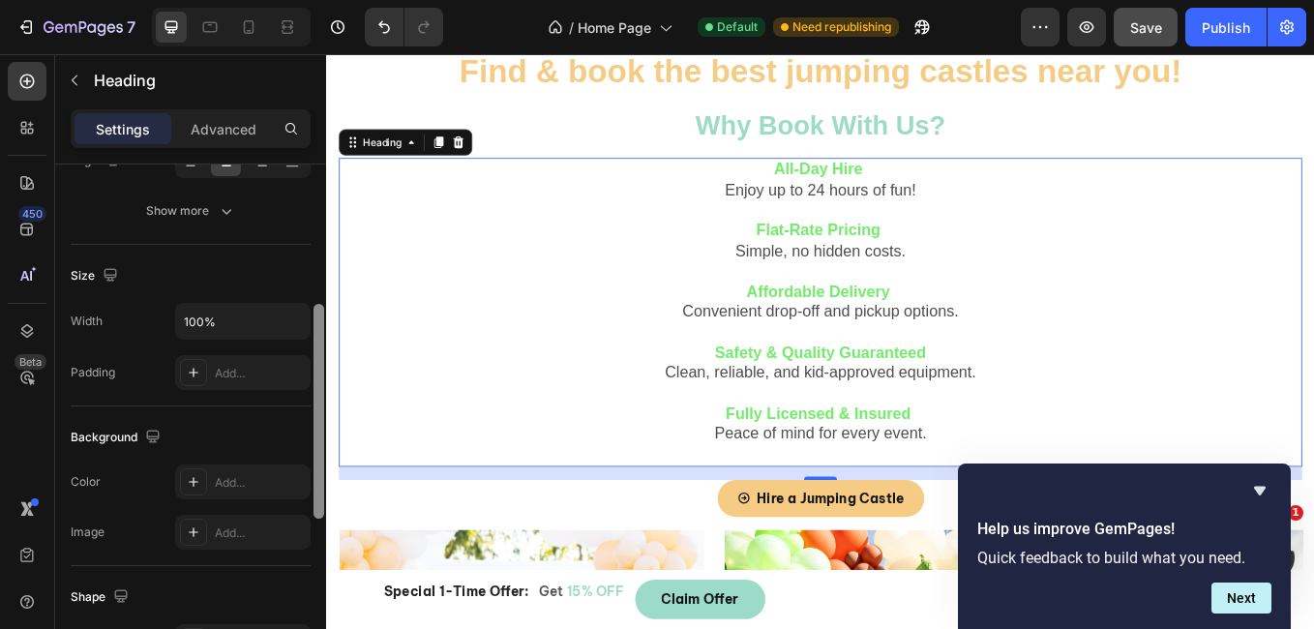
scroll to position [196, 0]
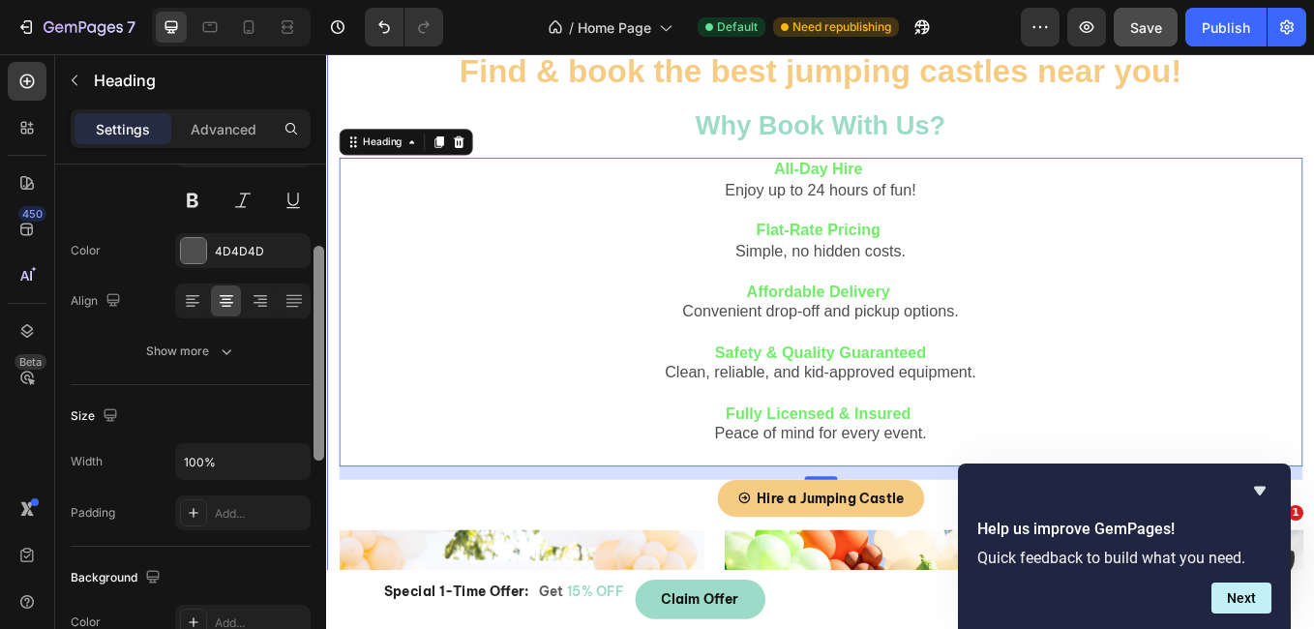
drag, startPoint x: 649, startPoint y: 407, endPoint x: 327, endPoint y: 292, distance: 342.1
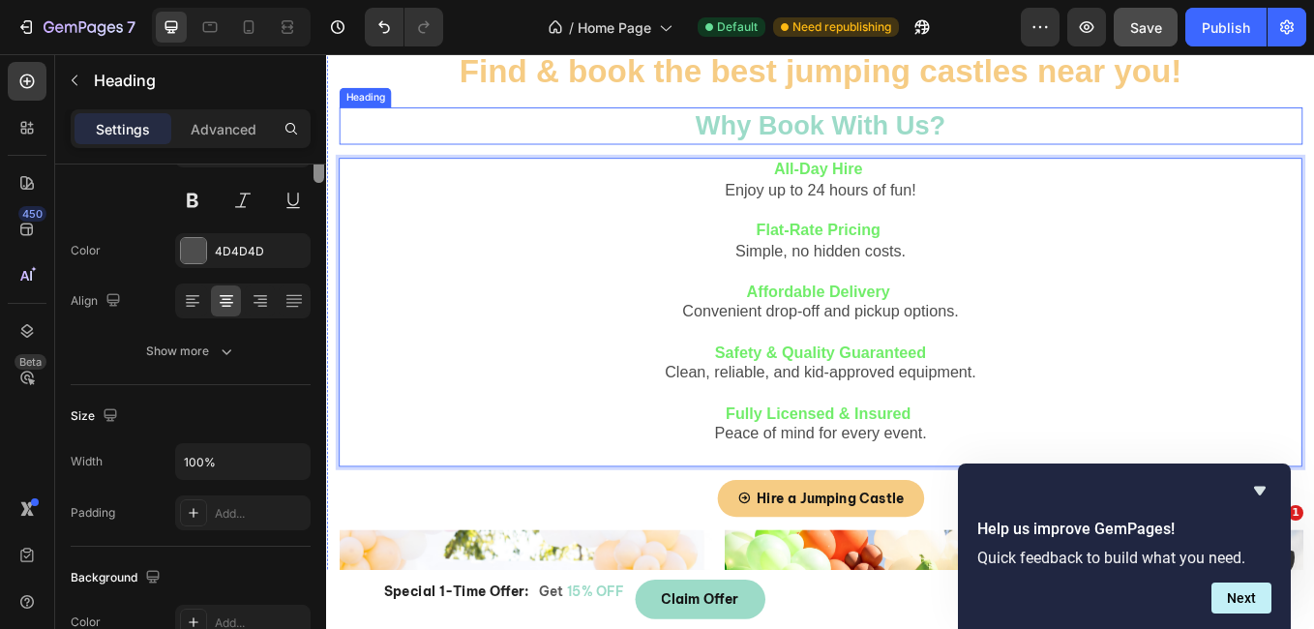
scroll to position [0, 0]
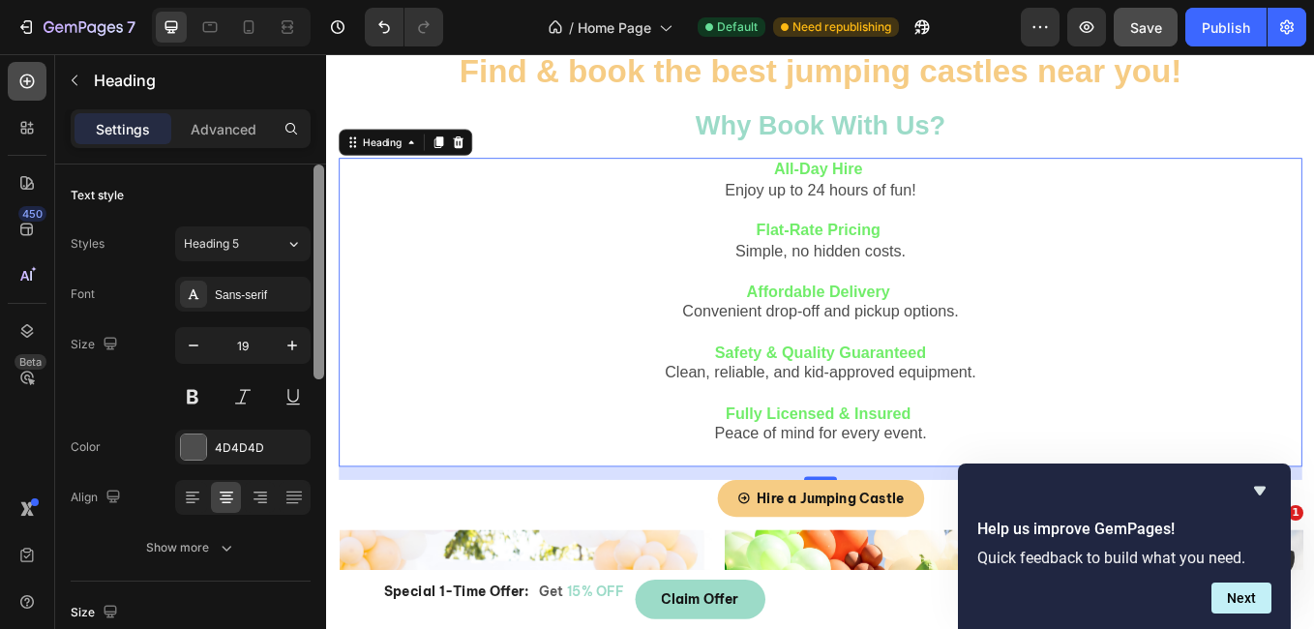
click at [23, 86] on icon at bounding box center [27, 82] width 15 height 15
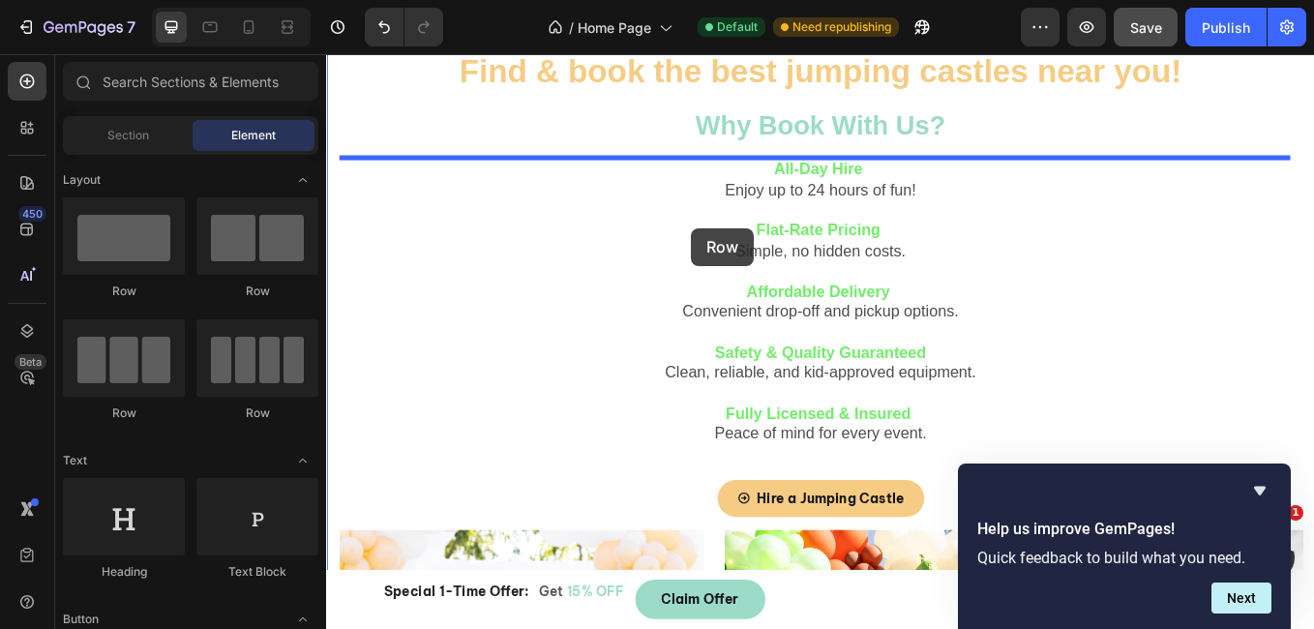
drag, startPoint x: 585, startPoint y: 328, endPoint x: 755, endPoint y: 258, distance: 183.1
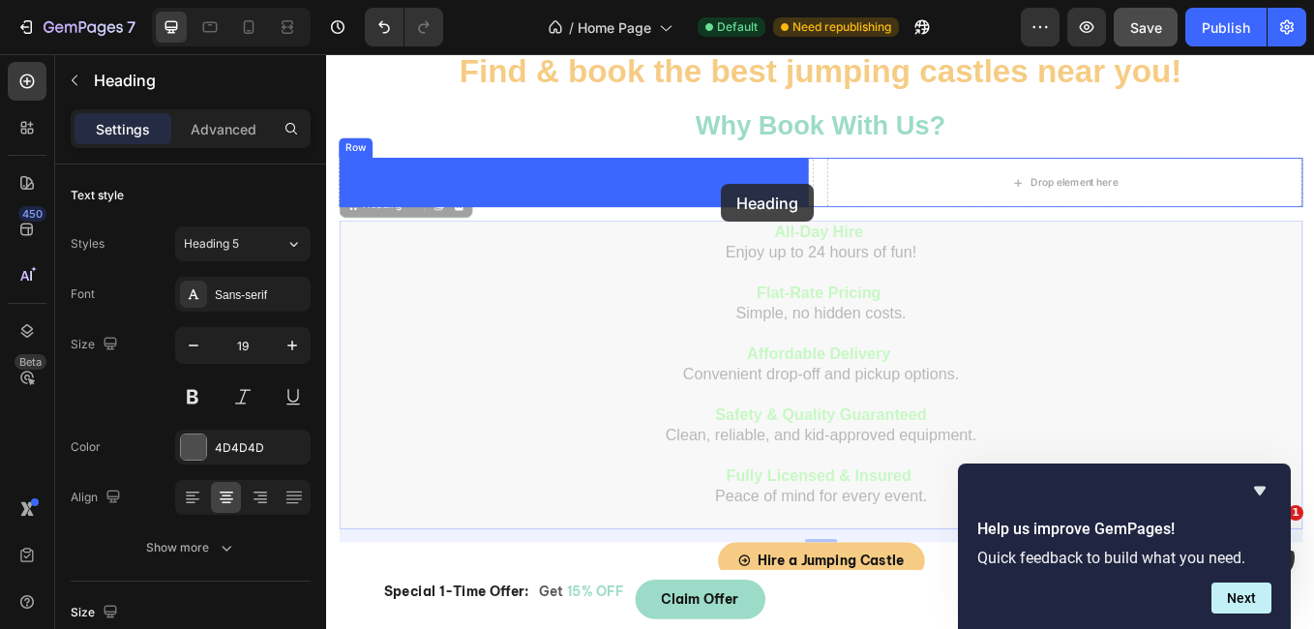
drag, startPoint x: 969, startPoint y: 298, endPoint x: 790, endPoint y: 207, distance: 201.6
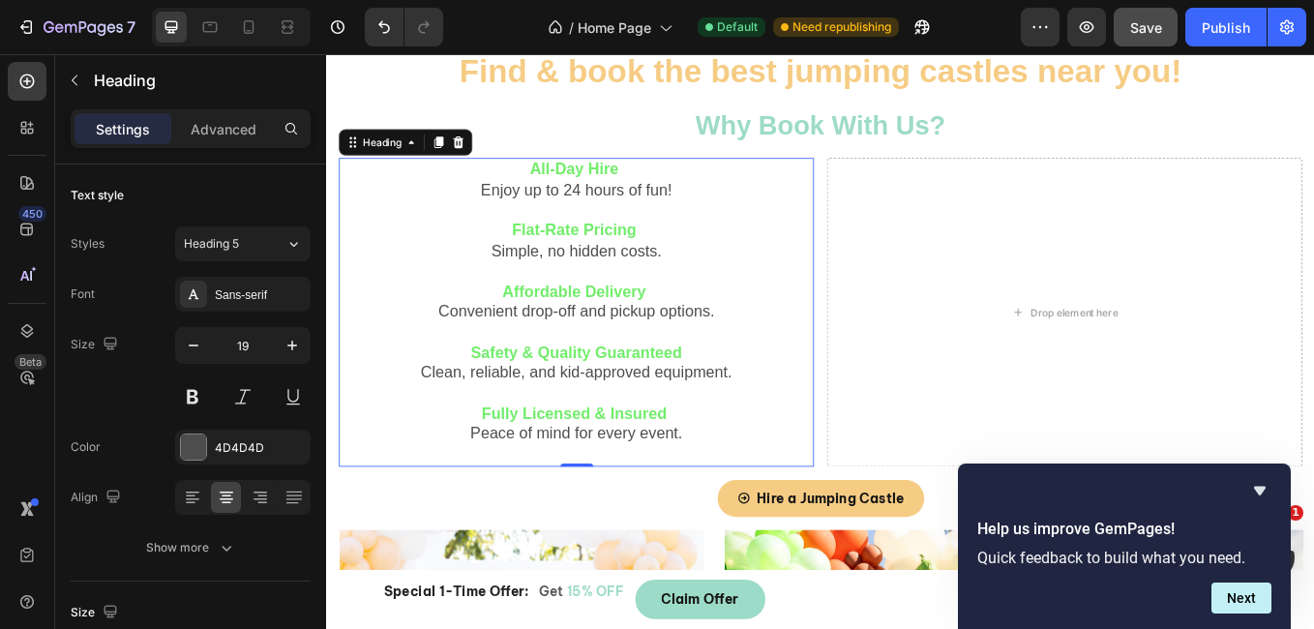
click at [658, 282] on h2 "All-Day Hire Enjoy up to 24 hours of fun! Flat-Rate Pricing Simple, no hidden c…" at bounding box center [620, 357] width 558 height 363
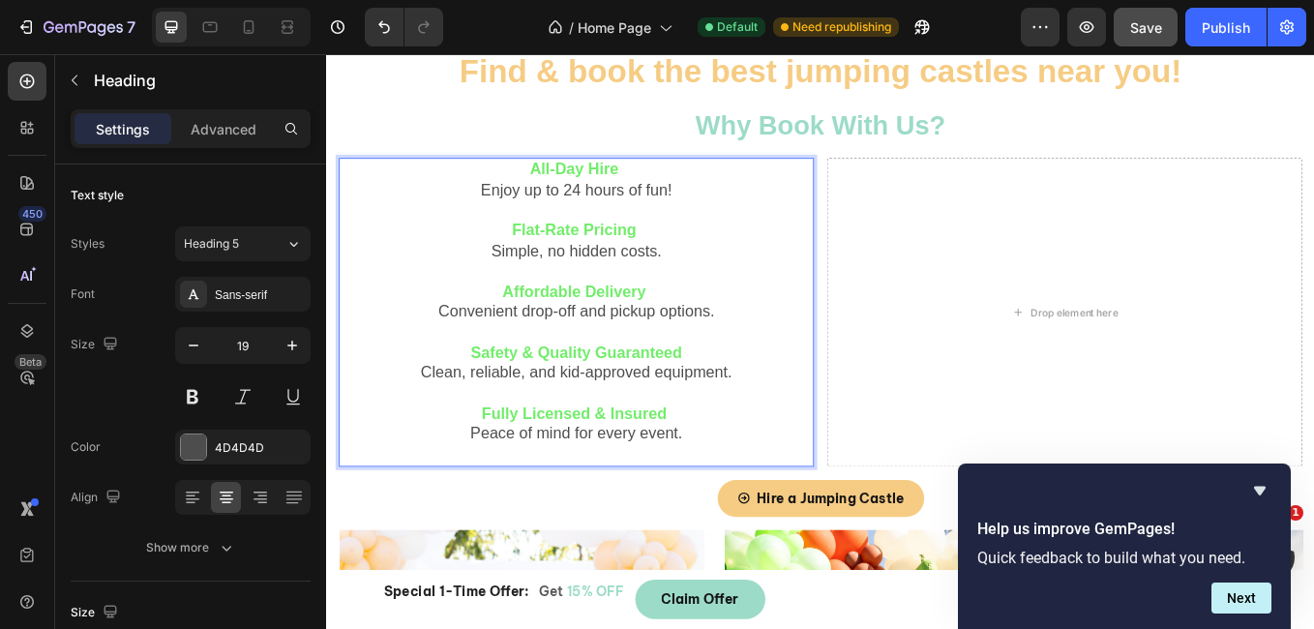
click at [443, 215] on p "All-Day Hire Enjoy up to 24 hours of fun! Flat-Rate Pricing Simple, no hidden c…" at bounding box center [620, 357] width 554 height 359
click at [628, 246] on p "All-Day Hire Enjoy up to 24 hours of fun! Flat-Rate Pricing Simple, no hidden c…" at bounding box center [620, 357] width 554 height 359
click at [549, 554] on div "Hire a Jumping Castle Button" at bounding box center [907, 576] width 1132 height 44
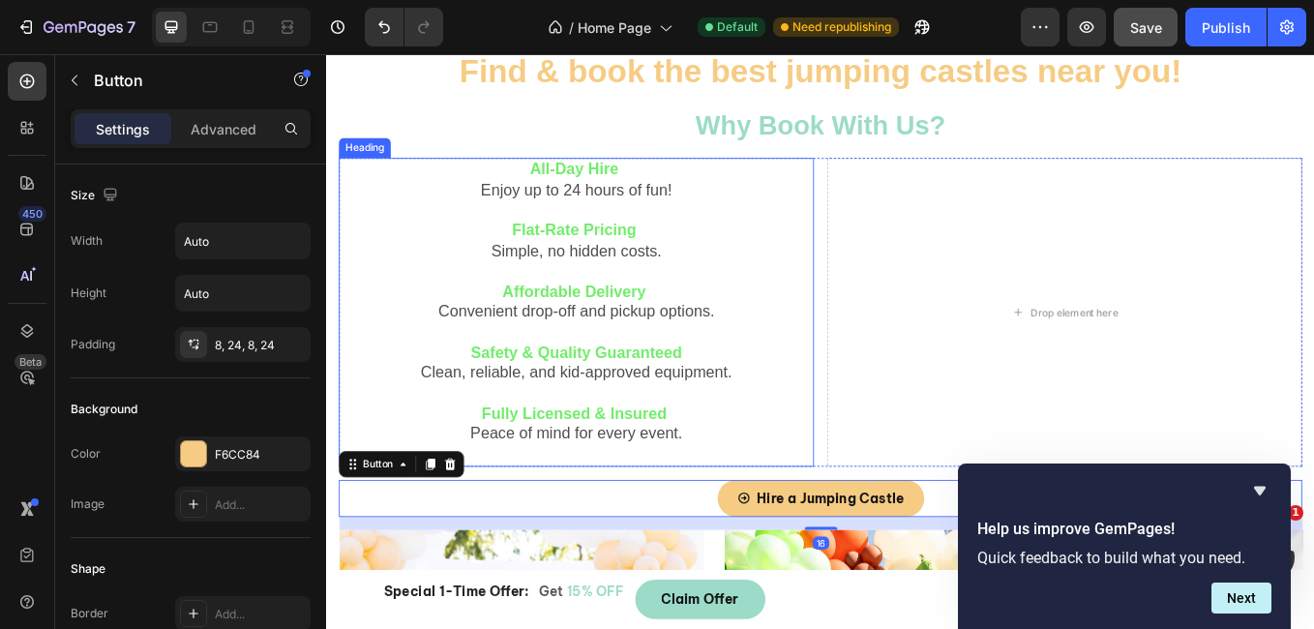
click at [565, 446] on p "⁠⁠⁠⁠⁠⁠⁠ All-Day Hire Enjoy up to 24 hours of fun! Flat-Rate Pricing Simple, no …" at bounding box center [620, 357] width 554 height 359
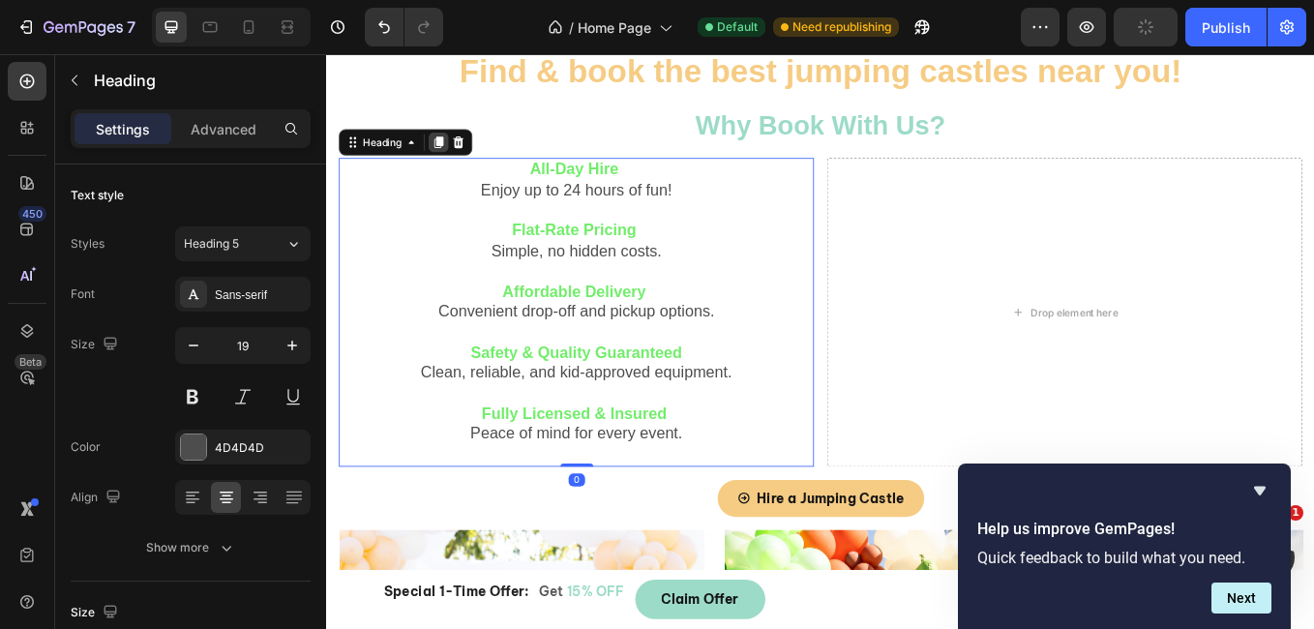
click at [454, 156] on icon at bounding box center [457, 157] width 15 height 15
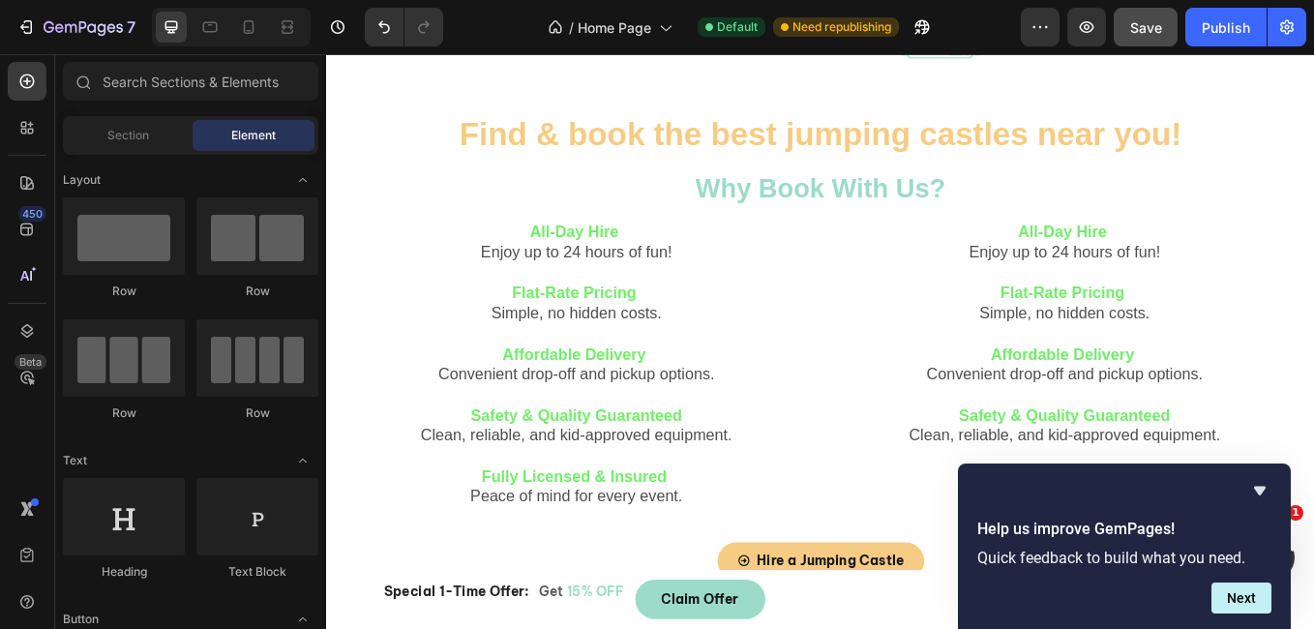
scroll to position [268, 0]
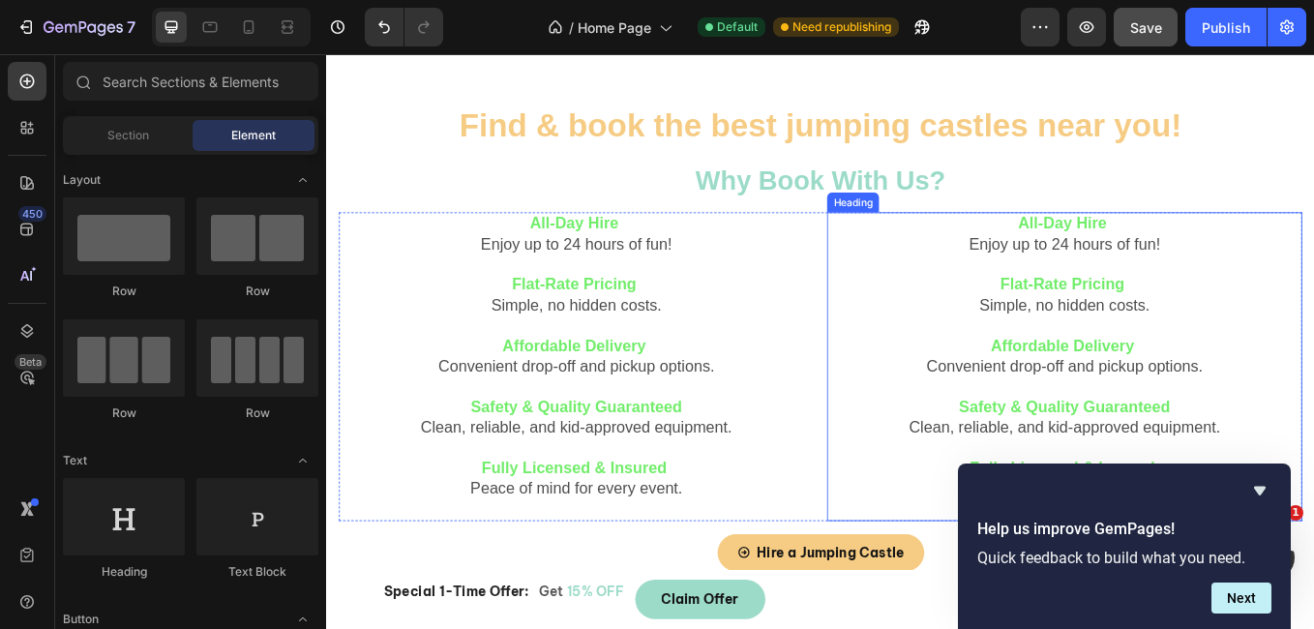
click at [1053, 374] on h2 "All-Day Hire Enjoy up to 24 hours of fun! Flat-Rate Pricing Simple, no hidden c…" at bounding box center [1193, 421] width 558 height 363
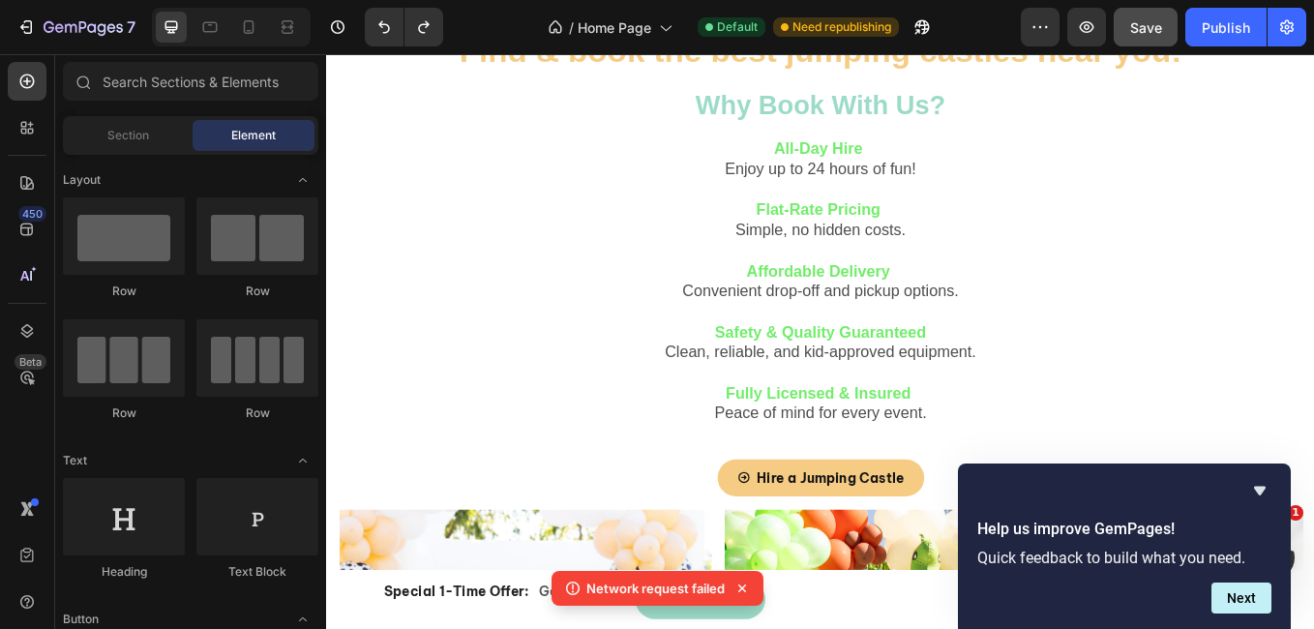
scroll to position [336, 0]
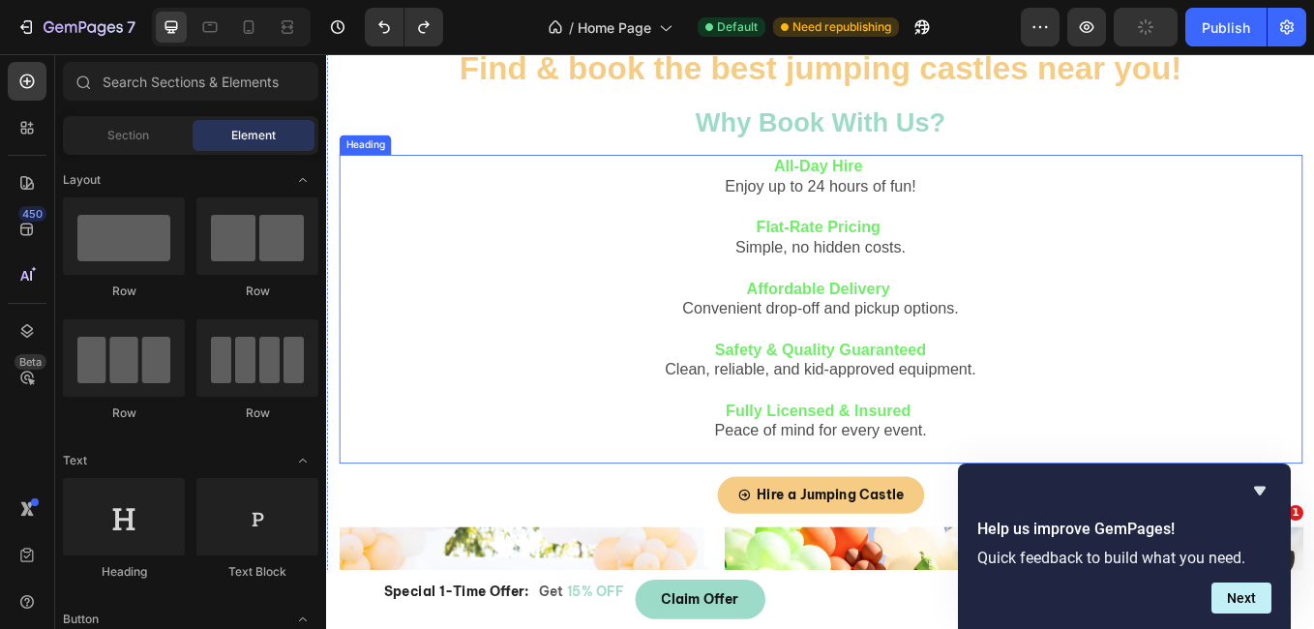
click at [1183, 193] on h2 "All-Day Hire Enjoy up to 24 hours of fun! Flat-Rate Pricing Simple, no hidden c…" at bounding box center [907, 353] width 1132 height 363
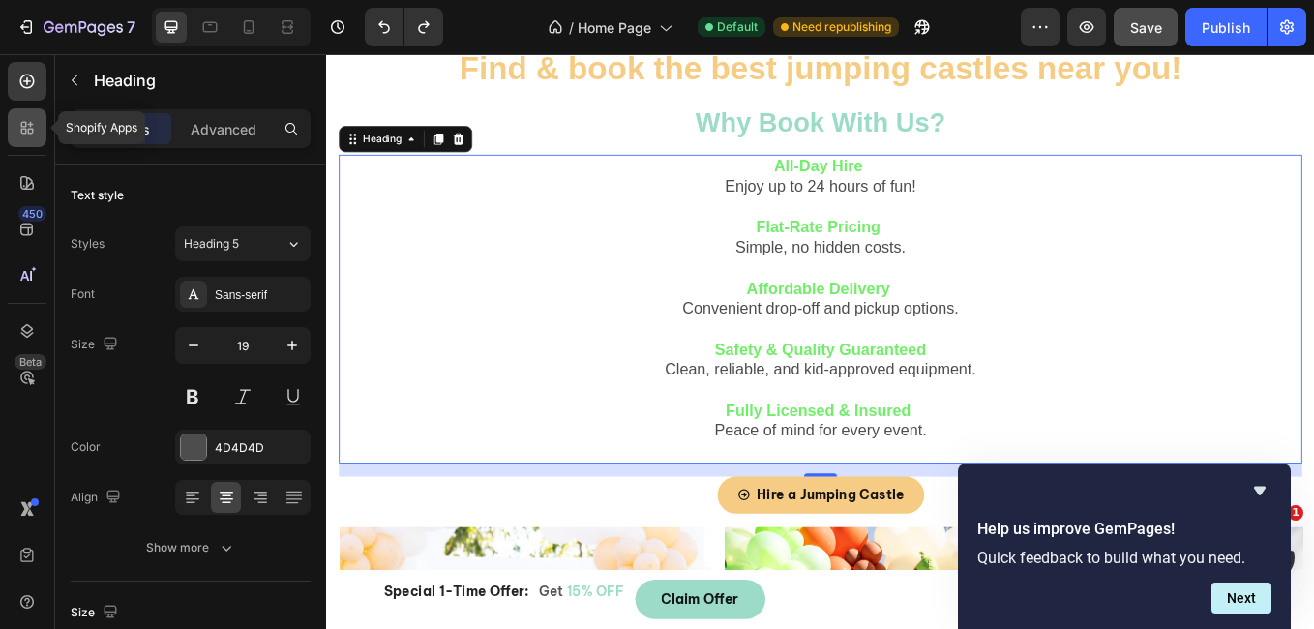
click at [31, 125] on icon at bounding box center [31, 125] width 6 height 6
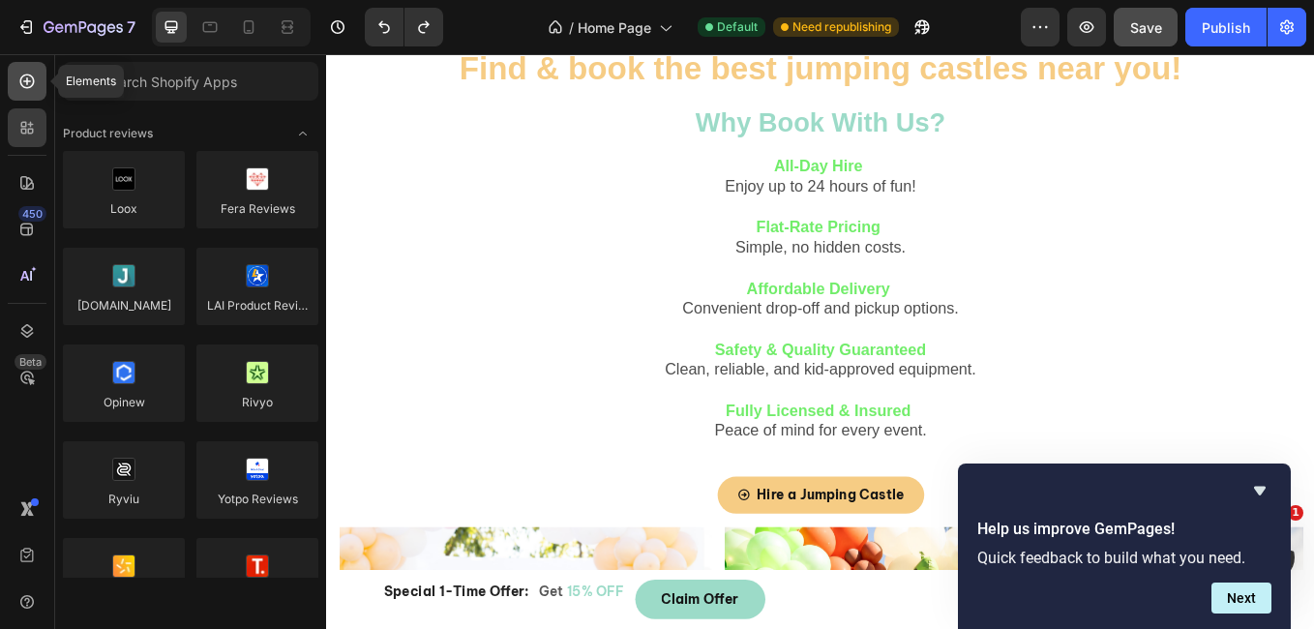
click at [25, 87] on icon at bounding box center [27, 82] width 15 height 15
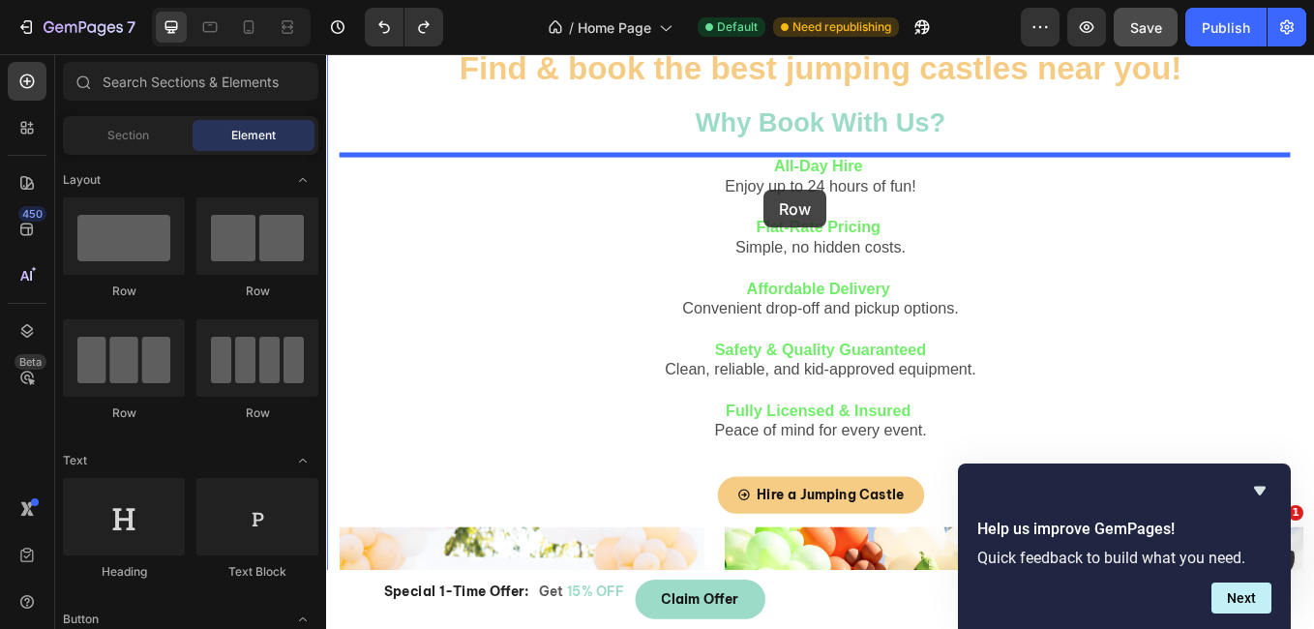
drag, startPoint x: 460, startPoint y: 409, endPoint x: 840, endPoint y: 214, distance: 427.5
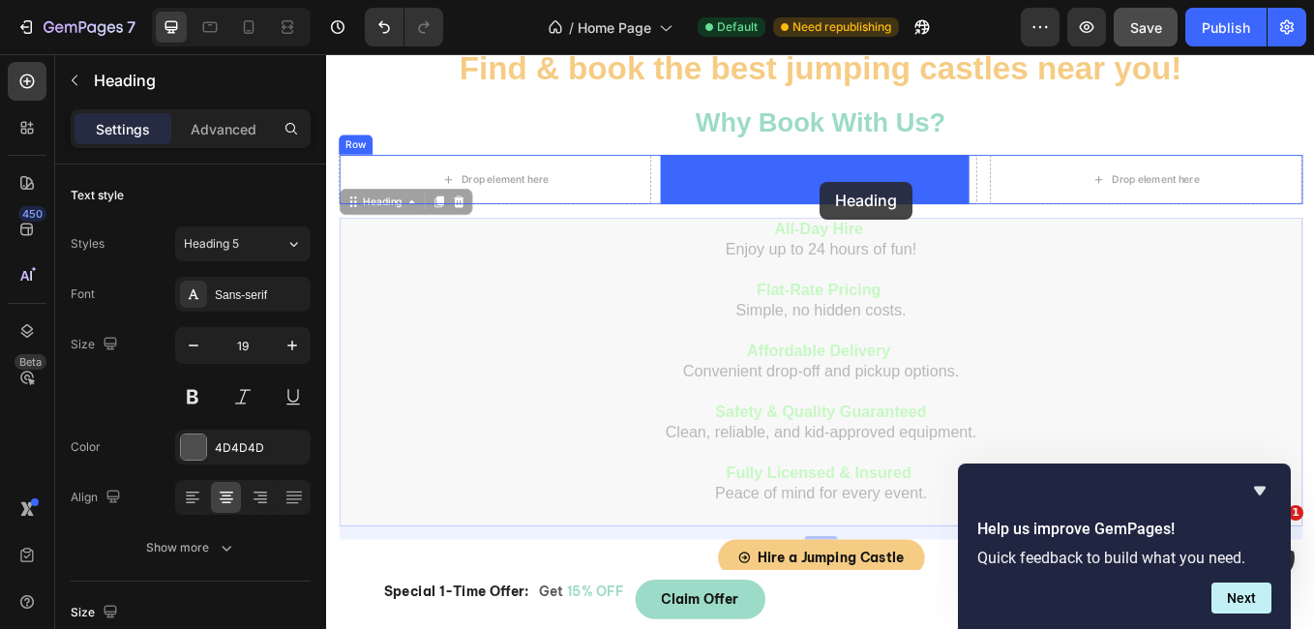
drag, startPoint x: 930, startPoint y: 339, endPoint x: 906, endPoint y: 200, distance: 140.5
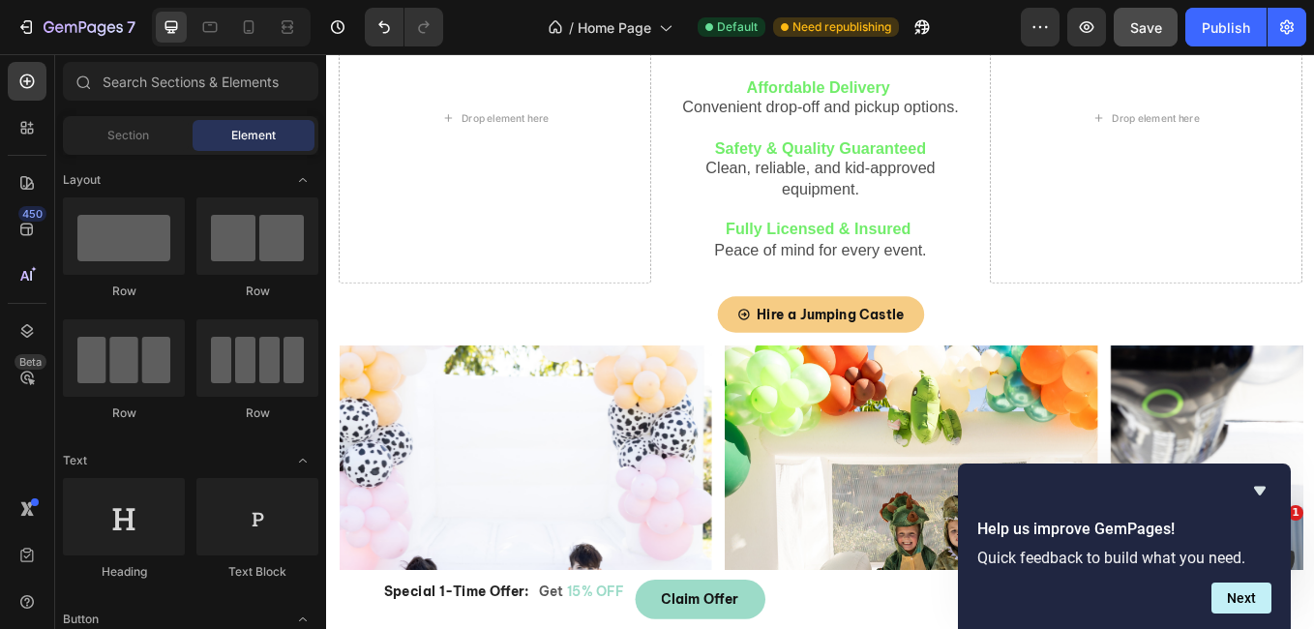
scroll to position [552, 0]
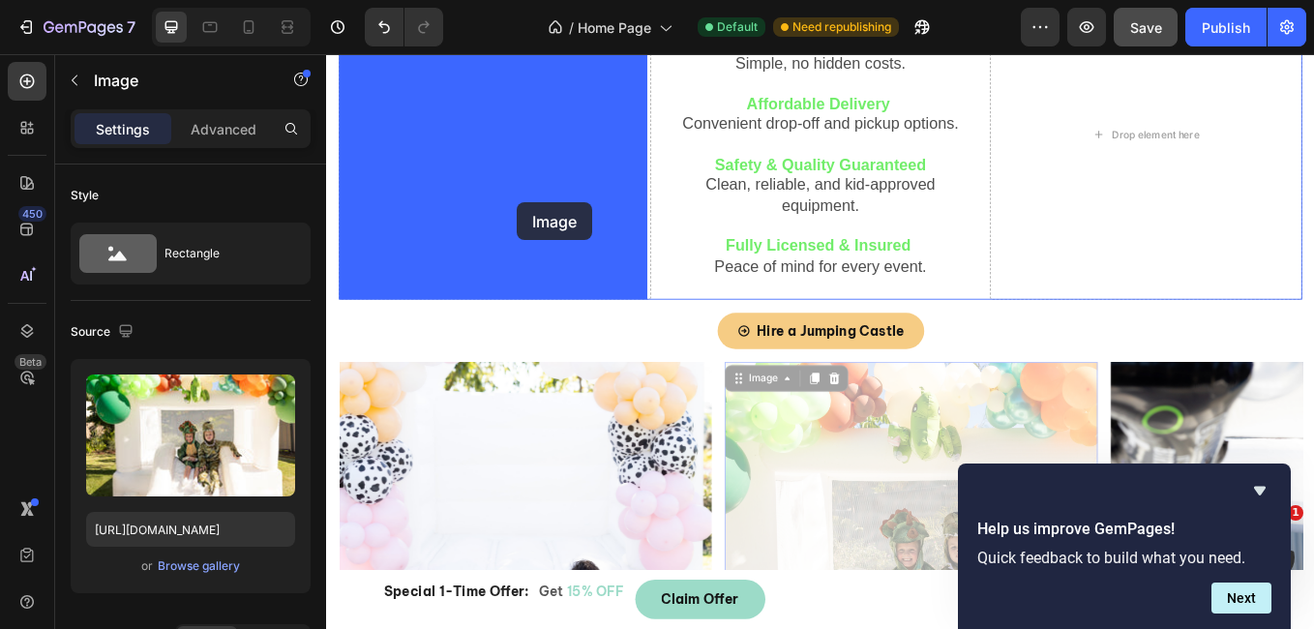
drag, startPoint x: 1014, startPoint y: 524, endPoint x: 551, endPoint y: 231, distance: 548.4
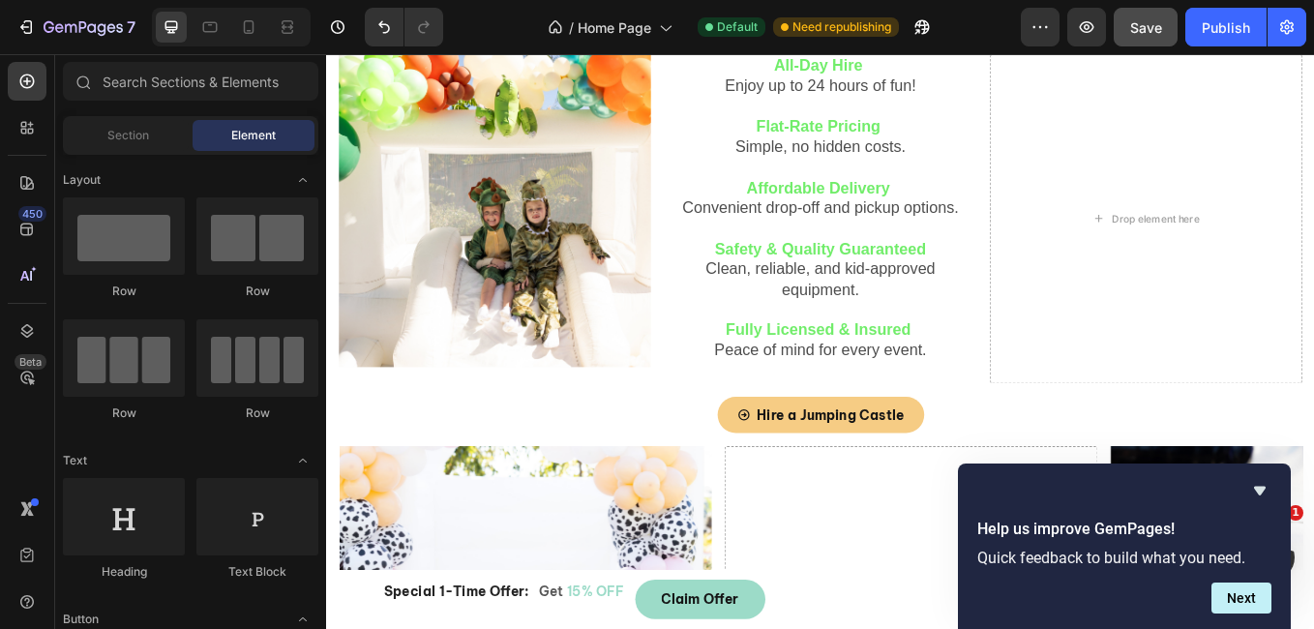
scroll to position [404, 0]
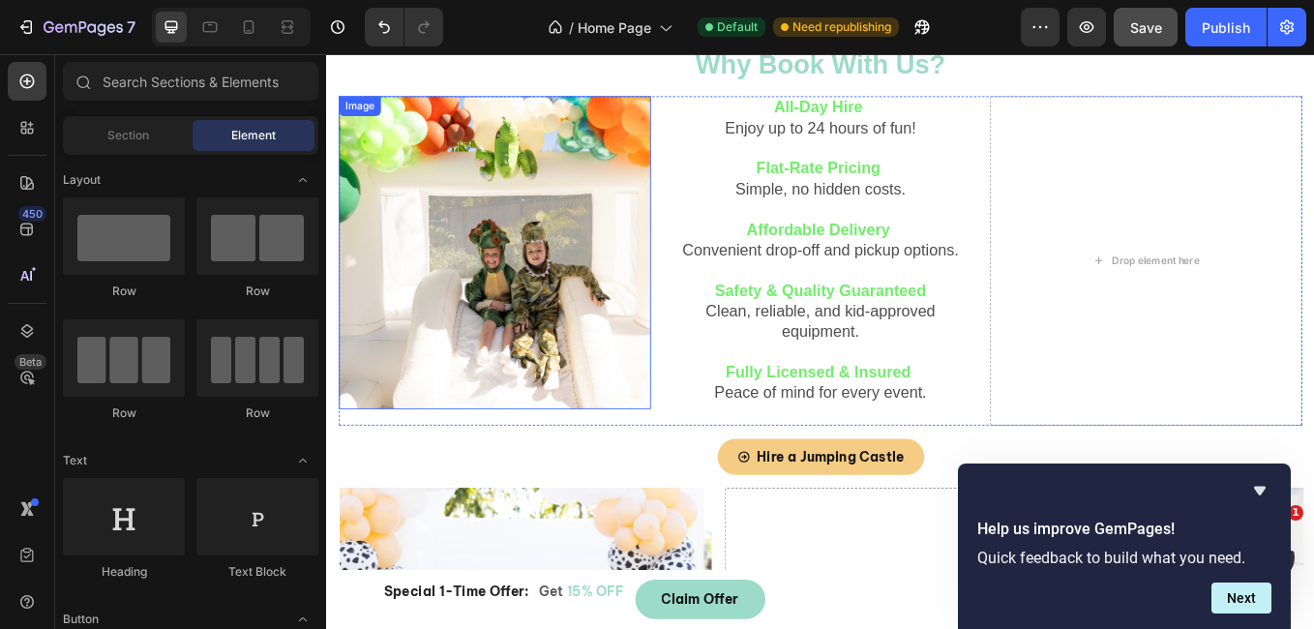
click at [542, 347] on img at bounding box center [524, 287] width 367 height 367
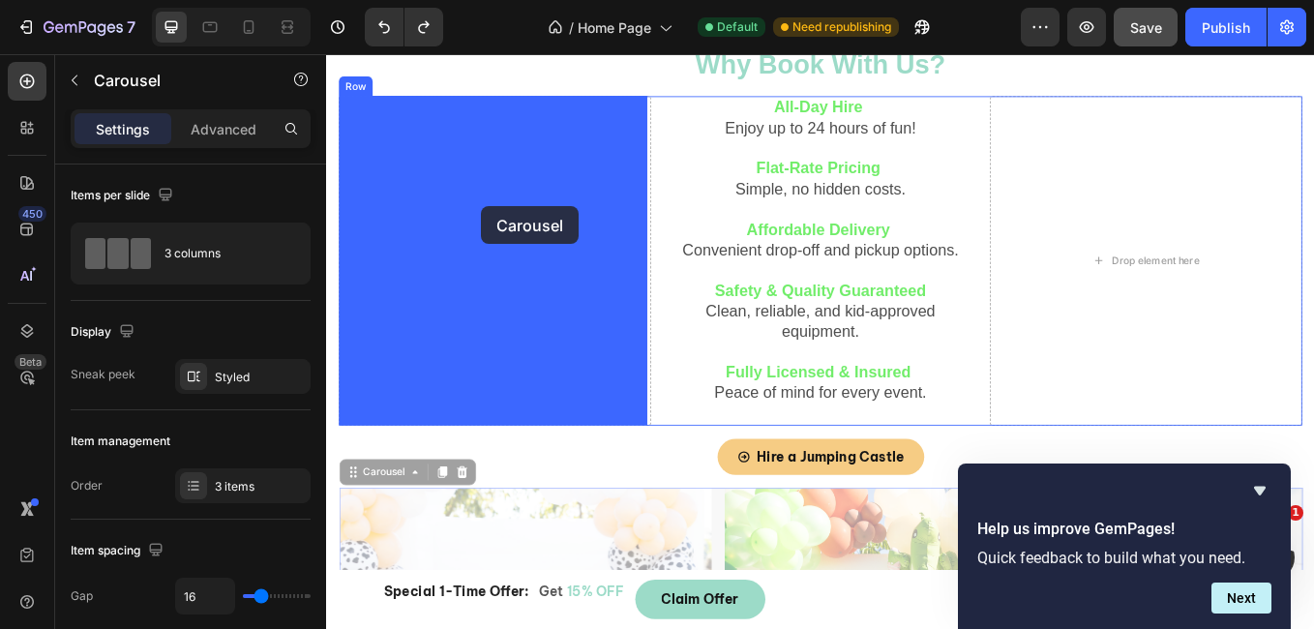
drag, startPoint x: 785, startPoint y: 588, endPoint x: 508, endPoint y: 233, distance: 450.2
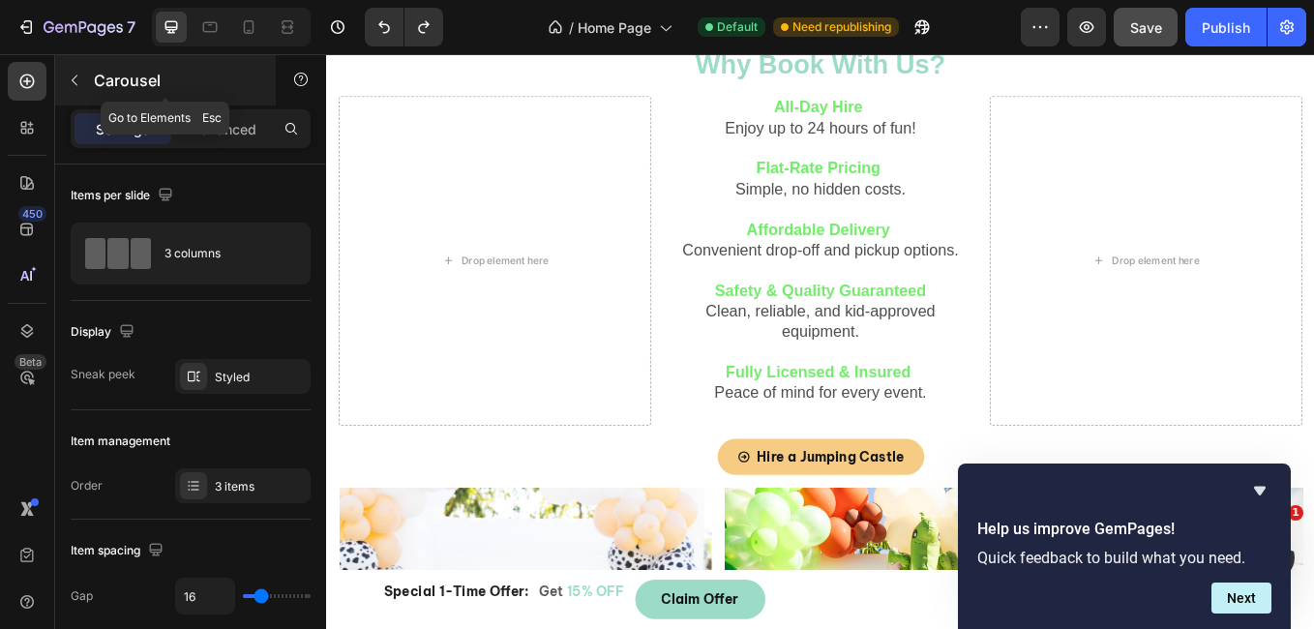
click at [75, 84] on icon "button" at bounding box center [74, 80] width 15 height 15
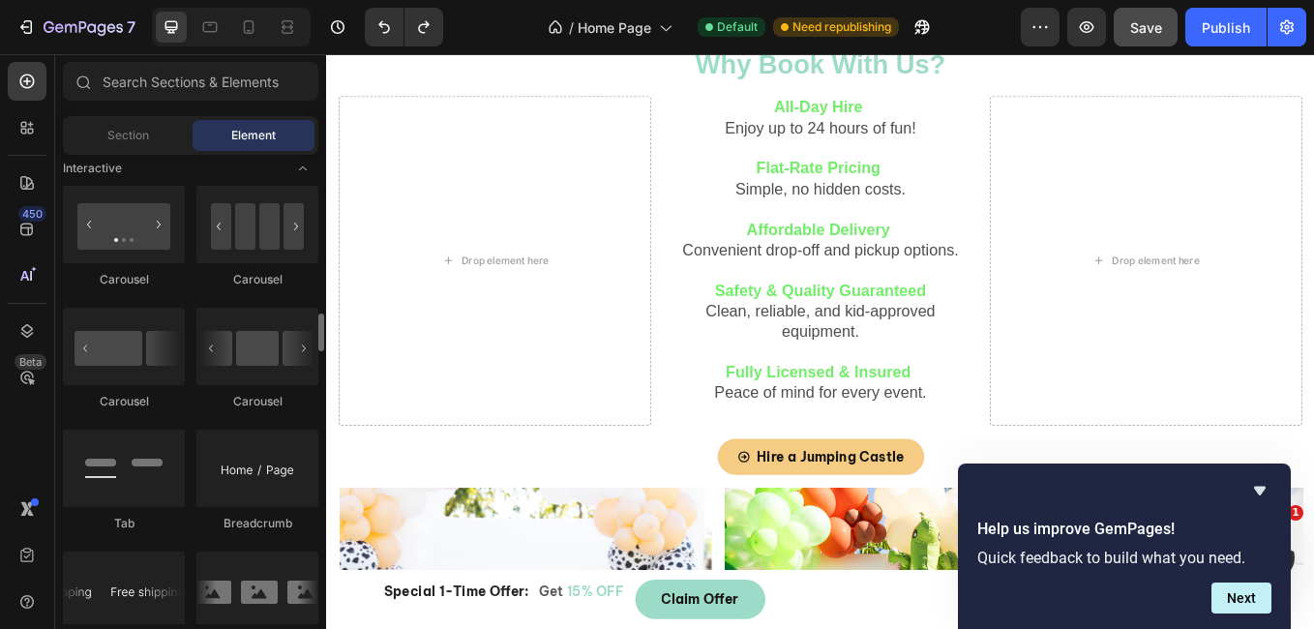
scroll to position [1916, 0]
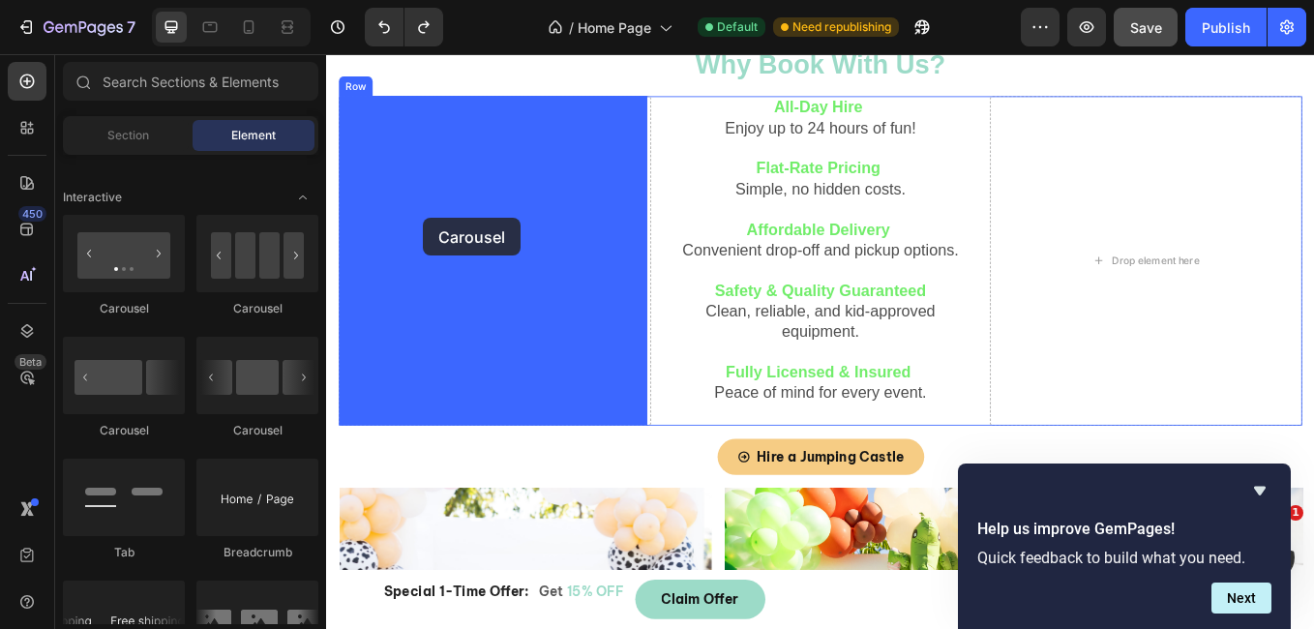
drag, startPoint x: 462, startPoint y: 338, endPoint x: 462, endPoint y: 240, distance: 97.7
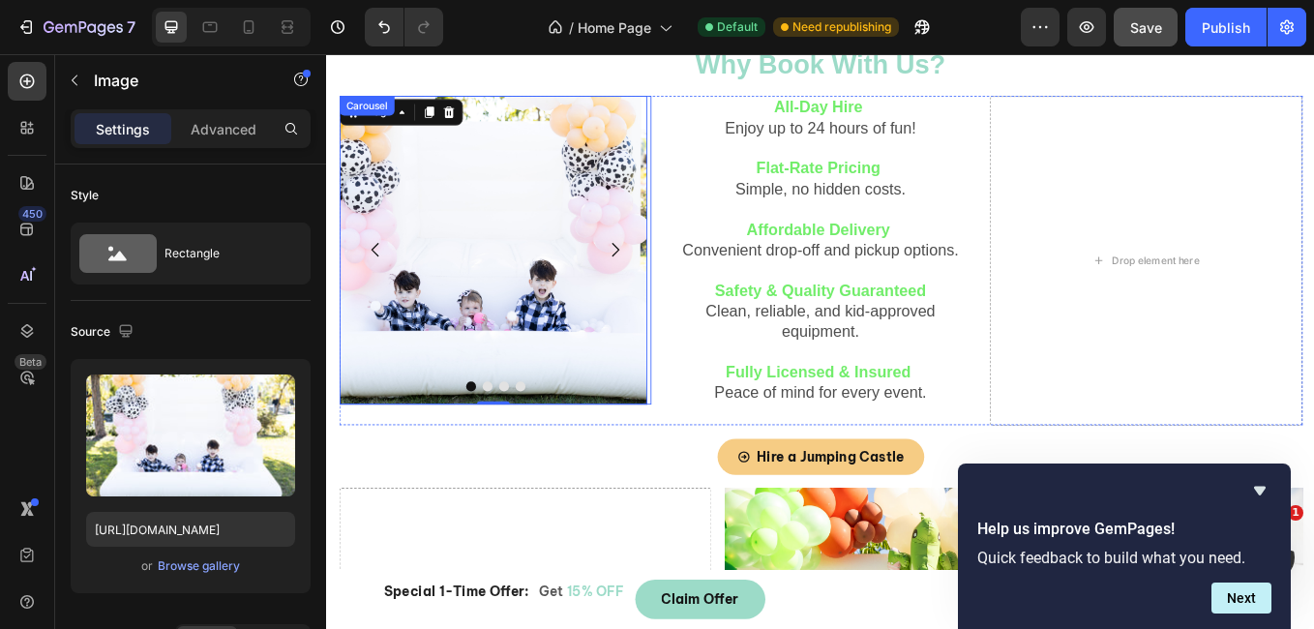
click at [658, 283] on icon "Carousel Next Arrow" at bounding box center [664, 284] width 23 height 23
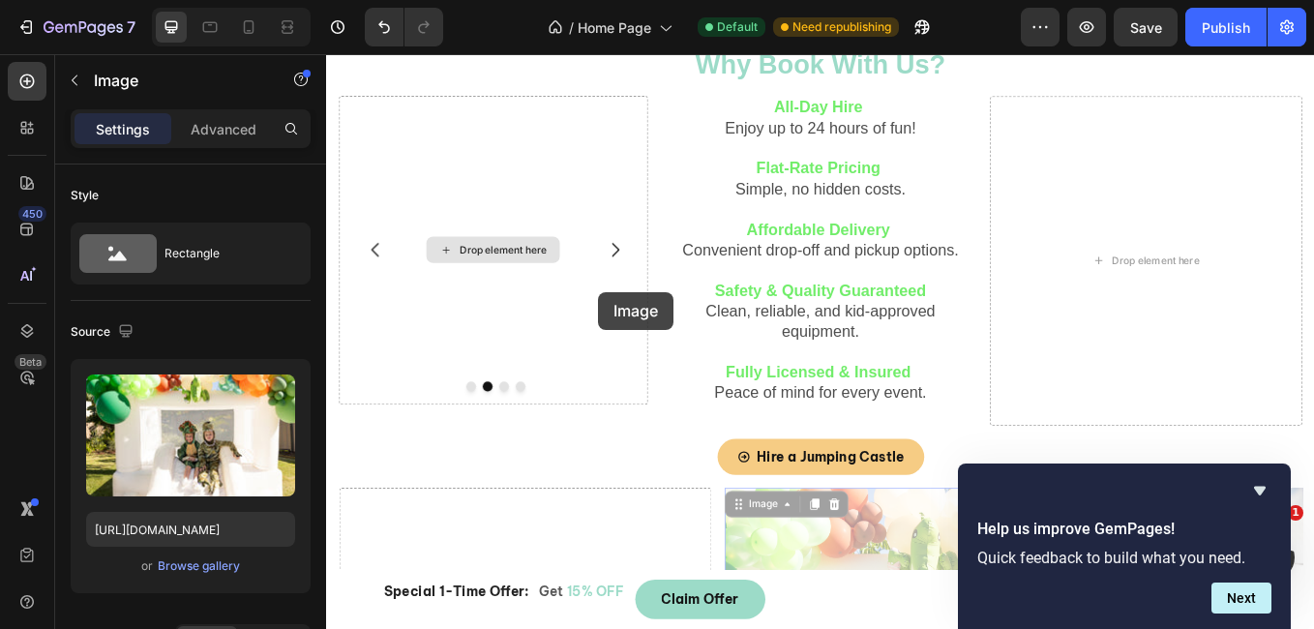
scroll to position [404, 0]
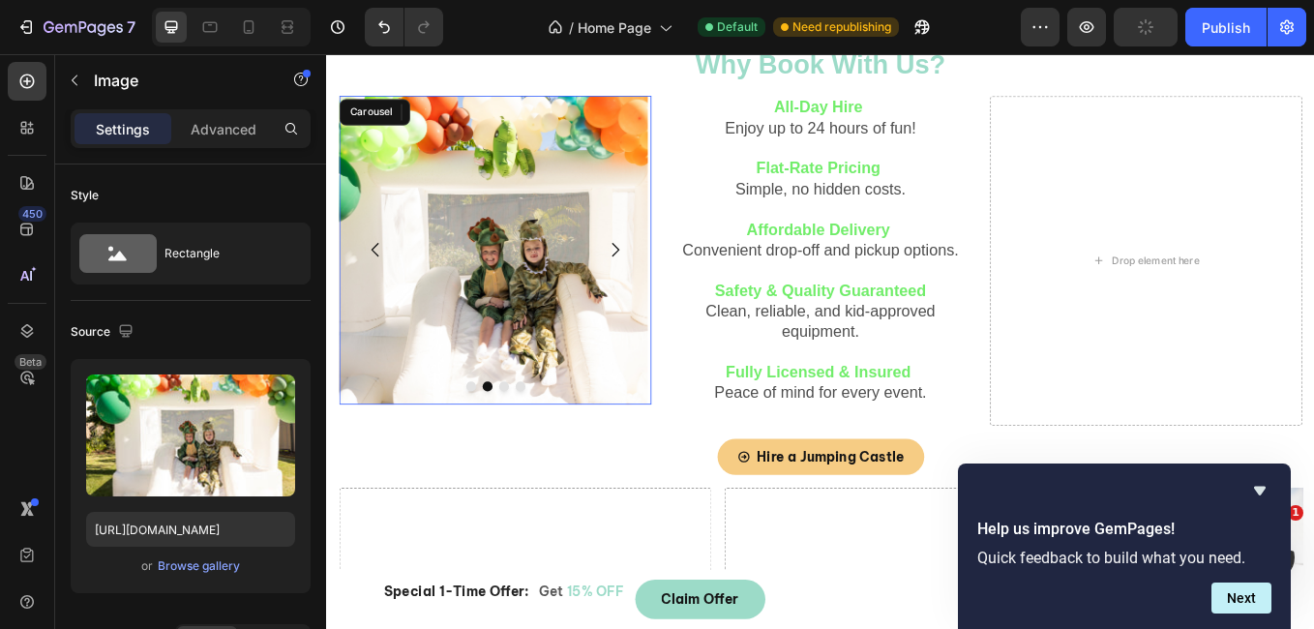
click at [653, 288] on icon "Carousel Next Arrow" at bounding box center [664, 284] width 23 height 23
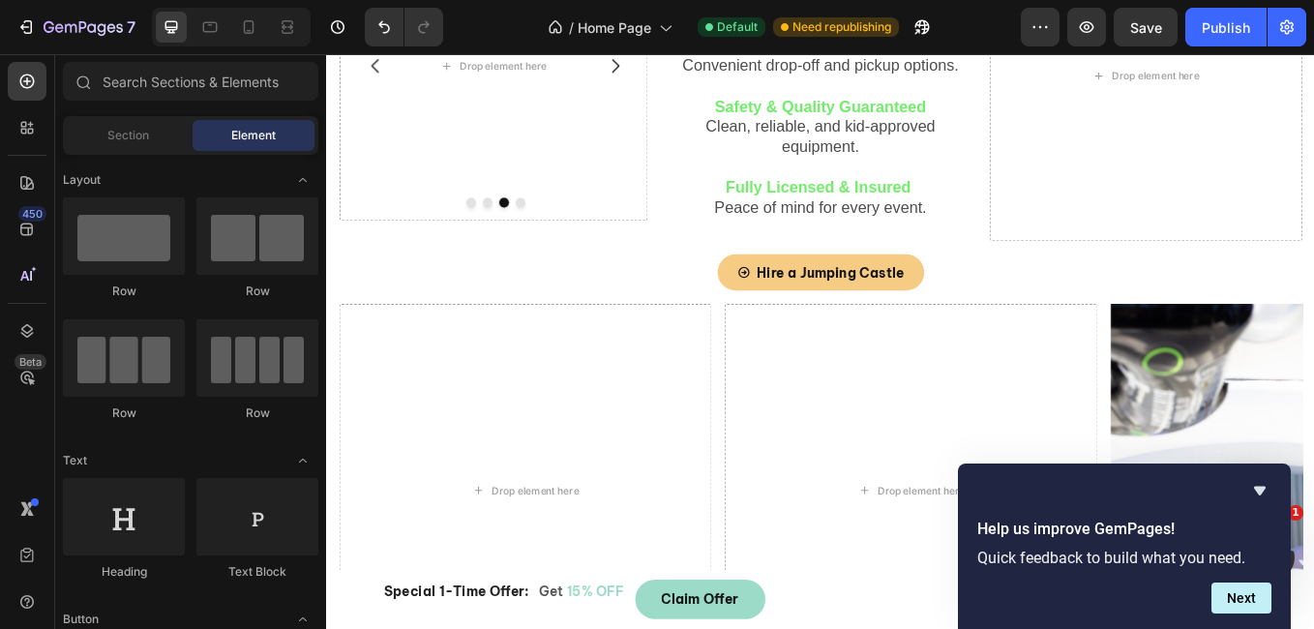
scroll to position [532, 0]
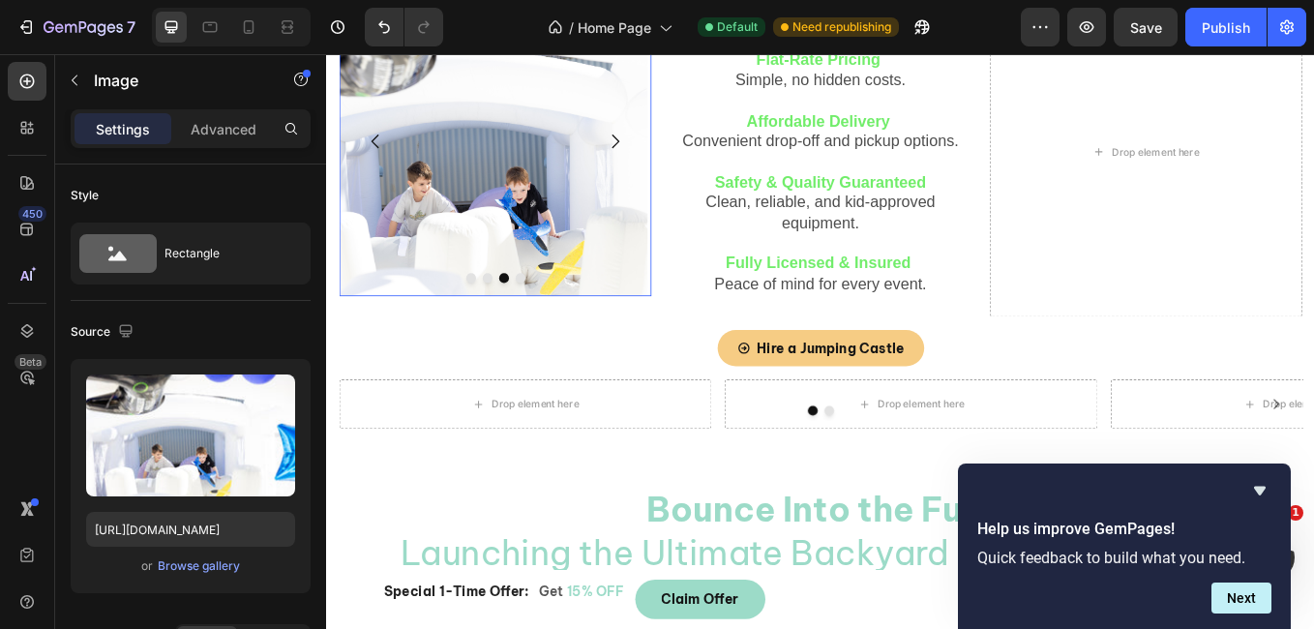
click at [646, 159] on button "Carousel Next Arrow" at bounding box center [665, 157] width 54 height 54
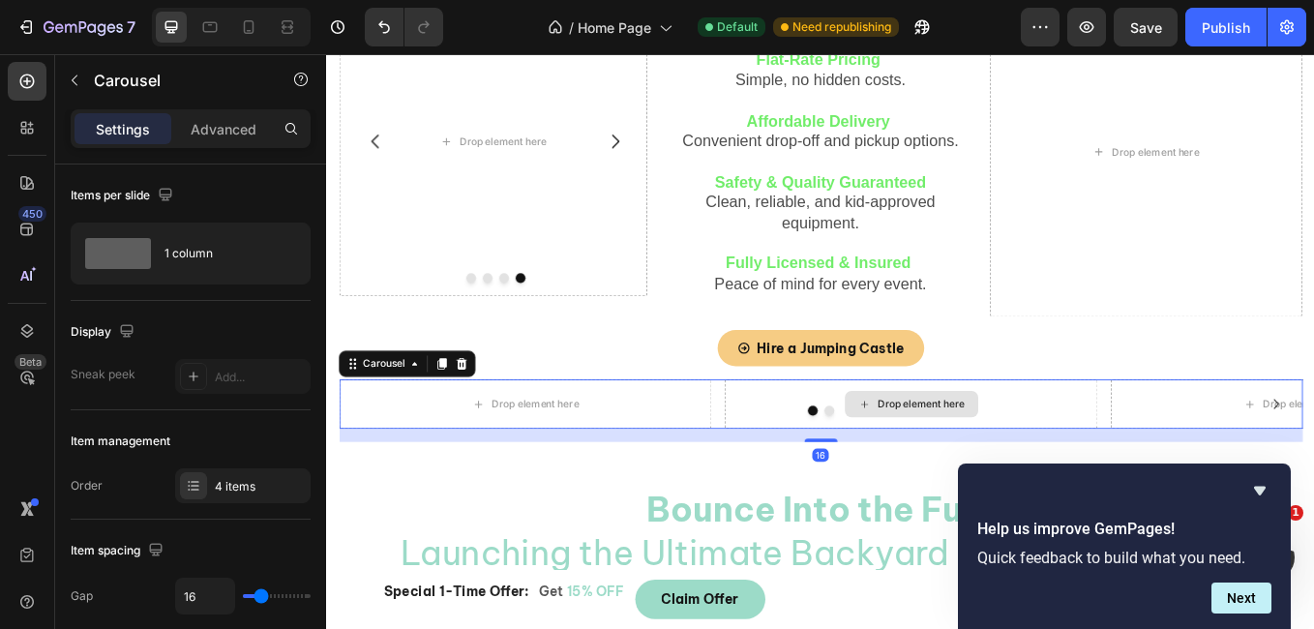
click at [796, 483] on div "Drop element here" at bounding box center [1011, 465] width 437 height 58
click at [496, 421] on div "Carousel" at bounding box center [421, 417] width 161 height 31
click at [489, 418] on icon at bounding box center [485, 418] width 13 height 14
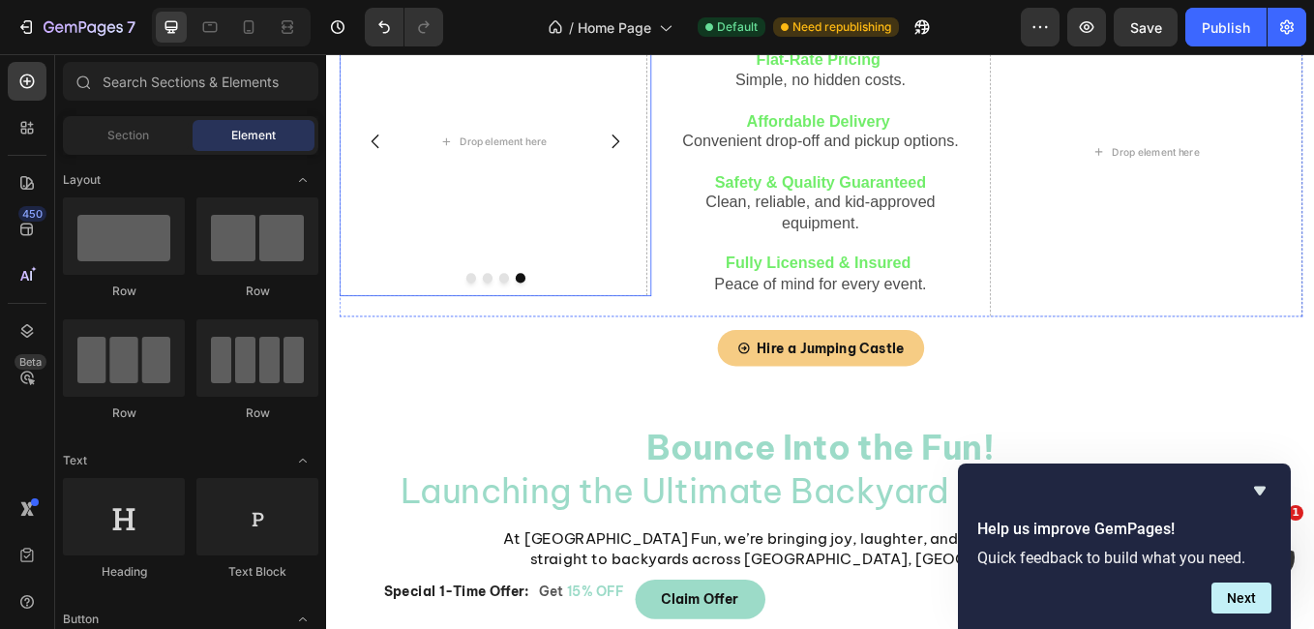
click at [380, 160] on icon "Carousel Back Arrow" at bounding box center [383, 156] width 23 height 23
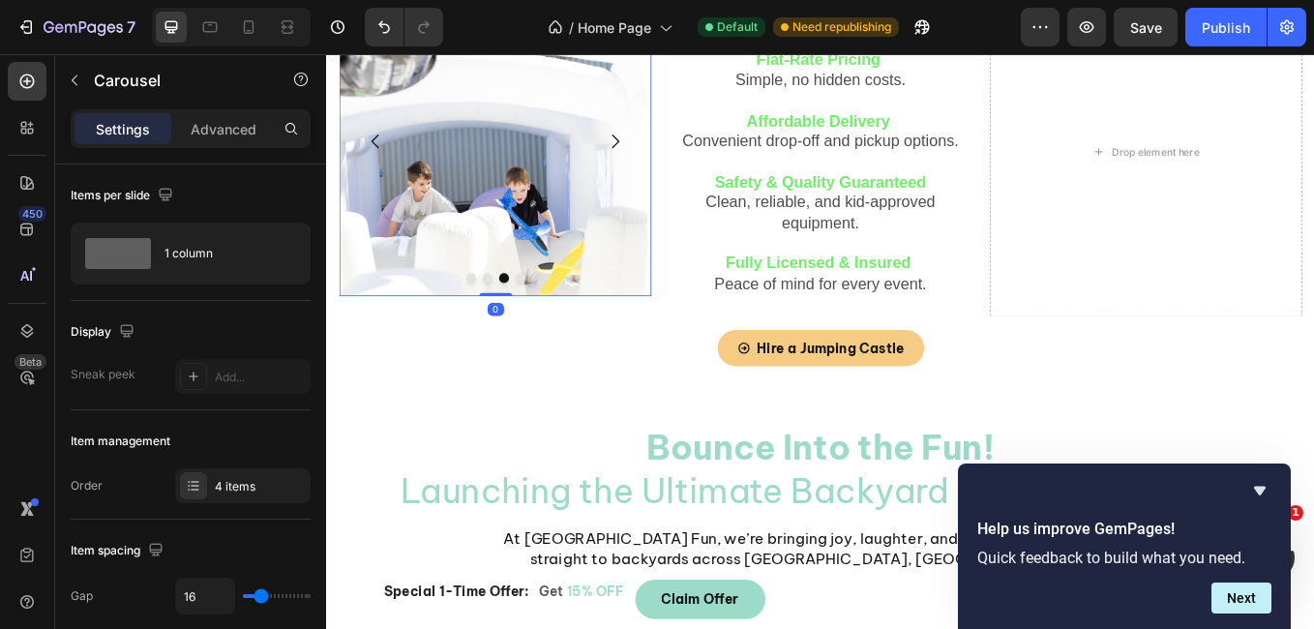
click at [380, 160] on icon "Carousel Back Arrow" at bounding box center [383, 156] width 23 height 23
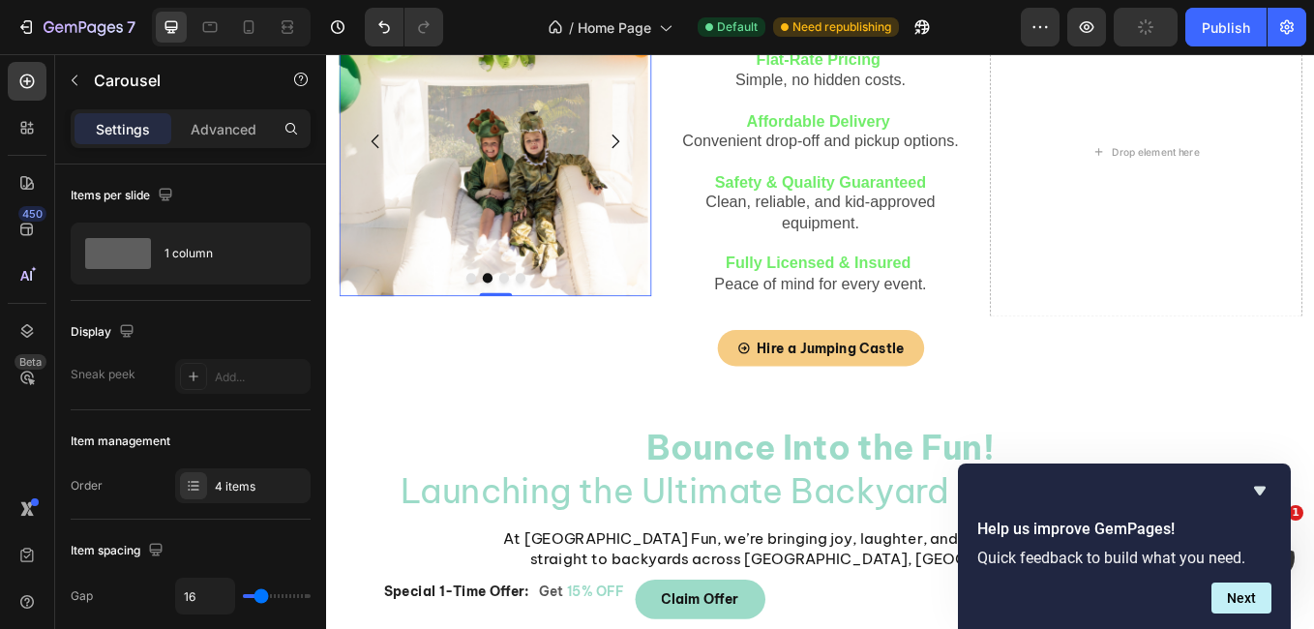
click at [380, 160] on icon "Carousel Back Arrow" at bounding box center [383, 156] width 23 height 23
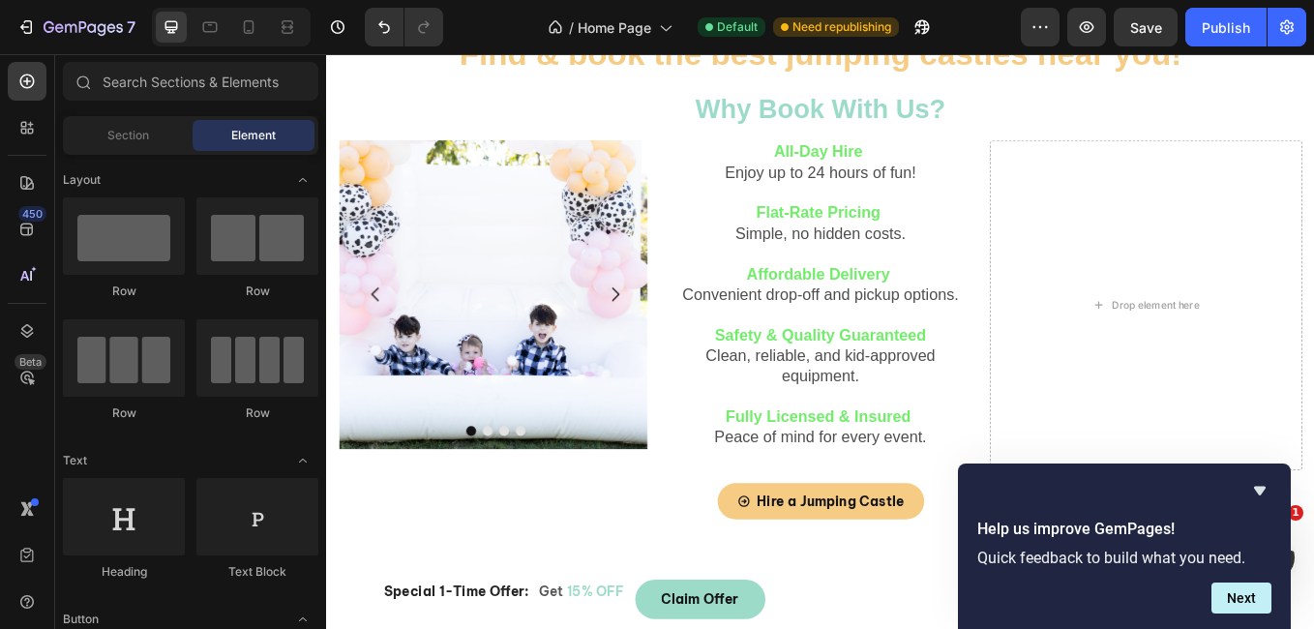
scroll to position [371, 0]
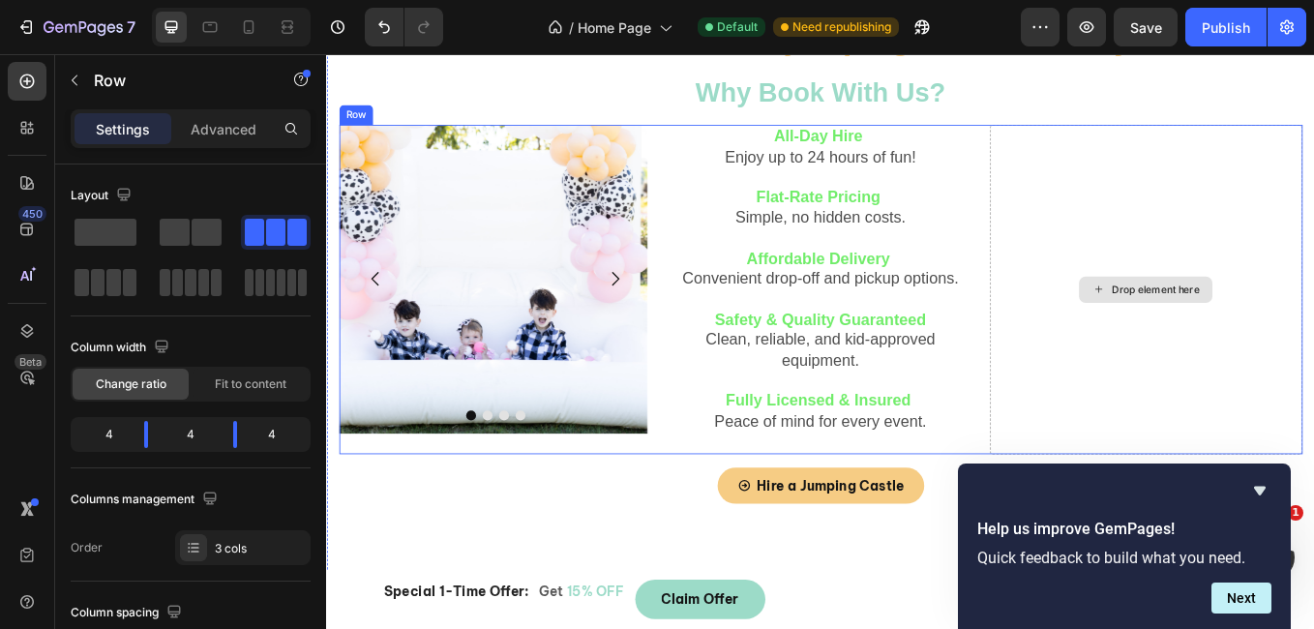
click at [1313, 198] on div "Drop element here" at bounding box center [1289, 330] width 367 height 386
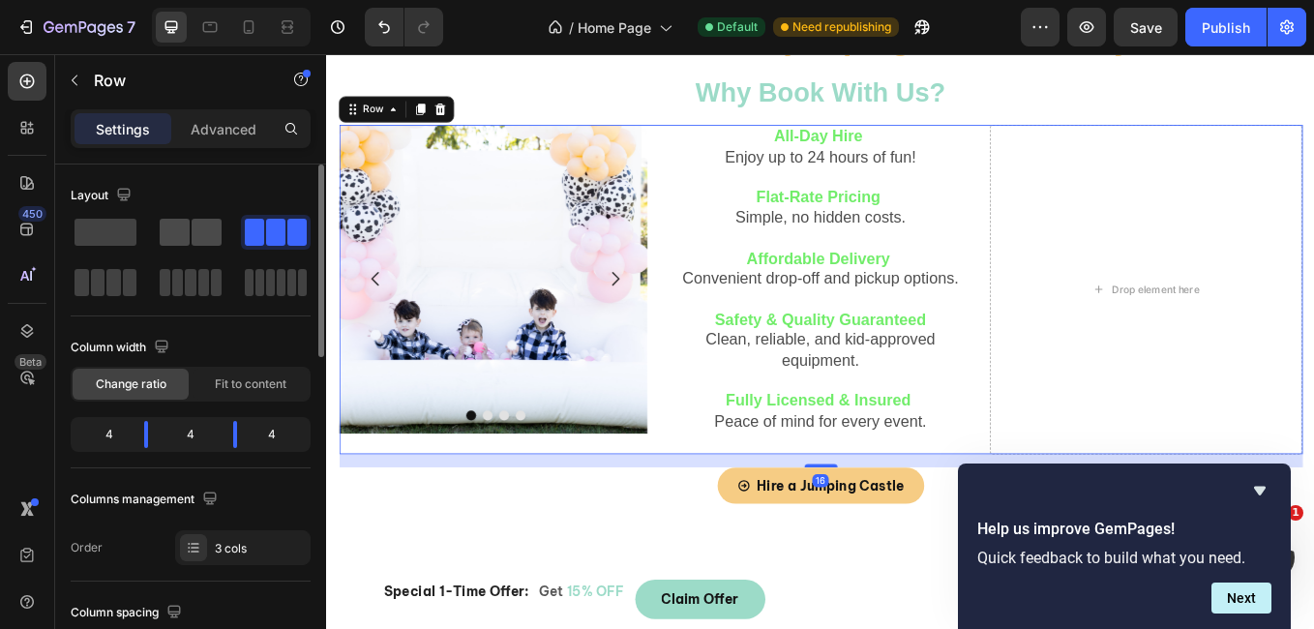
click at [191, 240] on div at bounding box center [191, 232] width 62 height 27
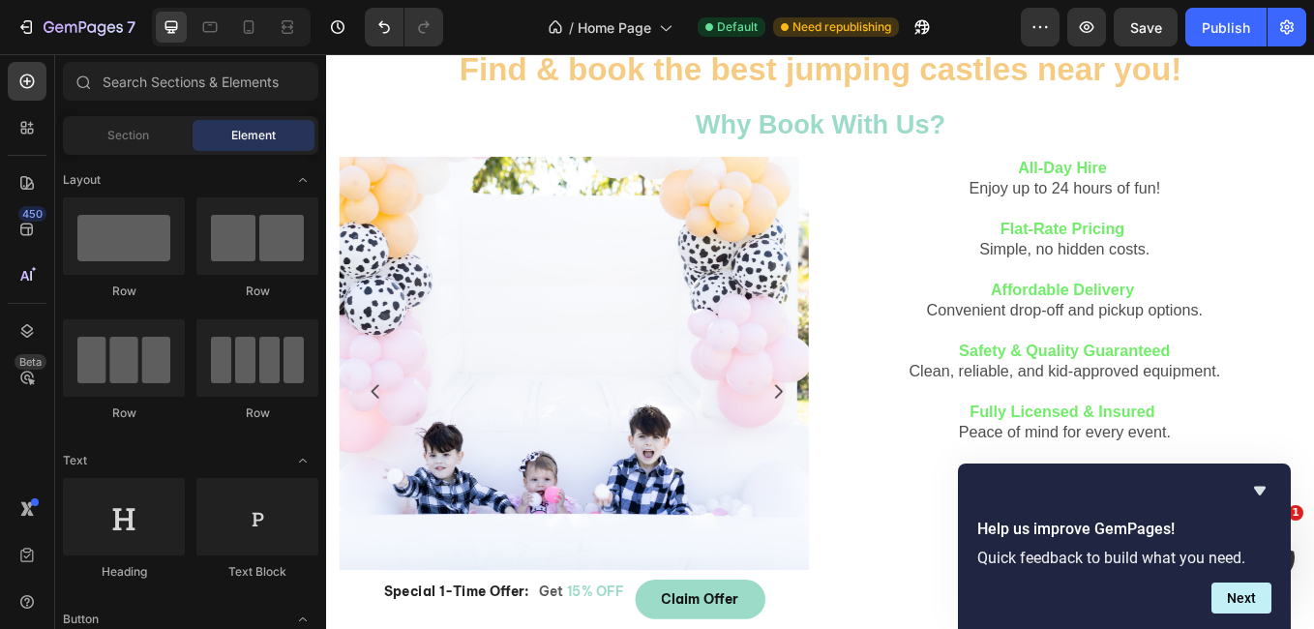
scroll to position [324, 0]
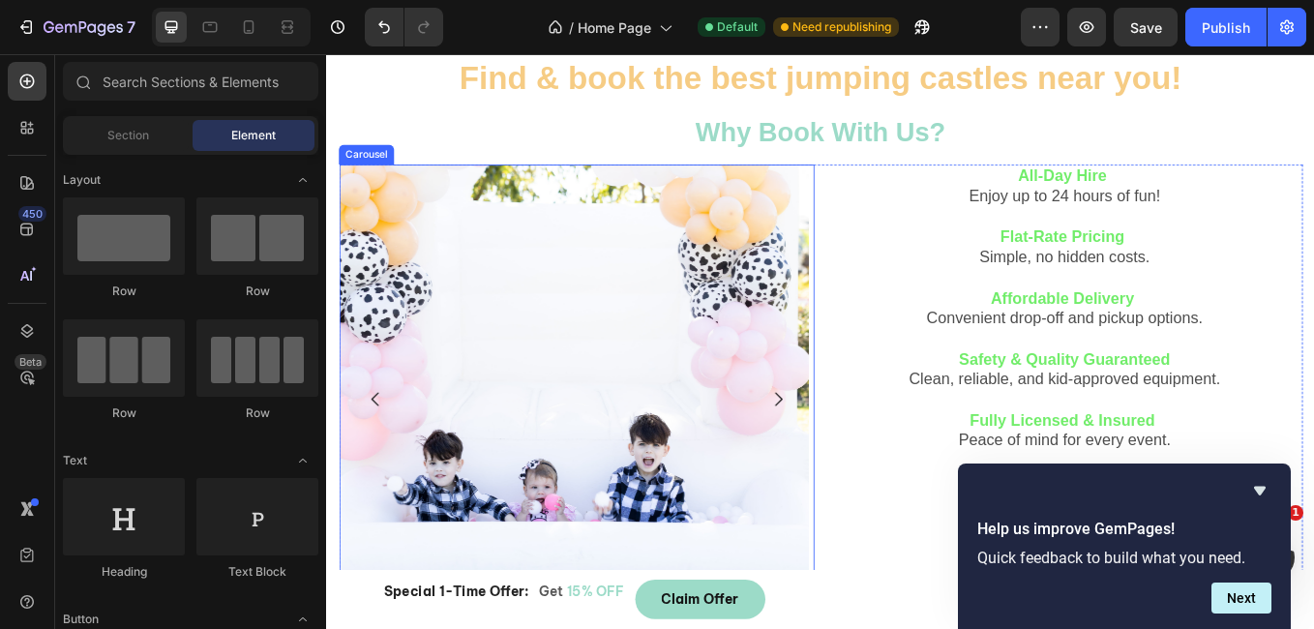
click at [845, 460] on icon "Carousel Next Arrow" at bounding box center [856, 459] width 23 height 23
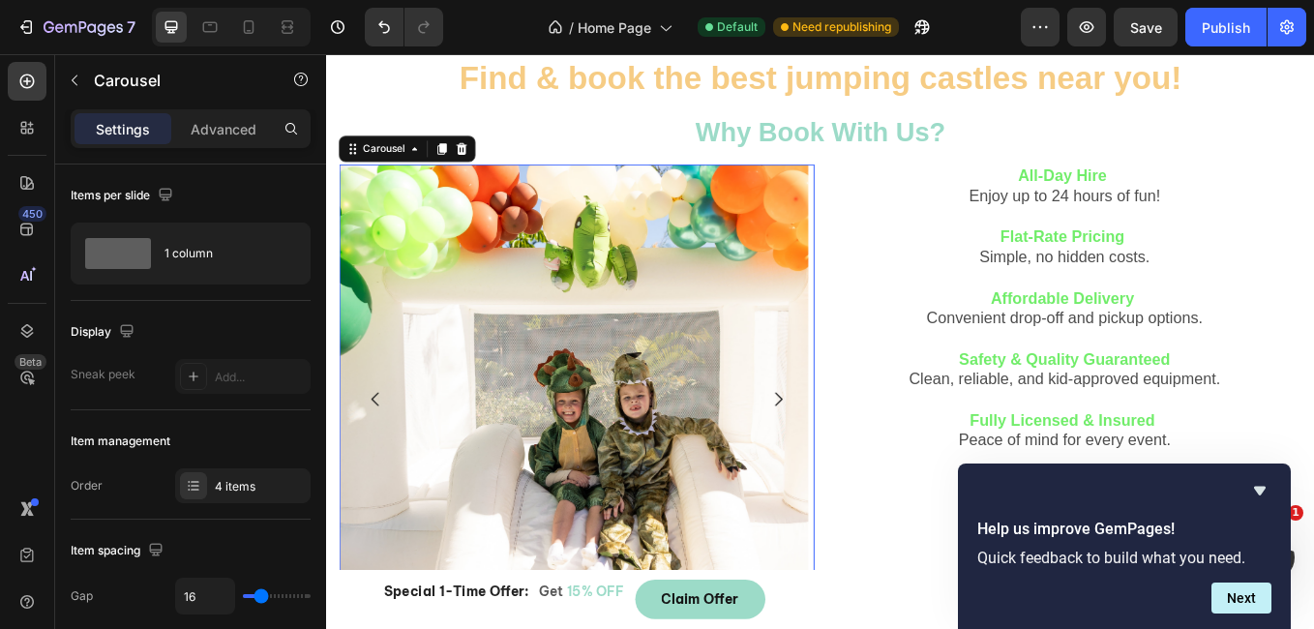
click at [845, 460] on icon "Carousel Next Arrow" at bounding box center [856, 459] width 23 height 23
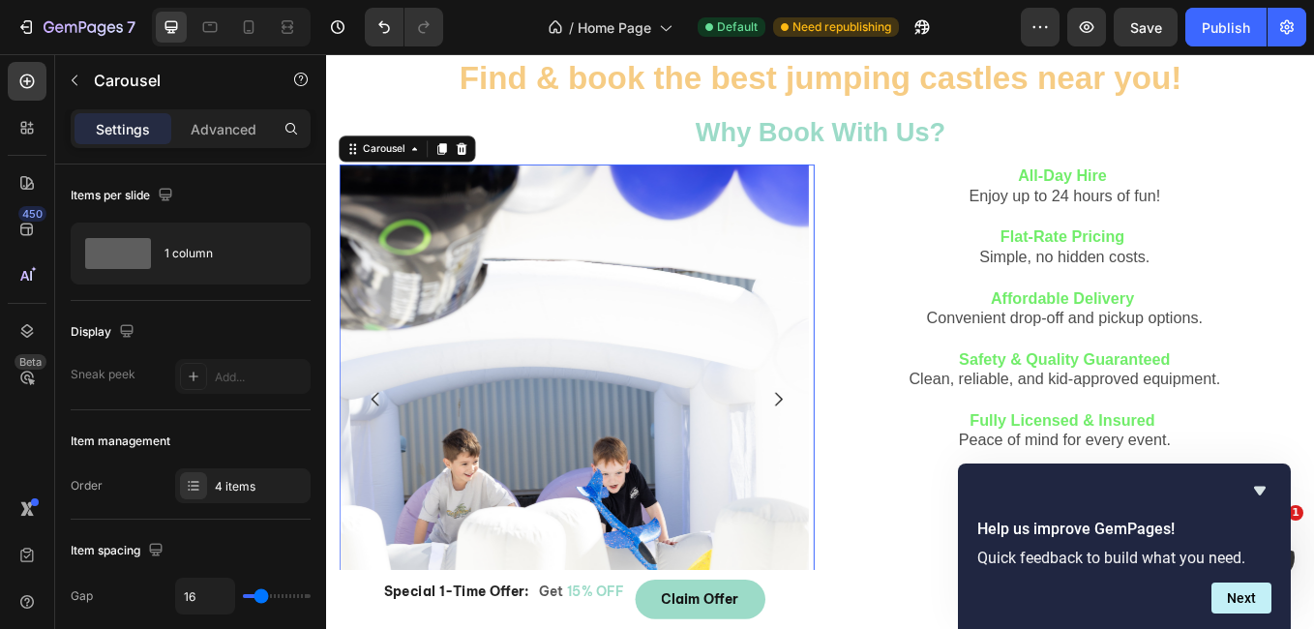
click at [845, 460] on icon "Carousel Next Arrow" at bounding box center [856, 459] width 23 height 23
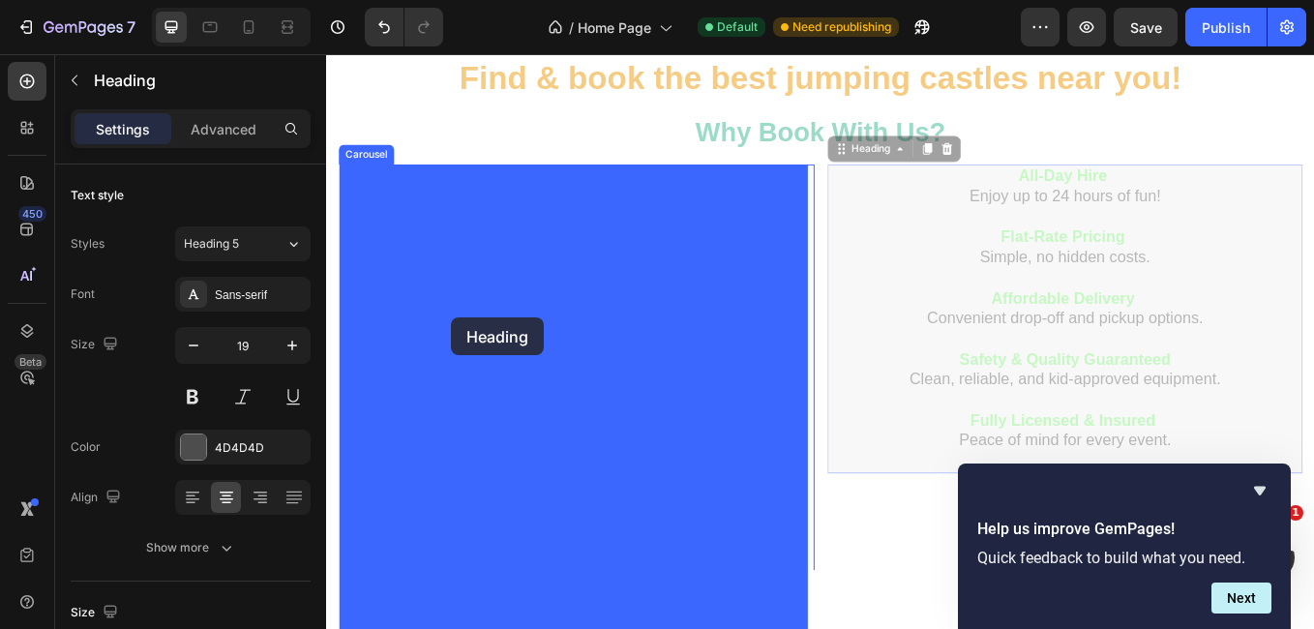
drag, startPoint x: 1055, startPoint y: 316, endPoint x: 474, endPoint y: 364, distance: 582.5
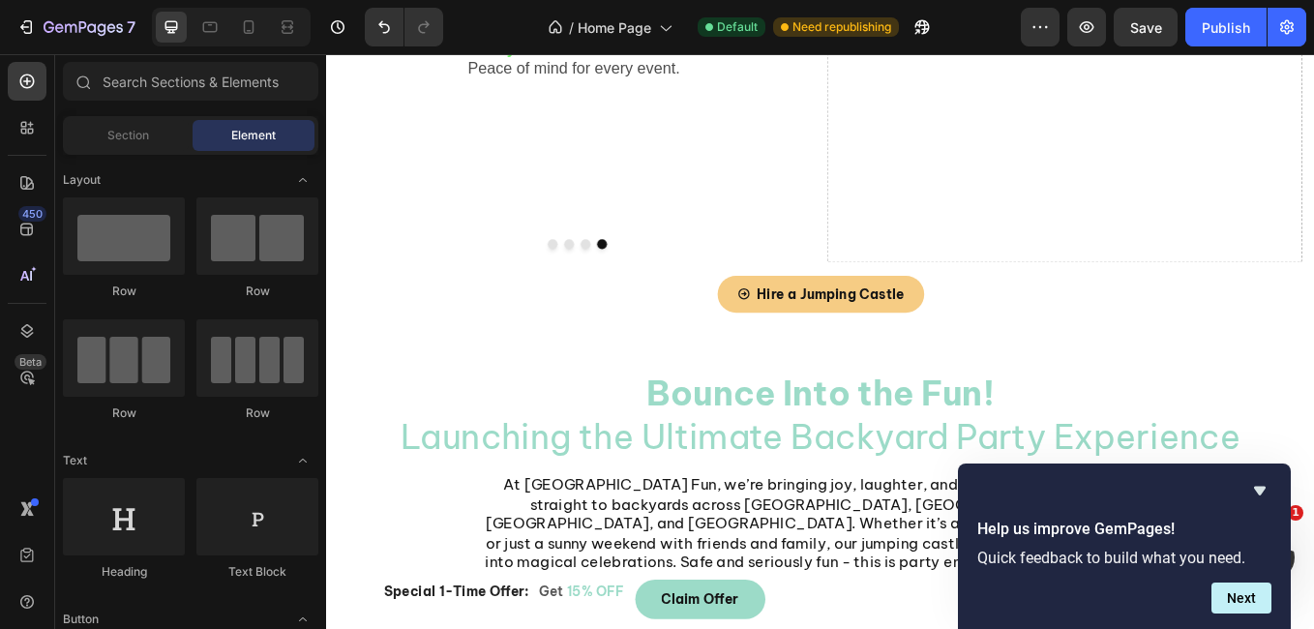
scroll to position [724, 0]
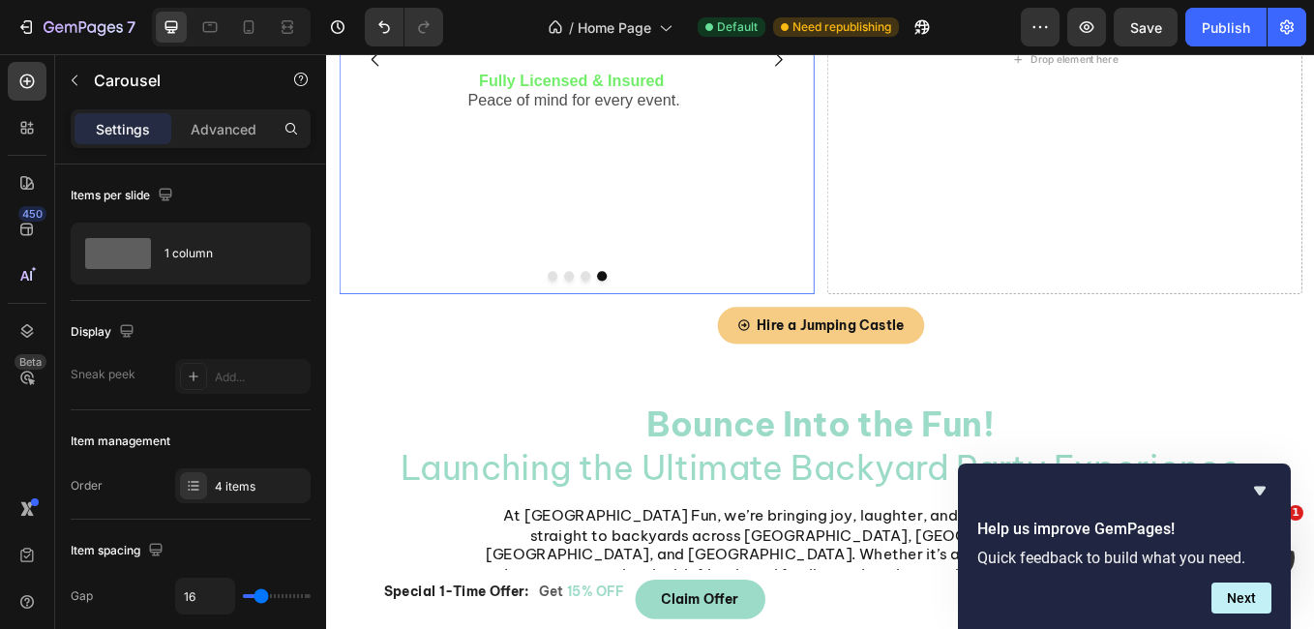
drag, startPoint x: 649, startPoint y: 247, endPoint x: 1060, endPoint y: 131, distance: 427.3
click at [1060, 131] on div "Image Image Image All-Day Hire Enjoy up to 24 hours of fun! Flat-Rate Pricing S…" at bounding box center [907, 59] width 1132 height 551
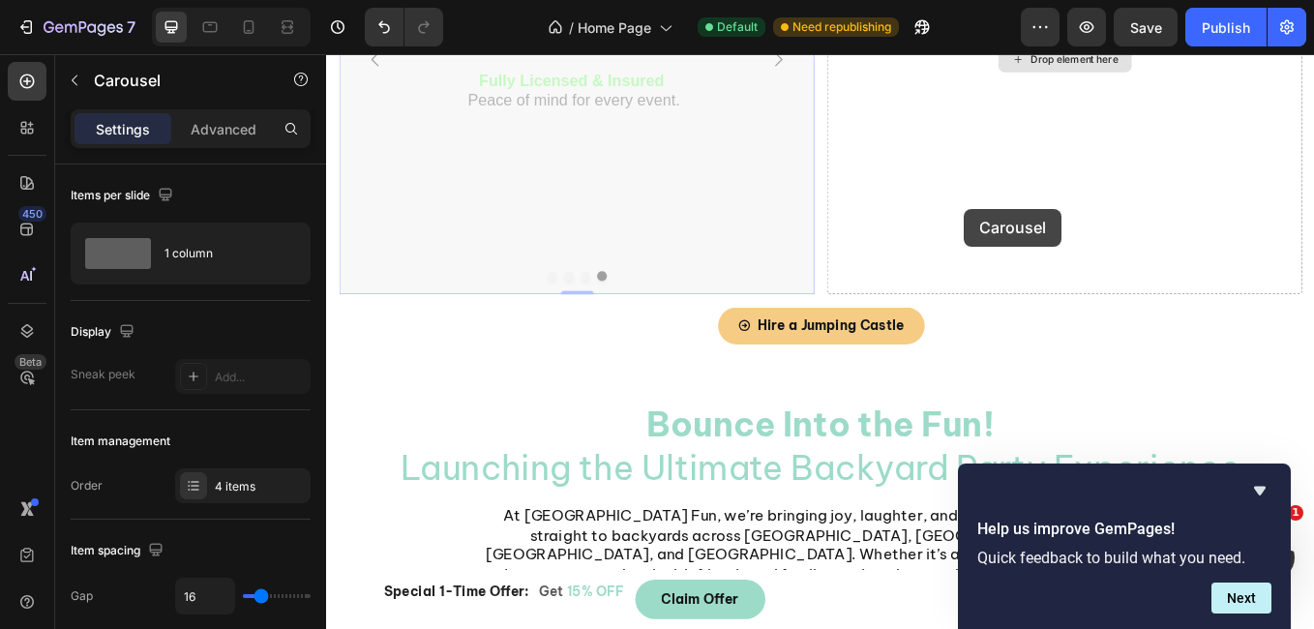
drag, startPoint x: 602, startPoint y: 317, endPoint x: 1075, endPoint y: 234, distance: 480.4
click at [1075, 234] on div "Image Image Image All-Day Hire Enjoy up to 24 hours of fun! Flat-Rate Pricing S…" at bounding box center [907, 59] width 1132 height 551
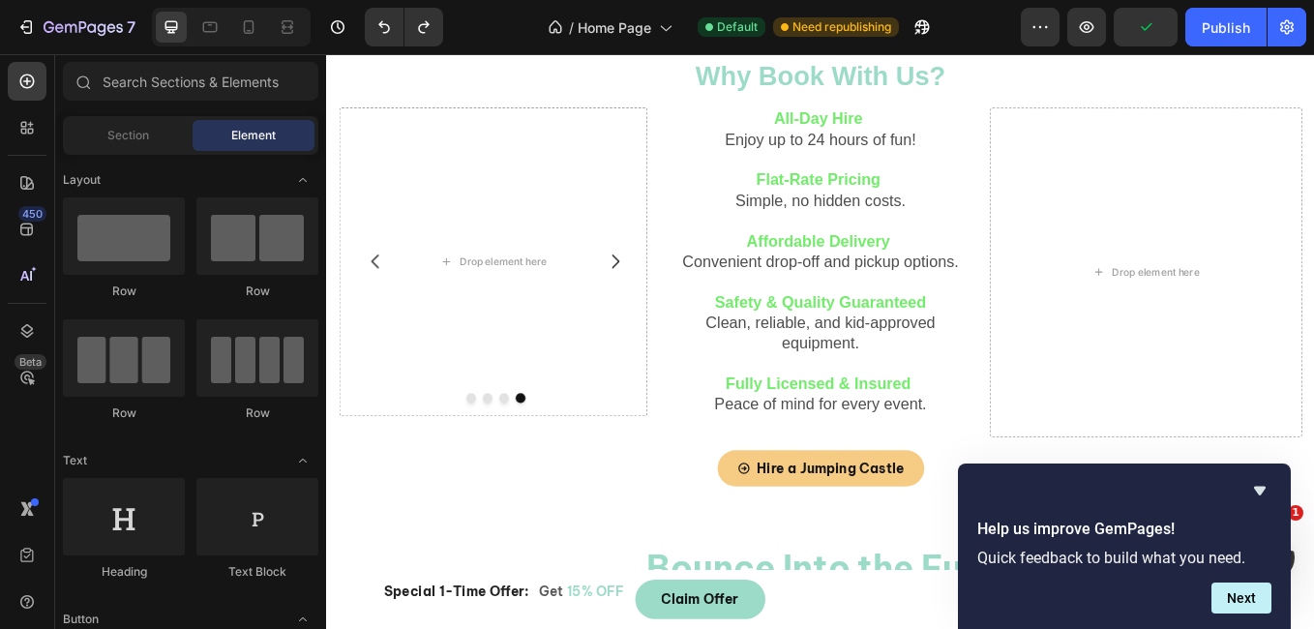
scroll to position [364, 0]
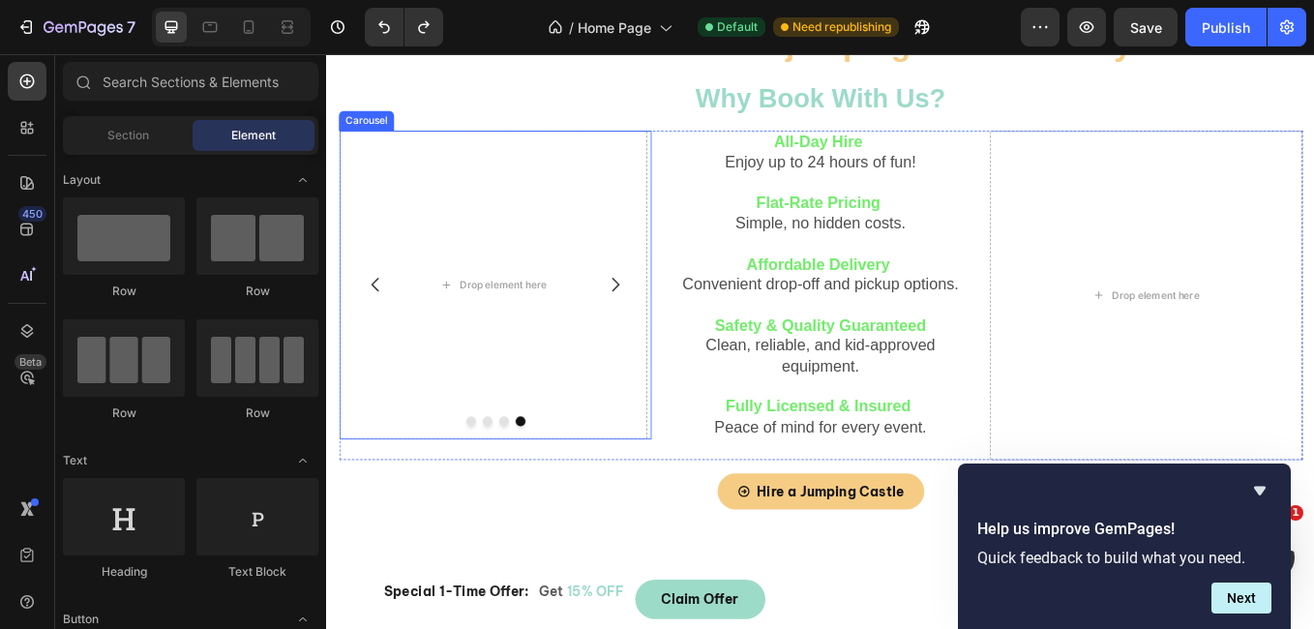
click at [383, 331] on icon "Carousel Back Arrow" at bounding box center [383, 324] width 23 height 23
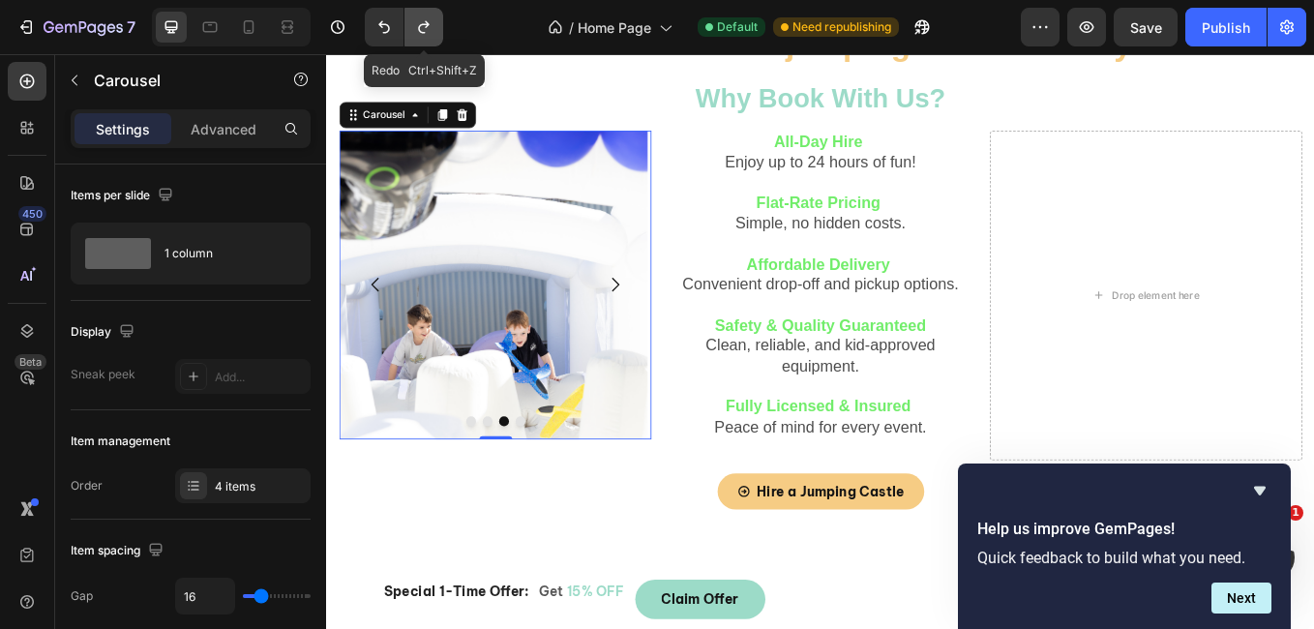
click at [436, 26] on button "Undo/Redo" at bounding box center [423, 27] width 39 height 39
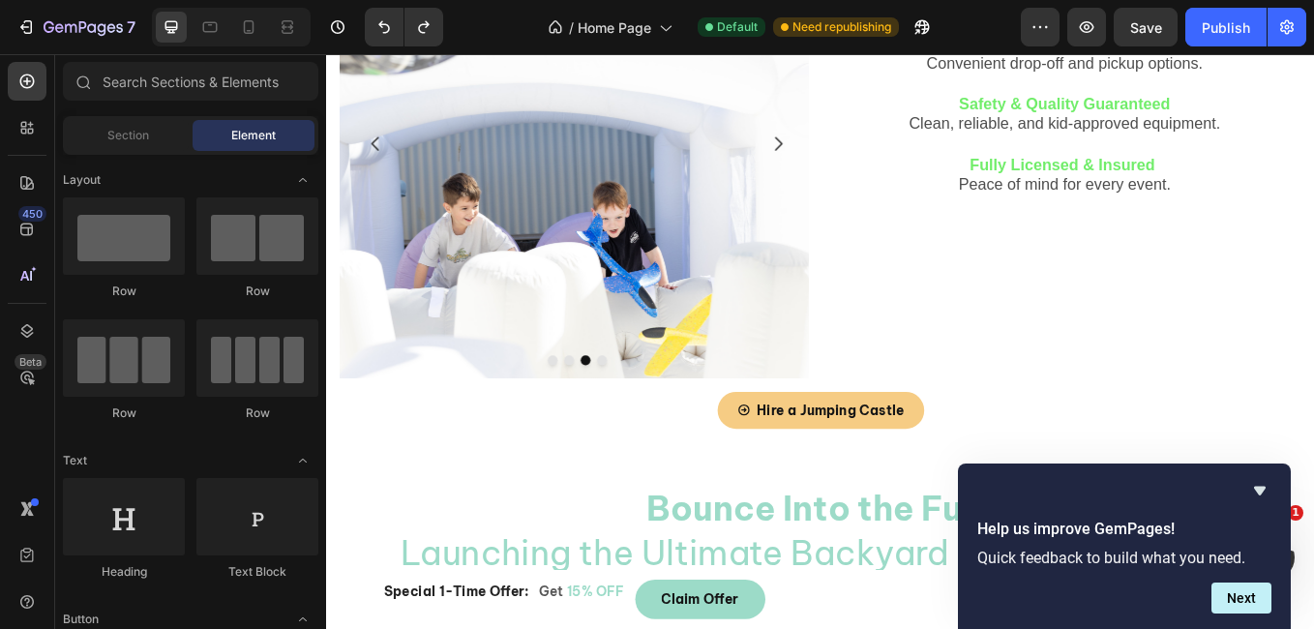
scroll to position [642, 0]
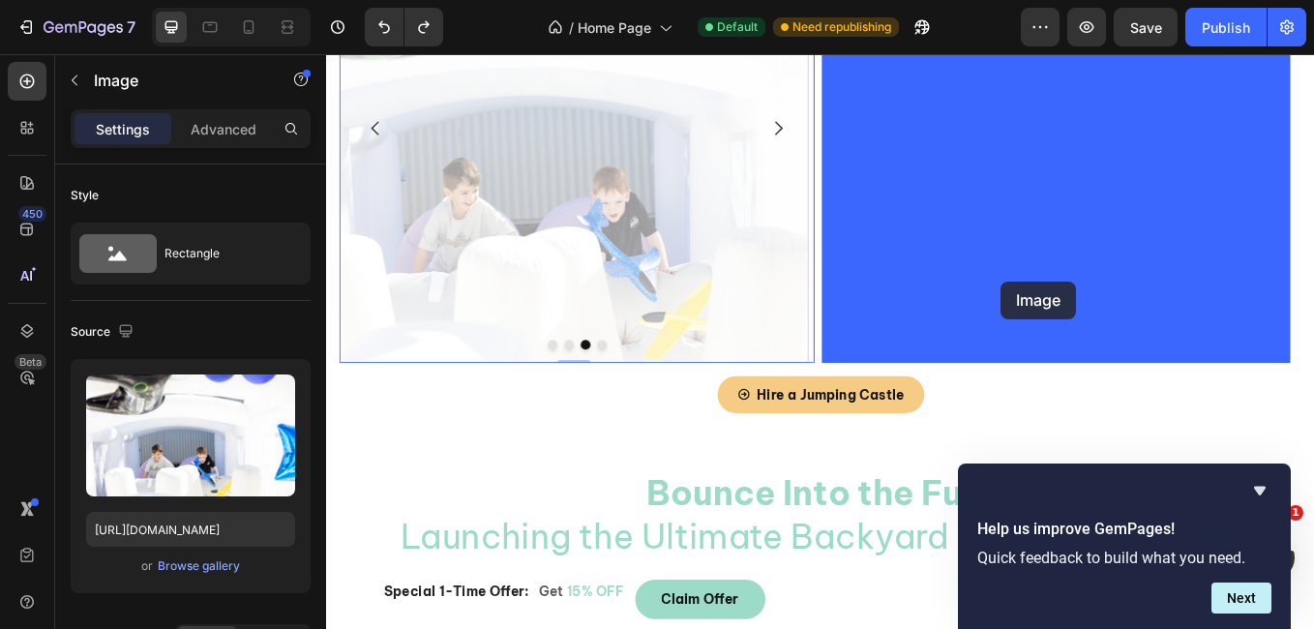
drag, startPoint x: 800, startPoint y: 349, endPoint x: 1118, endPoint y: 320, distance: 319.6
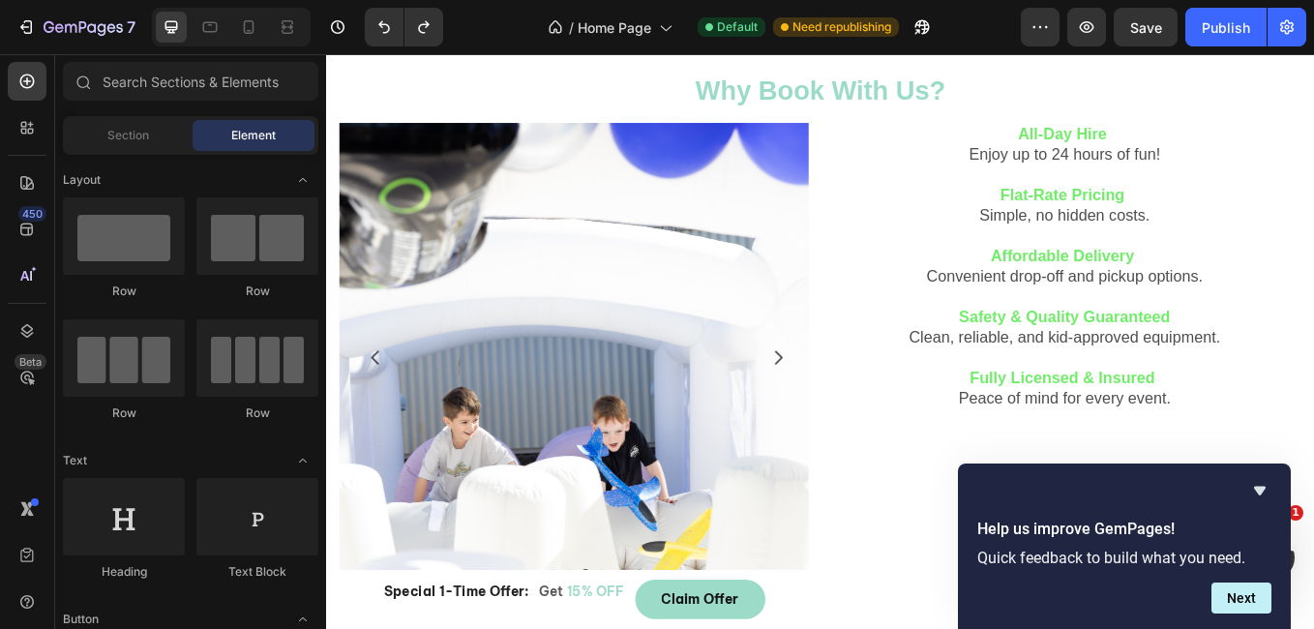
scroll to position [336, 0]
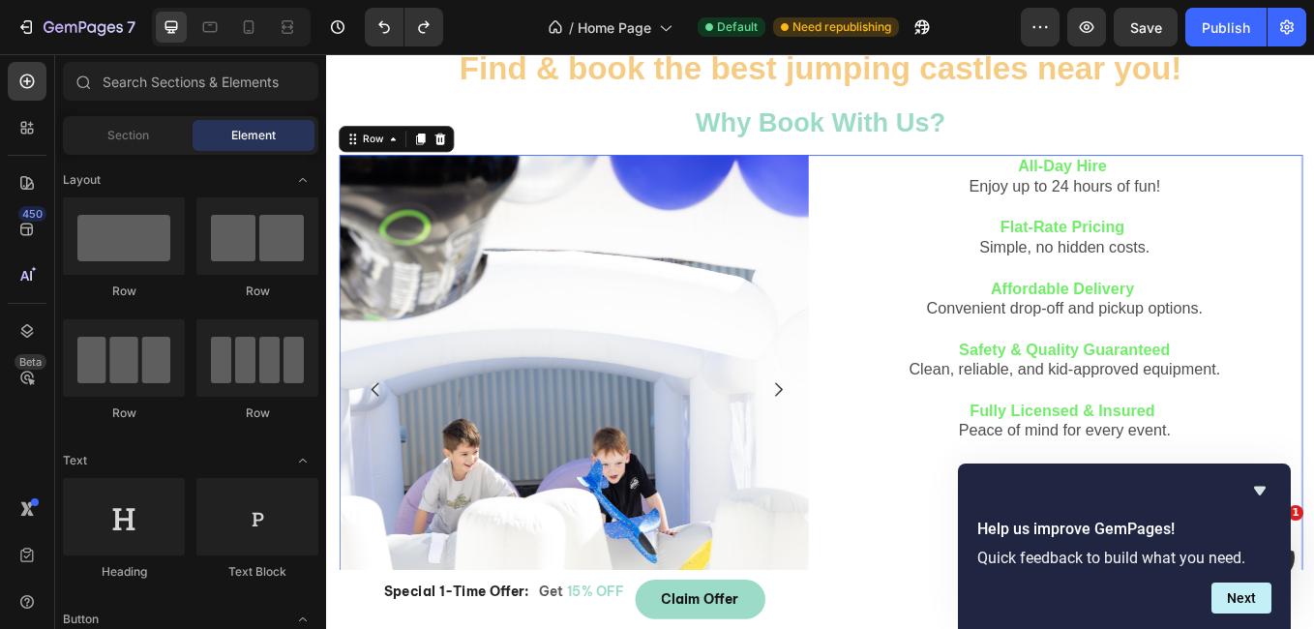
click at [897, 199] on div "Image Image Image Drop element here Carousel All-Day Hire Enjoy up to 24 hours …" at bounding box center [907, 447] width 1132 height 551
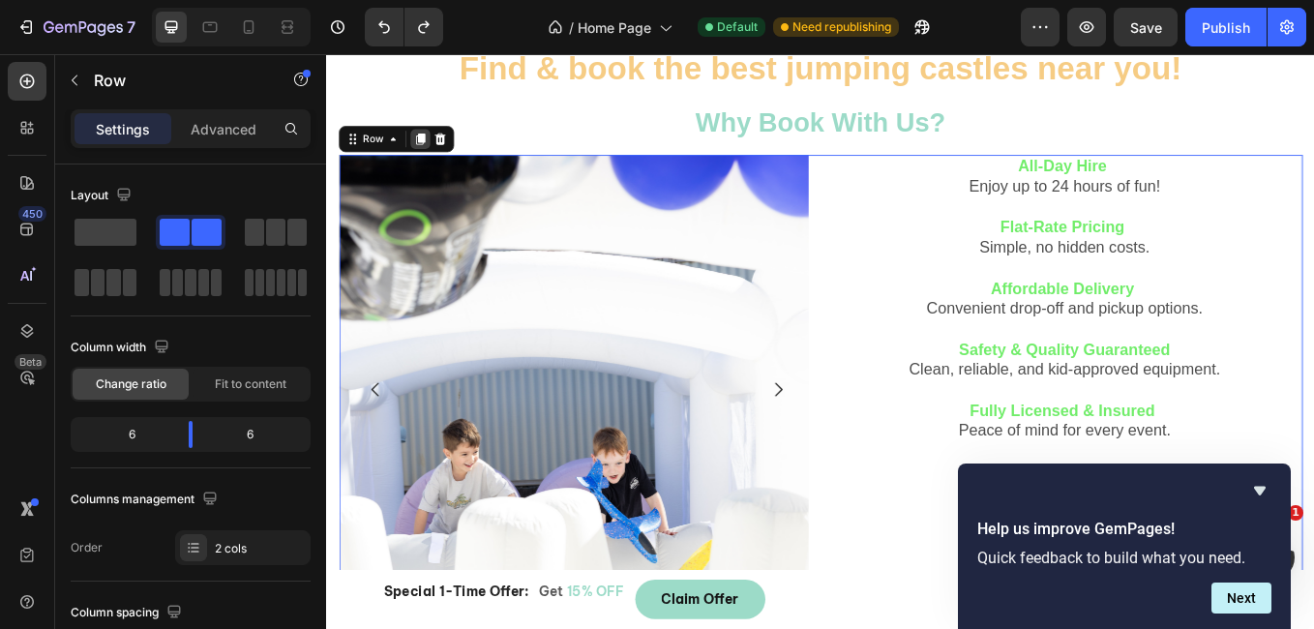
click at [437, 160] on icon at bounding box center [437, 155] width 11 height 14
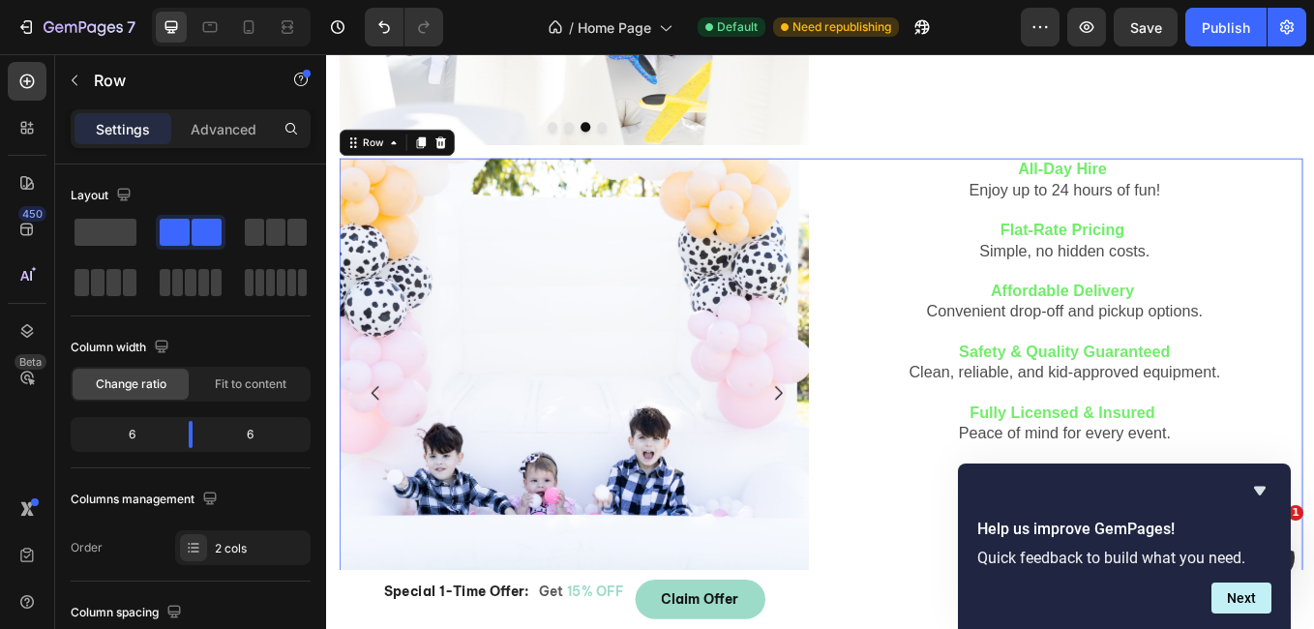
scroll to position [953, 0]
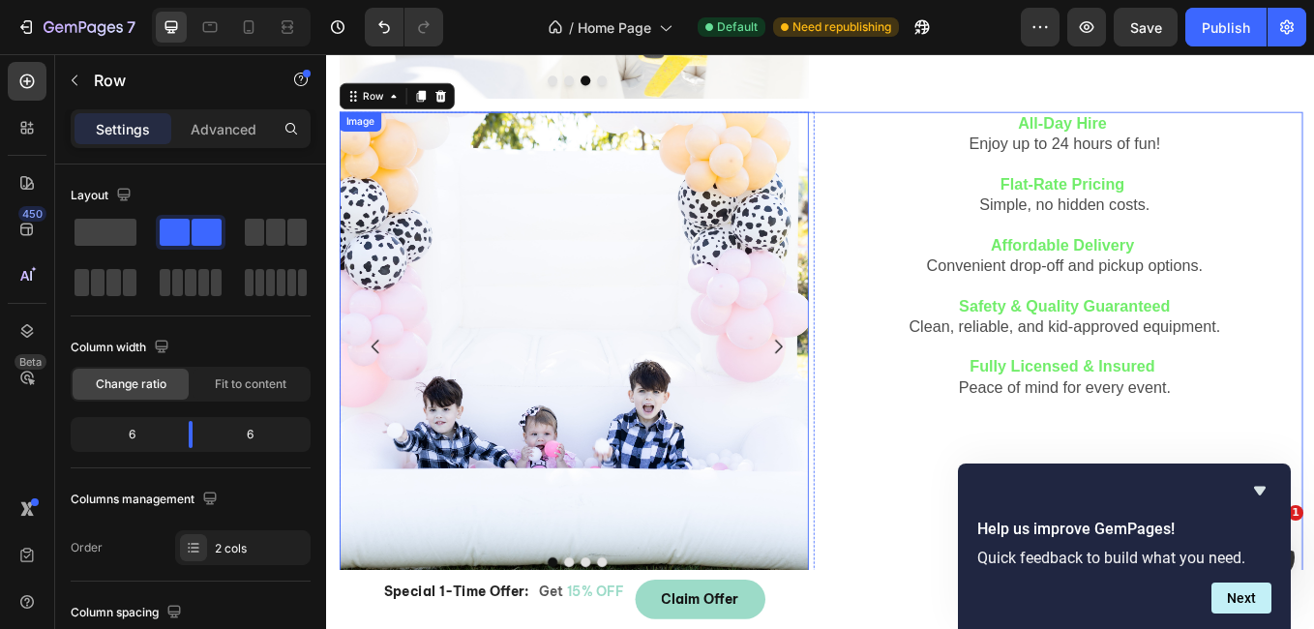
click at [523, 217] on img at bounding box center [616, 397] width 551 height 551
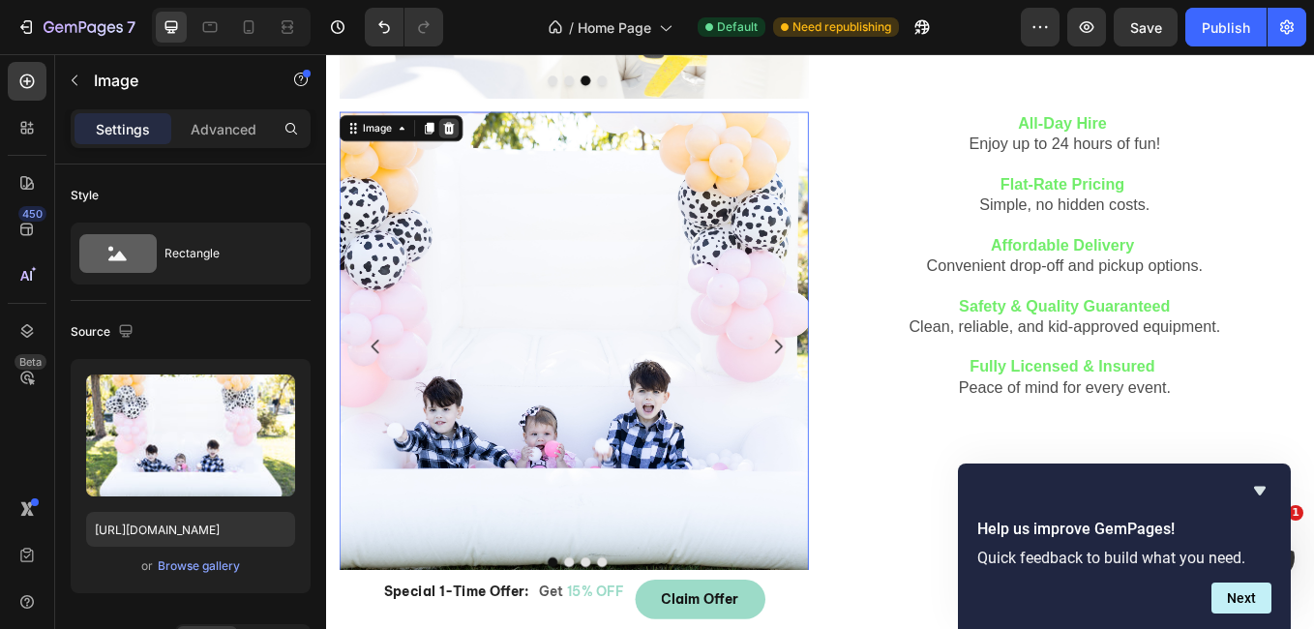
click at [470, 147] on icon at bounding box center [469, 141] width 13 height 14
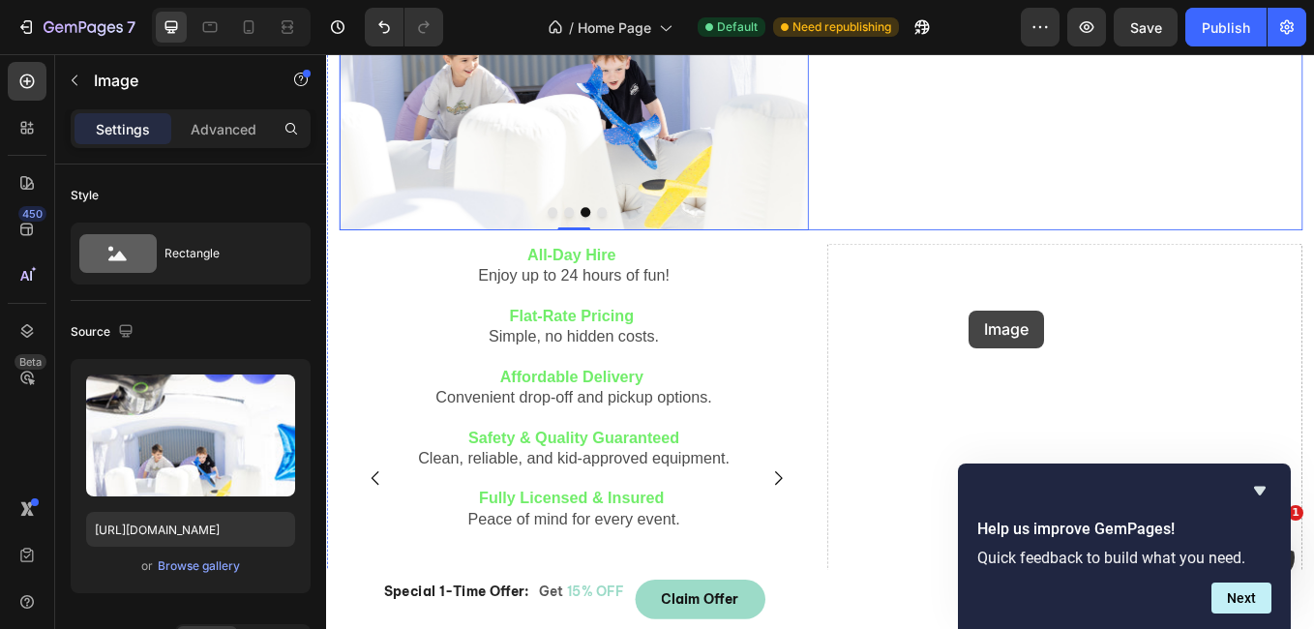
scroll to position [522, 0]
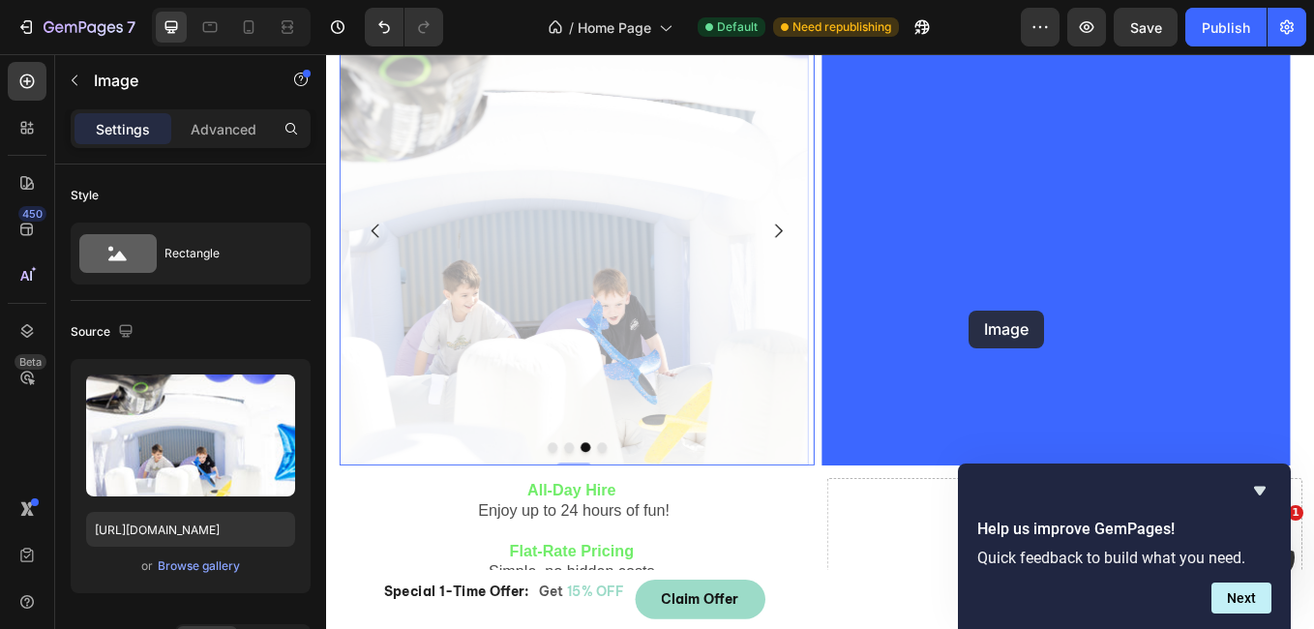
drag, startPoint x: 840, startPoint y: 186, endPoint x: 1081, endPoint y: 355, distance: 294.5
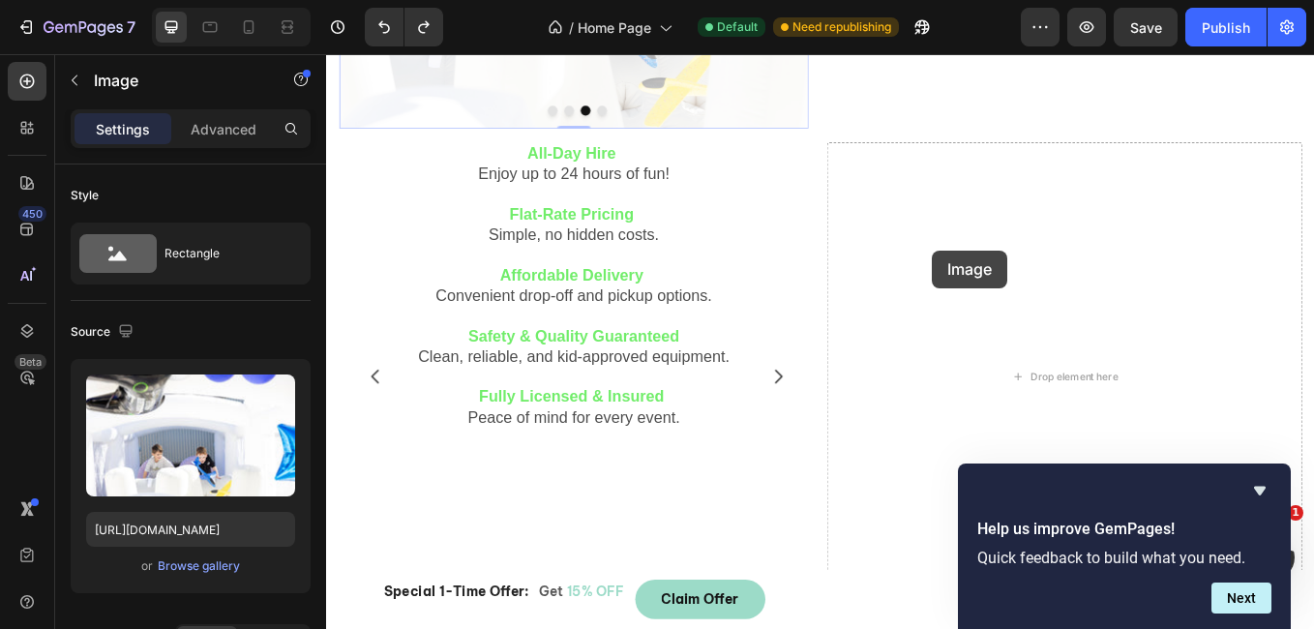
scroll to position [641, 0]
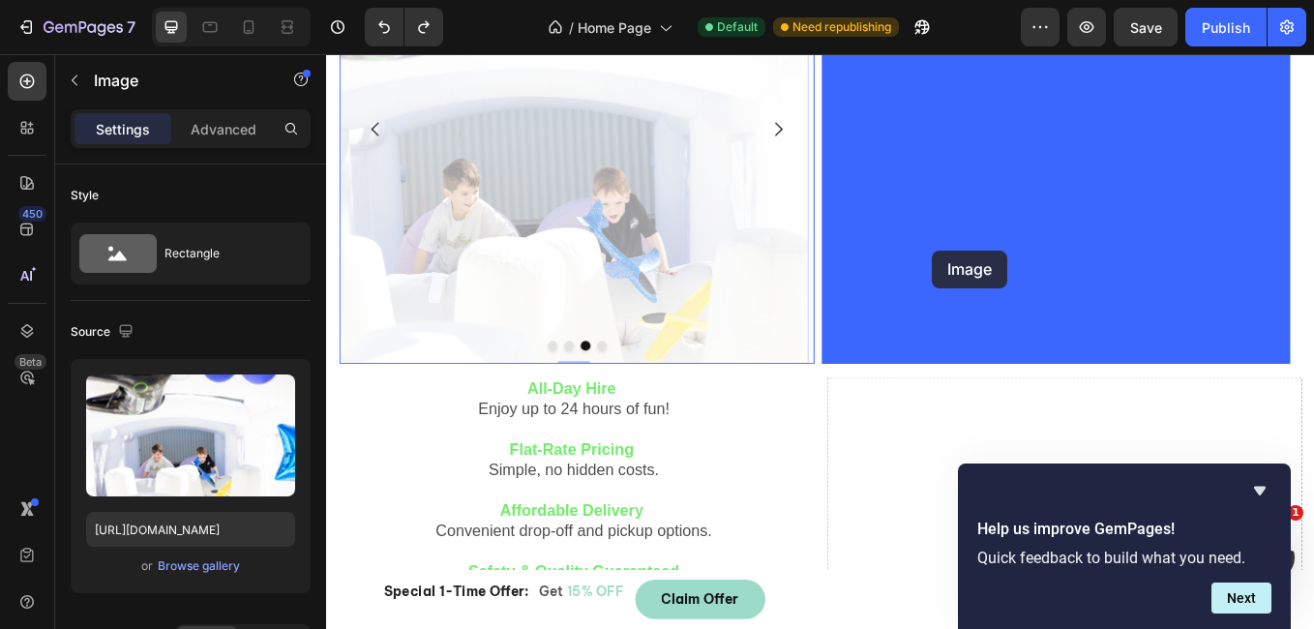
drag, startPoint x: 859, startPoint y: 101, endPoint x: 1038, endPoint y: 283, distance: 255.9
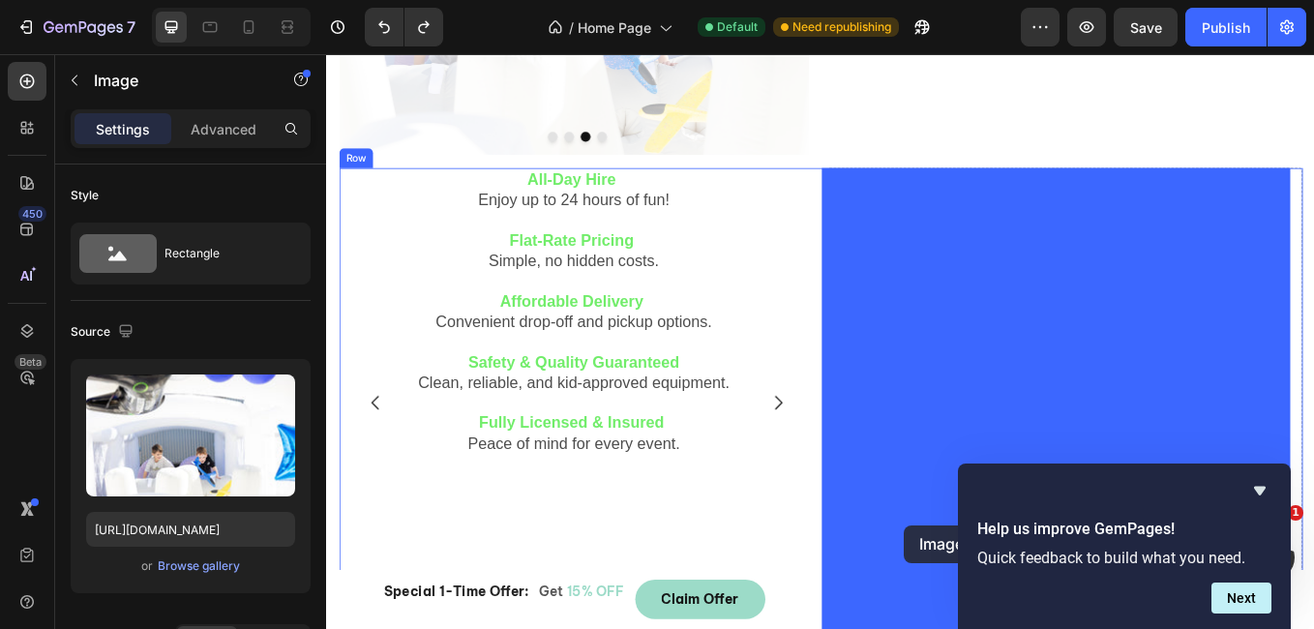
drag, startPoint x: 794, startPoint y: 201, endPoint x: 1005, endPoint y: 608, distance: 457.8
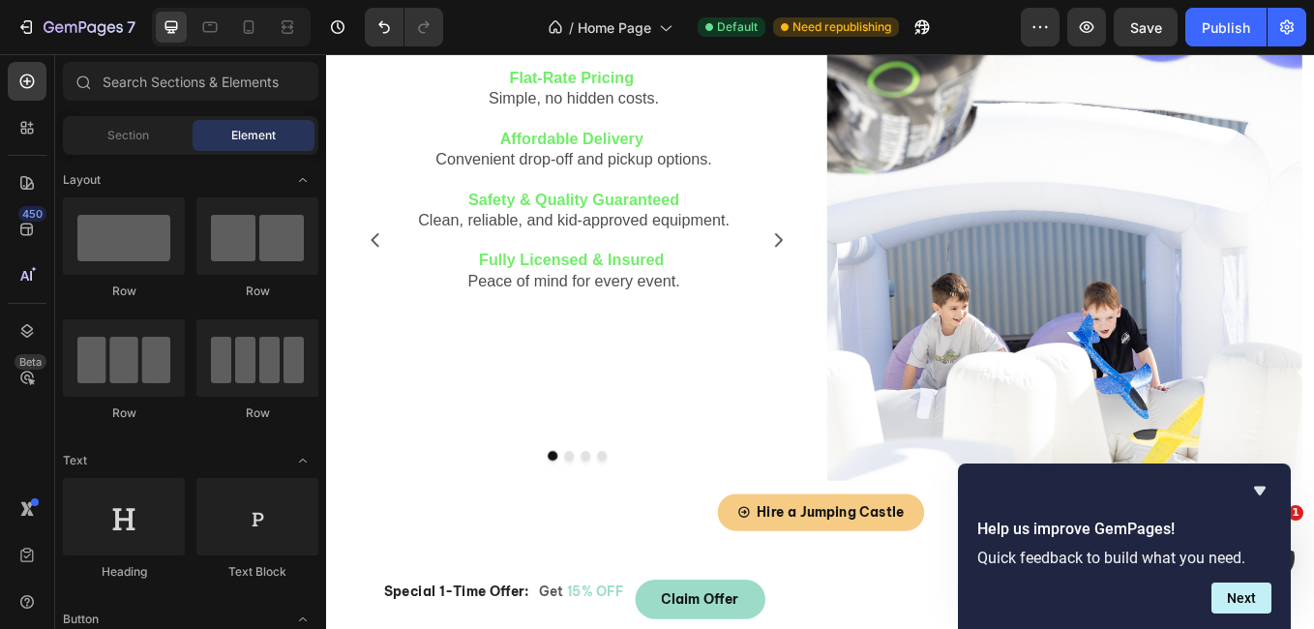
scroll to position [1067, 0]
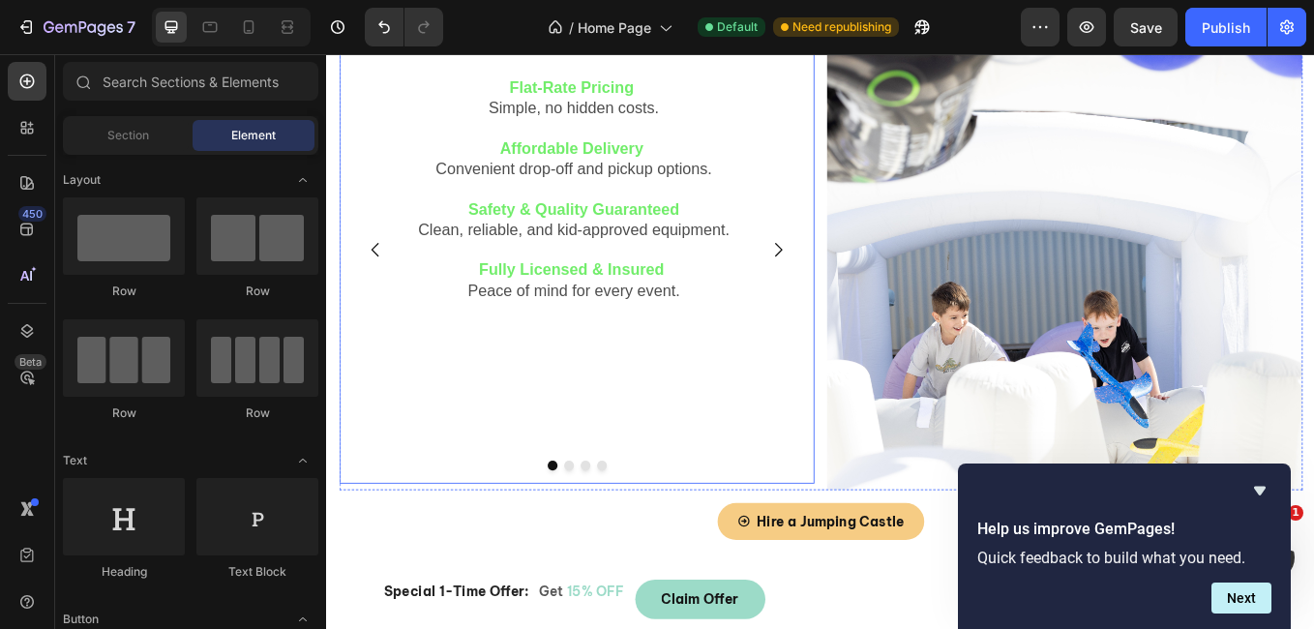
click at [845, 285] on icon "Carousel Next Arrow" at bounding box center [856, 283] width 23 height 23
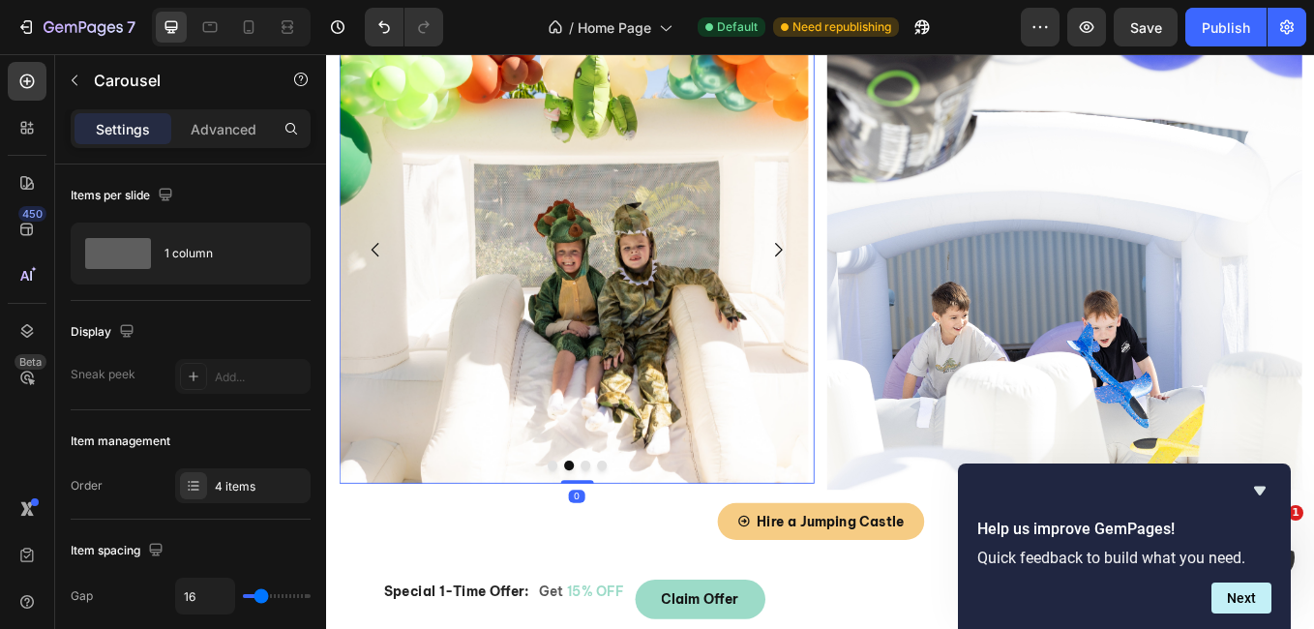
click at [845, 285] on icon "Carousel Next Arrow" at bounding box center [856, 283] width 23 height 23
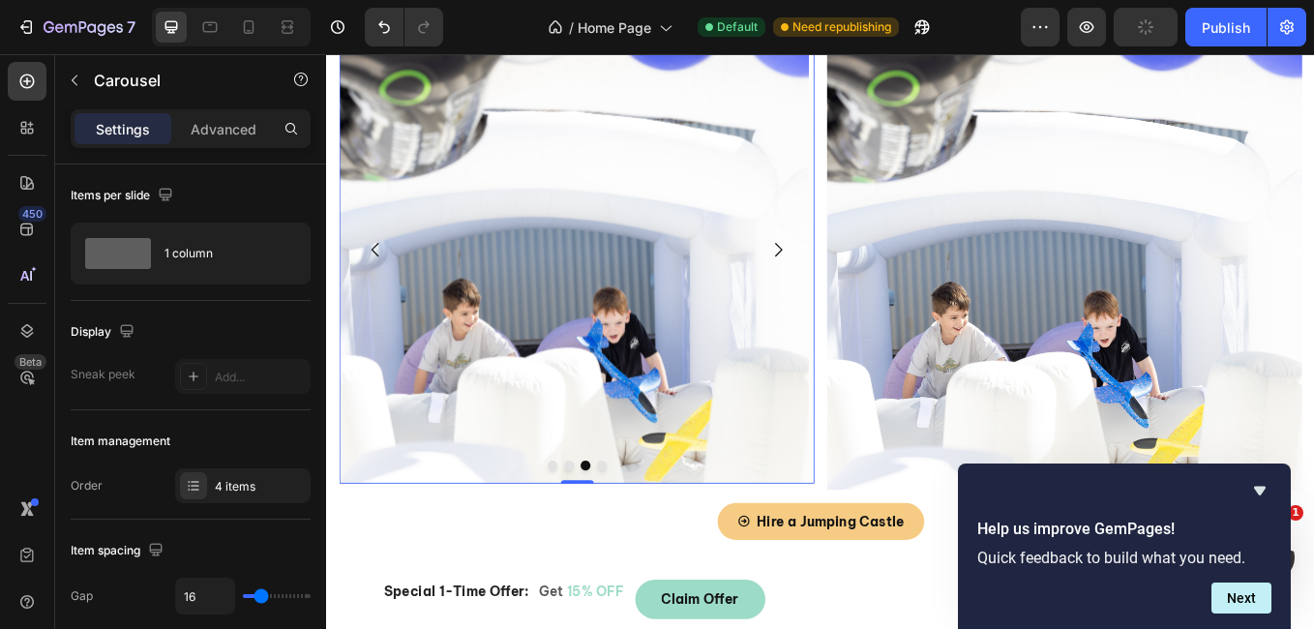
click at [845, 285] on icon "Carousel Next Arrow" at bounding box center [856, 283] width 23 height 23
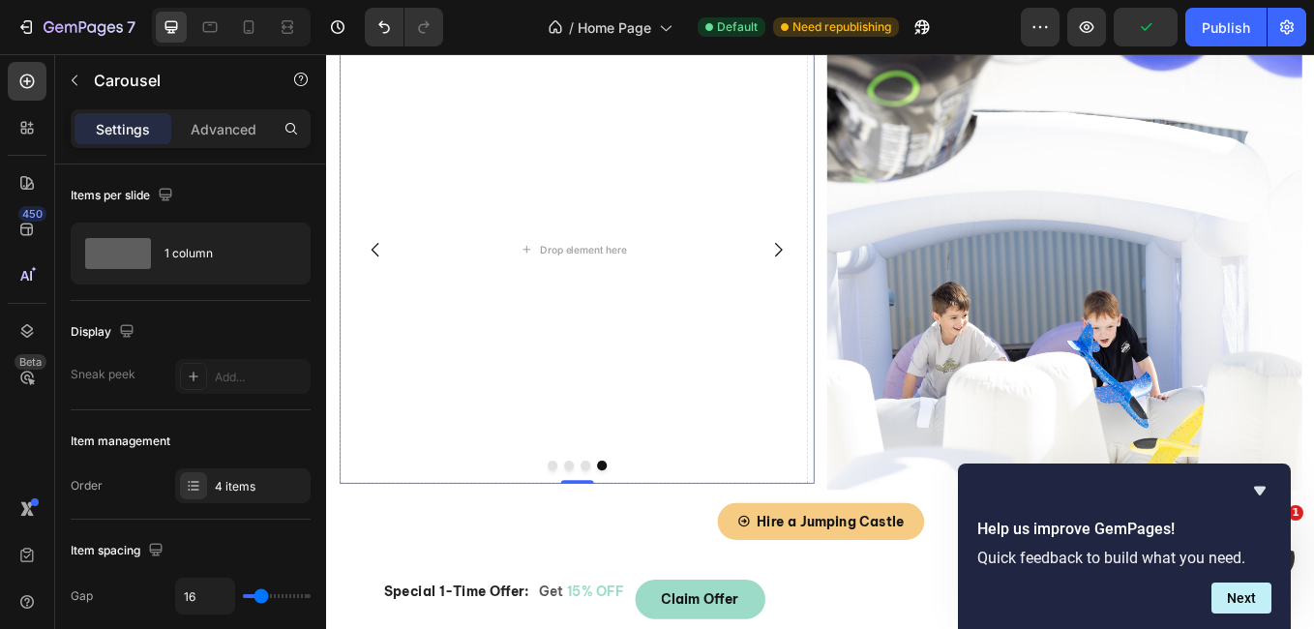
click at [845, 285] on icon "Carousel Next Arrow" at bounding box center [856, 283] width 23 height 23
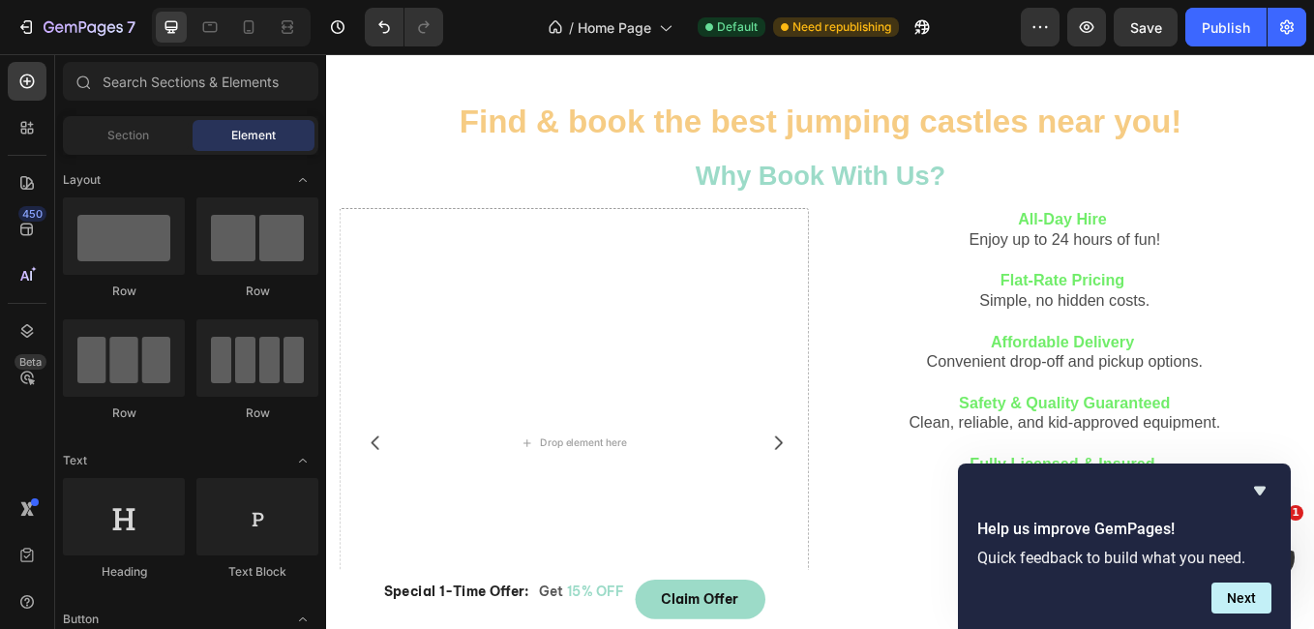
scroll to position [407, 0]
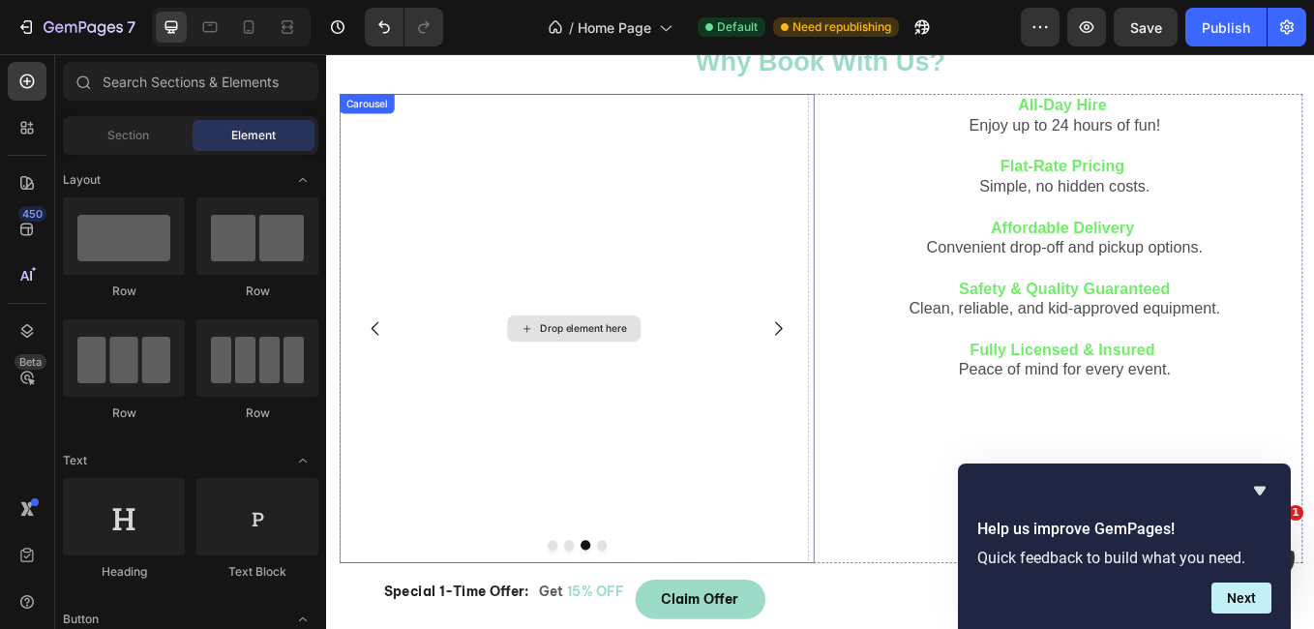
click at [776, 528] on div "Drop element here" at bounding box center [616, 376] width 551 height 551
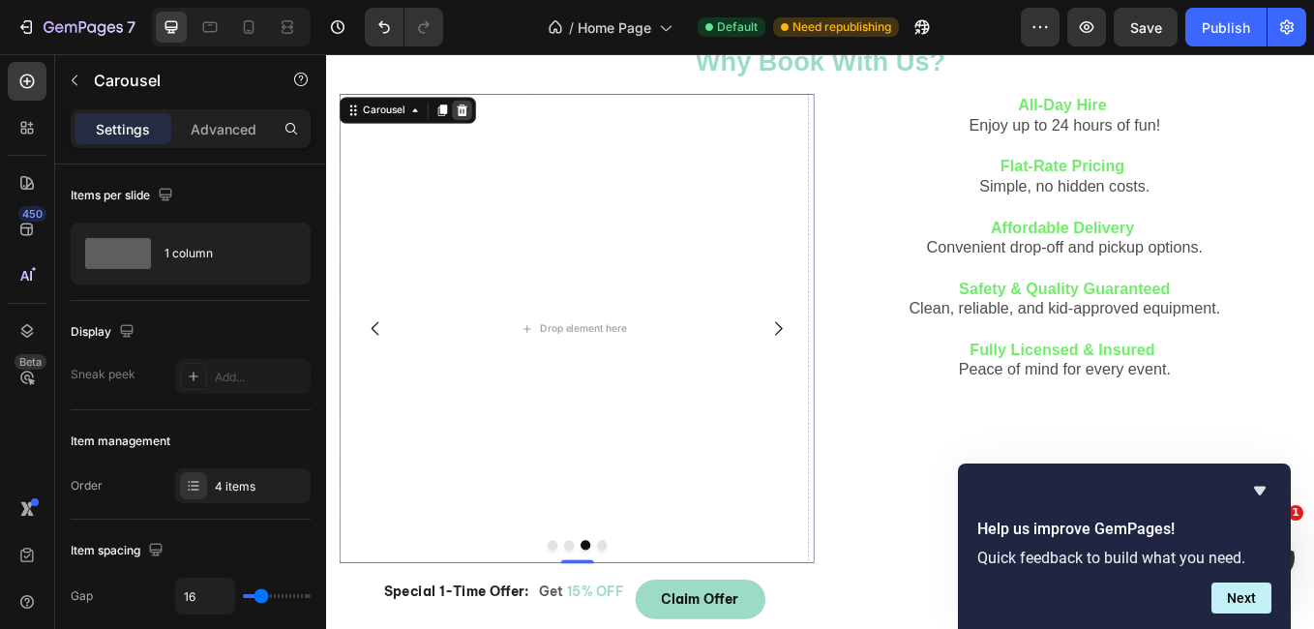
click at [485, 110] on div at bounding box center [484, 119] width 23 height 23
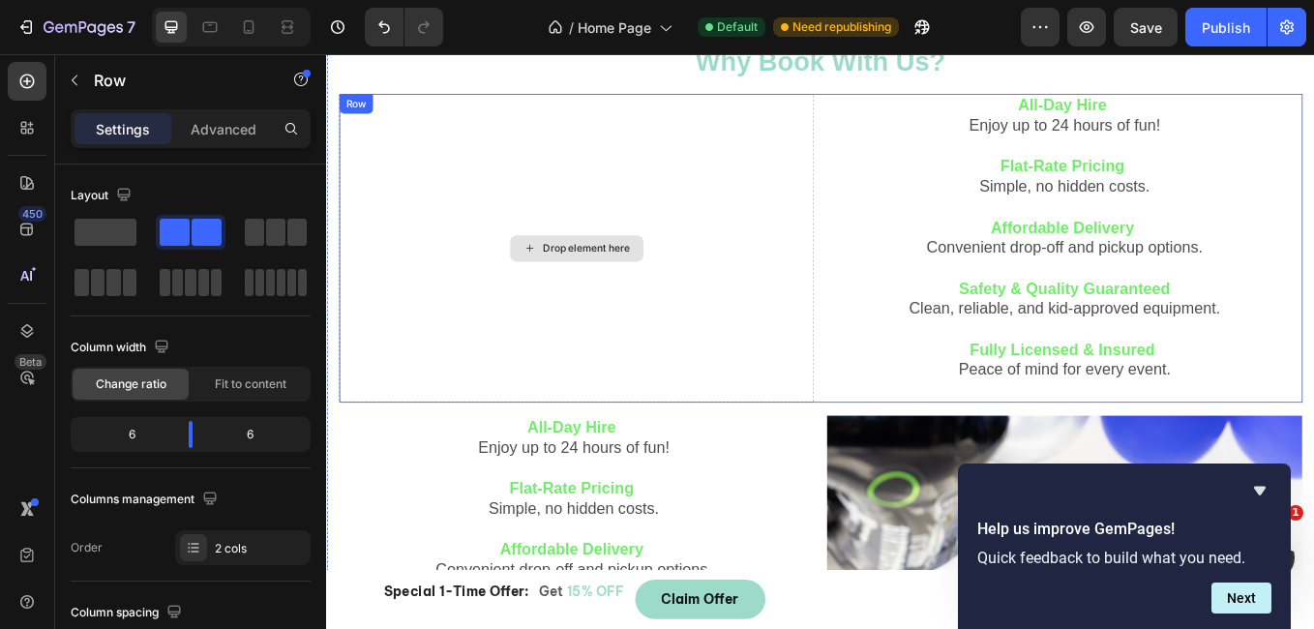
click at [678, 212] on div "Drop element here" at bounding box center [620, 282] width 558 height 363
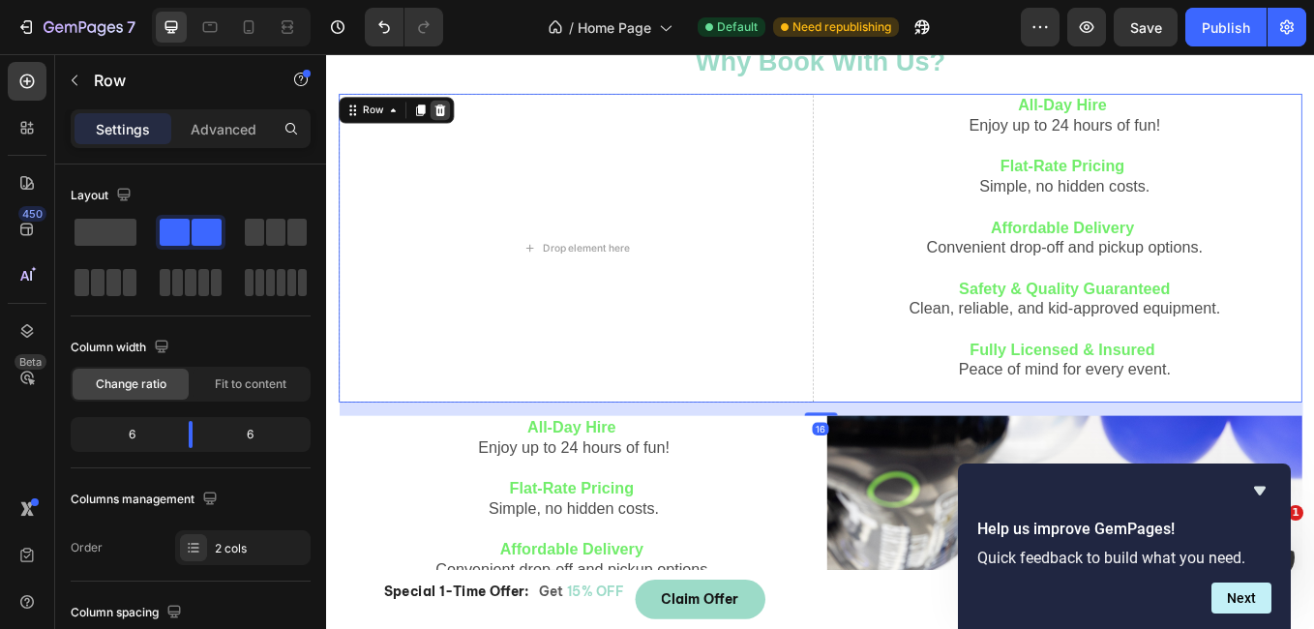
click at [459, 110] on div at bounding box center [459, 119] width 23 height 23
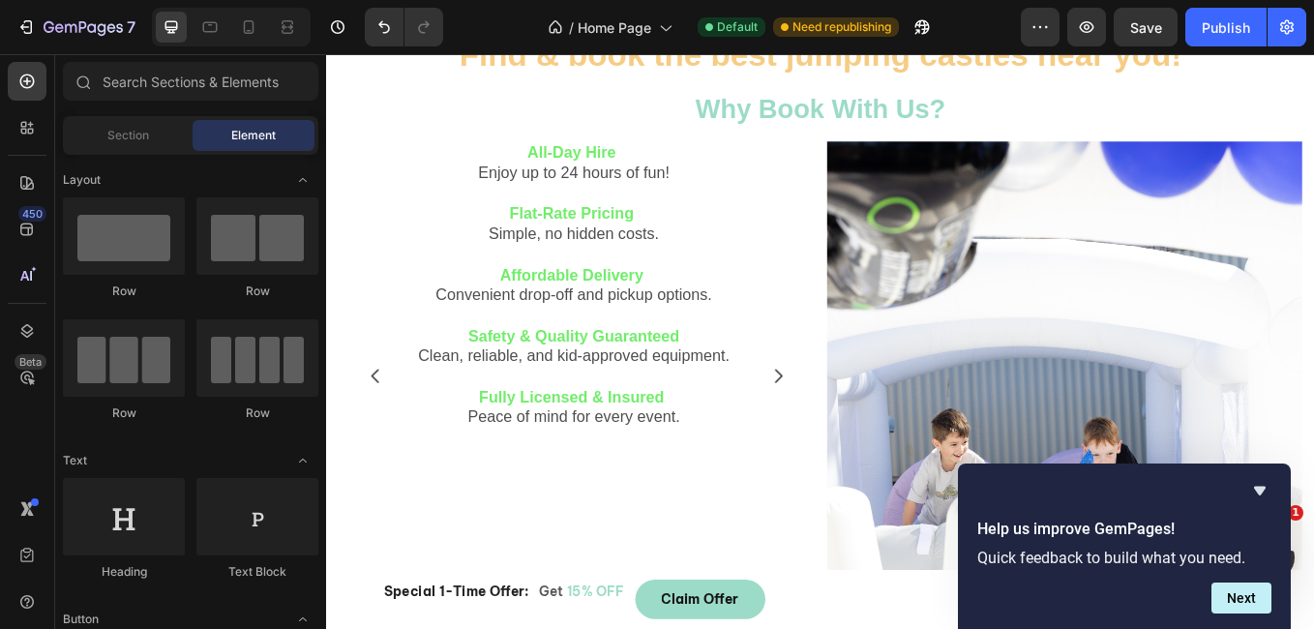
scroll to position [129, 0]
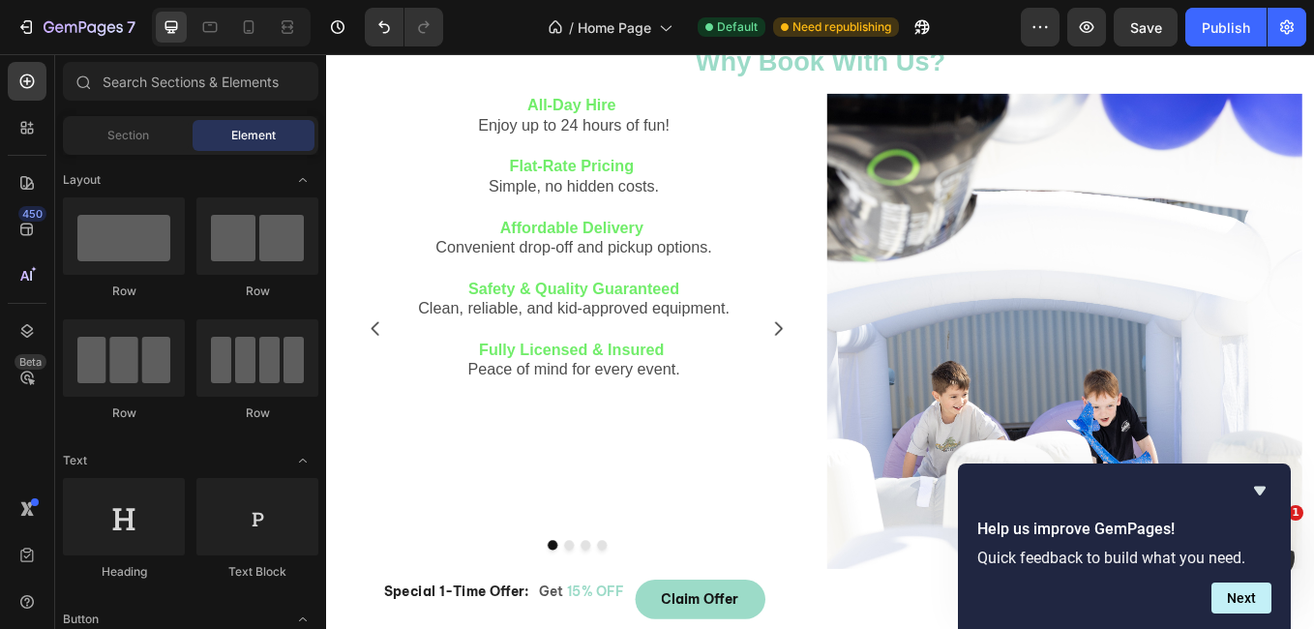
scroll to position [388, 0]
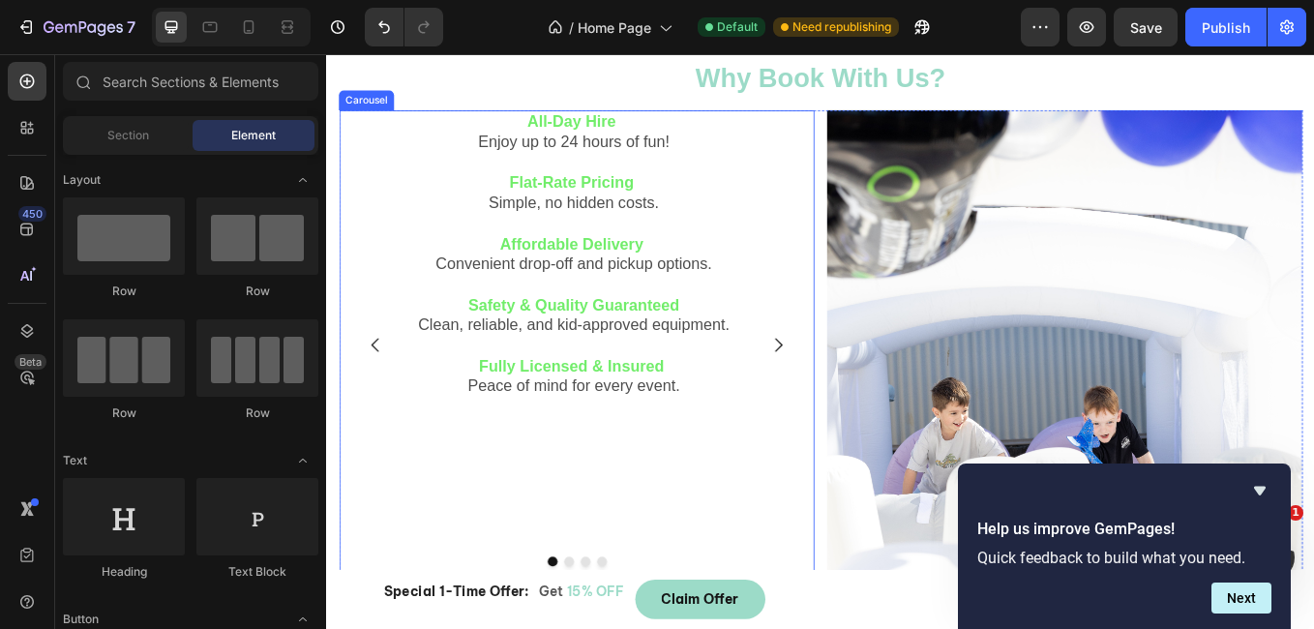
click at [862, 388] on button "Carousel Next Arrow" at bounding box center [856, 396] width 54 height 54
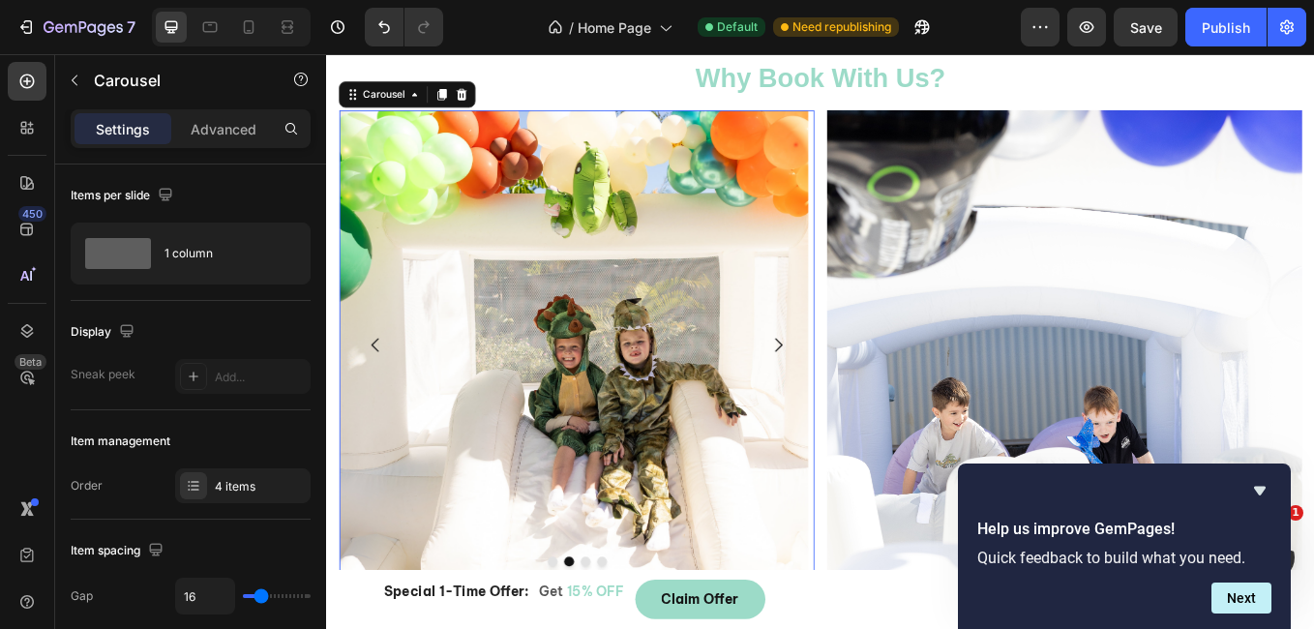
click at [862, 388] on button "Carousel Next Arrow" at bounding box center [856, 396] width 54 height 54
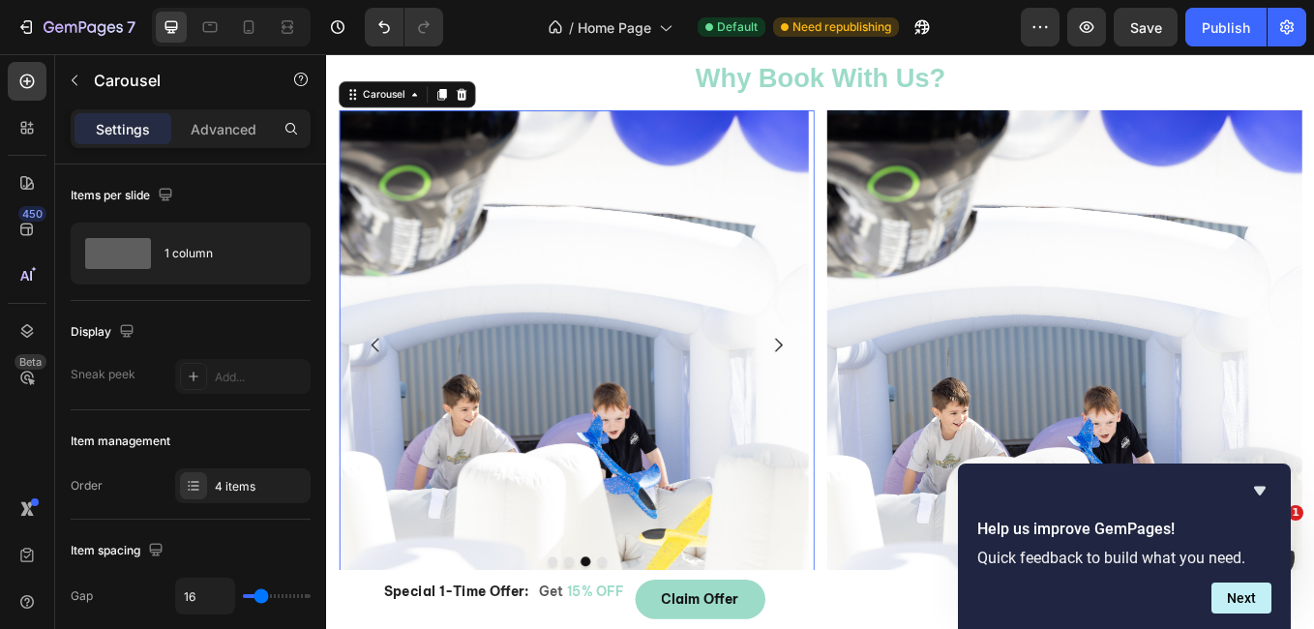
click at [862, 388] on button "Carousel Next Arrow" at bounding box center [856, 396] width 54 height 54
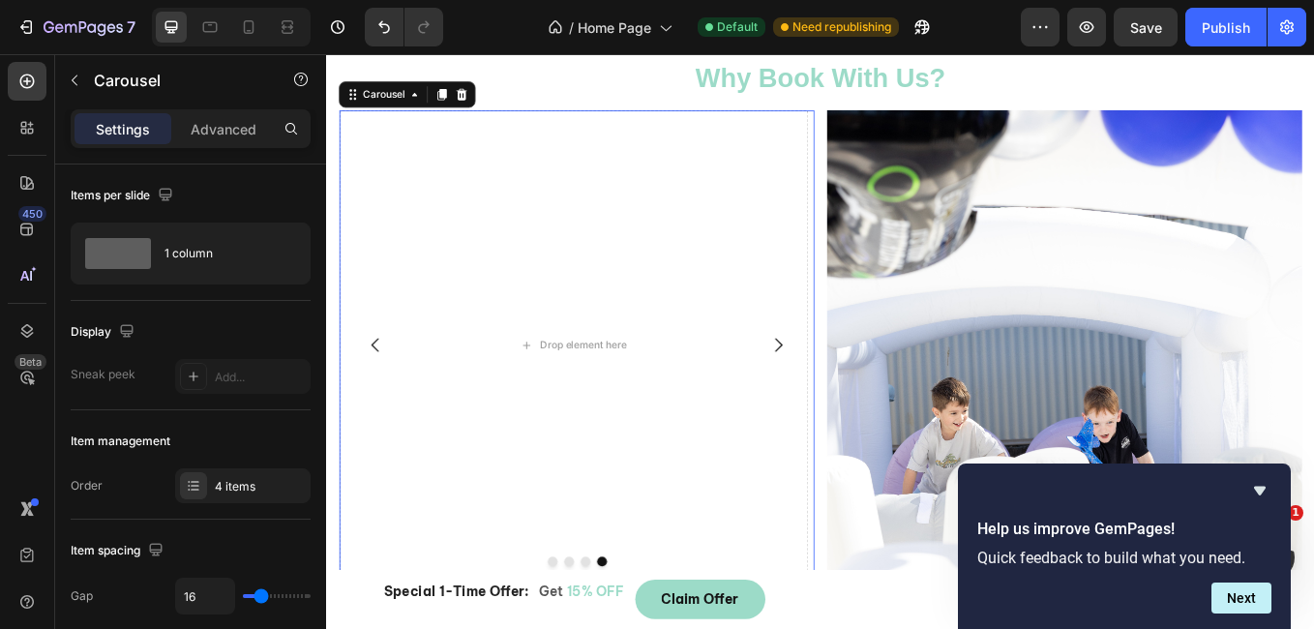
click at [862, 388] on button "Carousel Next Arrow" at bounding box center [856, 396] width 54 height 54
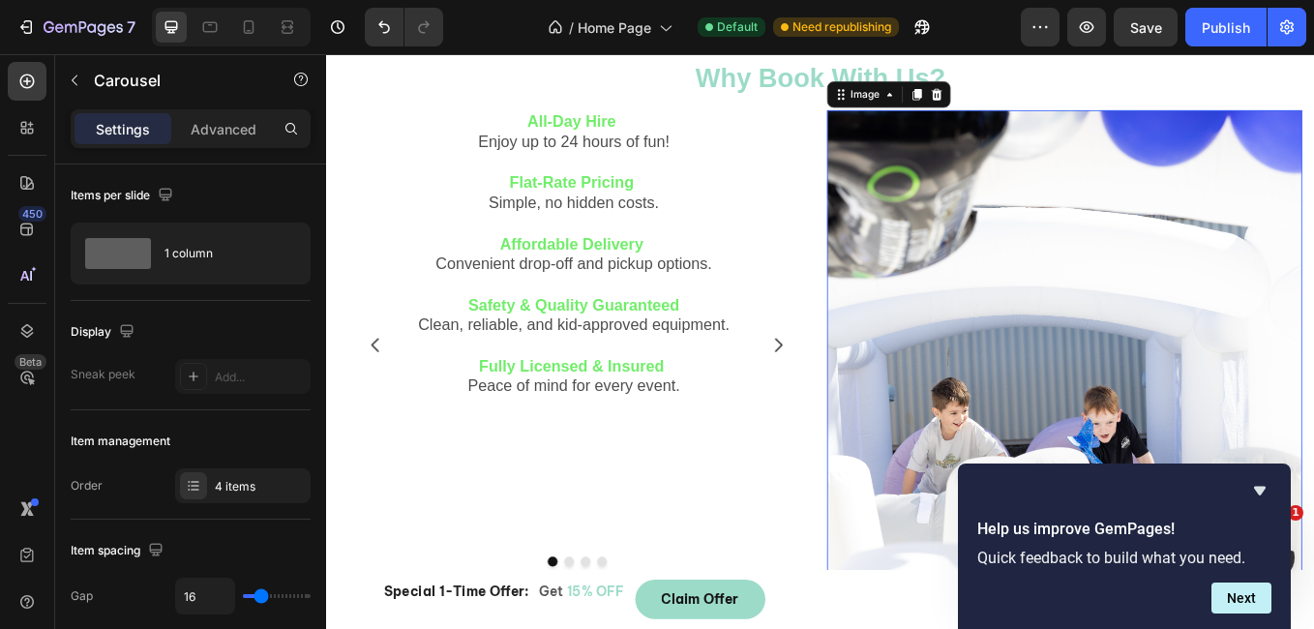
click at [1042, 335] on img at bounding box center [1193, 399] width 558 height 558
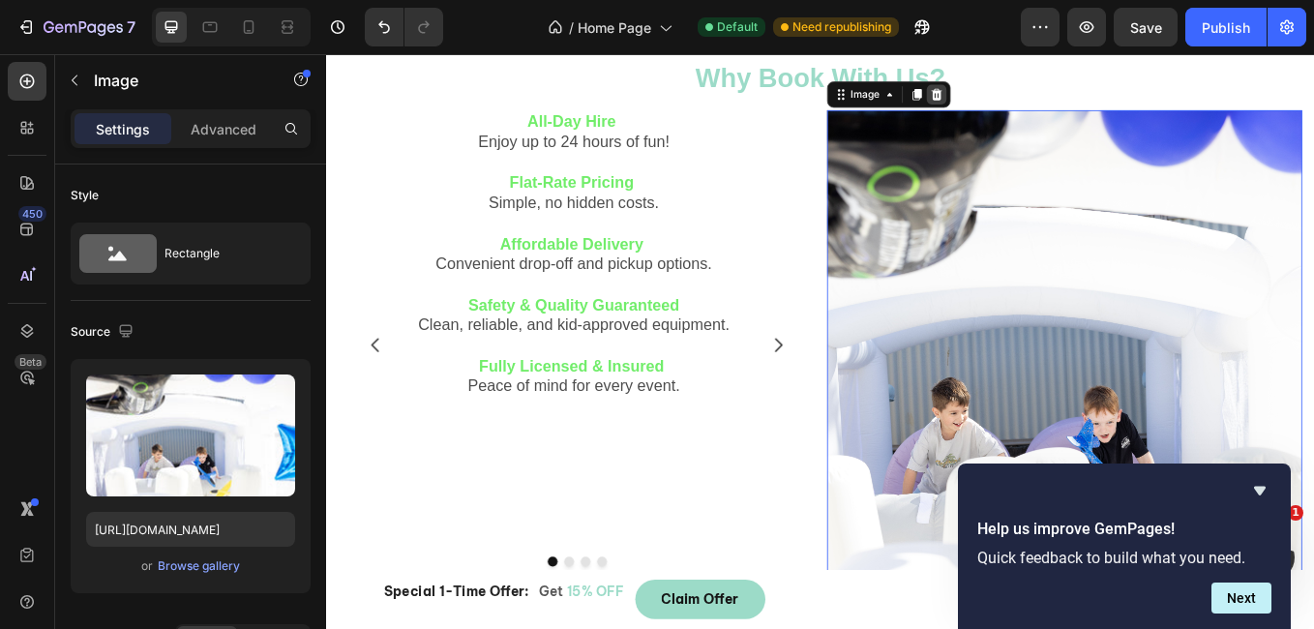
click at [1040, 102] on icon at bounding box center [1043, 102] width 13 height 14
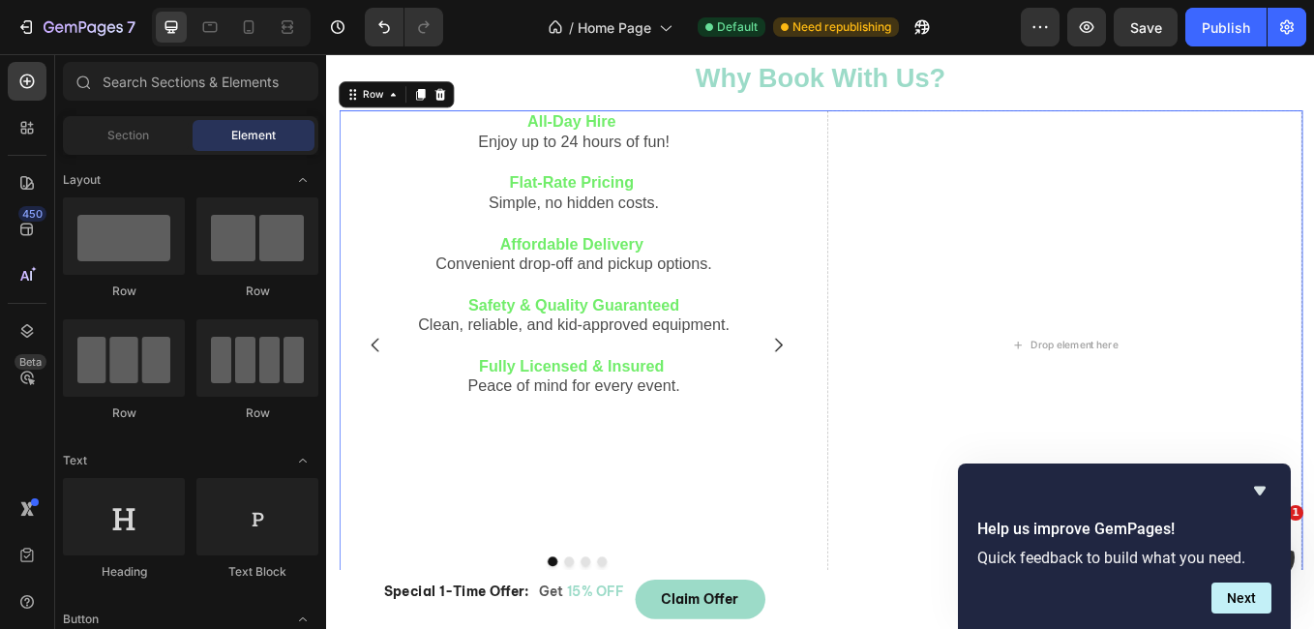
click at [897, 133] on div "All-Day Hire Enjoy up to 24 hours of fun! Flat-Rate Pricing Simple, no hidden c…" at bounding box center [907, 395] width 1132 height 551
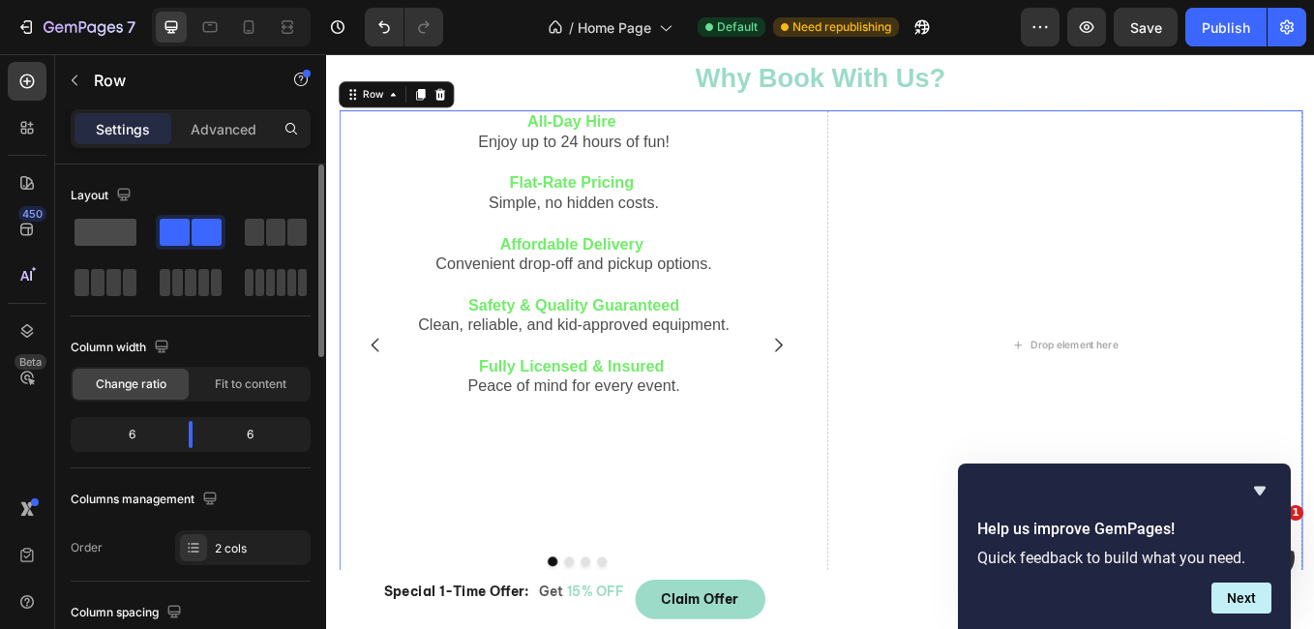
click at [100, 226] on span at bounding box center [106, 232] width 62 height 27
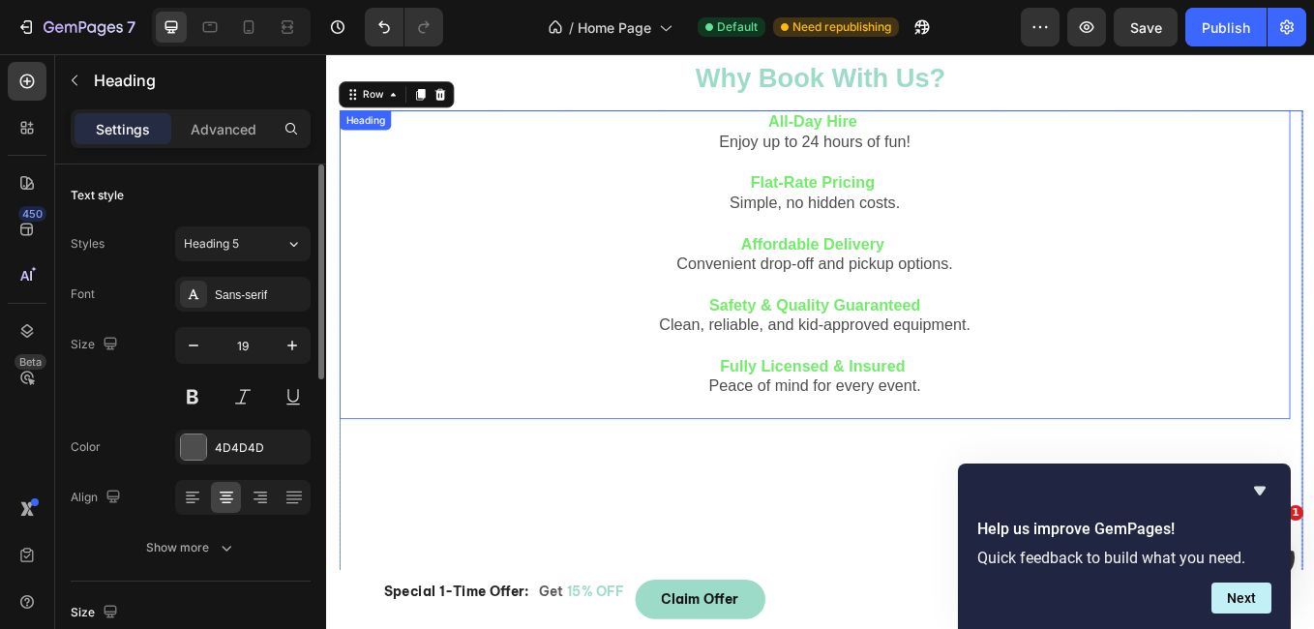
click at [1101, 293] on h2 "All-Day Hire Enjoy up to 24 hours of fun! Flat-Rate Pricing Simple, no hidden c…" at bounding box center [900, 301] width 1118 height 363
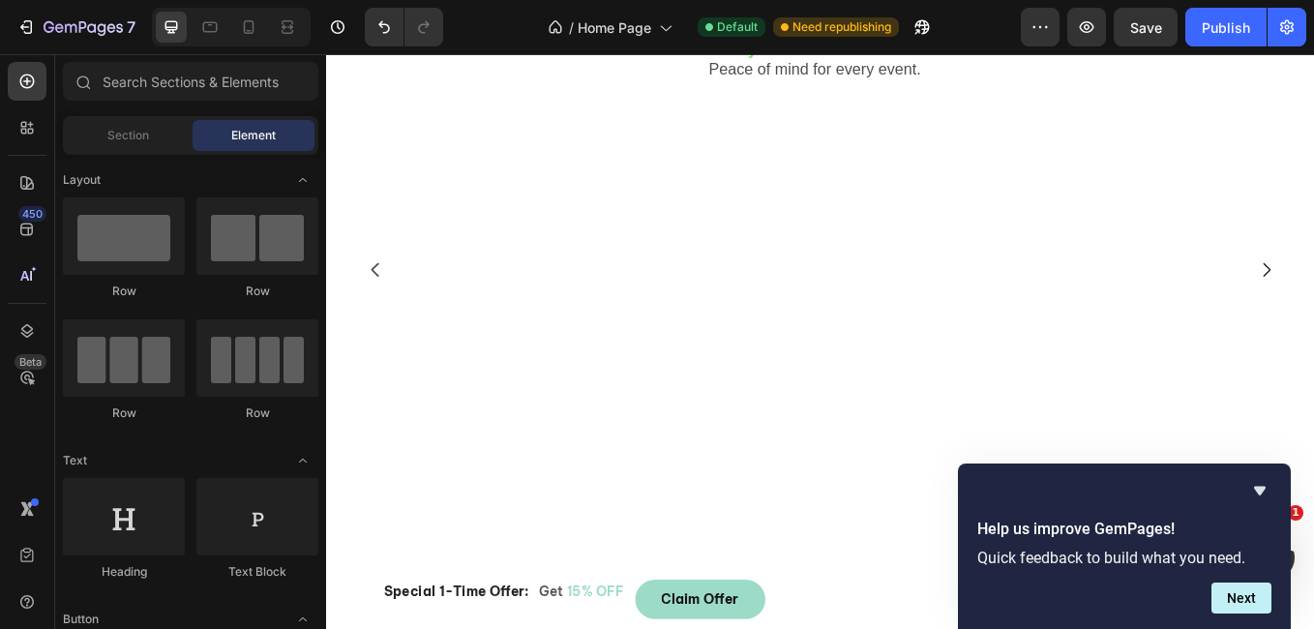
scroll to position [770, 0]
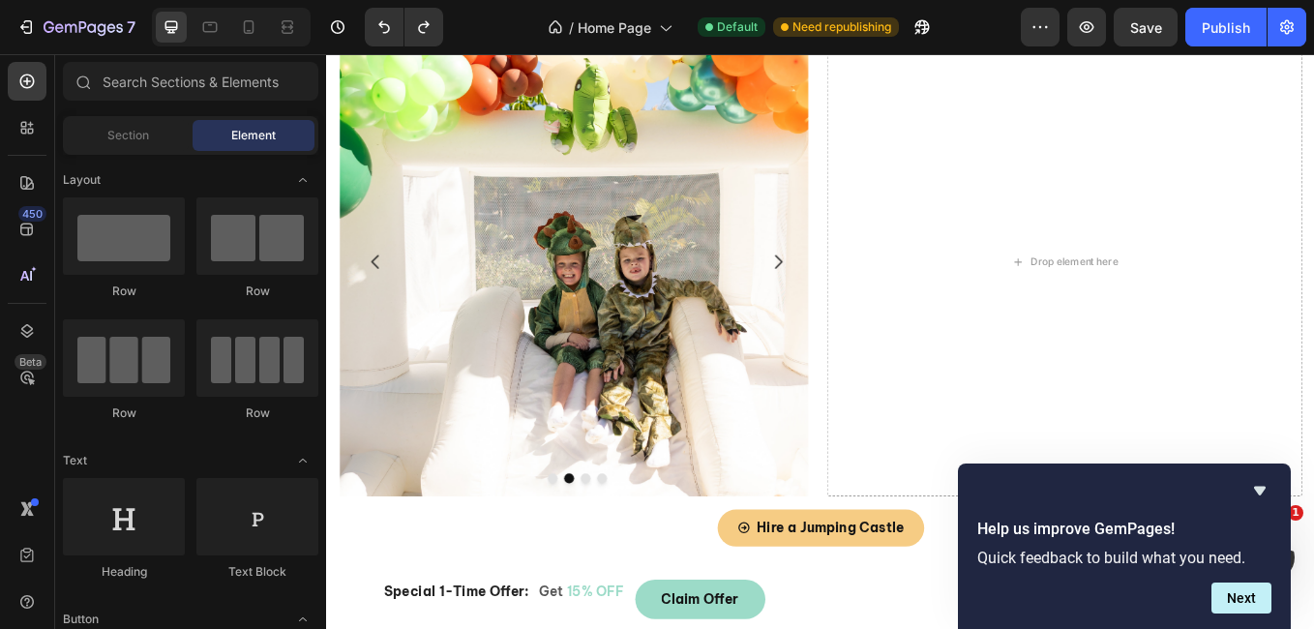
scroll to position [494, 0]
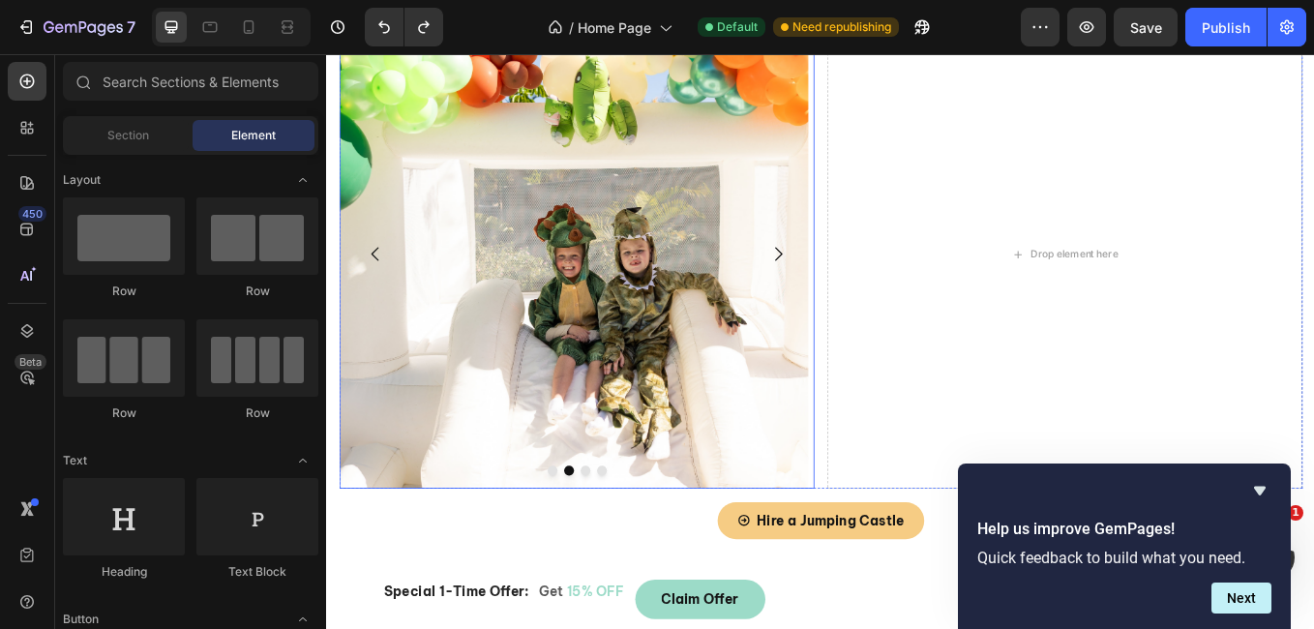
click at [847, 285] on icon "Carousel Next Arrow" at bounding box center [856, 289] width 23 height 23
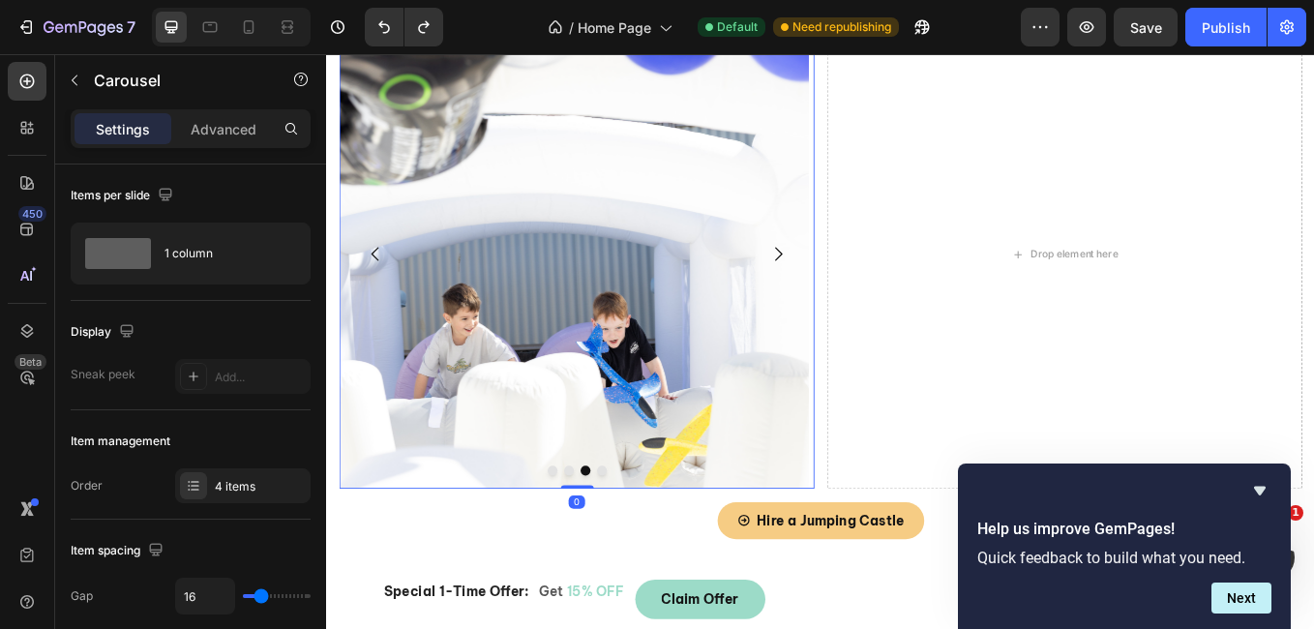
click at [847, 285] on icon "Carousel Next Arrow" at bounding box center [856, 289] width 23 height 23
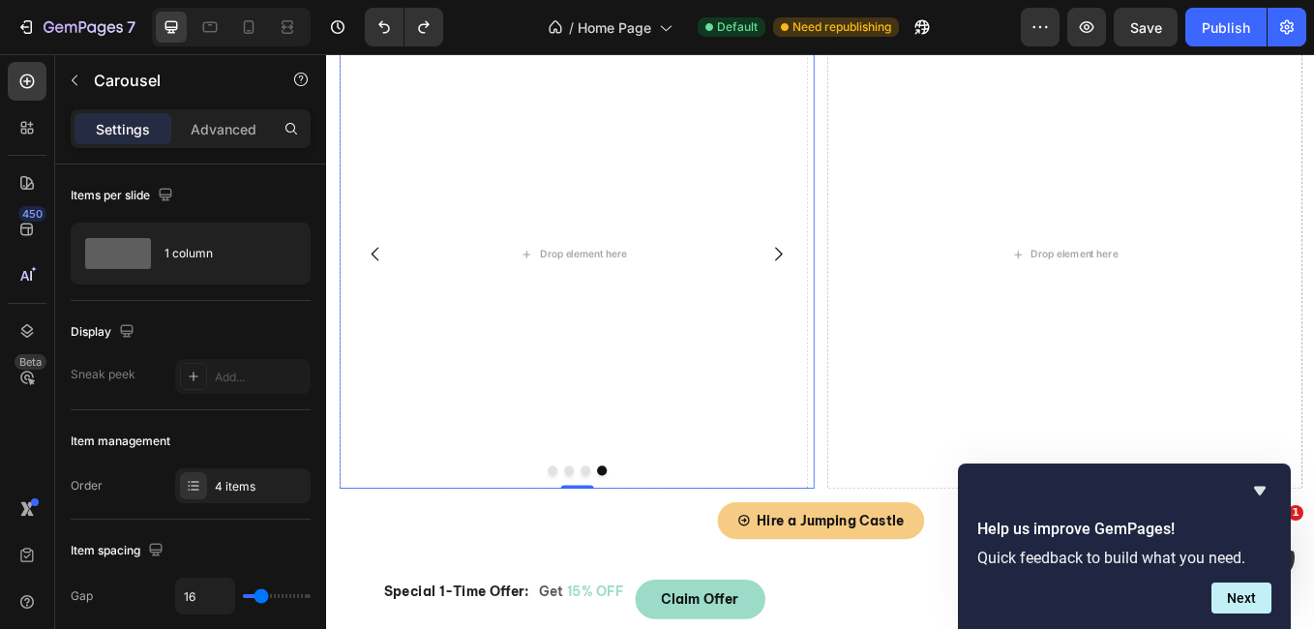
click at [847, 285] on icon "Carousel Next Arrow" at bounding box center [856, 289] width 23 height 23
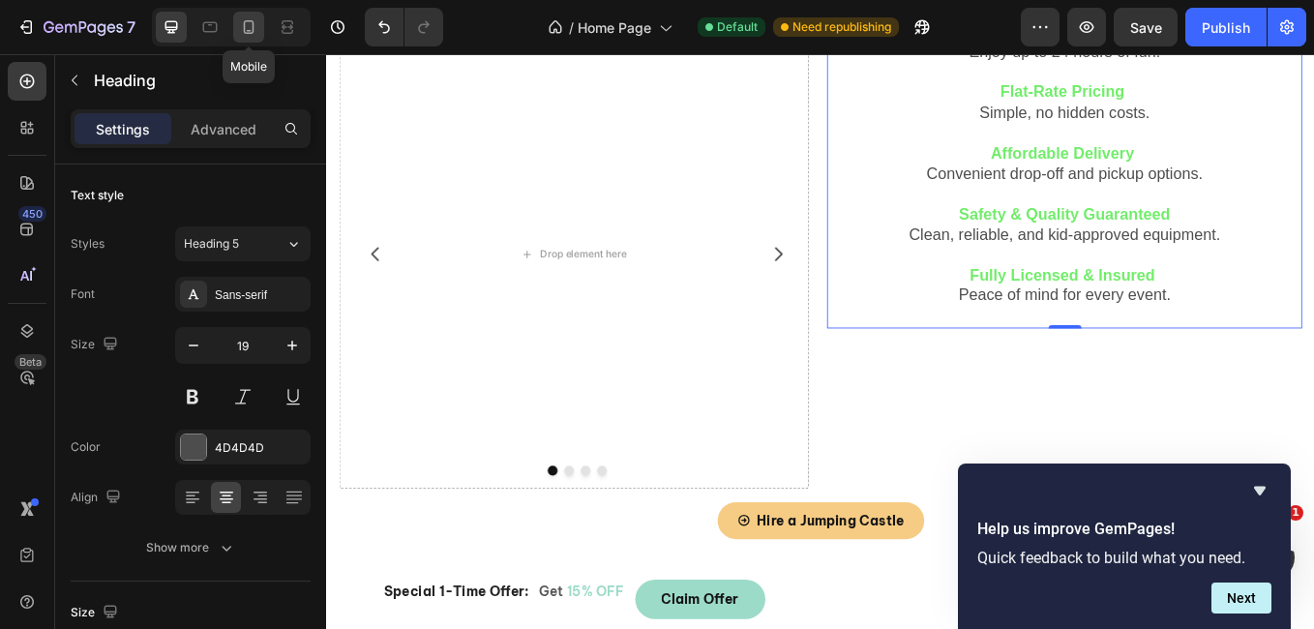
click at [252, 20] on icon at bounding box center [248, 26] width 19 height 19
type input "23"
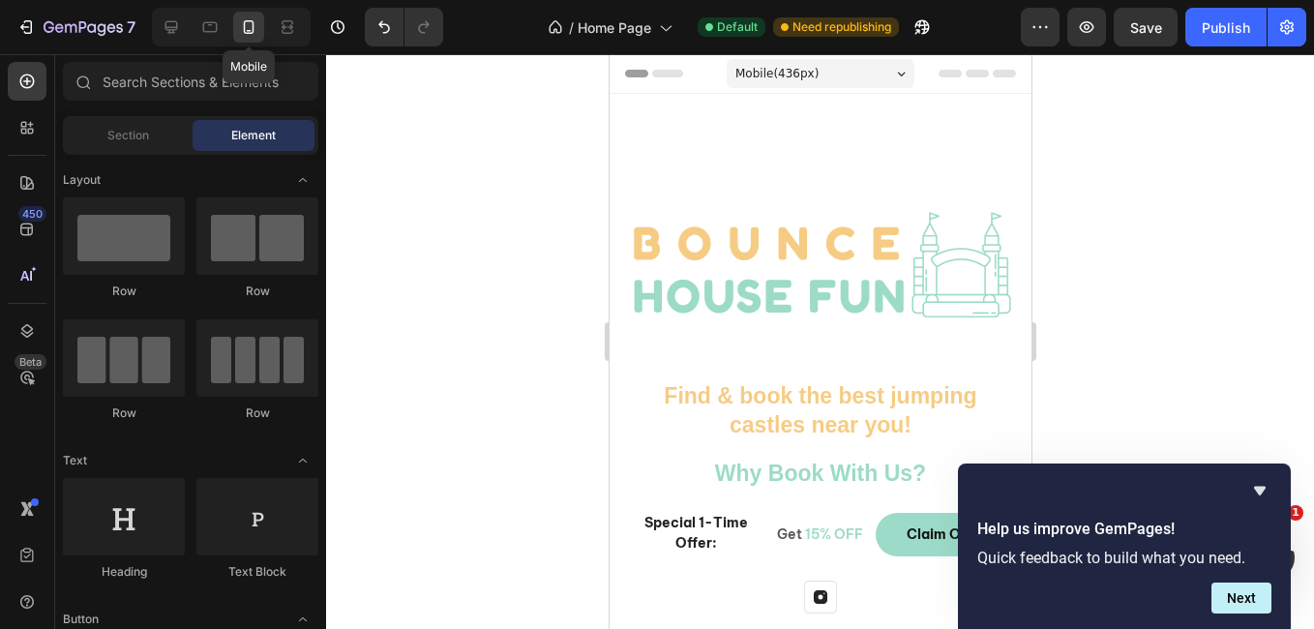
click at [245, 19] on icon at bounding box center [248, 26] width 19 height 19
click at [195, 31] on div at bounding box center [209, 27] width 31 height 31
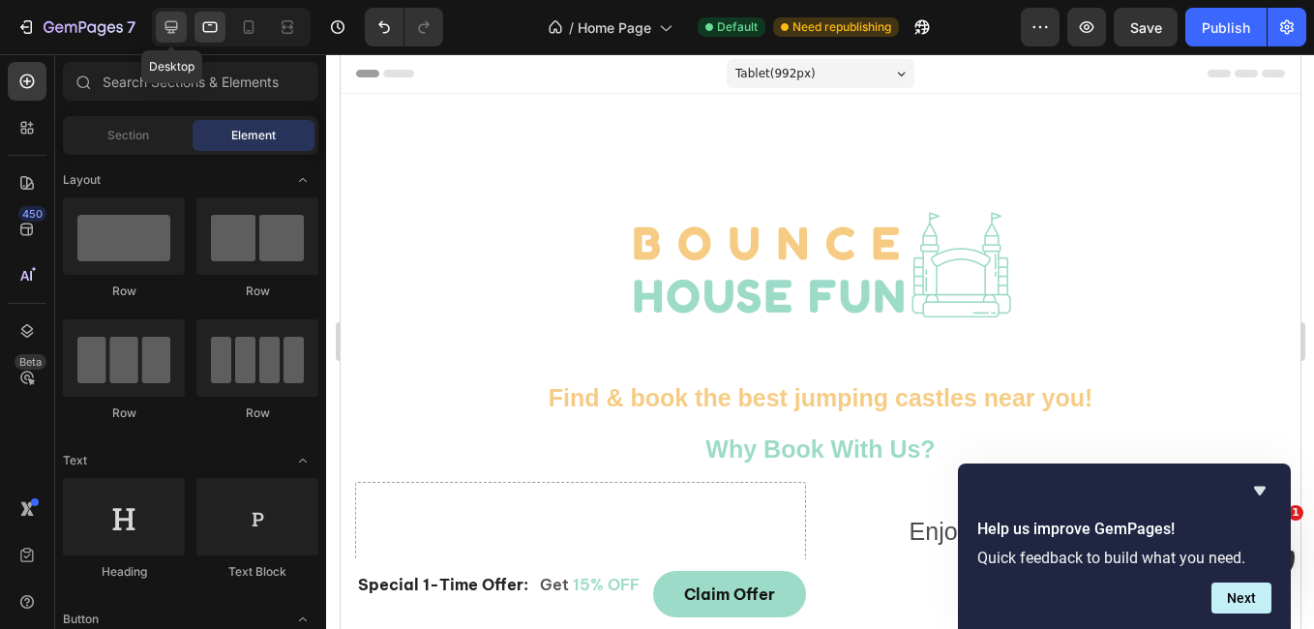
click at [174, 28] on icon at bounding box center [171, 27] width 13 height 13
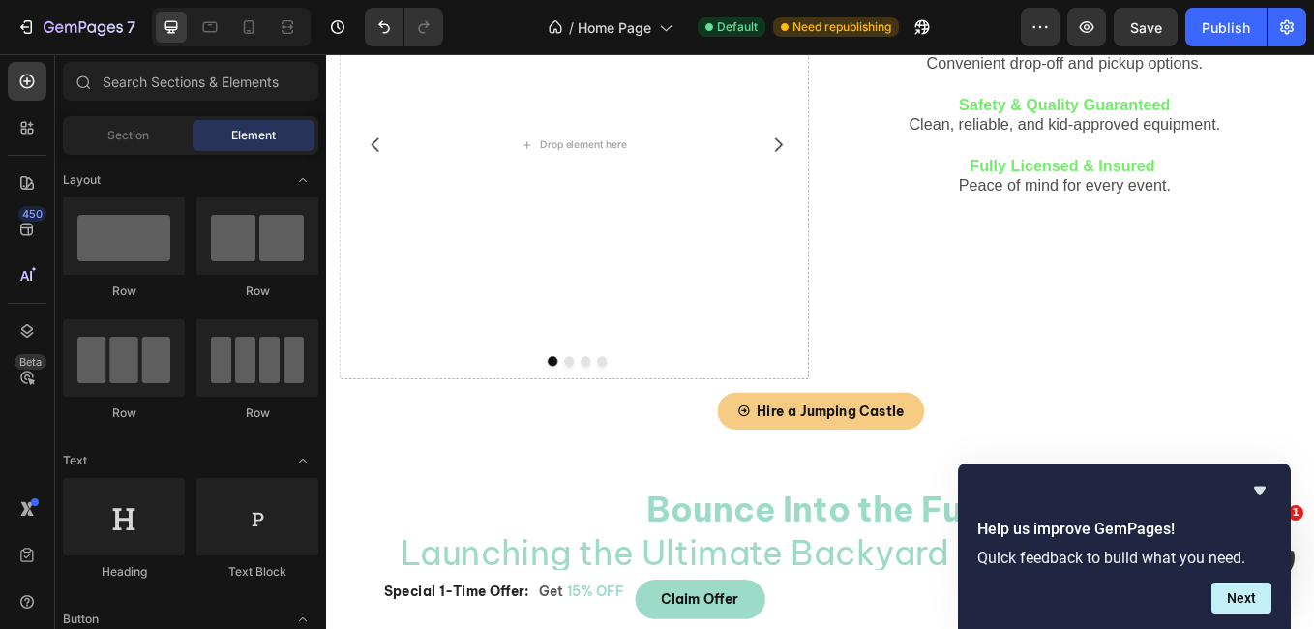
scroll to position [539, 0]
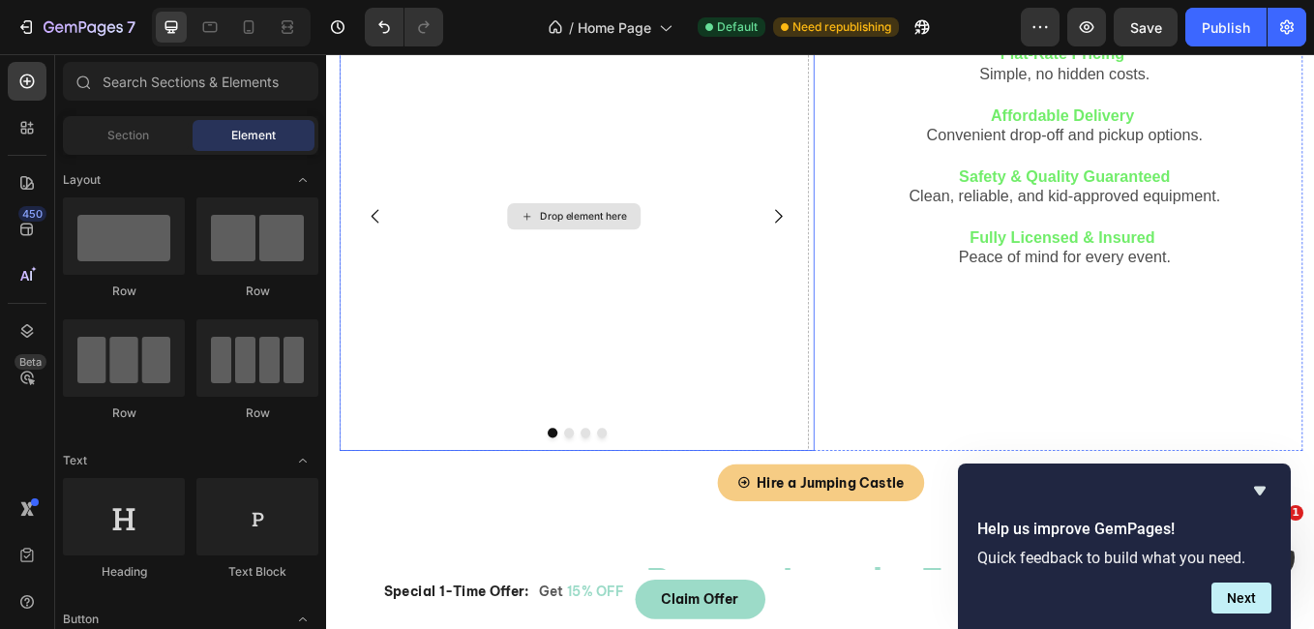
click at [594, 253] on div "Drop element here" at bounding box center [616, 244] width 157 height 31
click at [602, 241] on div "Drop element here" at bounding box center [628, 244] width 103 height 15
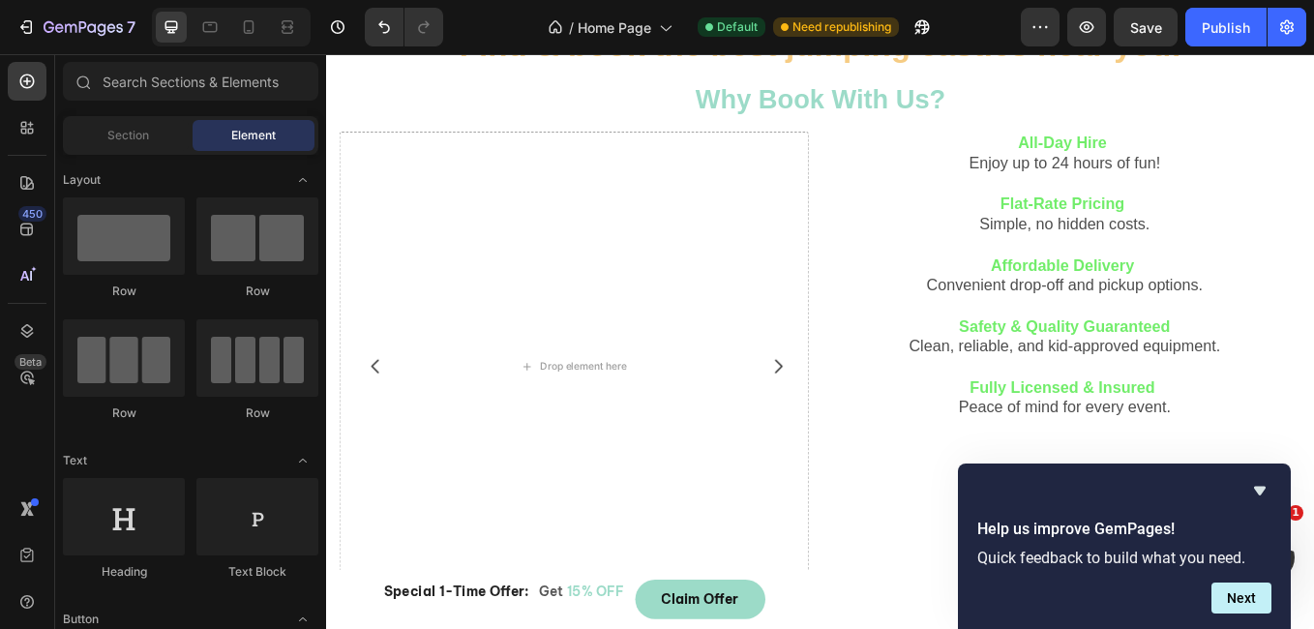
scroll to position [335, 0]
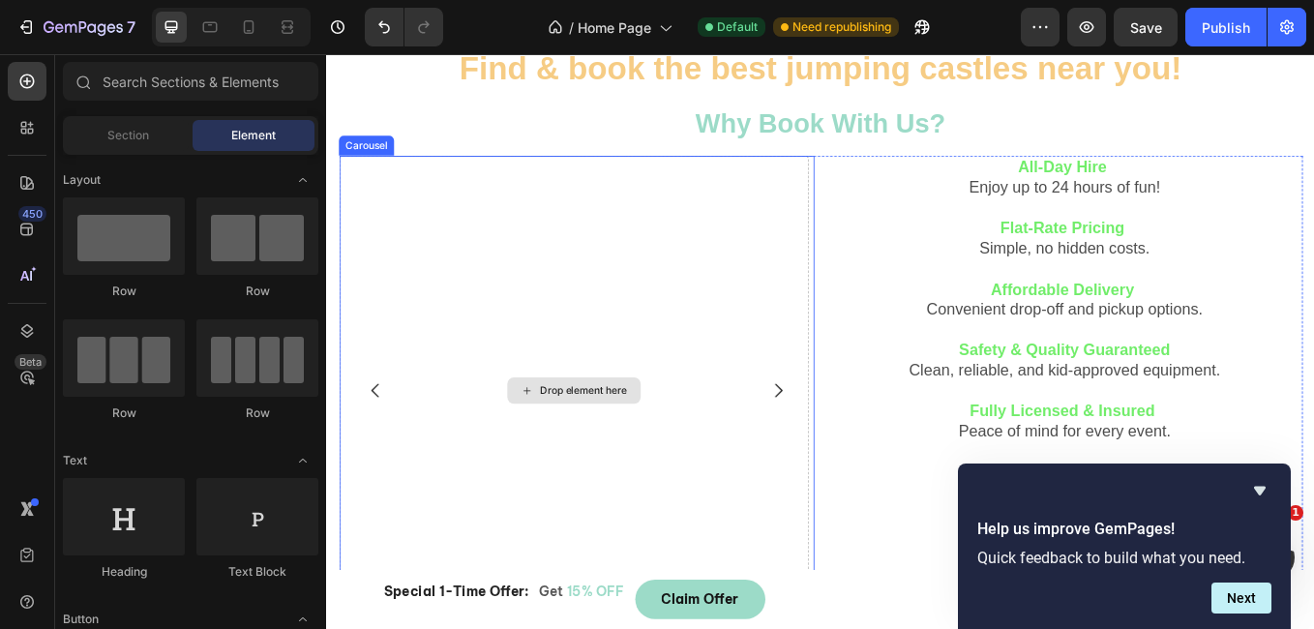
click at [793, 401] on div "Drop element here" at bounding box center [616, 448] width 551 height 551
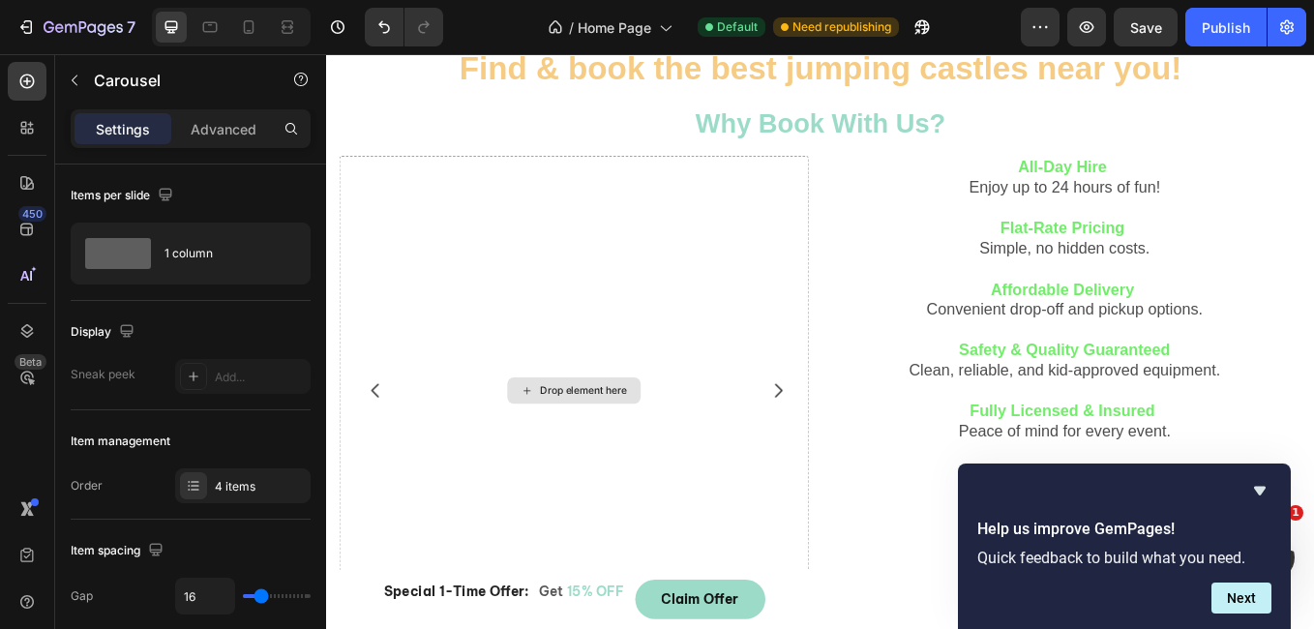
click at [584, 457] on div "Drop element here" at bounding box center [616, 448] width 157 height 31
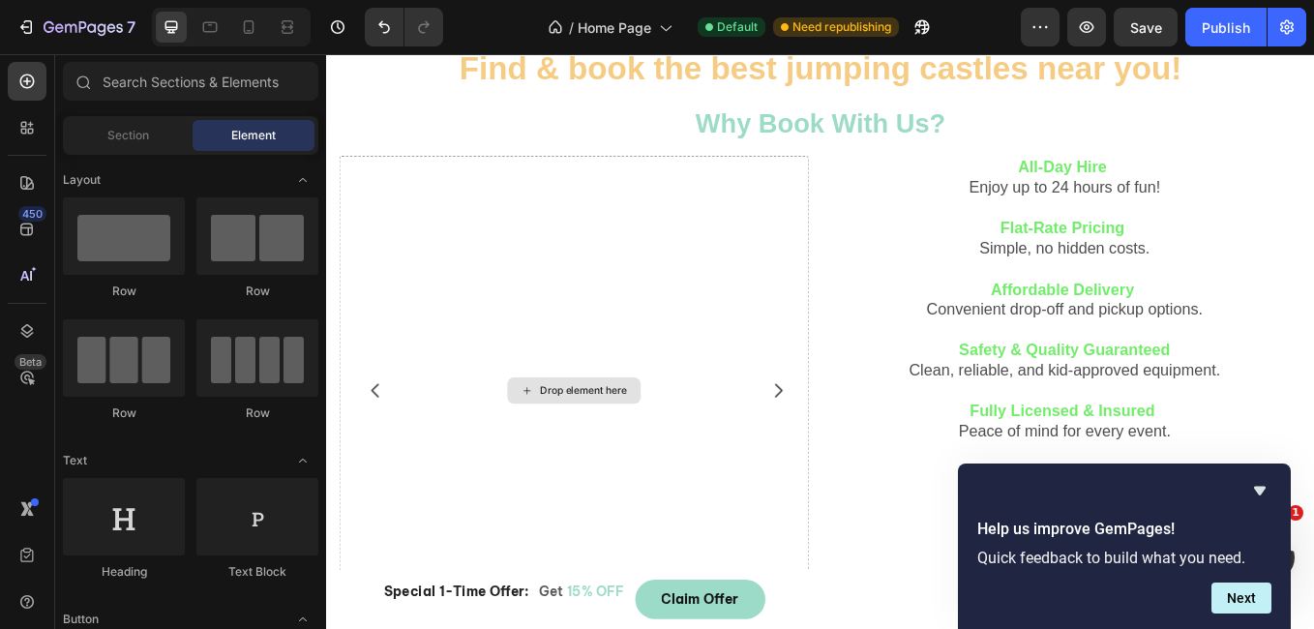
click at [584, 457] on div "Drop element here" at bounding box center [616, 448] width 157 height 31
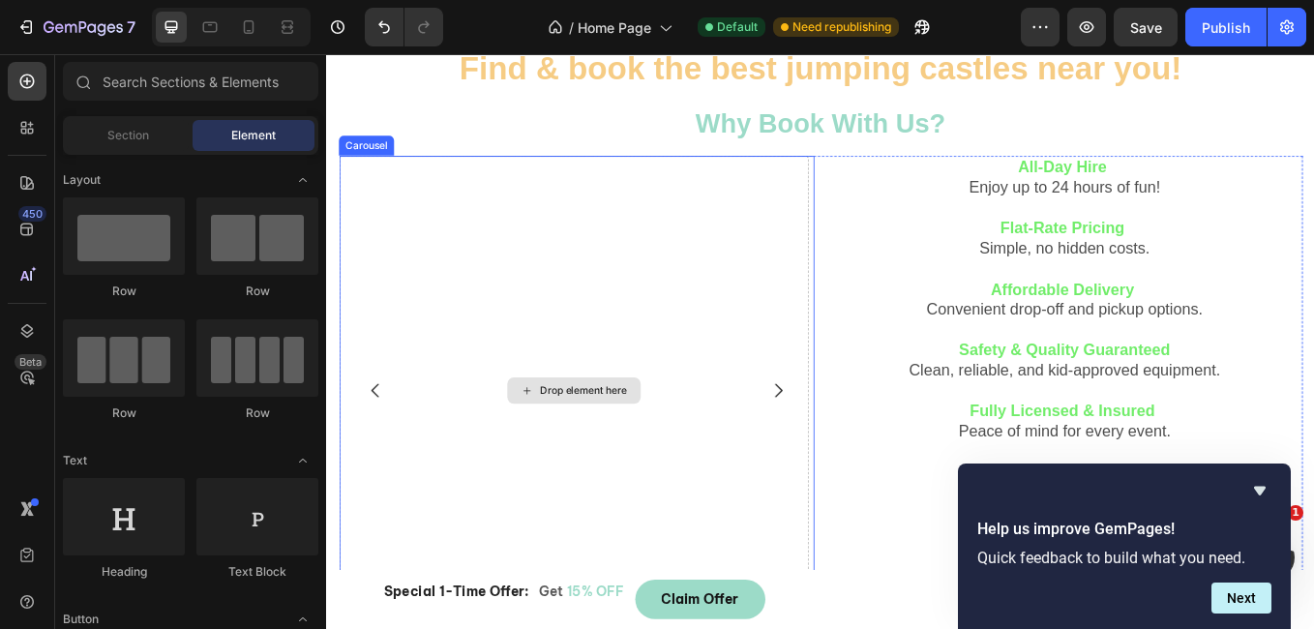
click at [583, 442] on div "Drop element here" at bounding box center [628, 448] width 103 height 15
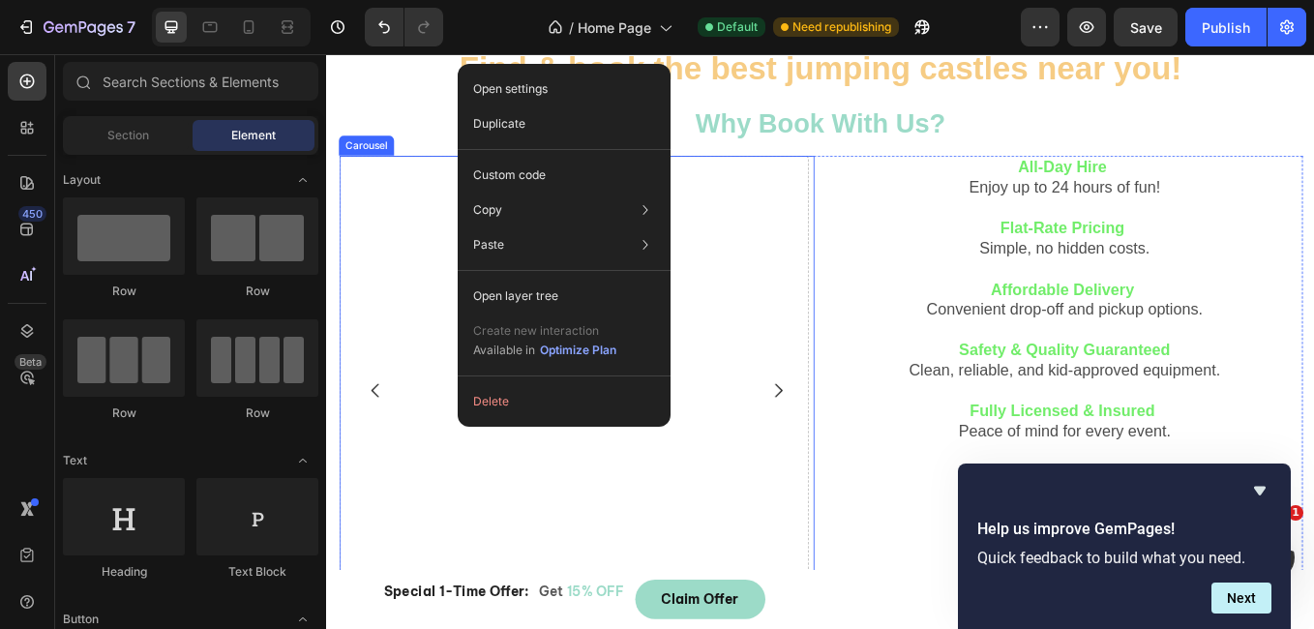
click at [815, 288] on div "Drop element here" at bounding box center [616, 448] width 551 height 551
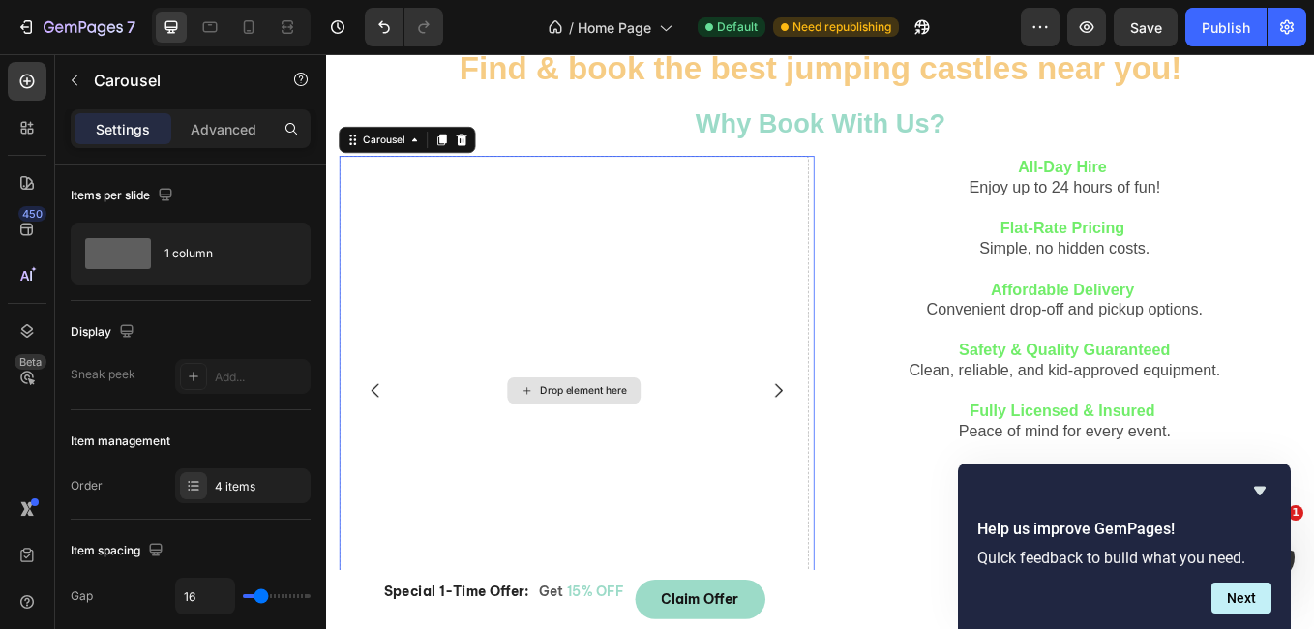
click at [674, 385] on div "Drop element here" at bounding box center [616, 448] width 551 height 551
click at [385, 153] on div "Carousel" at bounding box center [393, 154] width 57 height 17
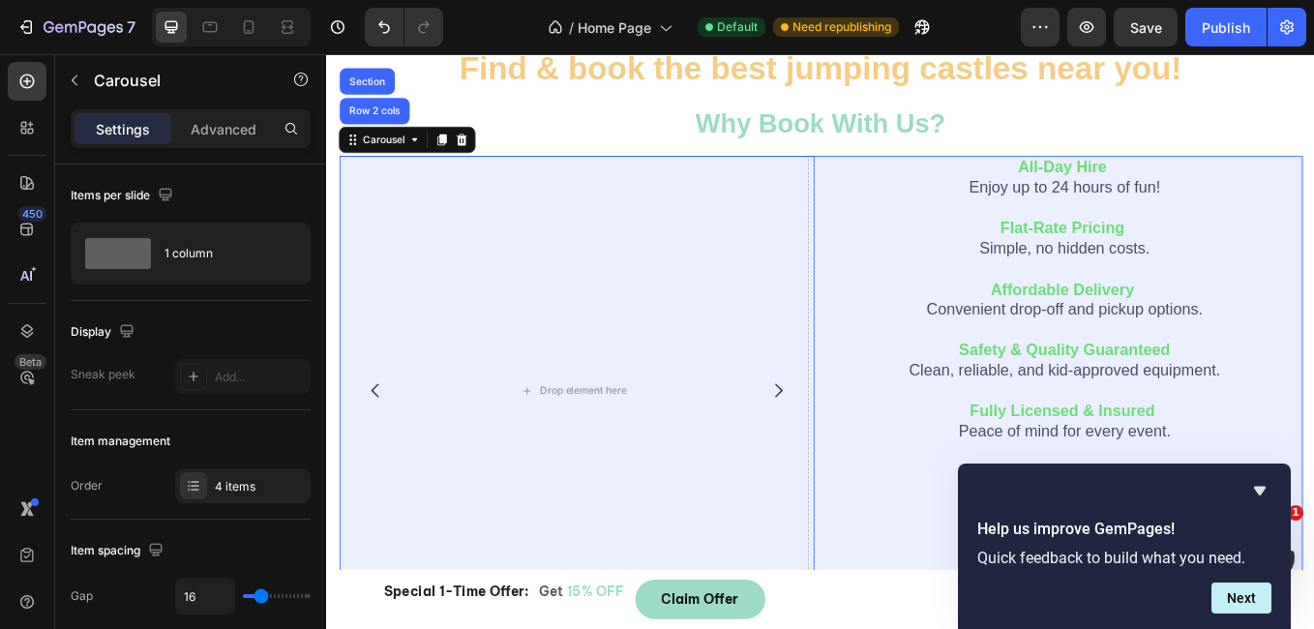
drag, startPoint x: 394, startPoint y: 131, endPoint x: 331, endPoint y: 207, distance: 99.0
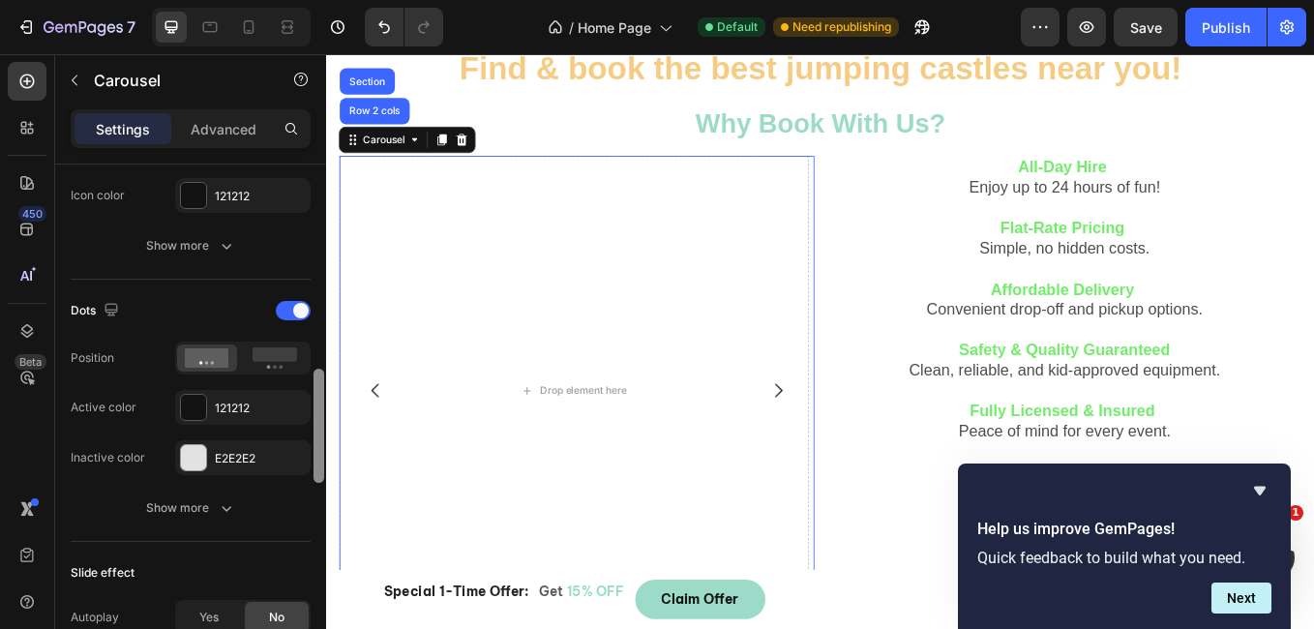
scroll to position [907, 0]
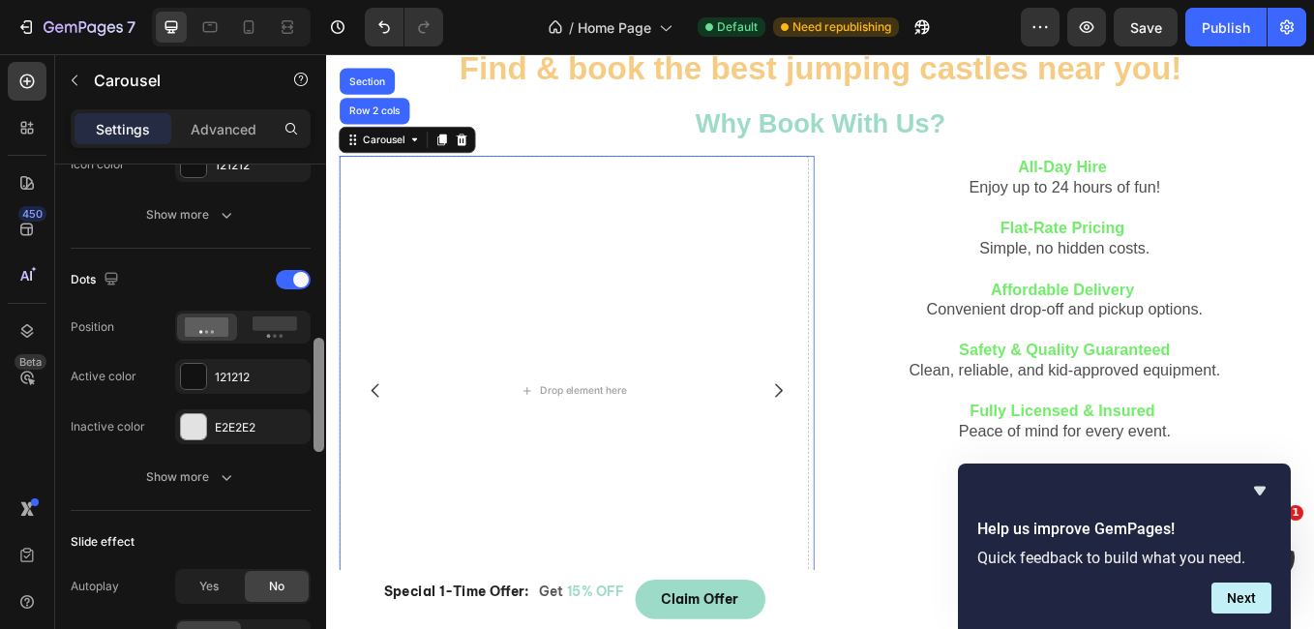
drag, startPoint x: 316, startPoint y: 261, endPoint x: 320, endPoint y: 462, distance: 201.3
click at [320, 452] on div at bounding box center [318, 395] width 11 height 114
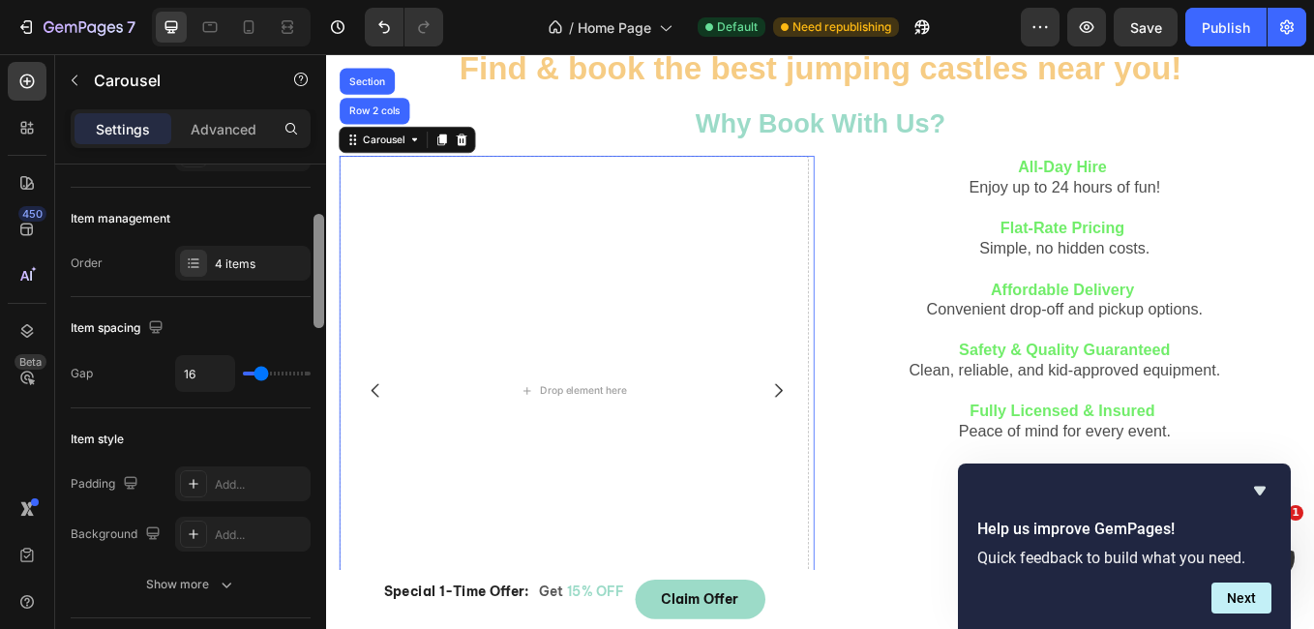
scroll to position [0, 0]
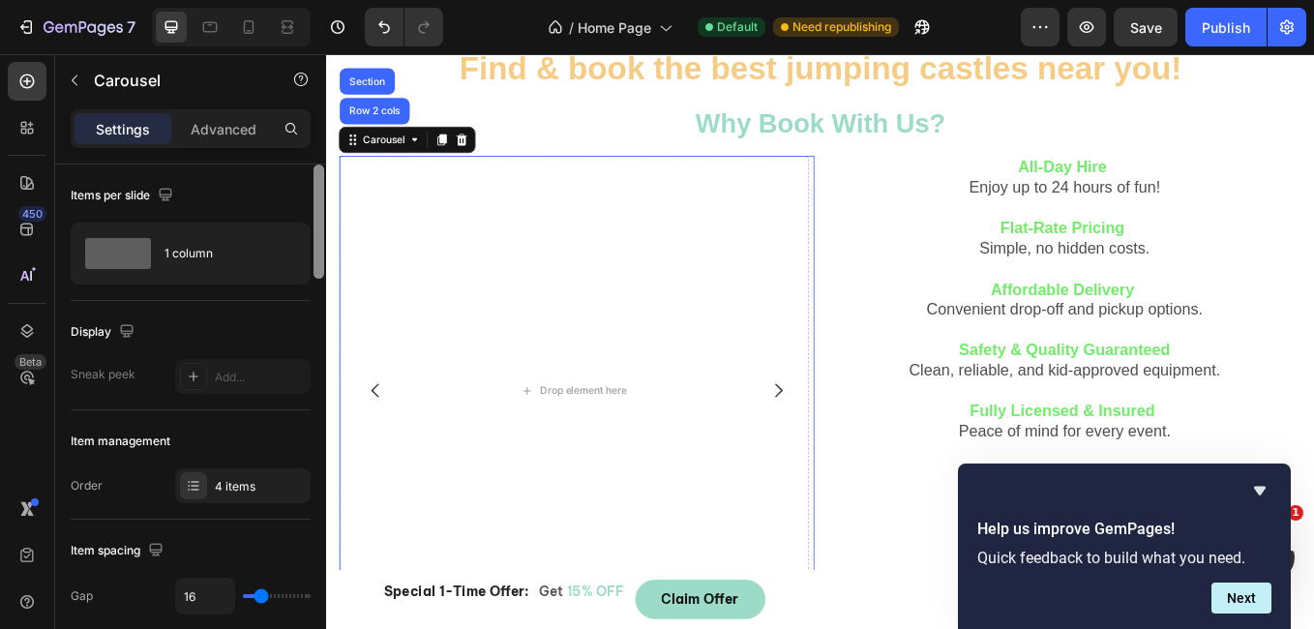
drag, startPoint x: 316, startPoint y: 429, endPoint x: 307, endPoint y: 137, distance: 291.4
click at [307, 137] on div "Settings Advanced Items per slide 1 column Display Sneak peek Add... Item manag…" at bounding box center [190, 396] width 271 height 575
click at [562, 279] on div "Drop element here" at bounding box center [616, 448] width 551 height 551
click at [272, 469] on div "4 items" at bounding box center [242, 485] width 135 height 35
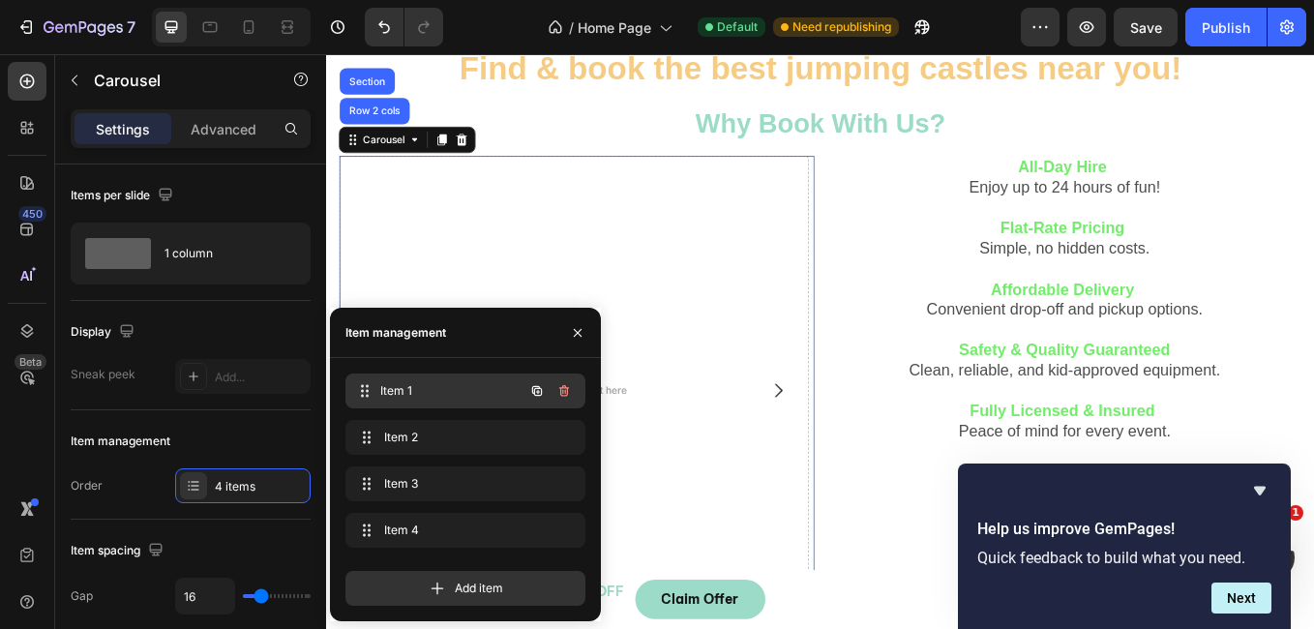
click at [443, 394] on span "Item 1" at bounding box center [451, 390] width 143 height 17
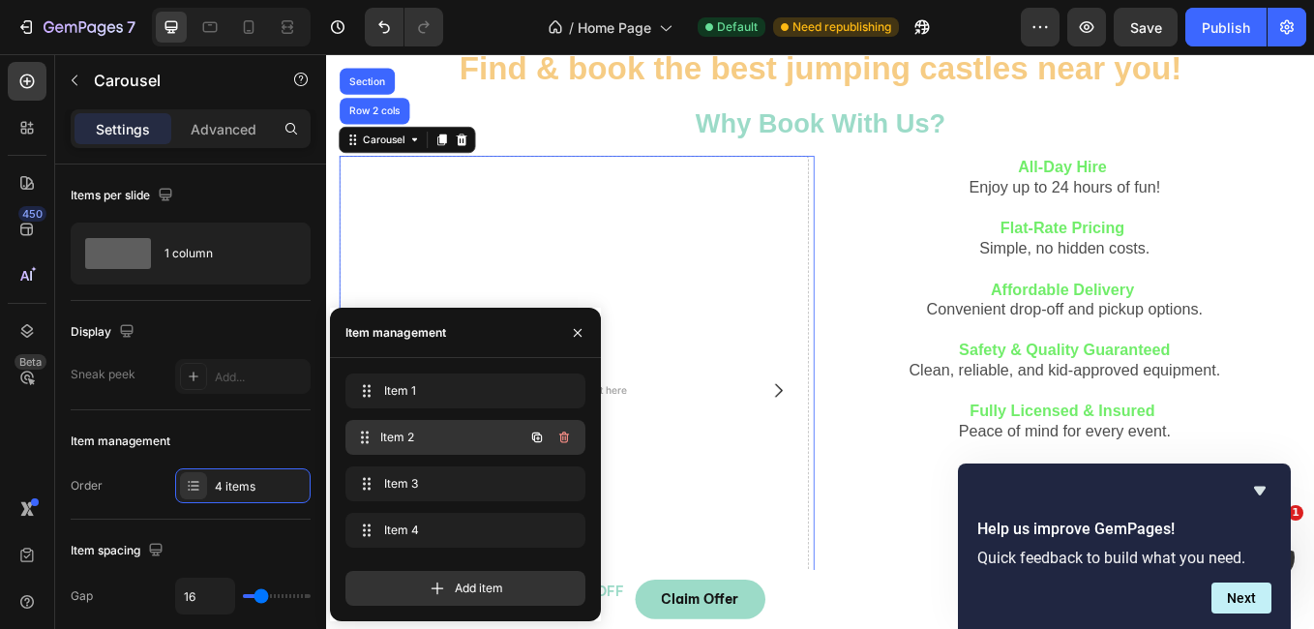
click at [441, 433] on span "Item 2" at bounding box center [451, 437] width 143 height 17
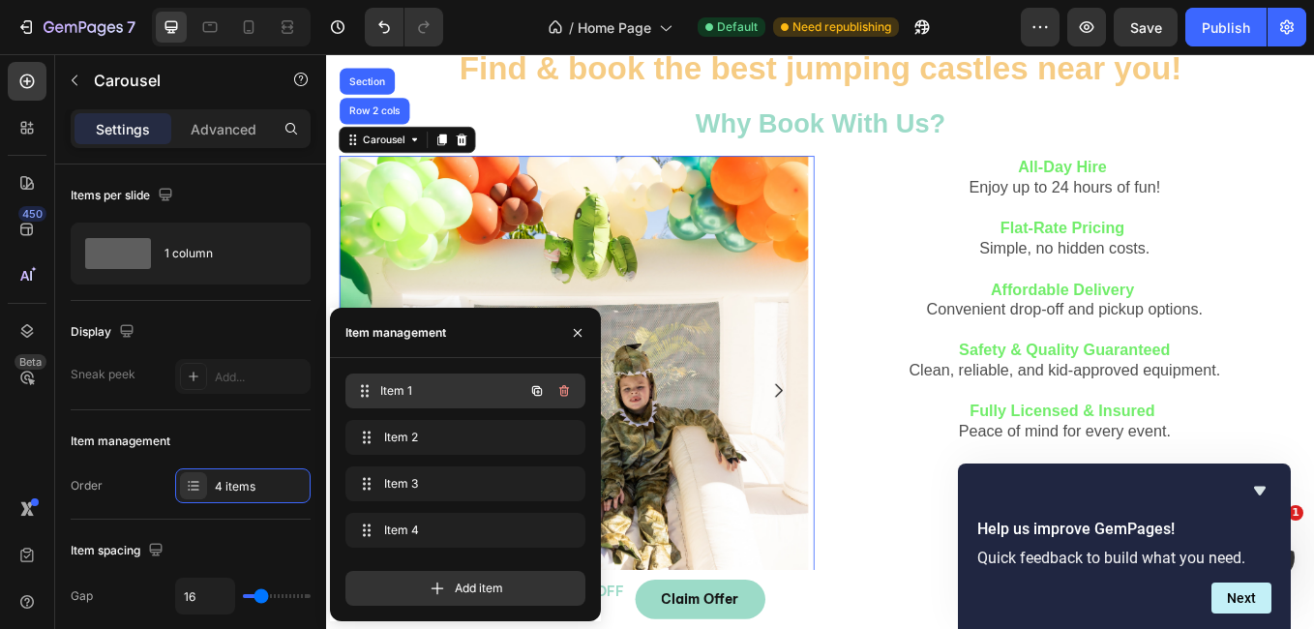
click at [443, 384] on span "Item 1" at bounding box center [451, 390] width 143 height 17
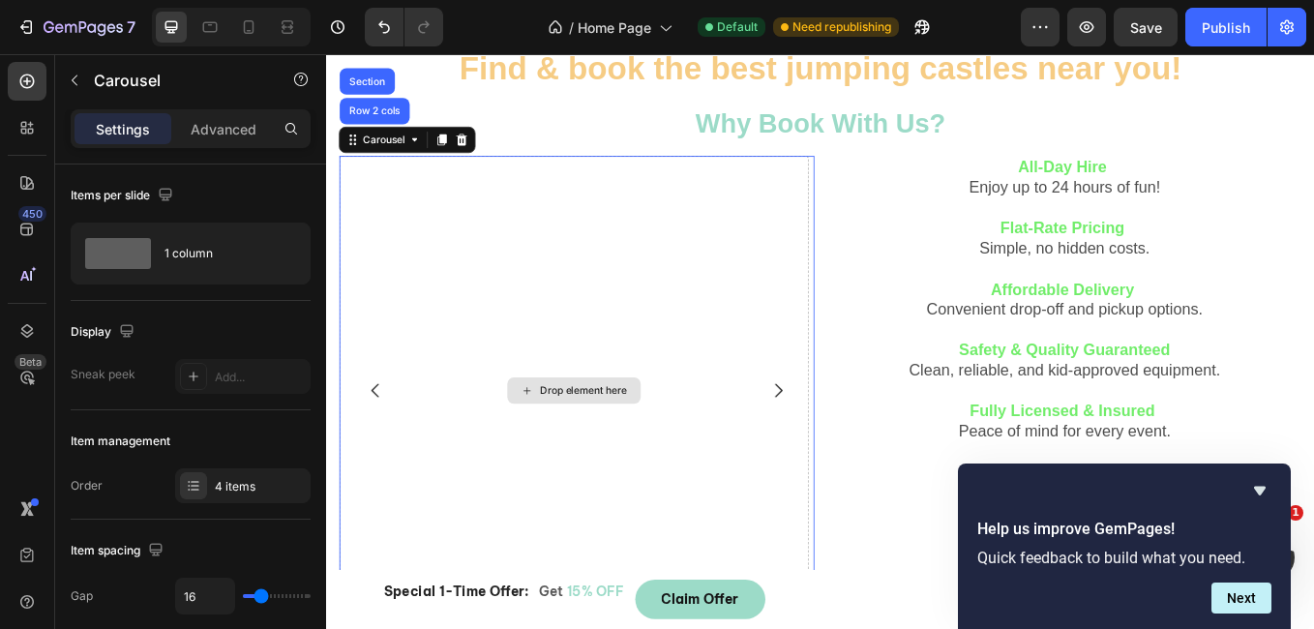
click at [644, 302] on div "Drop element here" at bounding box center [616, 448] width 551 height 551
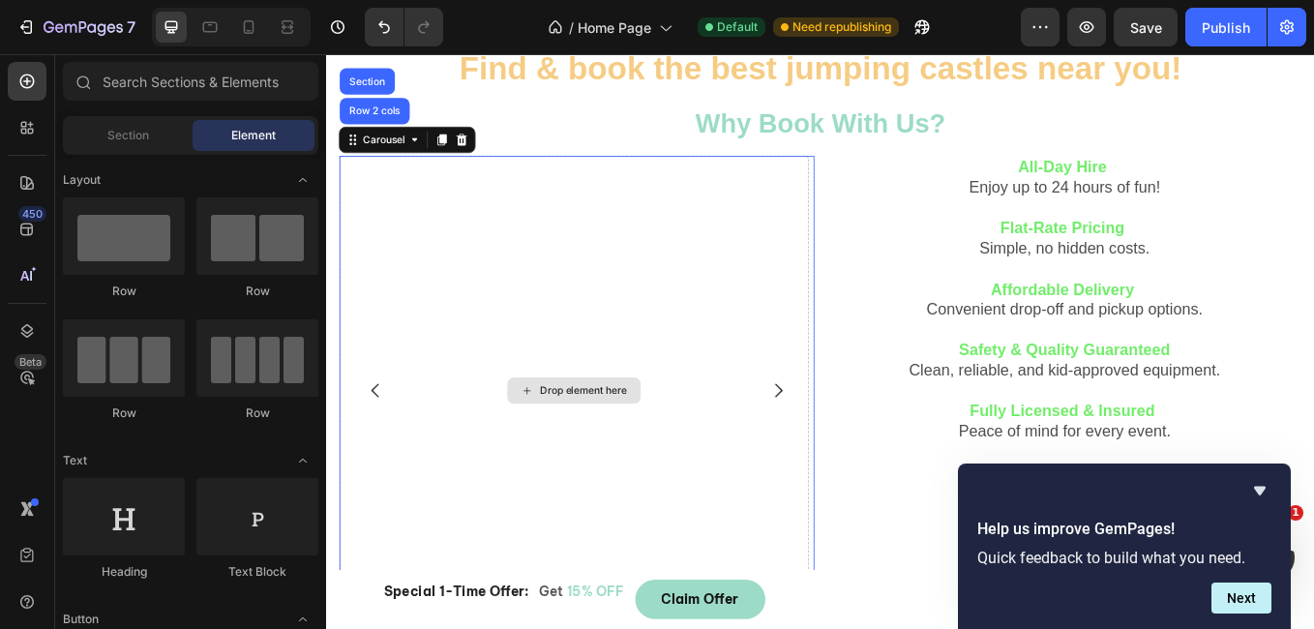
click at [606, 448] on div "Drop element here" at bounding box center [628, 448] width 103 height 15
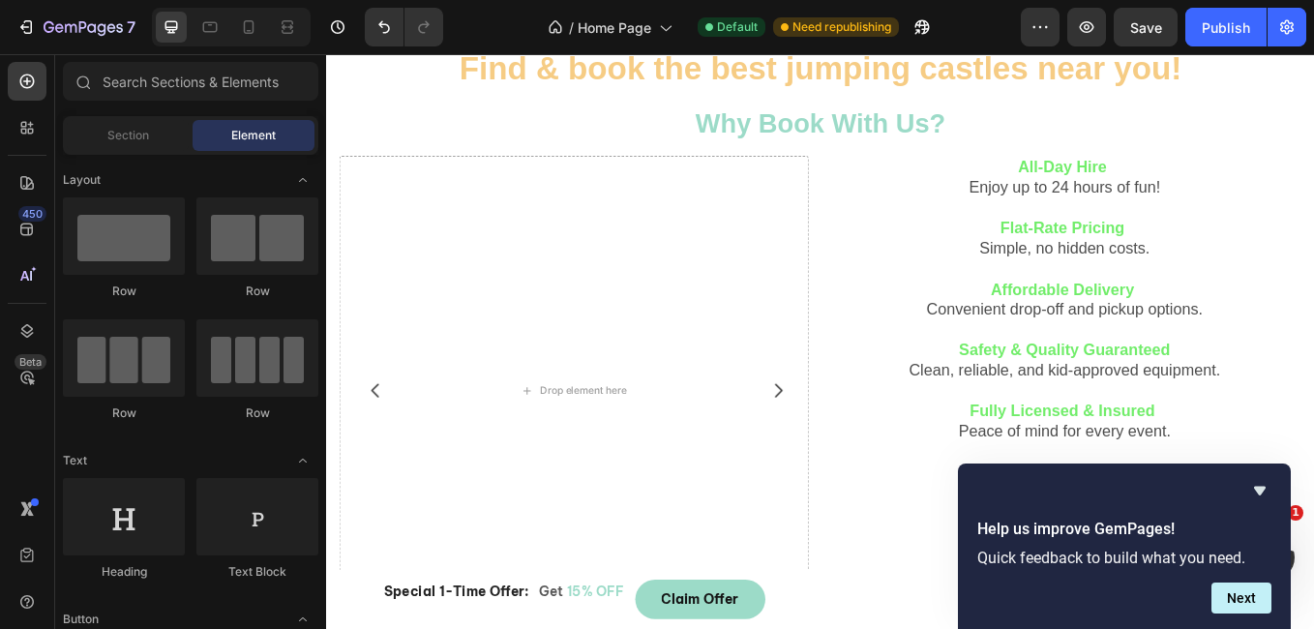
scroll to position [373, 0]
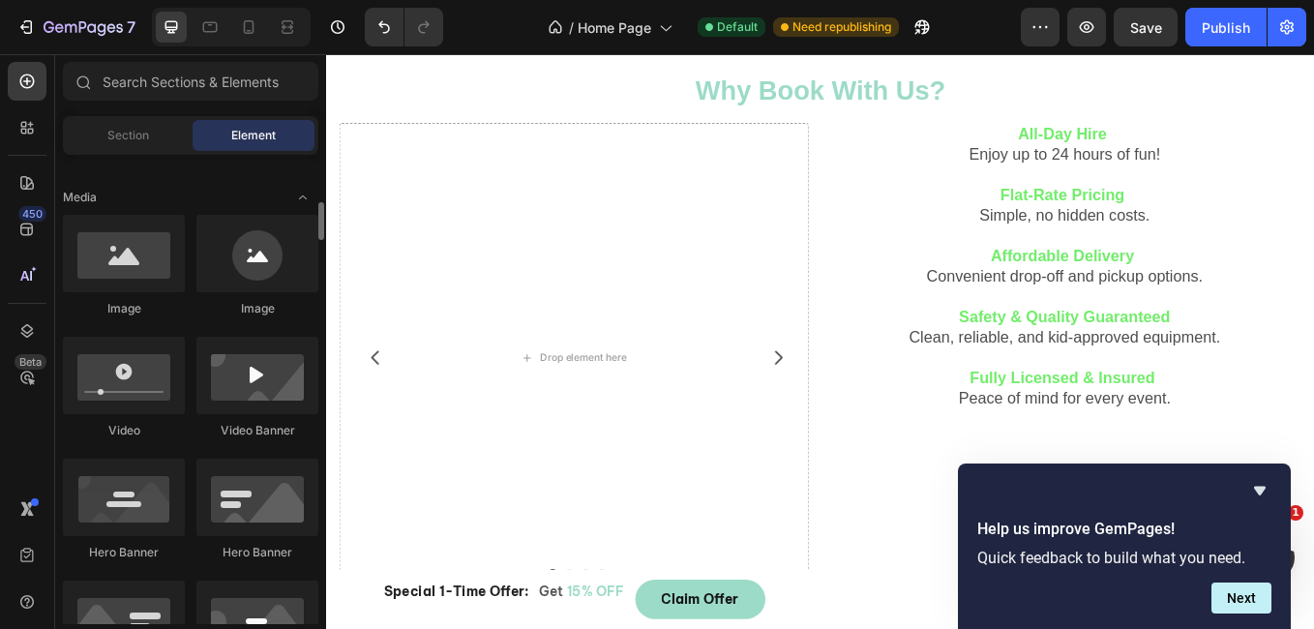
scroll to position [551, 0]
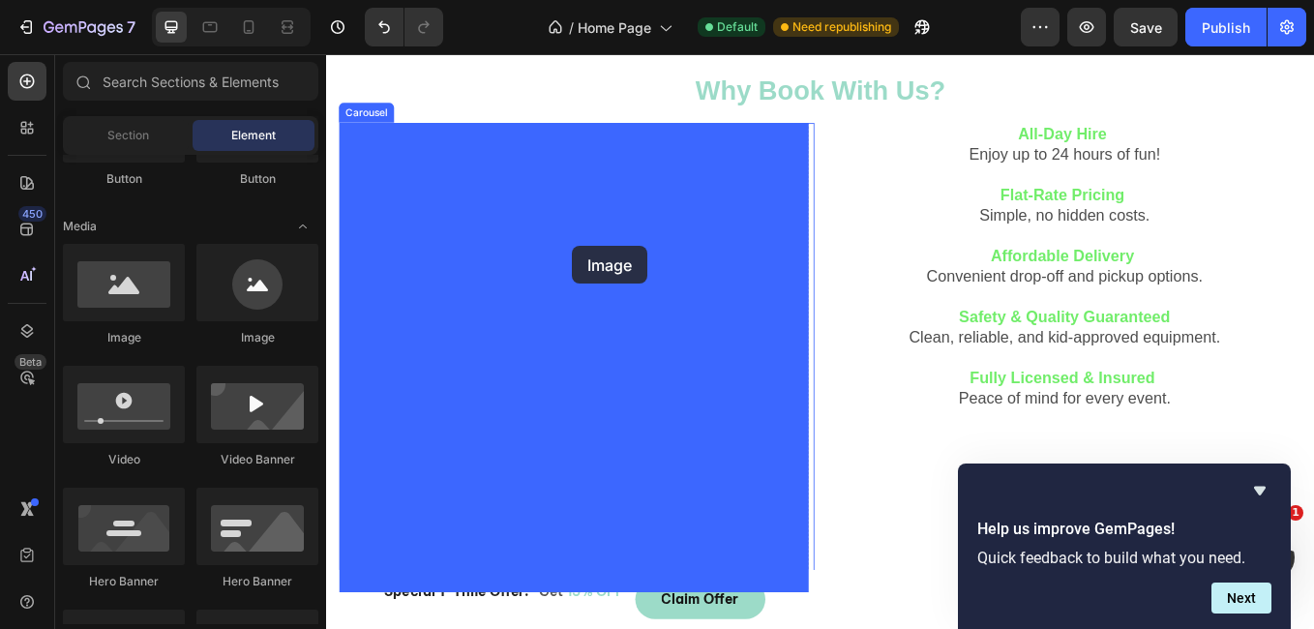
drag, startPoint x: 566, startPoint y: 353, endPoint x: 632, endPoint y: 279, distance: 99.4
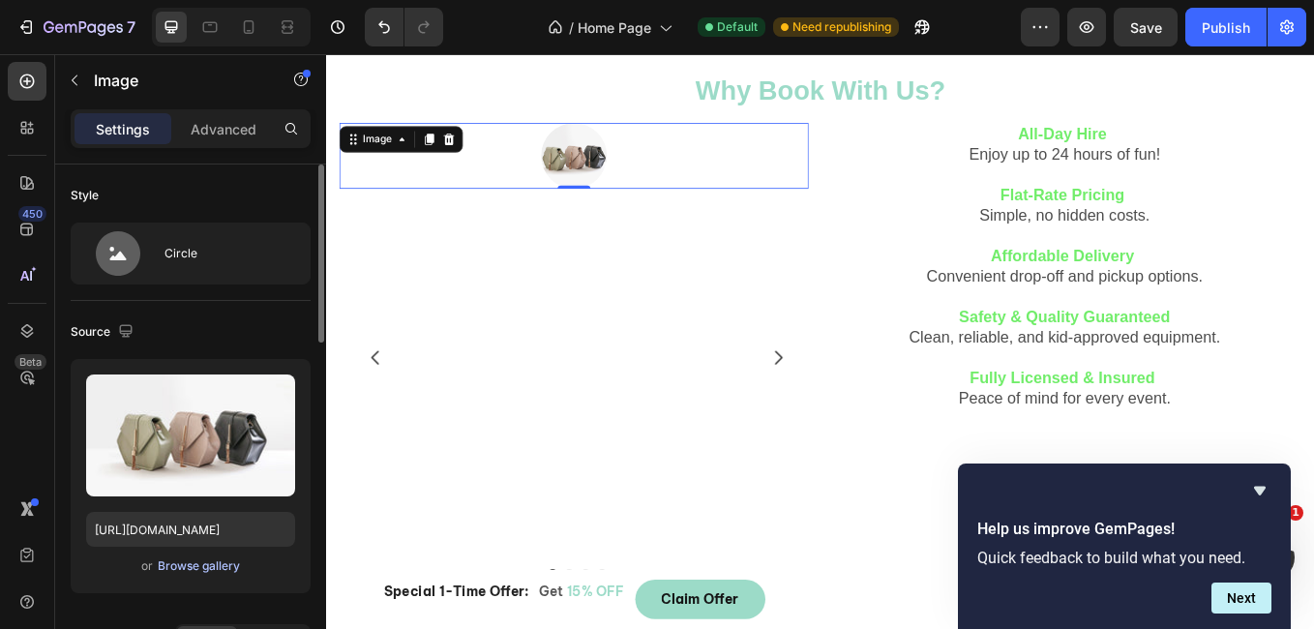
click at [220, 573] on div "Browse gallery" at bounding box center [199, 565] width 82 height 17
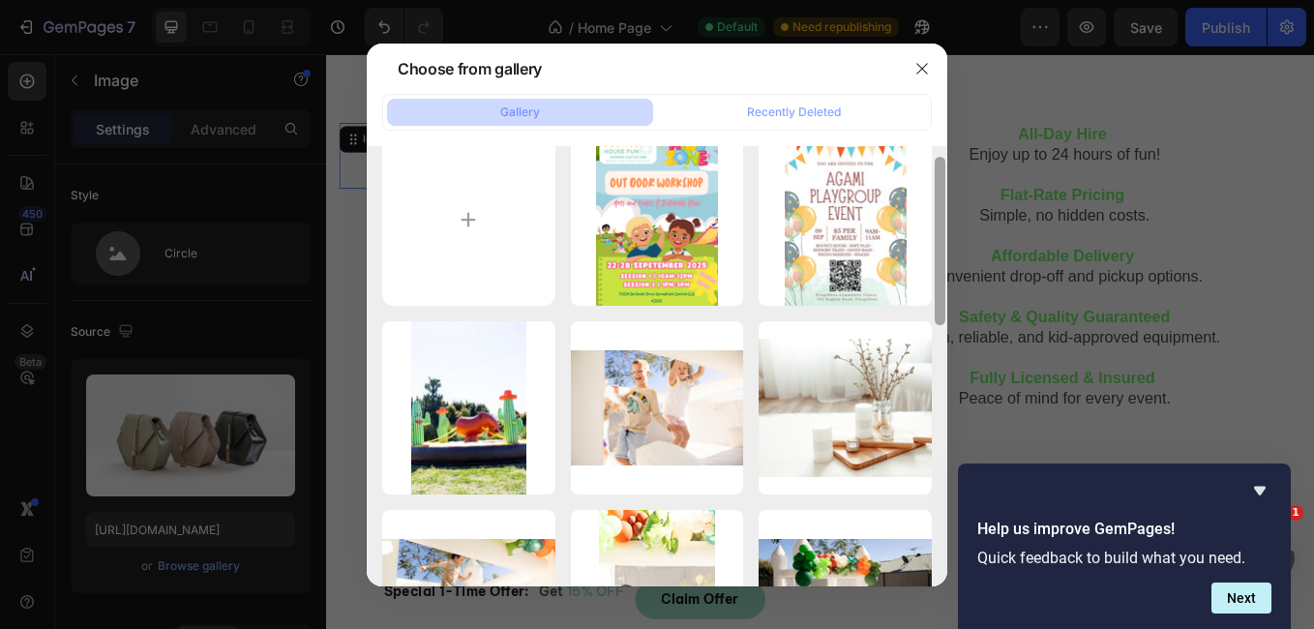
scroll to position [47, 0]
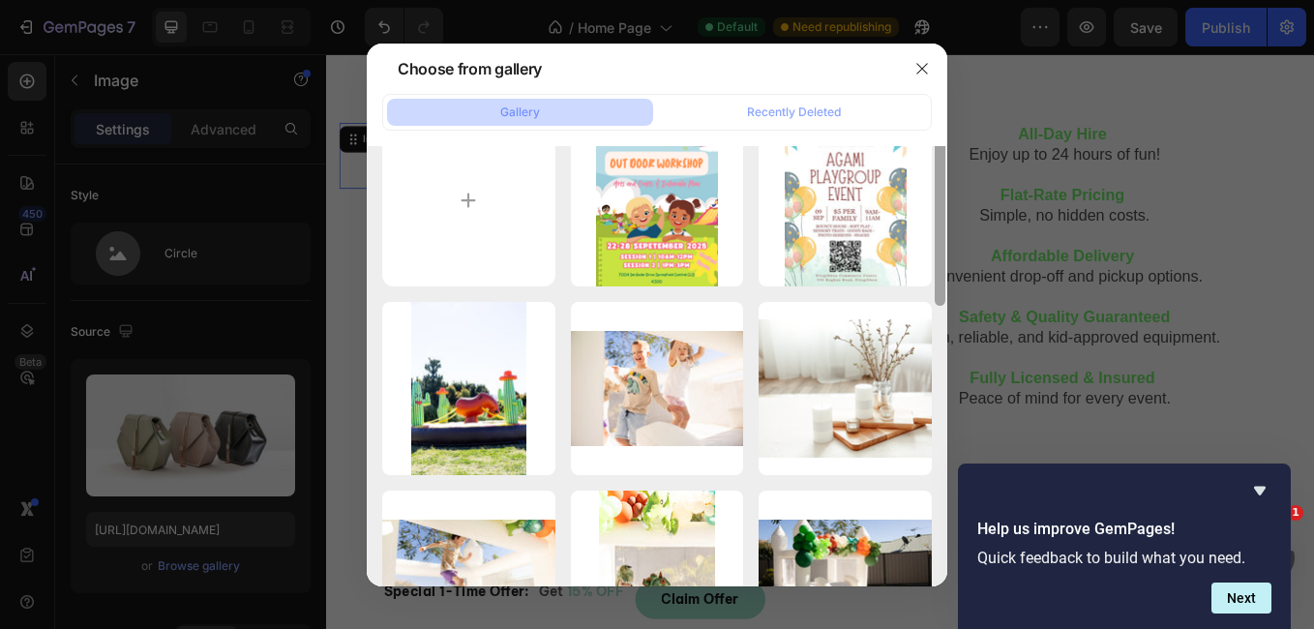
drag, startPoint x: 941, startPoint y: 204, endPoint x: 941, endPoint y: 223, distance: 18.4
click at [941, 223] on div at bounding box center [940, 221] width 11 height 168
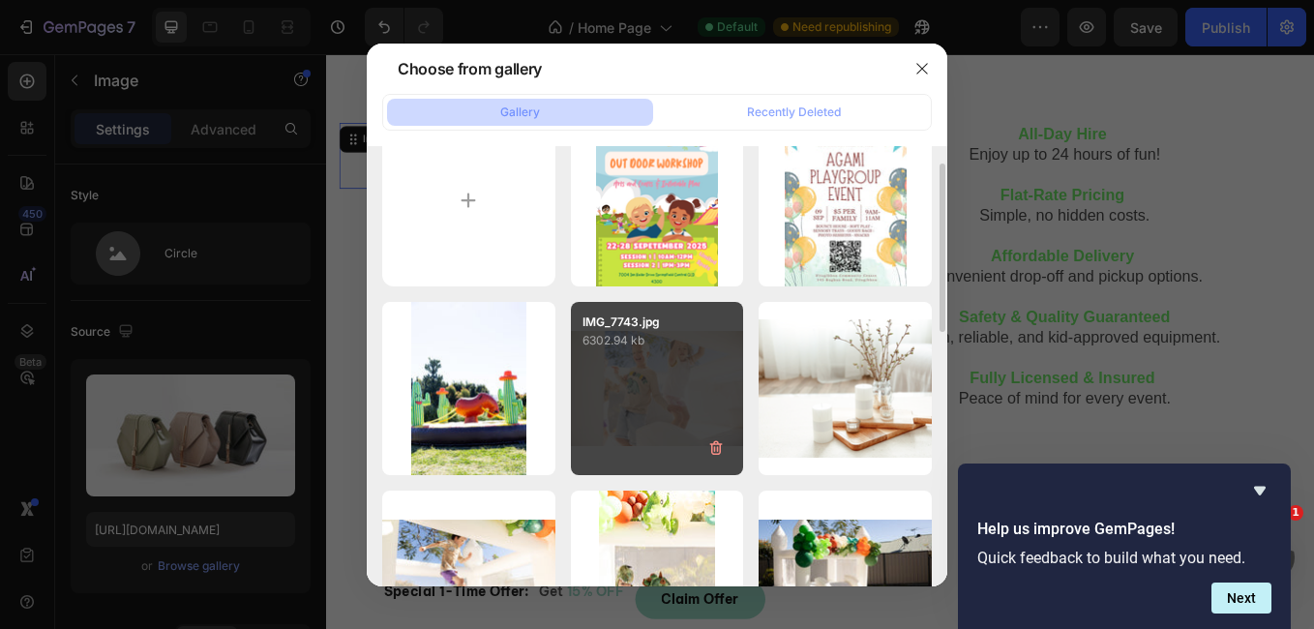
click at [600, 368] on div "IMG_7743.jpg 6302.94 kb" at bounding box center [657, 388] width 173 height 173
type input "[URL][DOMAIN_NAME]"
click at [600, 368] on div "IMG_7743.jpg 6302.94 kb" at bounding box center [657, 388] width 173 height 173
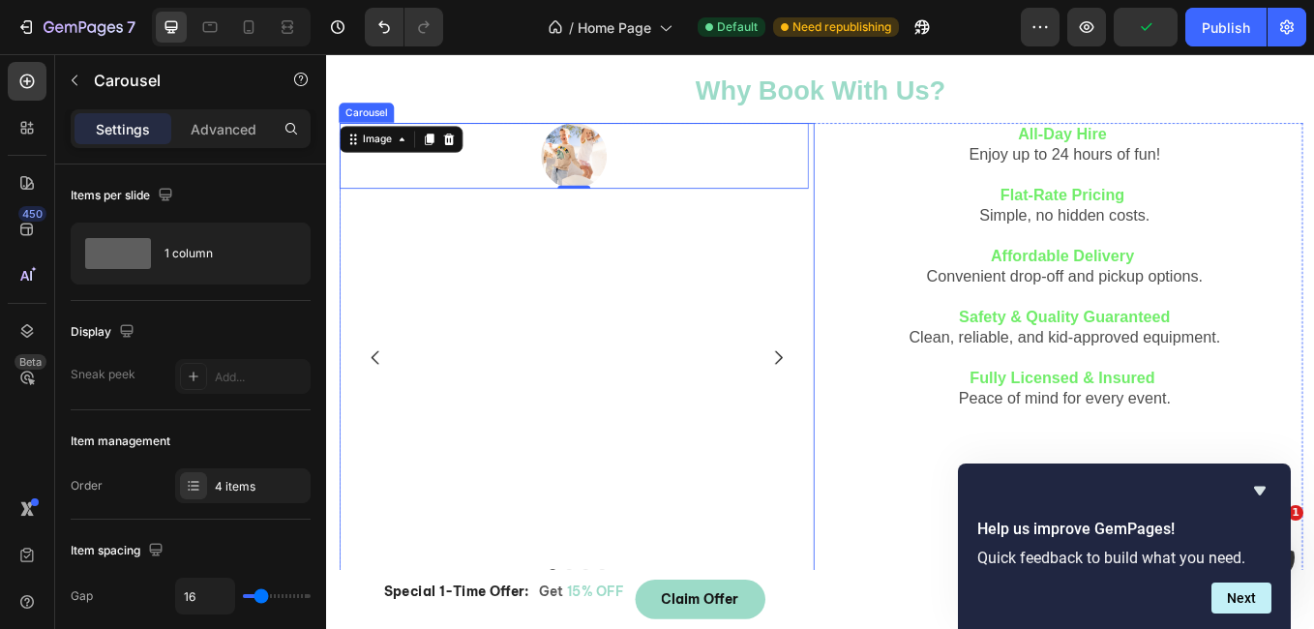
click at [379, 421] on icon "Carousel Back Arrow" at bounding box center [383, 410] width 23 height 23
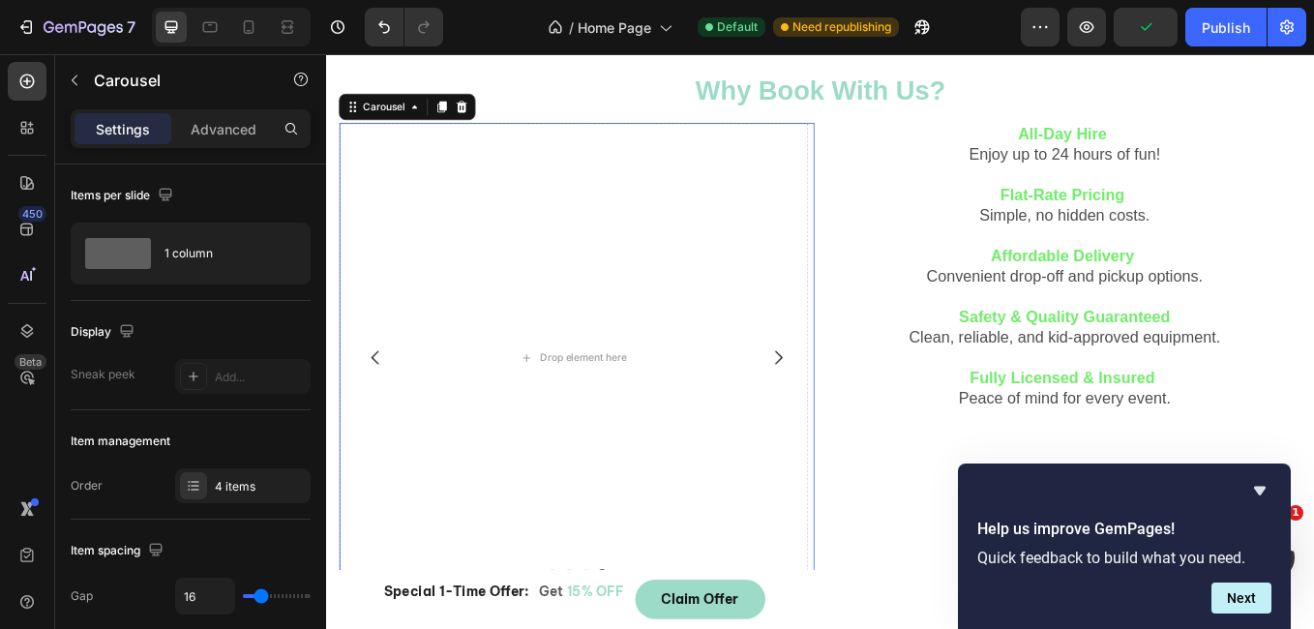
click at [379, 421] on icon "Carousel Back Arrow" at bounding box center [383, 410] width 23 height 23
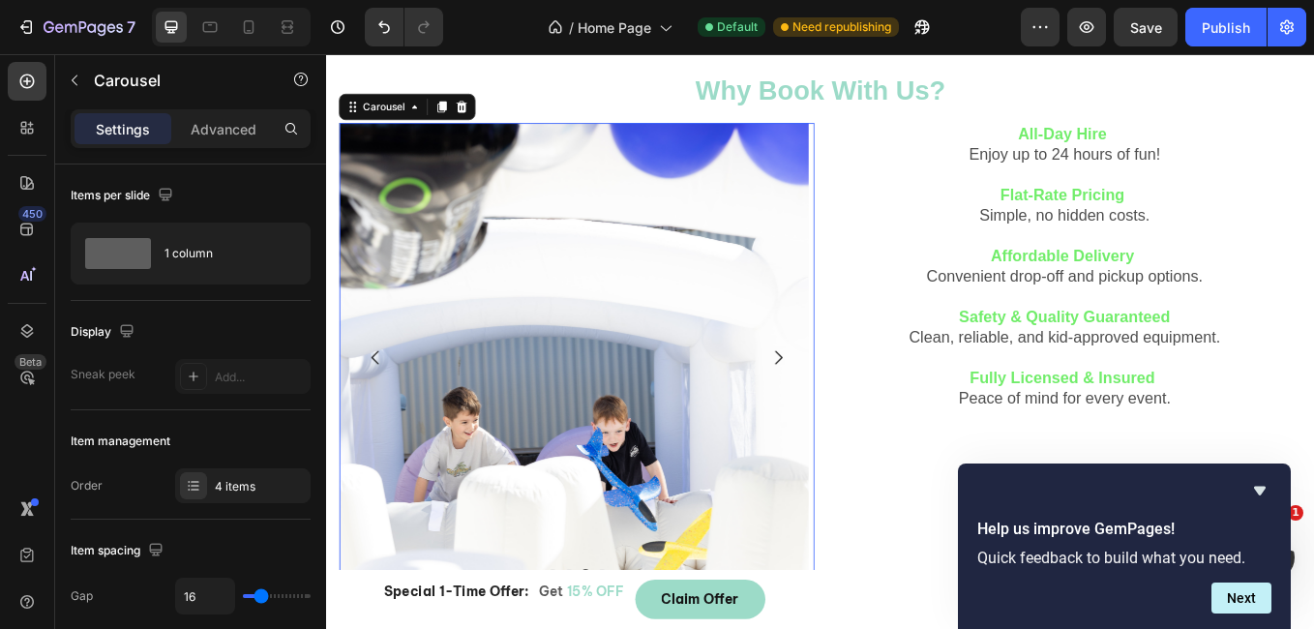
click at [852, 402] on icon "Carousel Next Arrow" at bounding box center [856, 410] width 23 height 23
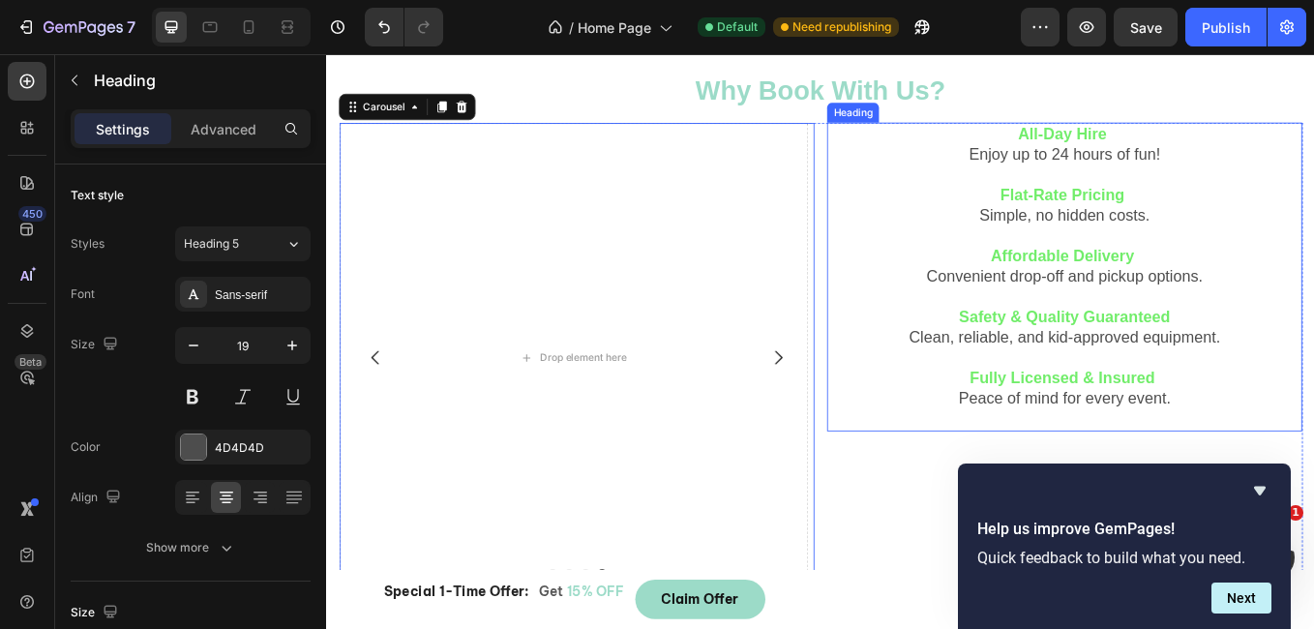
click at [1110, 141] on h2 "All-Day Hire Enjoy up to 24 hours of fun! Flat-Rate Pricing Simple, no hidden c…" at bounding box center [1193, 315] width 558 height 363
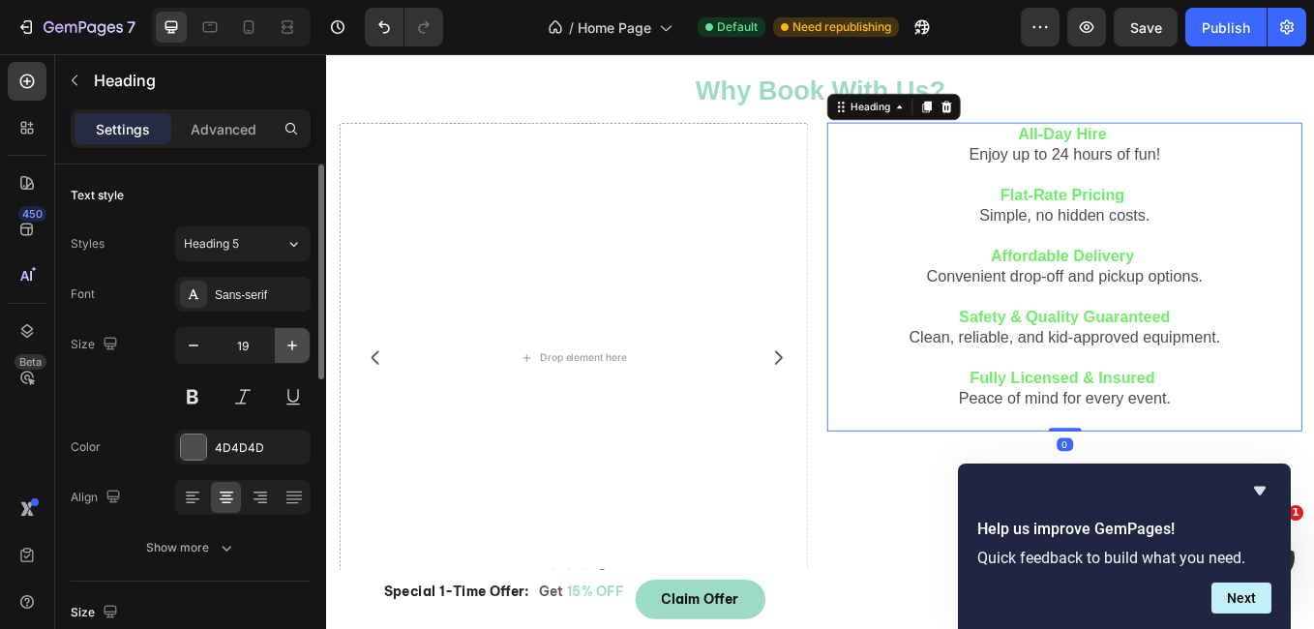
click at [285, 344] on icon "button" at bounding box center [292, 345] width 19 height 19
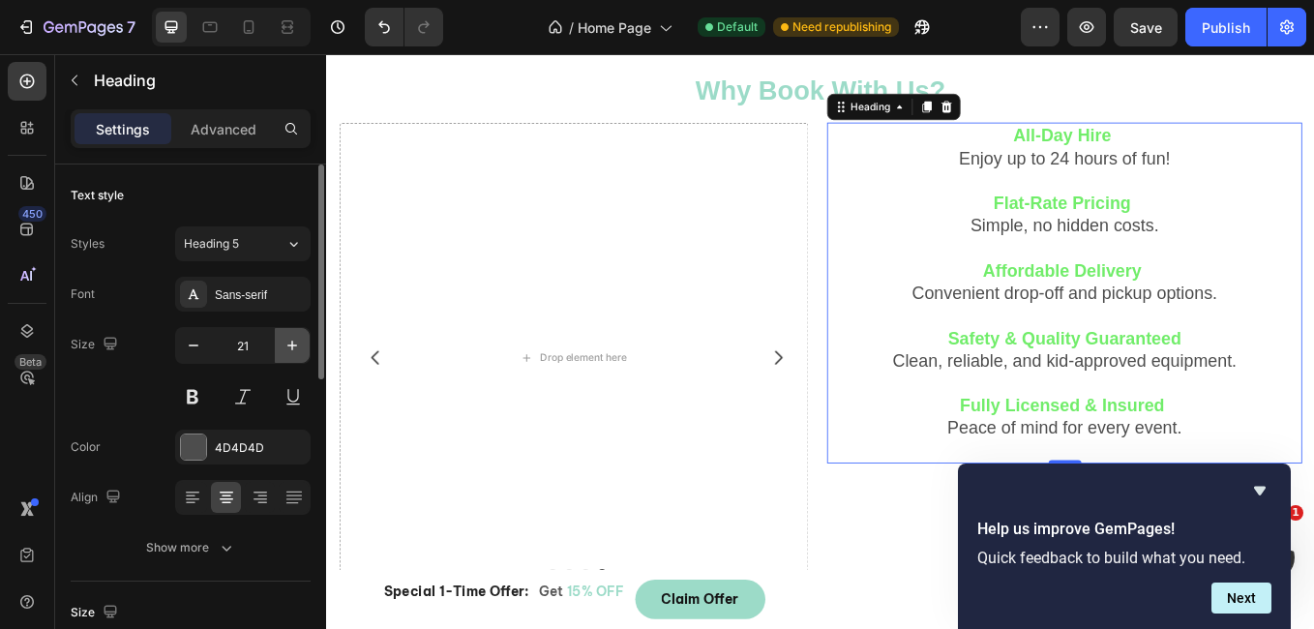
click at [285, 344] on icon "button" at bounding box center [292, 345] width 19 height 19
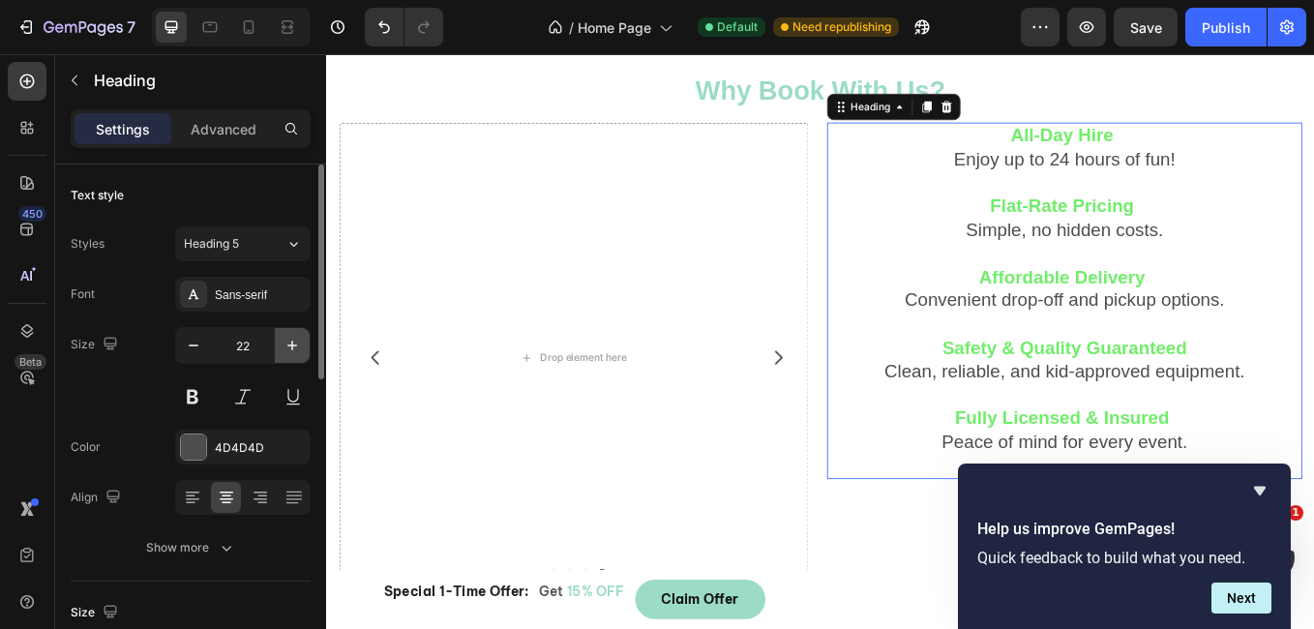
click at [285, 344] on icon "button" at bounding box center [292, 345] width 19 height 19
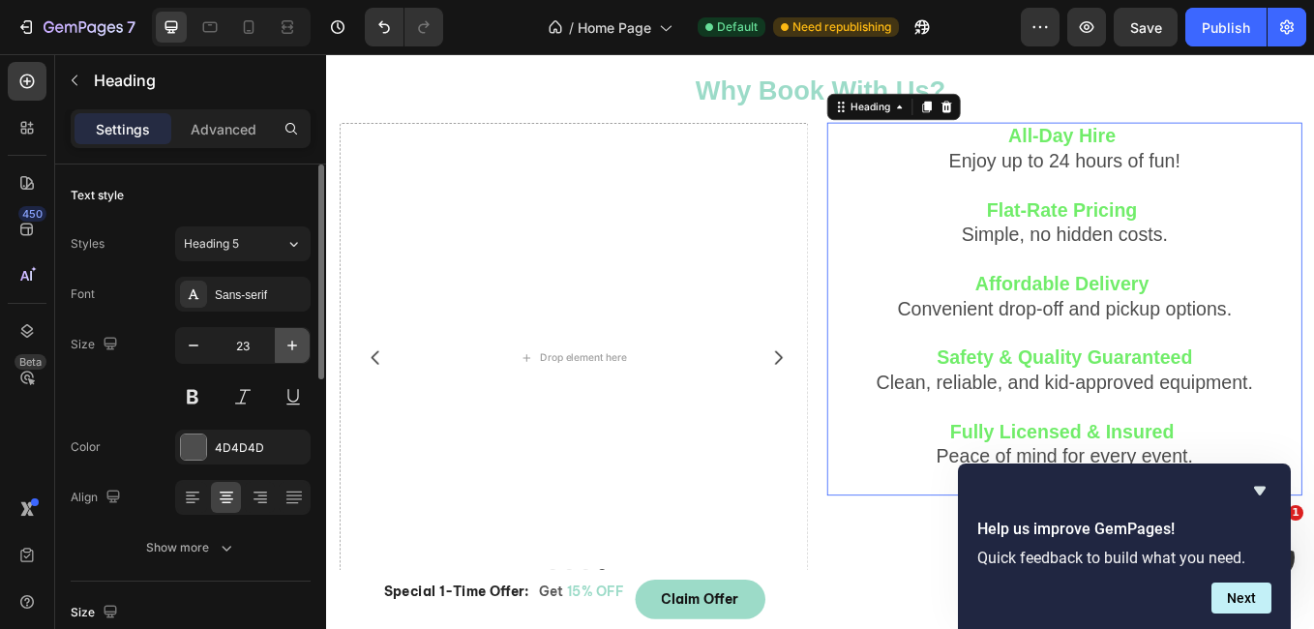
click at [285, 344] on icon "button" at bounding box center [292, 345] width 19 height 19
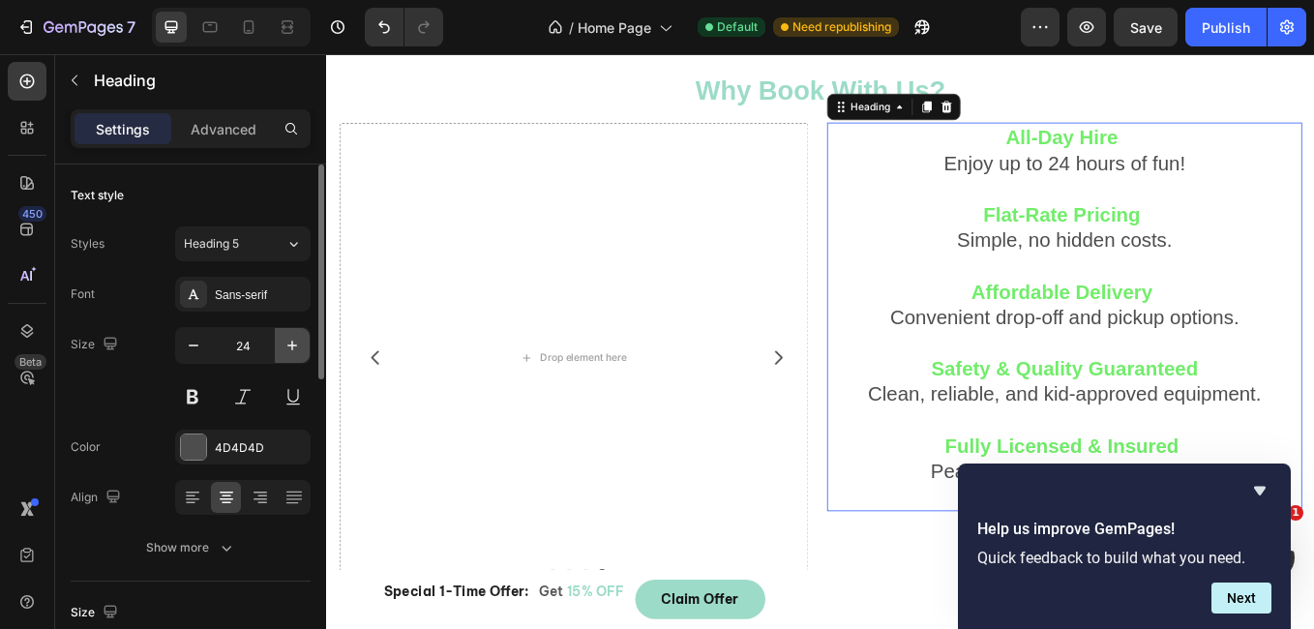
click at [285, 344] on icon "button" at bounding box center [292, 345] width 19 height 19
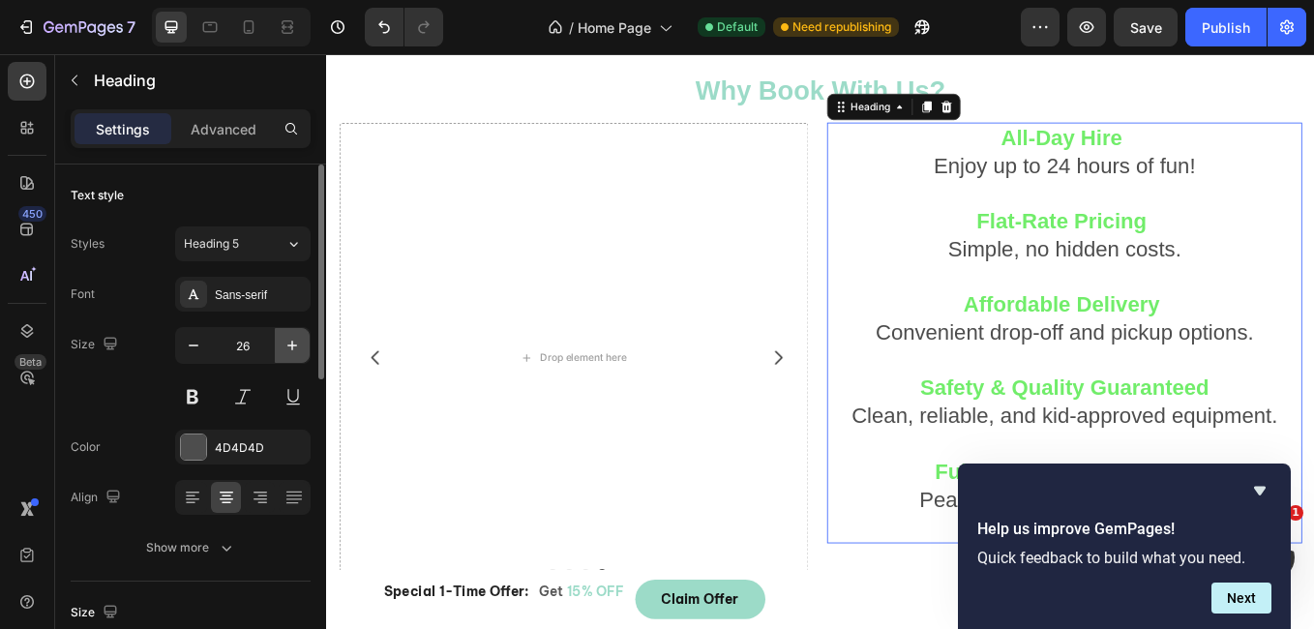
click at [285, 344] on icon "button" at bounding box center [292, 345] width 19 height 19
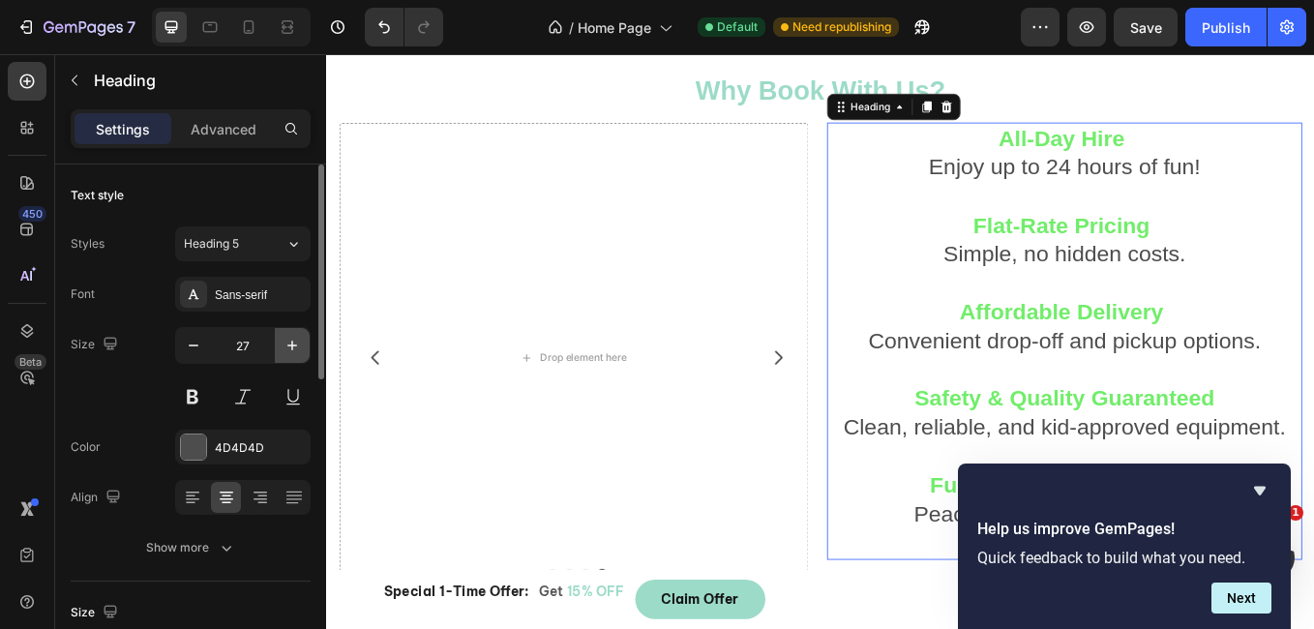
click at [285, 344] on icon "button" at bounding box center [292, 345] width 19 height 19
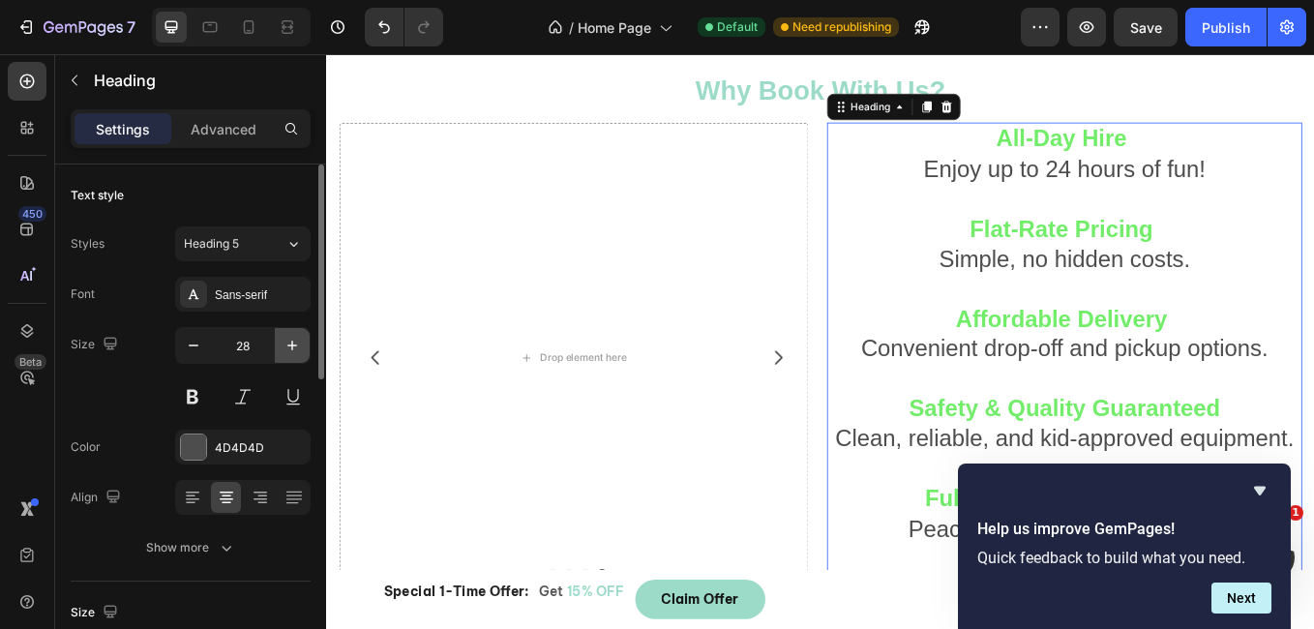
click at [285, 344] on icon "button" at bounding box center [292, 345] width 19 height 19
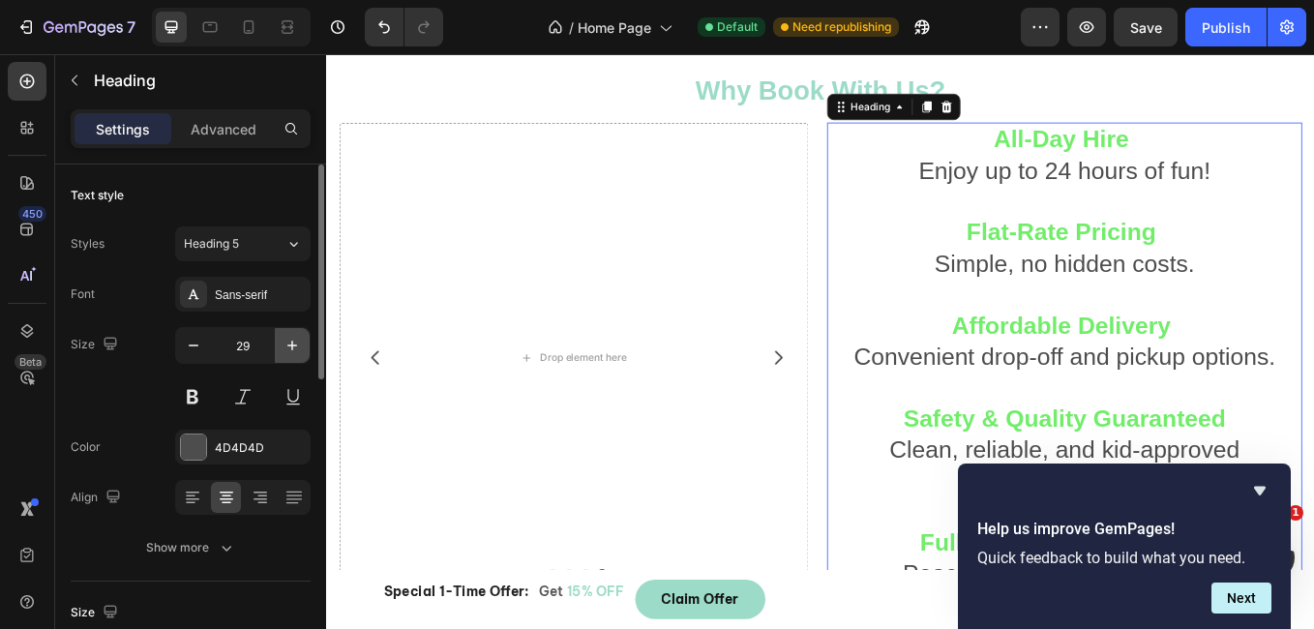
type input "30"
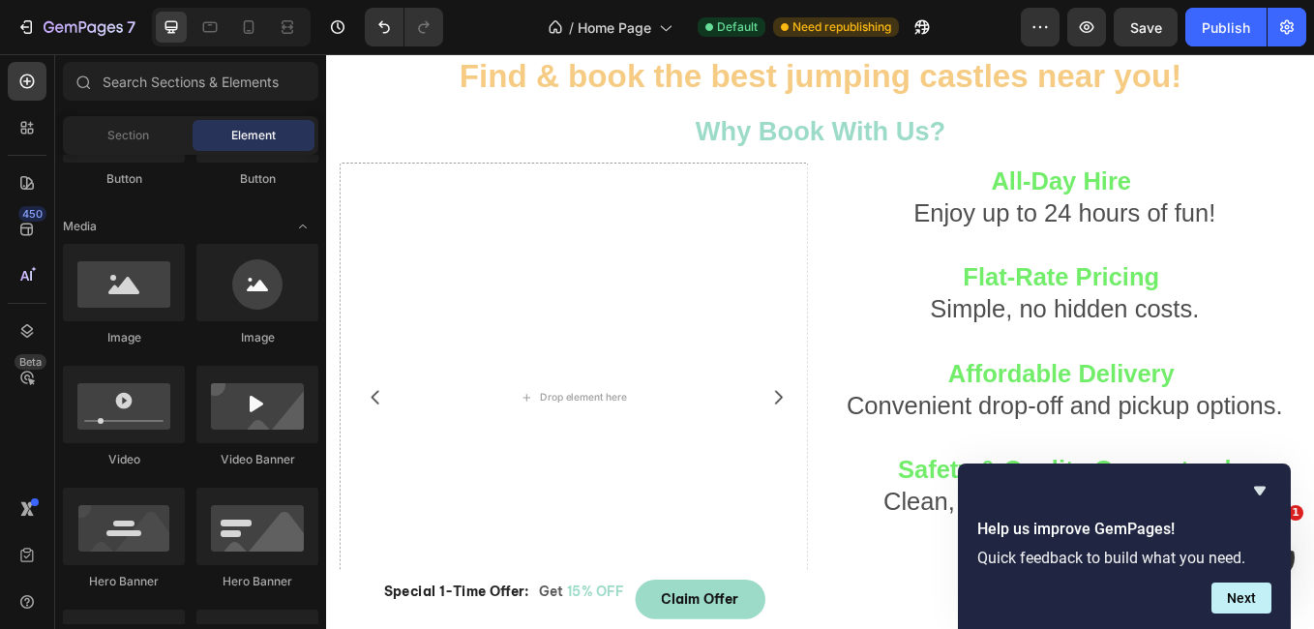
scroll to position [336, 0]
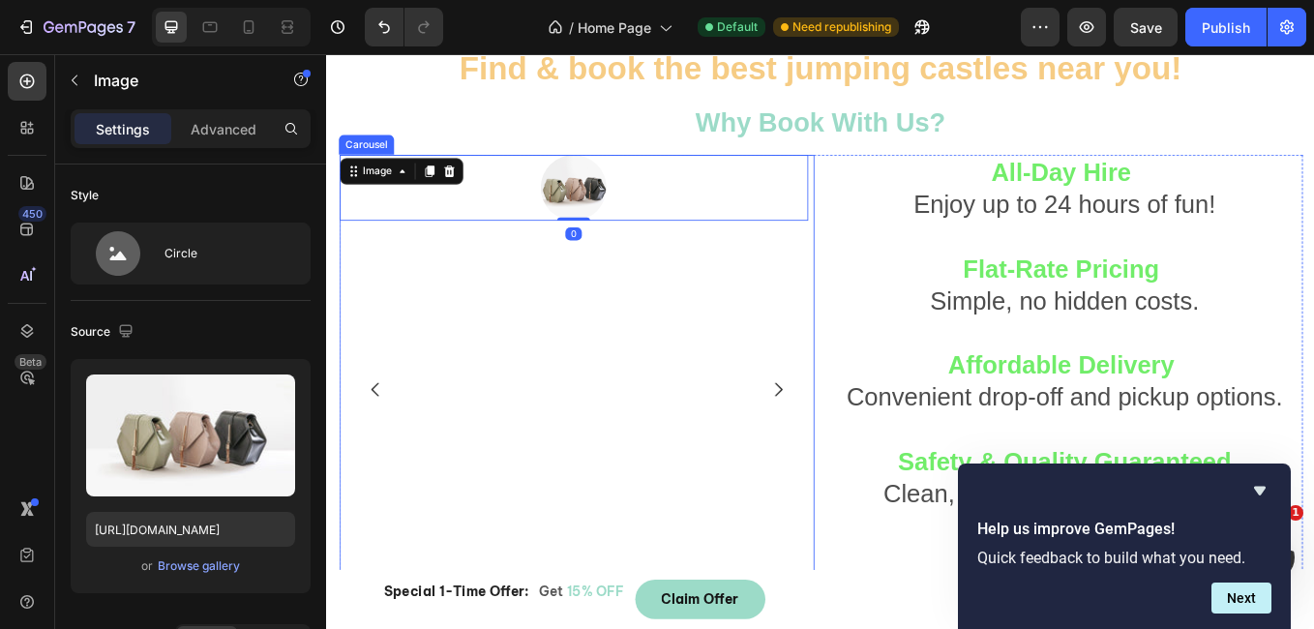
click at [847, 436] on icon "Carousel Next Arrow" at bounding box center [856, 447] width 23 height 23
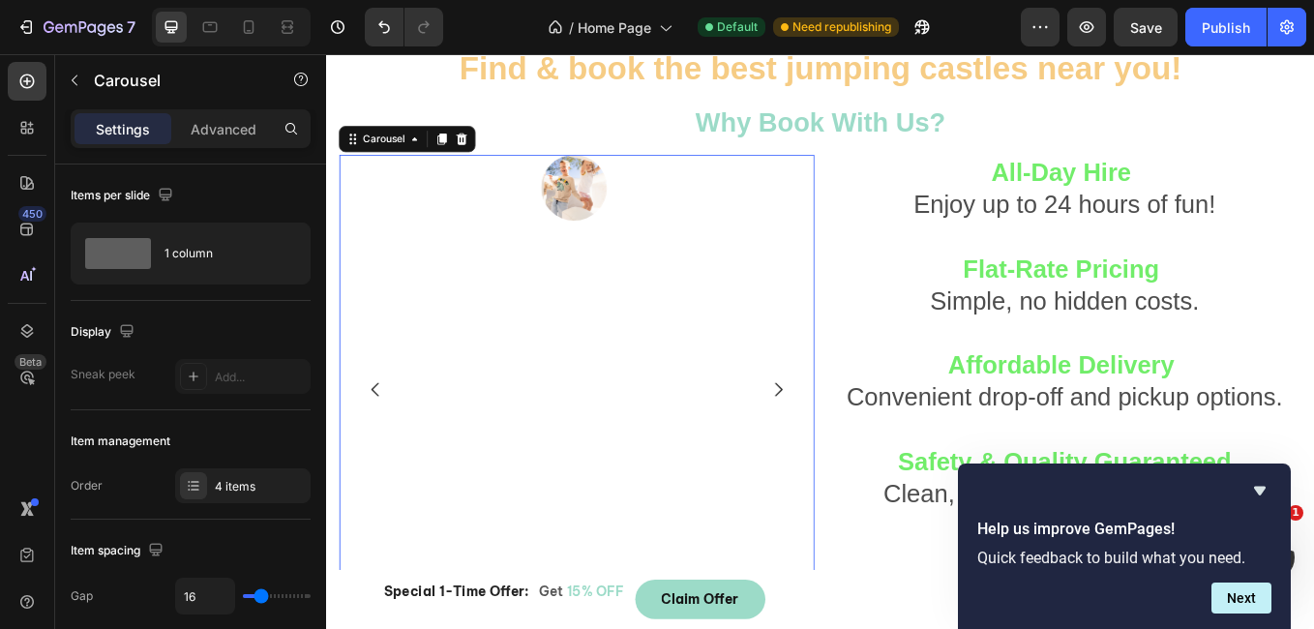
click at [847, 436] on icon "Carousel Next Arrow" at bounding box center [856, 447] width 23 height 23
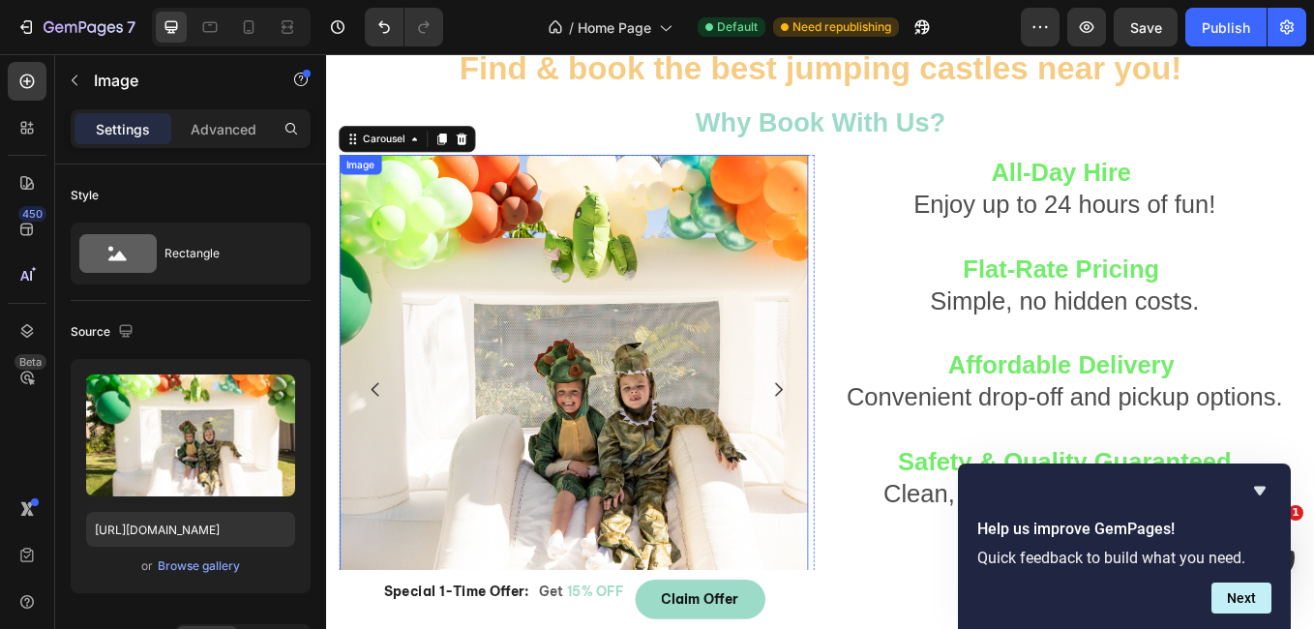
click at [764, 435] on img at bounding box center [616, 447] width 551 height 551
click at [386, 452] on icon "Carousel Back Arrow" at bounding box center [383, 447] width 23 height 23
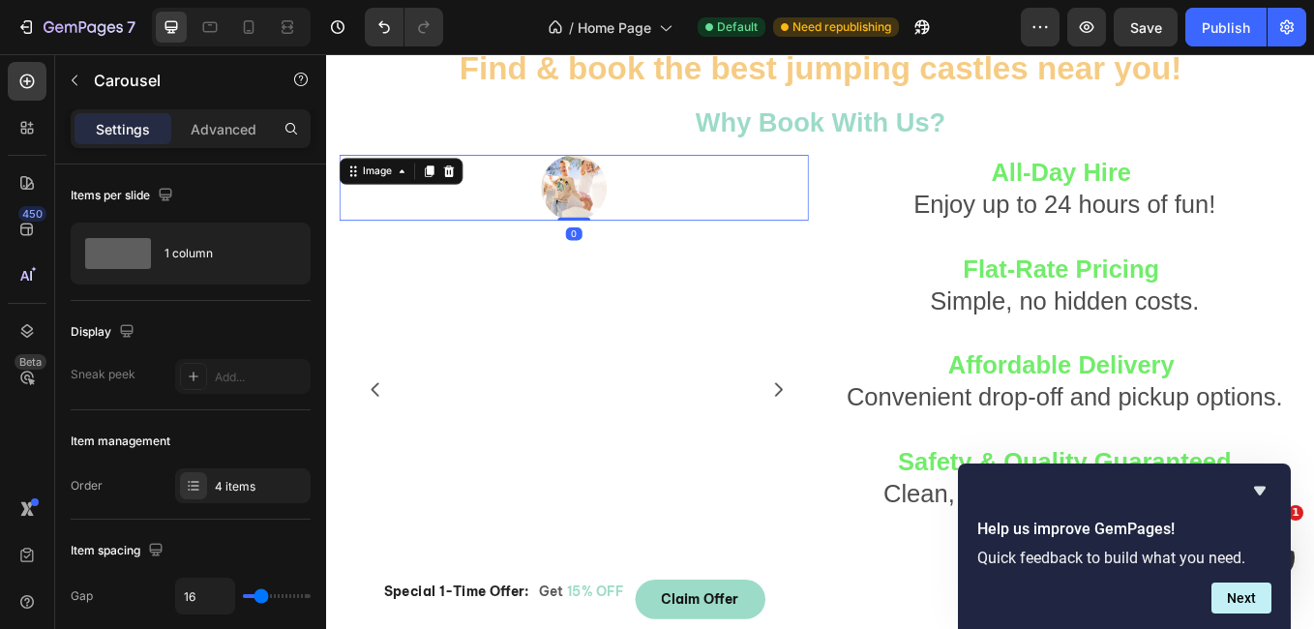
click at [634, 225] on img at bounding box center [616, 210] width 77 height 77
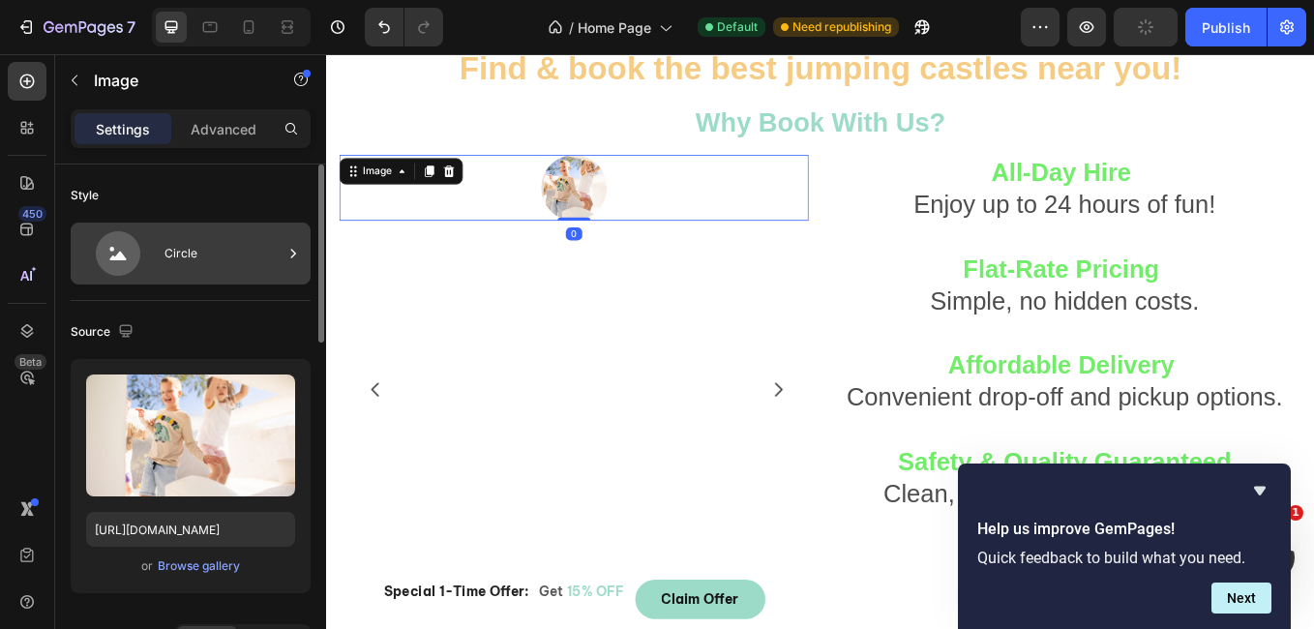
click at [173, 247] on div "Circle" at bounding box center [223, 253] width 118 height 45
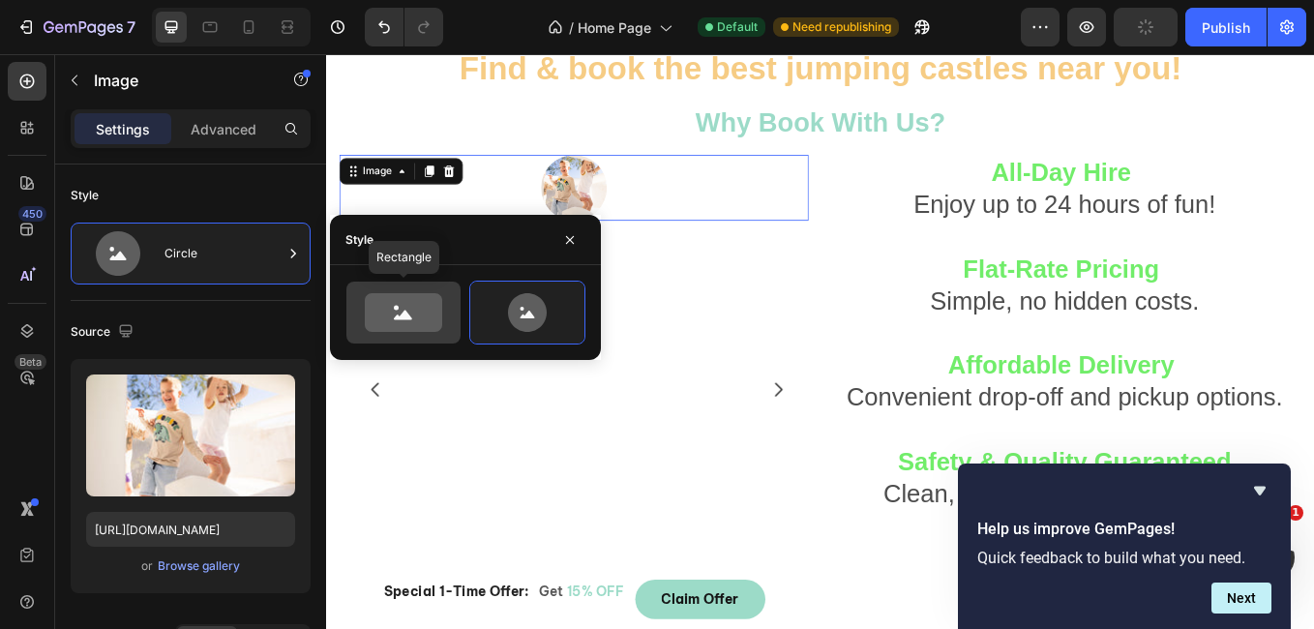
click at [432, 310] on icon at bounding box center [403, 312] width 77 height 39
type input "100"
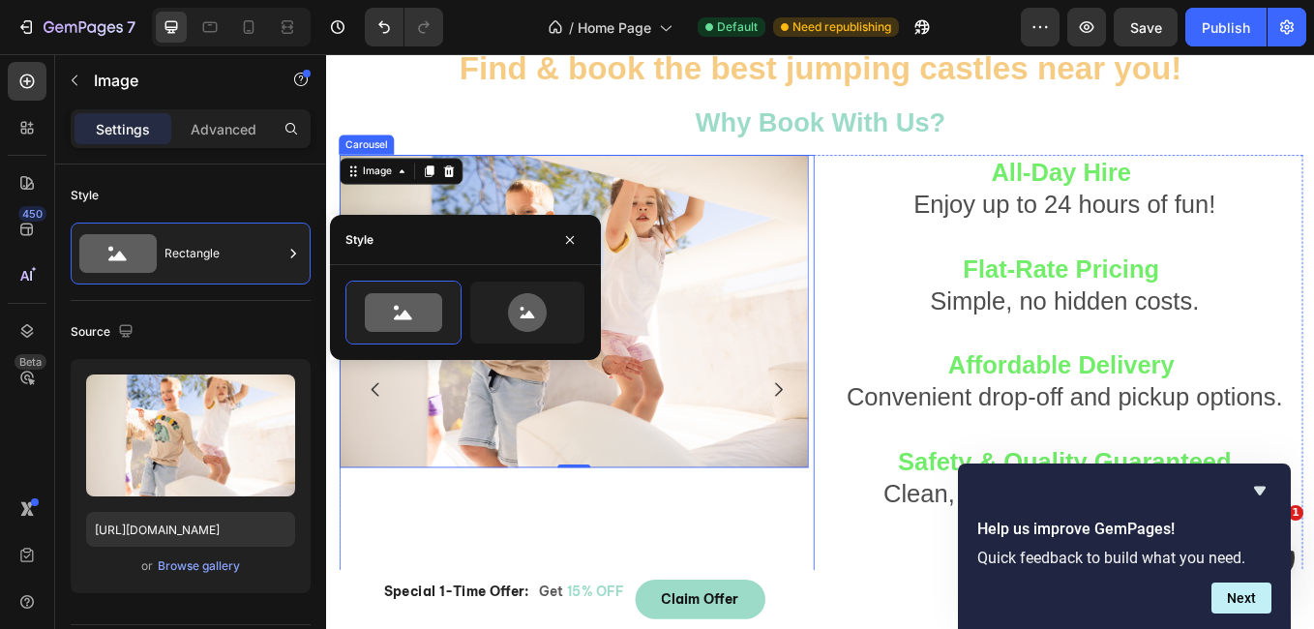
click at [856, 438] on icon "Carousel Next Arrow" at bounding box center [856, 447] width 23 height 23
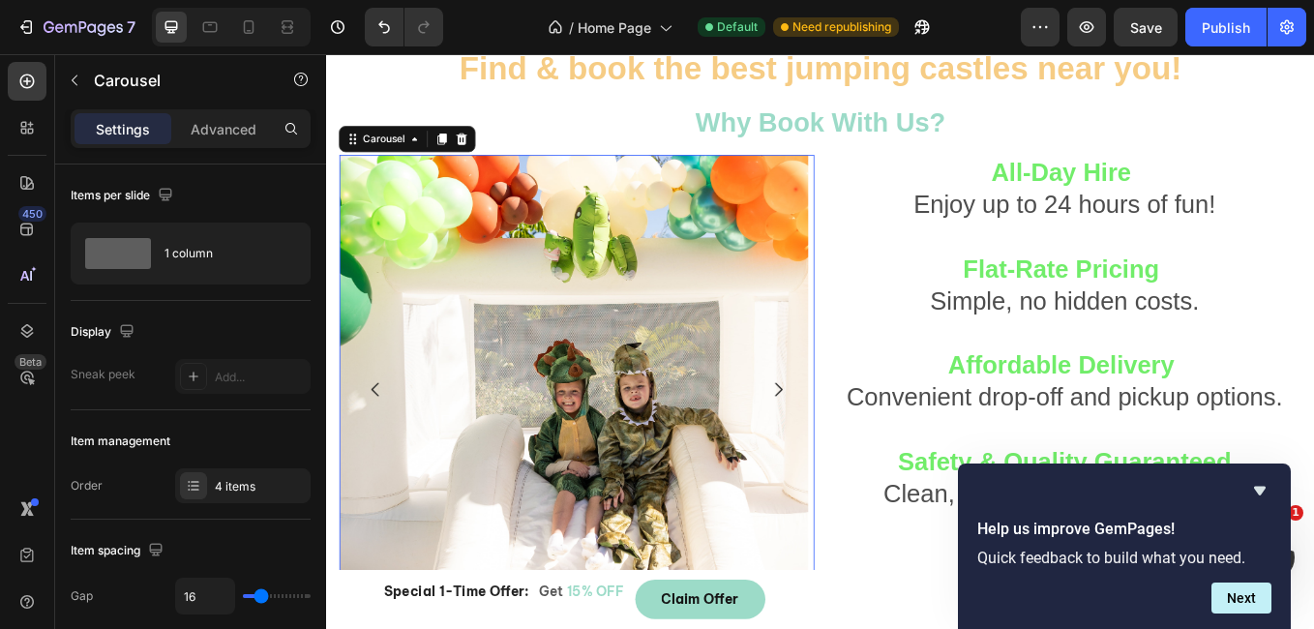
click at [382, 454] on icon "Carousel Back Arrow" at bounding box center [383, 447] width 23 height 23
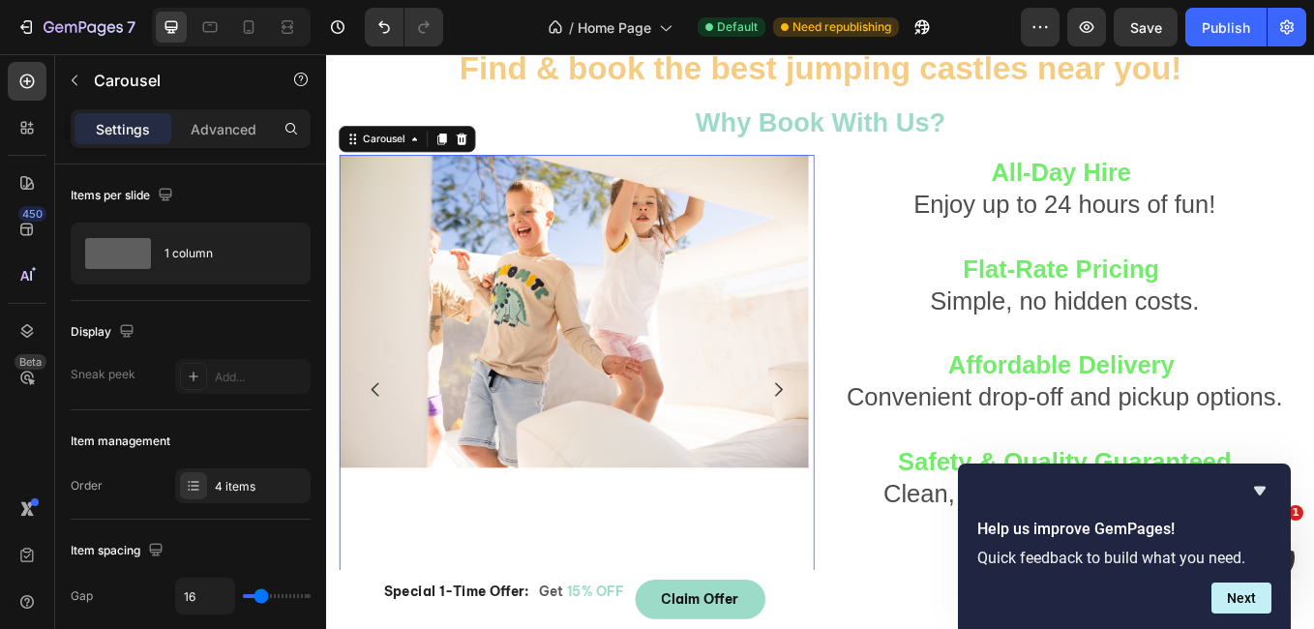
click at [849, 445] on icon "Carousel Next Arrow" at bounding box center [856, 447] width 23 height 23
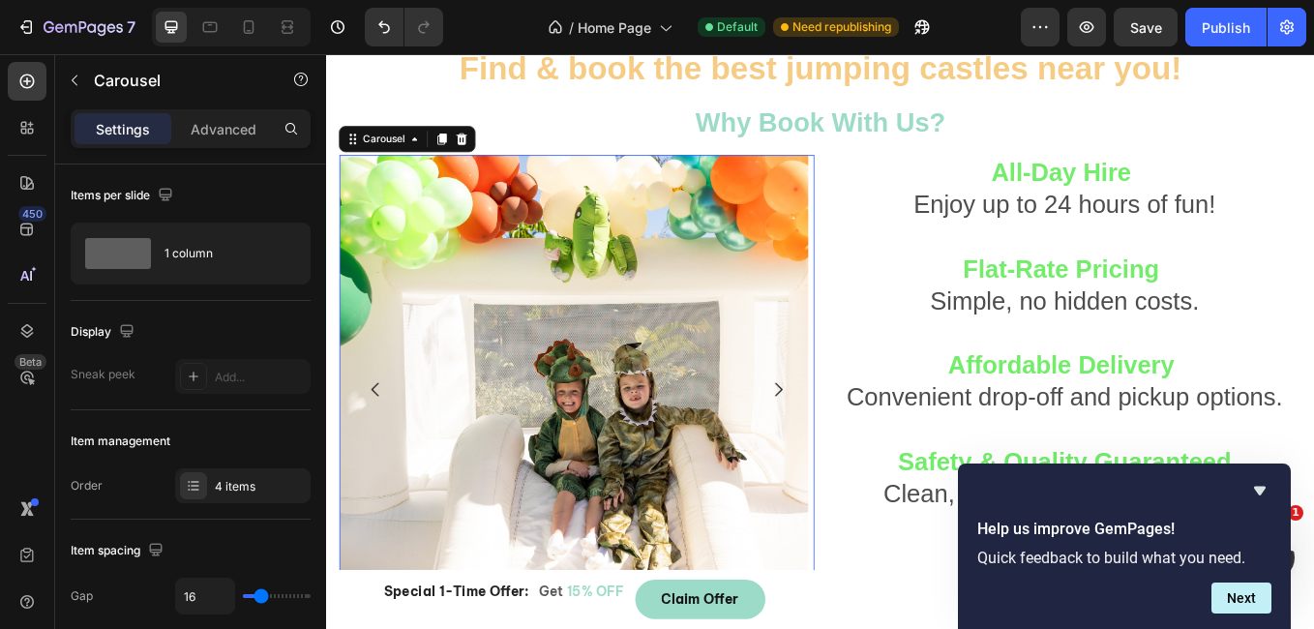
click at [849, 445] on icon "Carousel Next Arrow" at bounding box center [856, 447] width 23 height 23
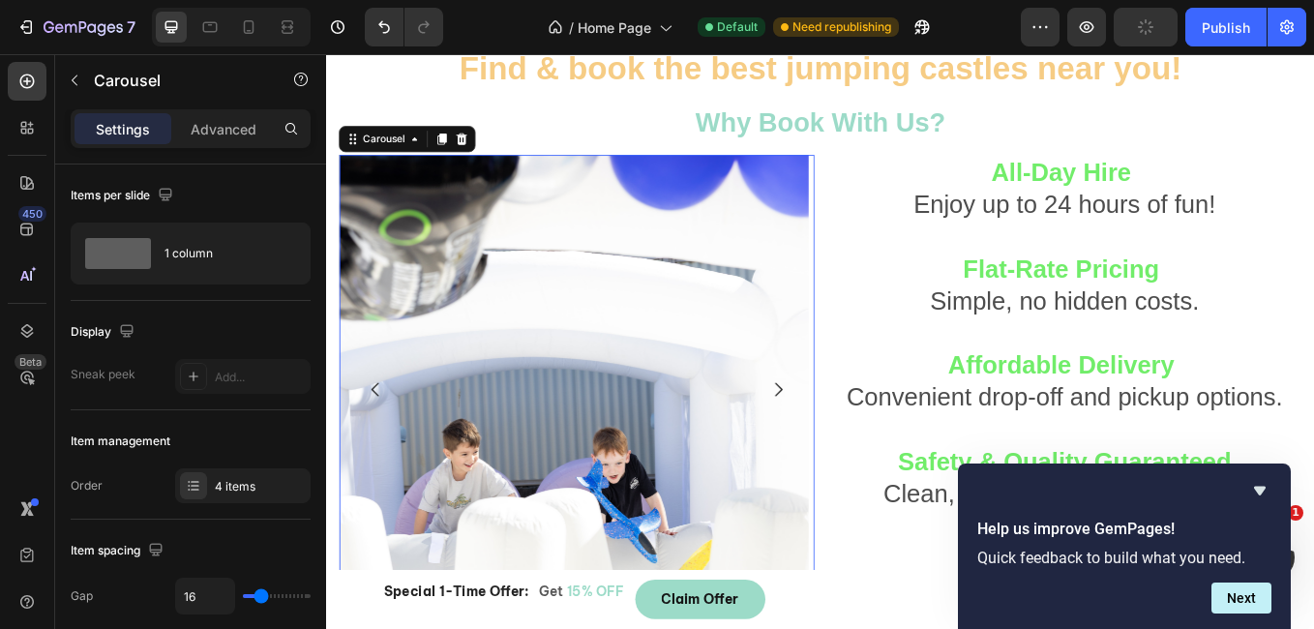
click at [849, 445] on icon "Carousel Next Arrow" at bounding box center [856, 447] width 23 height 23
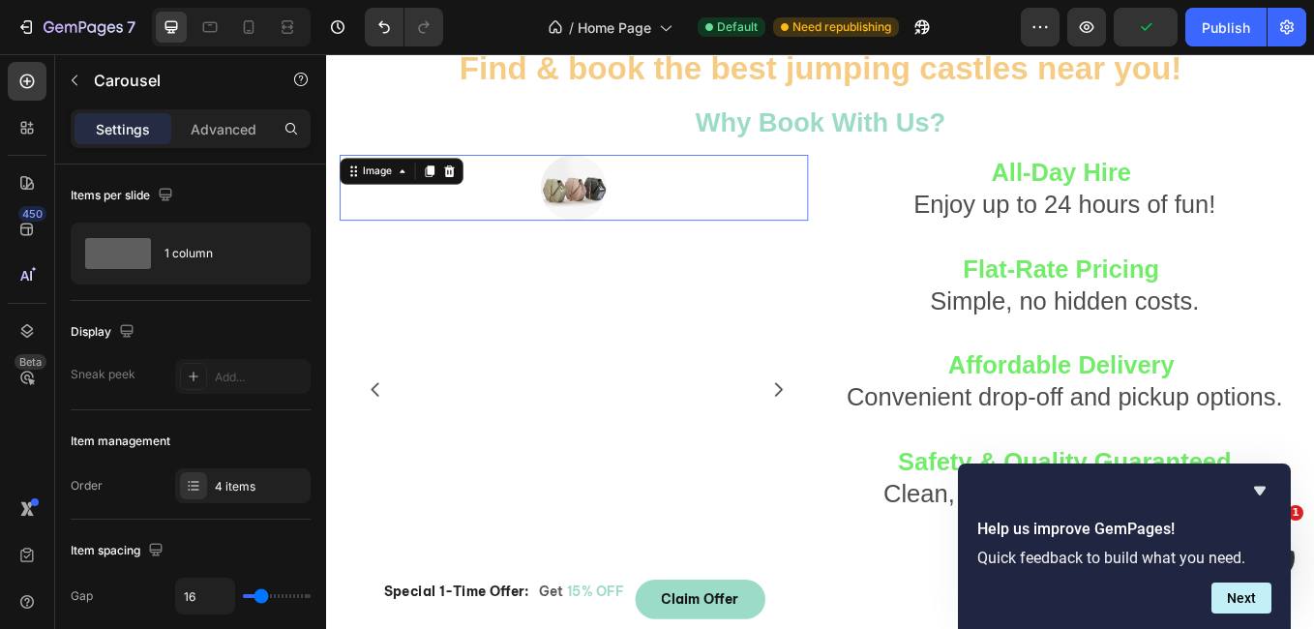
click at [609, 232] on img at bounding box center [616, 210] width 77 height 77
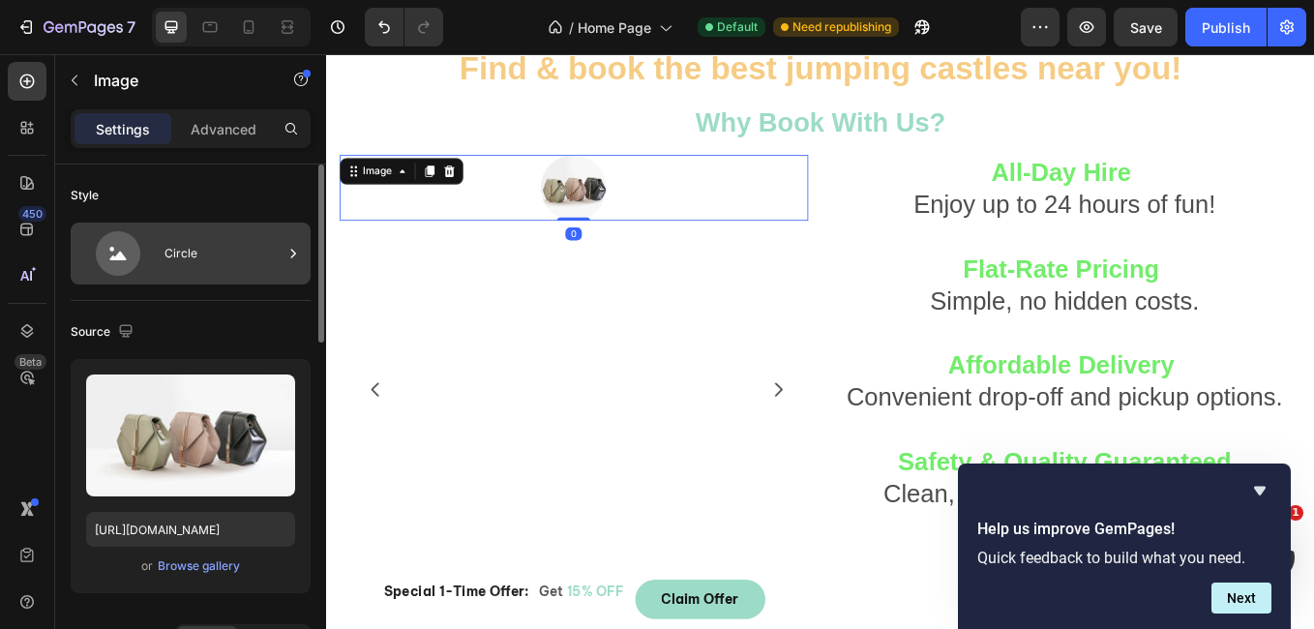
click at [166, 247] on div "Circle" at bounding box center [223, 253] width 118 height 45
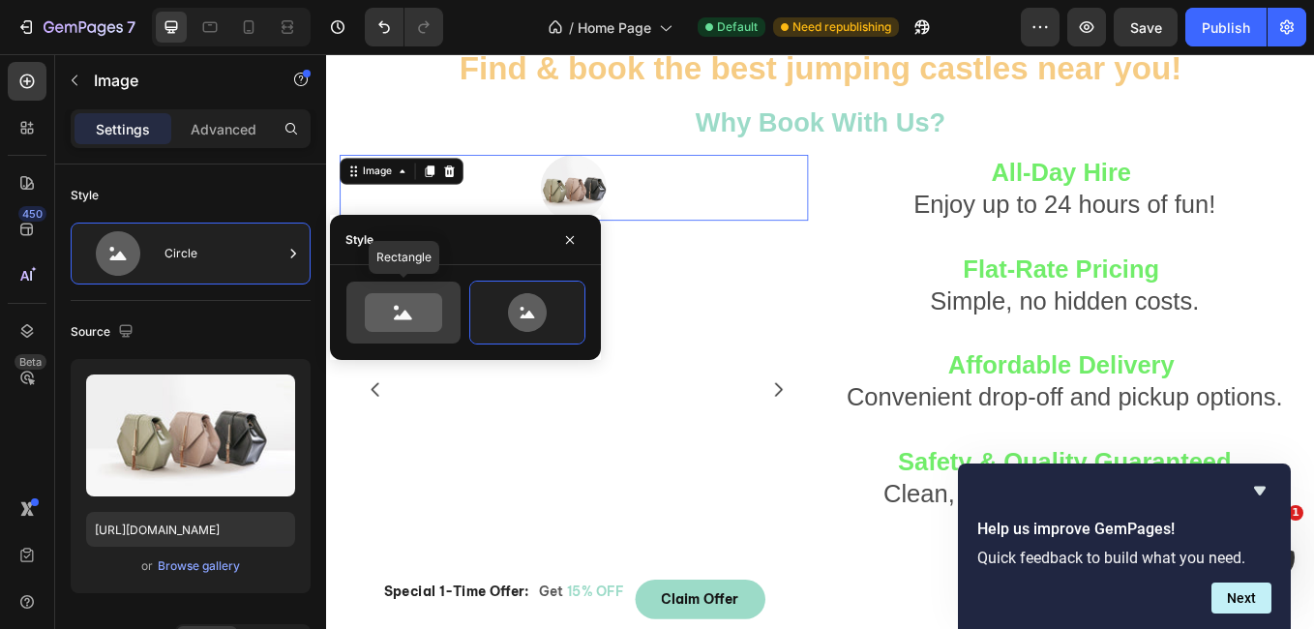
click at [419, 321] on icon at bounding box center [403, 312] width 77 height 39
type input "100"
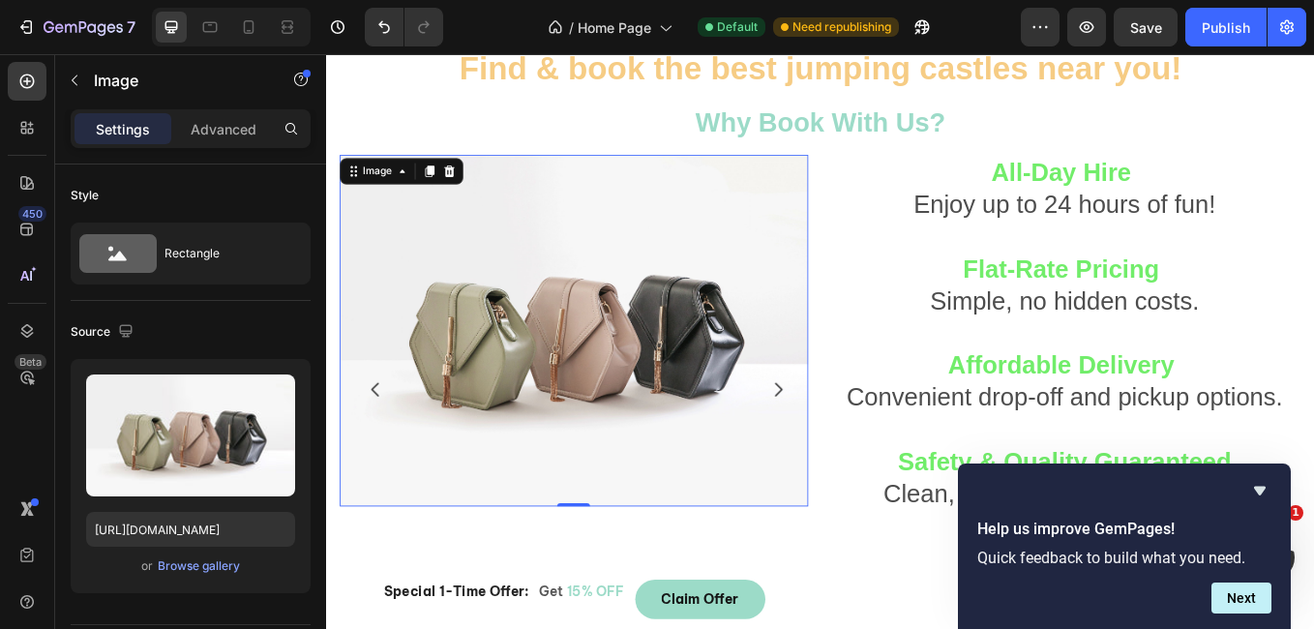
click at [440, 442] on img at bounding box center [616, 378] width 551 height 413
click at [231, 560] on div "Browse gallery" at bounding box center [199, 565] width 82 height 17
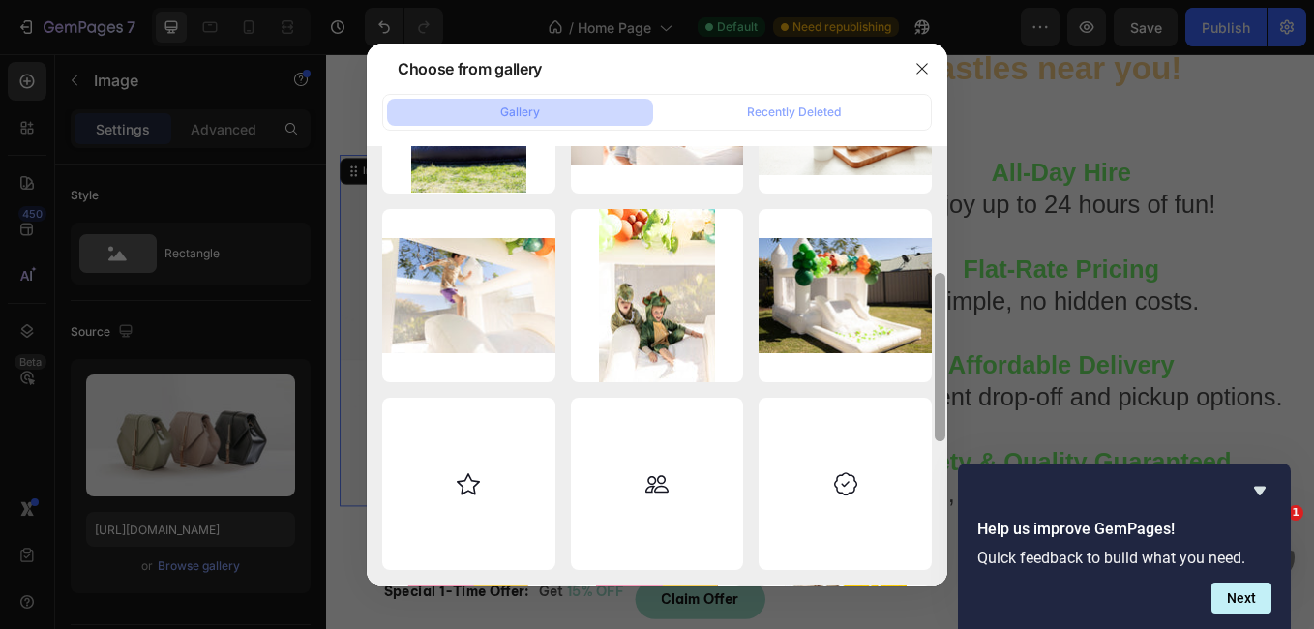
scroll to position [331, 0]
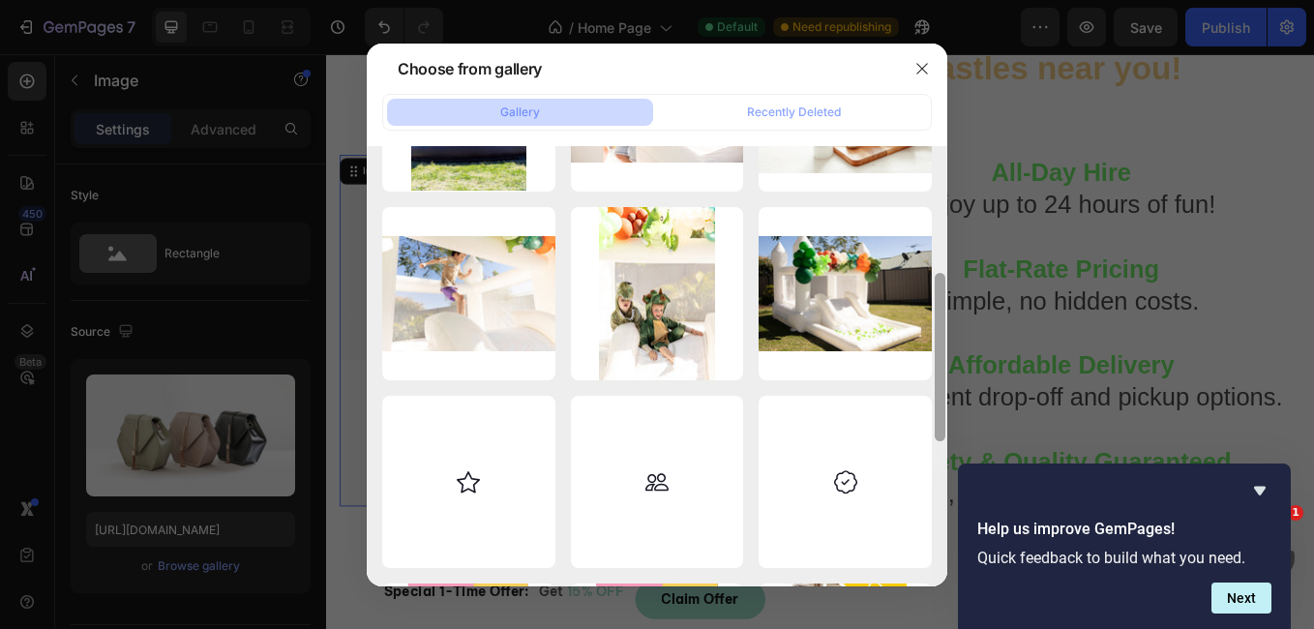
drag, startPoint x: 941, startPoint y: 221, endPoint x: 933, endPoint y: 348, distance: 128.0
click at [933, 348] on div at bounding box center [940, 366] width 15 height 440
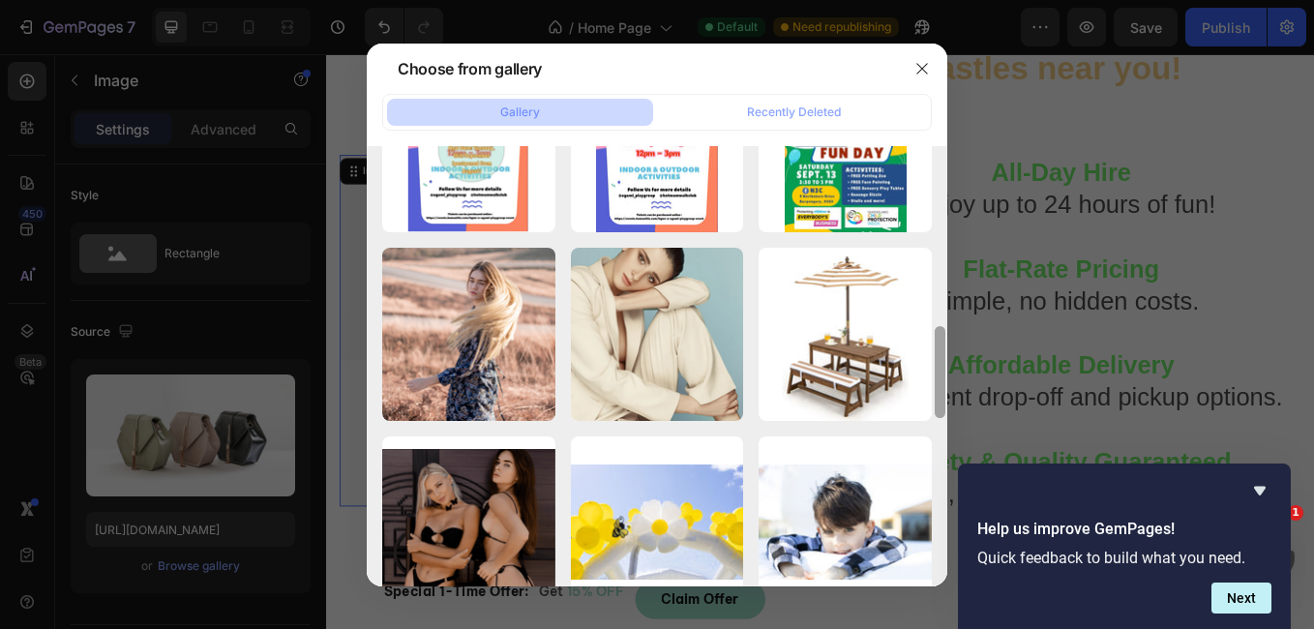
scroll to position [863, 0]
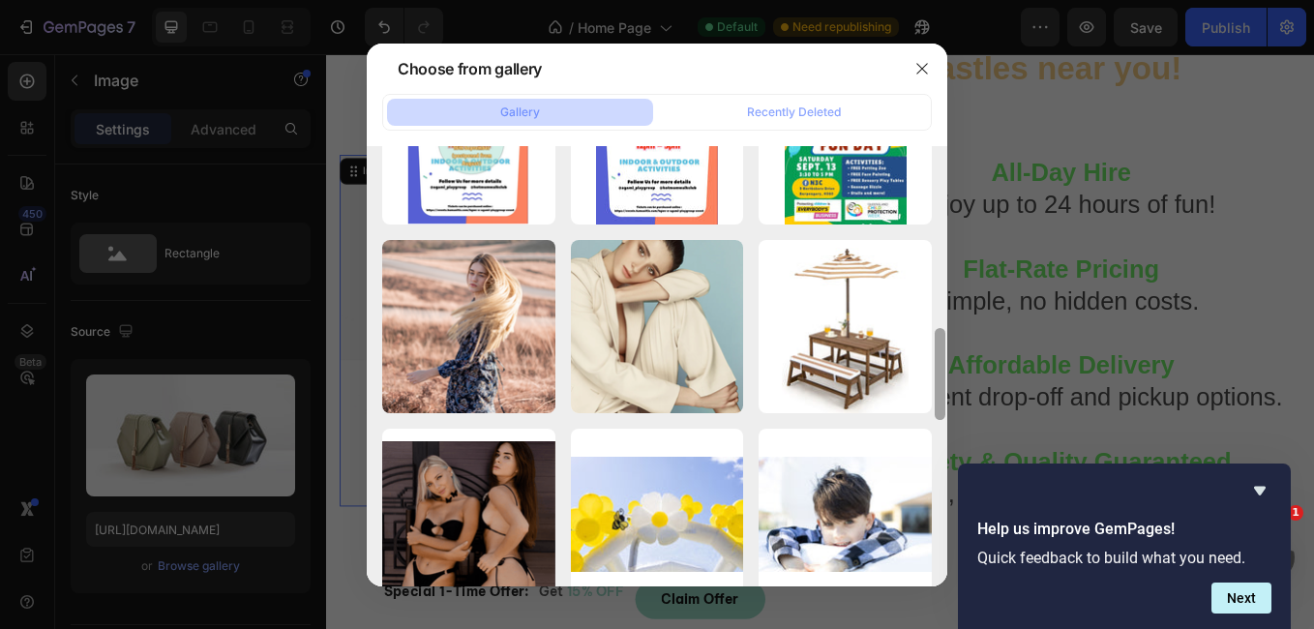
drag, startPoint x: 941, startPoint y: 297, endPoint x: 933, endPoint y: 502, distance: 205.3
click at [933, 502] on div at bounding box center [940, 366] width 15 height 440
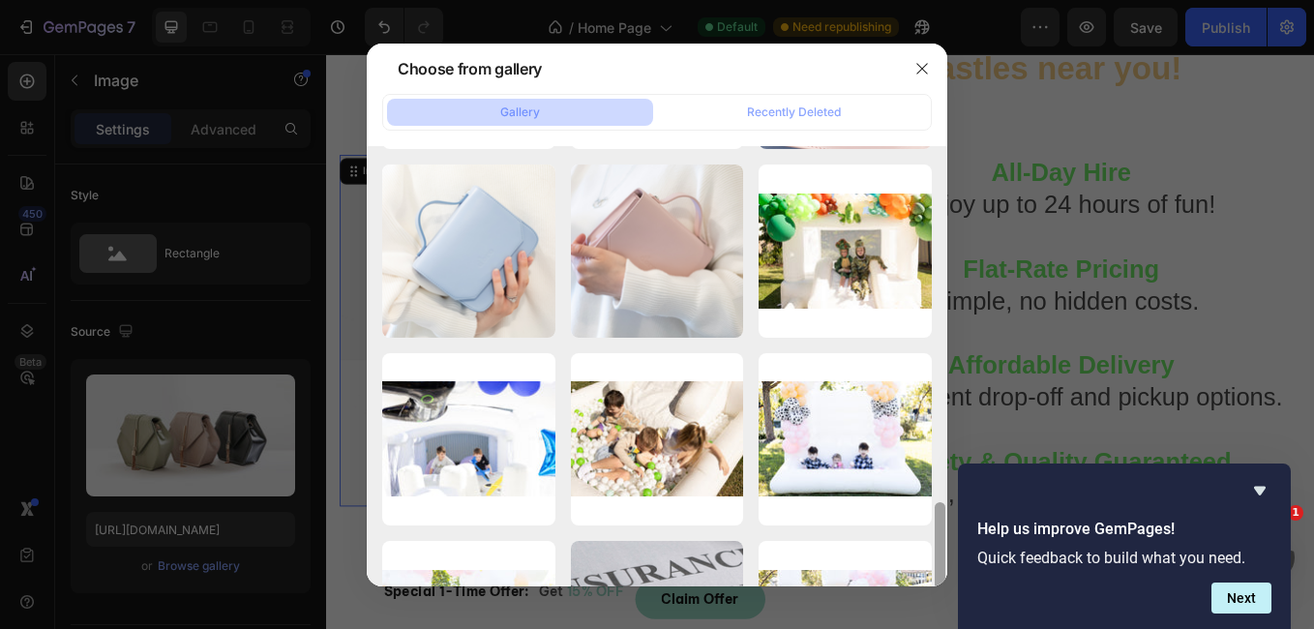
scroll to position [1535, 0]
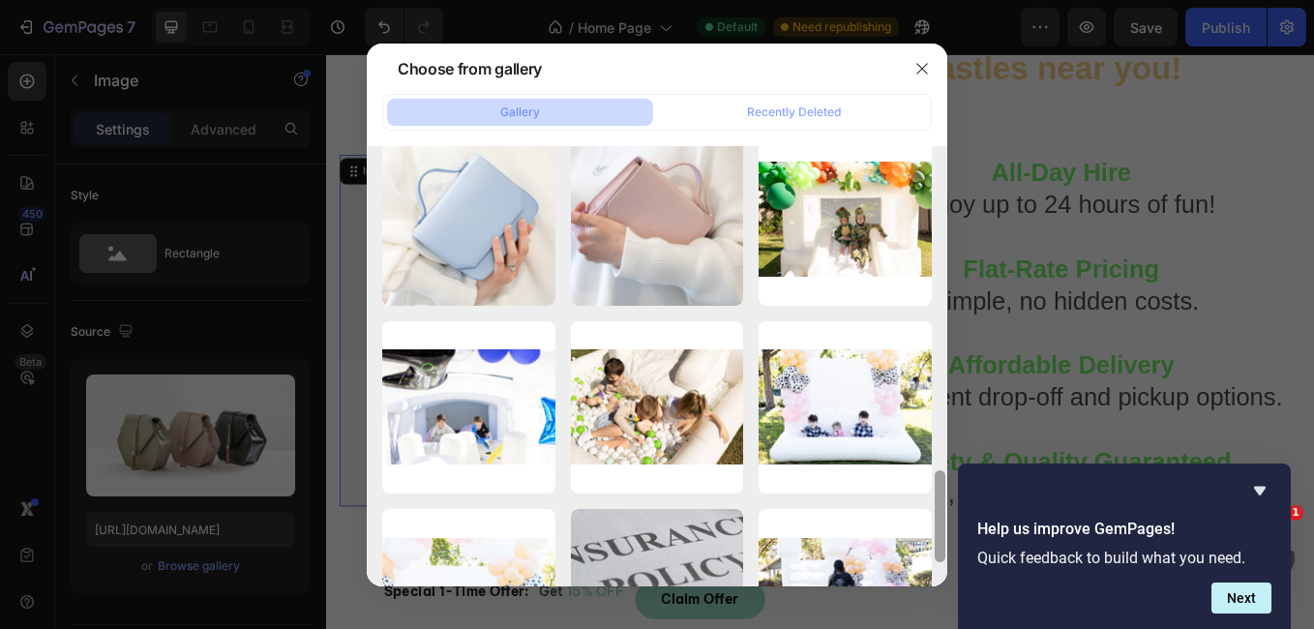
drag, startPoint x: 943, startPoint y: 383, endPoint x: 936, endPoint y: 525, distance: 142.4
click at [936, 525] on div at bounding box center [940, 516] width 11 height 92
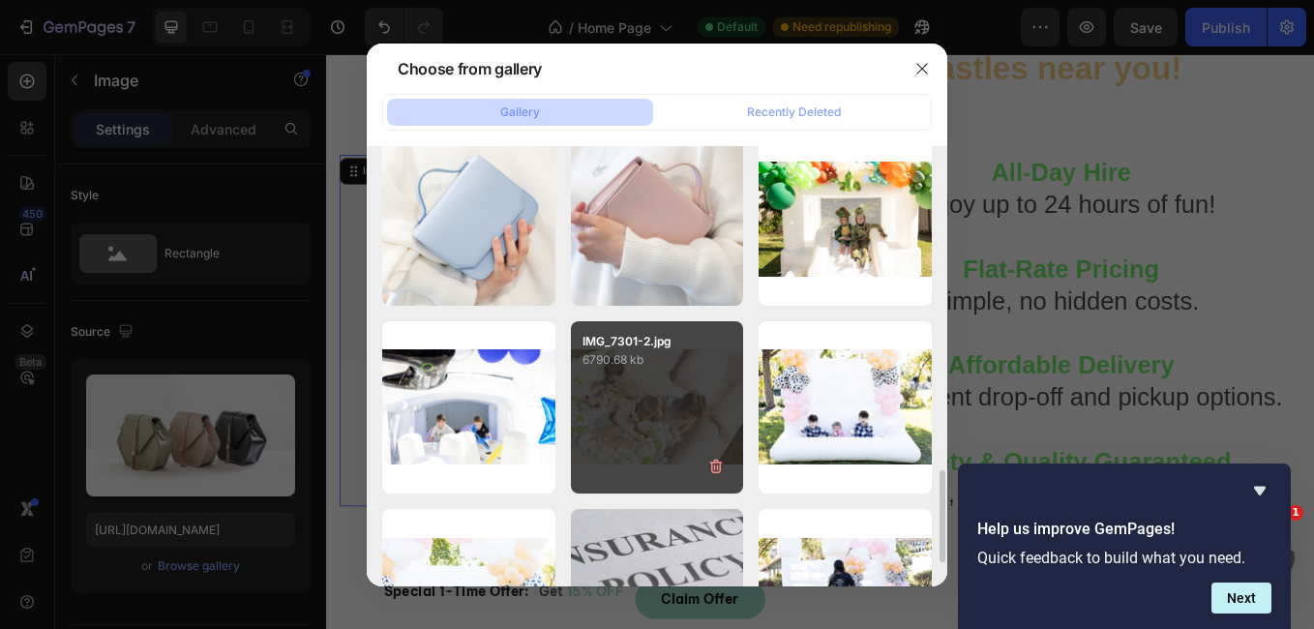
click at [680, 416] on div "IMG_7301-2.jpg 6790.68 kb" at bounding box center [657, 407] width 173 height 173
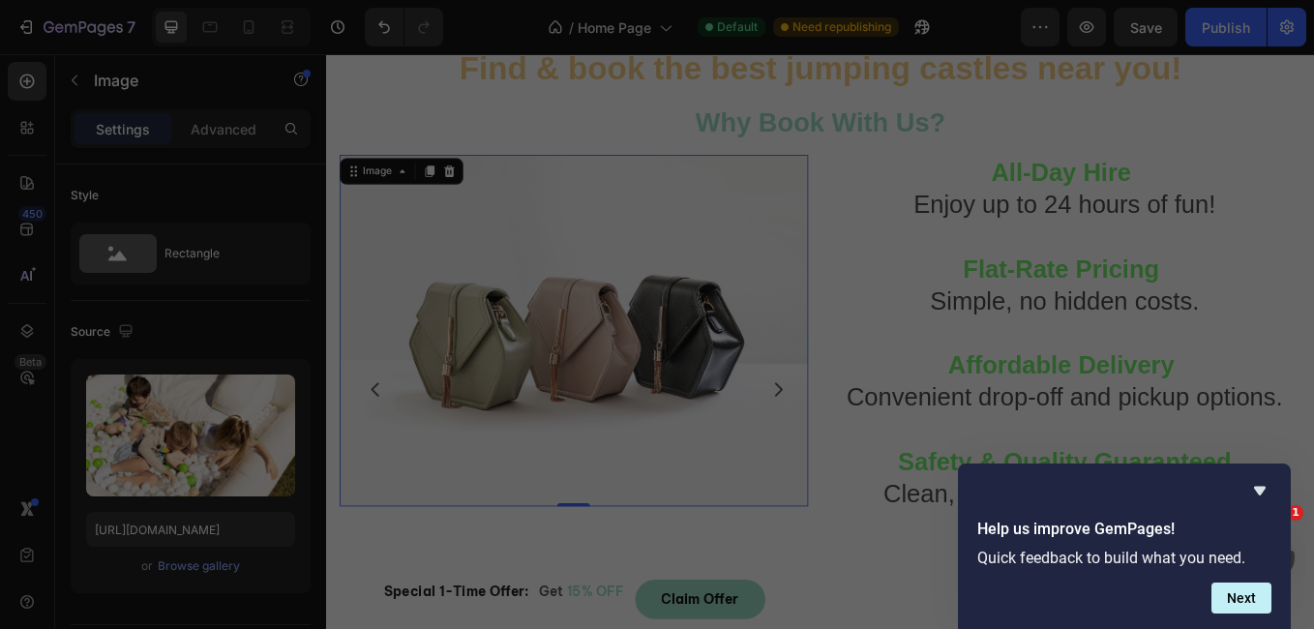
click at [680, 416] on div "IMG_7301-2.jpg 6790.68 kb" at bounding box center [657, 407] width 173 height 173
type input "[URL][DOMAIN_NAME]"
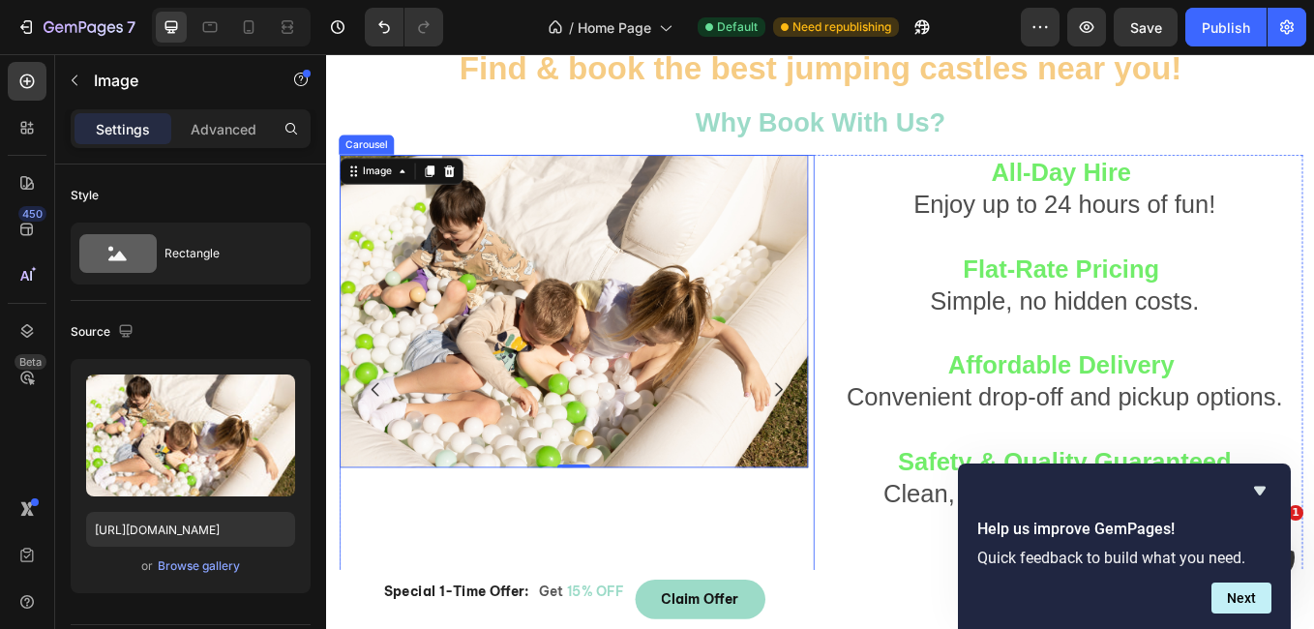
click at [848, 447] on icon "Carousel Next Arrow" at bounding box center [856, 447] width 23 height 23
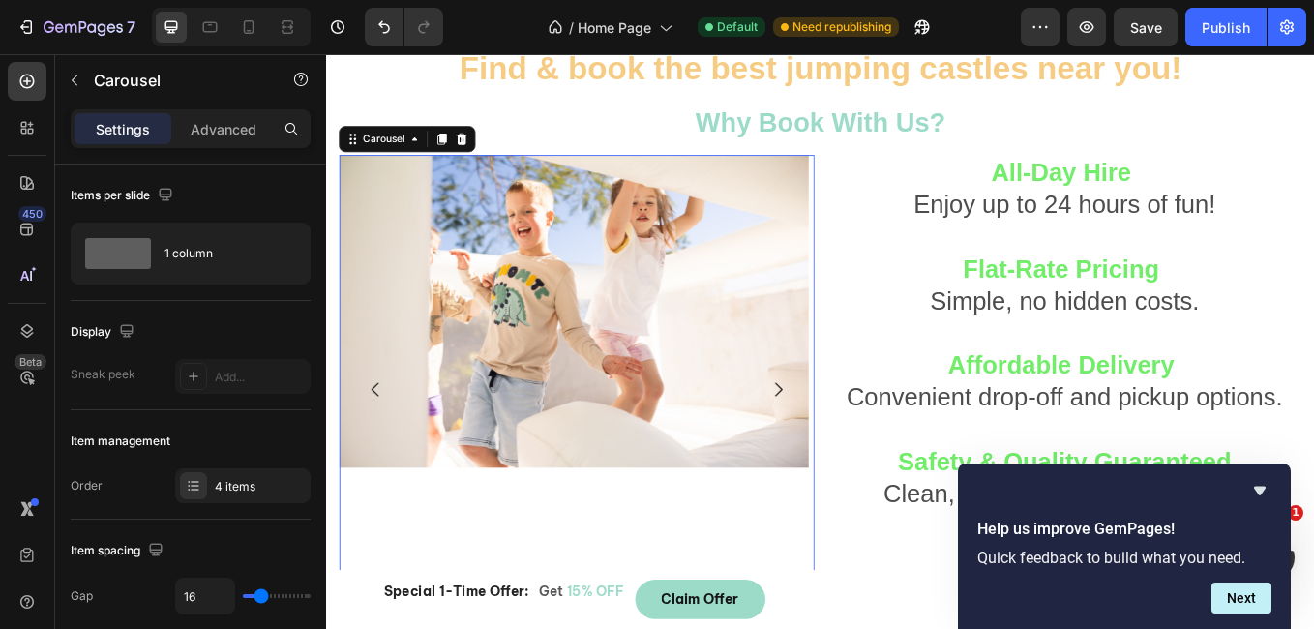
click at [848, 447] on icon "Carousel Next Arrow" at bounding box center [856, 447] width 23 height 23
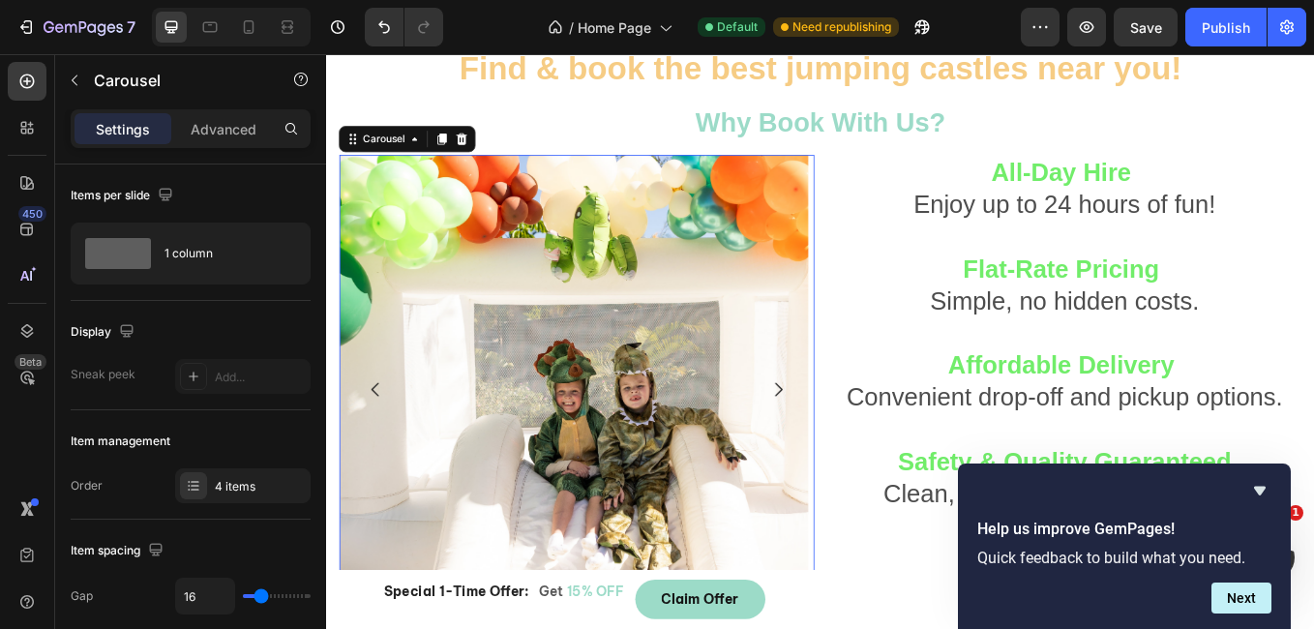
click at [848, 447] on icon "Carousel Next Arrow" at bounding box center [856, 447] width 23 height 23
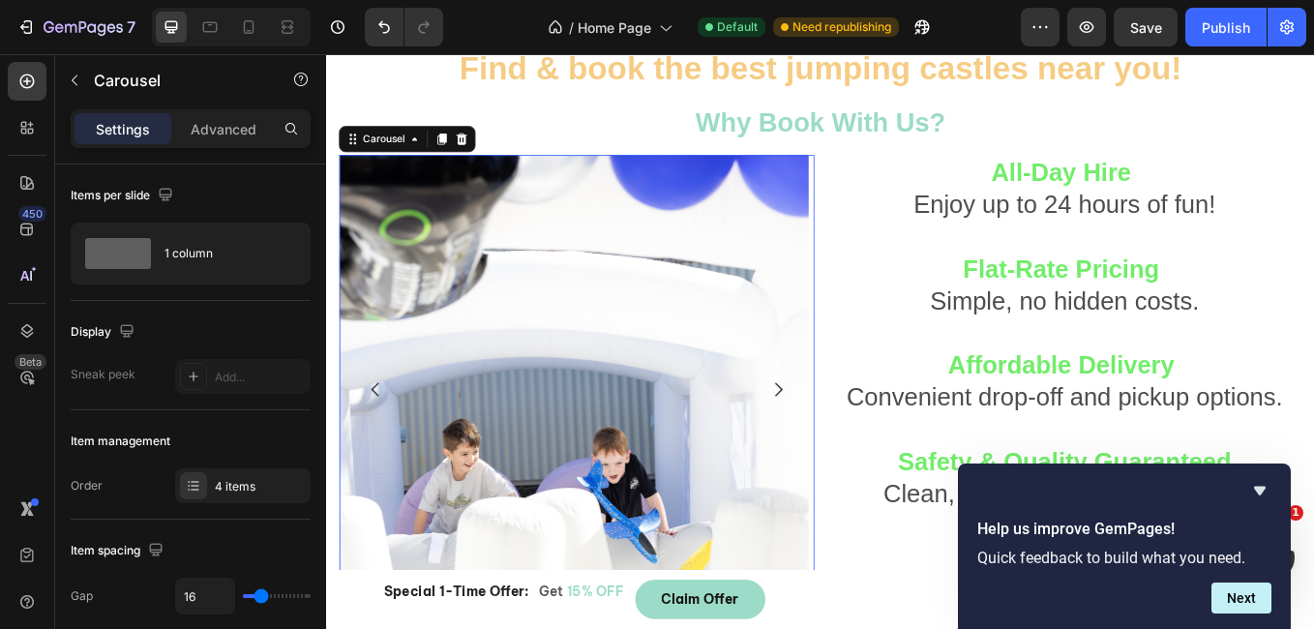
click at [848, 447] on icon "Carousel Next Arrow" at bounding box center [856, 447] width 23 height 23
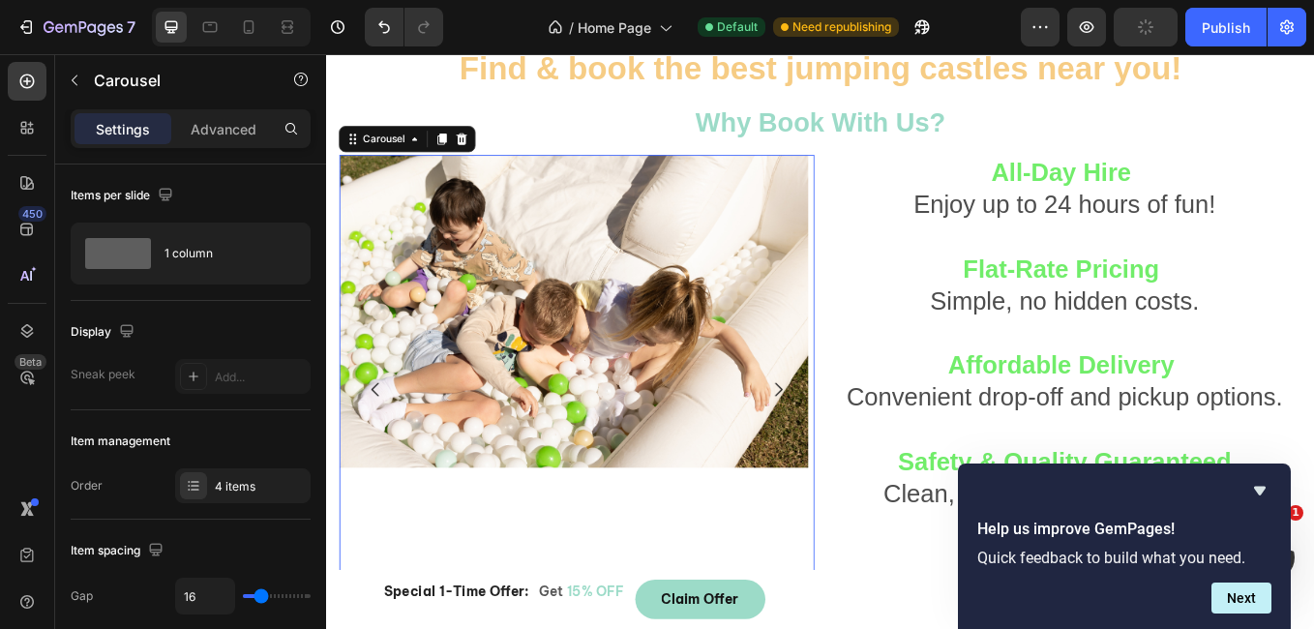
click at [848, 447] on icon "Carousel Next Arrow" at bounding box center [856, 447] width 23 height 23
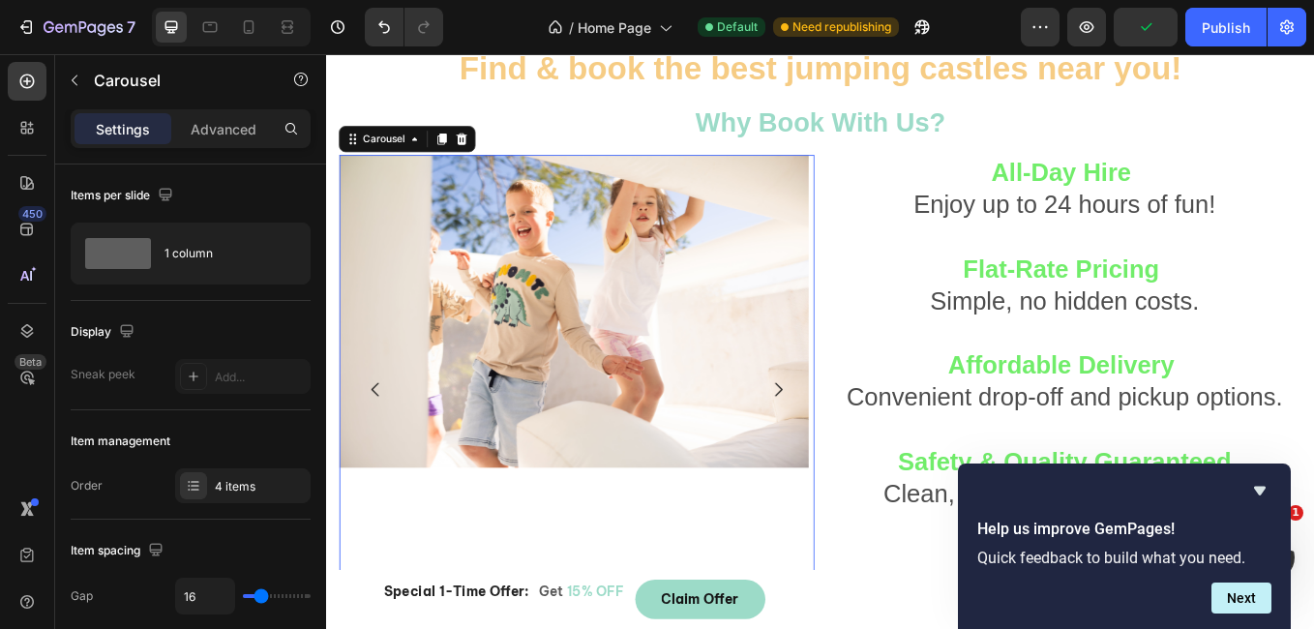
click at [848, 447] on icon "Carousel Next Arrow" at bounding box center [856, 447] width 23 height 23
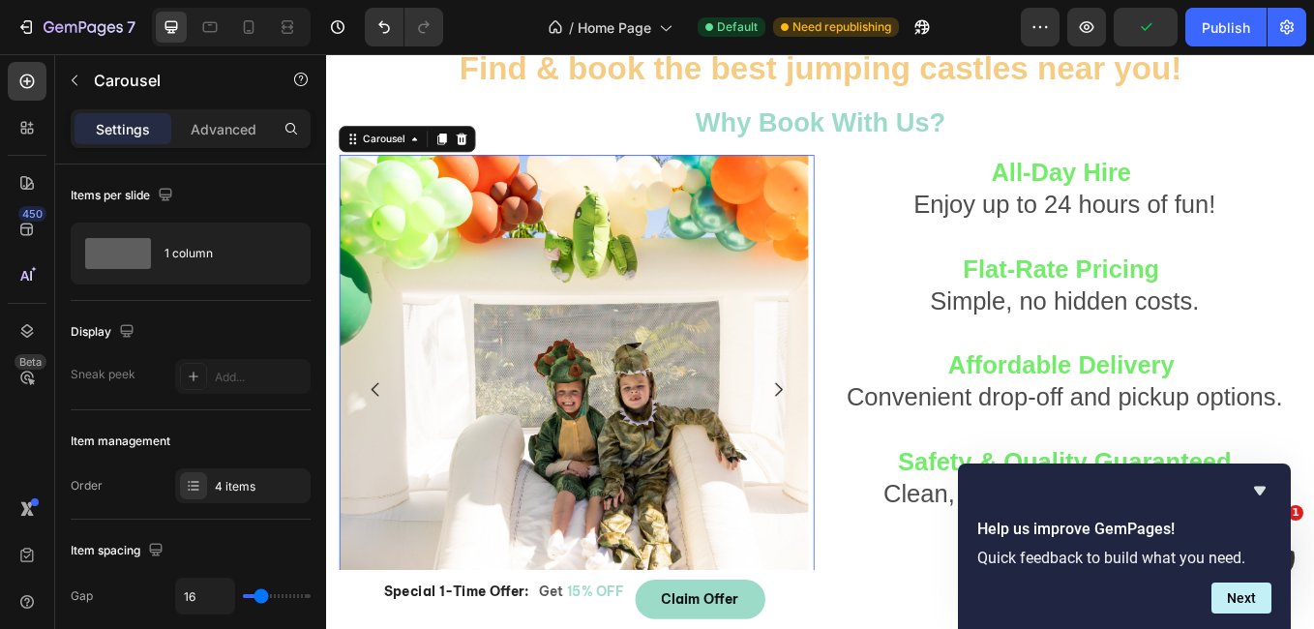
click at [848, 447] on icon "Carousel Next Arrow" at bounding box center [856, 447] width 23 height 23
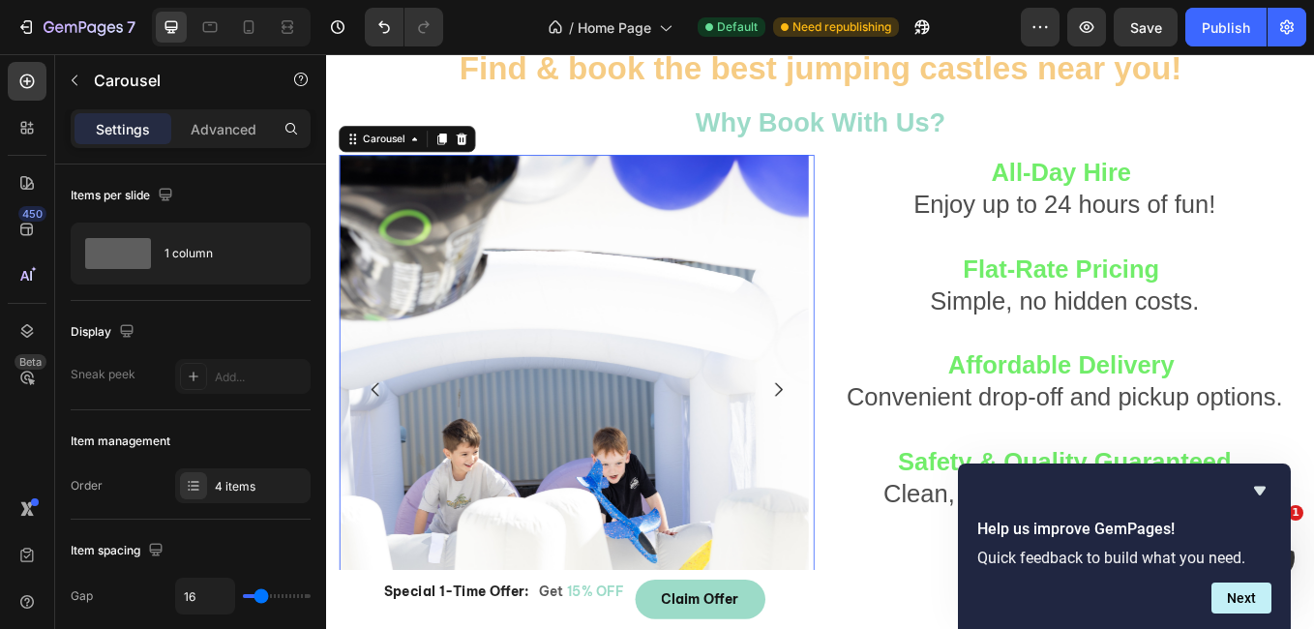
click at [848, 447] on icon "Carousel Next Arrow" at bounding box center [856, 447] width 23 height 23
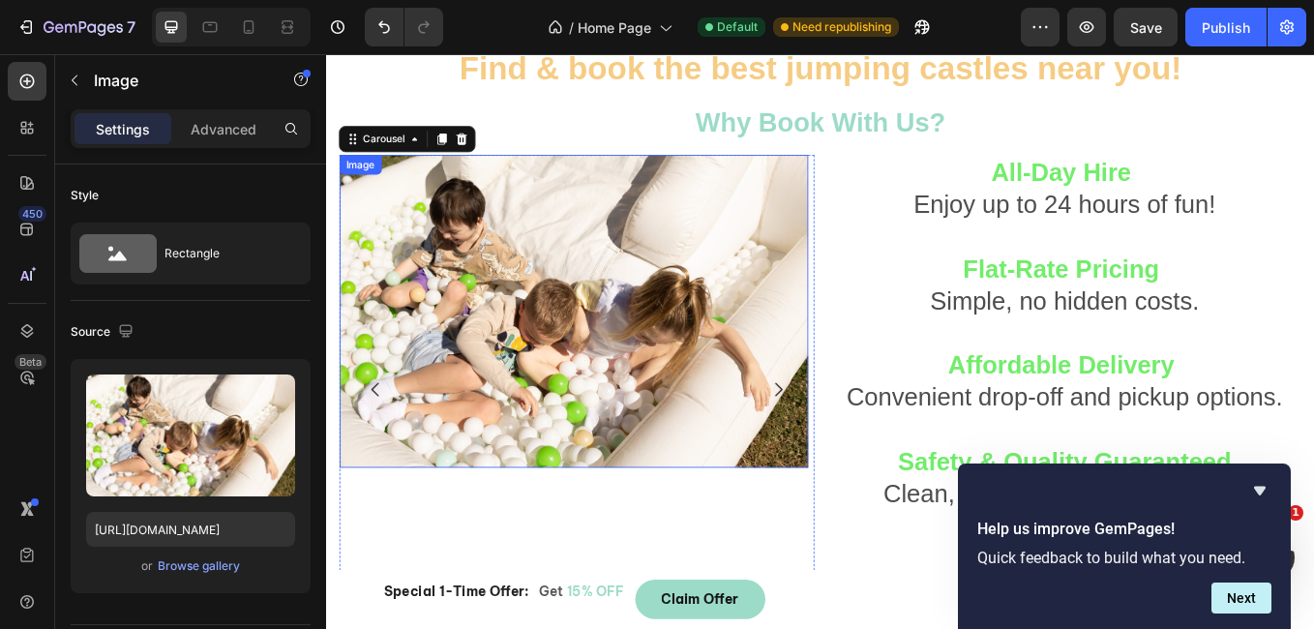
click at [383, 394] on img at bounding box center [616, 356] width 551 height 368
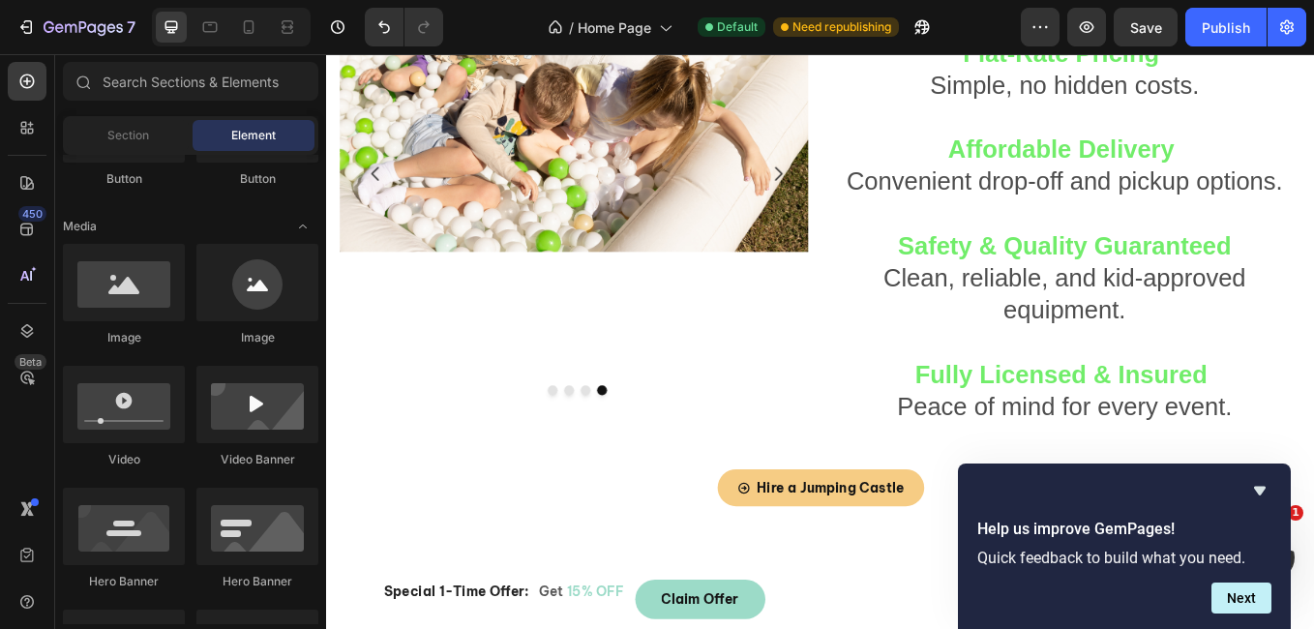
scroll to position [599, 0]
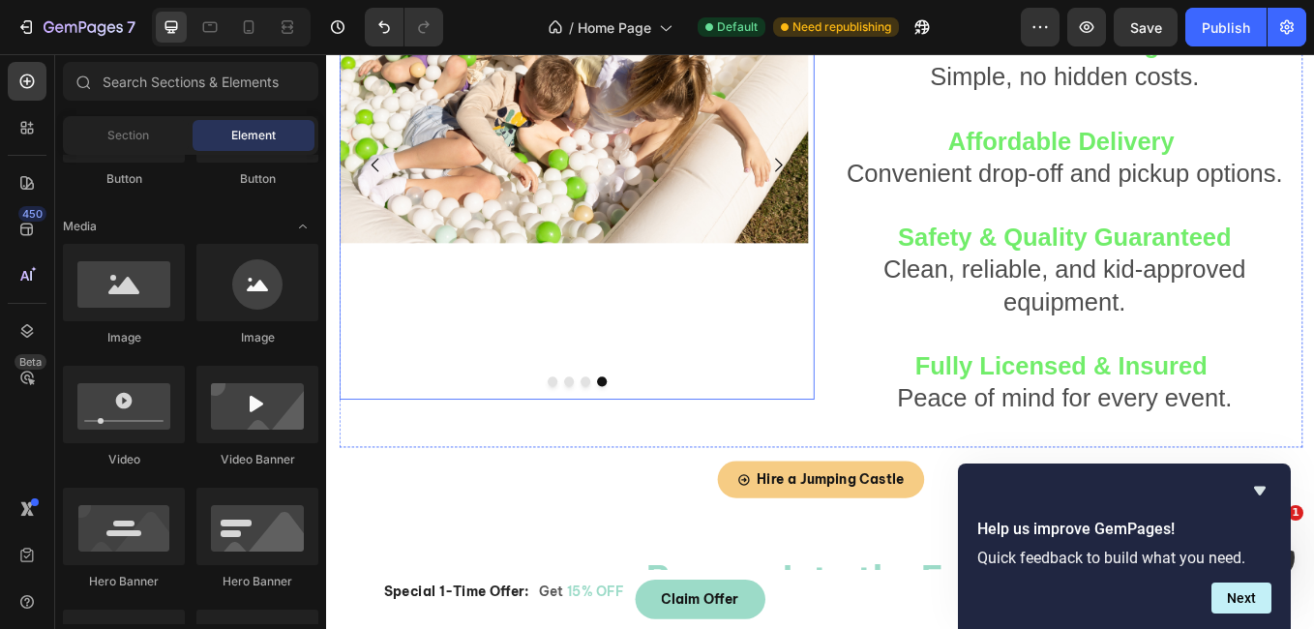
click at [832, 198] on button "Carousel Next Arrow" at bounding box center [856, 185] width 54 height 54
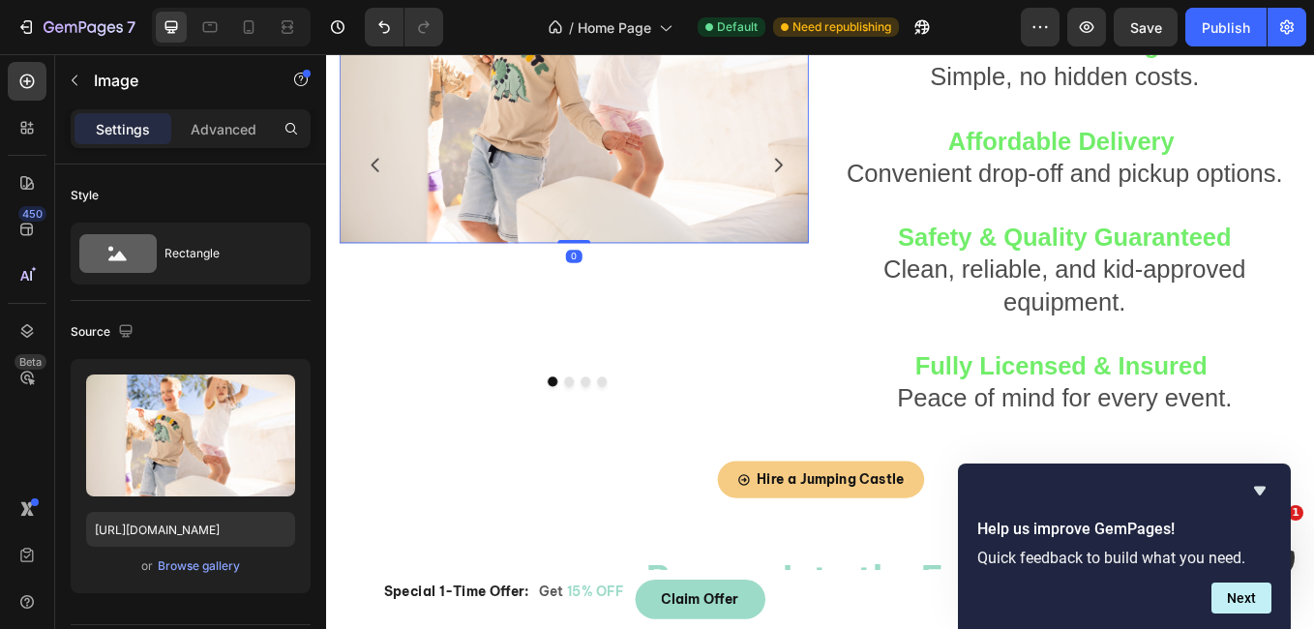
click at [630, 127] on img at bounding box center [616, 93] width 551 height 368
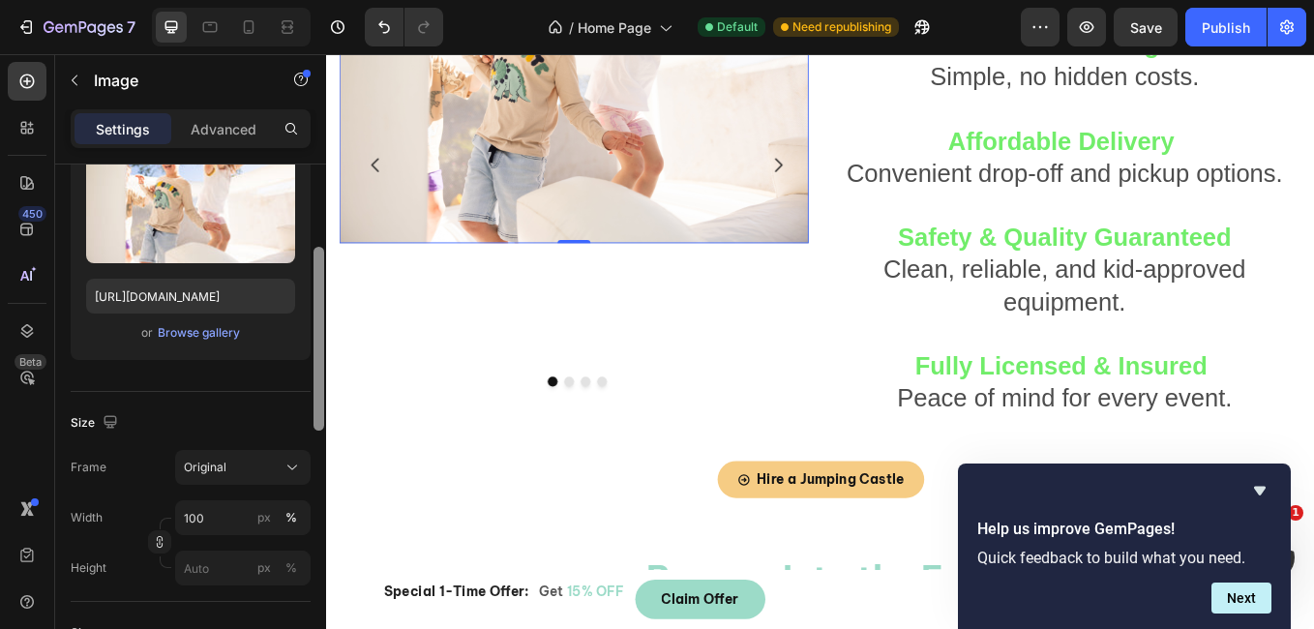
drag, startPoint x: 315, startPoint y: 262, endPoint x: 326, endPoint y: 344, distance: 82.9
click at [326, 0] on div "7 Version history / Home Page Default Need republishing Preview Save Publish 45…" at bounding box center [657, 0] width 1314 height 0
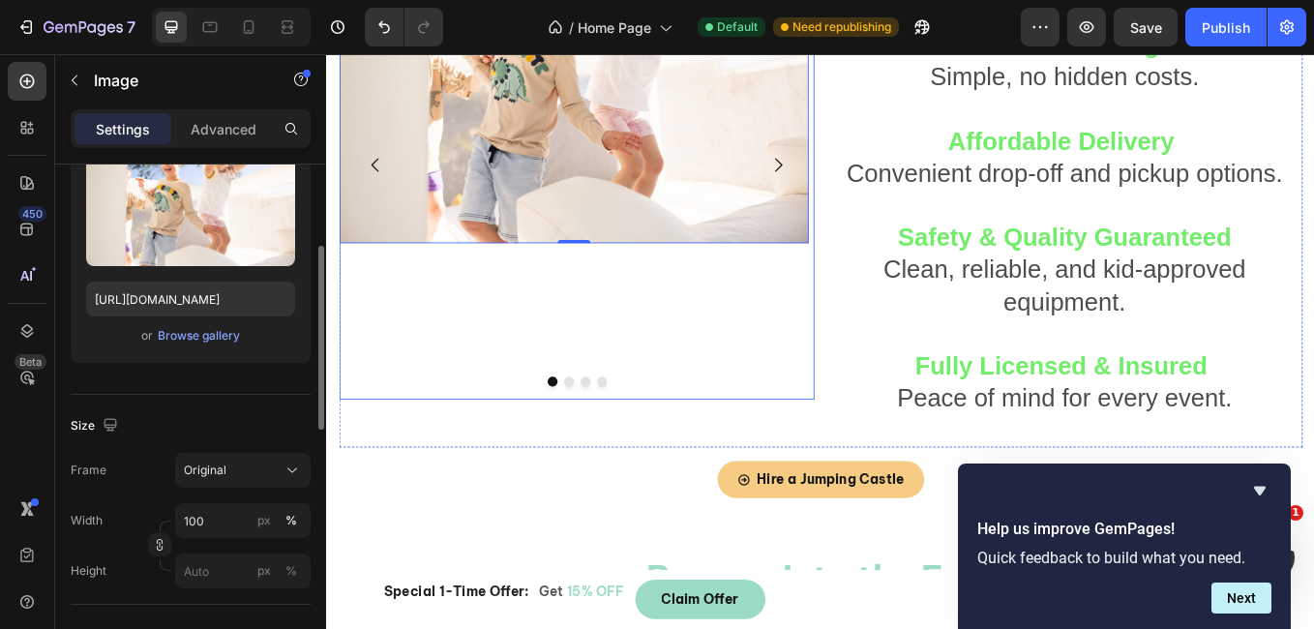
click at [383, 188] on icon "Carousel Back Arrow" at bounding box center [383, 184] width 23 height 23
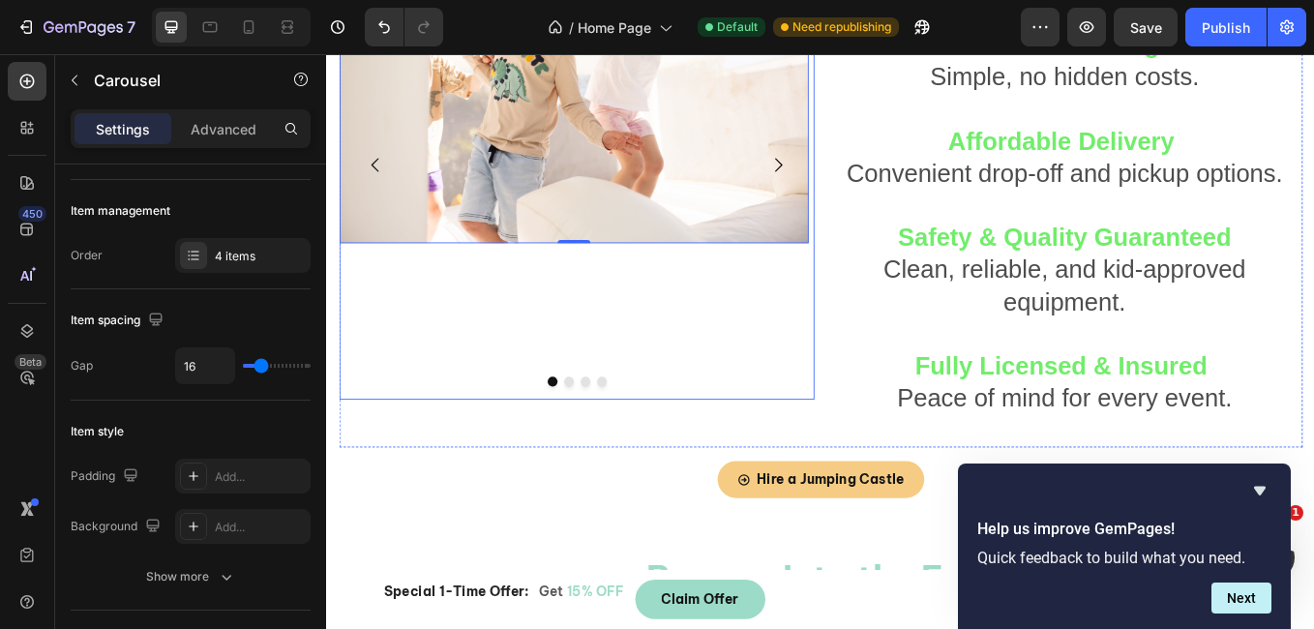
scroll to position [0, 0]
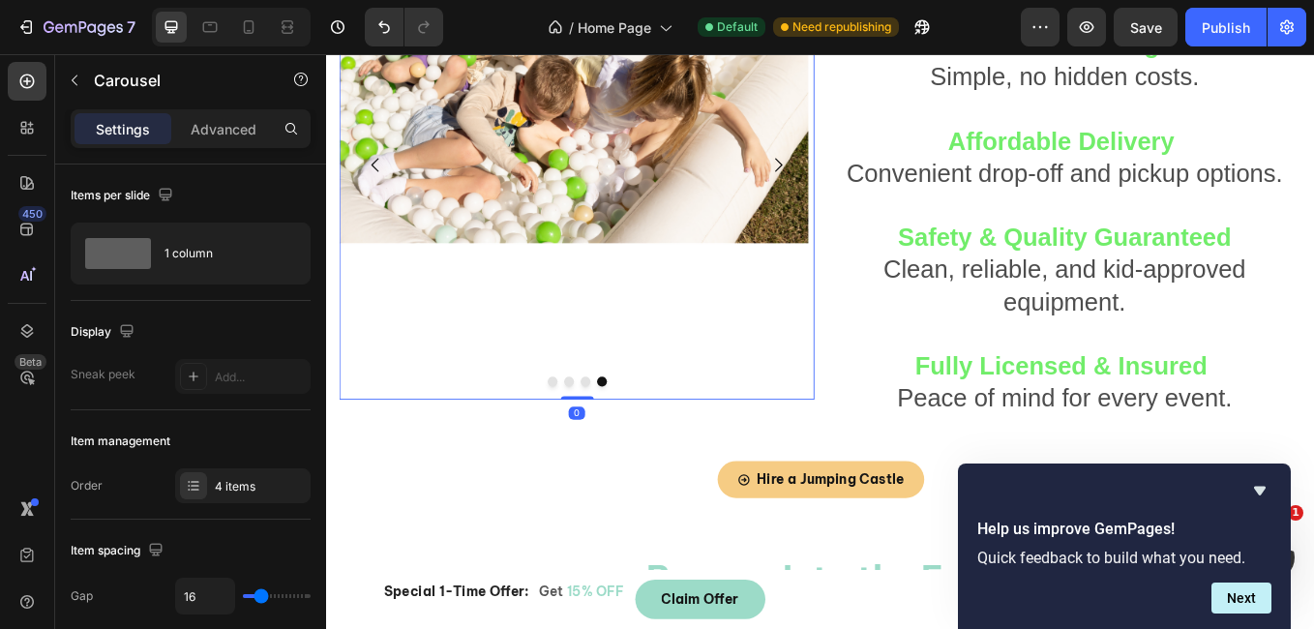
click at [383, 188] on icon "Carousel Back Arrow" at bounding box center [383, 184] width 23 height 23
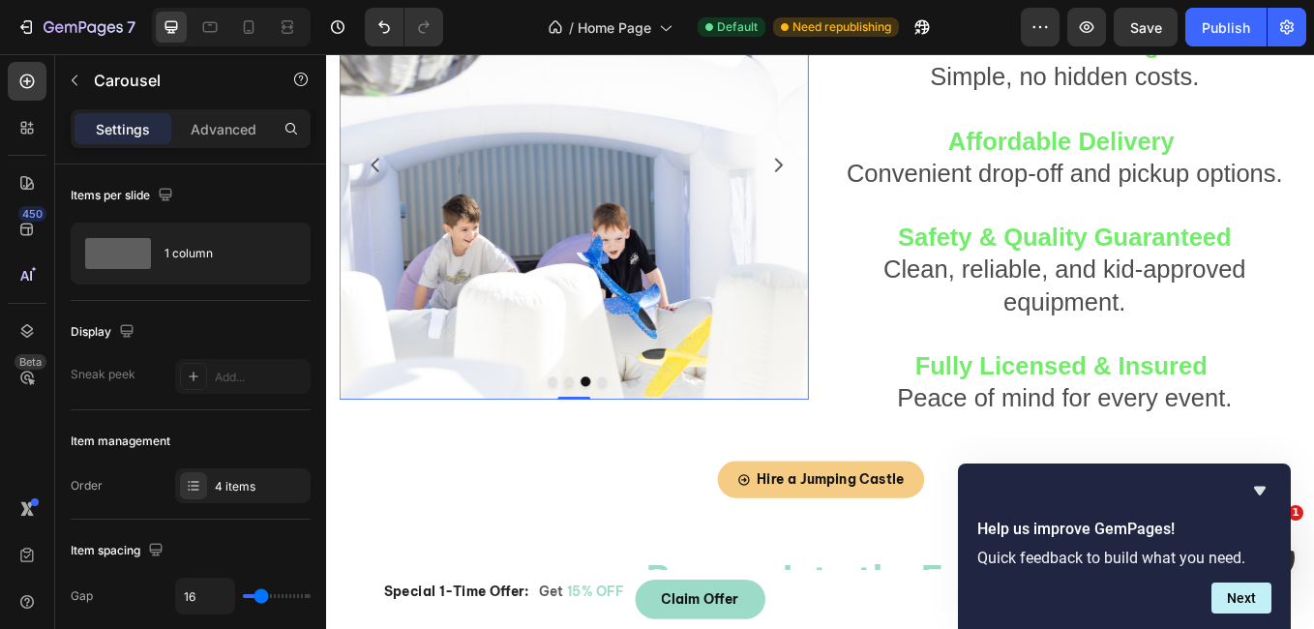
click at [532, 267] on img at bounding box center [616, 184] width 551 height 551
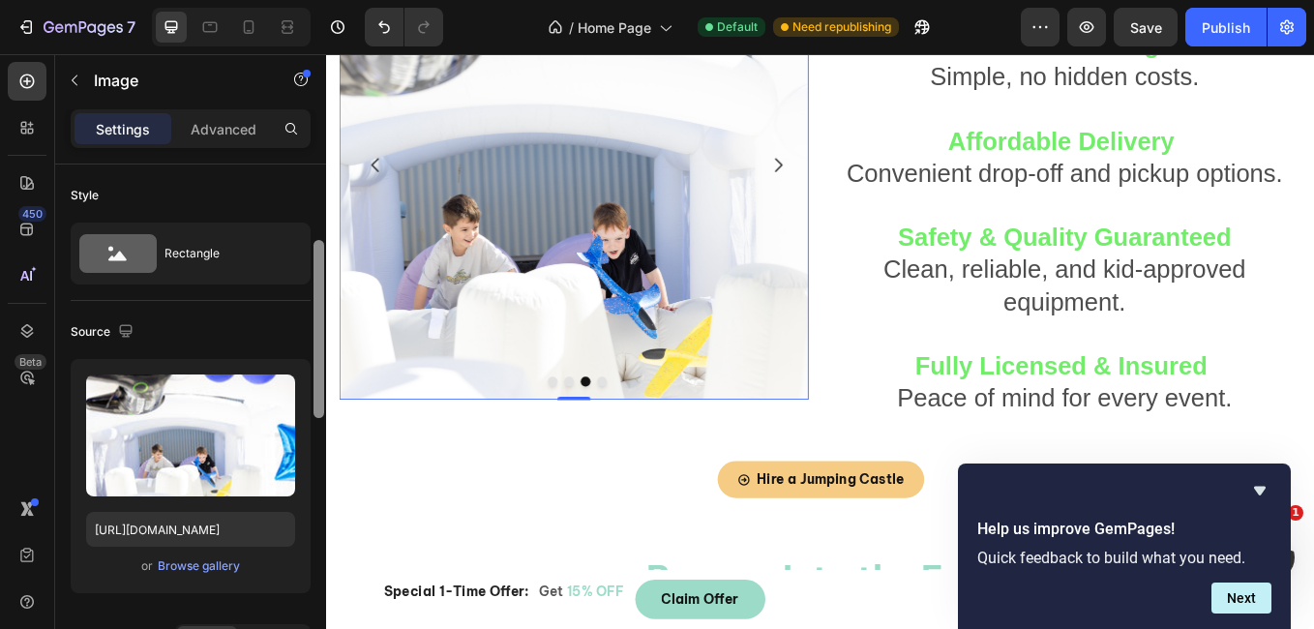
drag, startPoint x: 315, startPoint y: 279, endPoint x: 324, endPoint y: 267, distance: 14.5
click at [324, 267] on div at bounding box center [319, 481] width 15 height 520
click at [861, 179] on button "Carousel Next Arrow" at bounding box center [856, 185] width 54 height 54
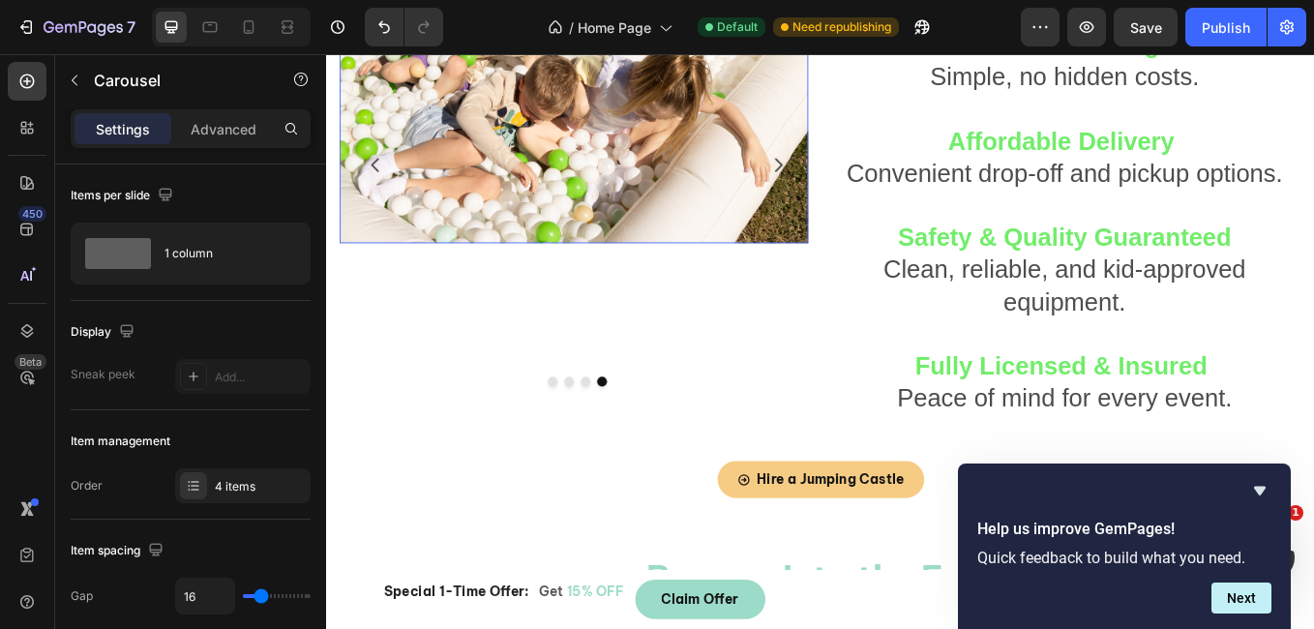
click at [771, 206] on img at bounding box center [616, 93] width 551 height 368
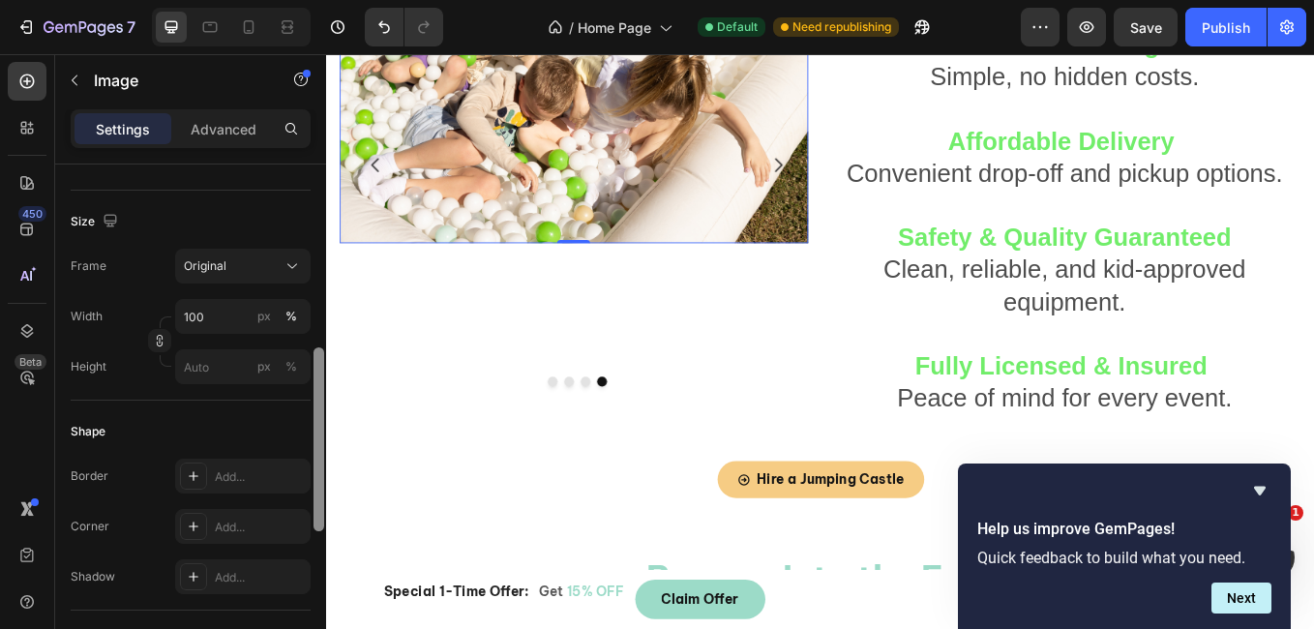
scroll to position [407, 0]
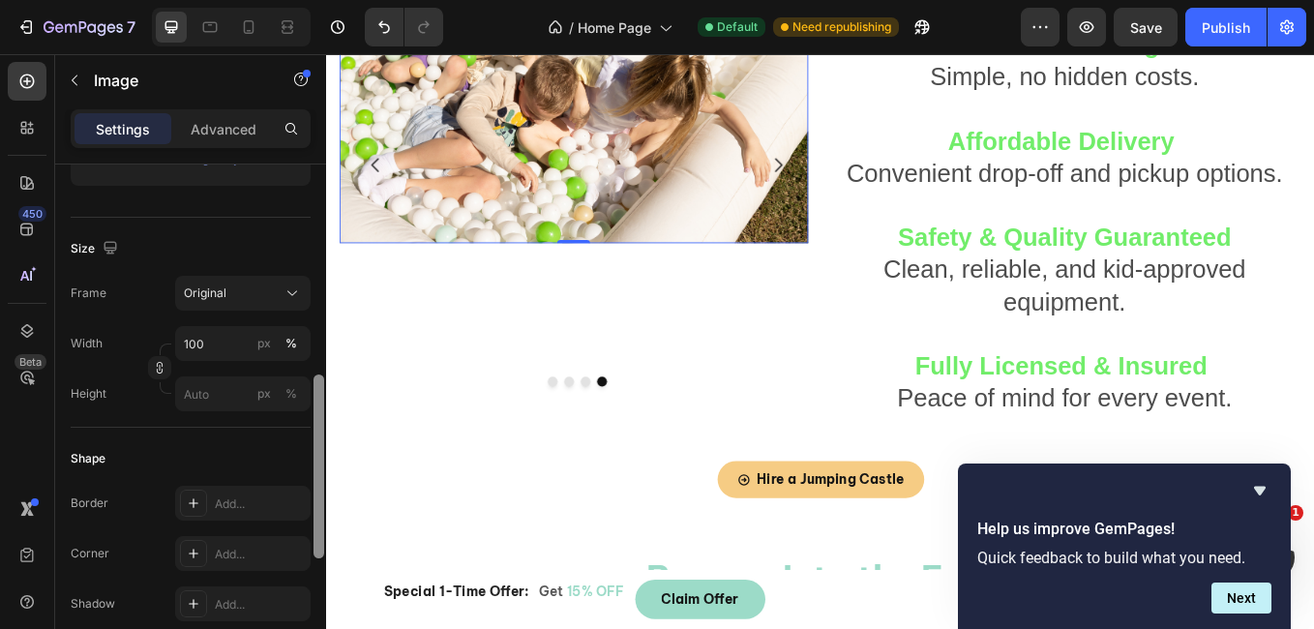
drag, startPoint x: 318, startPoint y: 288, endPoint x: 293, endPoint y: 433, distance: 147.3
click at [293, 433] on div "Style Rectangle Source Upload Image [URL][DOMAIN_NAME] or Browse gallery Size F…" at bounding box center [190, 424] width 271 height 520
click at [217, 283] on div "Original" at bounding box center [243, 292] width 118 height 19
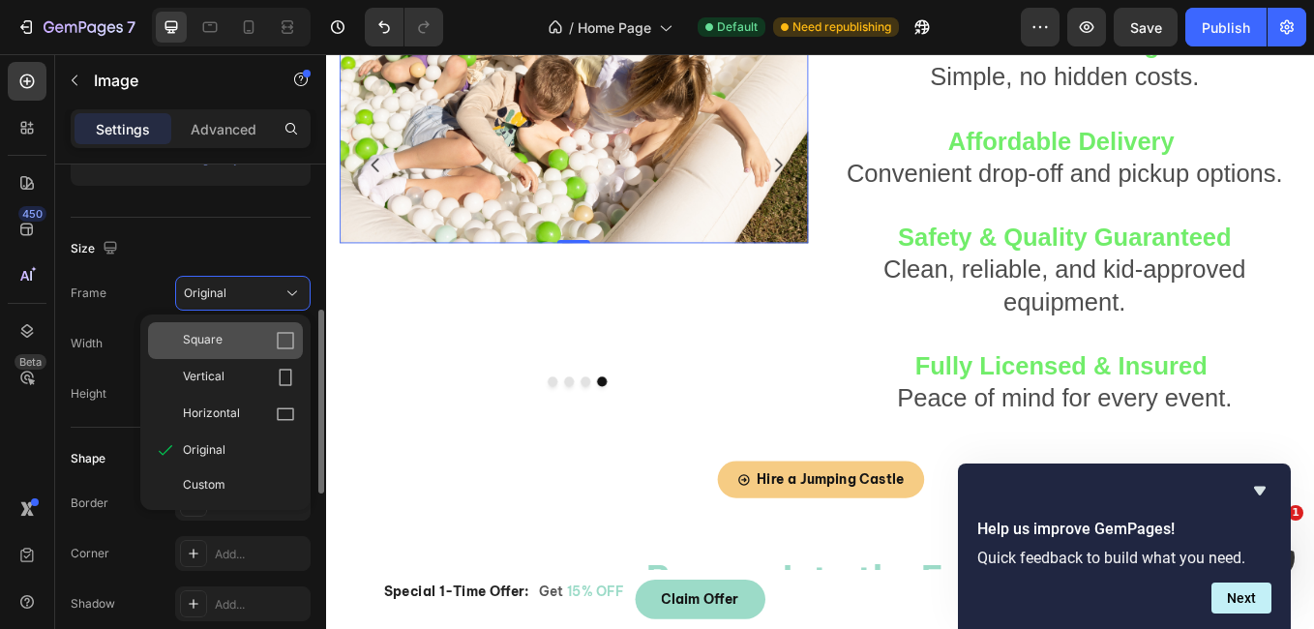
click at [223, 323] on div "Square" at bounding box center [225, 340] width 155 height 37
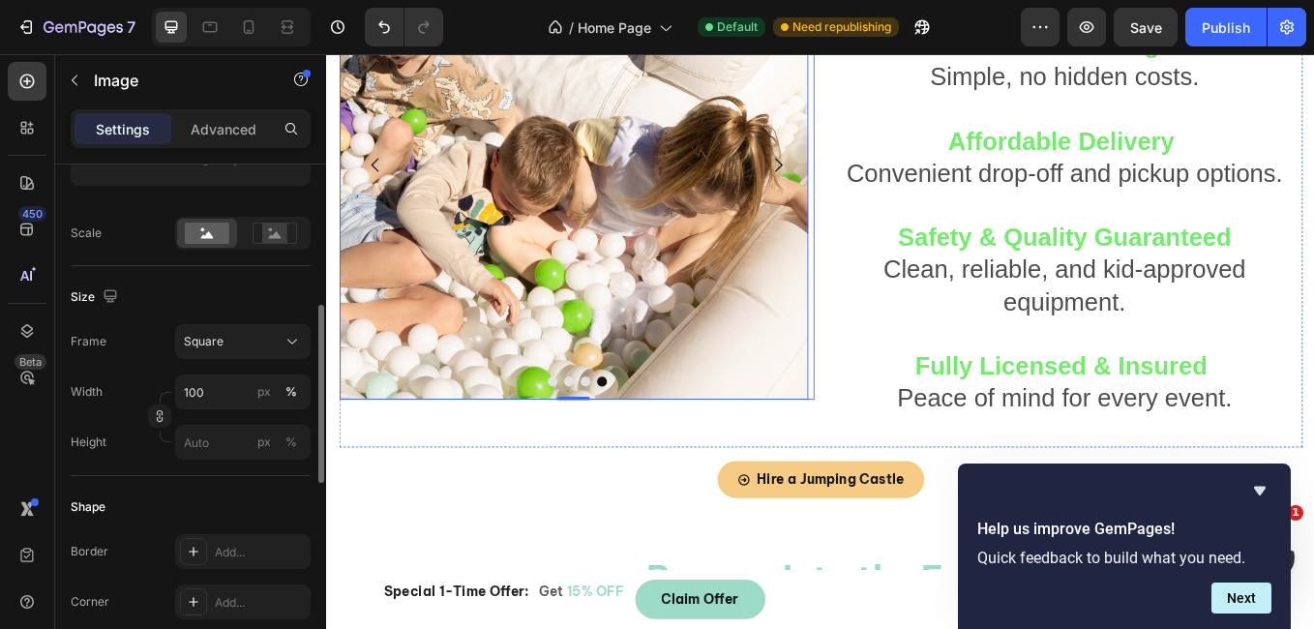
click at [849, 182] on icon "Carousel Next Arrow" at bounding box center [856, 184] width 23 height 23
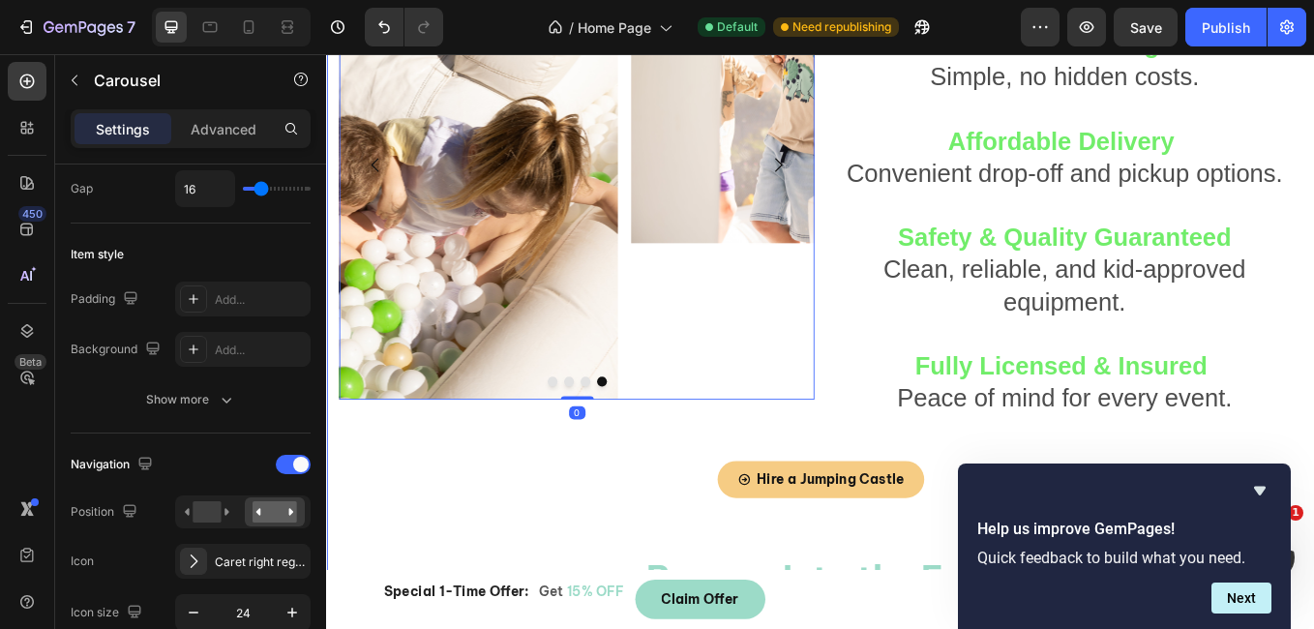
scroll to position [0, 0]
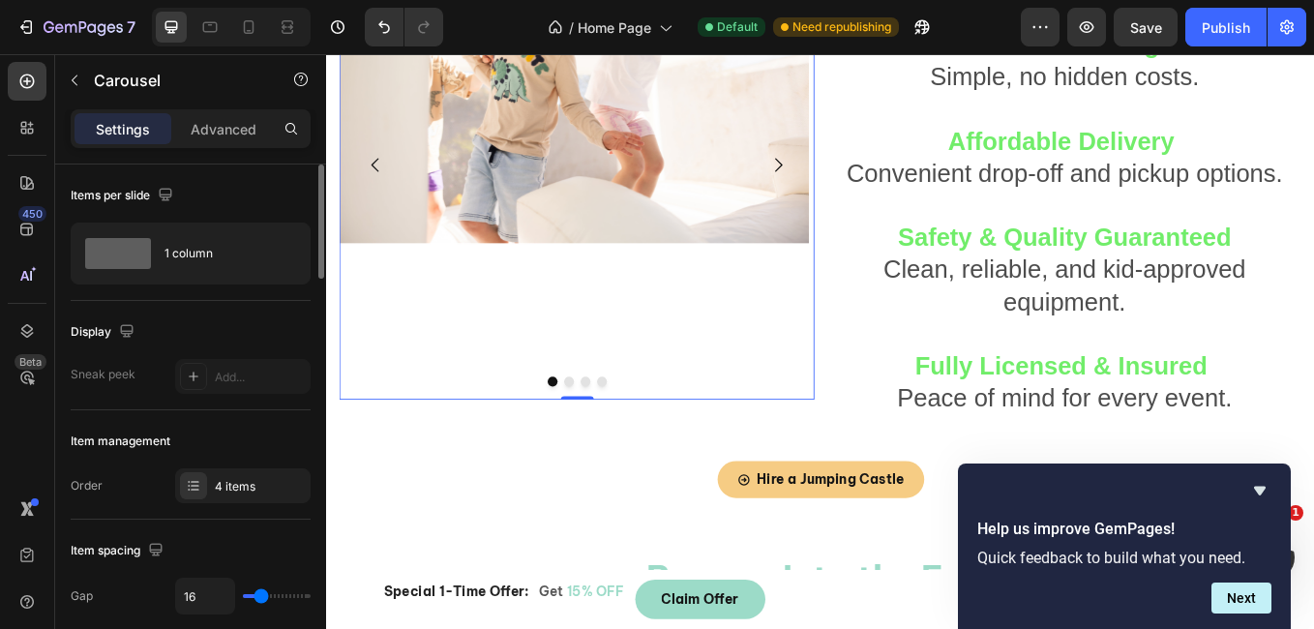
click at [542, 343] on div "Image" at bounding box center [616, 184] width 551 height 551
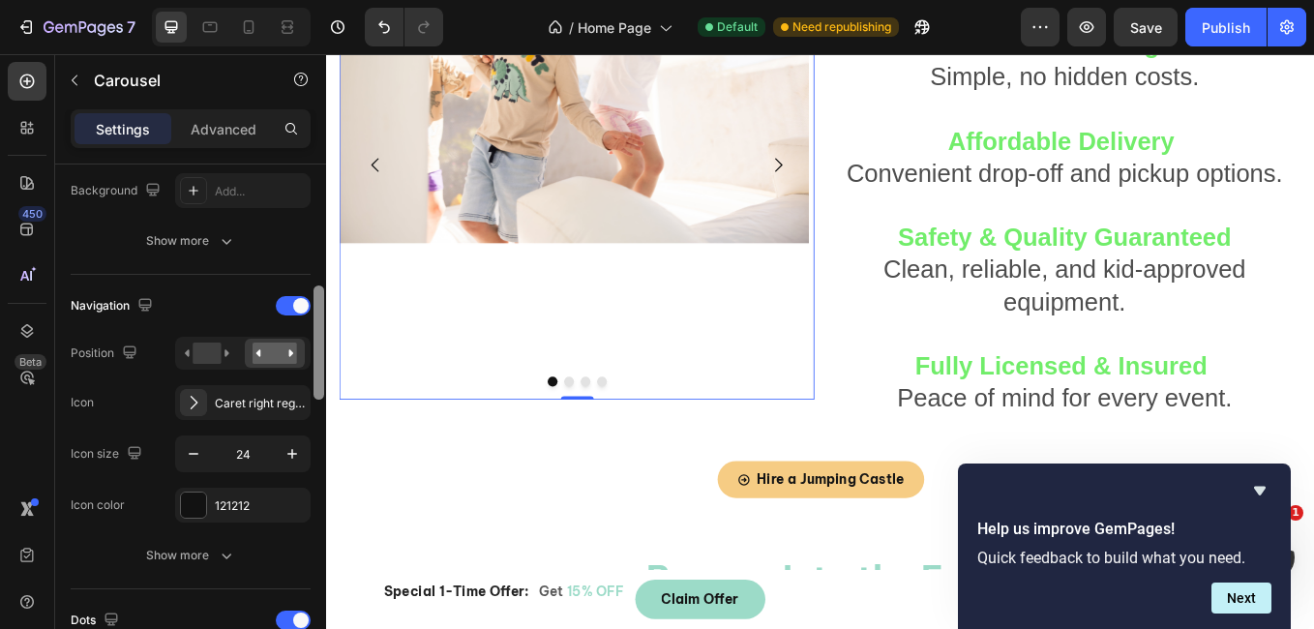
scroll to position [571, 0]
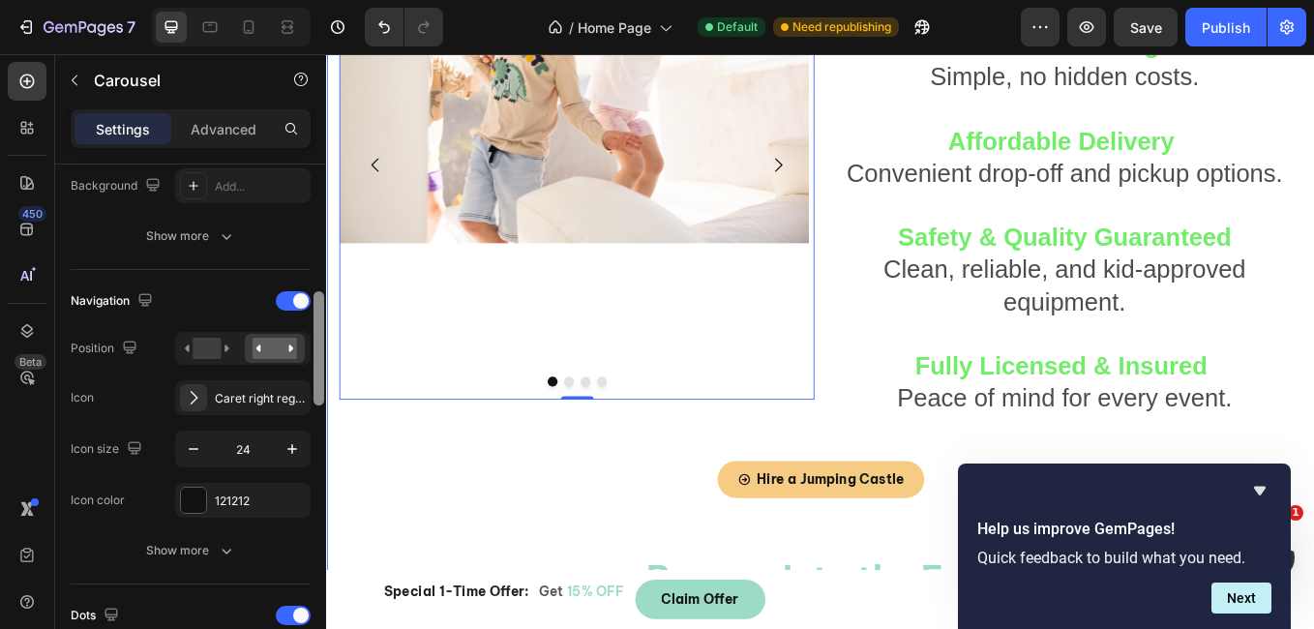
drag, startPoint x: 643, startPoint y: 279, endPoint x: 327, endPoint y: 409, distance: 342.3
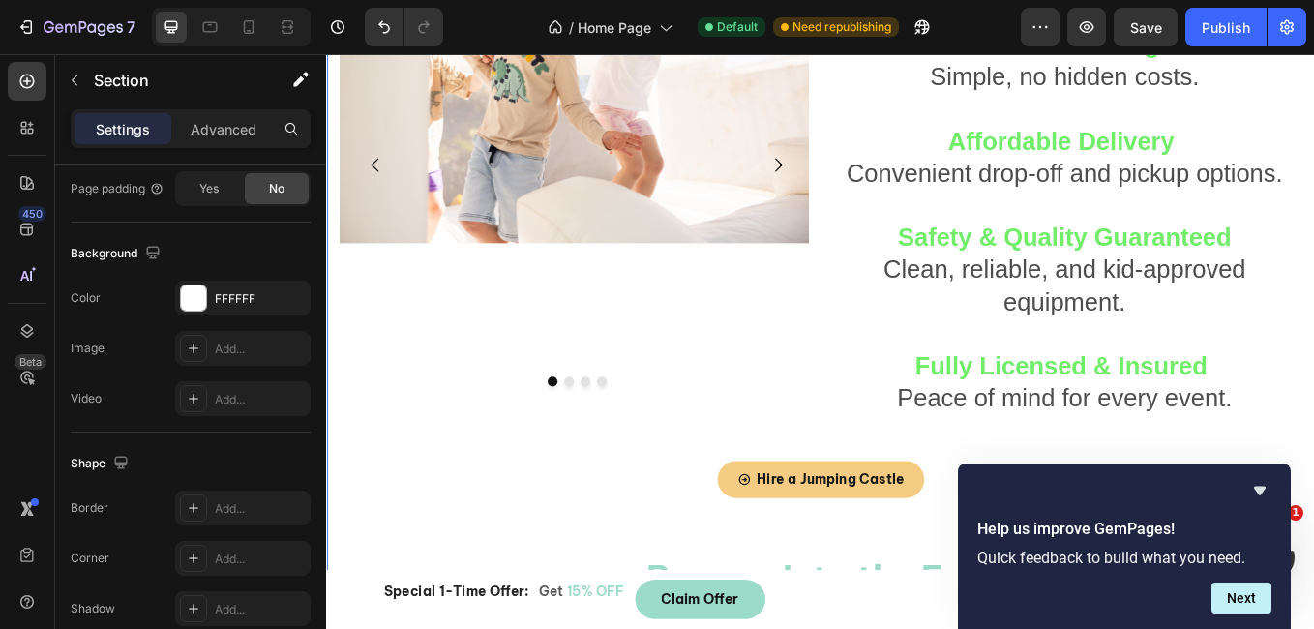
scroll to position [0, 0]
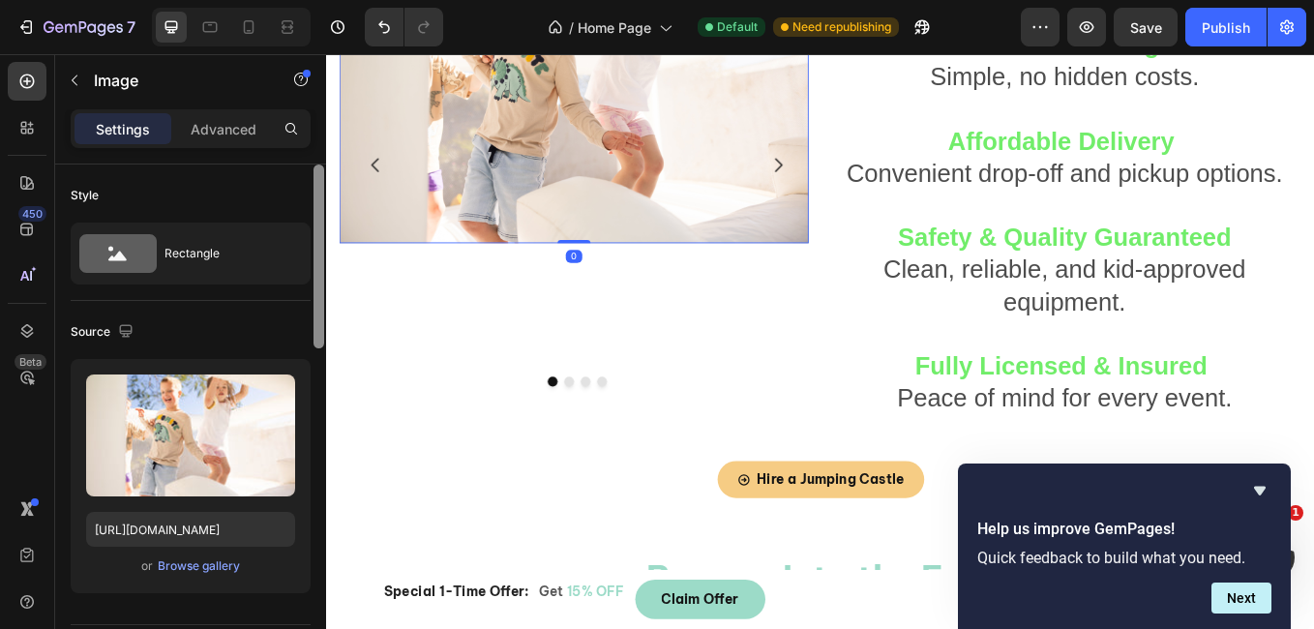
click at [581, 180] on img at bounding box center [616, 93] width 551 height 368
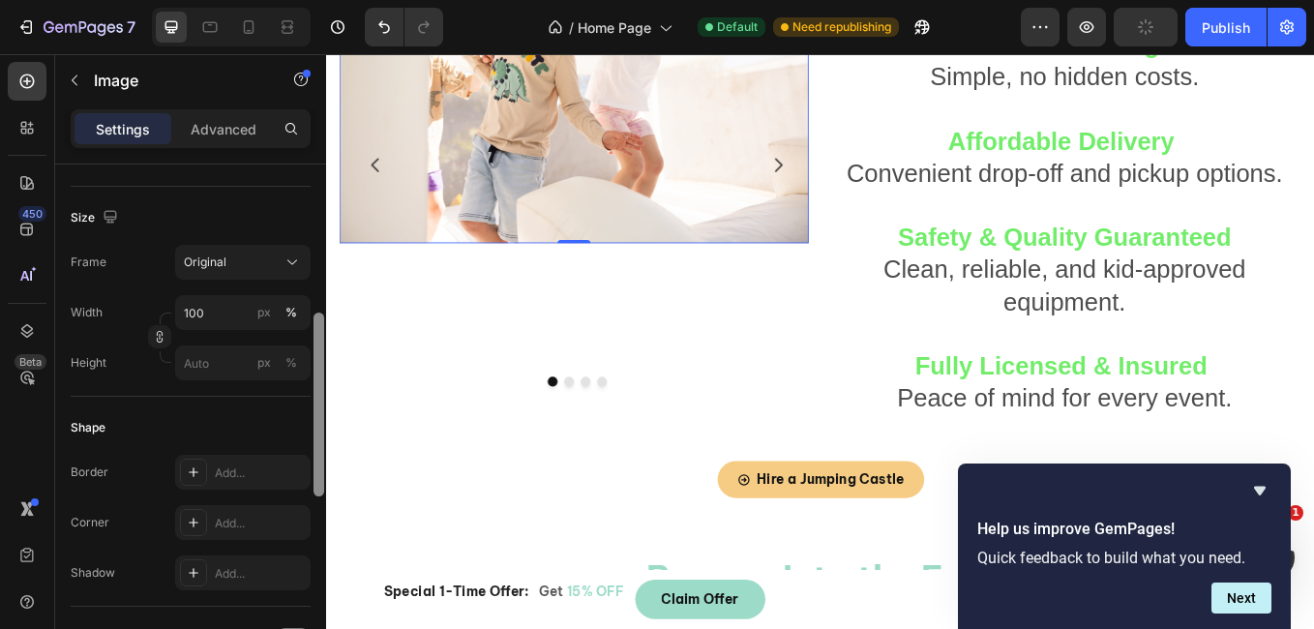
scroll to position [411, 0]
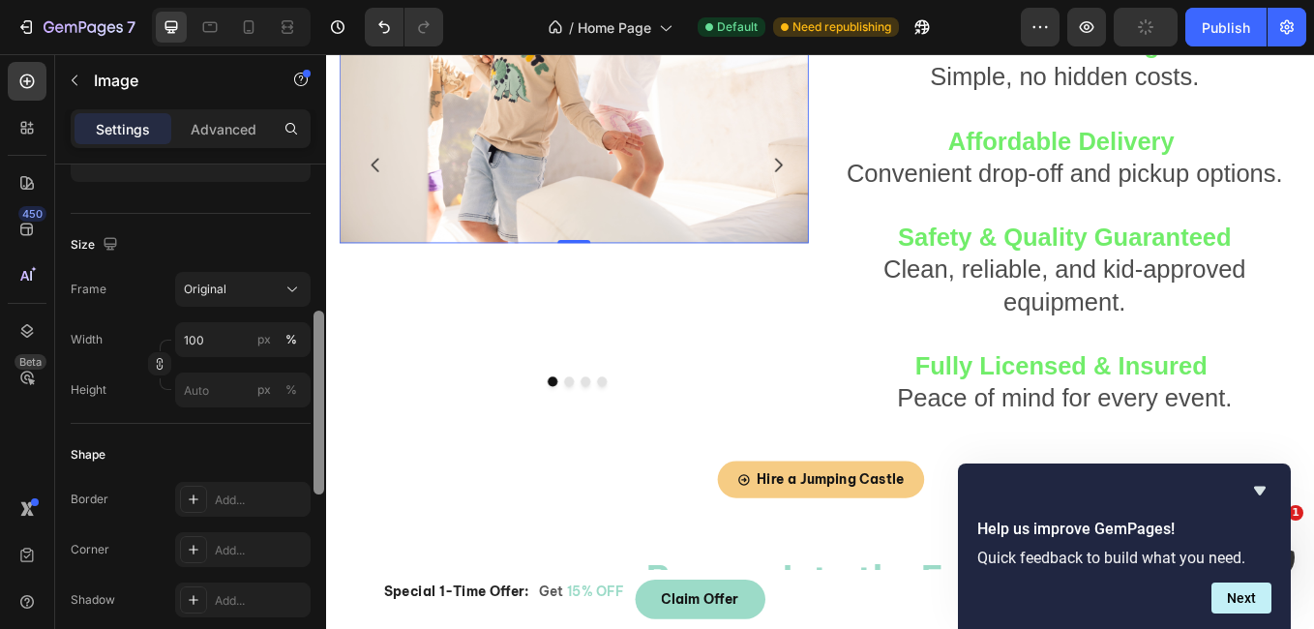
drag, startPoint x: 319, startPoint y: 248, endPoint x: 301, endPoint y: 357, distance: 110.9
click at [301, 357] on div "Style Rectangle Source Upload Image [URL][DOMAIN_NAME] or Browse gallery Size F…" at bounding box center [190, 424] width 271 height 520
click at [280, 295] on div "Original" at bounding box center [243, 289] width 118 height 19
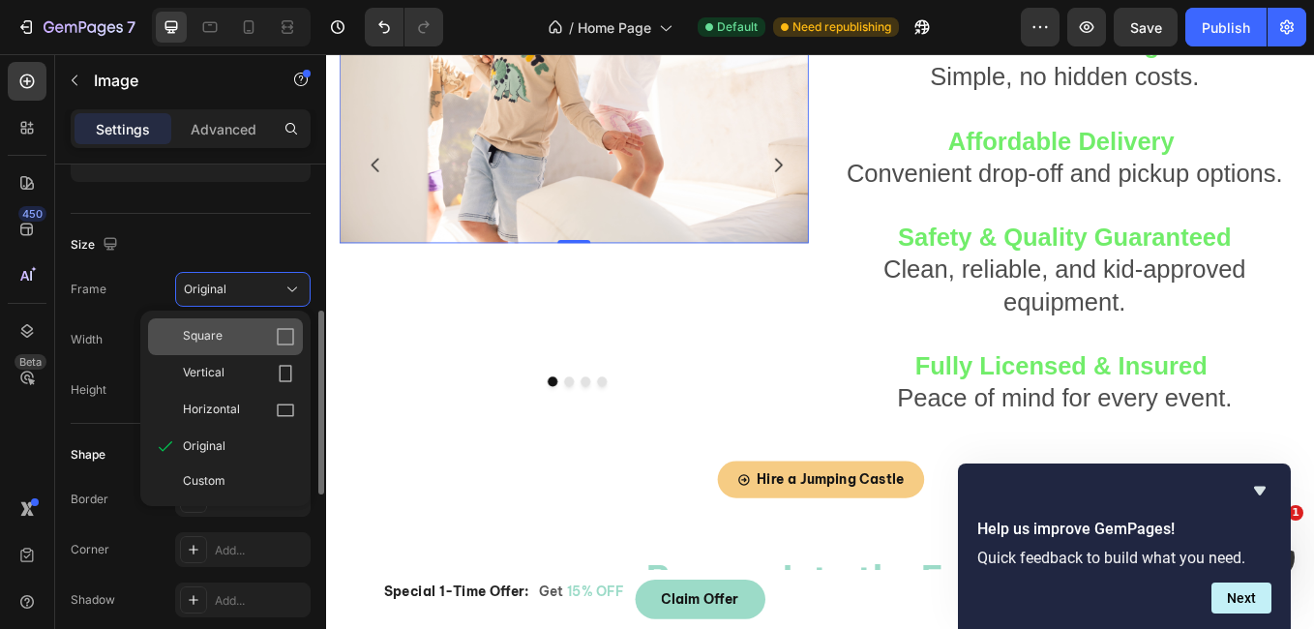
click at [264, 342] on div "Square" at bounding box center [239, 336] width 112 height 19
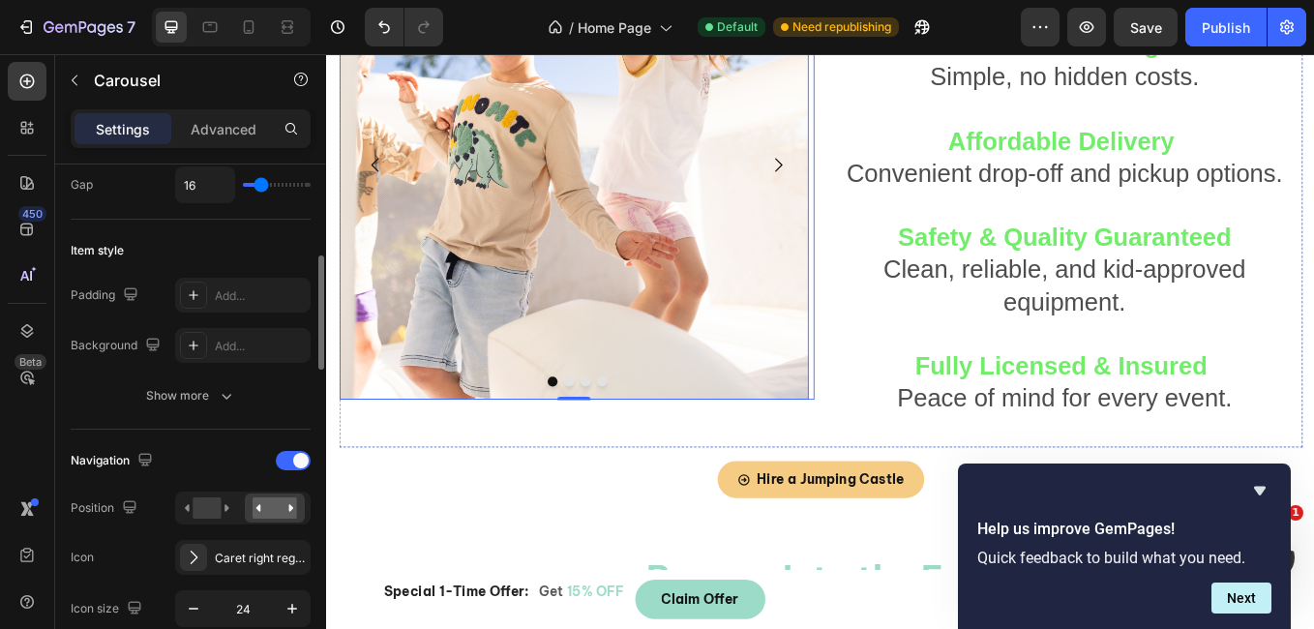
click at [849, 174] on icon "Carousel Next Arrow" at bounding box center [856, 184] width 23 height 23
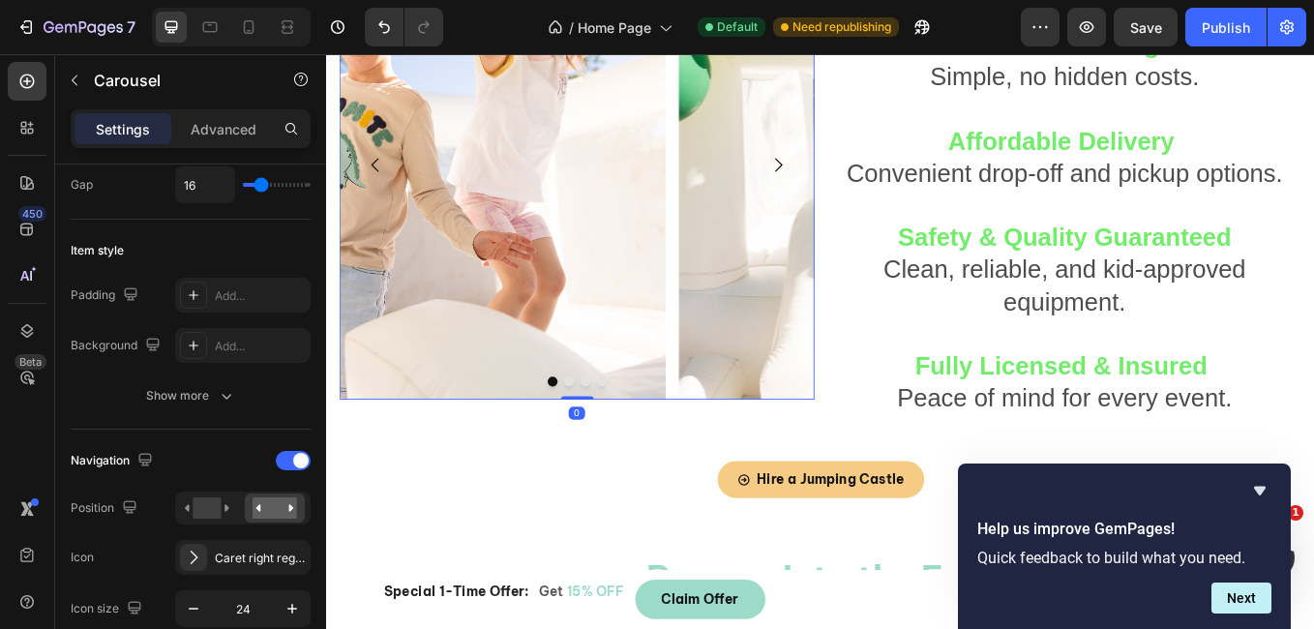
scroll to position [0, 0]
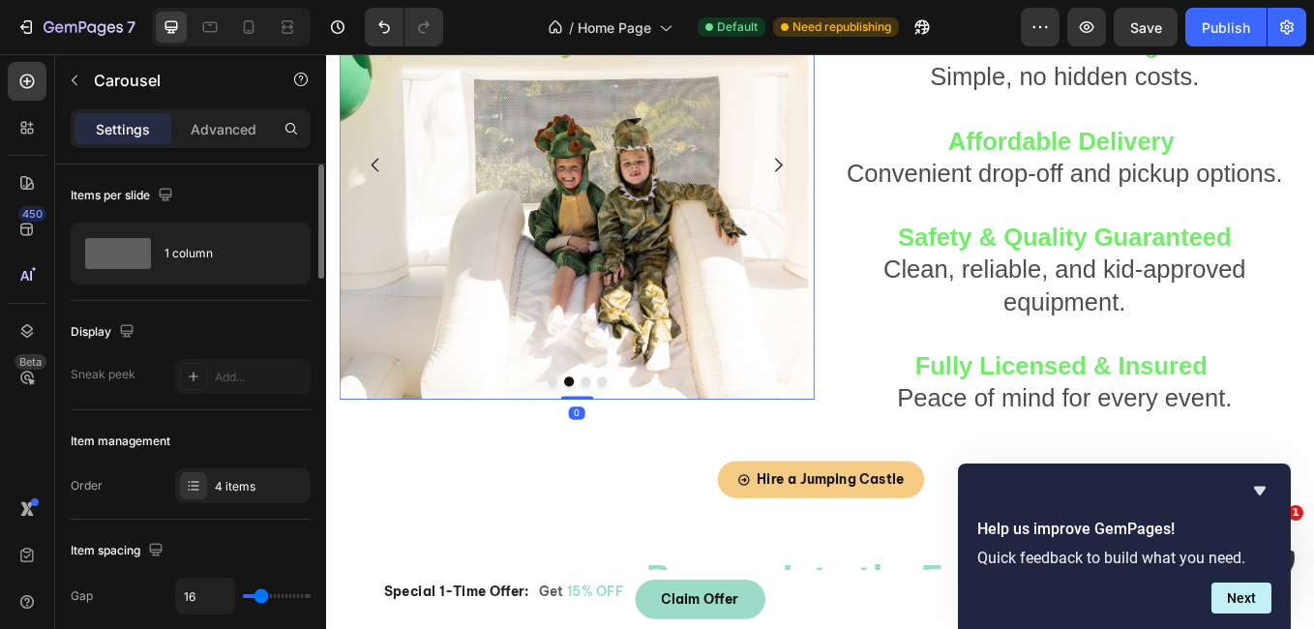
click at [849, 174] on icon "Carousel Next Arrow" at bounding box center [856, 184] width 23 height 23
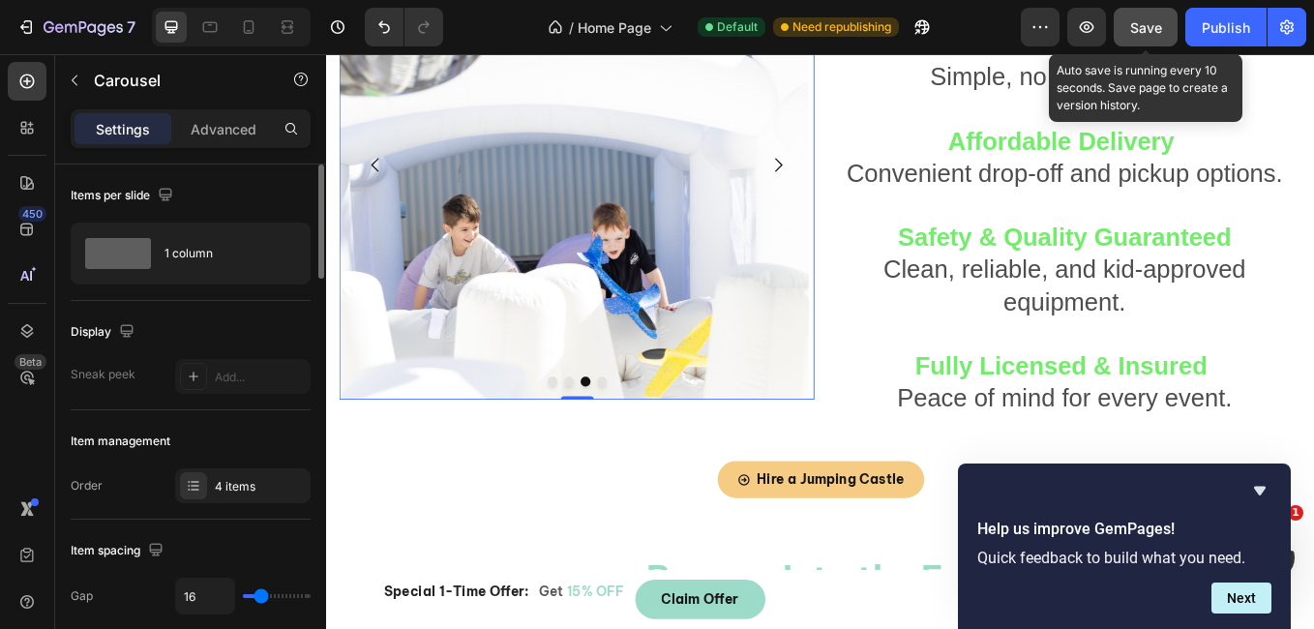
click at [1144, 43] on button "Save" at bounding box center [1146, 27] width 64 height 39
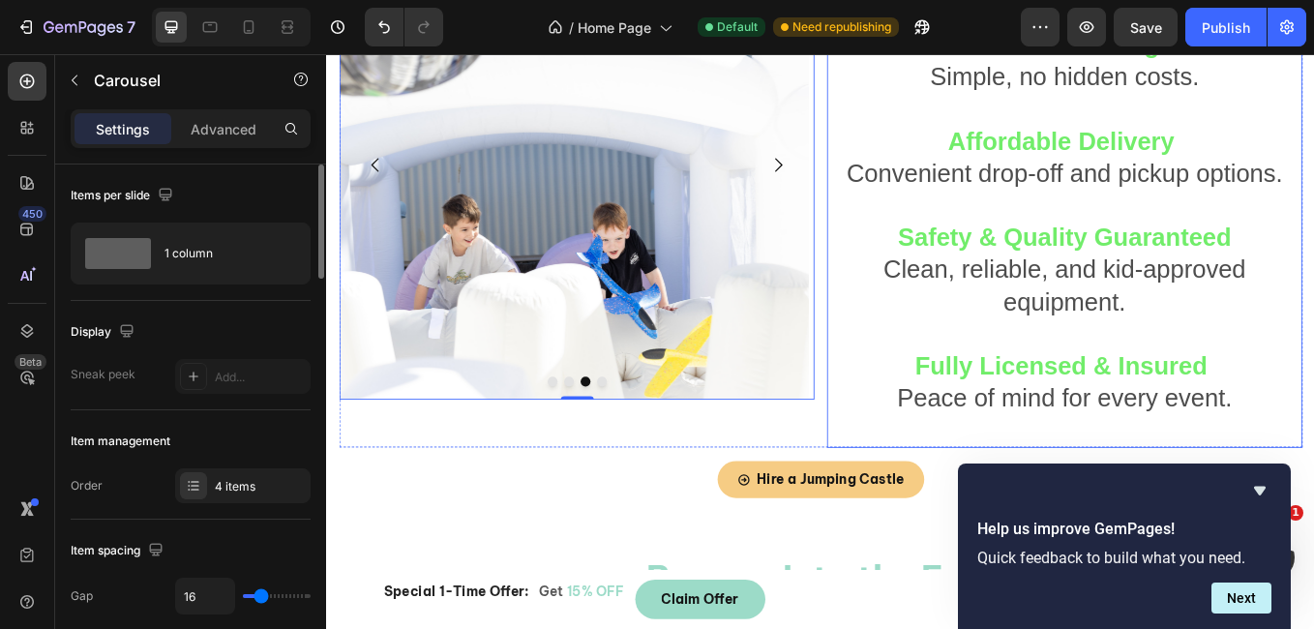
click at [1288, 152] on strong "Affordable Delivery" at bounding box center [1190, 156] width 266 height 32
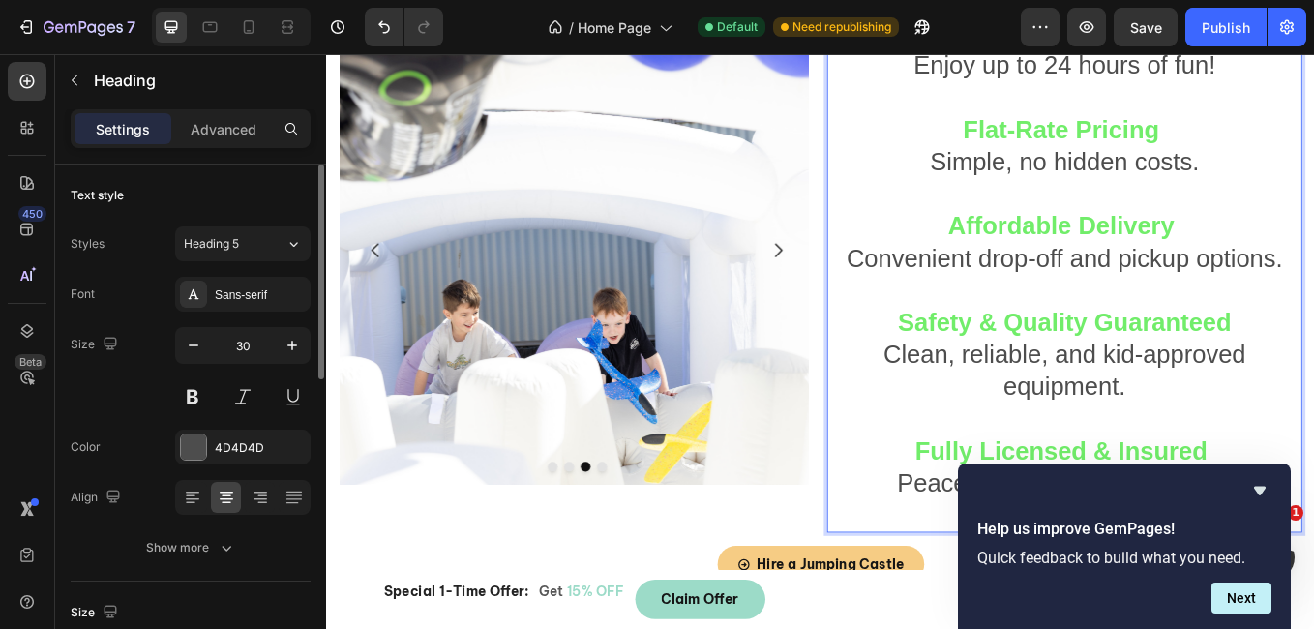
scroll to position [137, 0]
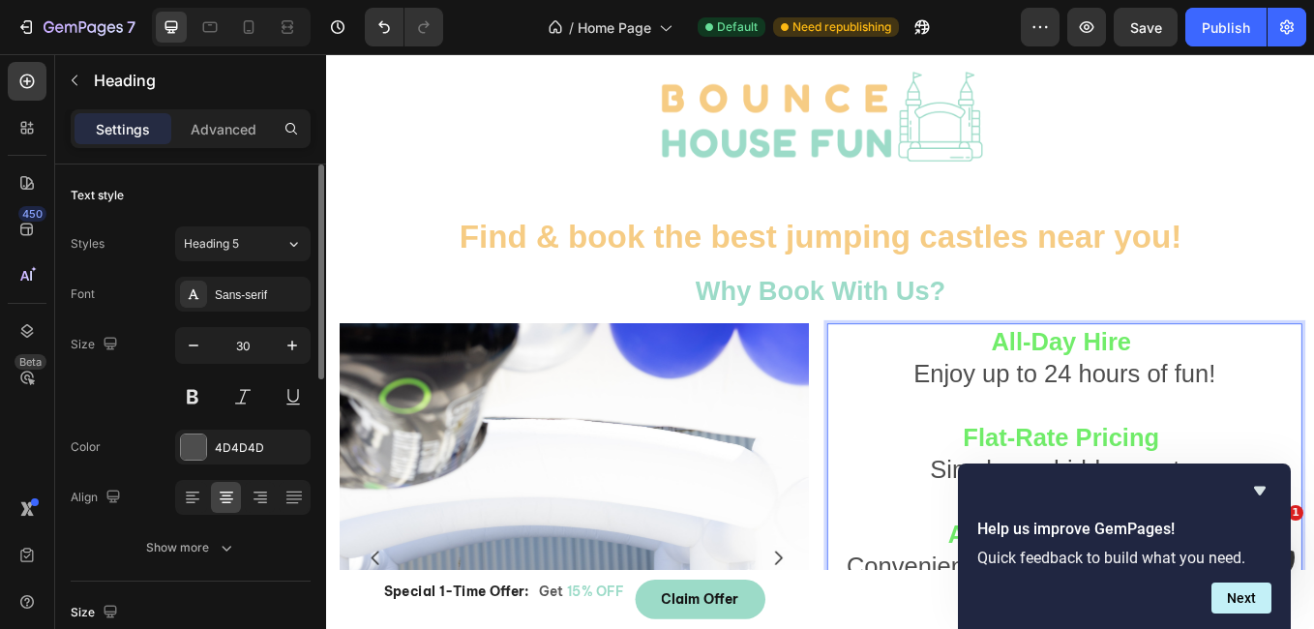
click at [1254, 390] on strong "All-Day Hire" at bounding box center [1189, 391] width 164 height 32
drag, startPoint x: 1270, startPoint y: 392, endPoint x: 1084, endPoint y: 395, distance: 186.8
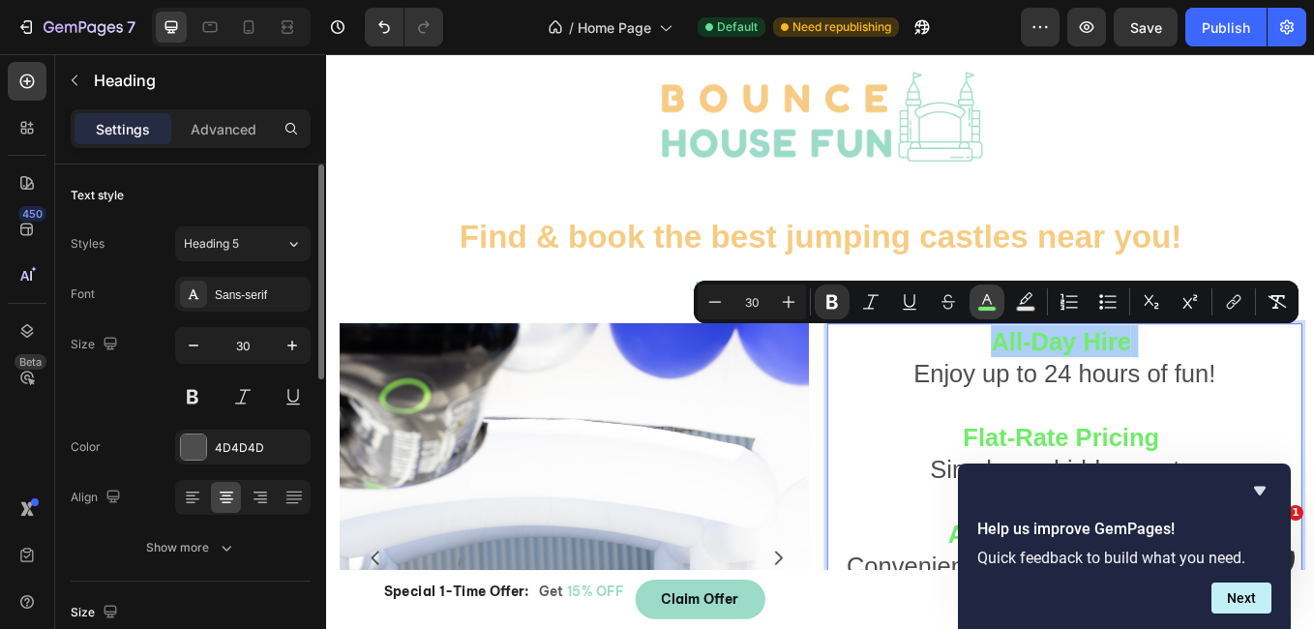
click at [990, 305] on icon "Editor contextual toolbar" at bounding box center [986, 301] width 19 height 19
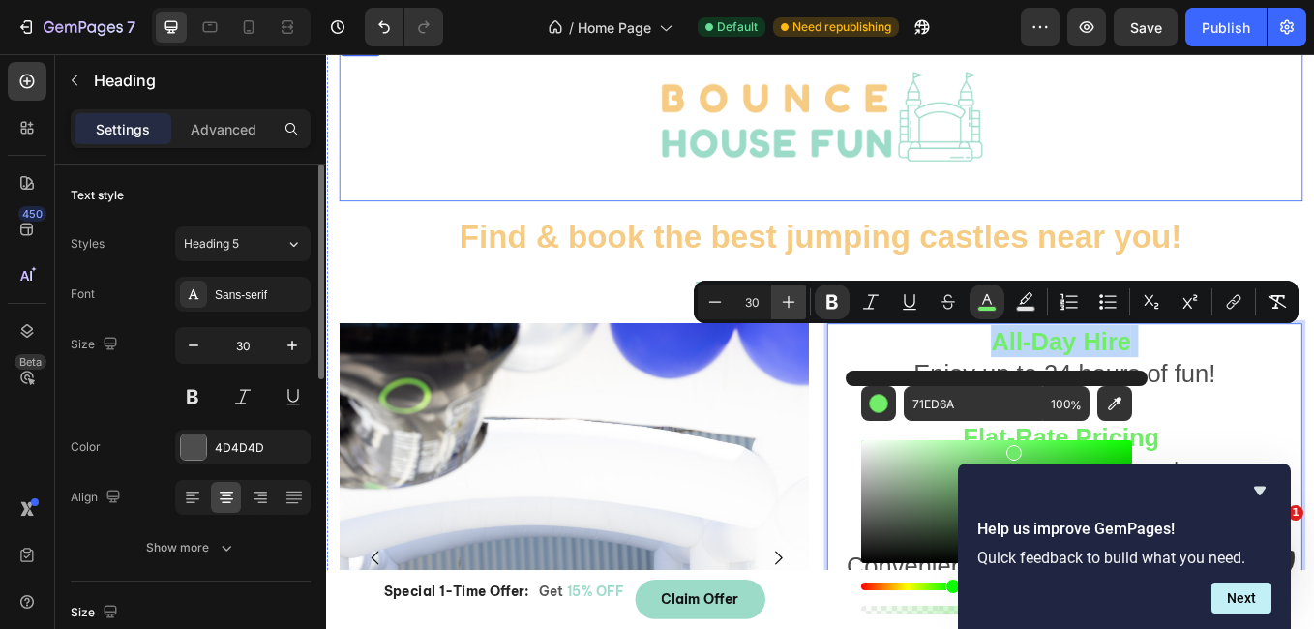
click at [856, 155] on img at bounding box center [906, 131] width 387 height 194
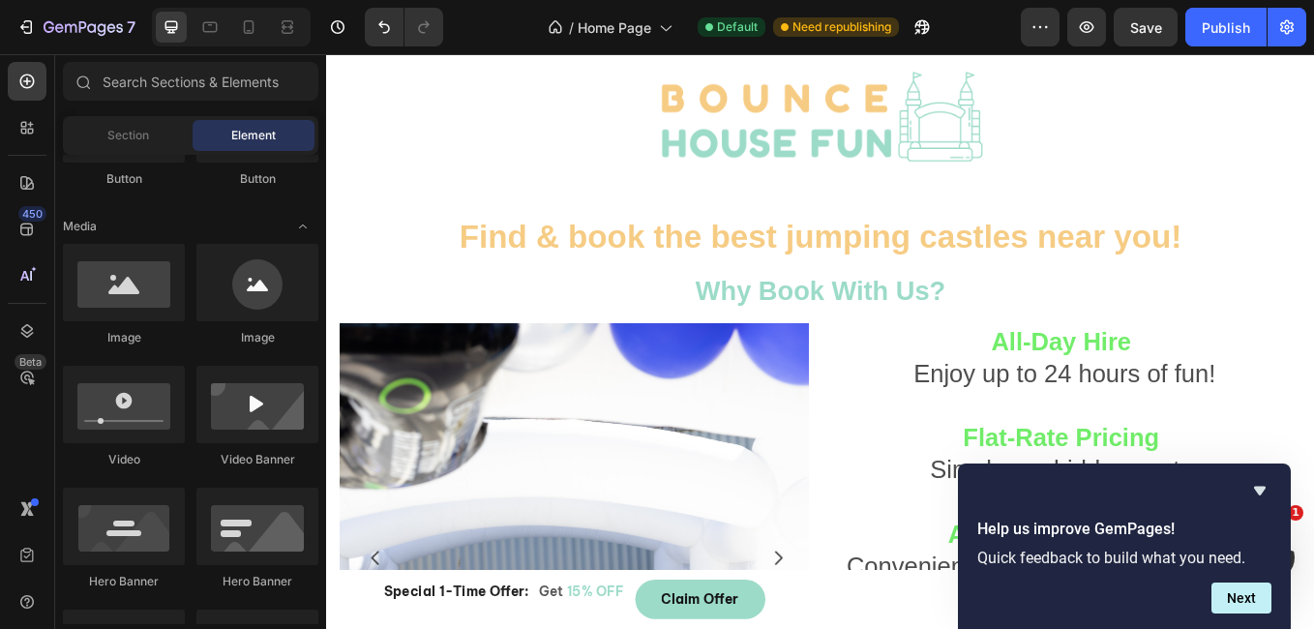
scroll to position [363, 0]
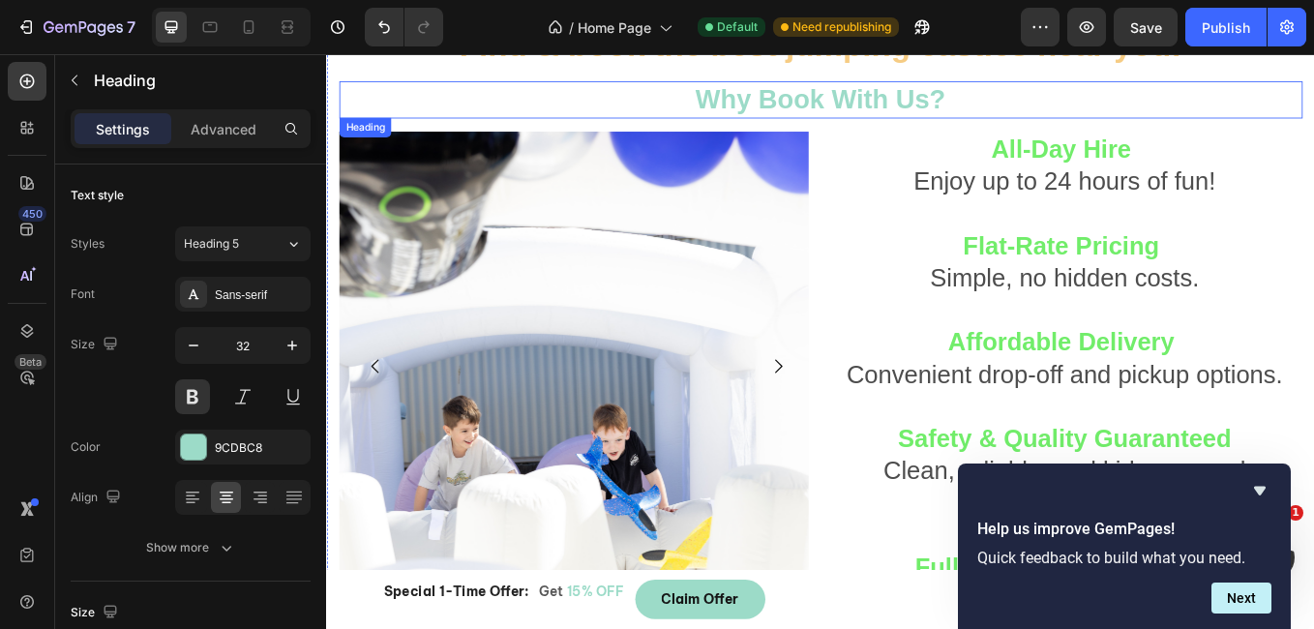
click at [1008, 115] on p "Why Book With Us?" at bounding box center [907, 108] width 1128 height 41
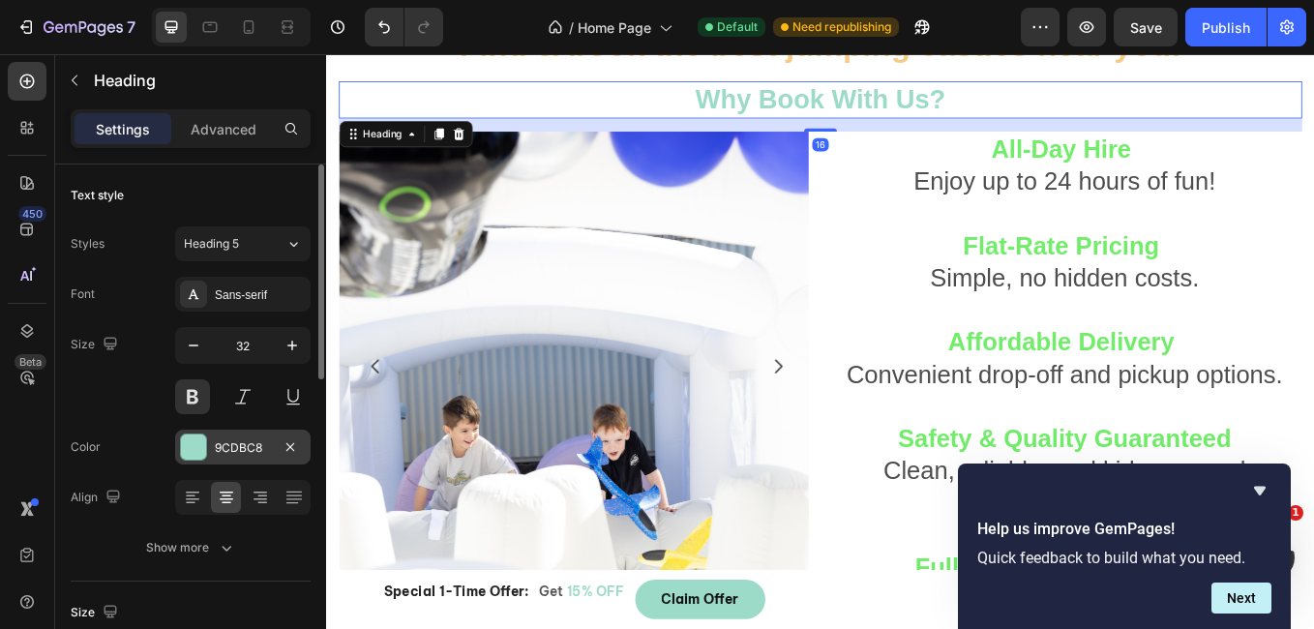
click at [269, 442] on div "9CDBC8" at bounding box center [243, 447] width 56 height 17
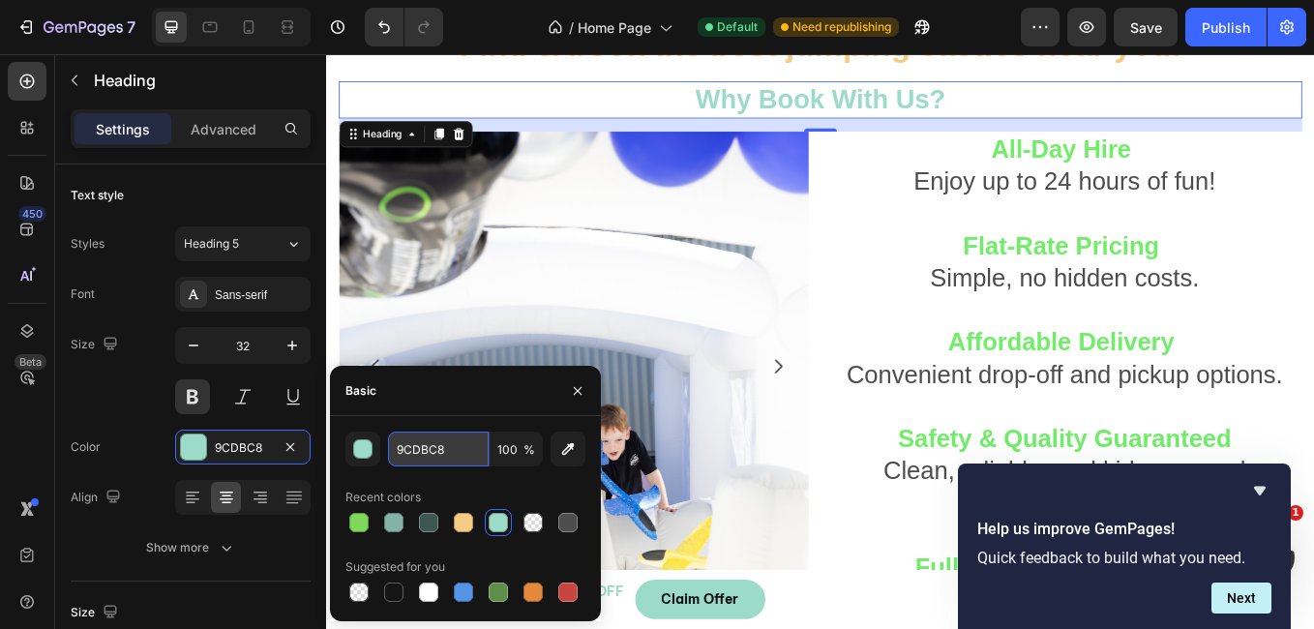
click at [448, 433] on input "9CDBC8" at bounding box center [438, 449] width 101 height 35
paste input "71ED6A"
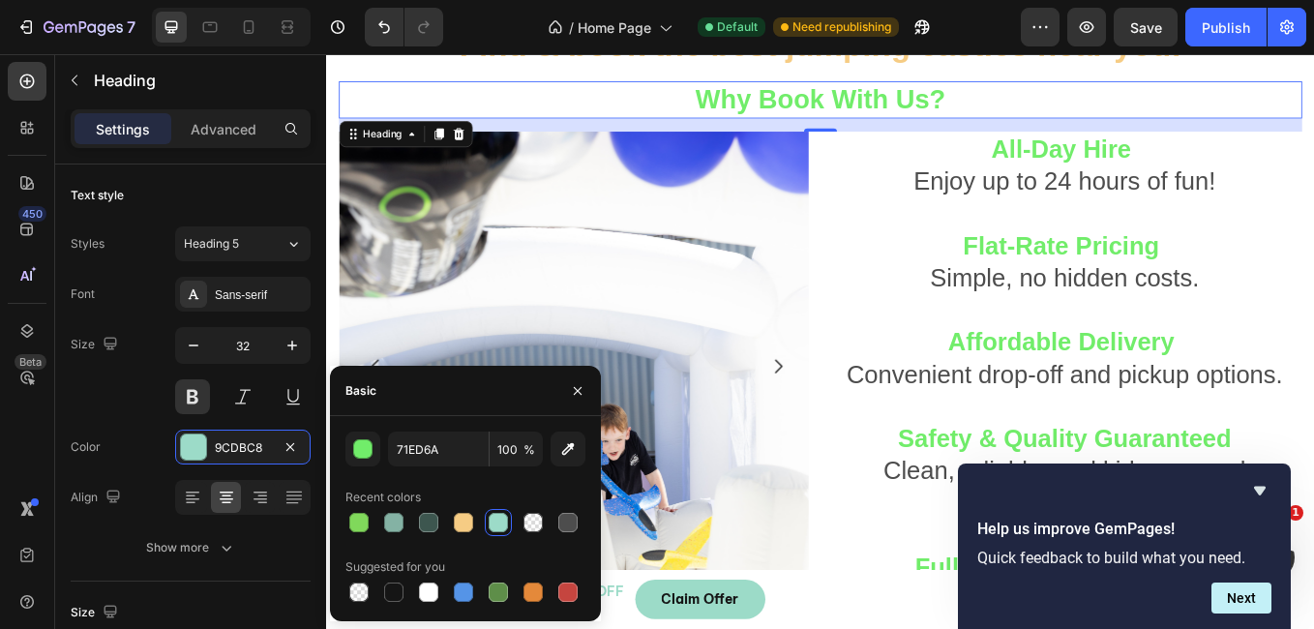
click at [497, 513] on div at bounding box center [465, 522] width 240 height 27
click at [525, 515] on div at bounding box center [532, 522] width 19 height 19
type input "9CDBC8"
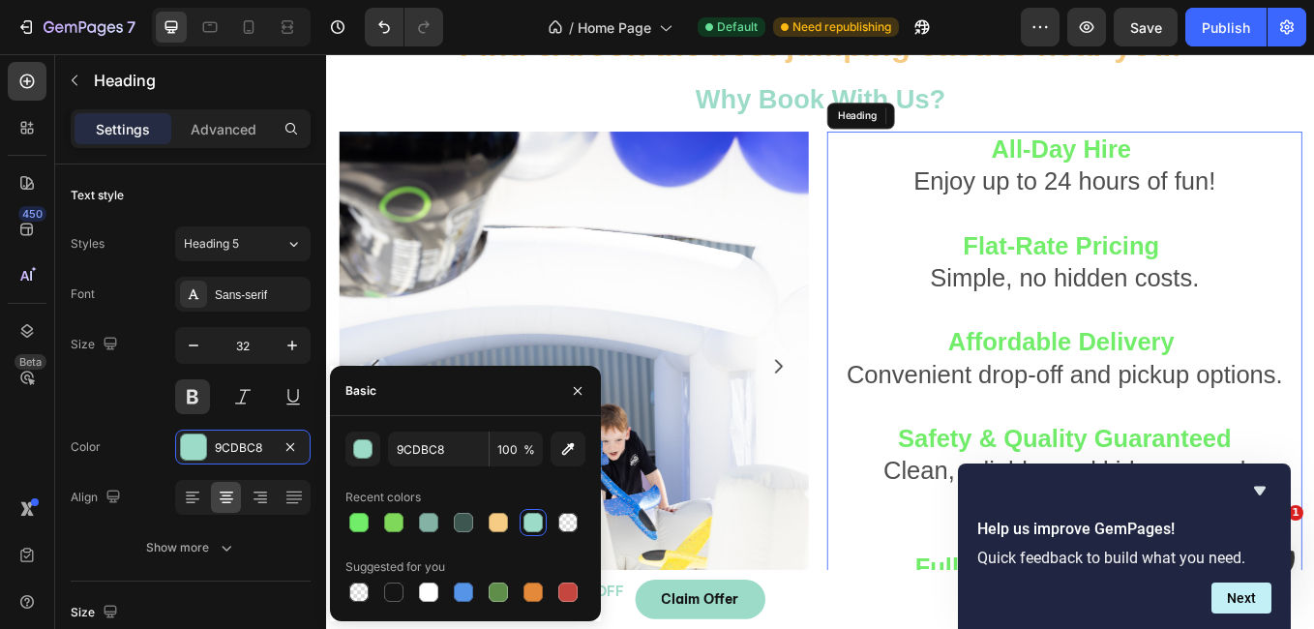
click at [1183, 165] on strong "All-Day Hire" at bounding box center [1189, 166] width 164 height 32
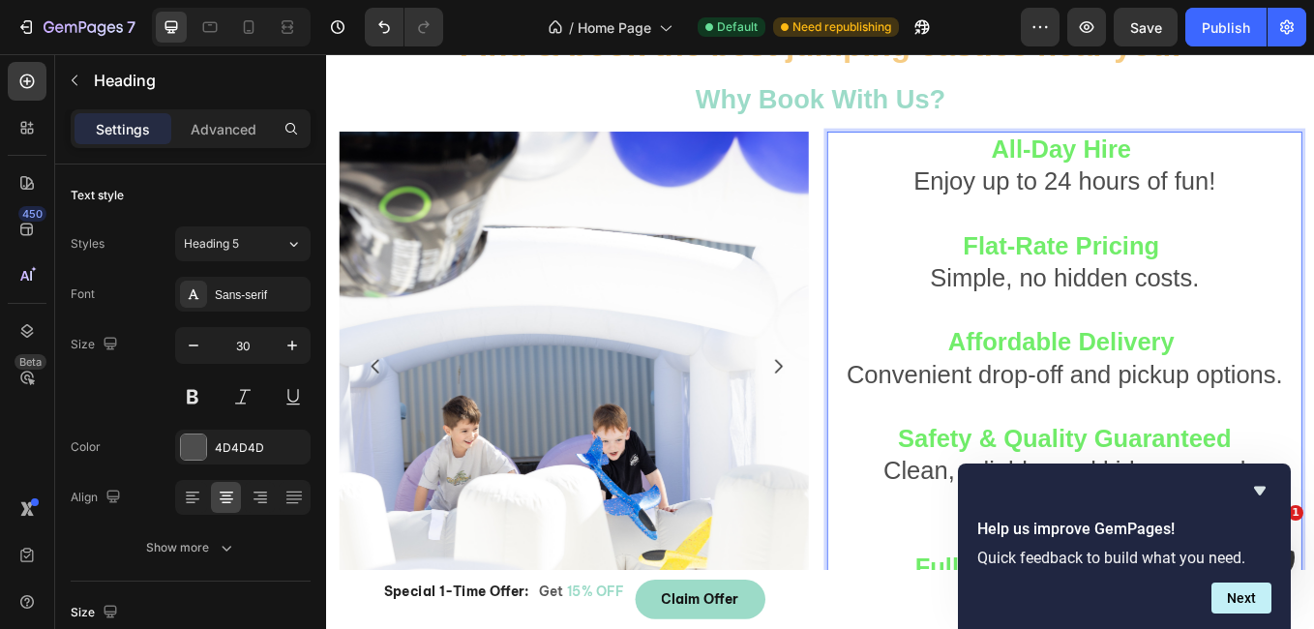
click at [1107, 161] on strong "All-Day Hire" at bounding box center [1189, 166] width 164 height 32
drag, startPoint x: 1100, startPoint y: 161, endPoint x: 1266, endPoint y: 182, distance: 166.8
click at [1266, 182] on p "All-Day Hire Enjoy up to 24 hours of fun! Flat-Rate Pricing Simple, no hidden c…" at bounding box center [1193, 449] width 554 height 604
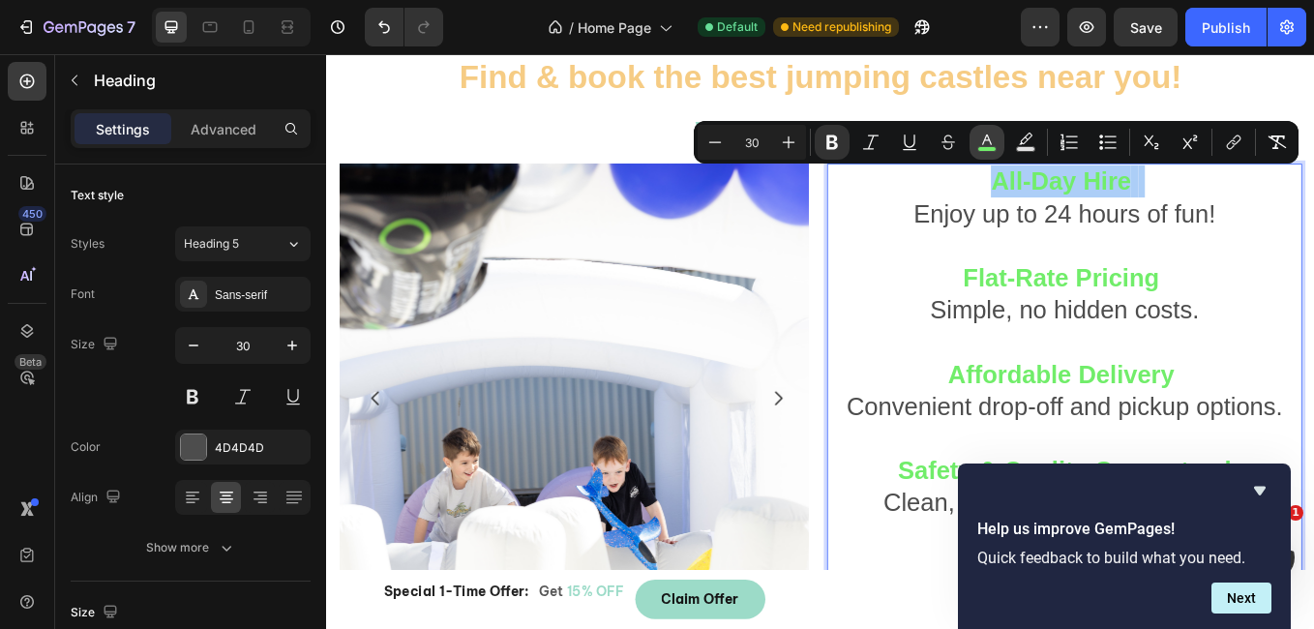
click at [981, 151] on rect "Editor contextual toolbar" at bounding box center [987, 149] width 18 height 5
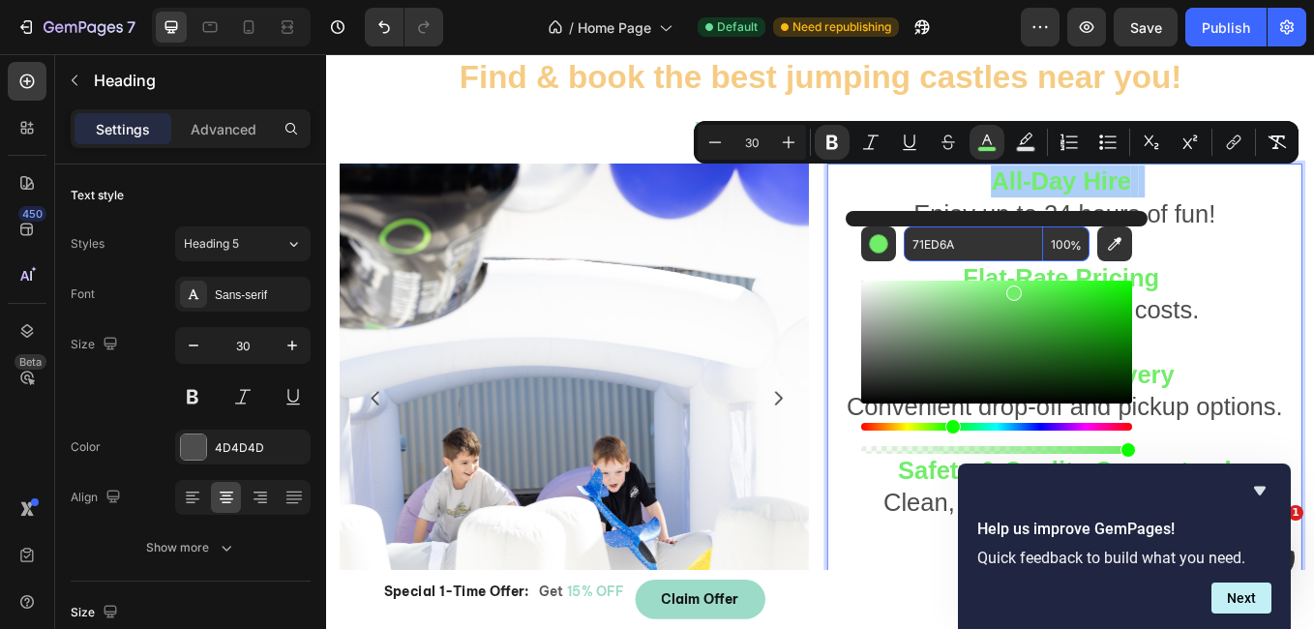
click at [965, 250] on input "71ED6A" at bounding box center [973, 243] width 139 height 35
paste input "9CDBC8"
type input "9CDBC8"
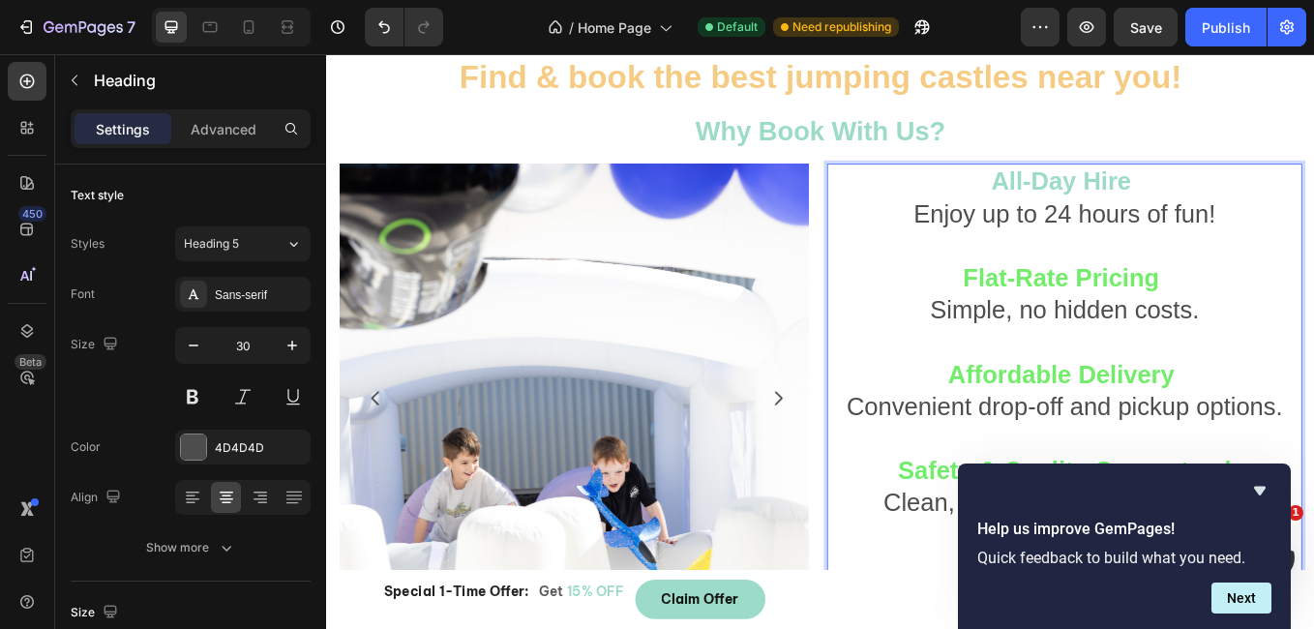
click at [1074, 322] on strong "Flat-Rate Pricing" at bounding box center [1189, 317] width 230 height 32
drag, startPoint x: 1074, startPoint y: 322, endPoint x: 1366, endPoint y: 320, distance: 292.2
click at [1313, 320] on p "All-Day Hire Enjoy up to 24 hours of fun! Flat-Rate Pricing Simple, no hidden c…" at bounding box center [1193, 487] width 554 height 604
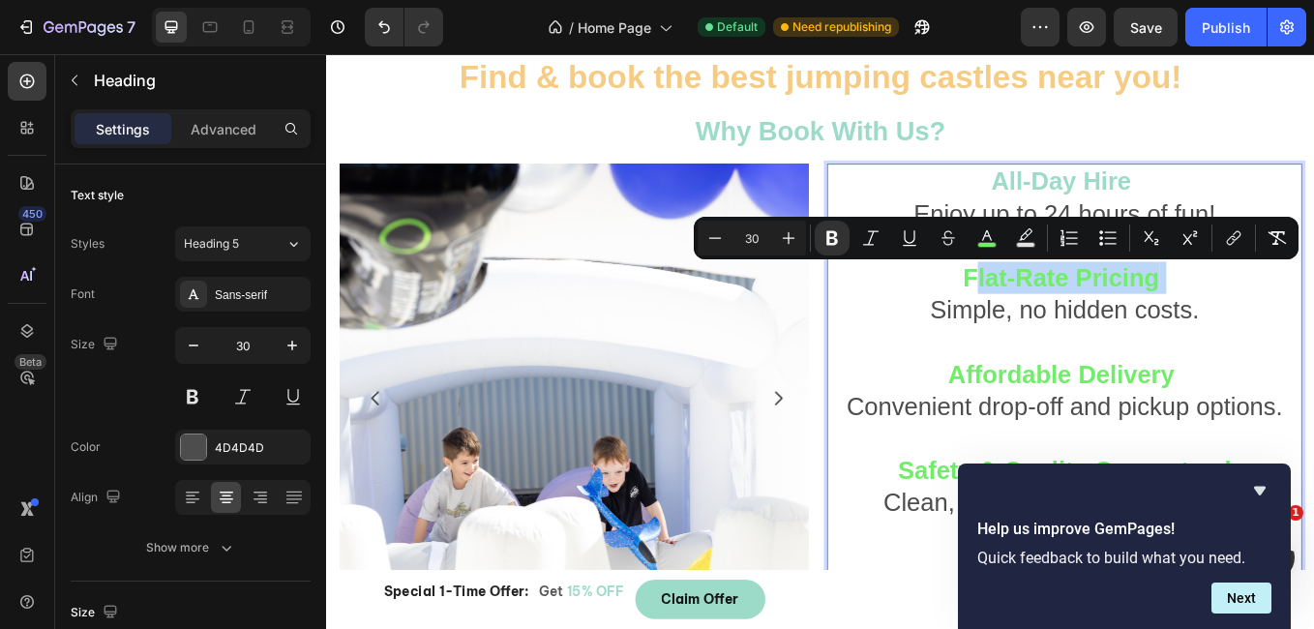
click at [1313, 320] on p "All-Day Hire Enjoy up to 24 hours of fun! Flat-Rate Pricing Simple, no hidden c…" at bounding box center [1193, 487] width 554 height 604
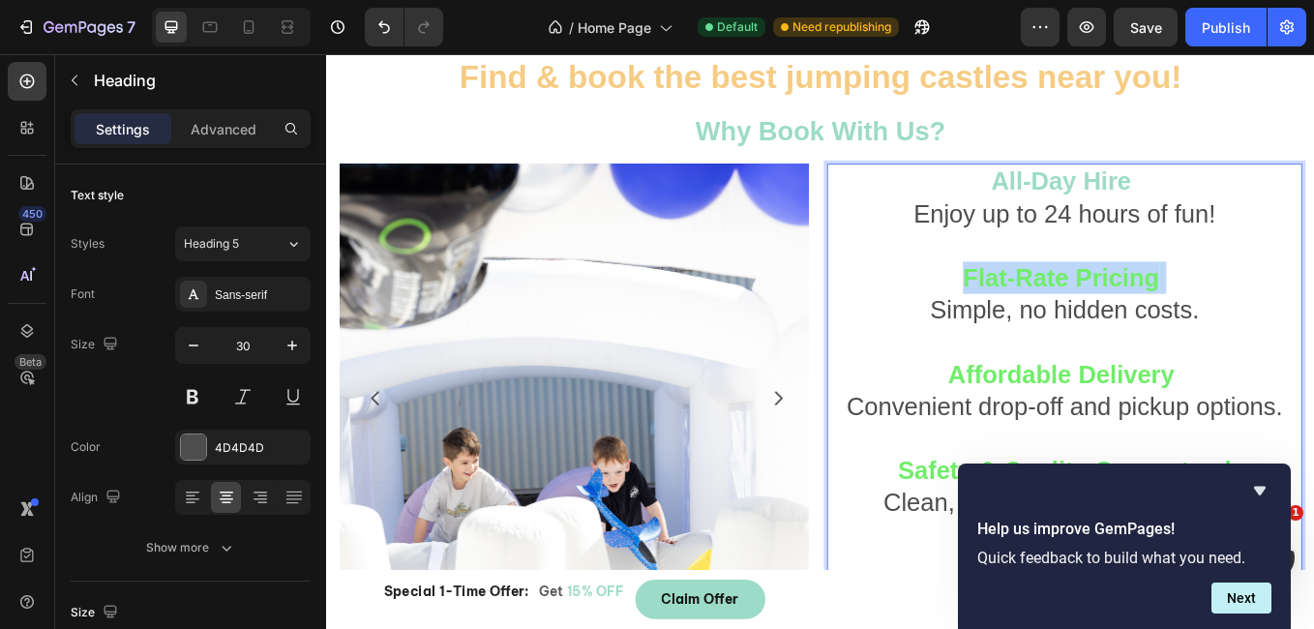
drag, startPoint x: 1366, startPoint y: 320, endPoint x: 1050, endPoint y: 305, distance: 316.8
click at [1050, 305] on p "All-Day Hire Enjoy up to 24 hours of fun! Flat-Rate Pricing Simple, no hidden c…" at bounding box center [1193, 487] width 554 height 604
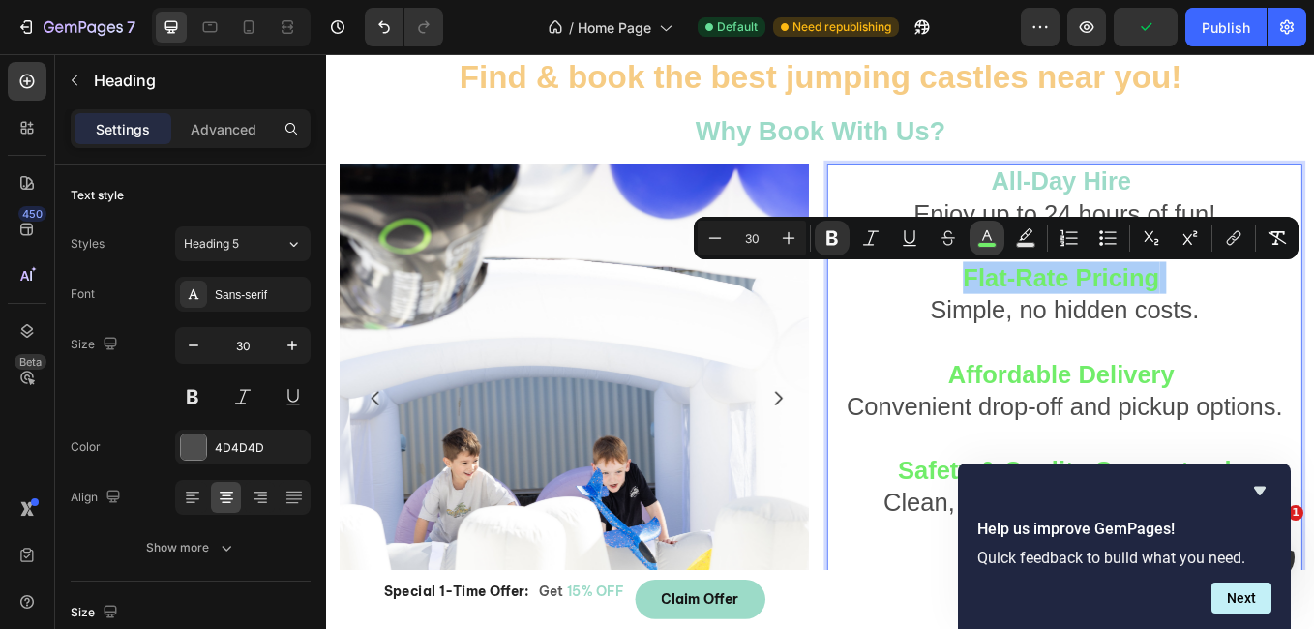
click at [984, 238] on icon "Editor contextual toolbar" at bounding box center [987, 235] width 10 height 11
type input "71ED6A"
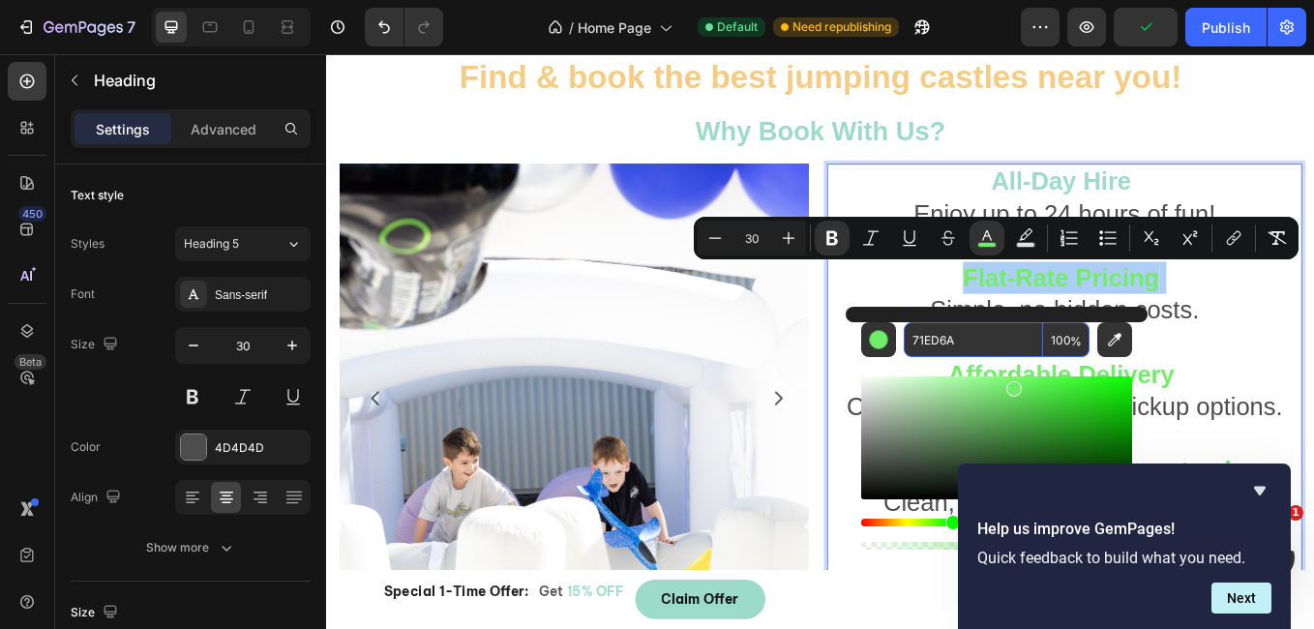
click at [949, 337] on input "71ED6A" at bounding box center [973, 339] width 139 height 35
paste input "9CDBC8"
type input "9CDBC8"
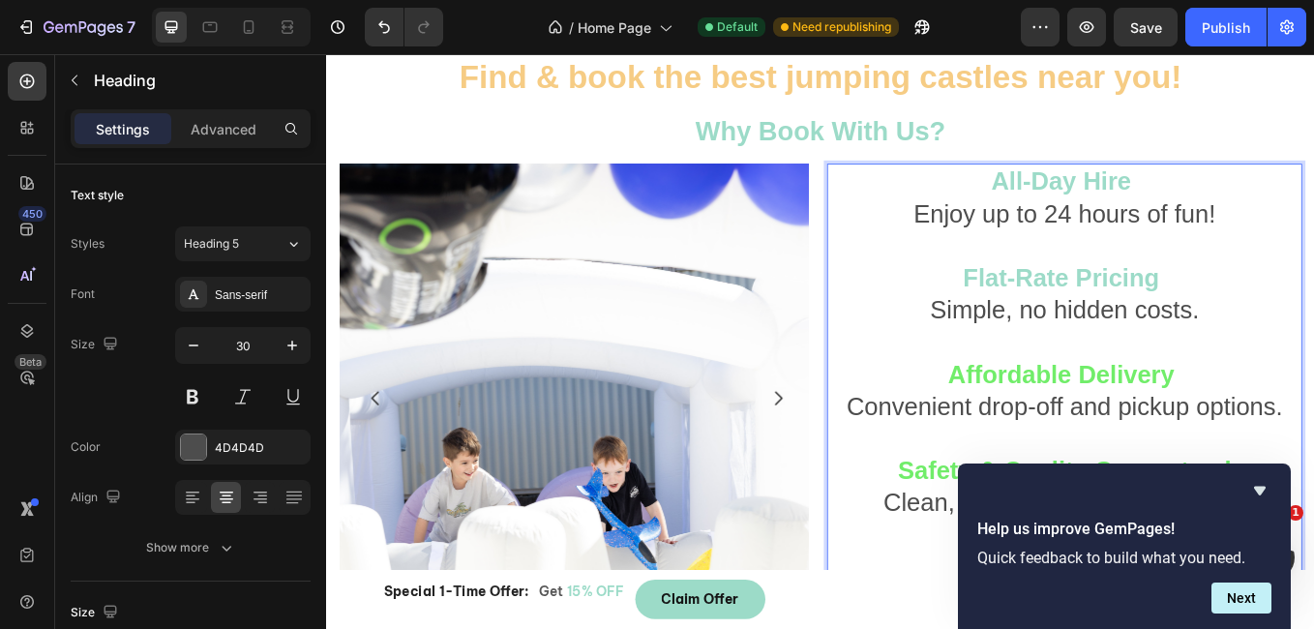
click at [1151, 432] on strong "Affordable Delivery" at bounding box center [1190, 430] width 266 height 32
click at [1313, 433] on p "All-Day Hire Enjoy up to 24 hours of fun! Flat-Rate Pricing Simple, no hidden c…" at bounding box center [1193, 487] width 554 height 604
drag, startPoint x: 1339, startPoint y: 433, endPoint x: 1057, endPoint y: 427, distance: 282.6
click at [1057, 427] on p "All-Day Hire Enjoy up to 24 hours of fun! Flat-Rate Pricing Simple, no hidden c…" at bounding box center [1193, 487] width 554 height 604
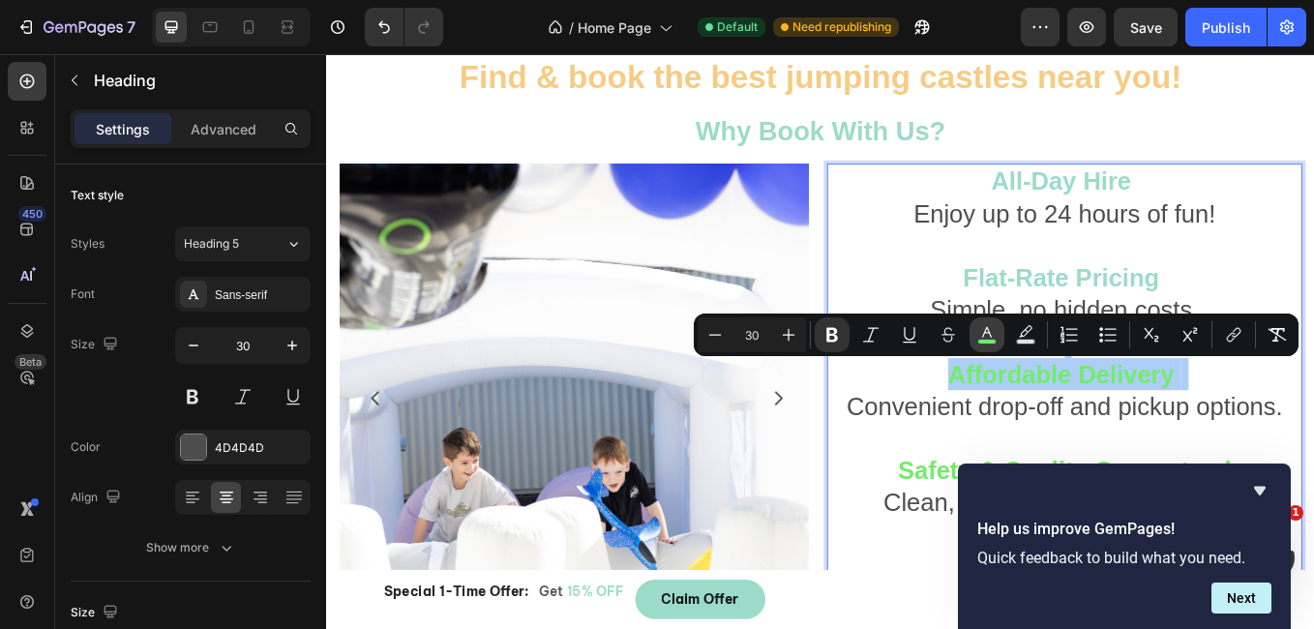
click at [984, 343] on rect "Editor contextual toolbar" at bounding box center [987, 342] width 18 height 5
type input "71ED6A"
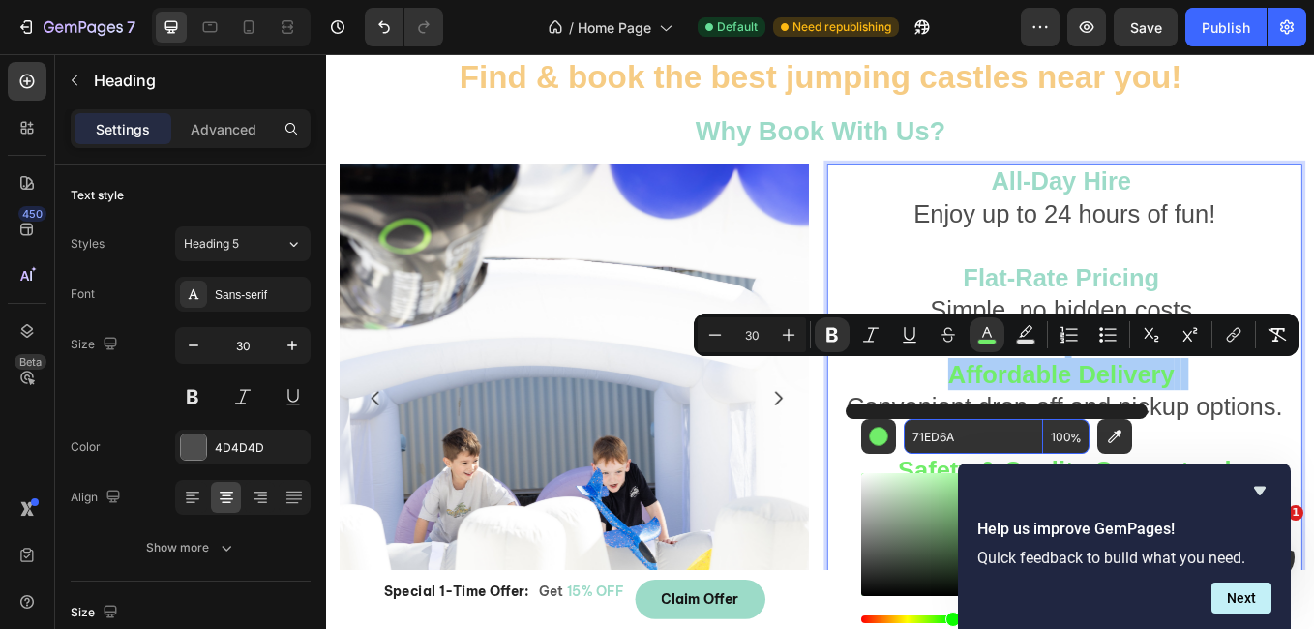
click at [953, 440] on input "71ED6A" at bounding box center [973, 436] width 139 height 35
paste input "9CDBC8"
type input "9CDBC8"
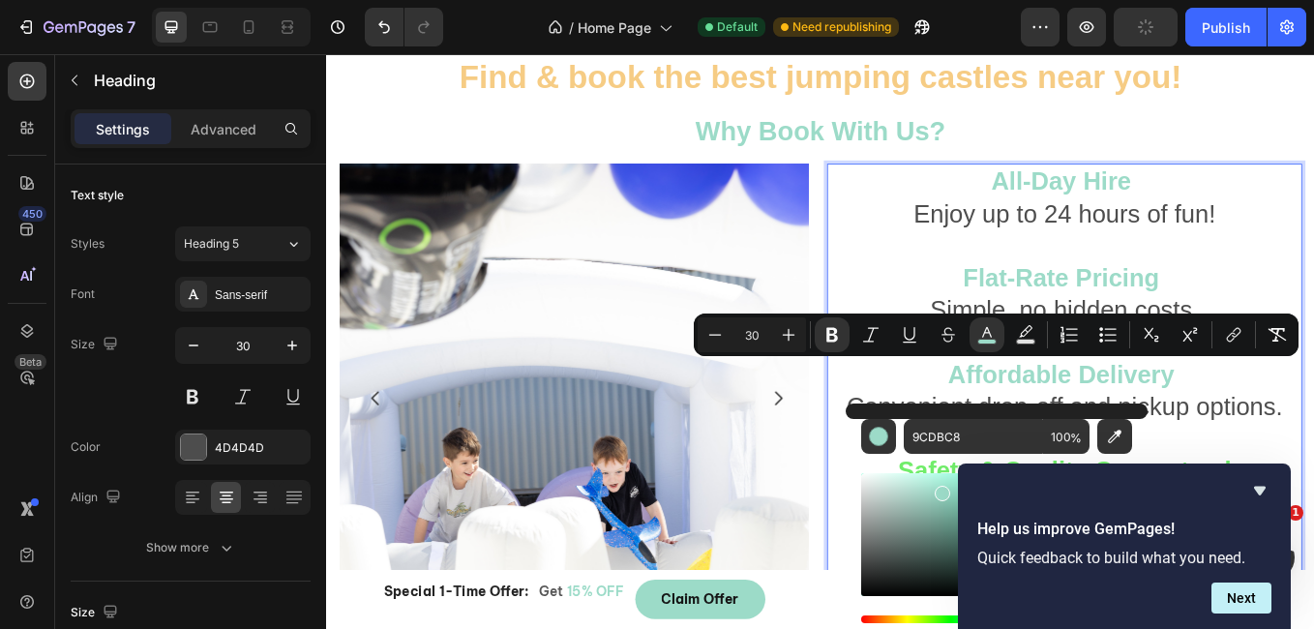
click at [1313, 484] on p "All-Day Hire Enjoy up to 24 hours of fun! Flat-Rate Pricing Simple, no hidden c…" at bounding box center [1193, 487] width 554 height 604
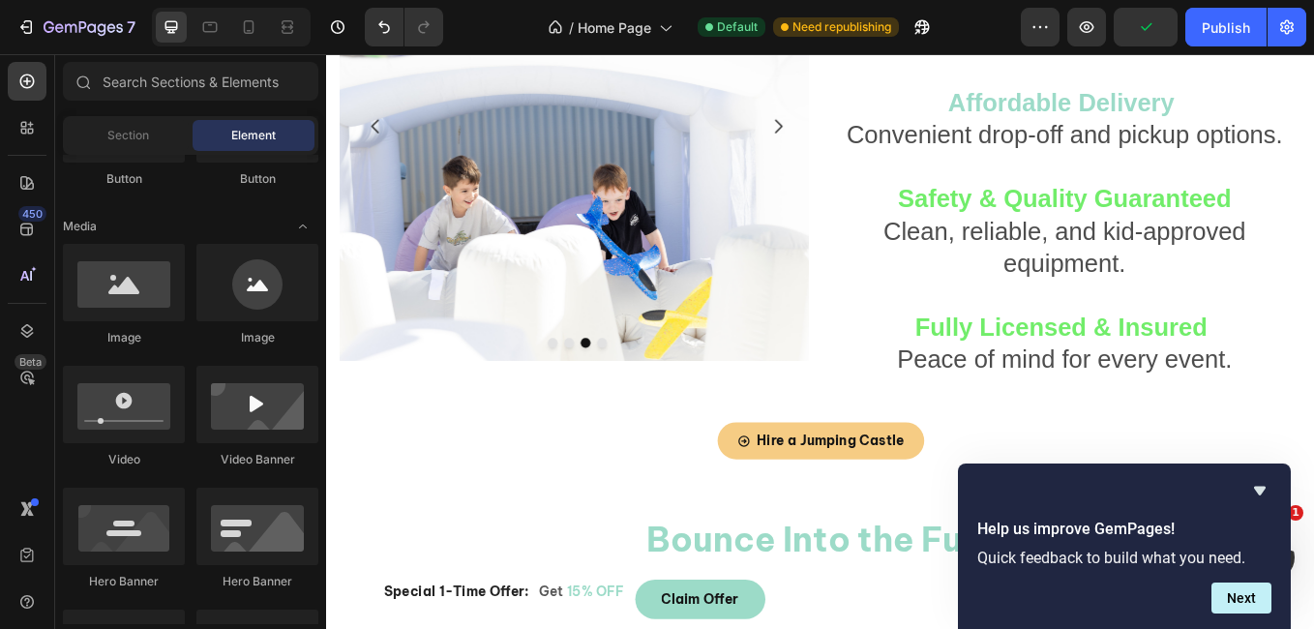
scroll to position [682, 0]
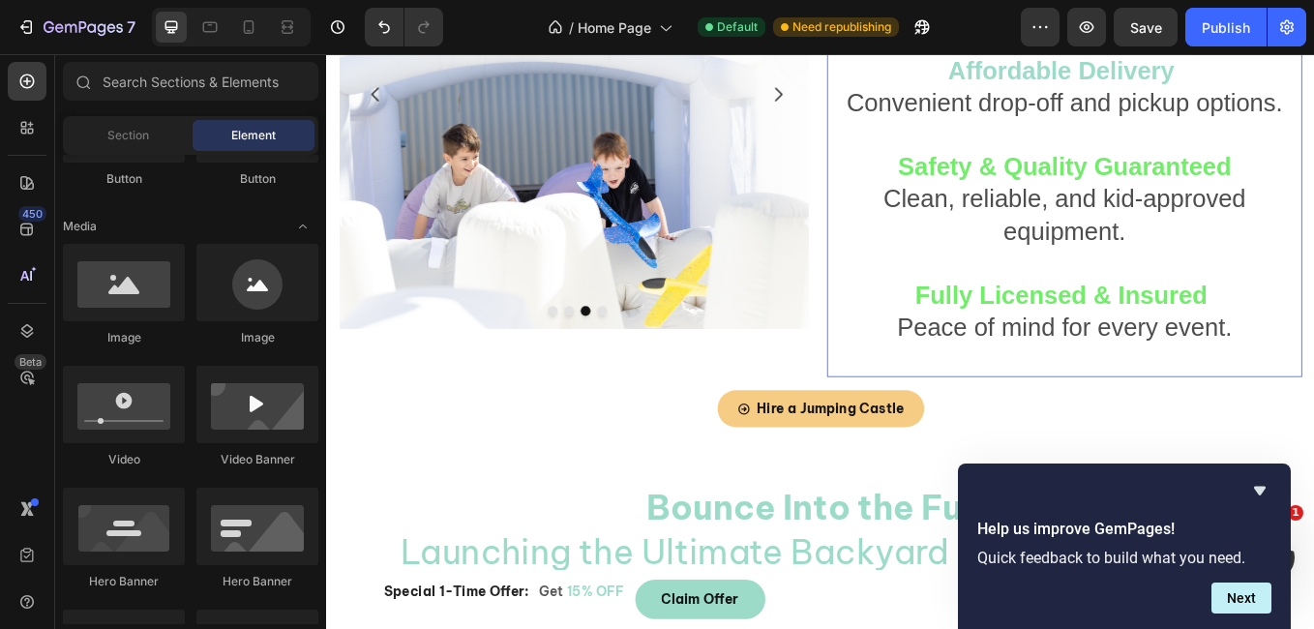
click at [1313, 180] on p "⁠⁠⁠⁠⁠⁠⁠ All-Day Hire Enjoy up to 24 hours of fun! Flat-Rate Pricing Simple, no …" at bounding box center [1193, 130] width 554 height 604
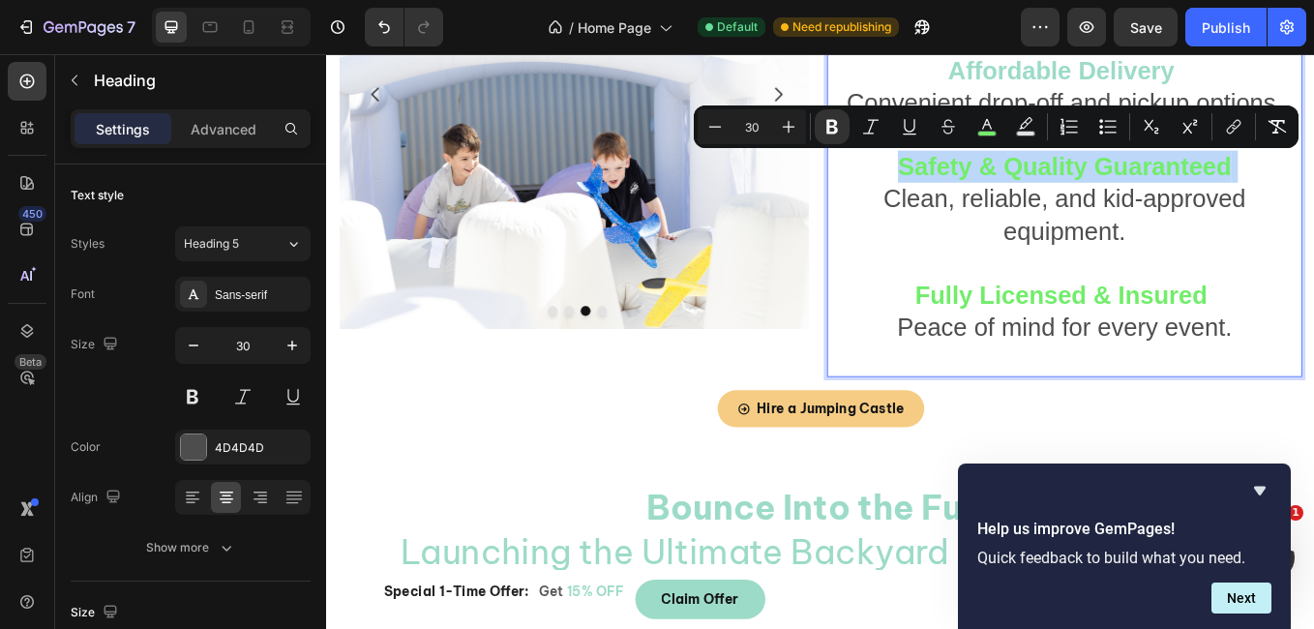
drag, startPoint x: 1398, startPoint y: 180, endPoint x: 986, endPoint y: 180, distance: 412.2
click at [986, 180] on p "All-Day Hire Enjoy up to 24 hours of fun! Flat-Rate Pricing Simple, no hidden c…" at bounding box center [1193, 130] width 554 height 604
click at [988, 136] on button "color" at bounding box center [986, 126] width 35 height 35
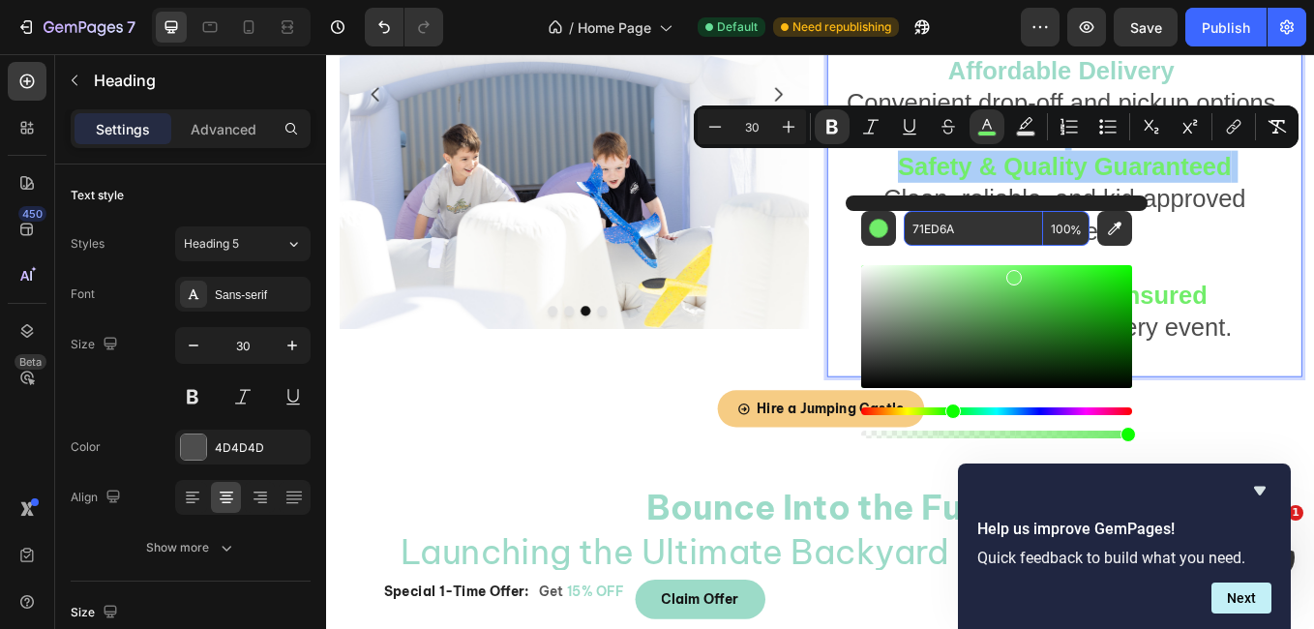
click at [957, 229] on input "71ED6A" at bounding box center [973, 228] width 139 height 35
paste input "9CDBC8"
type input "9CDBC8"
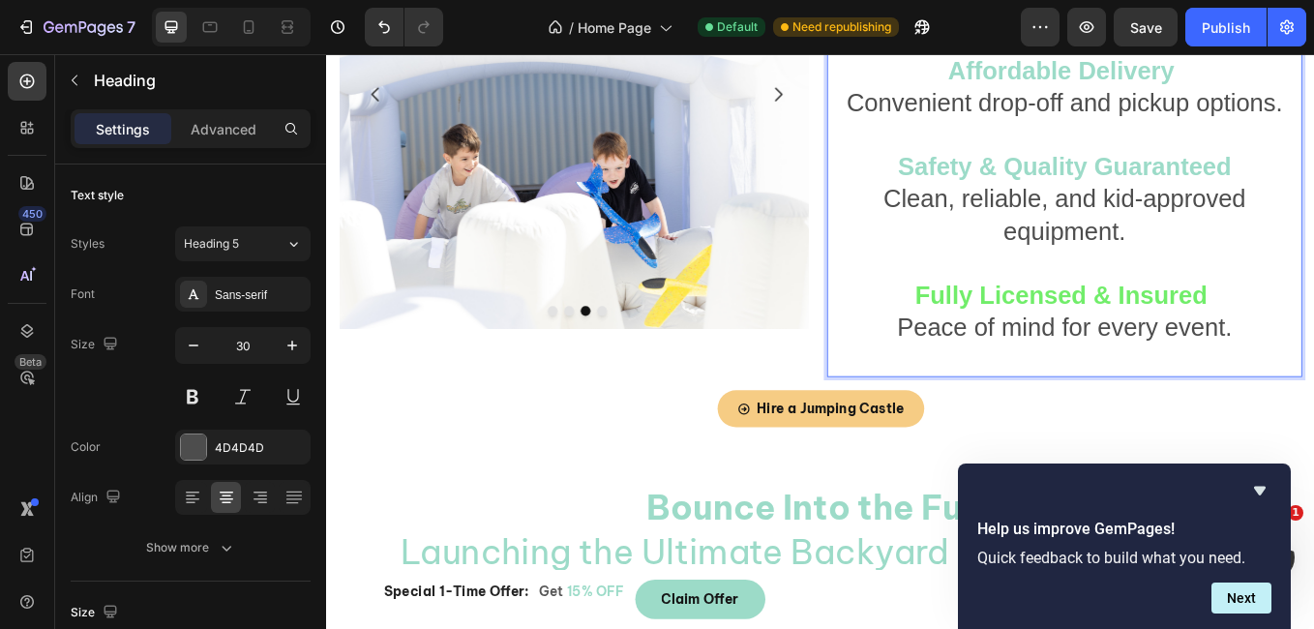
click at [1313, 262] on p "All-Day Hire Enjoy up to 24 hours of fun! Flat-Rate Pricing Simple, no hidden c…" at bounding box center [1193, 130] width 554 height 604
click at [1313, 339] on p "All-Day Hire Enjoy up to 24 hours of fun! Flat-Rate Pricing Simple, no hidden c…" at bounding box center [1193, 130] width 554 height 604
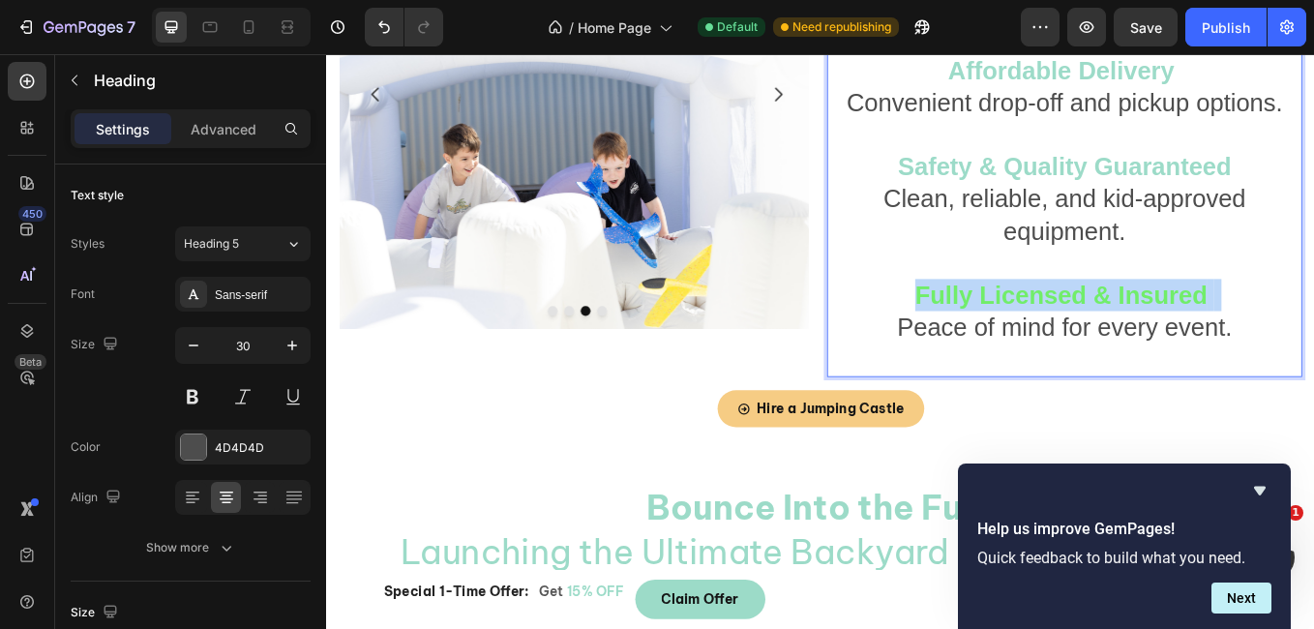
drag, startPoint x: 1368, startPoint y: 339, endPoint x: 991, endPoint y: 328, distance: 377.5
click at [991, 328] on p "All-Day Hire Enjoy up to 24 hours of fun! Flat-Rate Pricing Simple, no hidden c…" at bounding box center [1193, 130] width 554 height 604
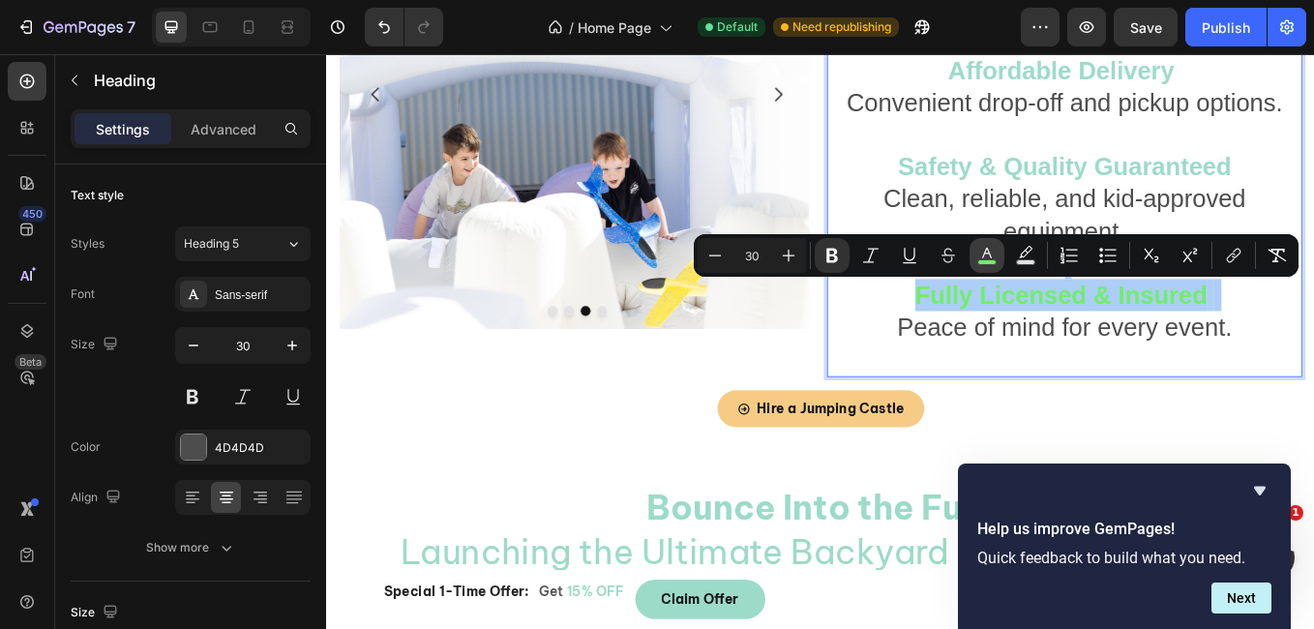
click at [993, 250] on icon "Editor contextual toolbar" at bounding box center [986, 255] width 19 height 19
type input "71ED6A"
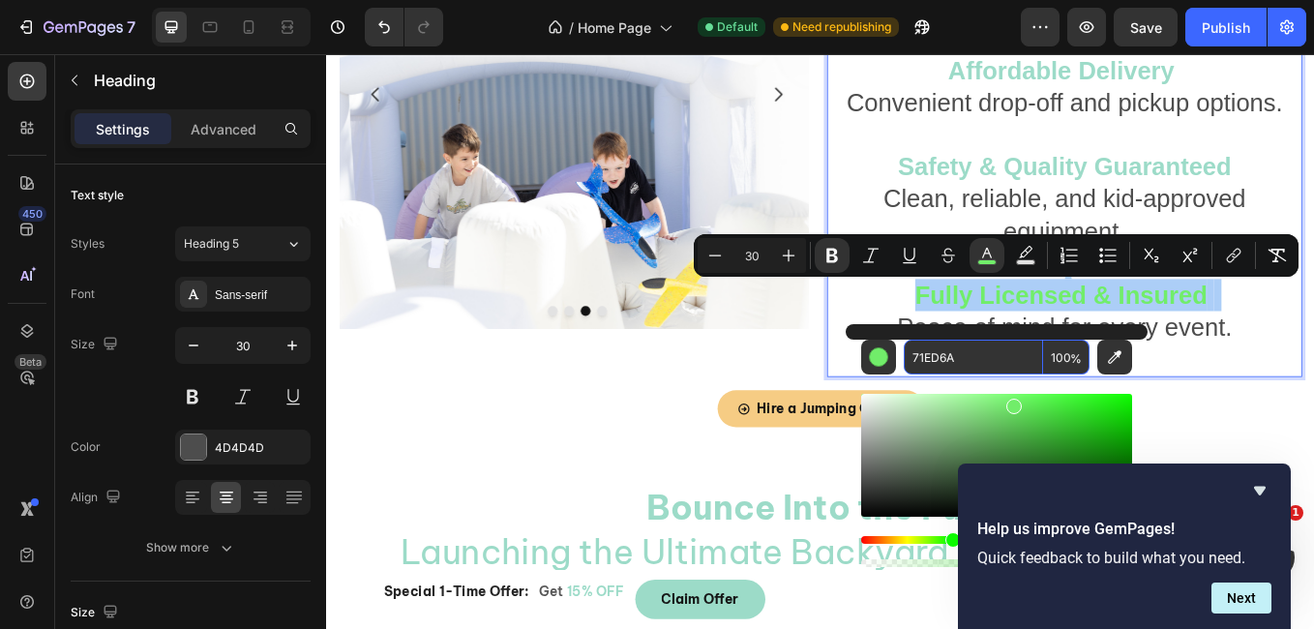
click at [957, 354] on input "71ED6A" at bounding box center [973, 357] width 139 height 35
paste input "9CDBC8"
type input "9CDBC8"
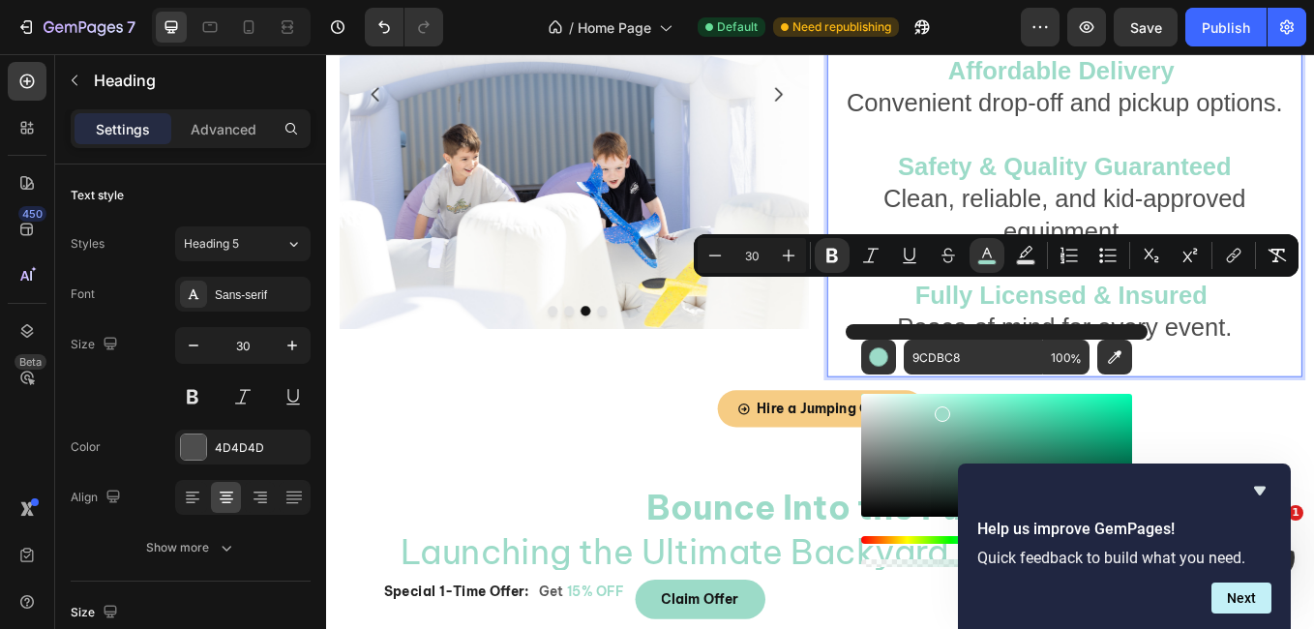
click at [1313, 373] on p "All-Day Hire Enjoy up to 24 hours of fun! Flat-Rate Pricing Simple, no hidden c…" at bounding box center [1193, 130] width 554 height 604
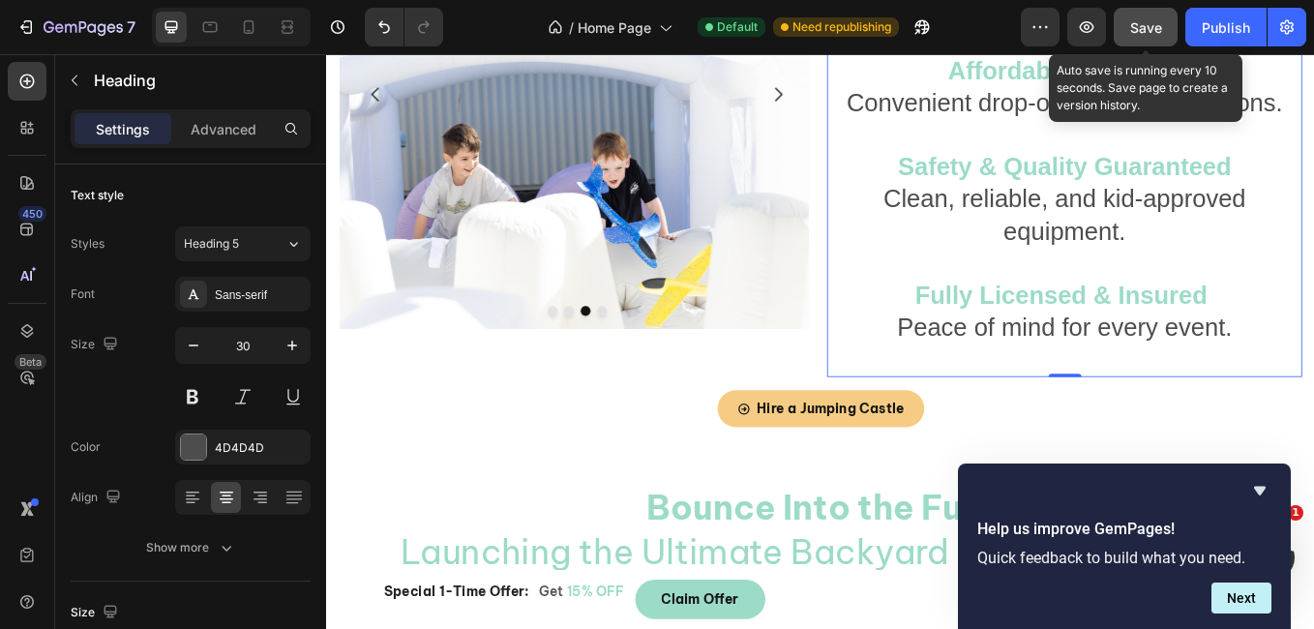
click at [1136, 29] on span "Save" at bounding box center [1146, 27] width 32 height 16
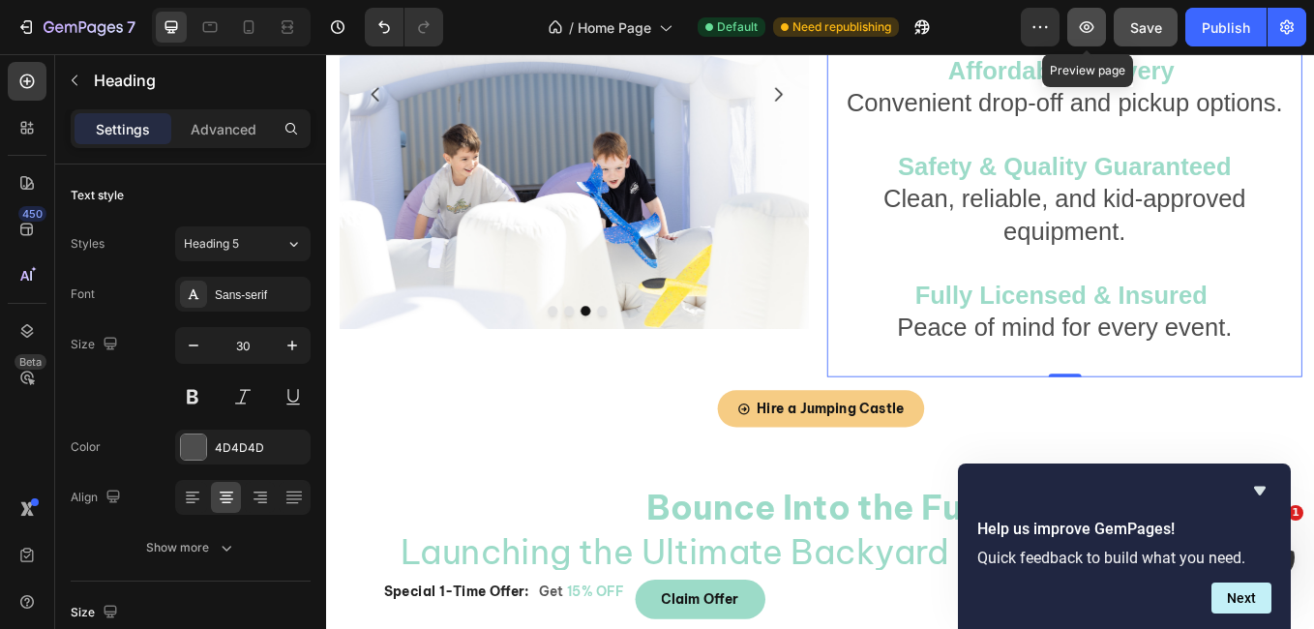
click at [1082, 25] on icon "button" at bounding box center [1087, 27] width 15 height 12
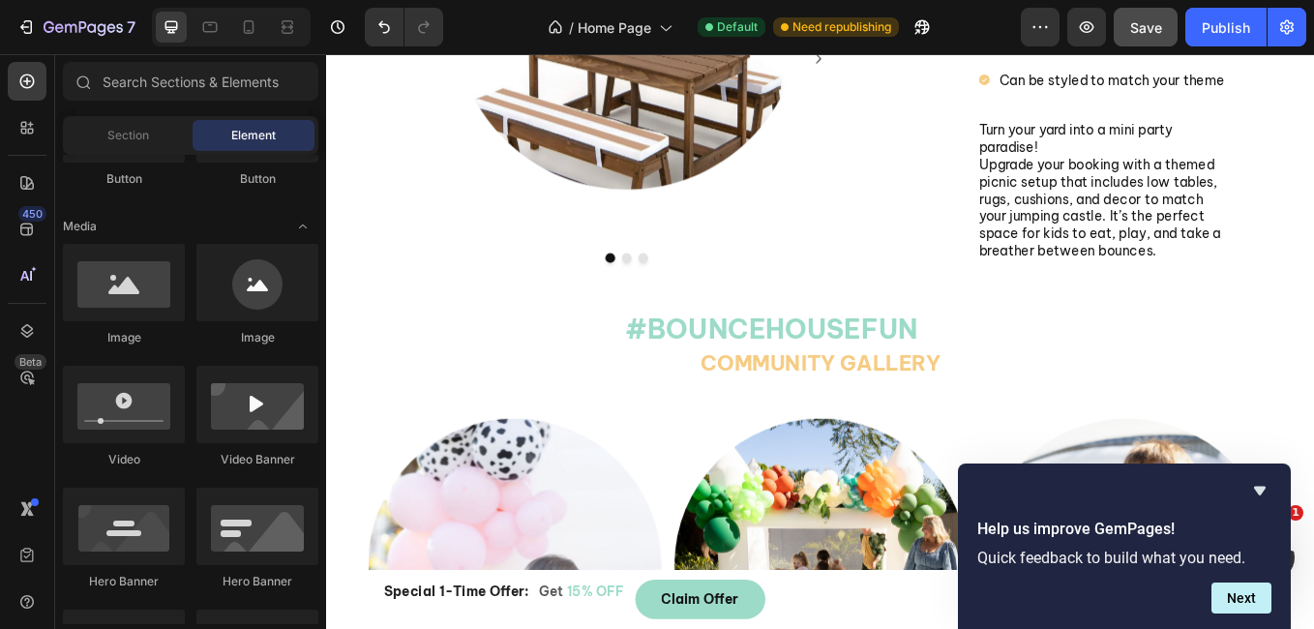
scroll to position [3114, 0]
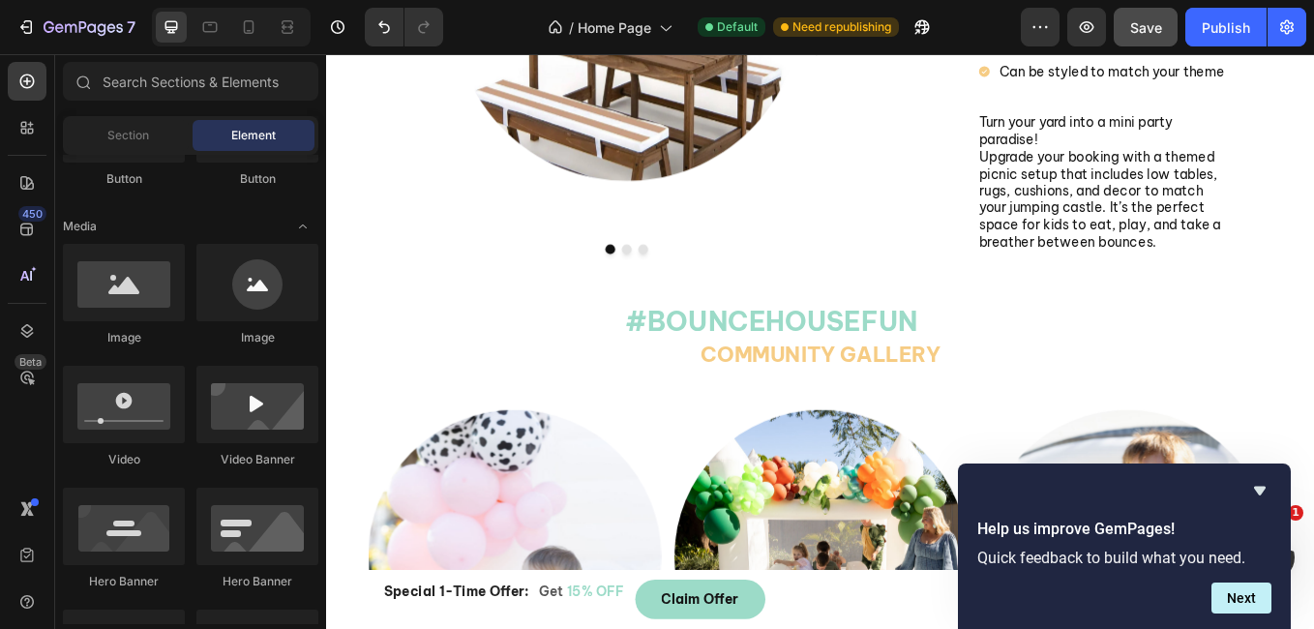
click at [104, 189] on div "Button Button" at bounding box center [190, 145] width 255 height 120
click at [114, 176] on div "Button" at bounding box center [124, 178] width 122 height 17
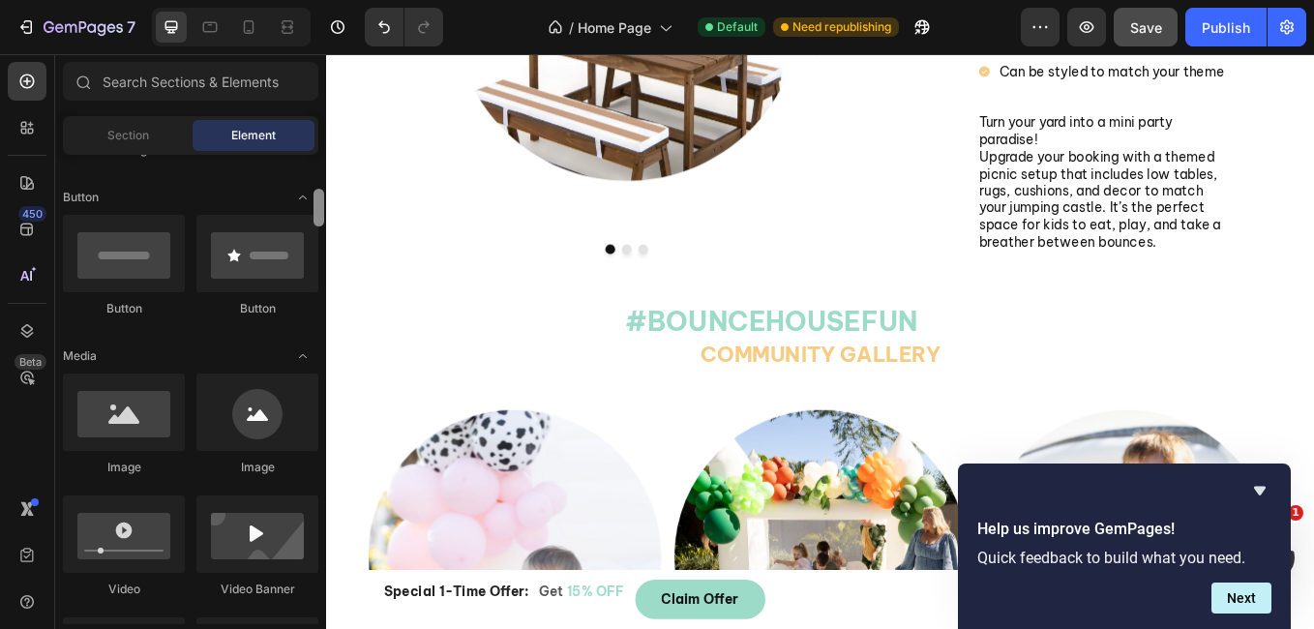
scroll to position [363, 0]
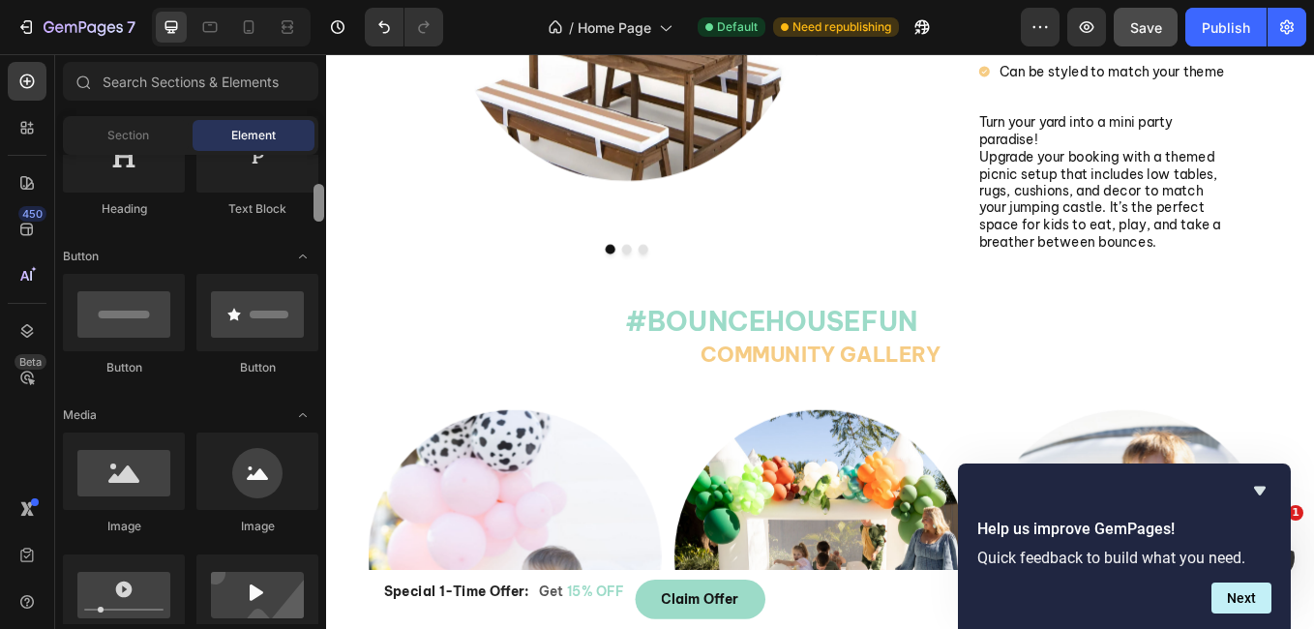
drag, startPoint x: 319, startPoint y: 213, endPoint x: 319, endPoint y: 197, distance: 15.5
click at [319, 197] on div at bounding box center [318, 203] width 11 height 38
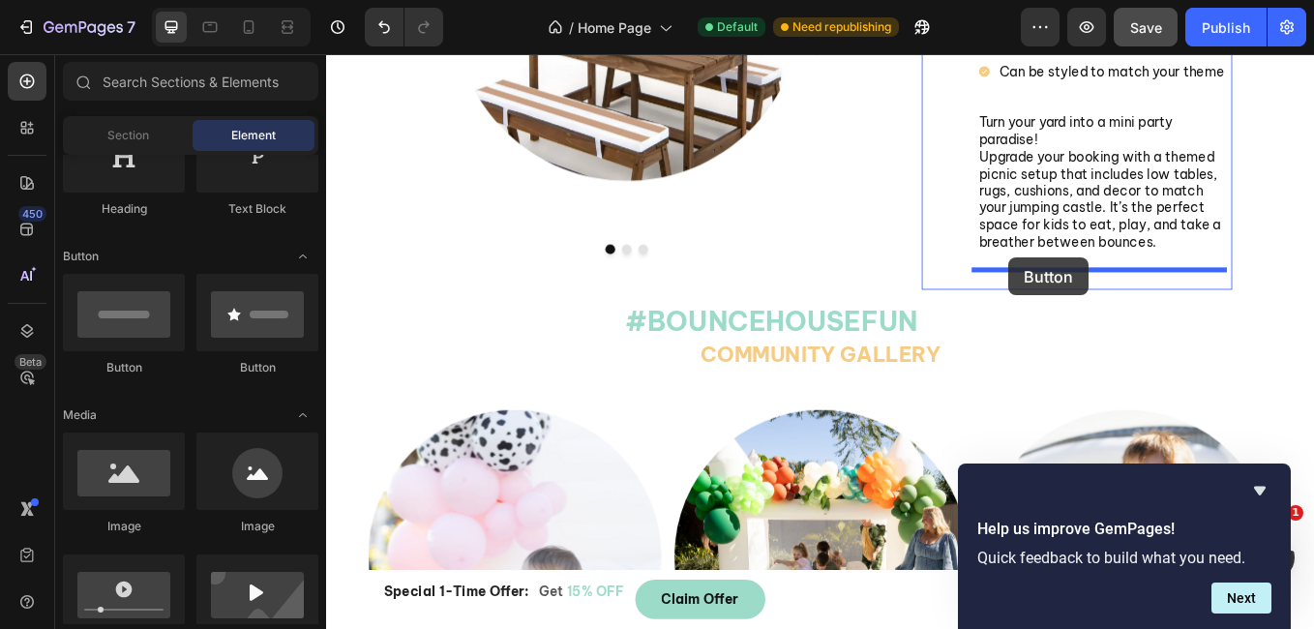
drag, startPoint x: 583, startPoint y: 381, endPoint x: 1128, endPoint y: 293, distance: 551.8
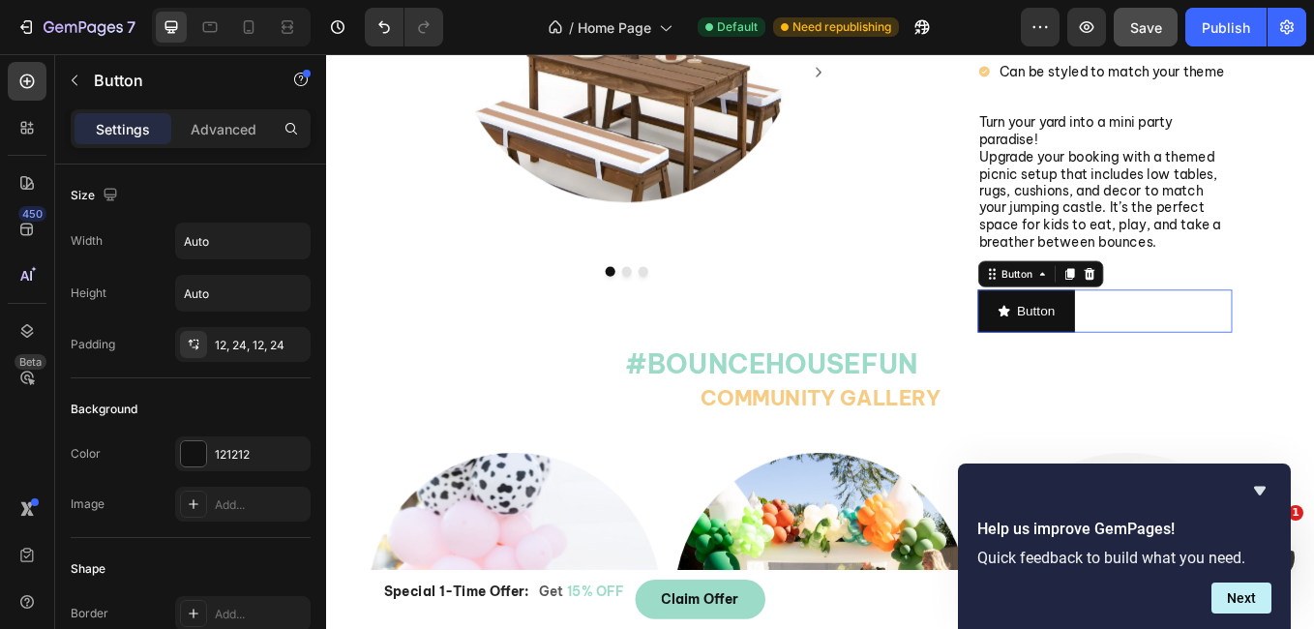
scroll to position [3139, 0]
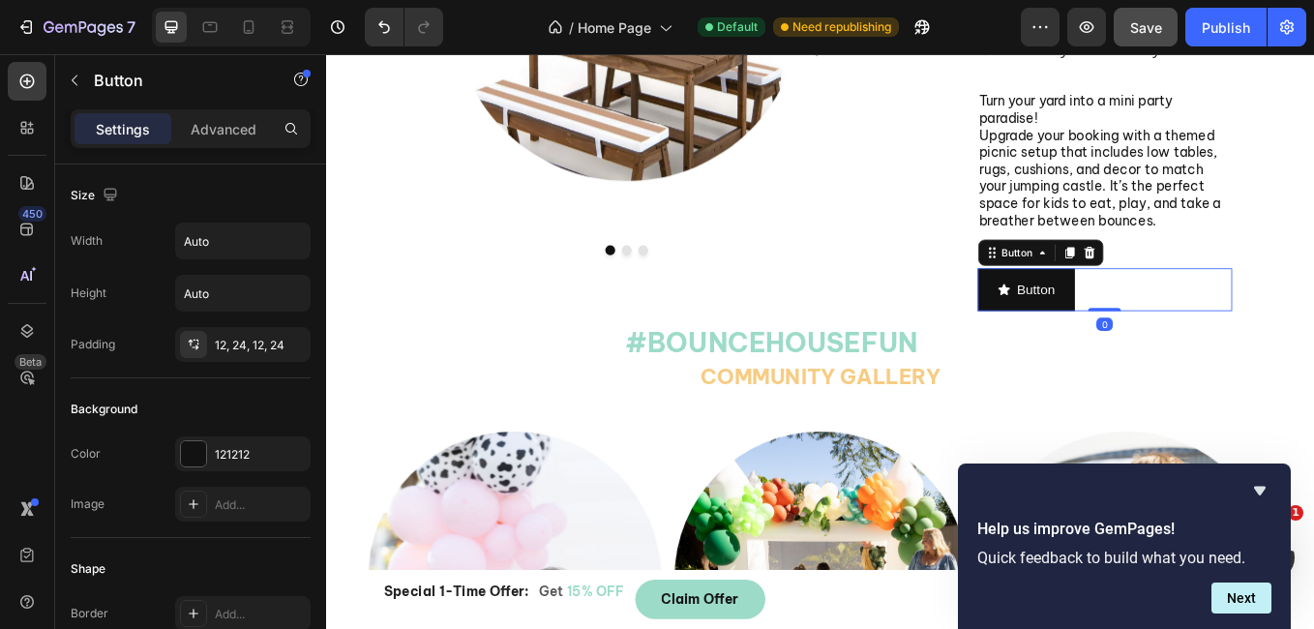
click at [1261, 306] on div "Button Button 0" at bounding box center [1241, 331] width 300 height 51
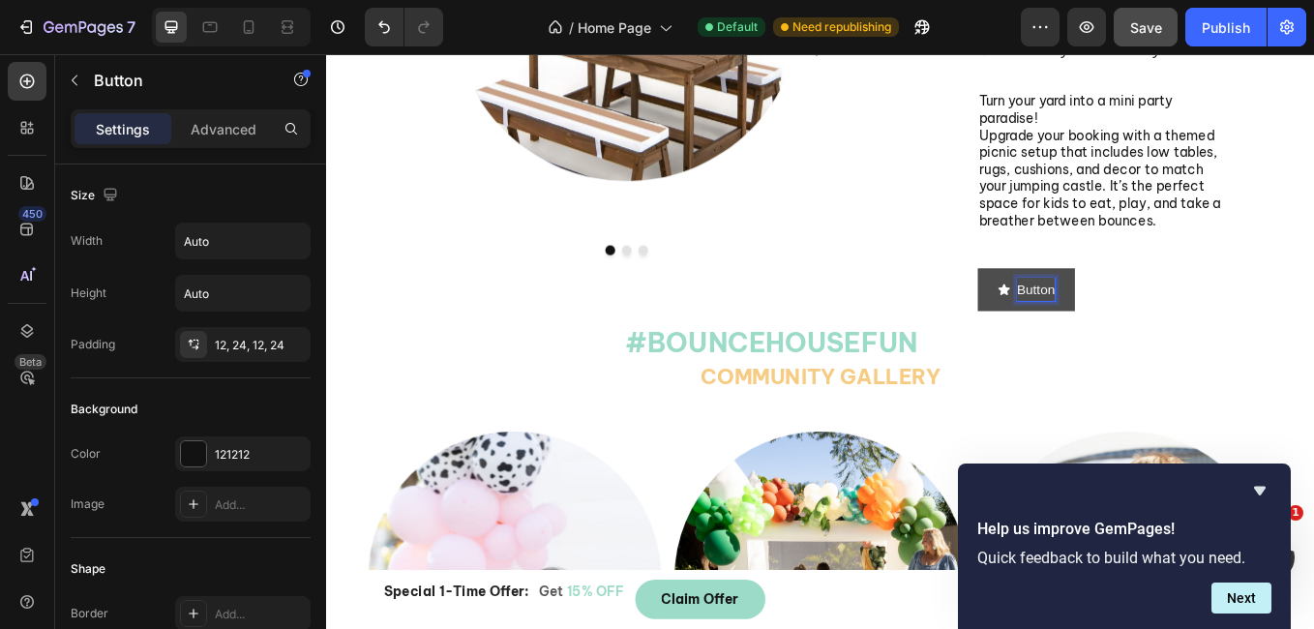
click at [1160, 317] on p "Button" at bounding box center [1160, 331] width 45 height 28
click at [1138, 317] on p "Button" at bounding box center [1160, 331] width 45 height 28
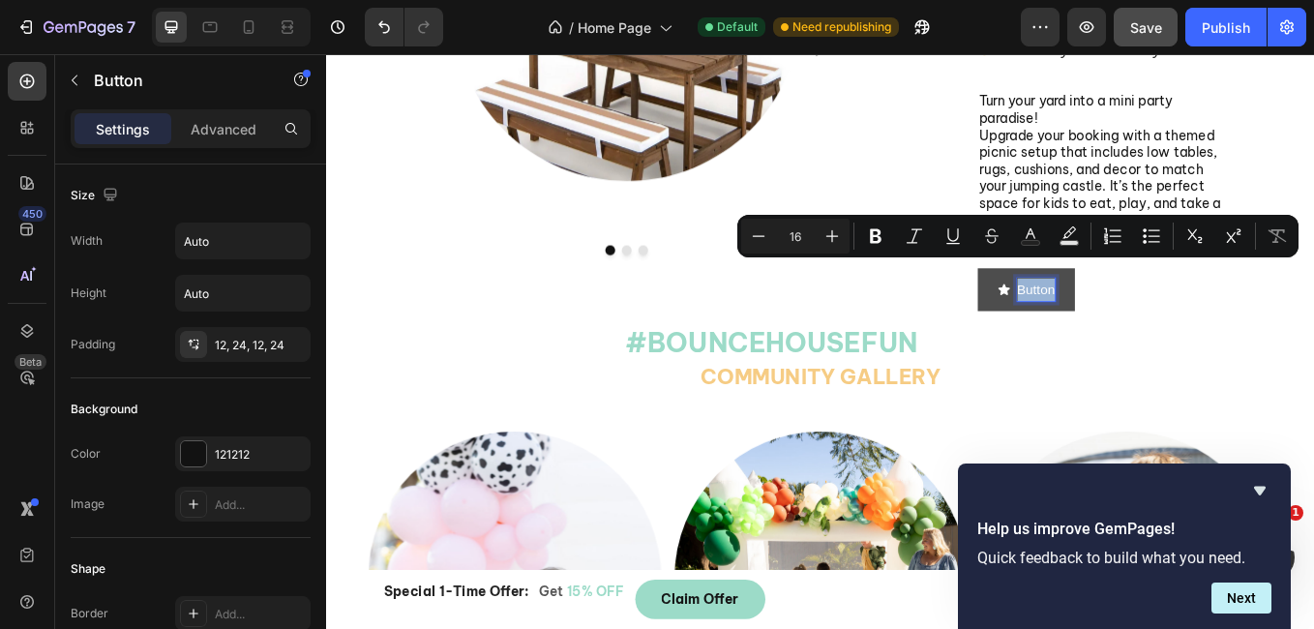
drag, startPoint x: 1131, startPoint y: 301, endPoint x: 1177, endPoint y: 315, distance: 47.7
click at [1177, 315] on button "Button" at bounding box center [1148, 331] width 114 height 51
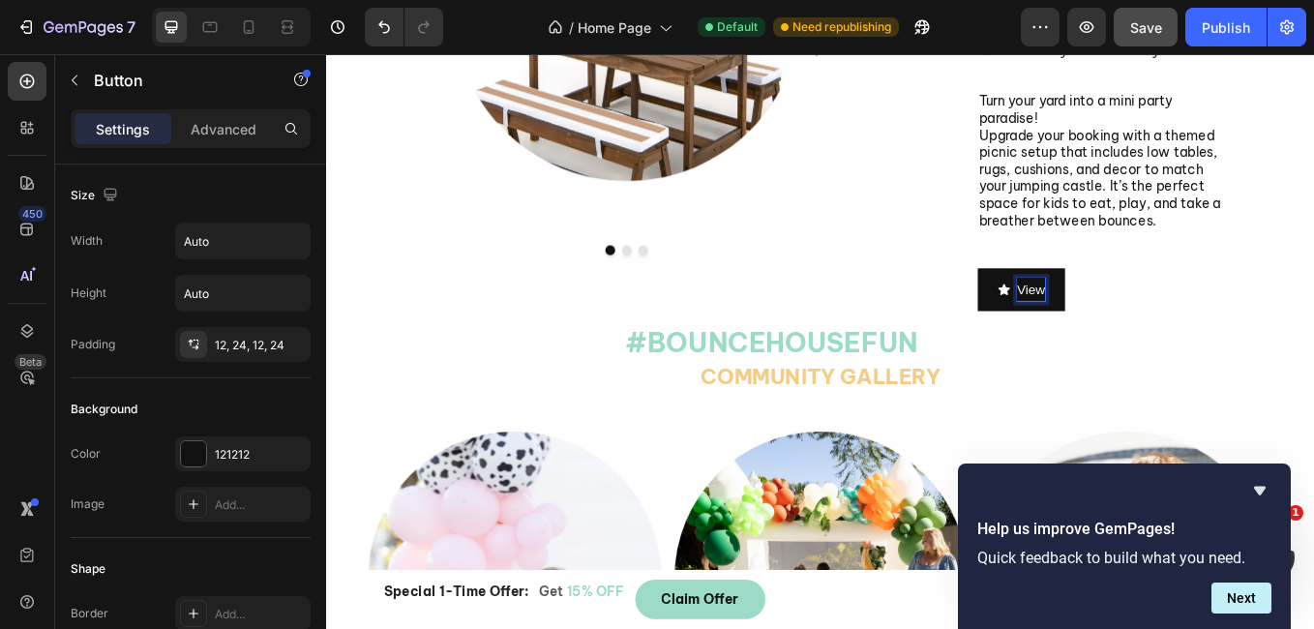
click at [1091, 306] on button "View" at bounding box center [1142, 331] width 103 height 51
click at [1091, 323] on button "View Packages" at bounding box center [1178, 331] width 175 height 51
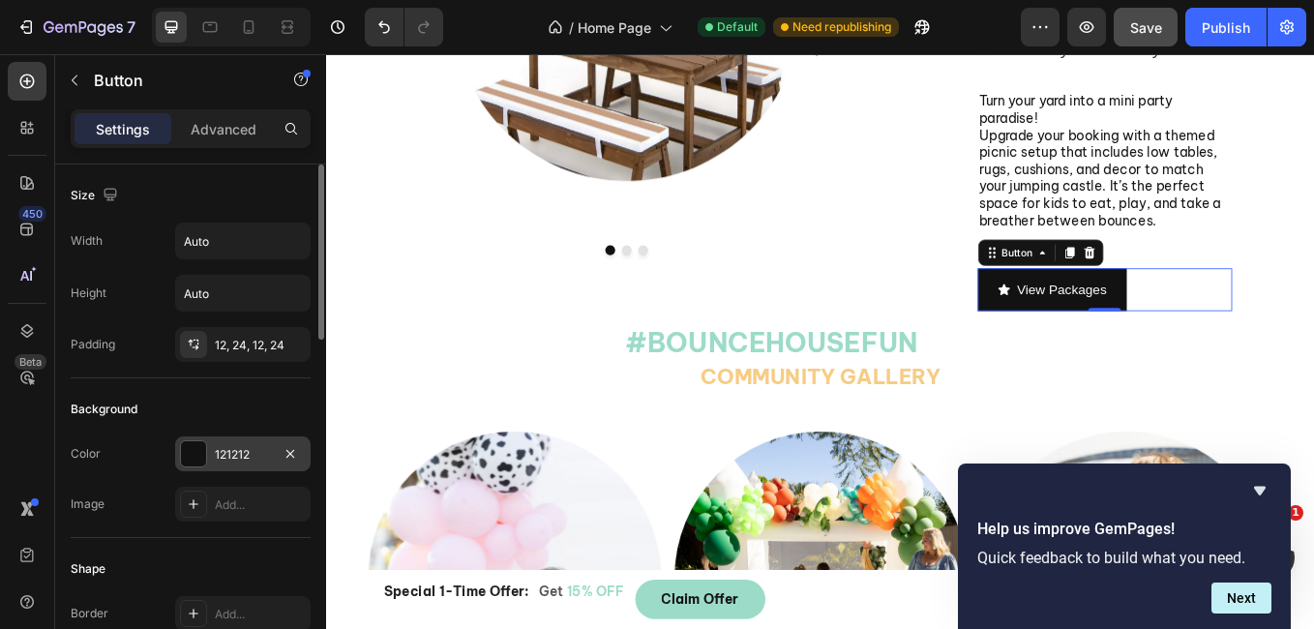
click at [193, 456] on div at bounding box center [193, 453] width 25 height 25
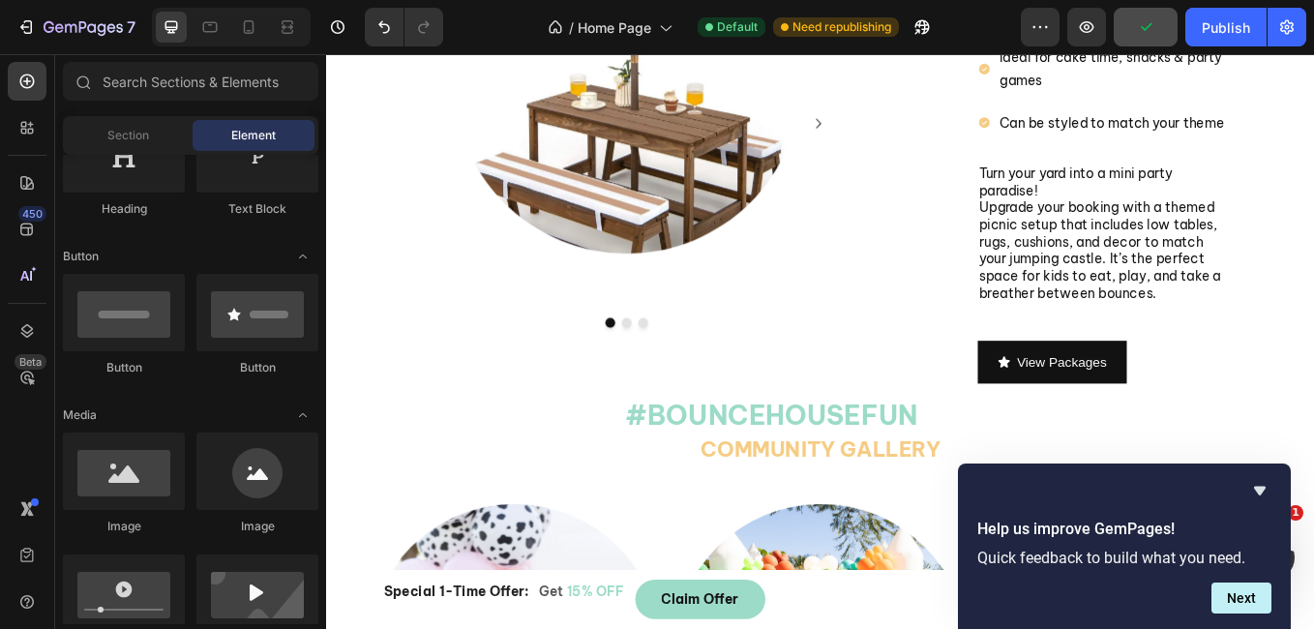
scroll to position [3013, 0]
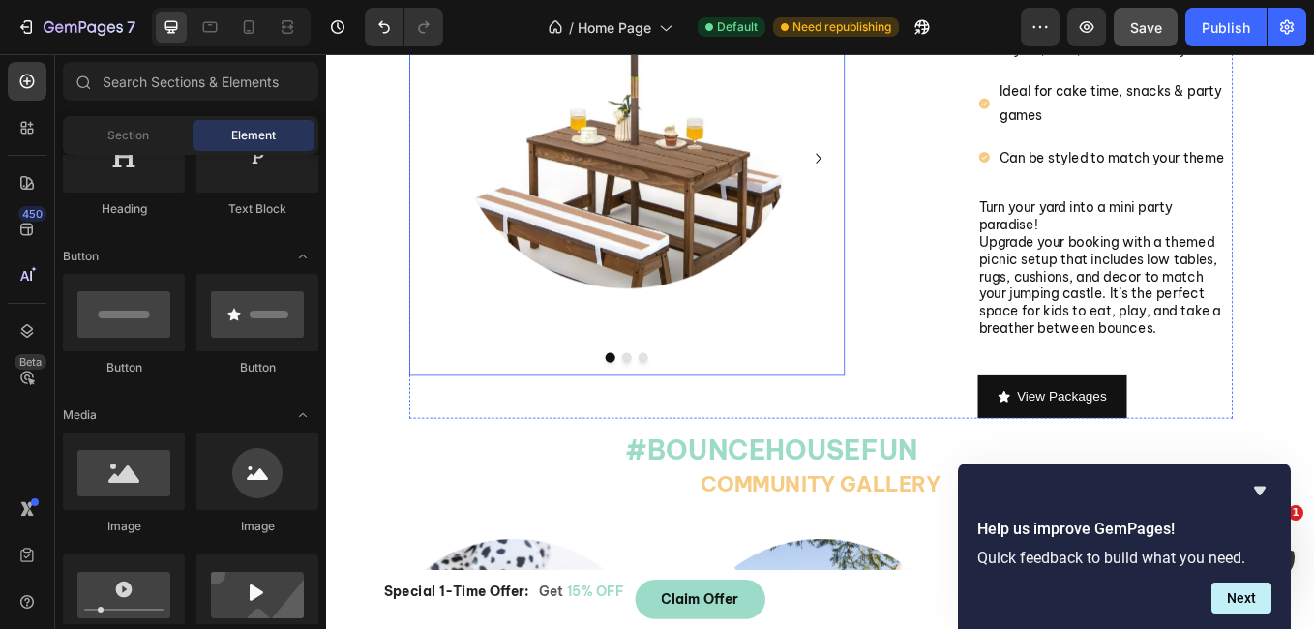
click at [892, 164] on icon "Carousel Next Arrow" at bounding box center [903, 175] width 23 height 23
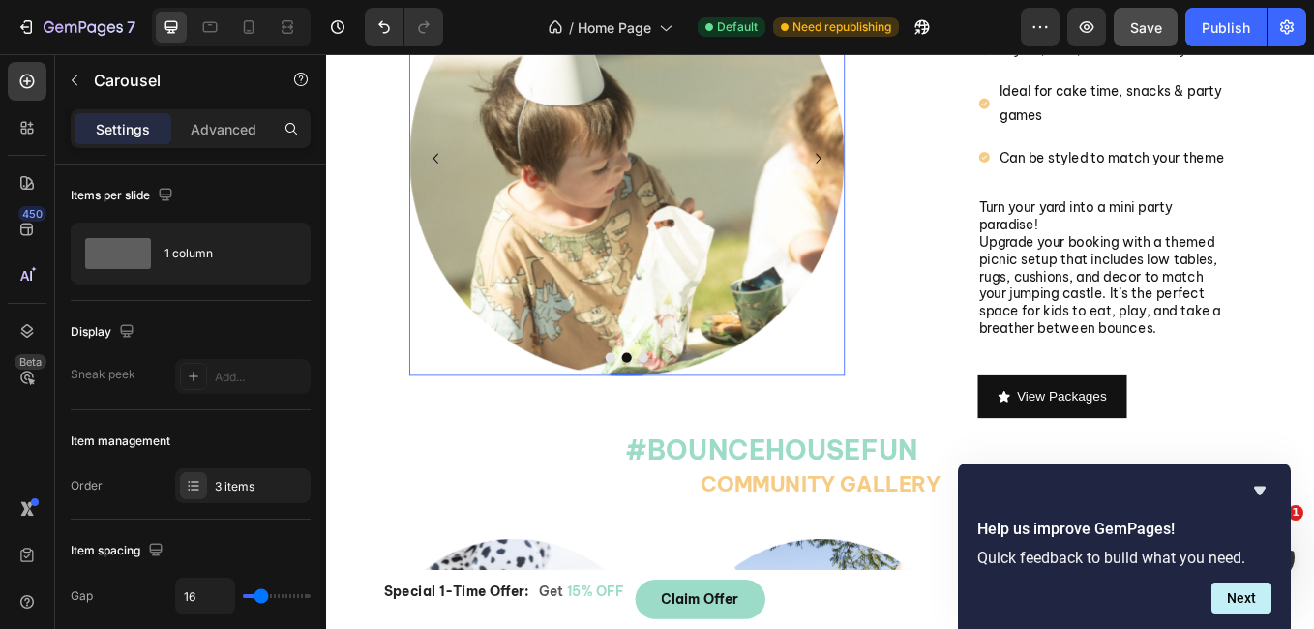
click at [892, 164] on icon "Carousel Next Arrow" at bounding box center [903, 175] width 23 height 23
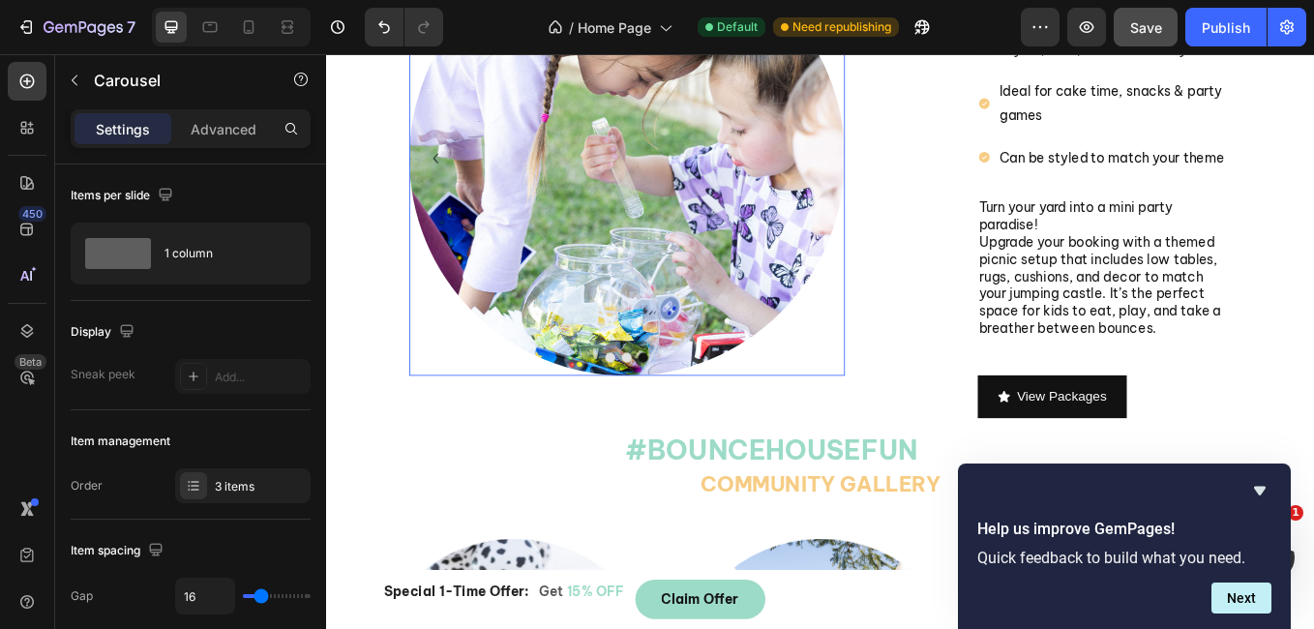
click at [892, 146] on img at bounding box center [679, 176] width 512 height 512
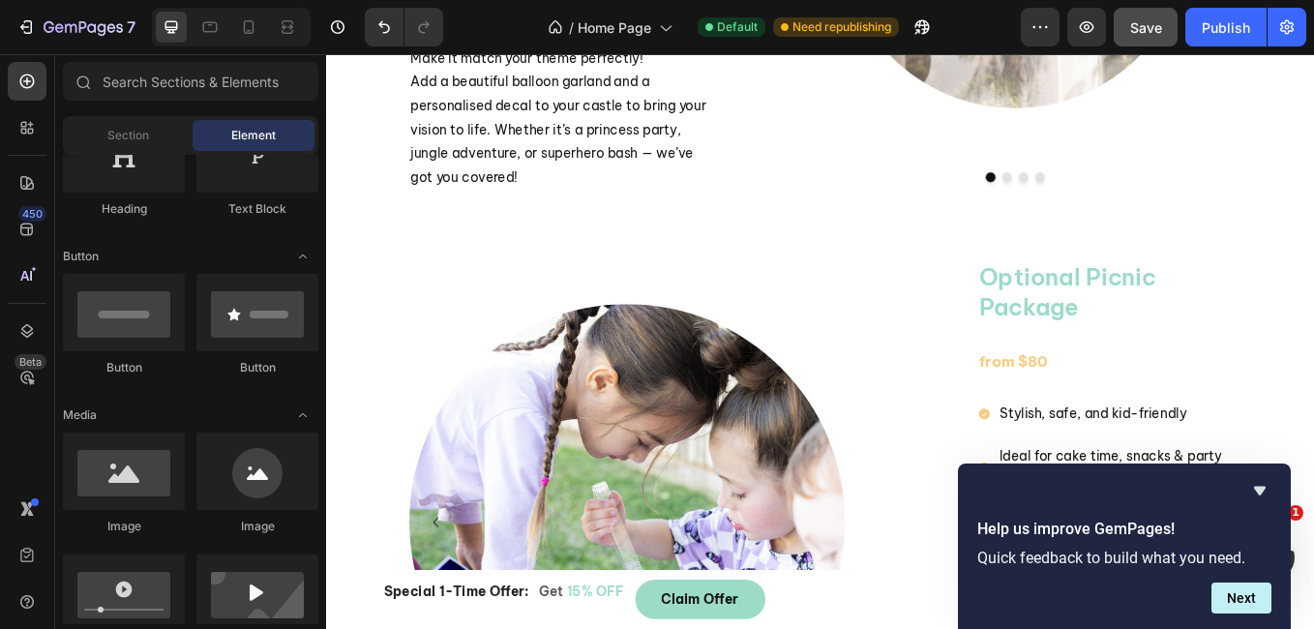
scroll to position [2617, 0]
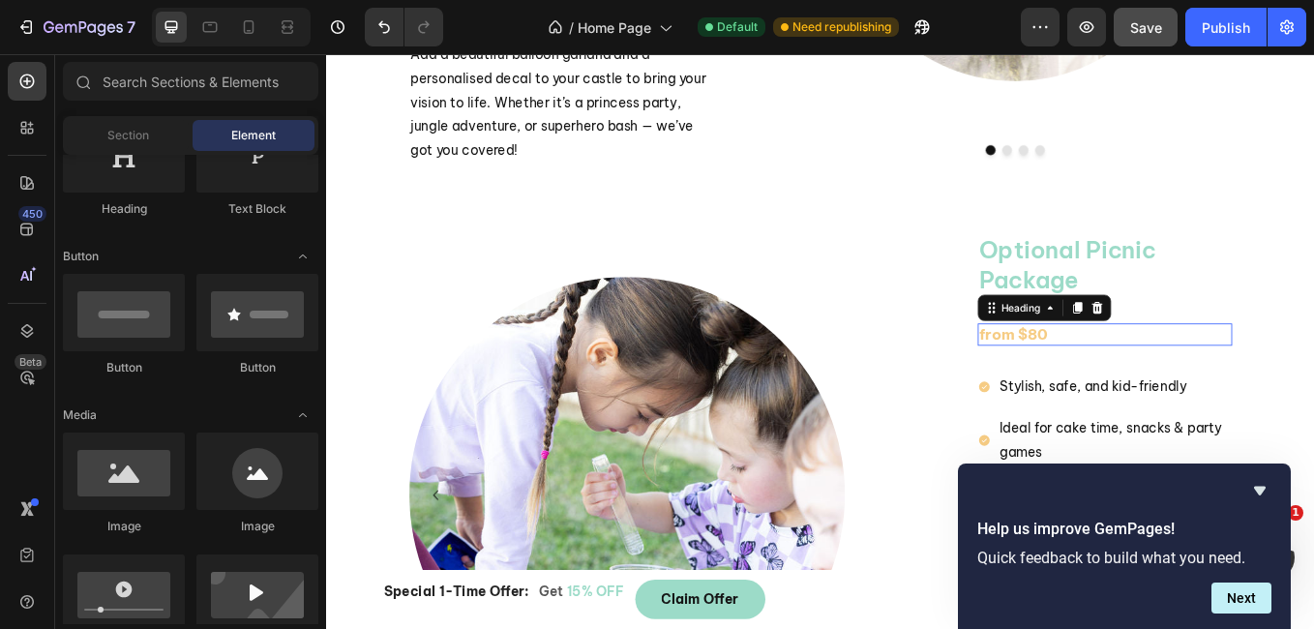
click at [1134, 371] on h3 "from $80" at bounding box center [1241, 384] width 300 height 26
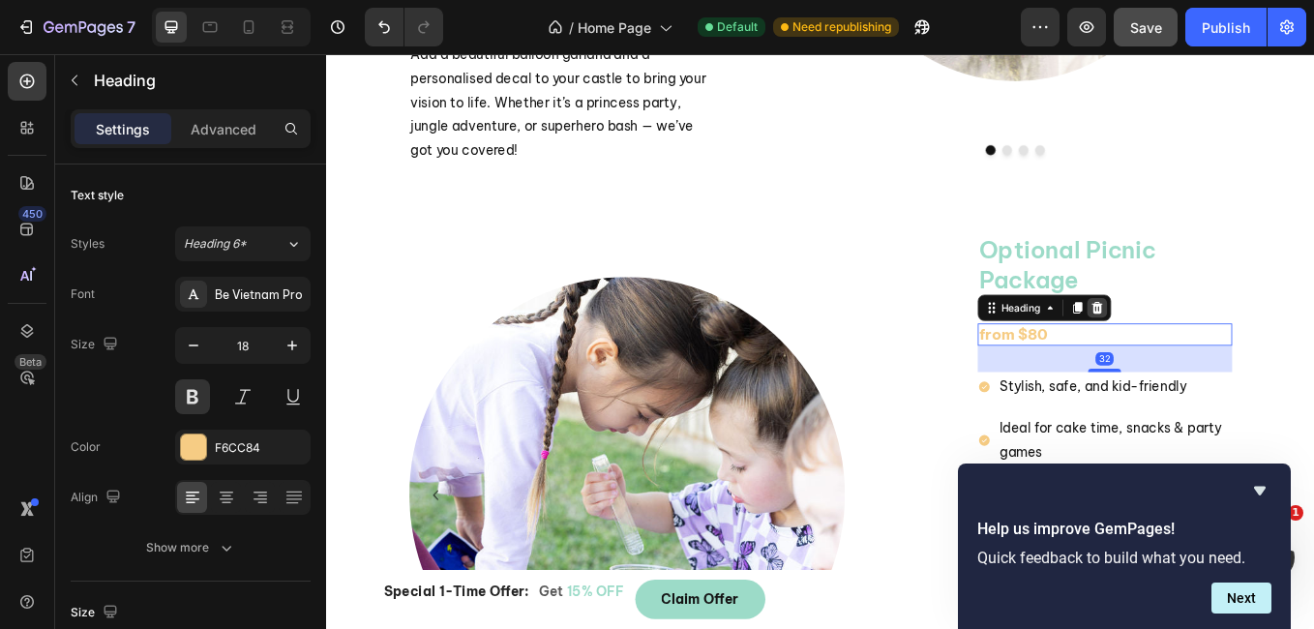
click at [1225, 345] on icon at bounding box center [1231, 352] width 13 height 14
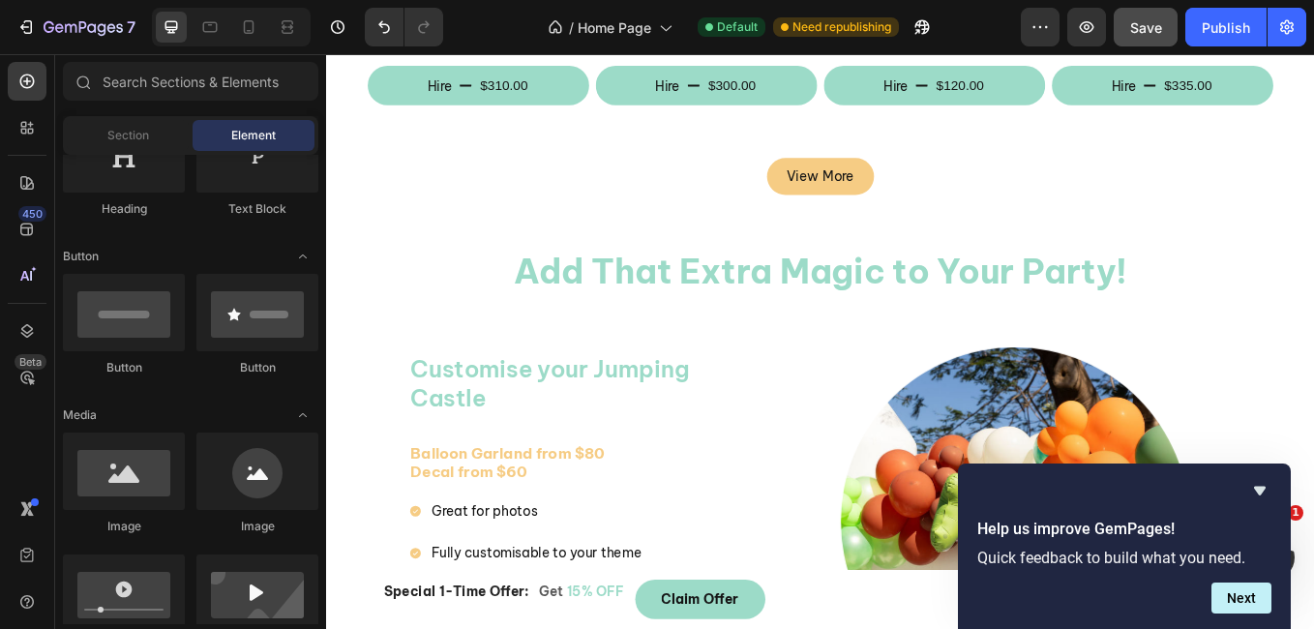
scroll to position [1875, 0]
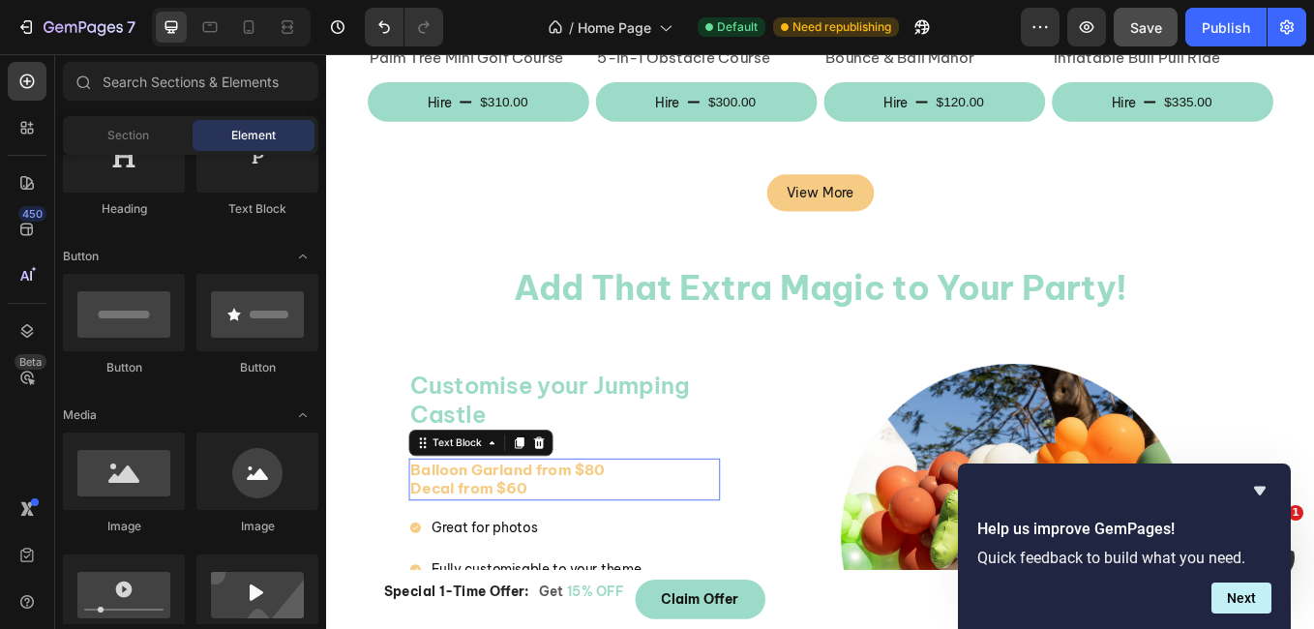
click at [641, 531] on p "Balloon Garland from $80 Decal from $60" at bounding box center [606, 553] width 362 height 45
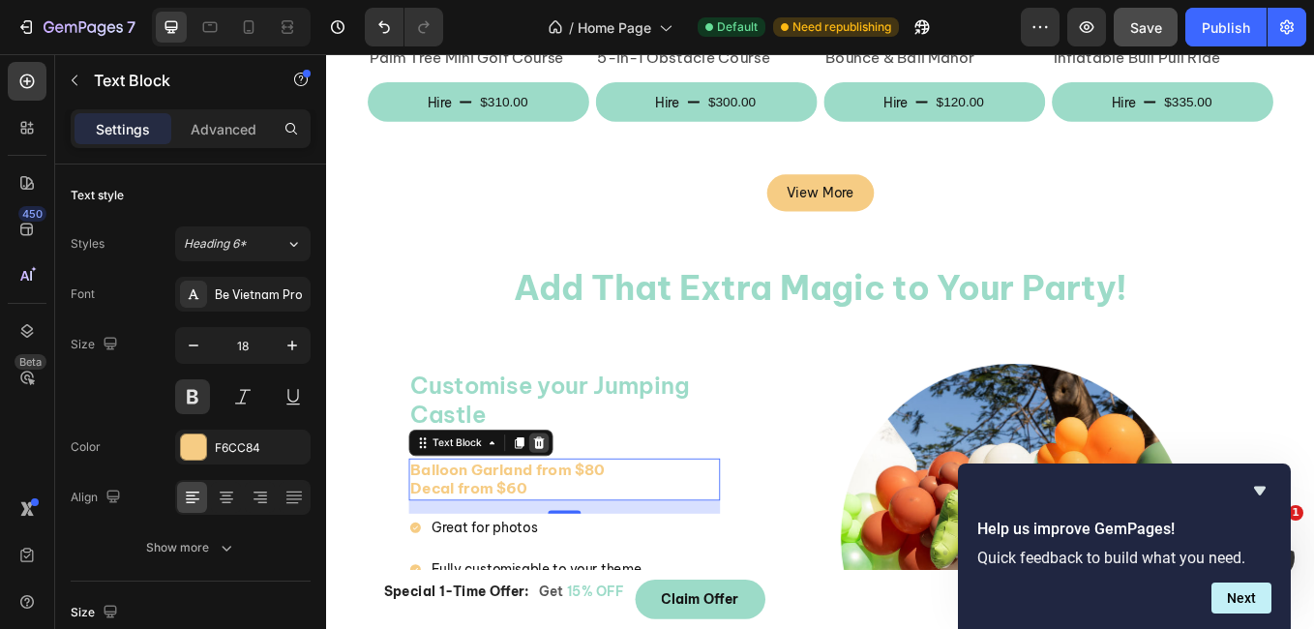
click at [574, 503] on icon at bounding box center [575, 510] width 15 height 15
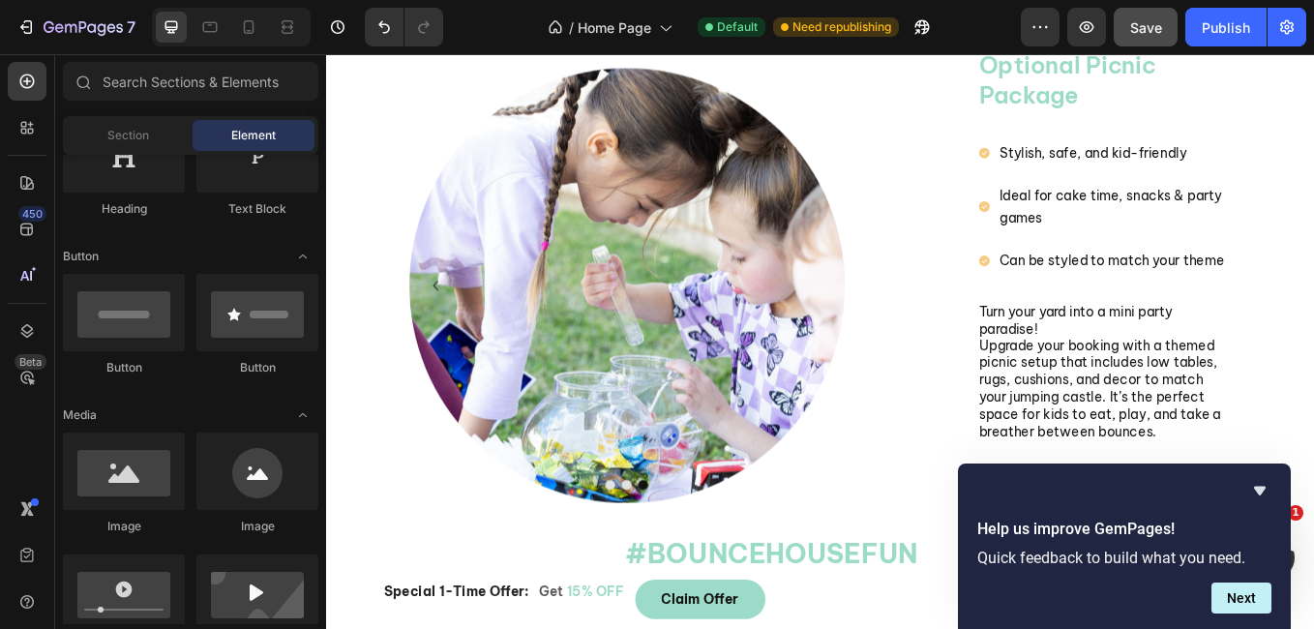
scroll to position [2702, 0]
